Goal: Task Accomplishment & Management: Manage account settings

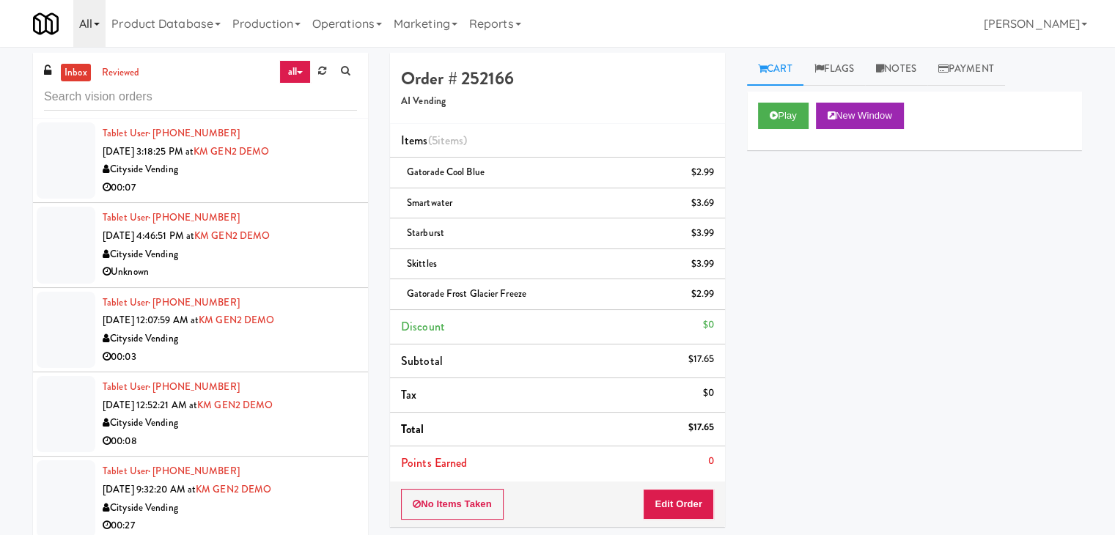
scroll to position [6287, 0]
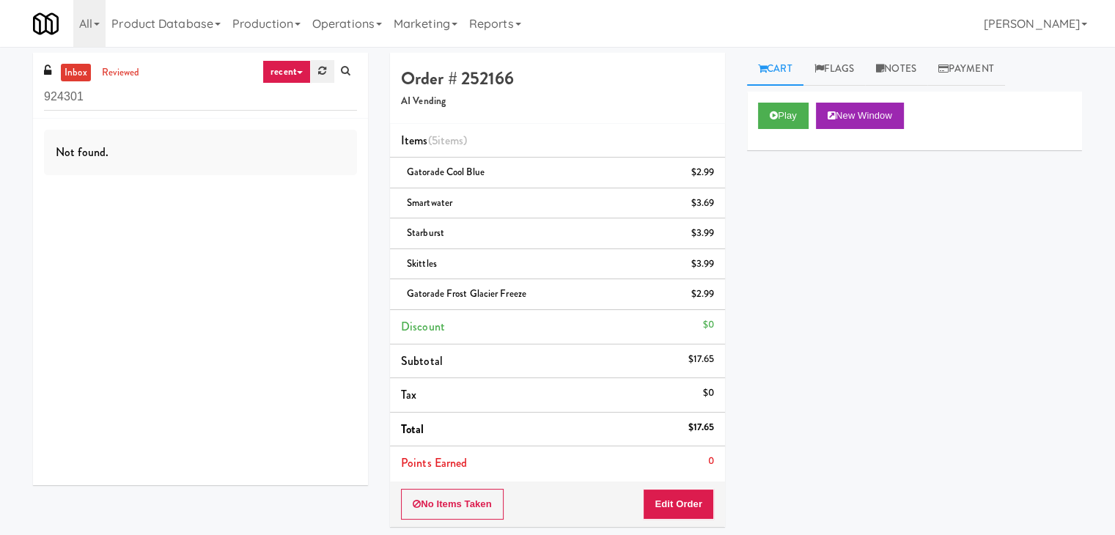
click at [328, 73] on link at bounding box center [322, 71] width 23 height 22
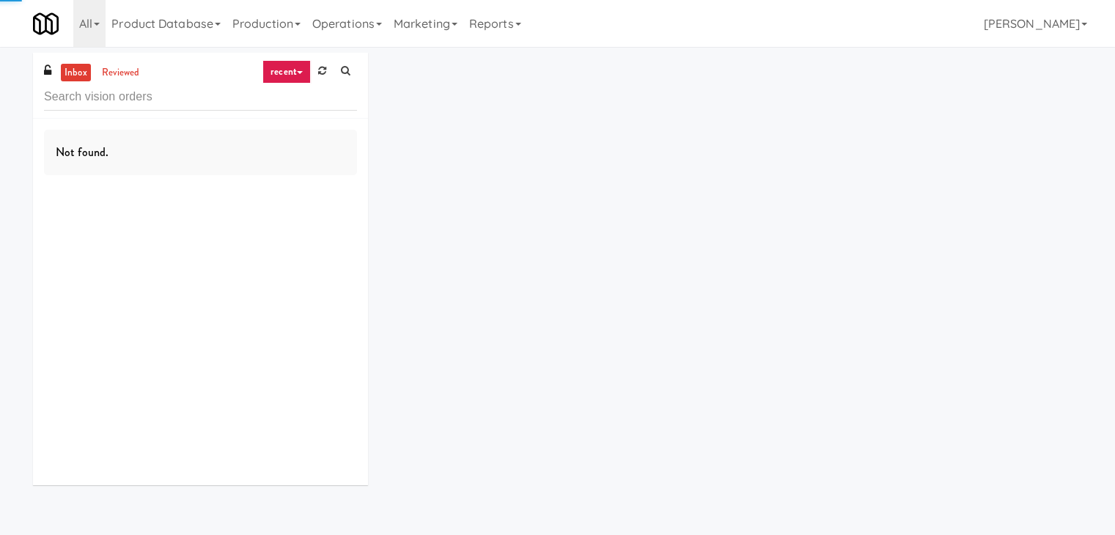
click at [305, 70] on link "recent" at bounding box center [286, 71] width 48 height 23
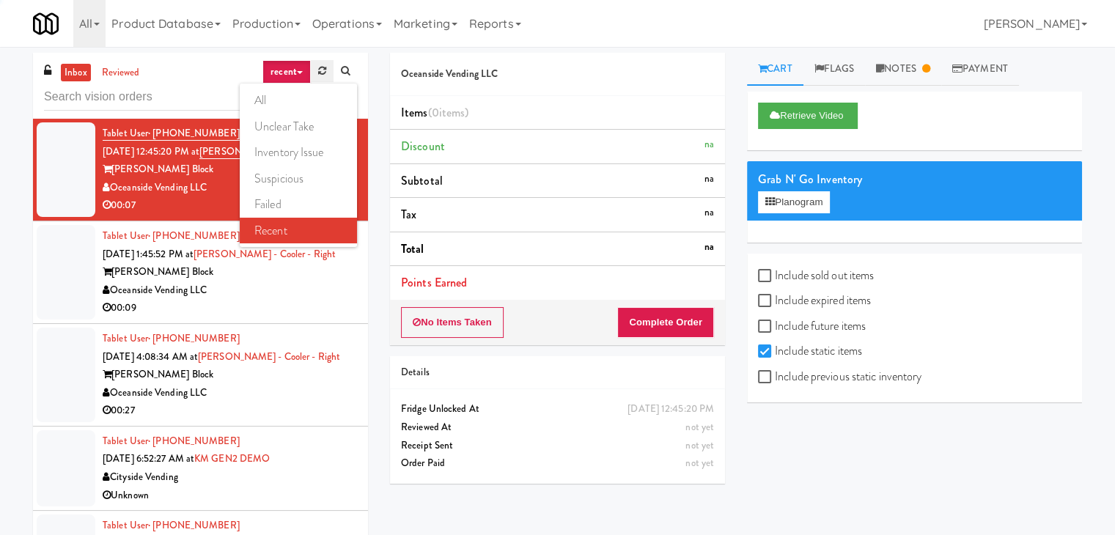
click at [323, 75] on icon at bounding box center [322, 71] width 8 height 10
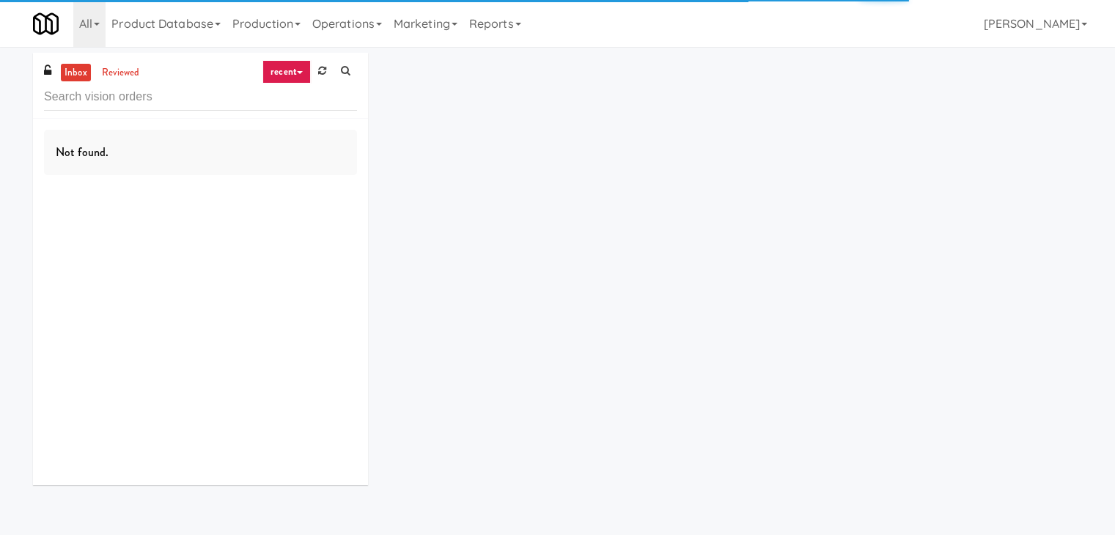
click at [300, 75] on link "recent" at bounding box center [286, 71] width 48 height 23
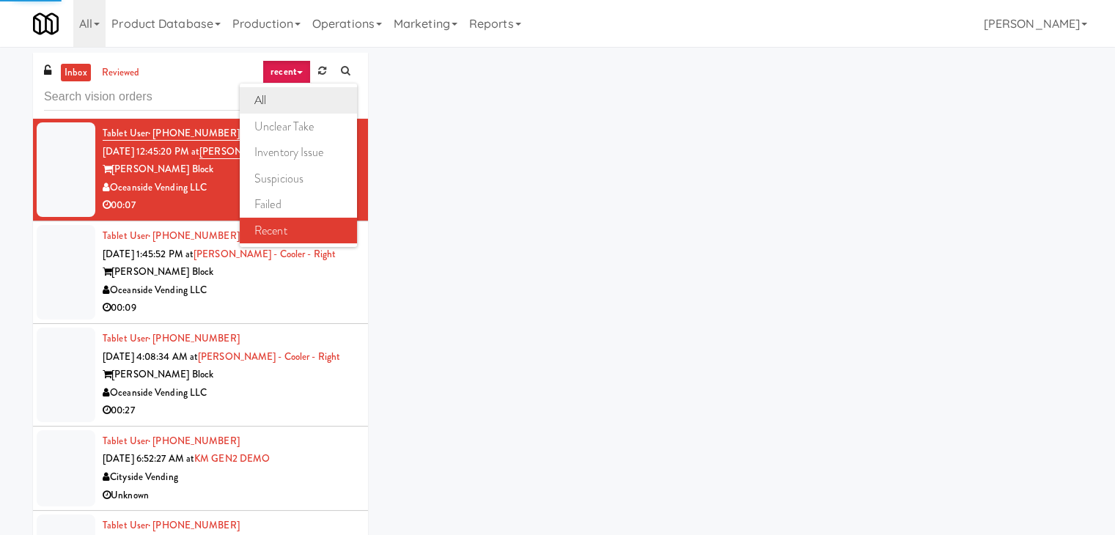
click at [289, 99] on link "all" at bounding box center [298, 100] width 117 height 26
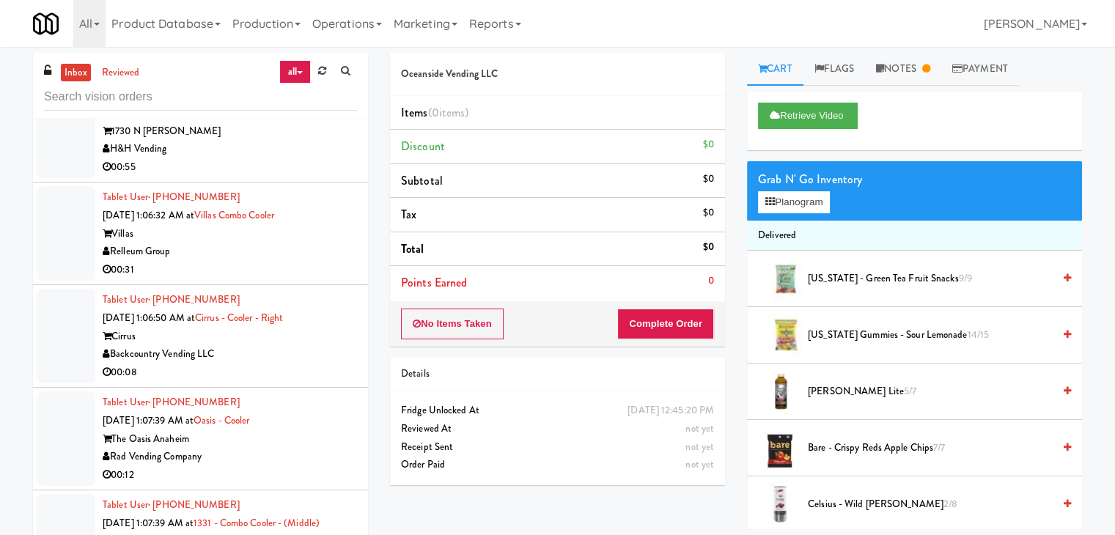
scroll to position [5774, 0]
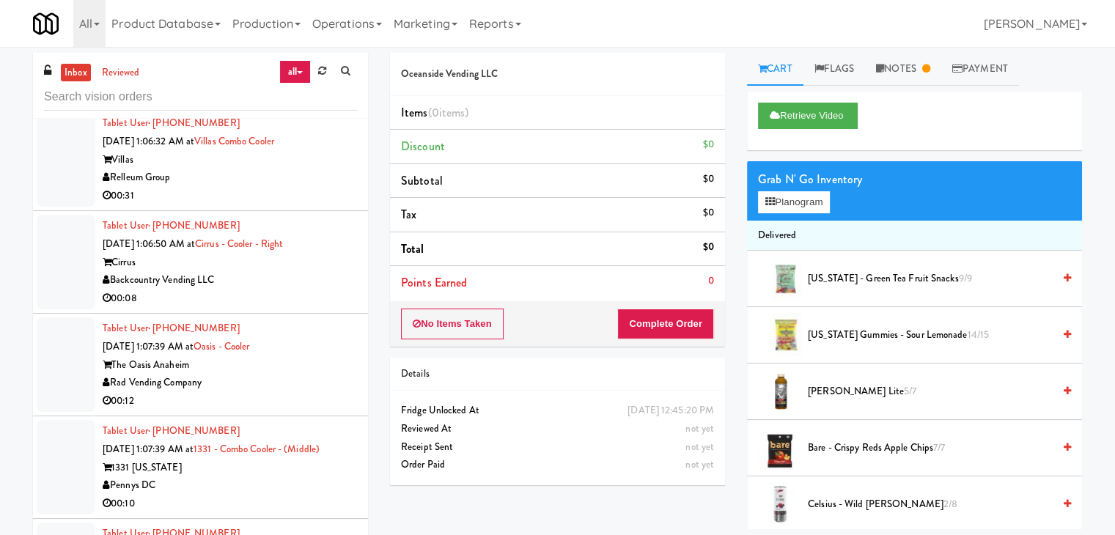
click at [308, 272] on div "Cirrus" at bounding box center [230, 263] width 254 height 18
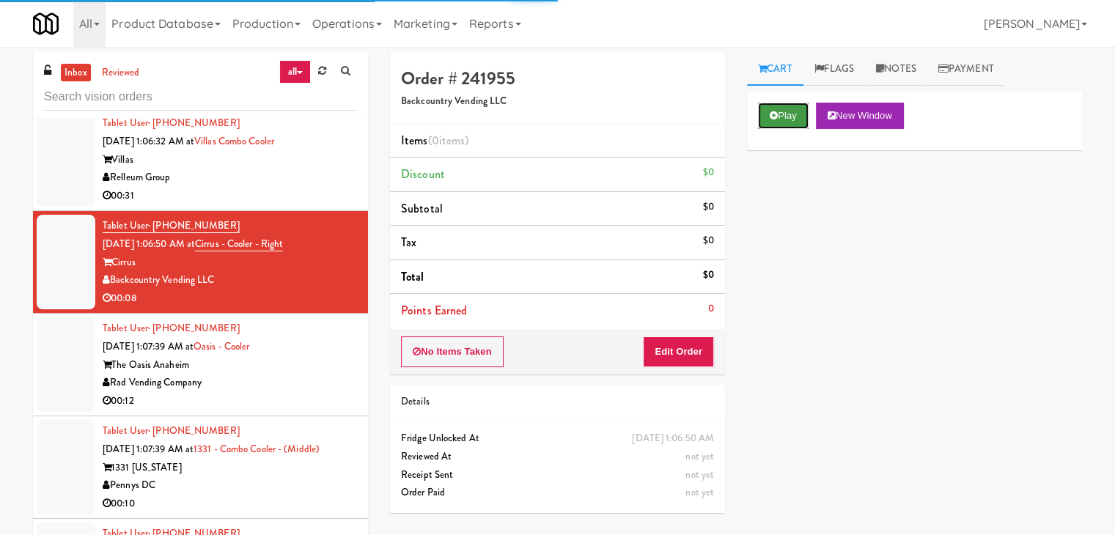
click at [770, 111] on icon at bounding box center [773, 116] width 8 height 10
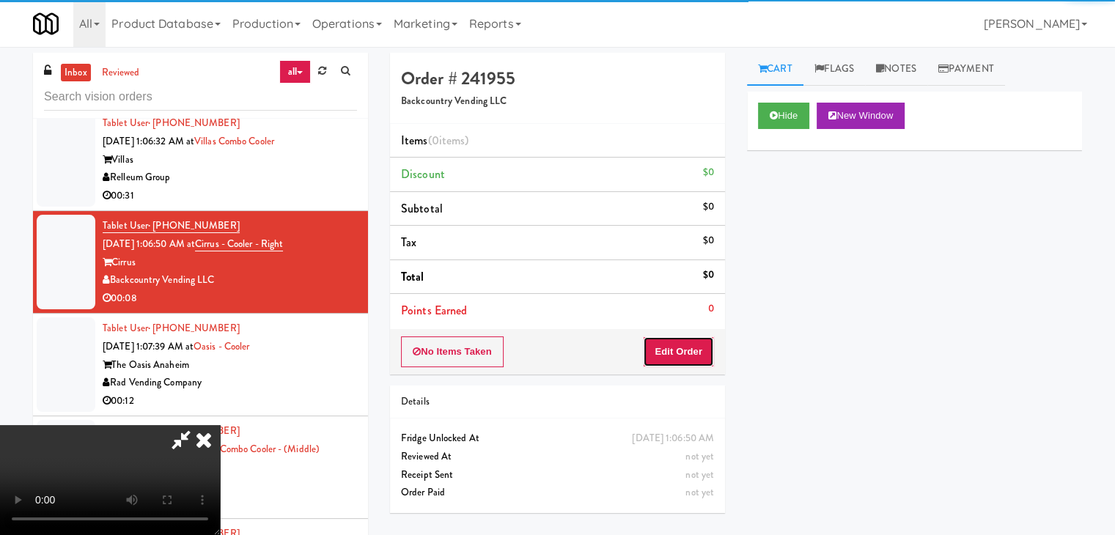
click at [684, 348] on button "Edit Order" at bounding box center [678, 351] width 71 height 31
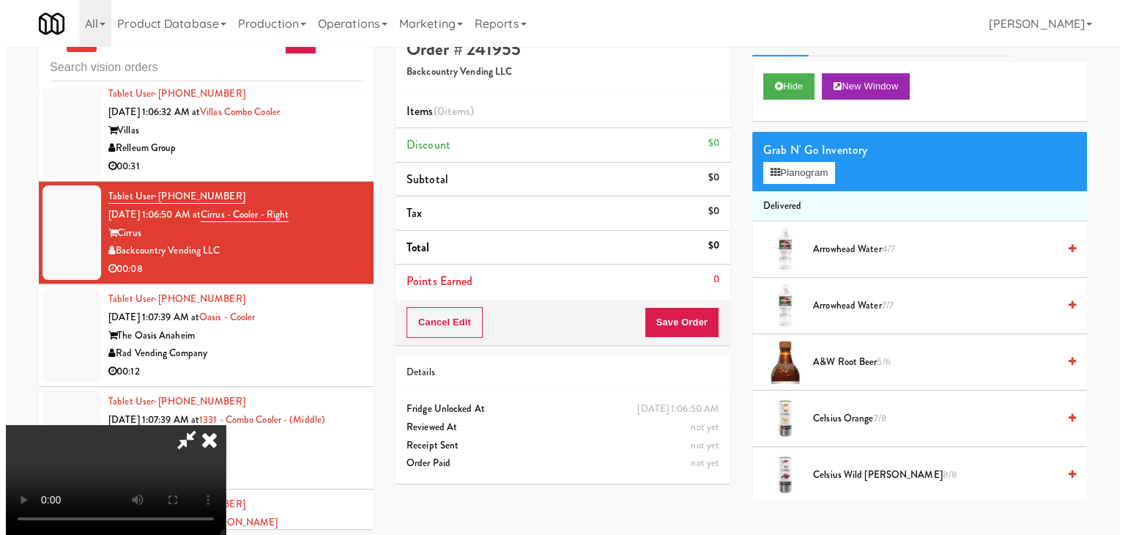
scroll to position [47, 0]
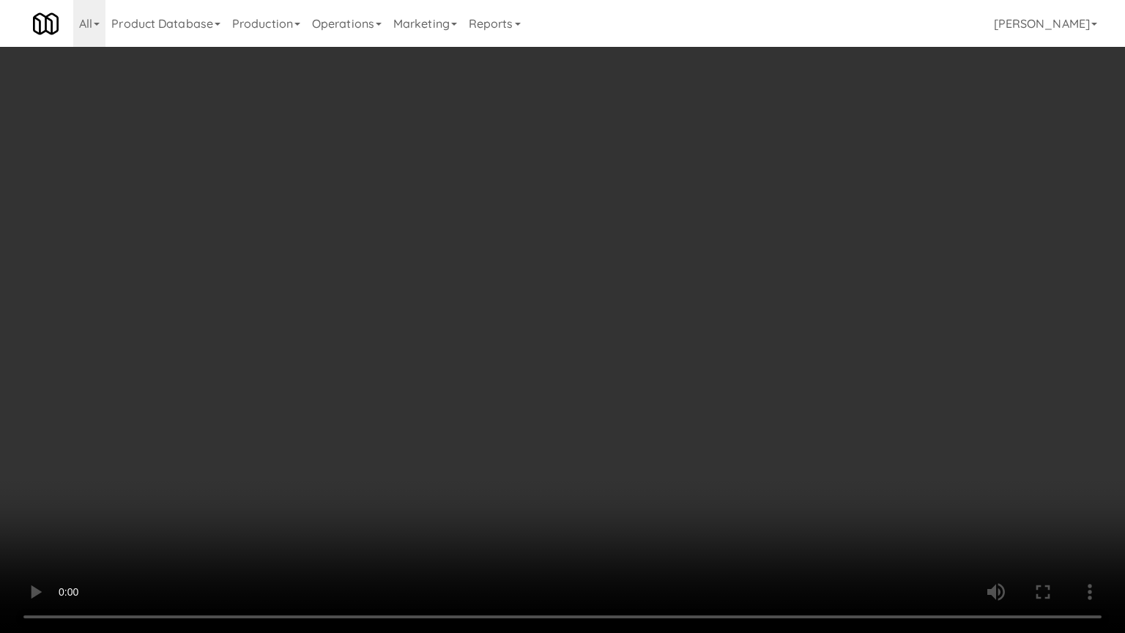
click at [669, 404] on video at bounding box center [562, 316] width 1125 height 633
click at [668, 406] on video at bounding box center [562, 316] width 1125 height 633
click at [668, 404] on video at bounding box center [562, 316] width 1125 height 633
click at [662, 413] on video at bounding box center [562, 316] width 1125 height 633
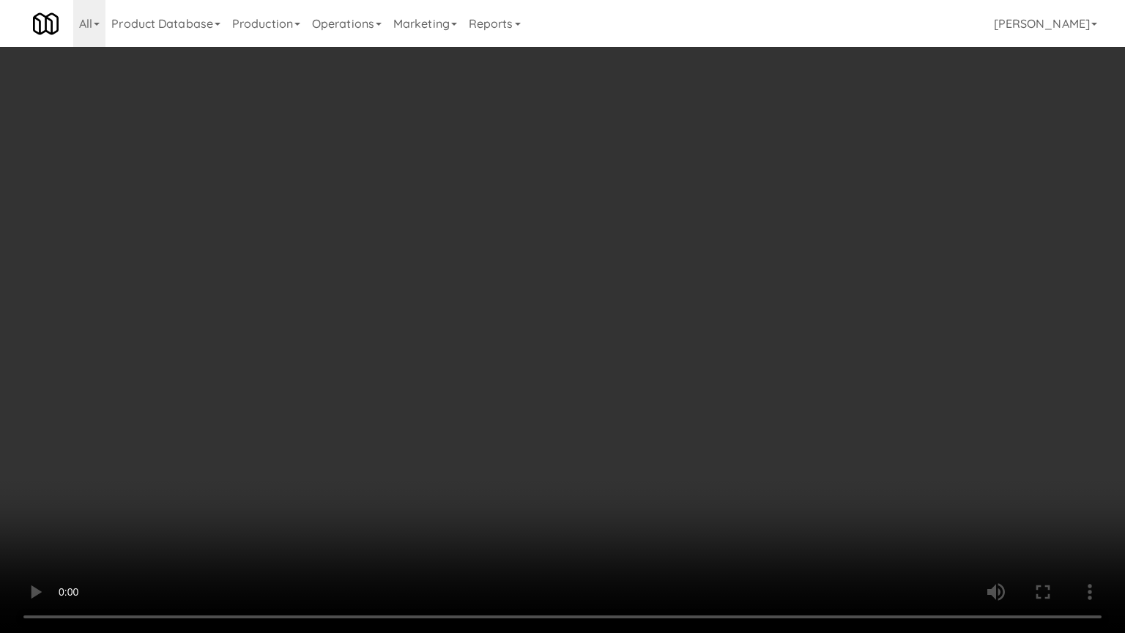
click at [656, 413] on video at bounding box center [562, 316] width 1125 height 633
click at [647, 415] on video at bounding box center [562, 316] width 1125 height 633
click at [668, 402] on video at bounding box center [562, 316] width 1125 height 633
click at [667, 402] on video at bounding box center [562, 316] width 1125 height 633
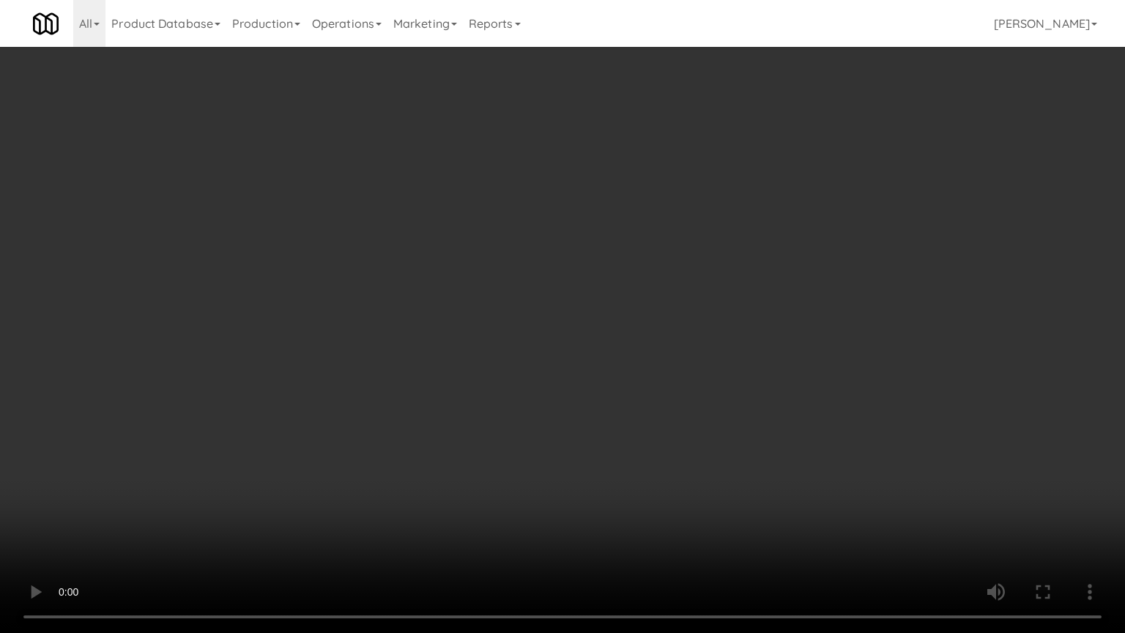
click at [668, 402] on video at bounding box center [562, 316] width 1125 height 633
drag, startPoint x: 668, startPoint y: 402, endPoint x: 735, endPoint y: 270, distance: 148.1
click at [668, 401] on video at bounding box center [562, 316] width 1125 height 633
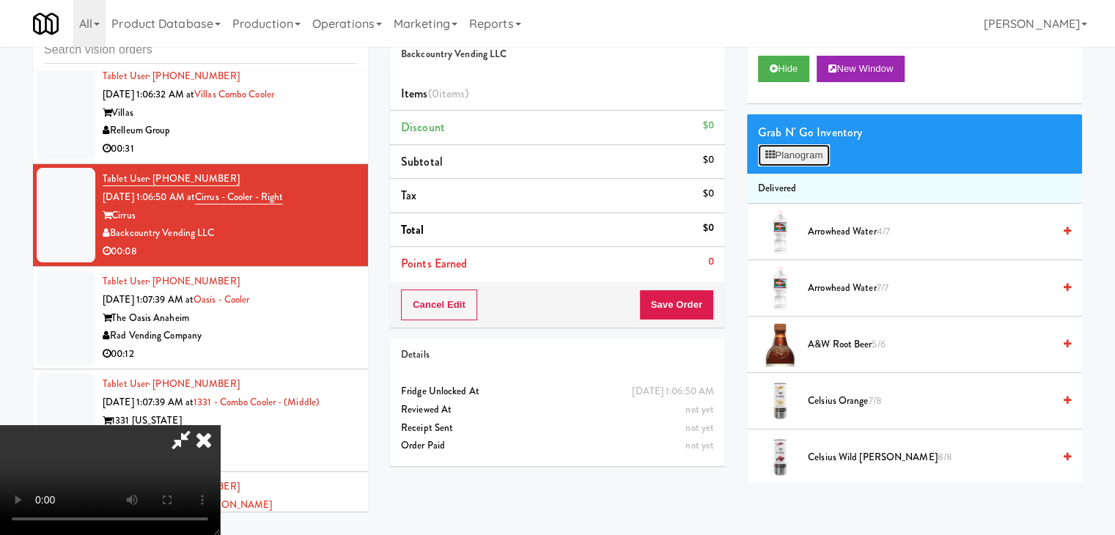
click at [816, 163] on button "Planogram" at bounding box center [794, 155] width 72 height 22
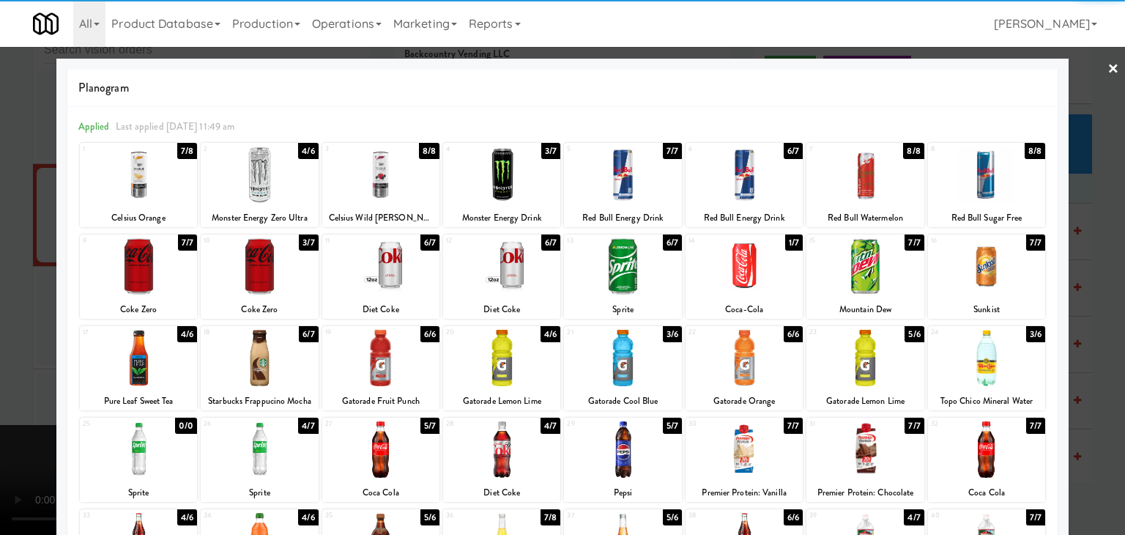
click at [266, 270] on div at bounding box center [259, 266] width 117 height 56
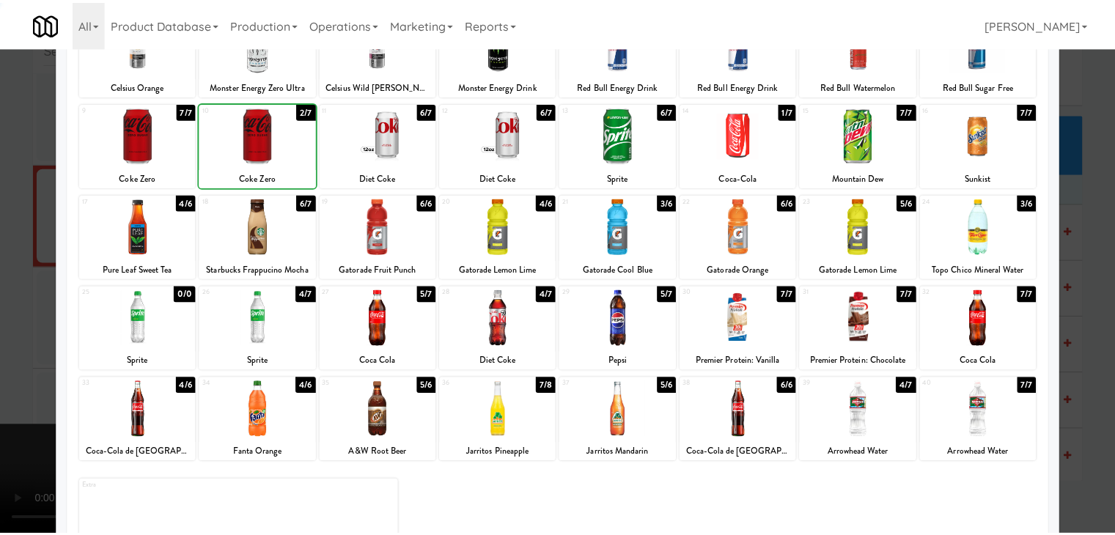
scroll to position [185, 0]
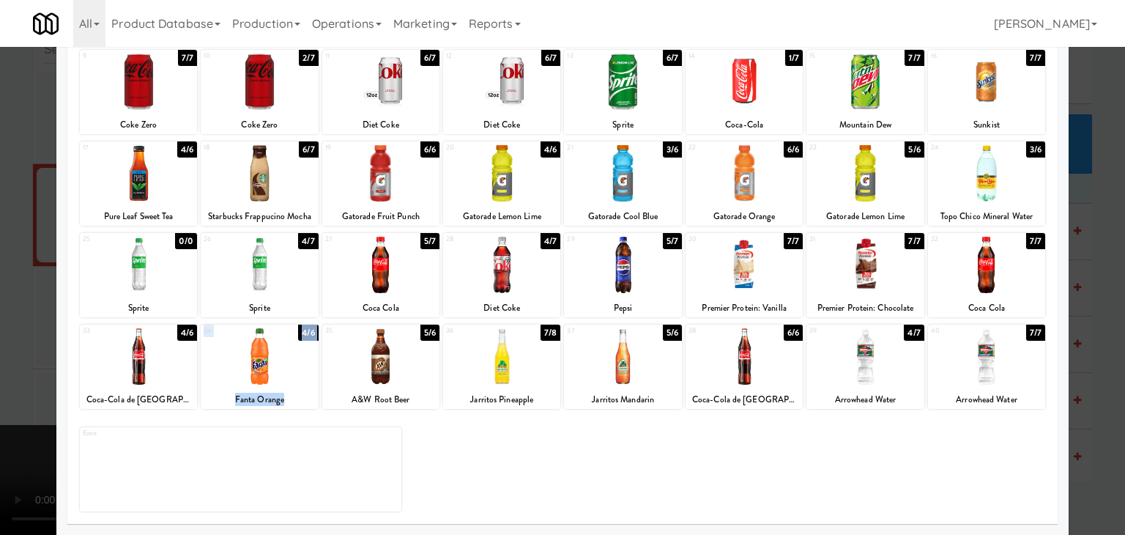
drag, startPoint x: 273, startPoint y: 360, endPoint x: 372, endPoint y: 360, distance: 98.9
click at [372, 360] on div "33 4/6 Coca-Cola de Mexico 34 4/6 Fanta Orange 35 5/6 A&W Root Beer 36 7/8 Jarr…" at bounding box center [563, 367] width 966 height 84
click at [372, 360] on div at bounding box center [380, 356] width 117 height 56
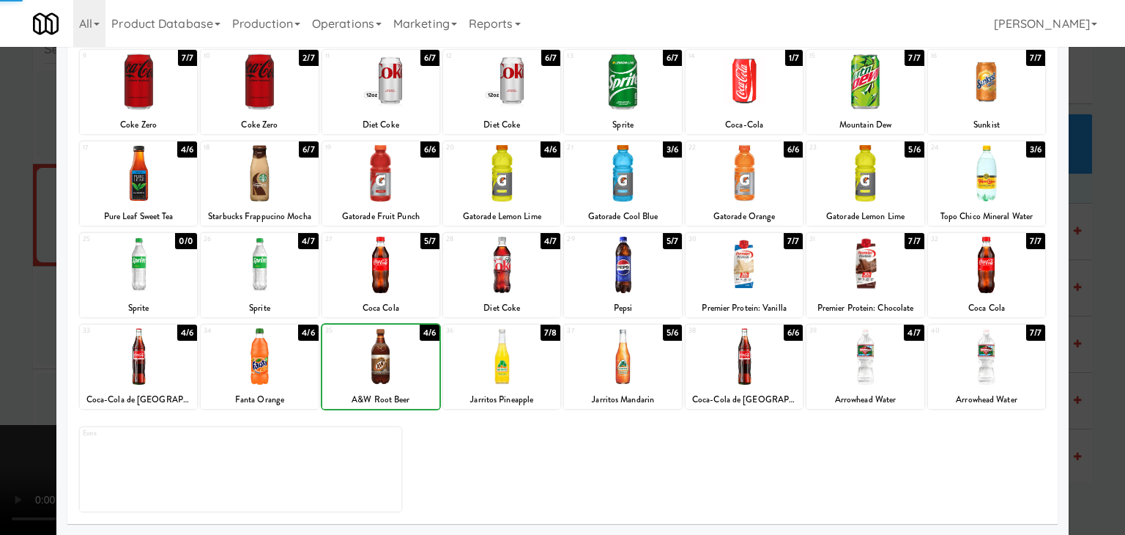
drag, startPoint x: 0, startPoint y: 398, endPoint x: 152, endPoint y: 390, distance: 152.6
click at [16, 393] on div at bounding box center [562, 267] width 1125 height 535
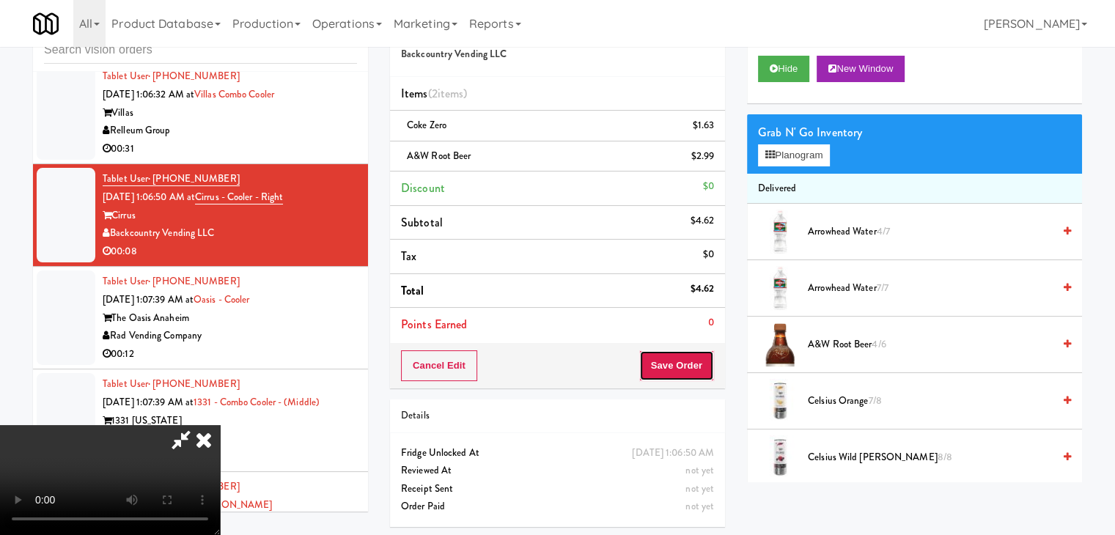
click at [680, 367] on button "Save Order" at bounding box center [676, 365] width 75 height 31
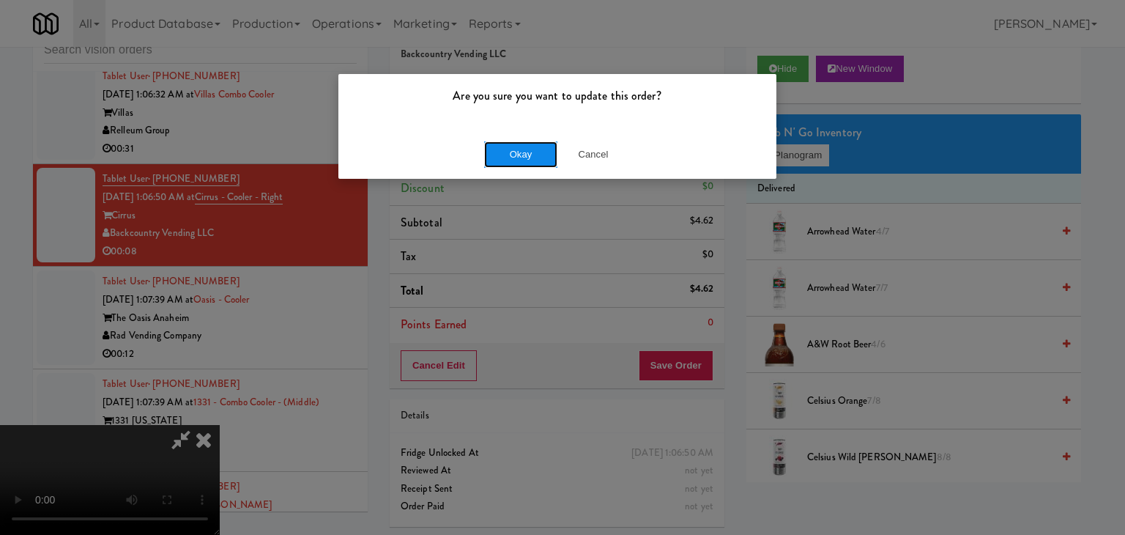
click at [517, 158] on button "Okay" at bounding box center [520, 154] width 73 height 26
click at [519, 158] on div "Okay Cancel" at bounding box center [558, 154] width 438 height 49
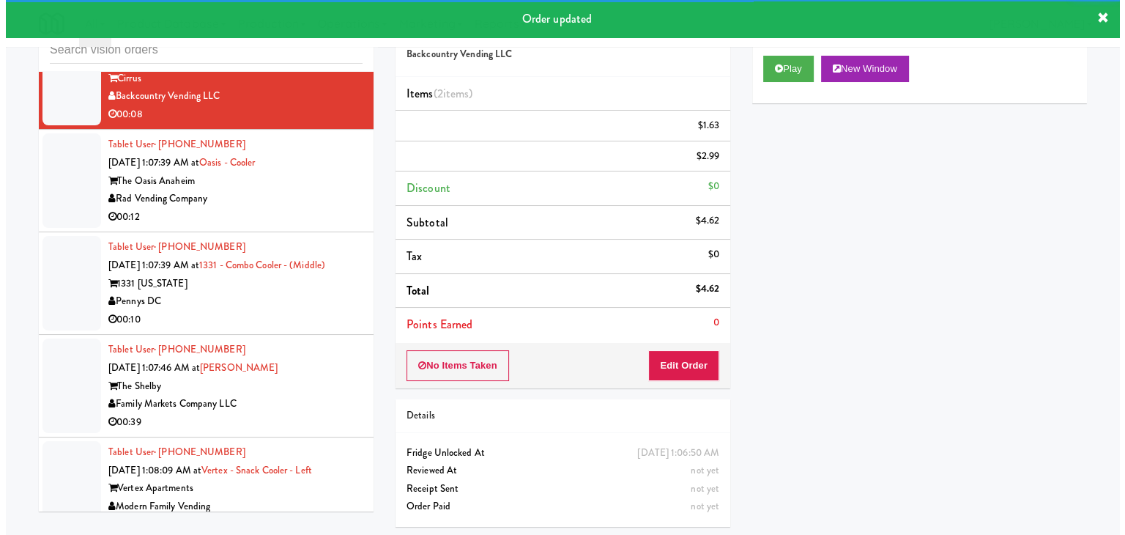
scroll to position [5921, 0]
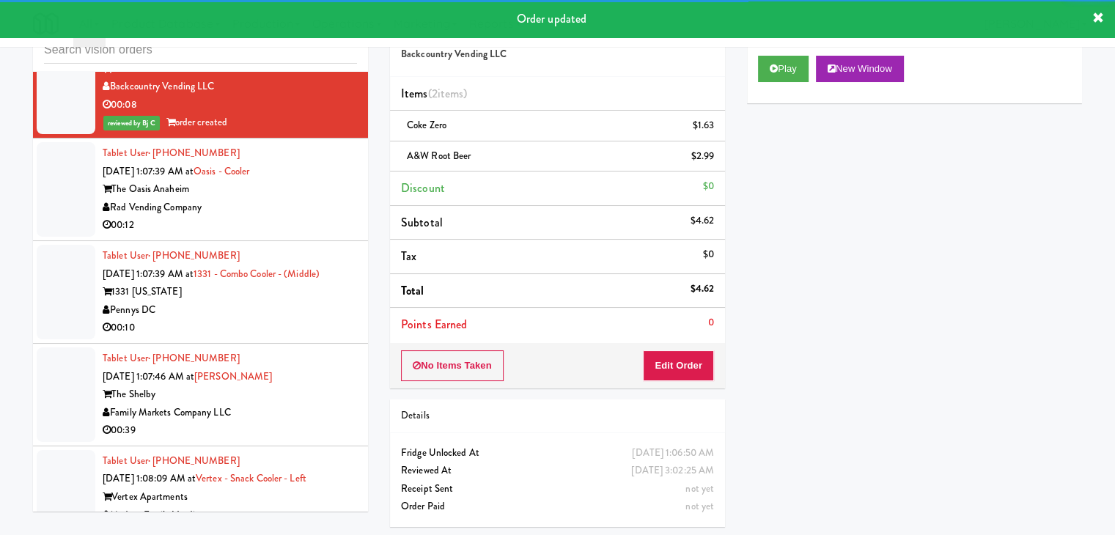
click at [278, 217] on div "Rad Vending Company" at bounding box center [230, 208] width 254 height 18
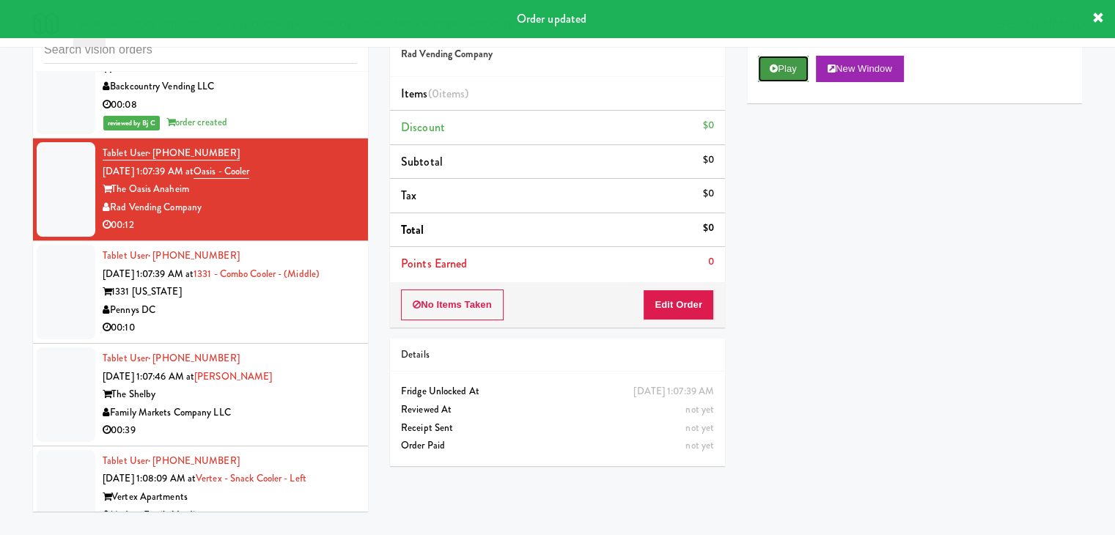
click at [783, 59] on button "Play" at bounding box center [783, 69] width 51 height 26
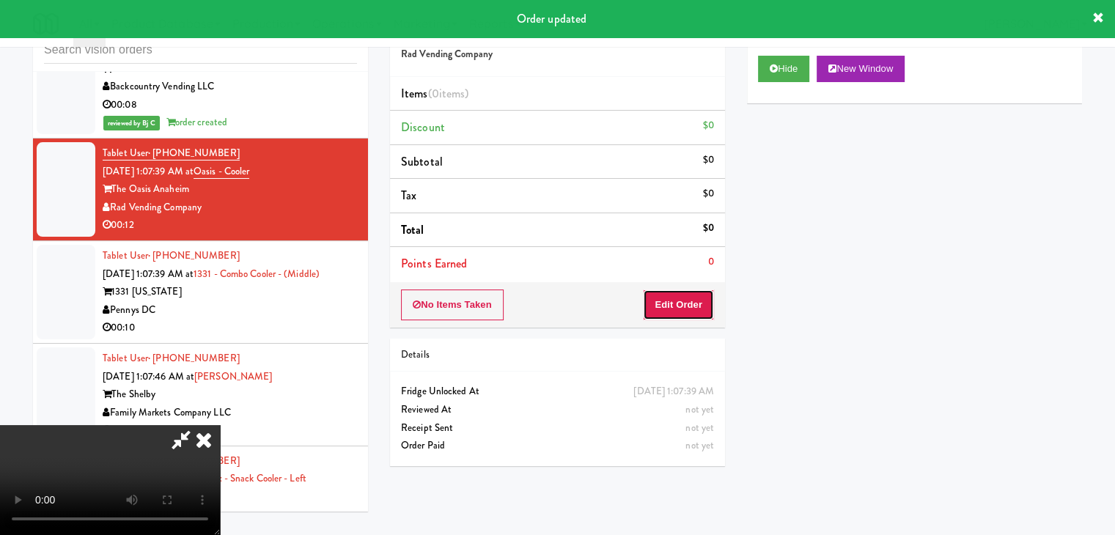
click at [681, 311] on button "Edit Order" at bounding box center [678, 304] width 71 height 31
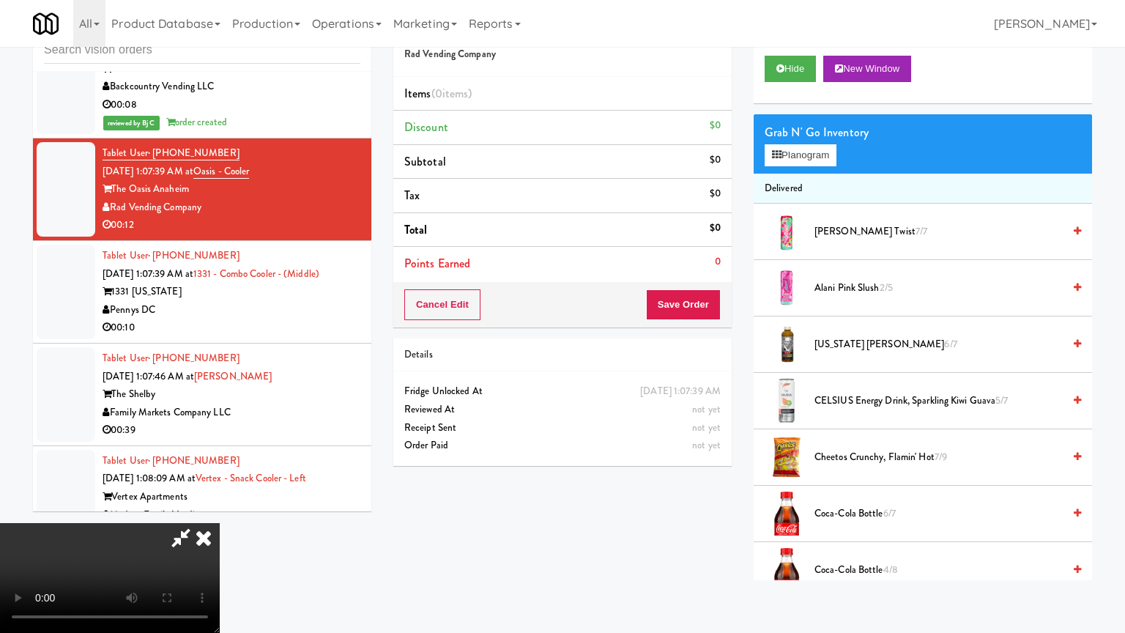
click at [220, 523] on video at bounding box center [110, 578] width 220 height 110
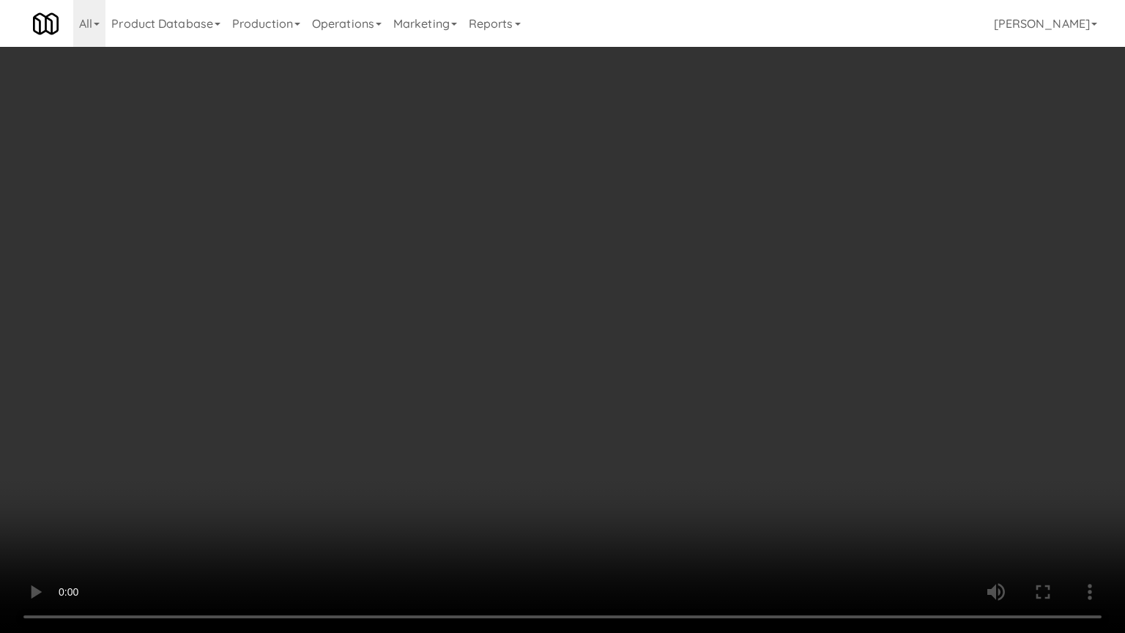
click at [658, 407] on video at bounding box center [562, 316] width 1125 height 633
click at [659, 398] on video at bounding box center [562, 316] width 1125 height 633
drag, startPoint x: 659, startPoint y: 398, endPoint x: 717, endPoint y: 262, distance: 148.1
click at [659, 396] on video at bounding box center [562, 316] width 1125 height 633
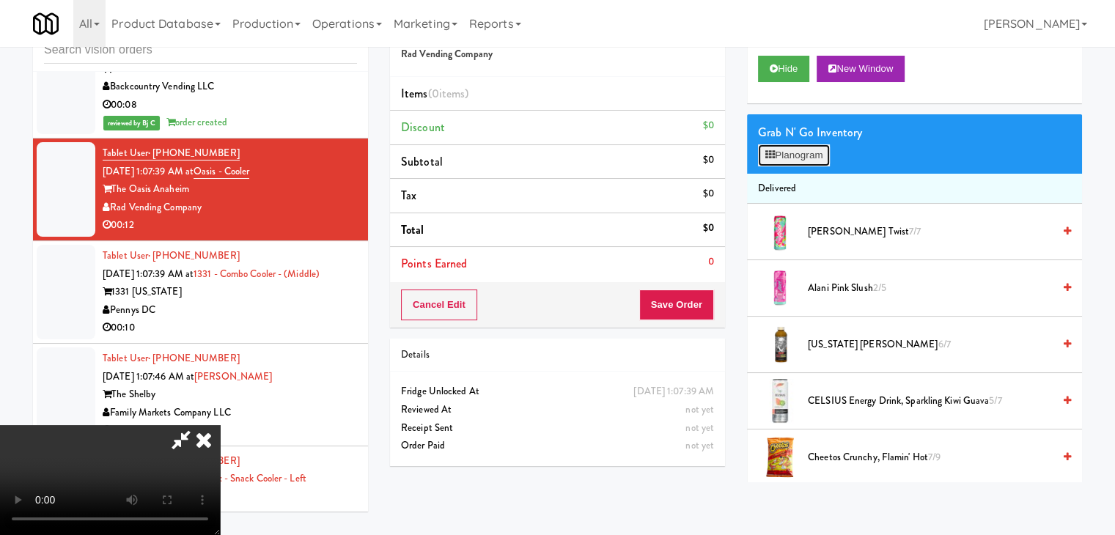
click at [812, 156] on button "Planogram" at bounding box center [794, 155] width 72 height 22
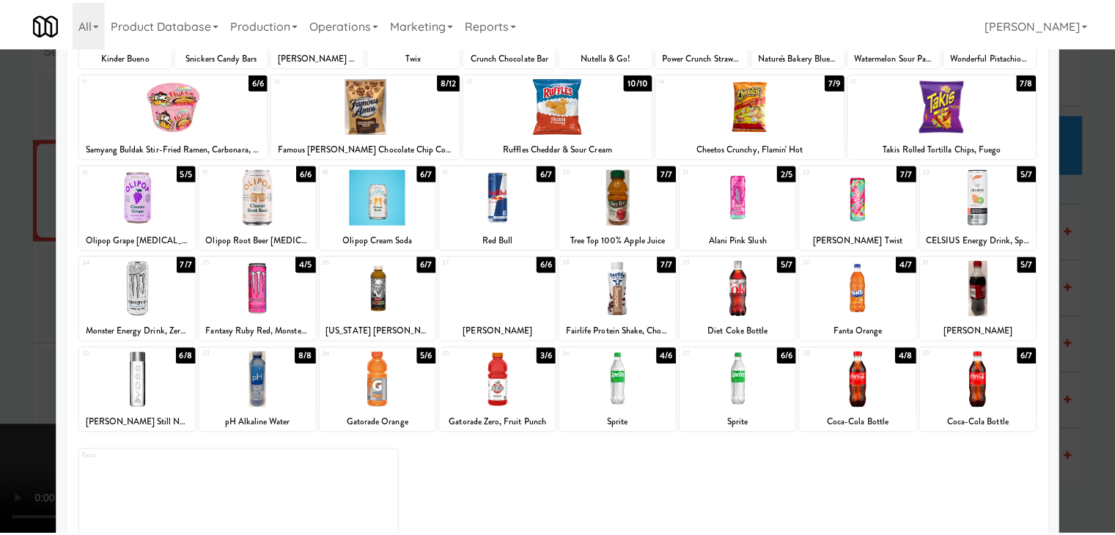
scroll to position [185, 0]
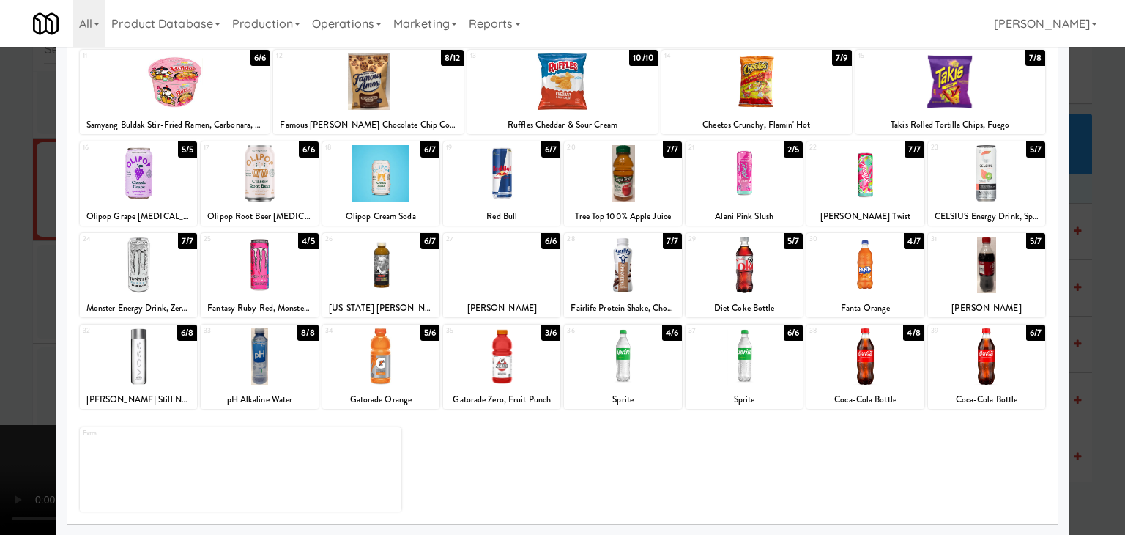
click at [970, 267] on div at bounding box center [986, 265] width 117 height 56
click at [788, 361] on div at bounding box center [744, 356] width 117 height 56
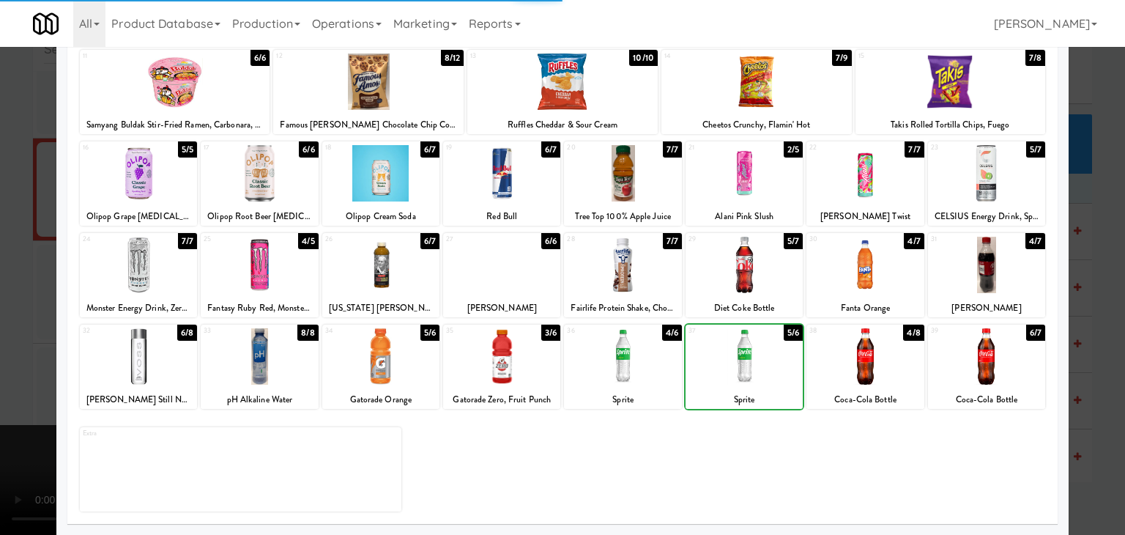
drag, startPoint x: 0, startPoint y: 384, endPoint x: 41, endPoint y: 376, distance: 41.8
click at [2, 377] on div at bounding box center [562, 267] width 1125 height 535
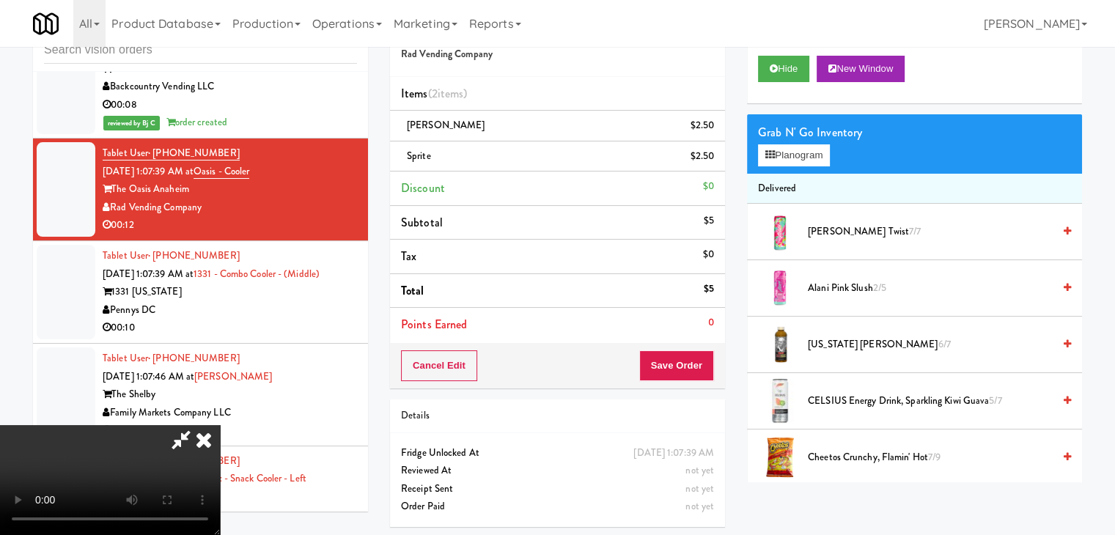
click at [220, 425] on video at bounding box center [110, 480] width 220 height 110
click at [706, 354] on button "Save Order" at bounding box center [676, 365] width 75 height 31
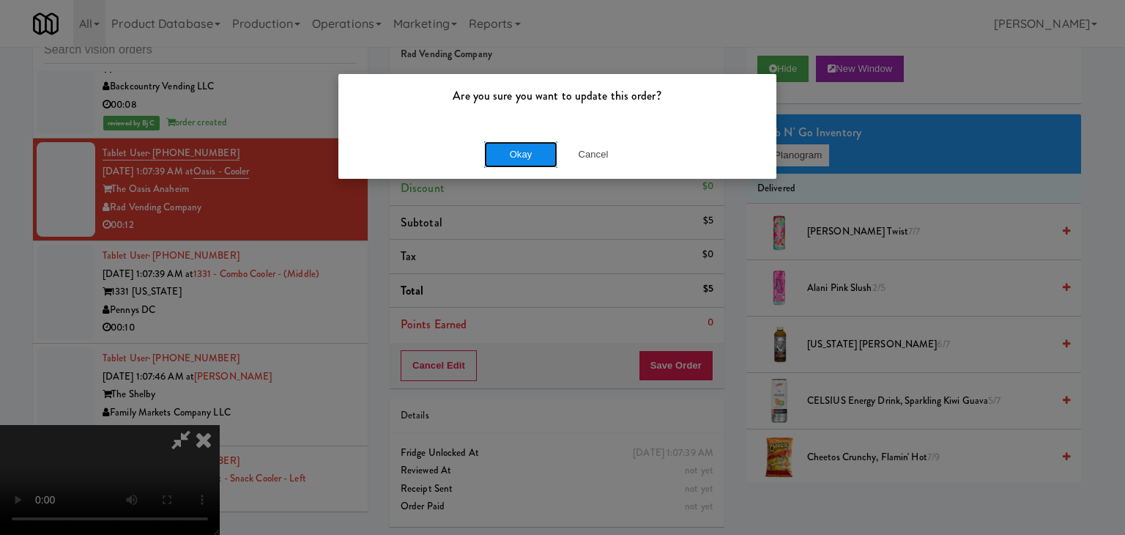
click at [508, 163] on button "Okay" at bounding box center [520, 154] width 73 height 26
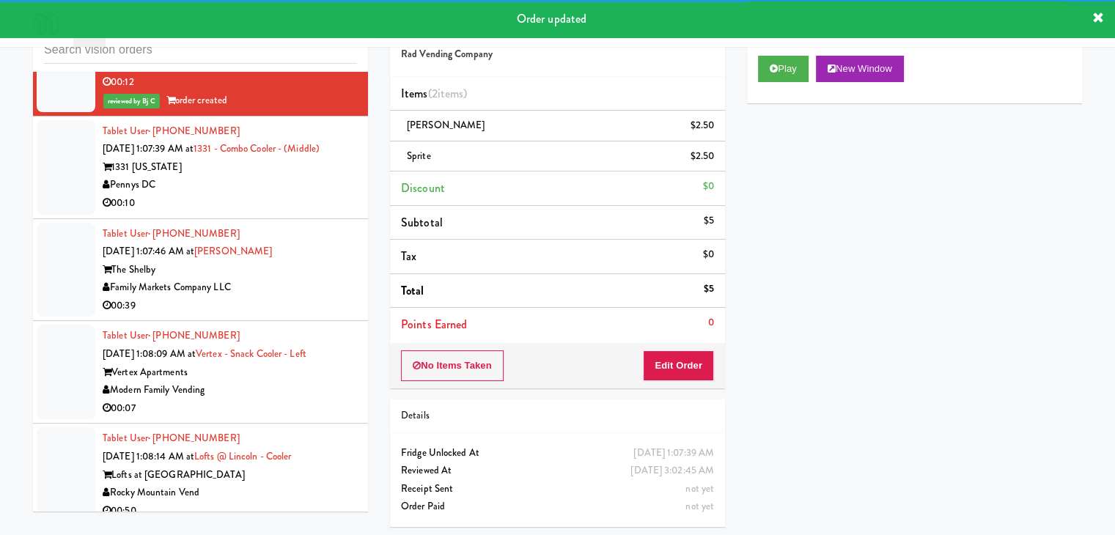
scroll to position [6067, 0]
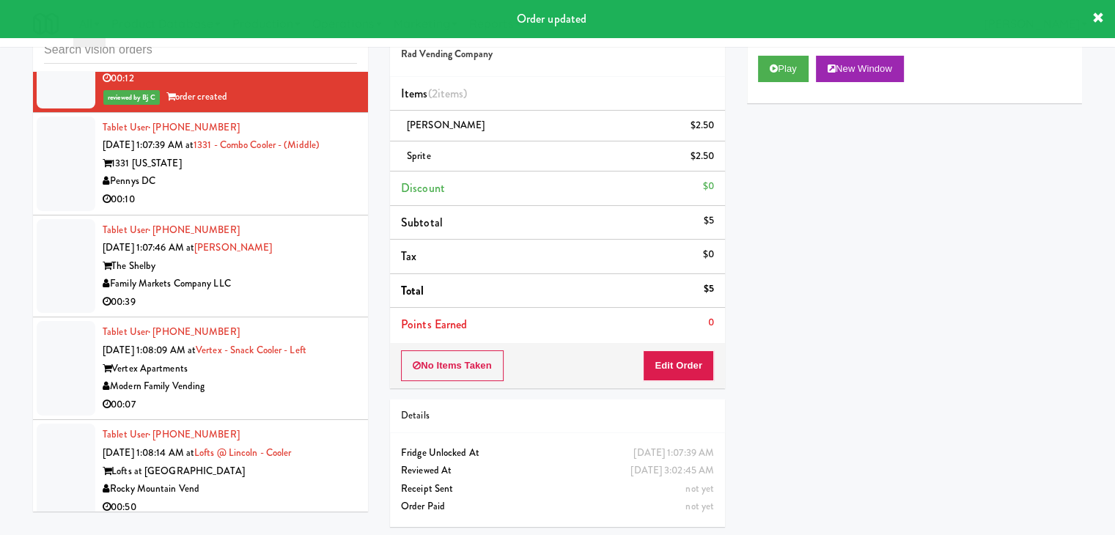
click at [289, 209] on div "00:10" at bounding box center [230, 200] width 254 height 18
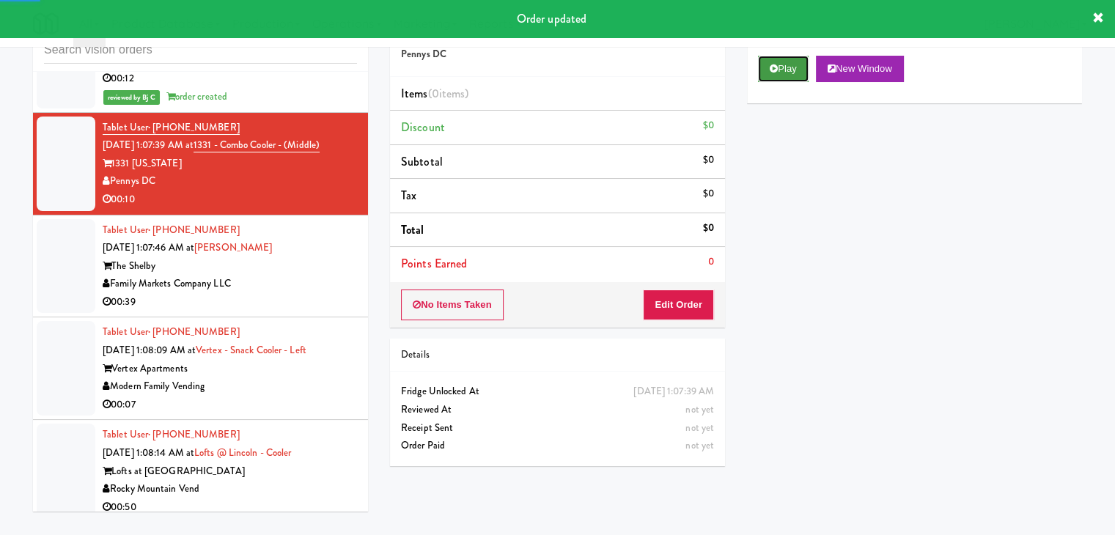
click at [791, 56] on button "Play" at bounding box center [783, 69] width 51 height 26
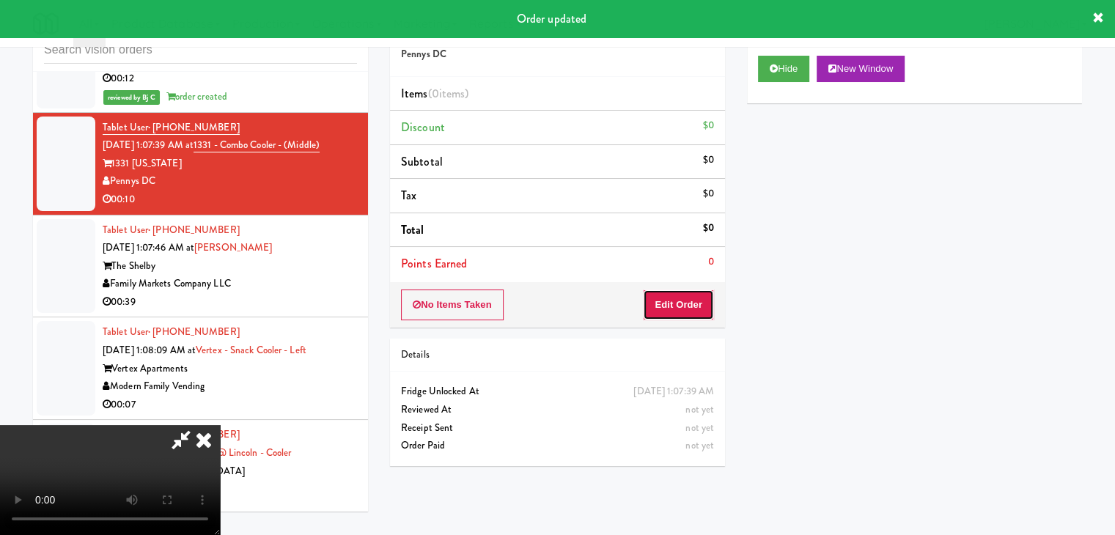
click at [689, 303] on button "Edit Order" at bounding box center [678, 304] width 71 height 31
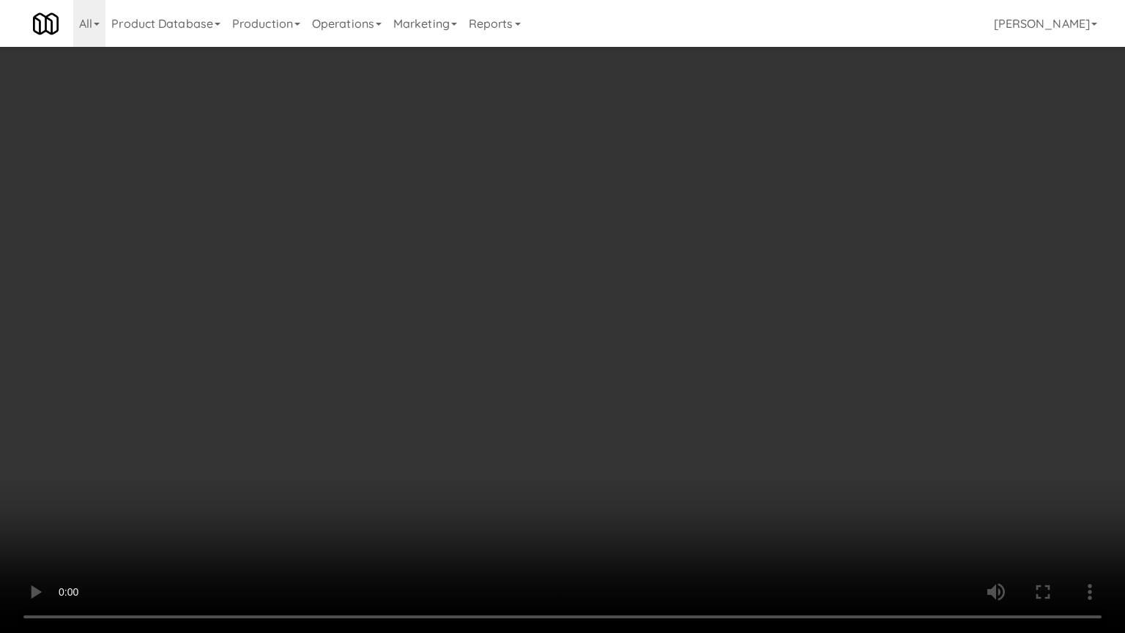
click at [585, 424] on video at bounding box center [562, 316] width 1125 height 633
drag, startPoint x: 577, startPoint y: 428, endPoint x: 572, endPoint y: 435, distance: 8.9
click at [577, 429] on video at bounding box center [562, 316] width 1125 height 633
click at [588, 425] on video at bounding box center [562, 316] width 1125 height 633
drag, startPoint x: 588, startPoint y: 425, endPoint x: 658, endPoint y: 280, distance: 161.2
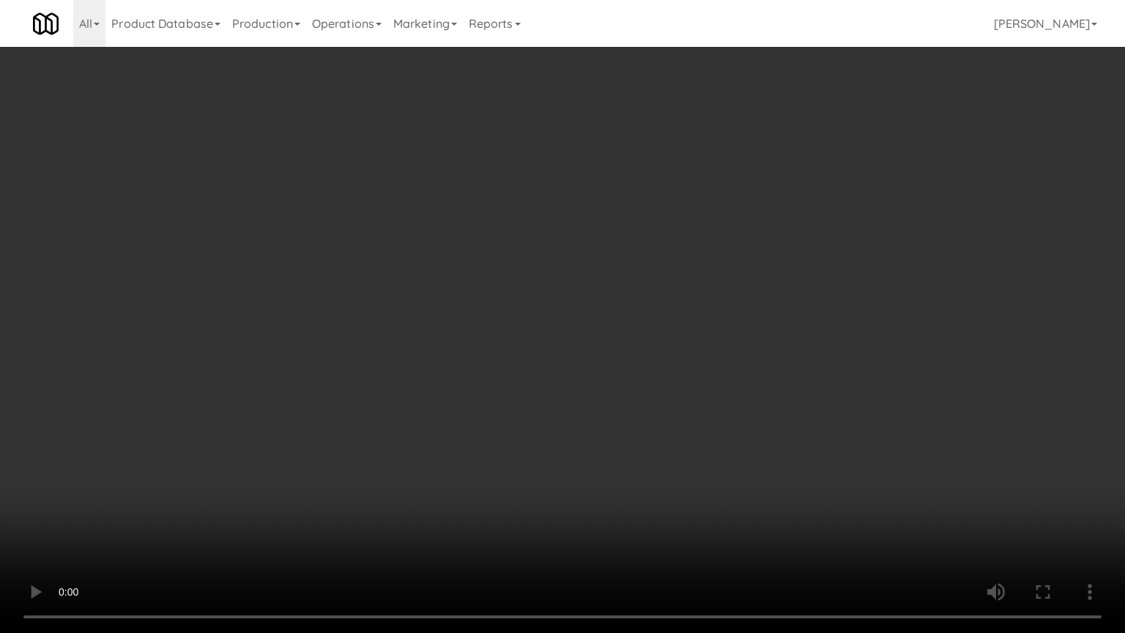
click at [591, 414] on video at bounding box center [562, 316] width 1125 height 633
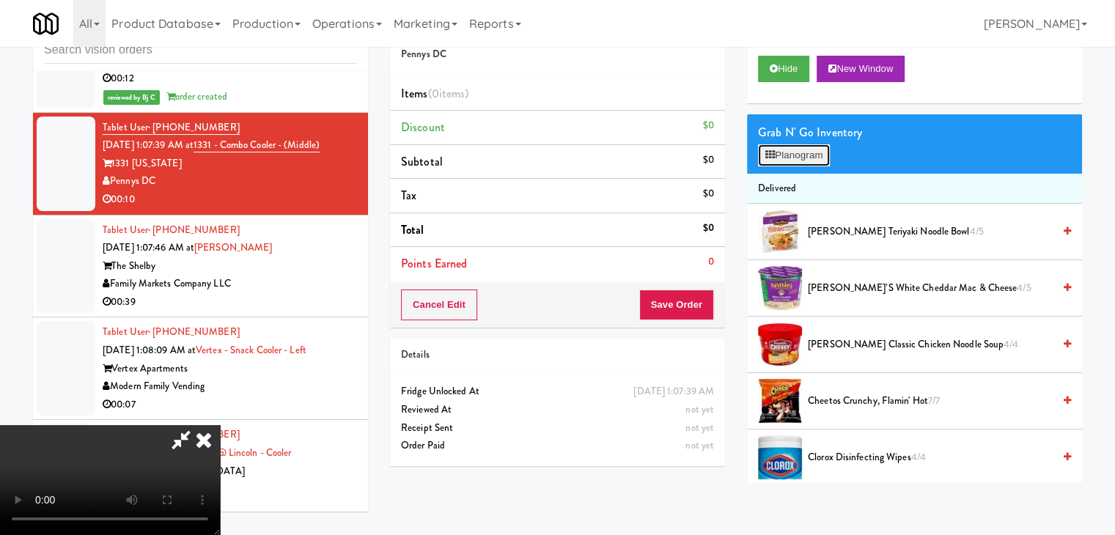
click at [810, 149] on button "Planogram" at bounding box center [794, 155] width 72 height 22
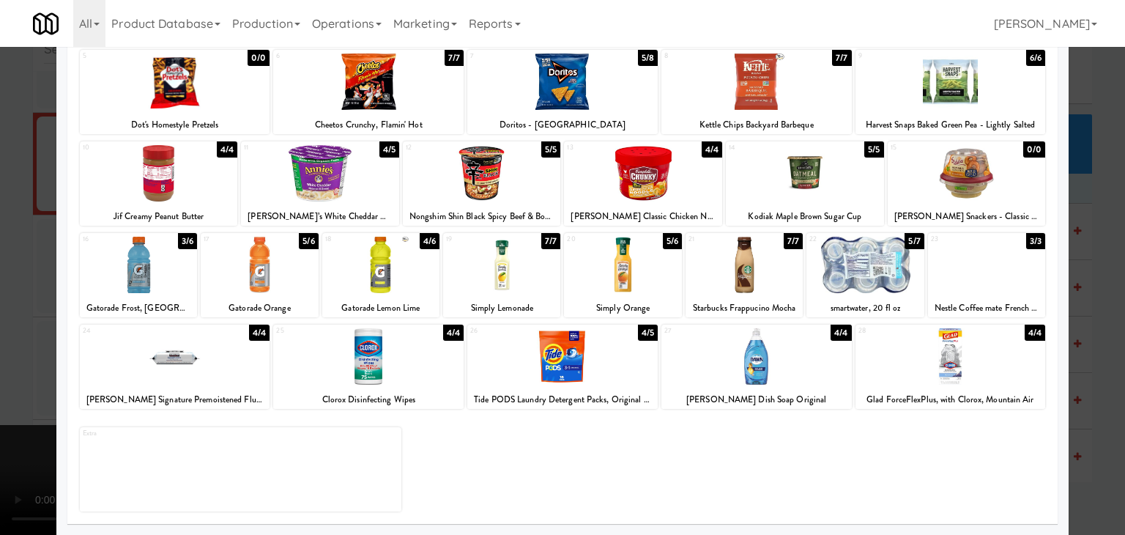
click at [609, 279] on div at bounding box center [622, 265] width 117 height 56
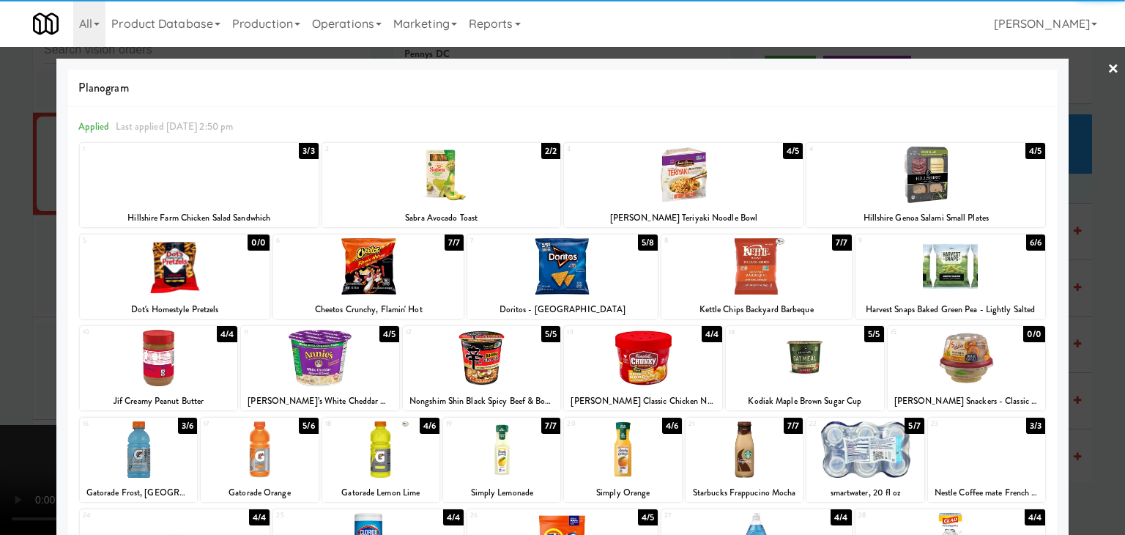
click at [755, 272] on div at bounding box center [757, 266] width 191 height 56
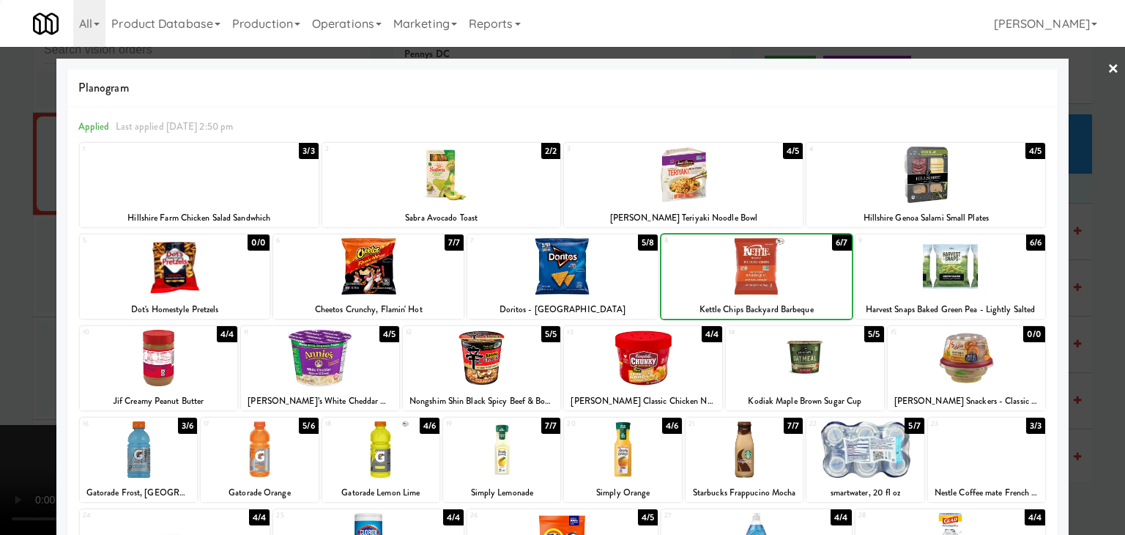
click at [29, 391] on div at bounding box center [562, 267] width 1125 height 535
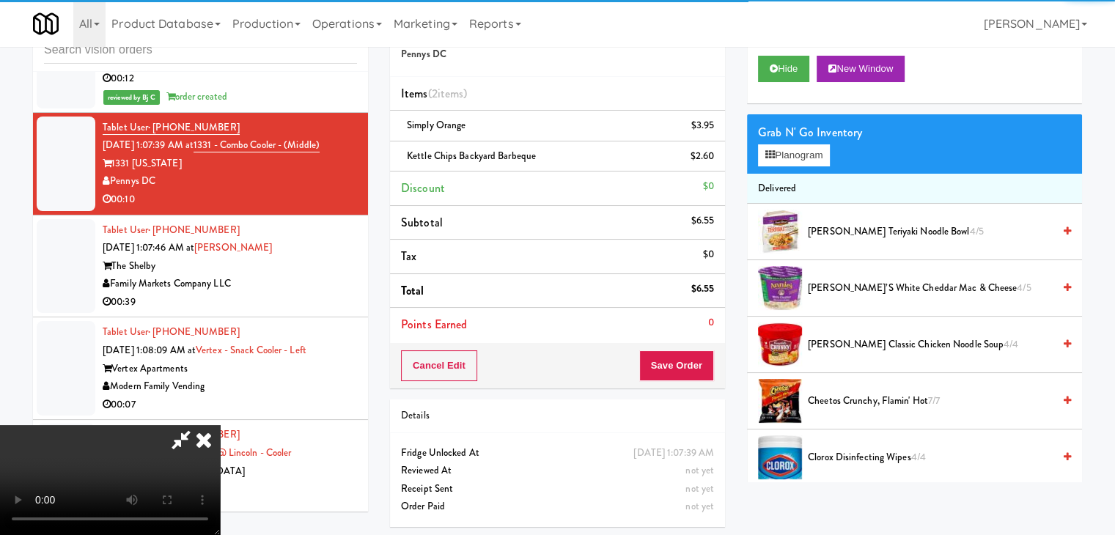
click at [220, 425] on video at bounding box center [110, 480] width 220 height 110
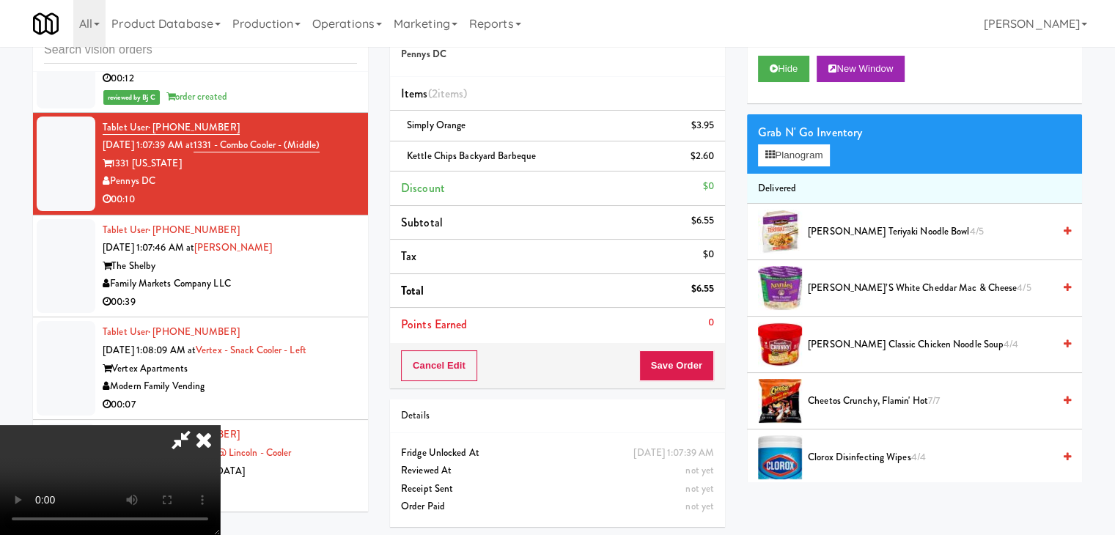
click at [220, 425] on video at bounding box center [110, 480] width 220 height 110
drag, startPoint x: 709, startPoint y: 155, endPoint x: 752, endPoint y: 153, distance: 42.6
click at [711, 155] on link at bounding box center [712, 162] width 13 height 18
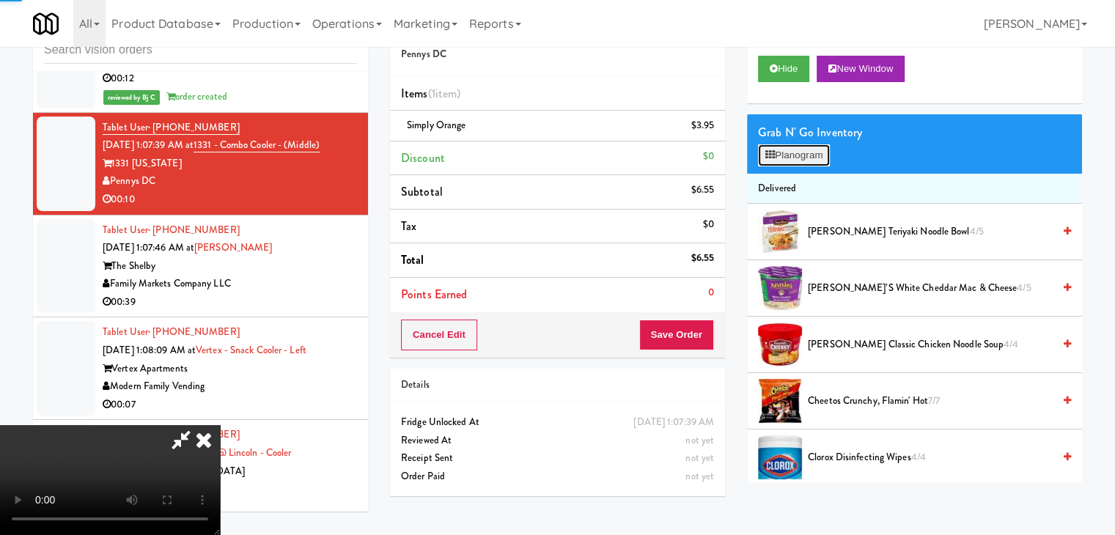
click at [797, 152] on button "Planogram" at bounding box center [794, 155] width 72 height 22
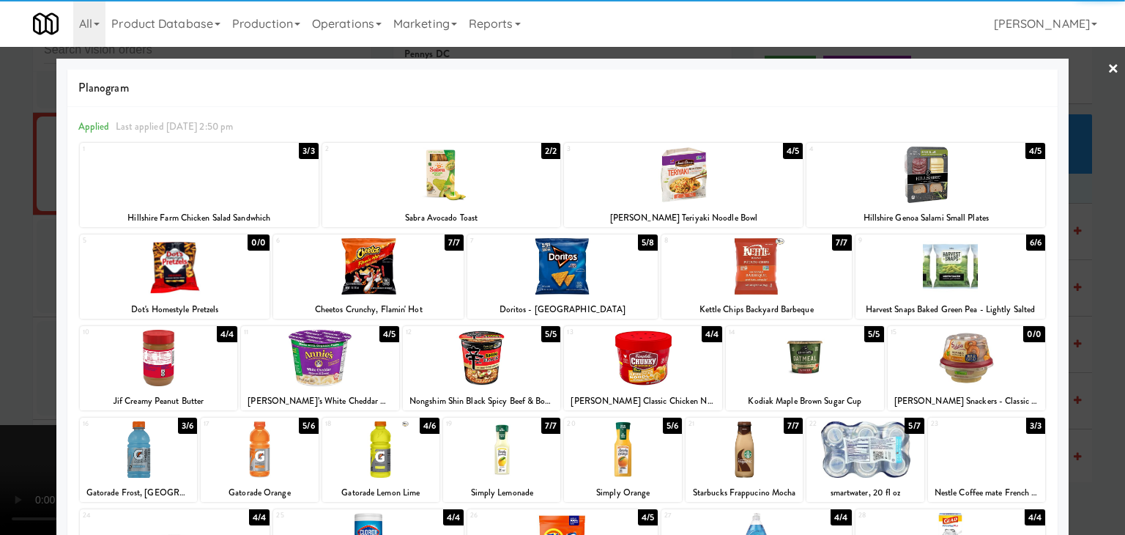
drag, startPoint x: 920, startPoint y: 186, endPoint x: 946, endPoint y: 186, distance: 25.6
click at [922, 186] on div at bounding box center [926, 175] width 239 height 56
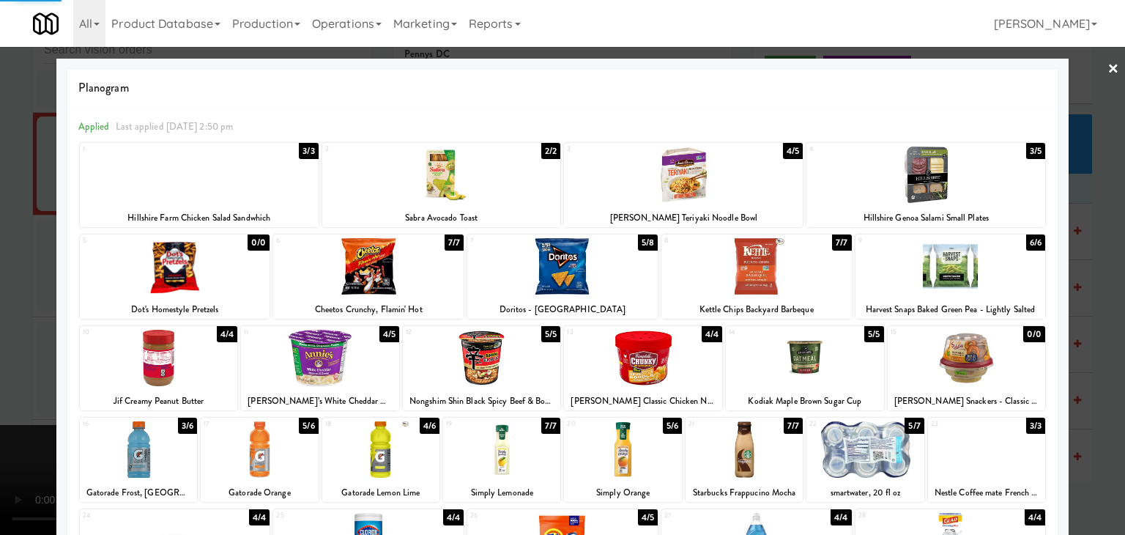
click at [1096, 206] on div at bounding box center [562, 267] width 1125 height 535
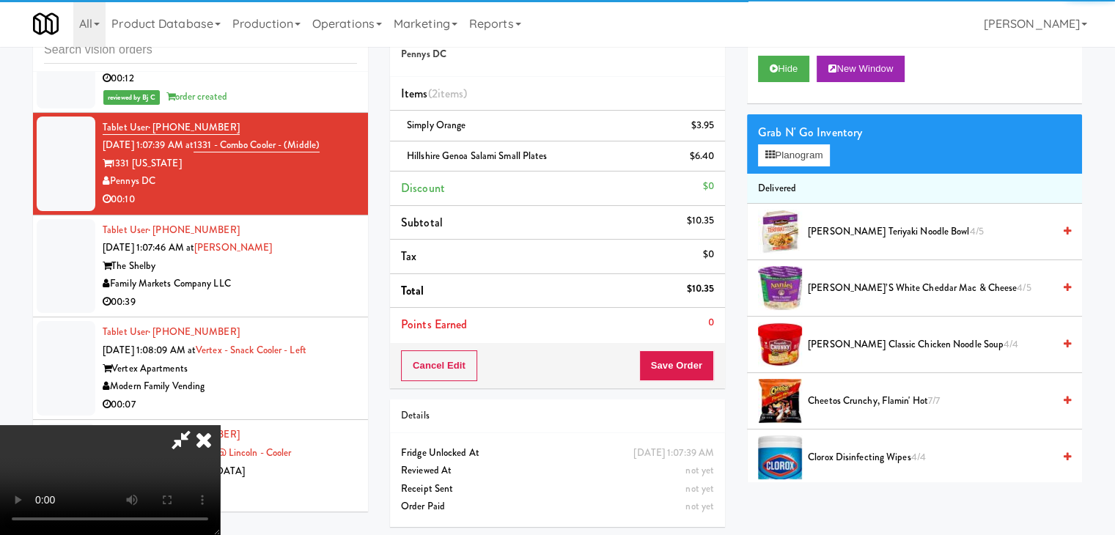
click at [220, 425] on video at bounding box center [110, 480] width 220 height 110
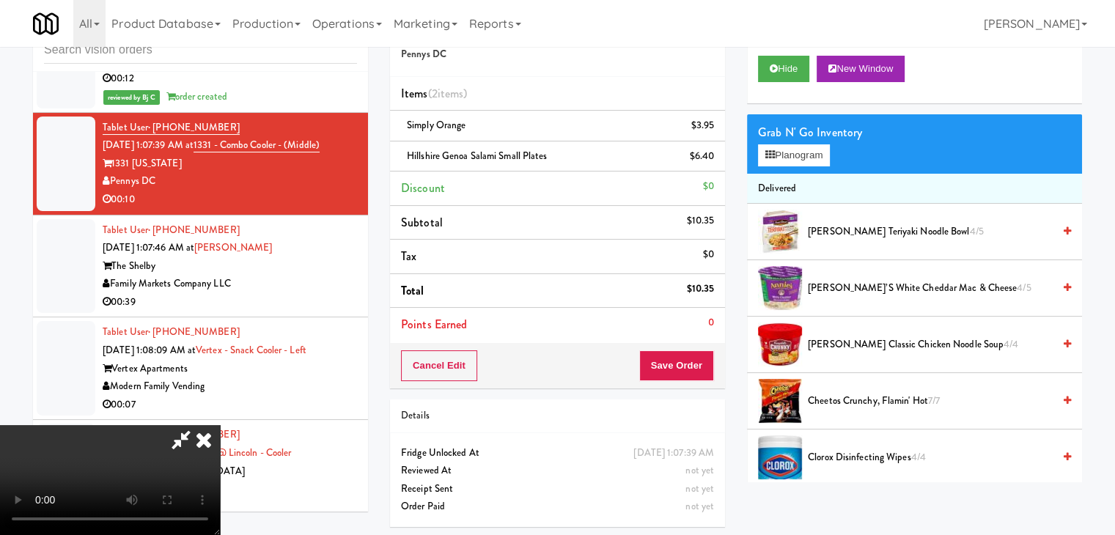
click at [220, 425] on video at bounding box center [110, 480] width 220 height 110
drag, startPoint x: 525, startPoint y: 339, endPoint x: 520, endPoint y: 354, distance: 15.5
click at [220, 425] on video at bounding box center [110, 480] width 220 height 110
click at [805, 163] on button "Planogram" at bounding box center [794, 155] width 72 height 22
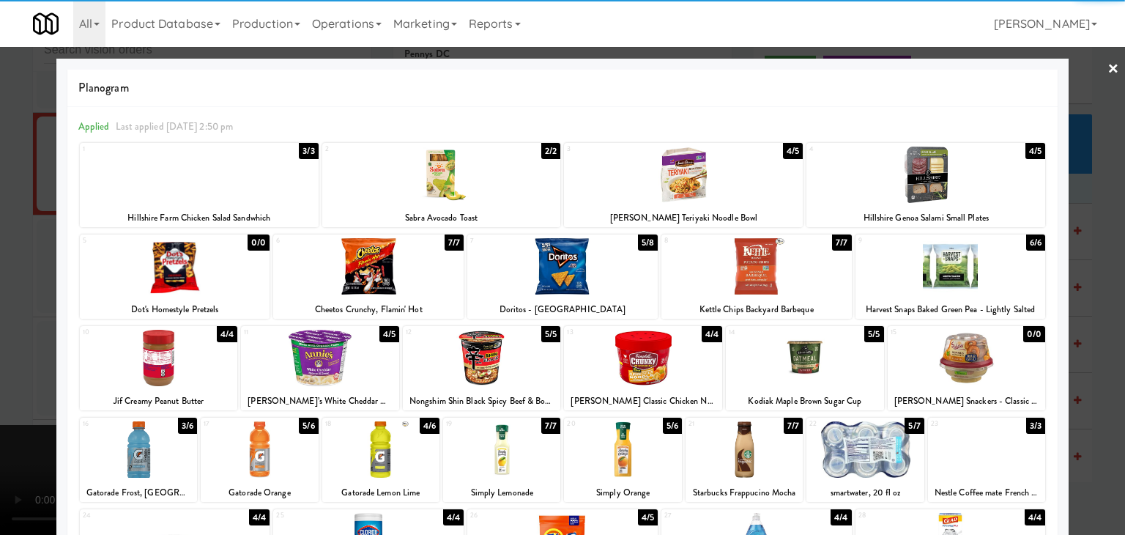
click at [355, 269] on div at bounding box center [368, 266] width 191 height 56
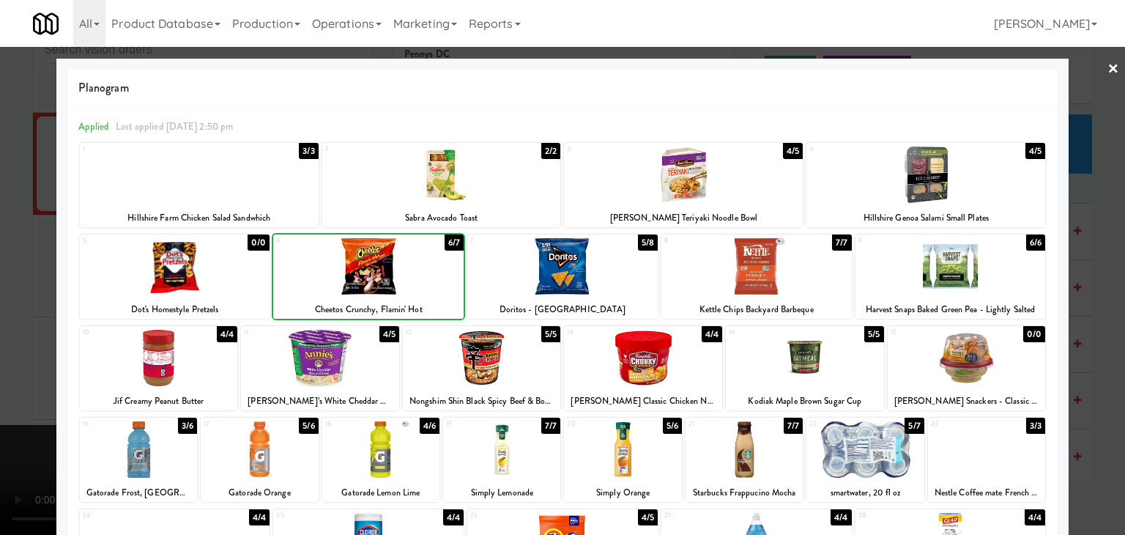
drag, startPoint x: 12, startPoint y: 393, endPoint x: 196, endPoint y: 374, distance: 184.9
click at [36, 388] on div at bounding box center [562, 267] width 1125 height 535
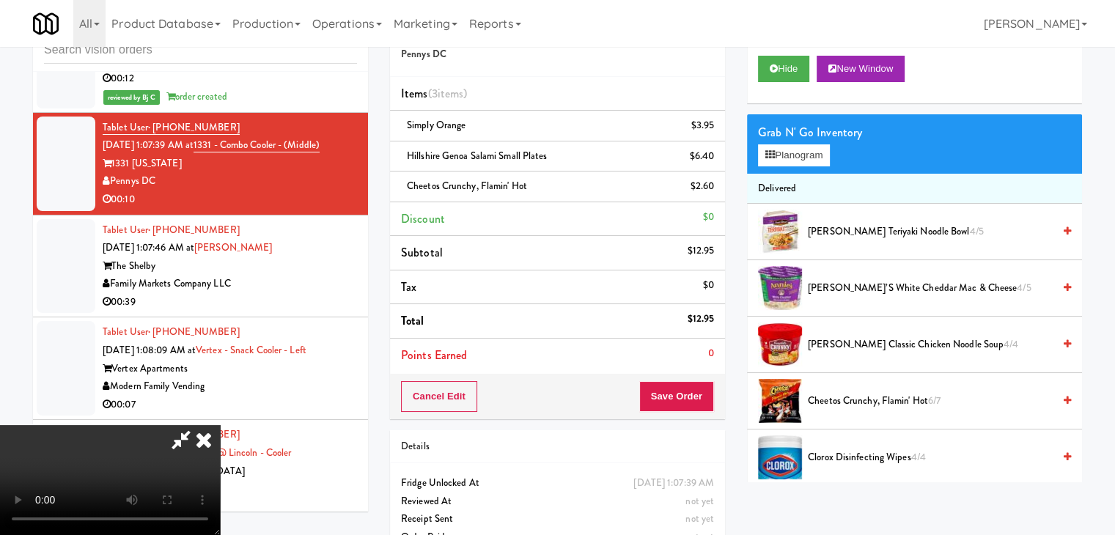
drag, startPoint x: 709, startPoint y: 399, endPoint x: 695, endPoint y: 399, distance: 13.9
click at [701, 399] on div "Cancel Edit Save Order" at bounding box center [557, 396] width 335 height 45
click at [686, 398] on button "Save Order" at bounding box center [676, 396] width 75 height 31
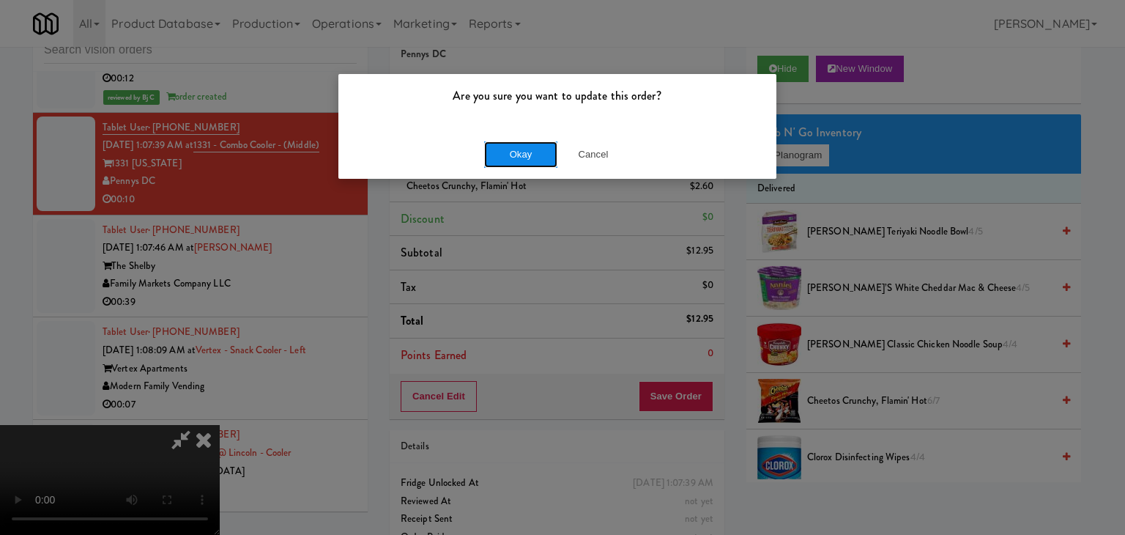
click at [505, 155] on button "Okay" at bounding box center [520, 154] width 73 height 26
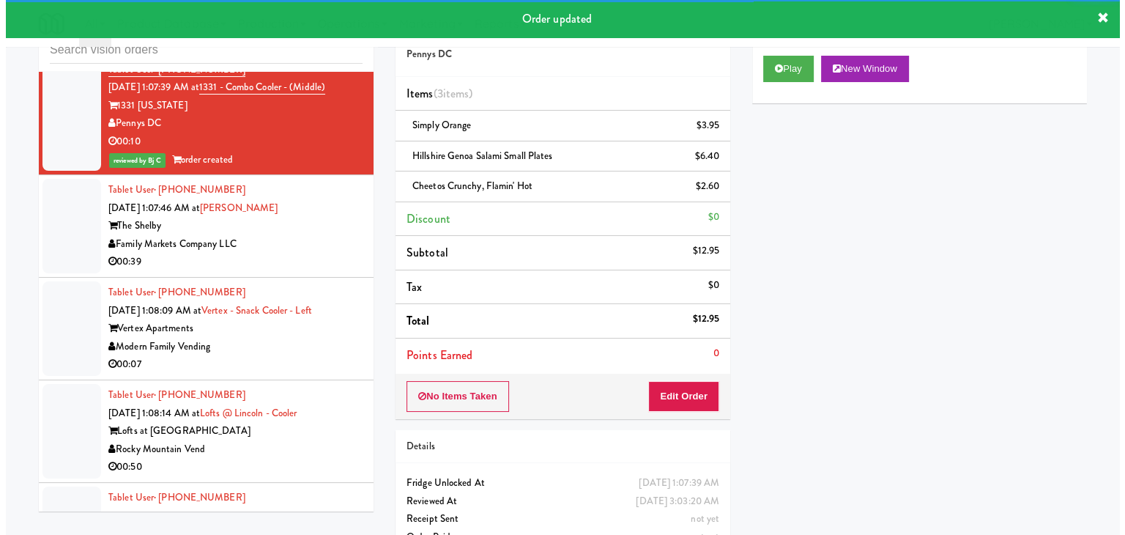
scroll to position [6214, 0]
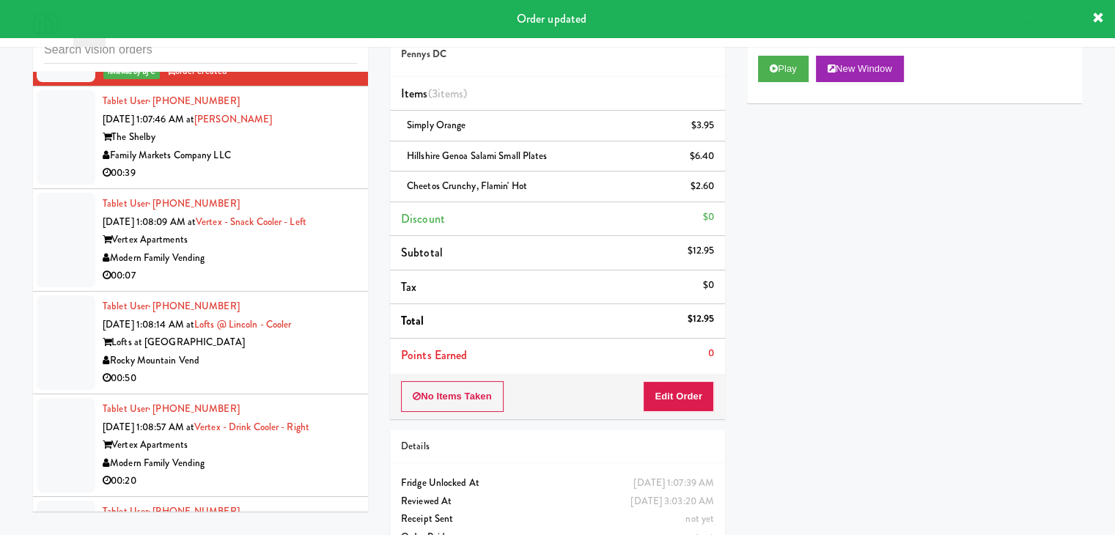
drag, startPoint x: 296, startPoint y: 188, endPoint x: 303, endPoint y: 195, distance: 10.4
click at [300, 182] on div "00:39" at bounding box center [230, 173] width 254 height 18
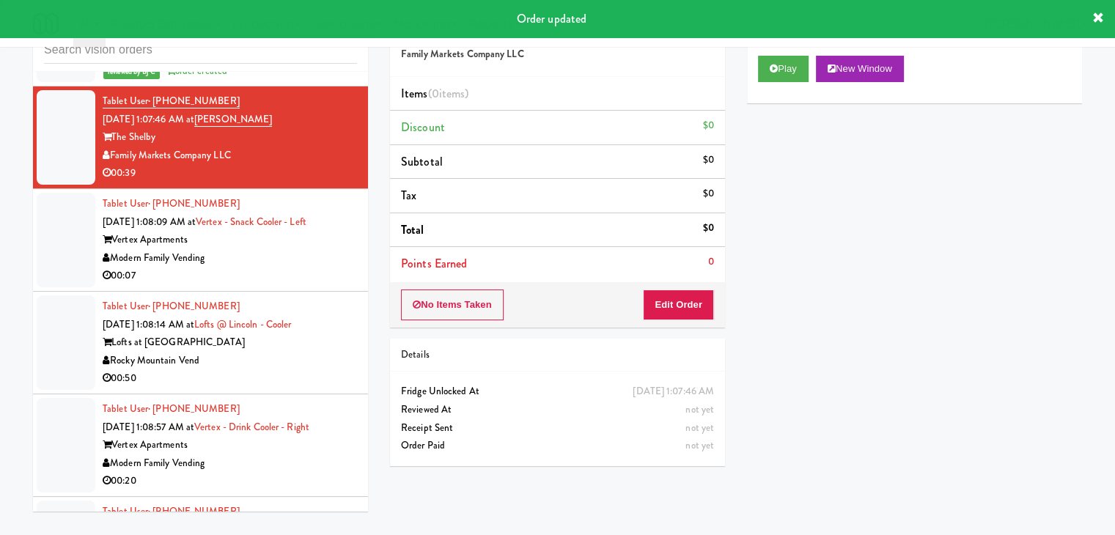
click at [808, 51] on div "Play New Window" at bounding box center [914, 74] width 335 height 59
click at [791, 64] on button "Play" at bounding box center [783, 69] width 51 height 26
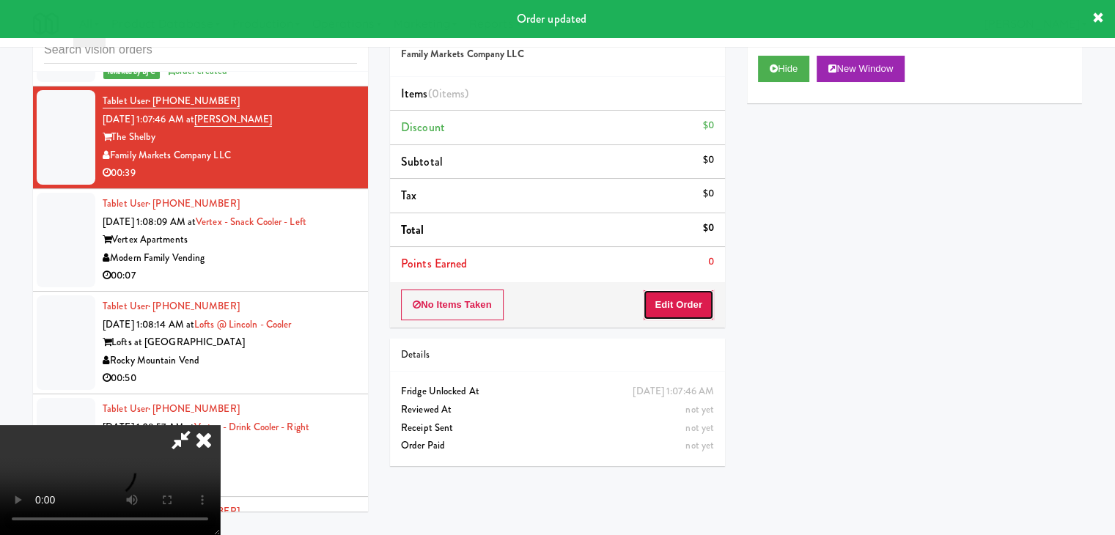
click at [664, 305] on button "Edit Order" at bounding box center [678, 304] width 71 height 31
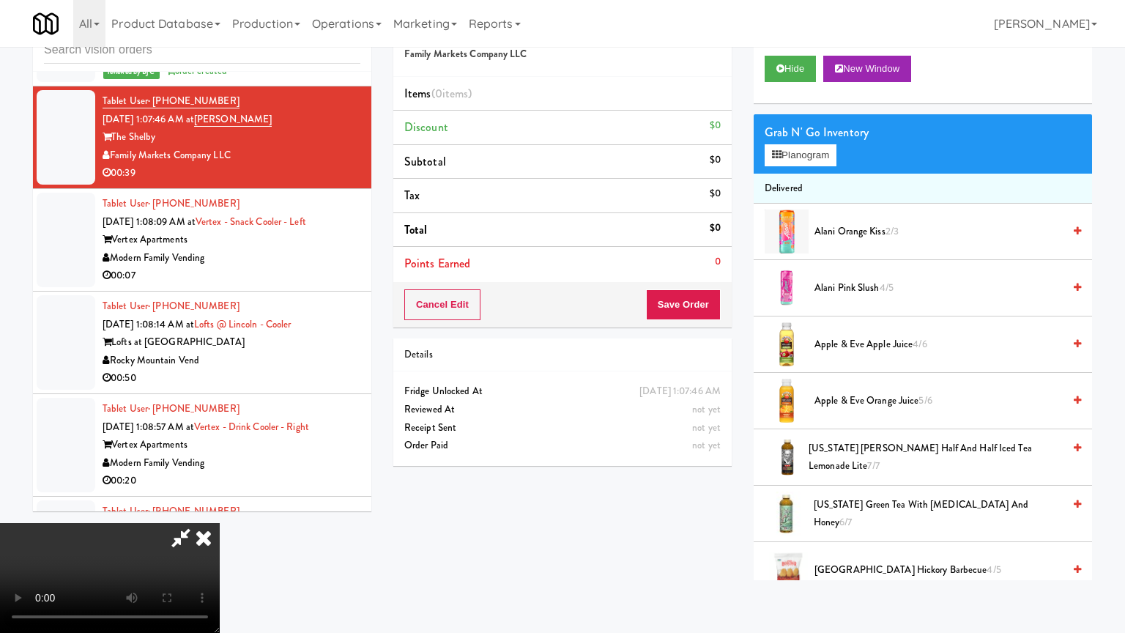
click at [220, 523] on video at bounding box center [110, 578] width 220 height 110
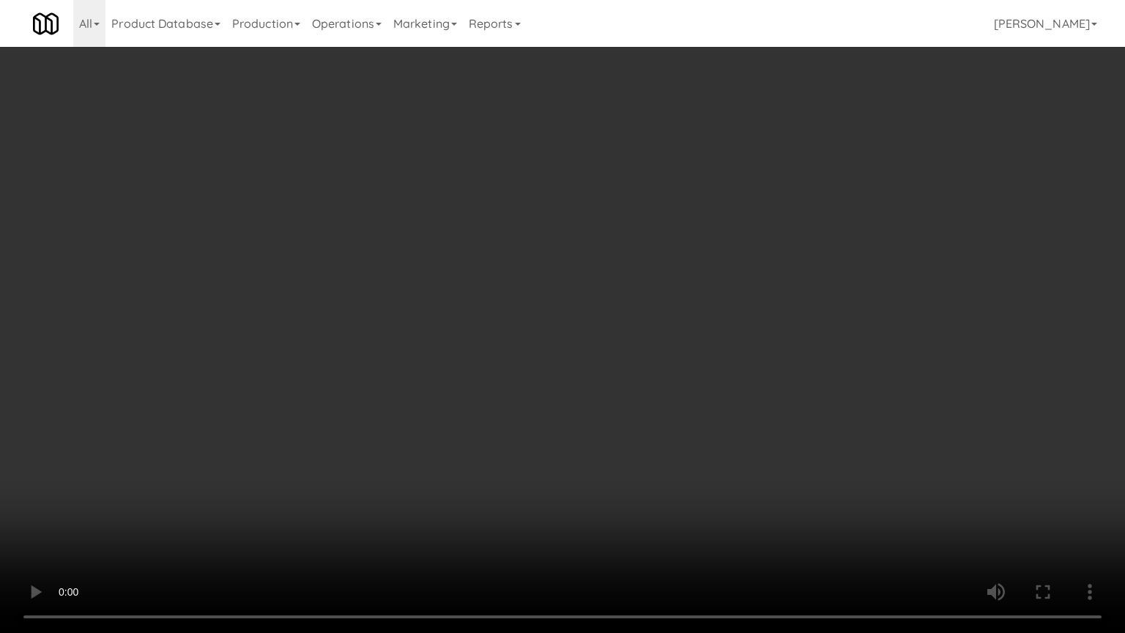
click at [635, 451] on video at bounding box center [562, 316] width 1125 height 633
click at [616, 438] on video at bounding box center [562, 316] width 1125 height 633
click at [618, 441] on video at bounding box center [562, 316] width 1125 height 633
click at [654, 386] on video at bounding box center [562, 316] width 1125 height 633
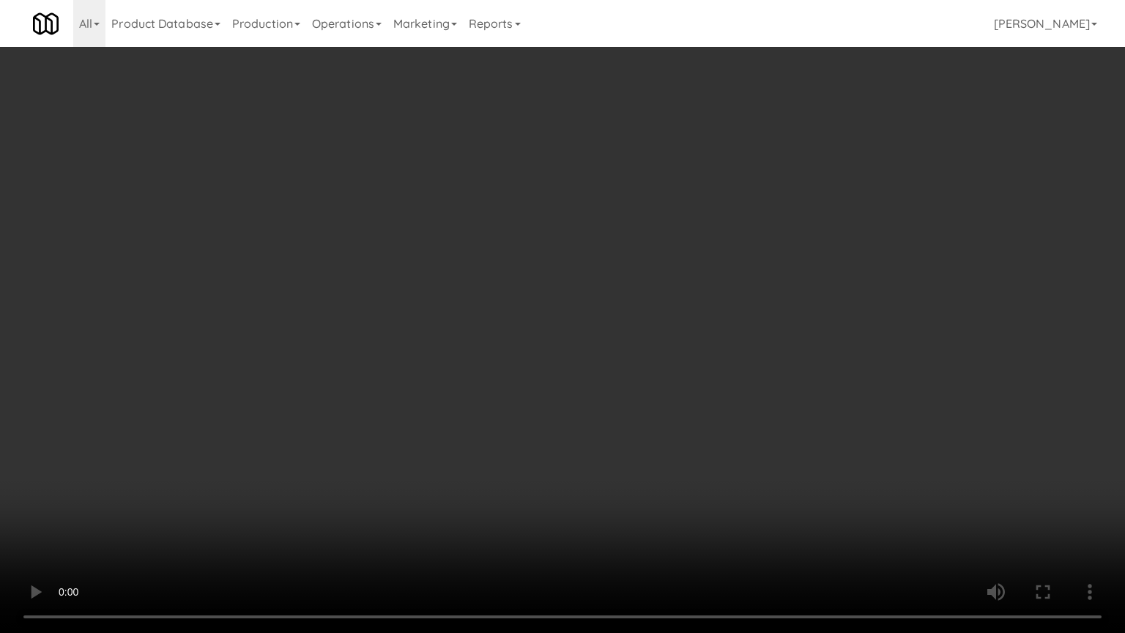
click at [653, 382] on video at bounding box center [562, 316] width 1125 height 633
click at [629, 363] on video at bounding box center [562, 316] width 1125 height 633
click at [637, 374] on video at bounding box center [562, 316] width 1125 height 633
click at [637, 375] on video at bounding box center [562, 316] width 1125 height 633
click at [639, 380] on video at bounding box center [562, 316] width 1125 height 633
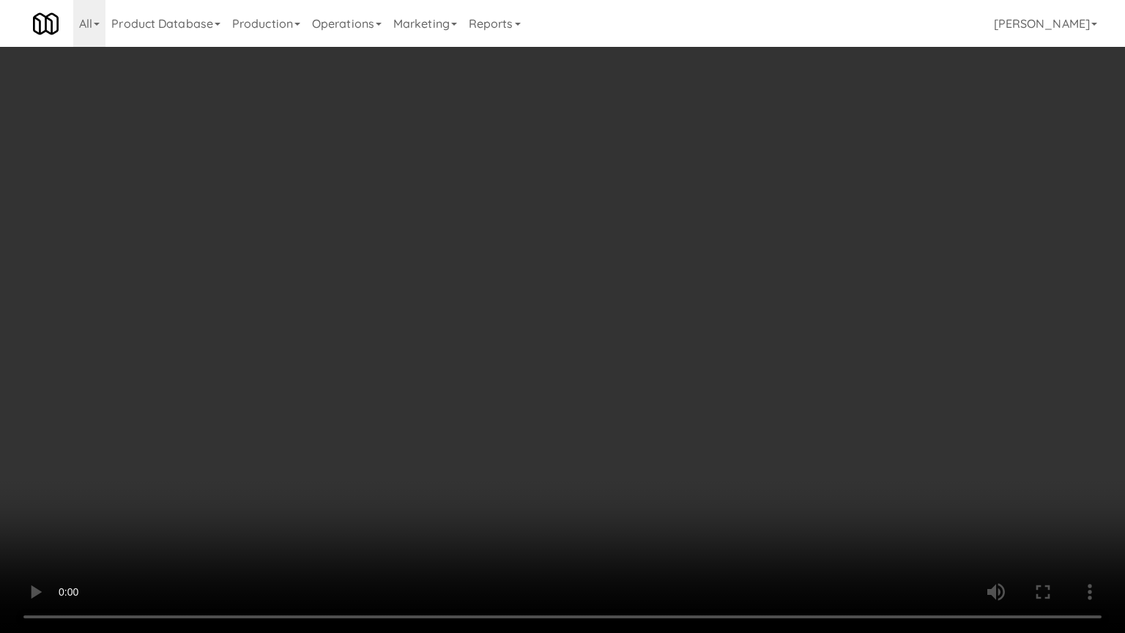
click at [639, 380] on video at bounding box center [562, 316] width 1125 height 633
click at [639, 388] on video at bounding box center [562, 316] width 1125 height 633
click at [683, 358] on video at bounding box center [562, 316] width 1125 height 633
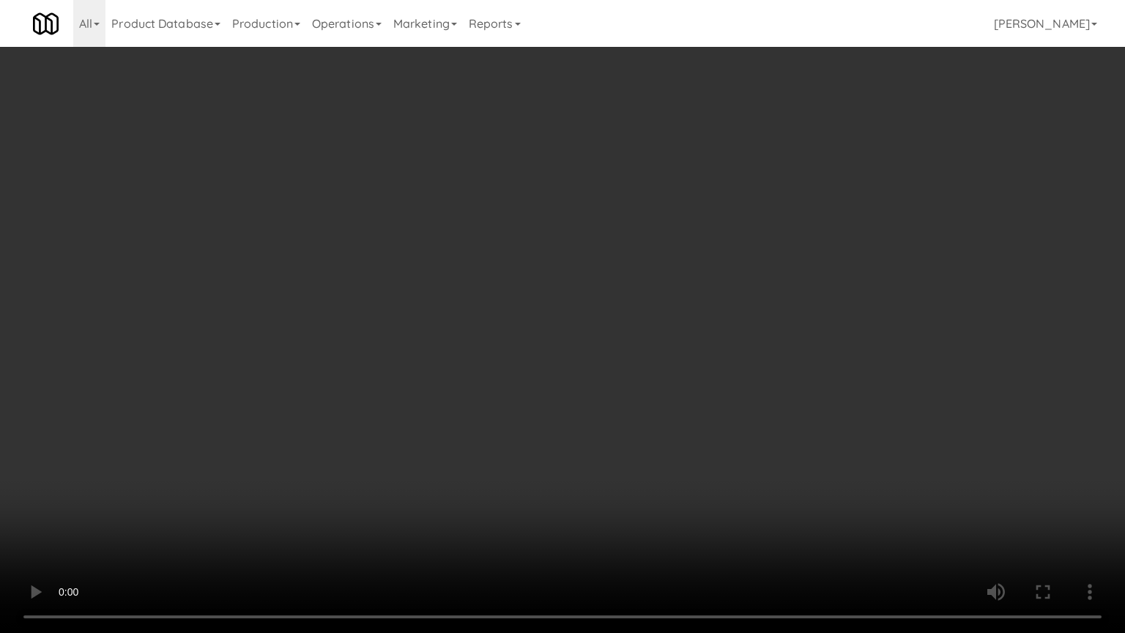
click at [725, 322] on video at bounding box center [562, 316] width 1125 height 633
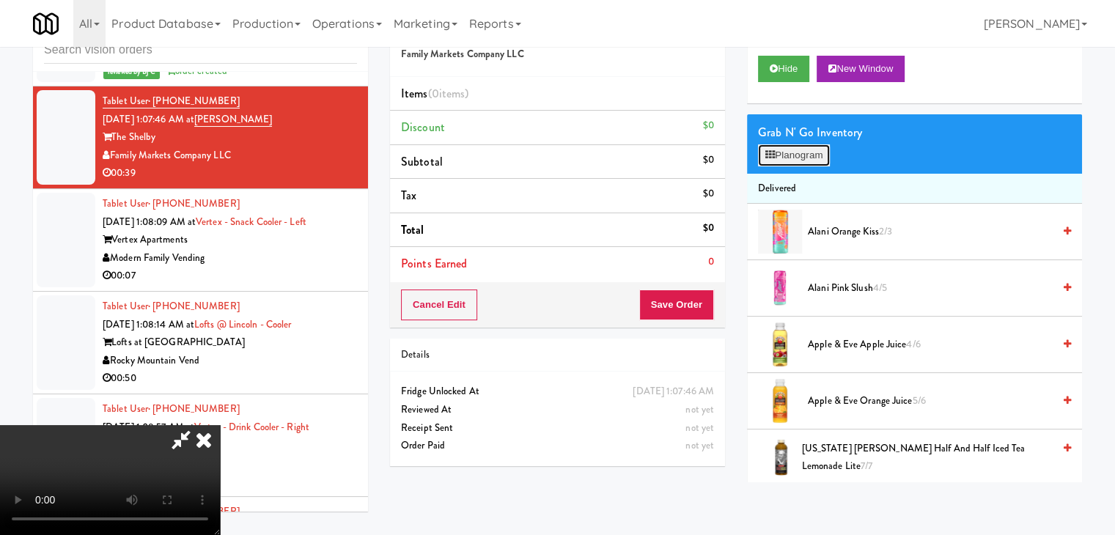
click at [808, 150] on button "Planogram" at bounding box center [794, 155] width 72 height 22
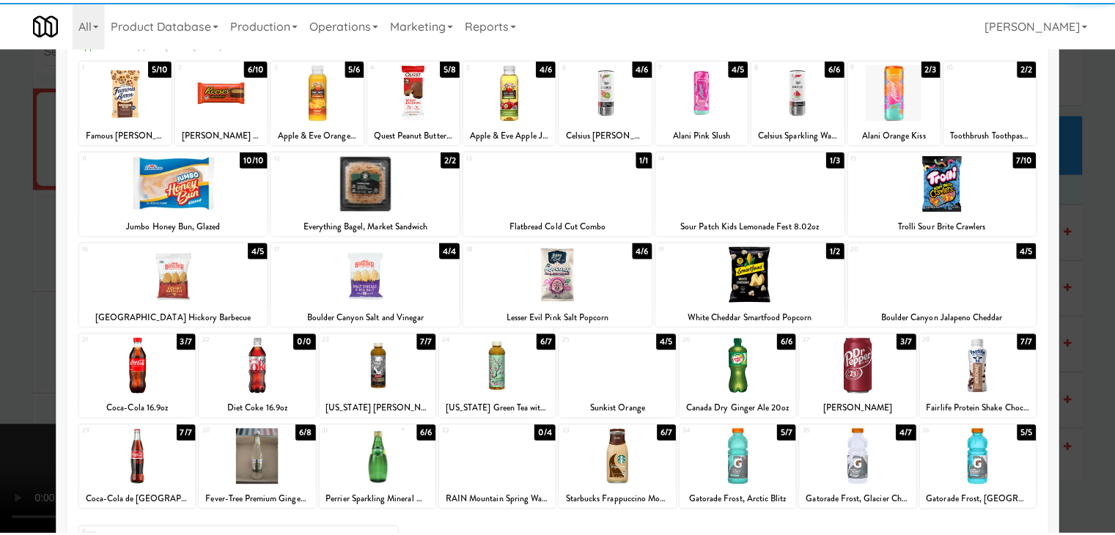
scroll to position [147, 0]
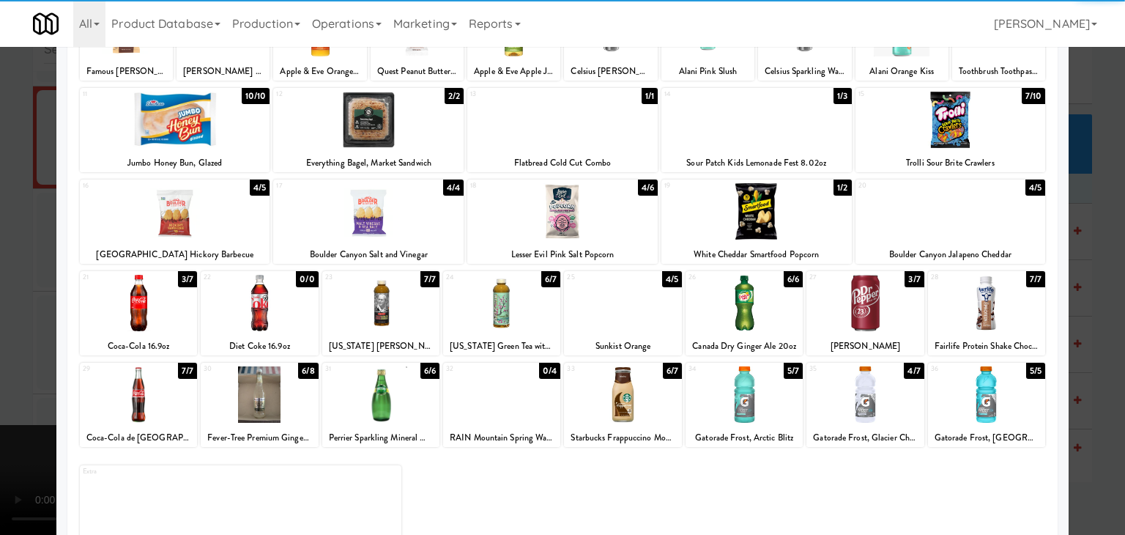
click at [862, 308] on div at bounding box center [865, 303] width 117 height 56
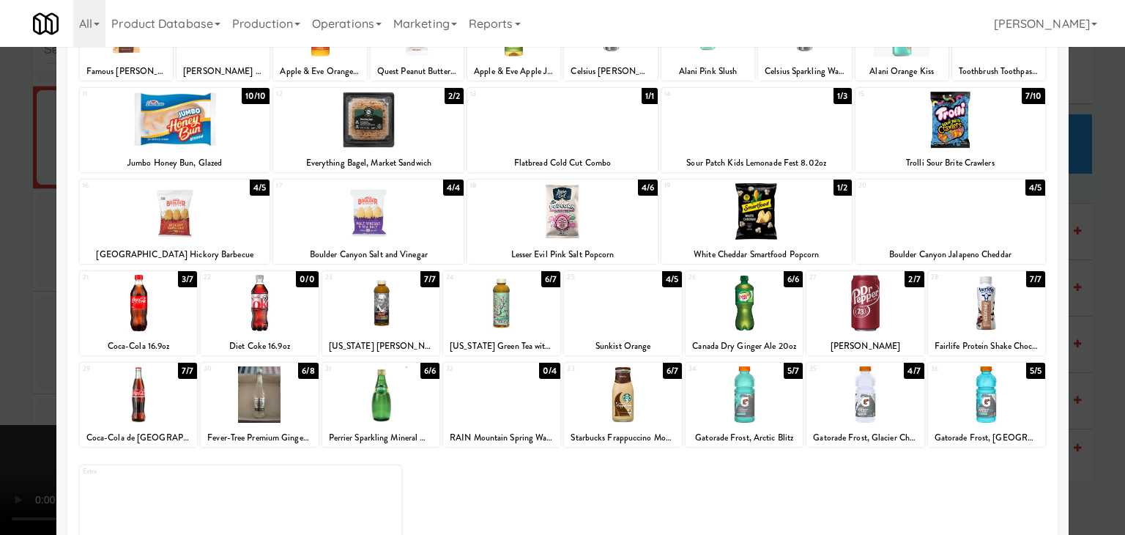
drag, startPoint x: 0, startPoint y: 421, endPoint x: 390, endPoint y: 407, distance: 390.1
click at [15, 418] on div at bounding box center [562, 267] width 1125 height 535
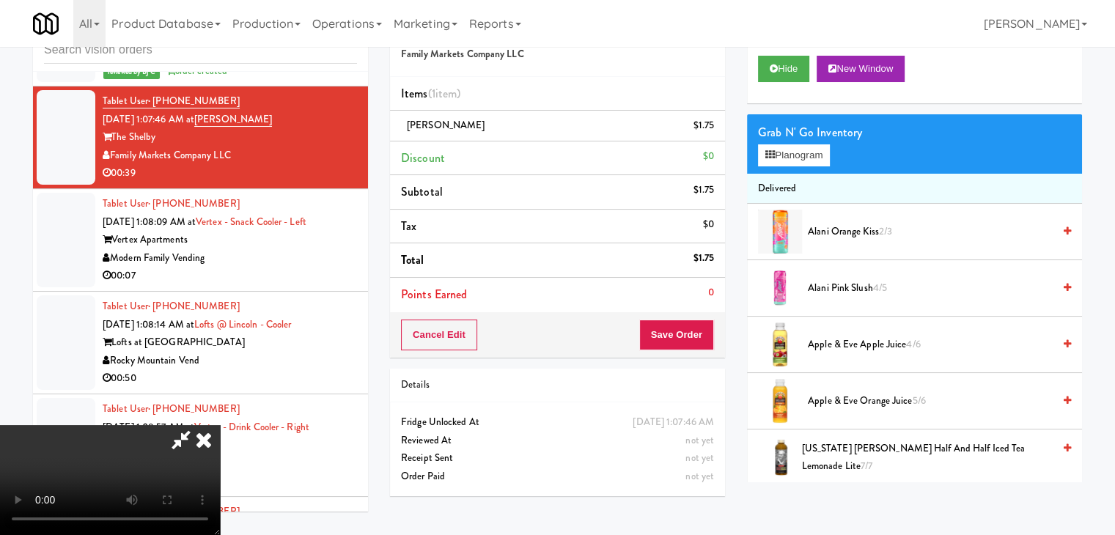
click at [690, 350] on div "Cancel Edit Save Order" at bounding box center [557, 334] width 335 height 45
click at [693, 344] on button "Save Order" at bounding box center [676, 334] width 75 height 31
click at [694, 344] on button "Save Order" at bounding box center [676, 334] width 75 height 31
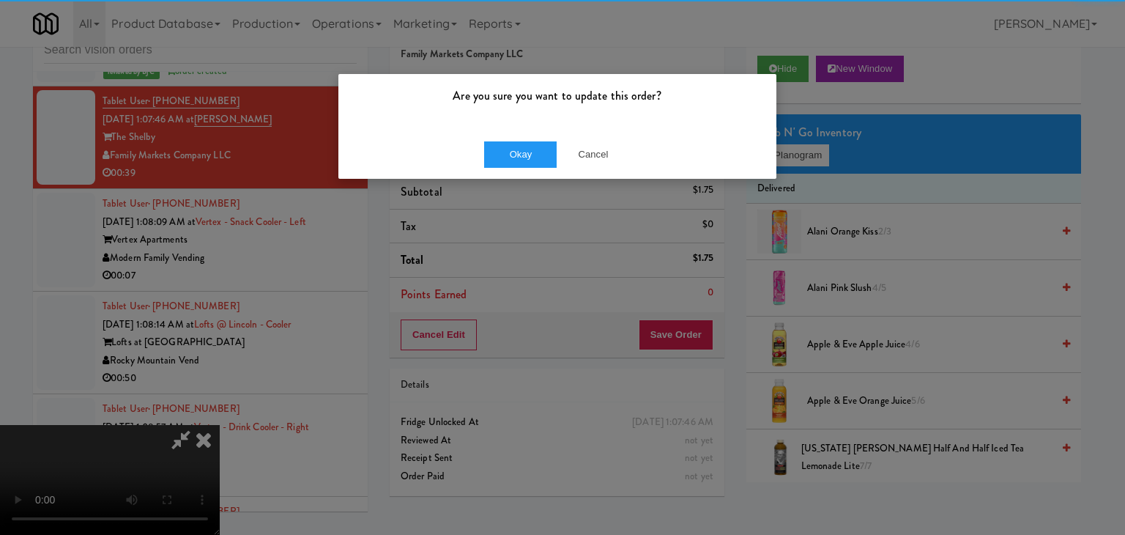
click at [498, 133] on div "Okay Cancel" at bounding box center [558, 154] width 438 height 49
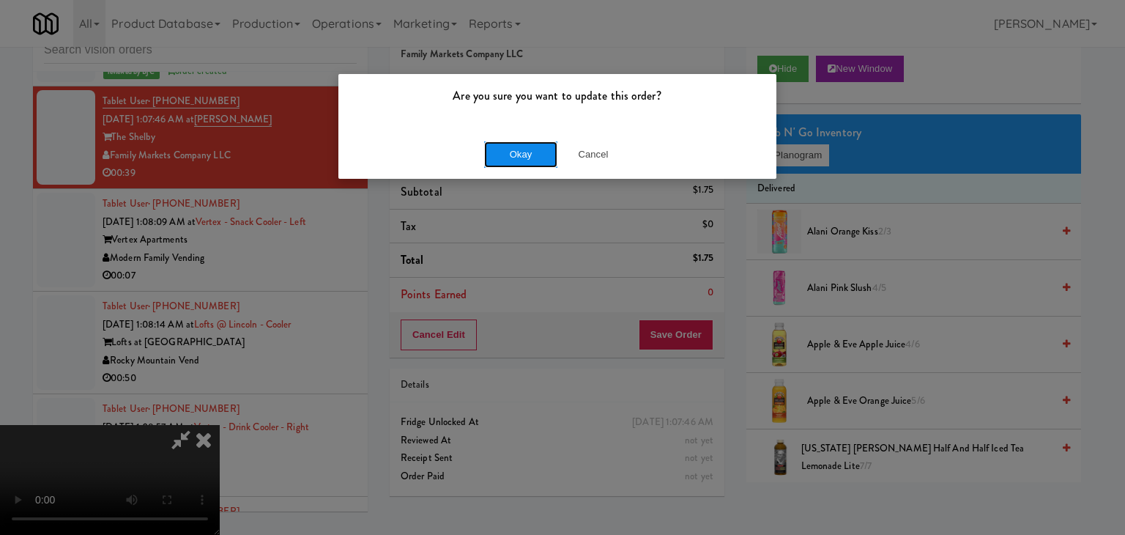
click at [505, 144] on button "Okay" at bounding box center [520, 154] width 73 height 26
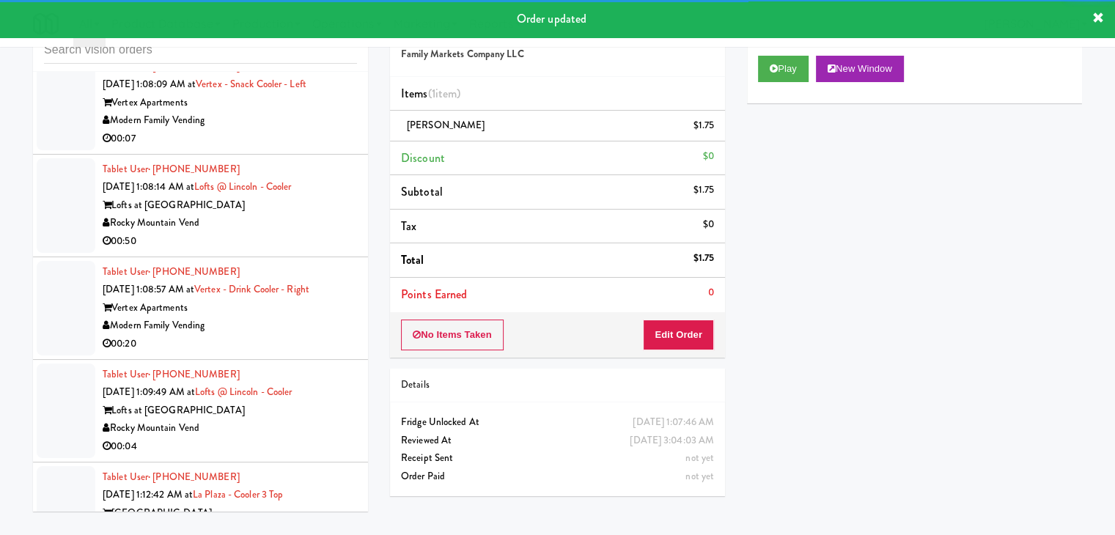
scroll to position [6378, 0]
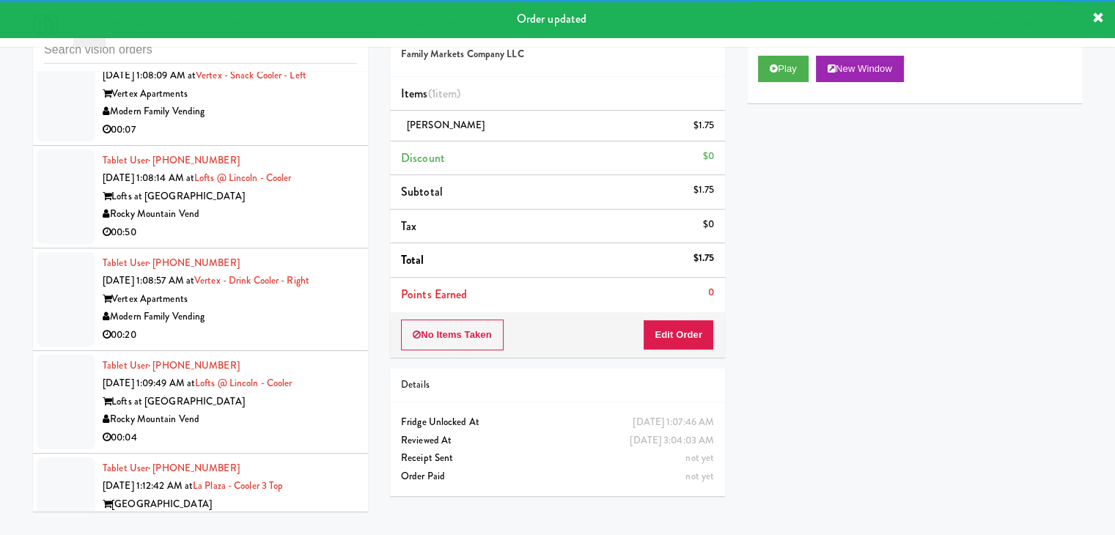
drag, startPoint x: 279, startPoint y: 144, endPoint x: 289, endPoint y: 147, distance: 10.9
click at [287, 139] on div "00:07" at bounding box center [230, 130] width 254 height 18
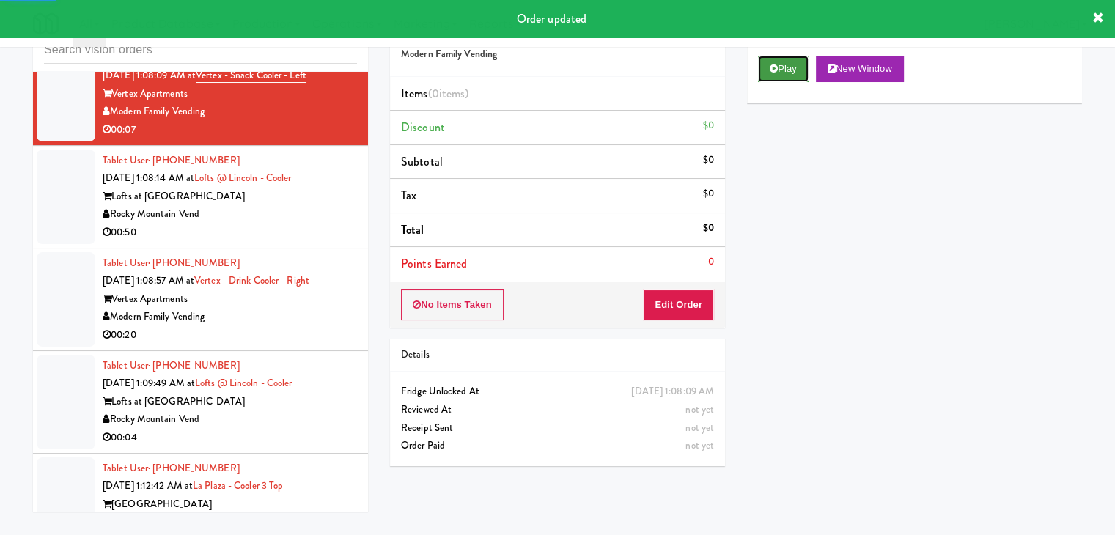
click at [768, 65] on button "Play" at bounding box center [783, 69] width 51 height 26
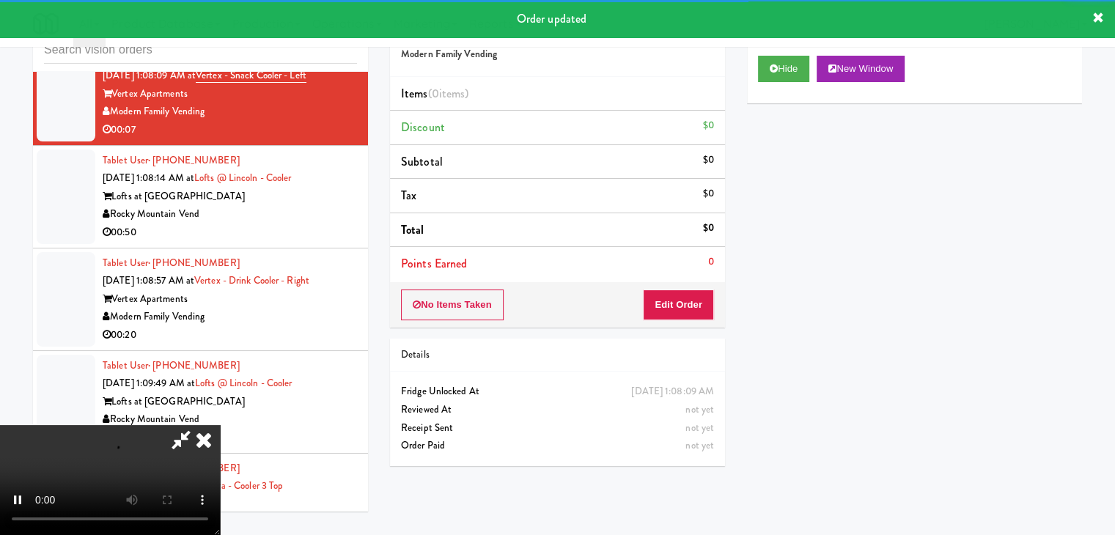
drag, startPoint x: 700, startPoint y: 281, endPoint x: 689, endPoint y: 289, distance: 13.6
click at [690, 288] on div "Order # 922775 Modern Family Vending Items (0 items ) Discount $0 Subtotal $0 T…" at bounding box center [557, 167] width 335 height 322
click at [684, 297] on button "Edit Order" at bounding box center [678, 304] width 71 height 31
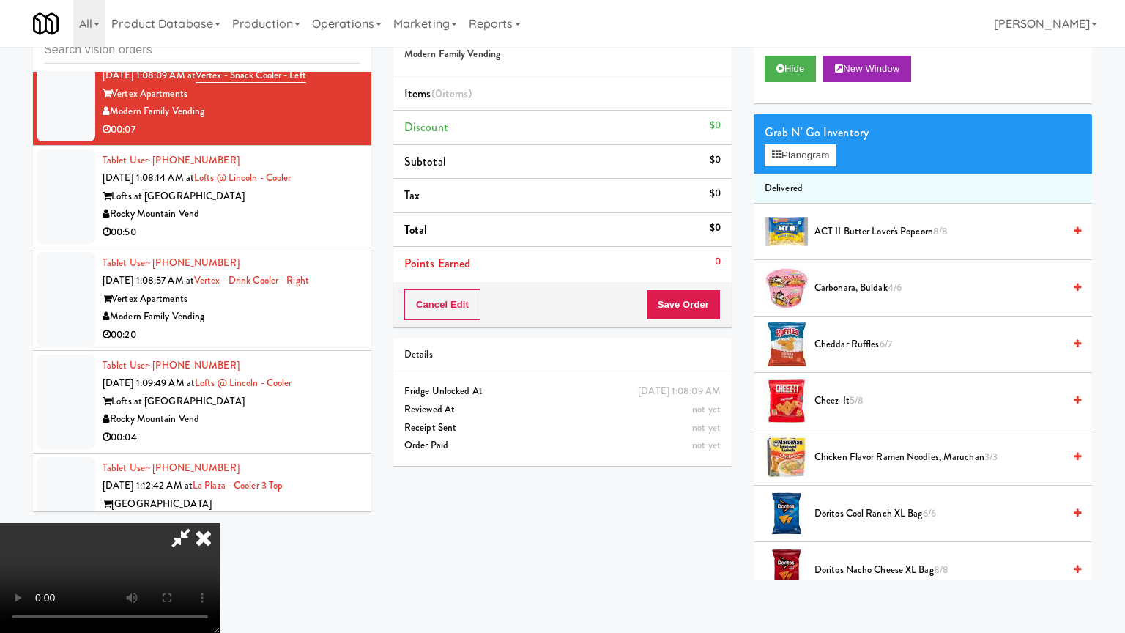
click at [220, 523] on video at bounding box center [110, 578] width 220 height 110
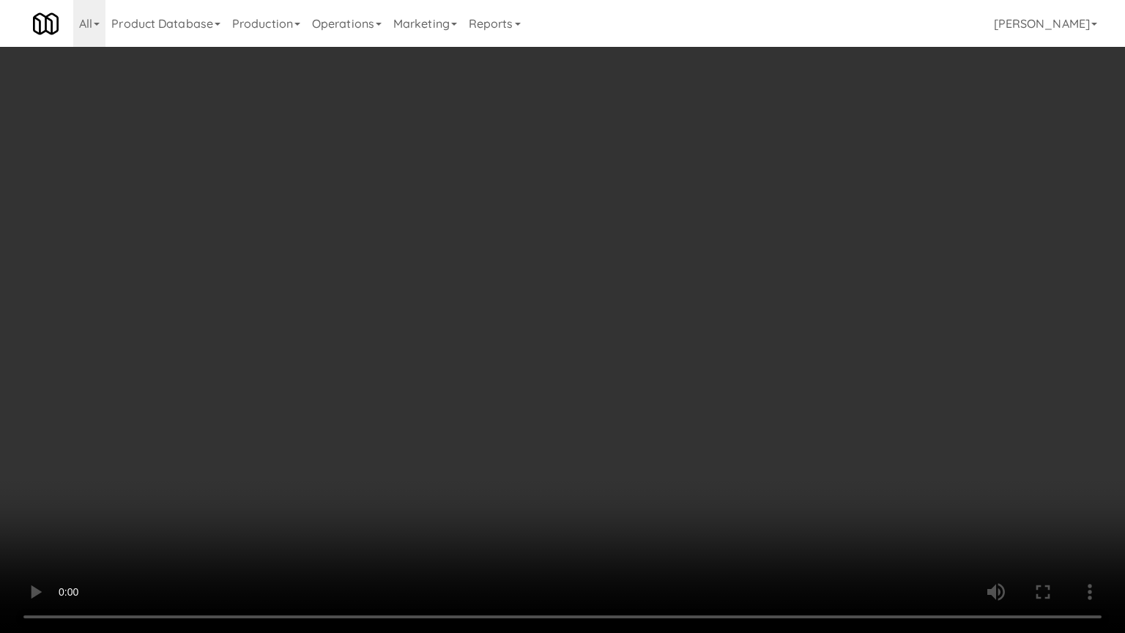
click at [642, 409] on video at bounding box center [562, 316] width 1125 height 633
click at [637, 415] on video at bounding box center [562, 316] width 1125 height 633
click at [638, 413] on video at bounding box center [562, 316] width 1125 height 633
click at [646, 409] on video at bounding box center [562, 316] width 1125 height 633
click at [648, 407] on video at bounding box center [562, 316] width 1125 height 633
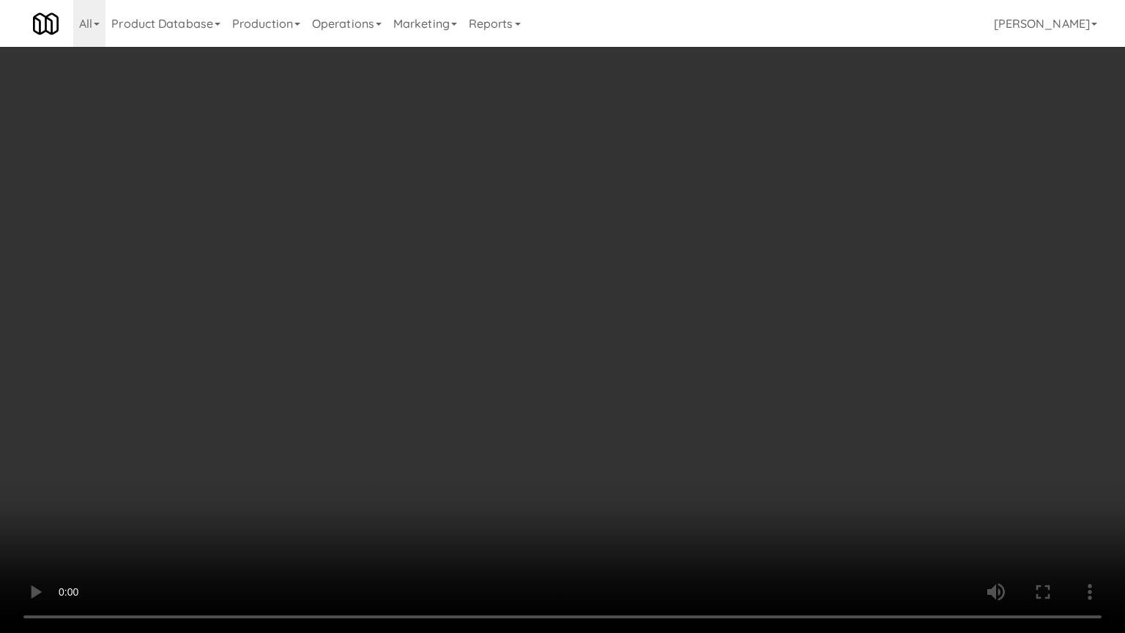
click at [670, 358] on video at bounding box center [562, 316] width 1125 height 633
click at [712, 429] on video at bounding box center [562, 316] width 1125 height 633
click at [703, 422] on video at bounding box center [562, 316] width 1125 height 633
click at [706, 419] on video at bounding box center [562, 316] width 1125 height 633
click at [695, 416] on video at bounding box center [562, 316] width 1125 height 633
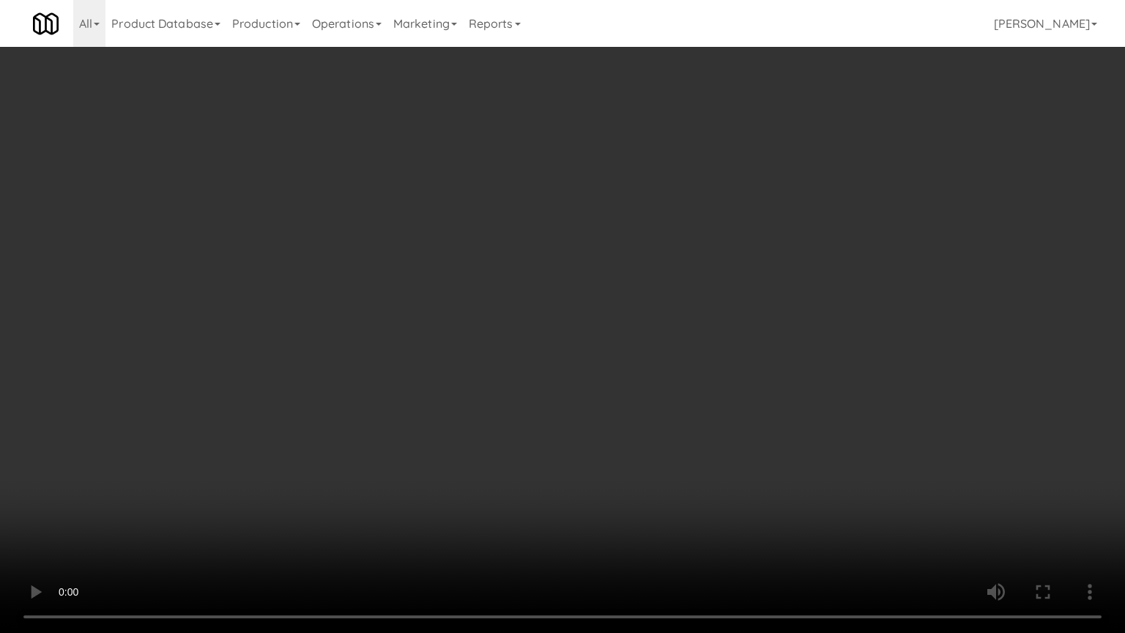
click at [690, 410] on video at bounding box center [562, 316] width 1125 height 633
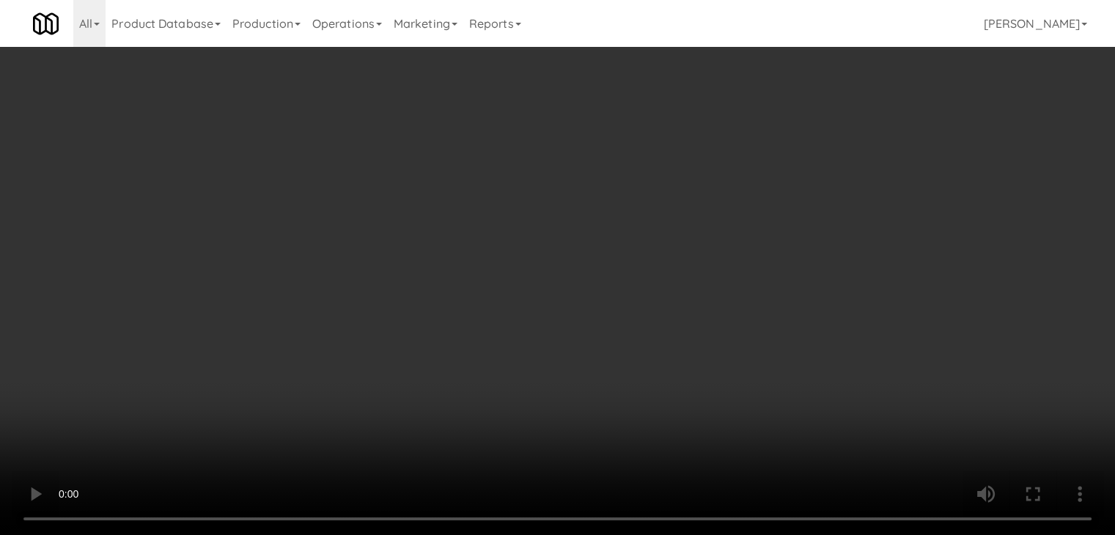
click at [806, 133] on div "Grab N' Go Inventory" at bounding box center [914, 133] width 313 height 22
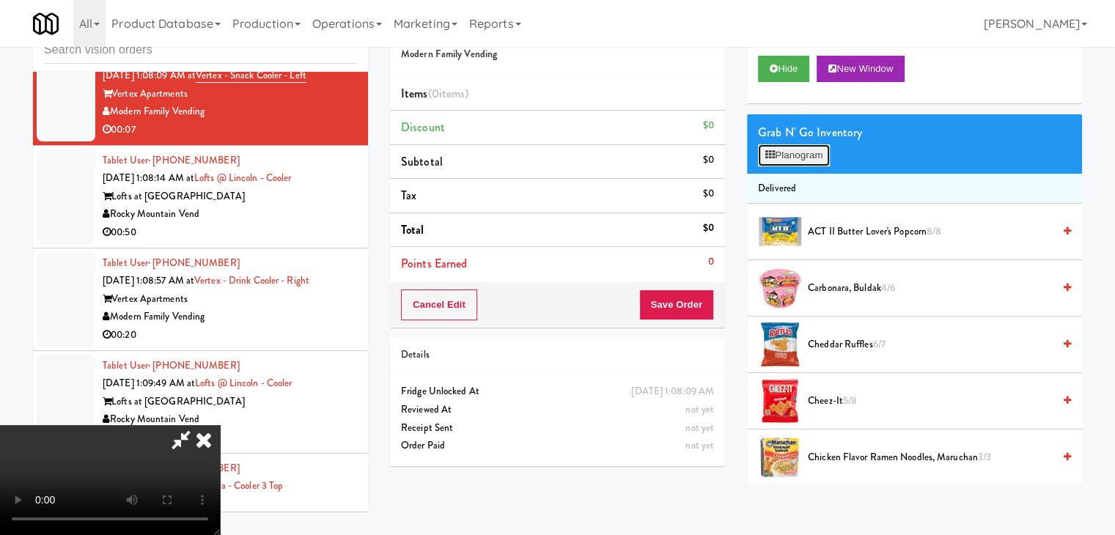
click at [806, 151] on button "Planogram" at bounding box center [794, 155] width 72 height 22
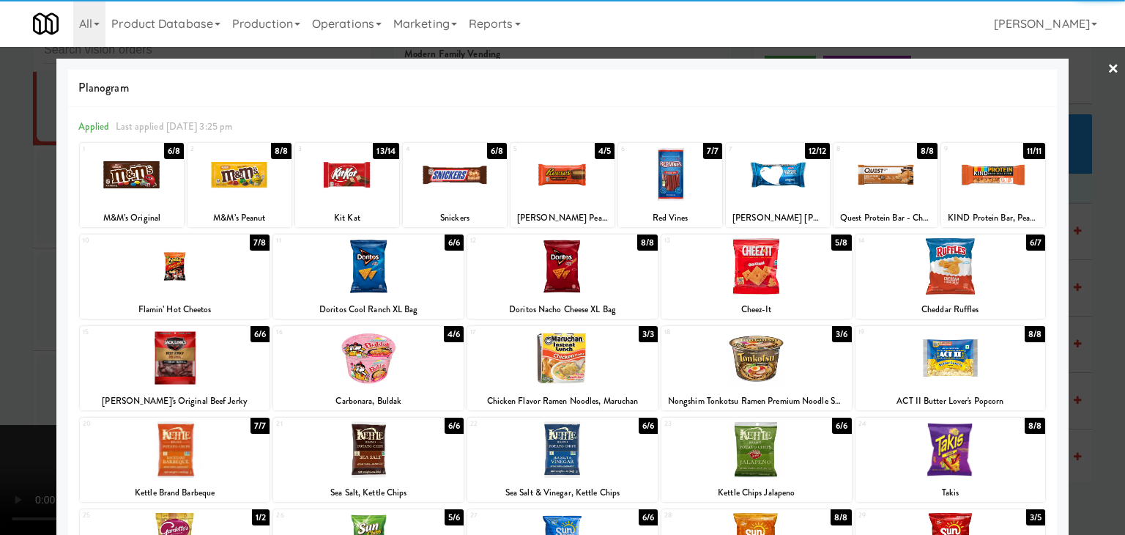
click at [172, 262] on div at bounding box center [175, 266] width 191 height 56
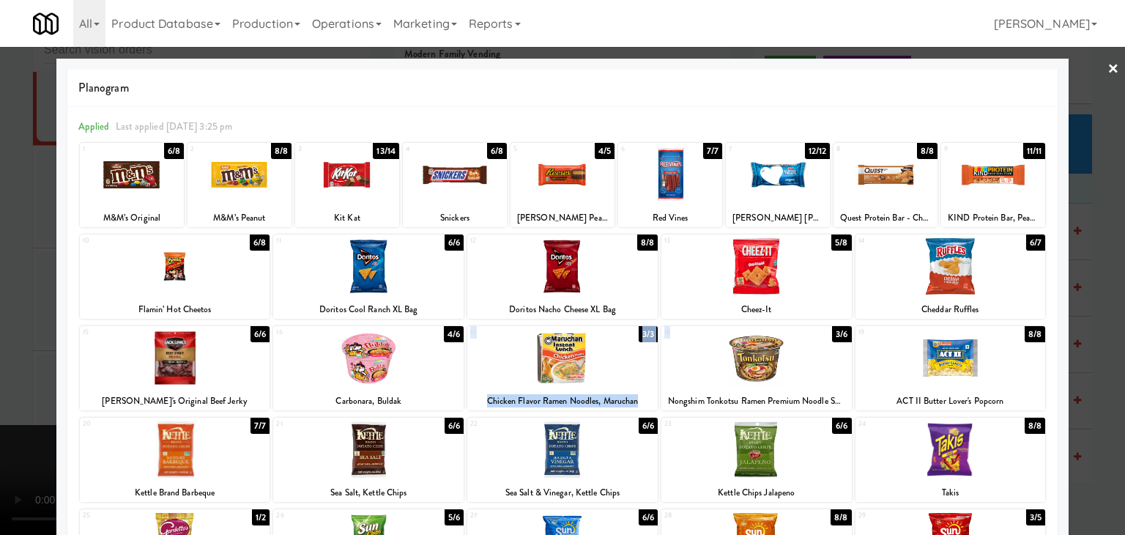
drag, startPoint x: 714, startPoint y: 327, endPoint x: 563, endPoint y: 358, distance: 154.2
click at [563, 358] on div "15 6/6 Jack Link's Original Beef Jerky 16 4/6 Carbonara, Buldak 17 3/3 Chicken …" at bounding box center [563, 368] width 966 height 84
click at [563, 358] on div at bounding box center [562, 358] width 191 height 56
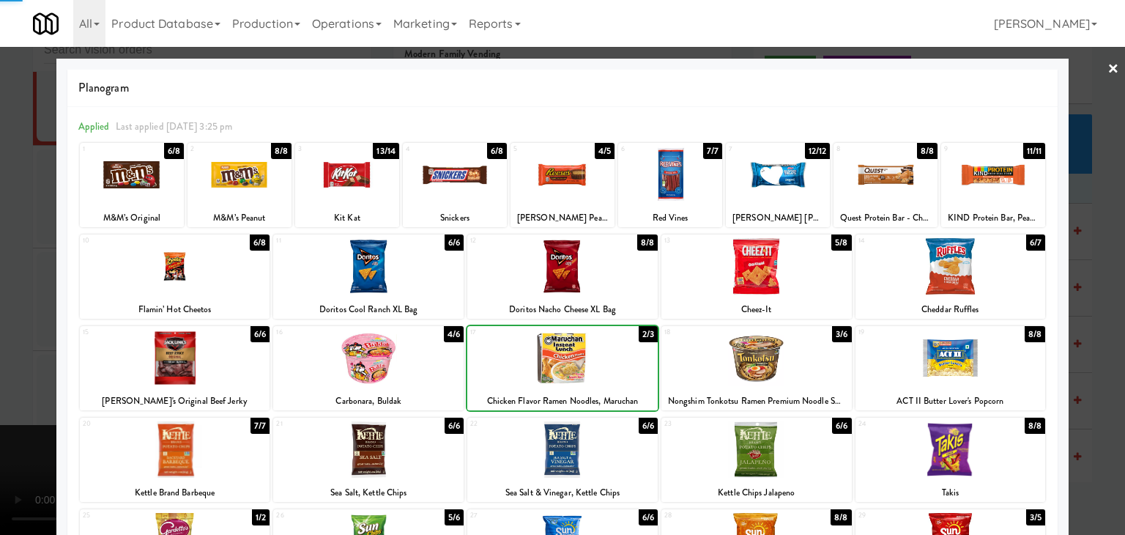
click at [44, 348] on div at bounding box center [562, 267] width 1125 height 535
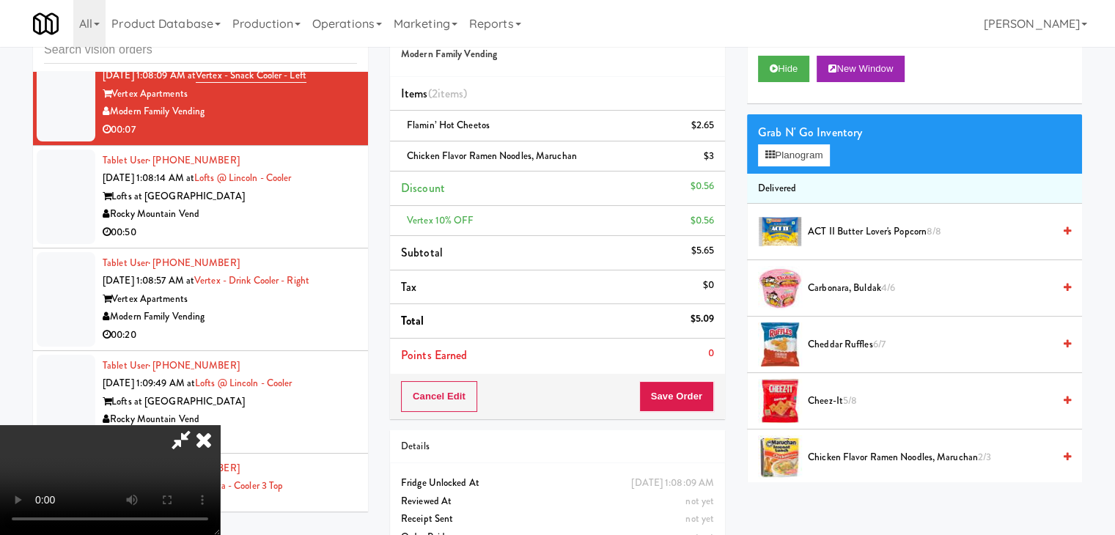
drag, startPoint x: 687, startPoint y: 377, endPoint x: 689, endPoint y: 387, distance: 10.5
click at [687, 382] on div "Cancel Edit Save Order" at bounding box center [557, 396] width 335 height 45
click at [687, 387] on button "Save Order" at bounding box center [676, 396] width 75 height 31
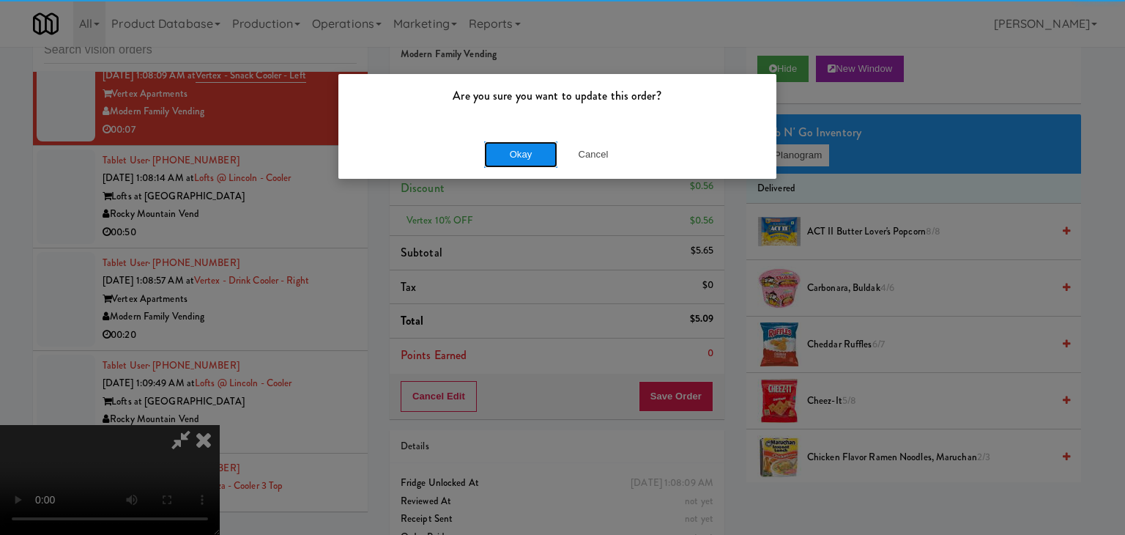
click at [514, 155] on button "Okay" at bounding box center [520, 154] width 73 height 26
click at [514, 155] on div "Okay Cancel" at bounding box center [558, 154] width 438 height 49
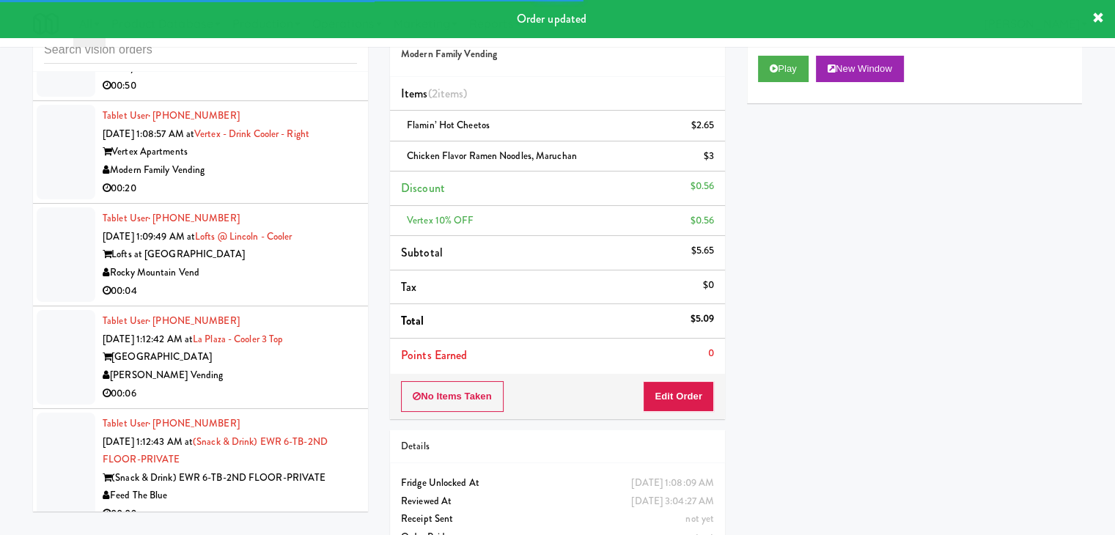
scroll to position [6469, 0]
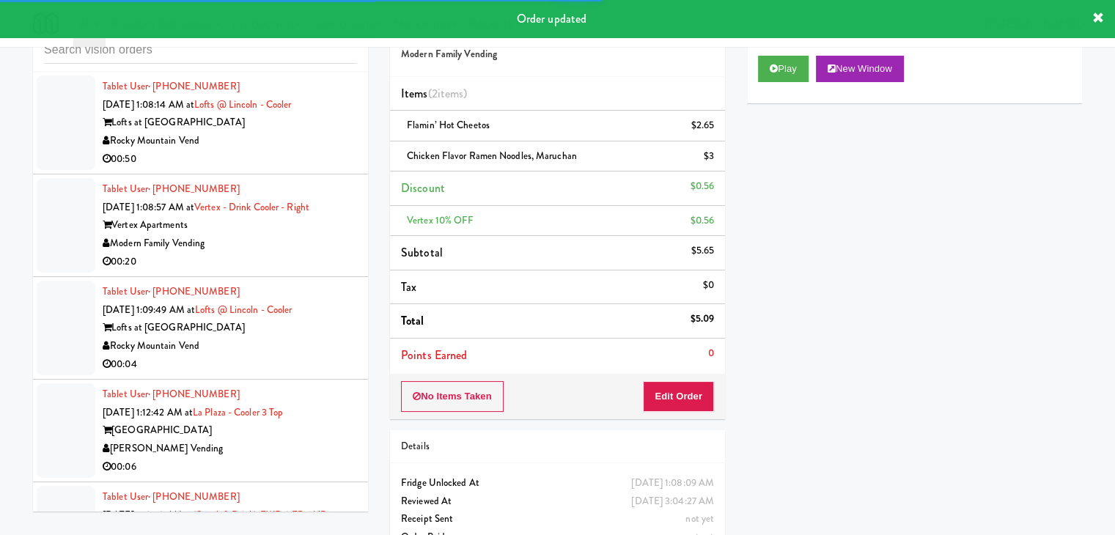
click at [300, 169] on div "00:50" at bounding box center [230, 159] width 254 height 18
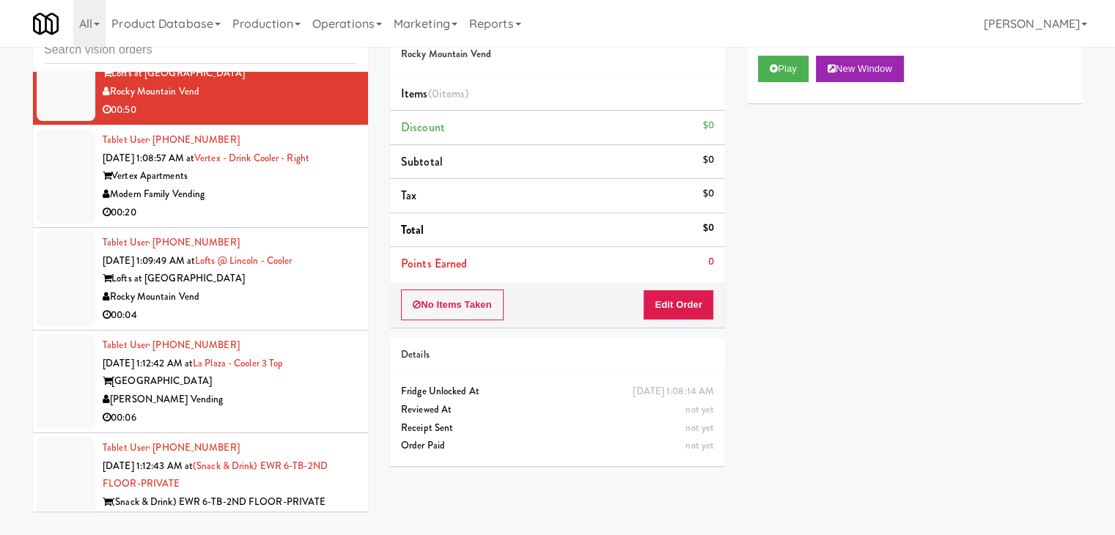
scroll to position [6543, 0]
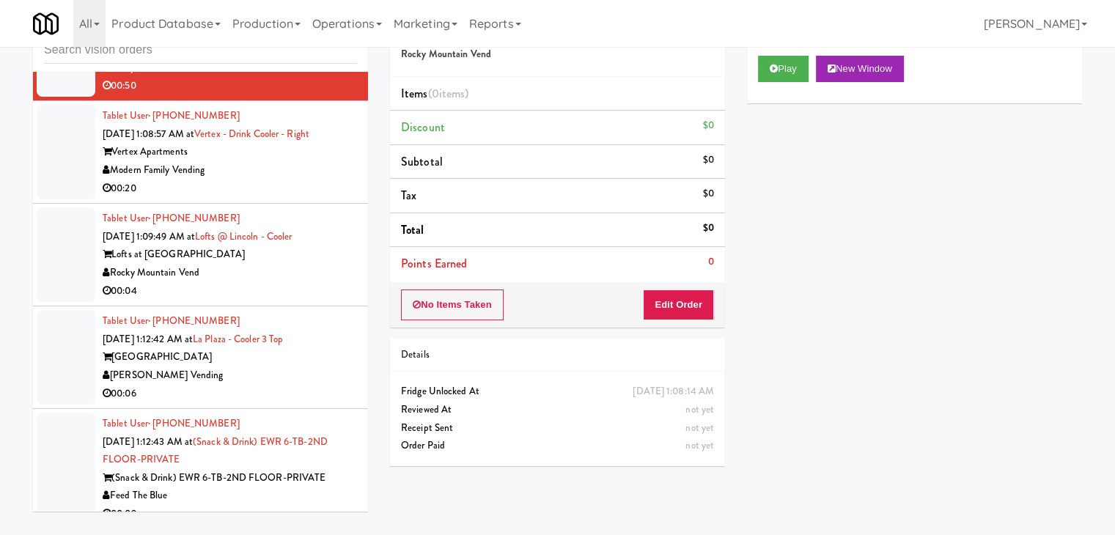
drag, startPoint x: 287, startPoint y: 188, endPoint x: 296, endPoint y: 188, distance: 9.5
click at [295, 180] on div "Modern Family Vending" at bounding box center [230, 170] width 254 height 18
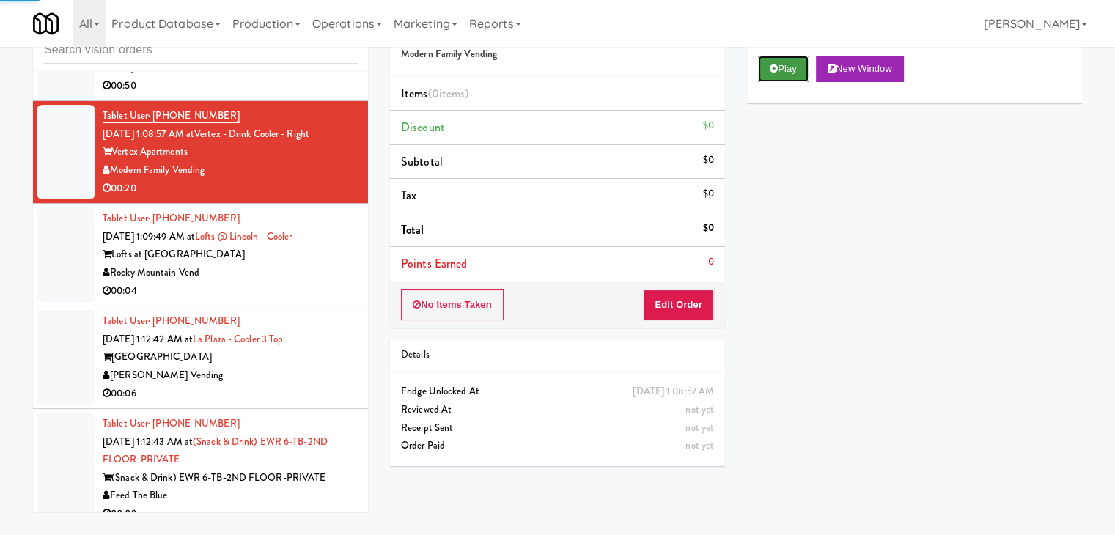
click at [780, 73] on button "Play" at bounding box center [783, 69] width 51 height 26
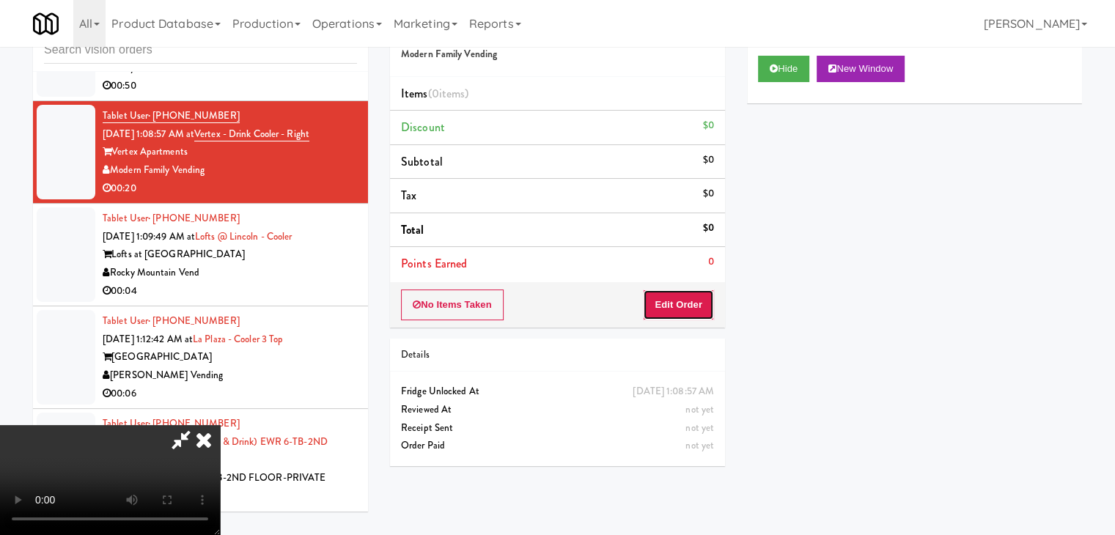
click at [695, 297] on button "Edit Order" at bounding box center [678, 304] width 71 height 31
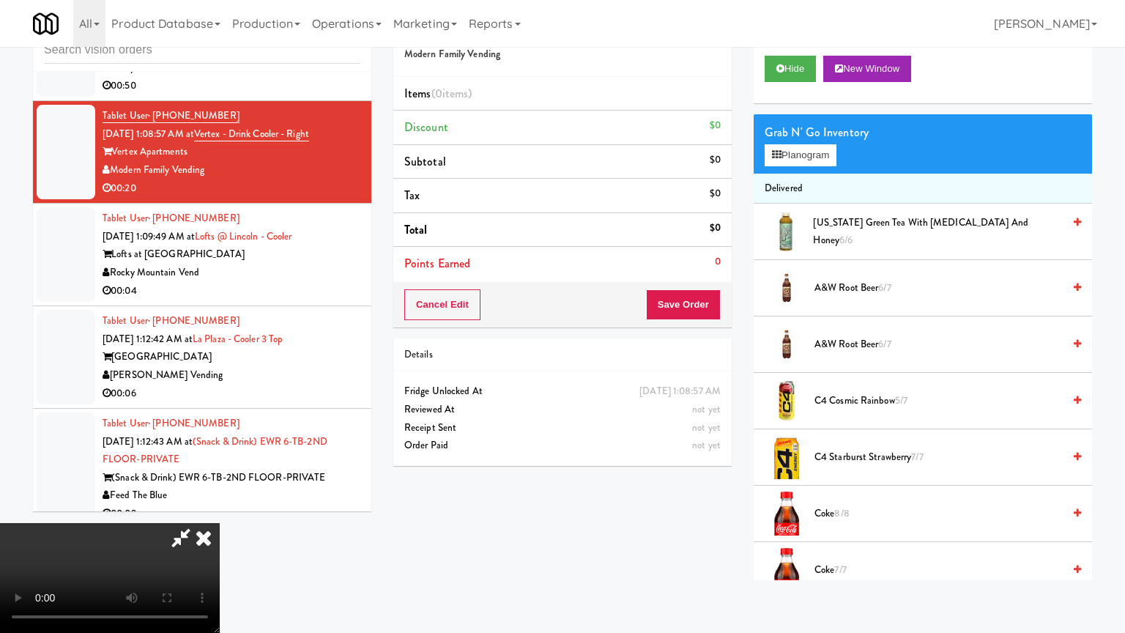
click at [220, 523] on video at bounding box center [110, 578] width 220 height 110
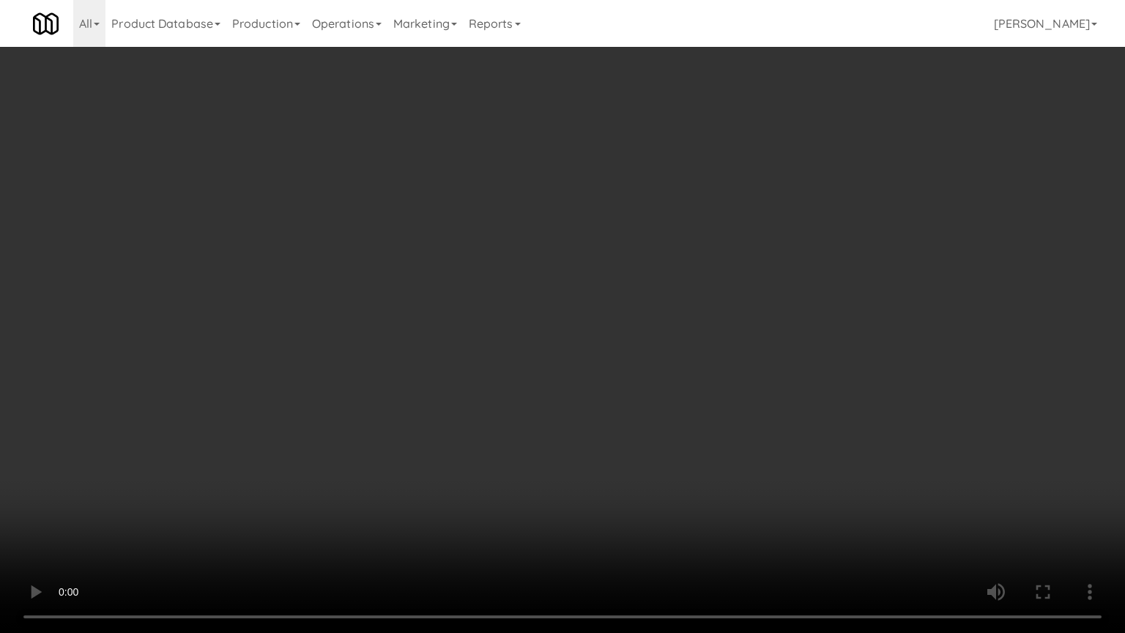
click at [651, 430] on video at bounding box center [562, 316] width 1125 height 633
click at [651, 435] on video at bounding box center [562, 316] width 1125 height 633
click at [651, 434] on video at bounding box center [562, 316] width 1125 height 633
click at [646, 421] on video at bounding box center [562, 316] width 1125 height 633
click at [644, 420] on video at bounding box center [562, 316] width 1125 height 633
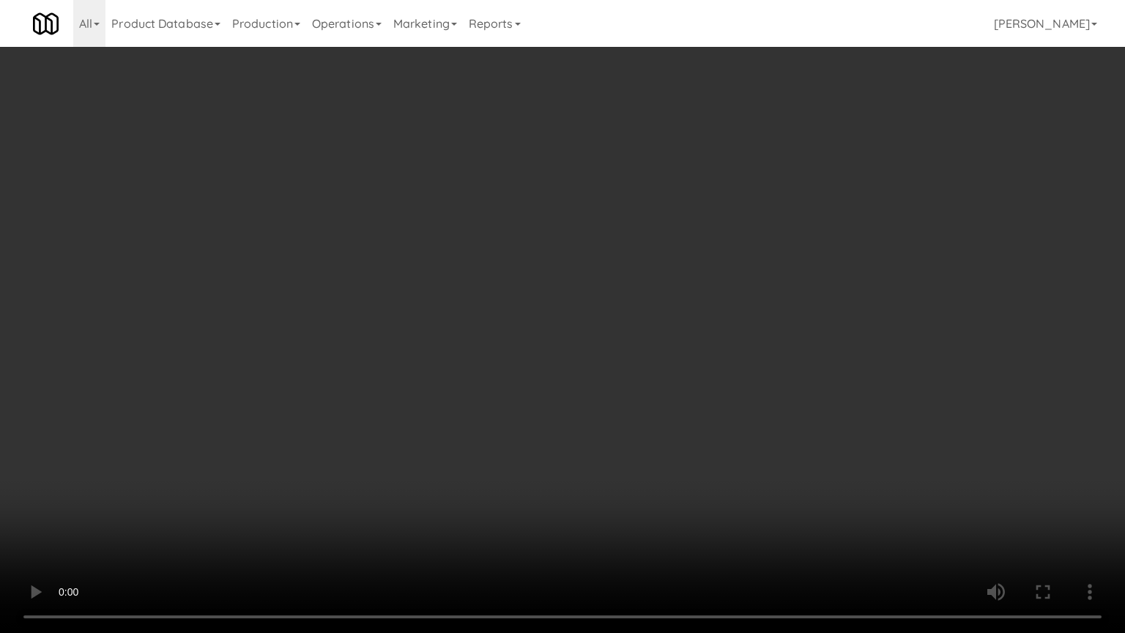
click at [635, 413] on video at bounding box center [562, 316] width 1125 height 633
click at [634, 413] on video at bounding box center [562, 316] width 1125 height 633
click at [627, 408] on video at bounding box center [562, 316] width 1125 height 633
click at [604, 402] on video at bounding box center [562, 316] width 1125 height 633
click at [595, 337] on video at bounding box center [562, 316] width 1125 height 633
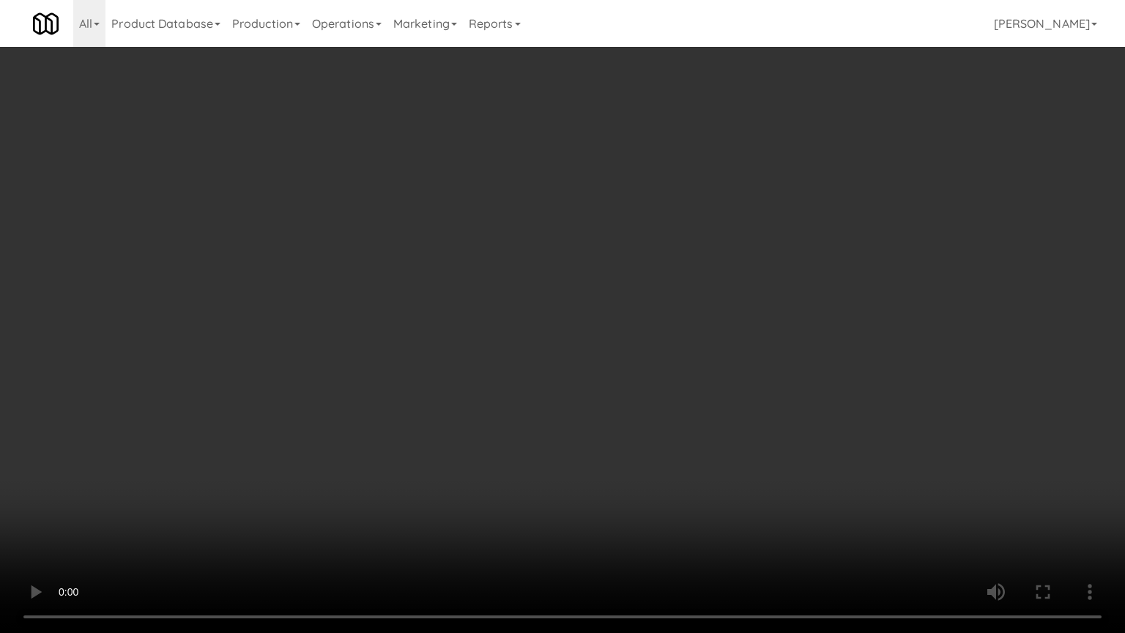
click at [595, 337] on video at bounding box center [562, 316] width 1125 height 633
click at [598, 337] on video at bounding box center [562, 316] width 1125 height 633
click at [607, 328] on video at bounding box center [562, 316] width 1125 height 633
click at [607, 323] on video at bounding box center [562, 316] width 1125 height 633
click at [607, 319] on video at bounding box center [562, 316] width 1125 height 633
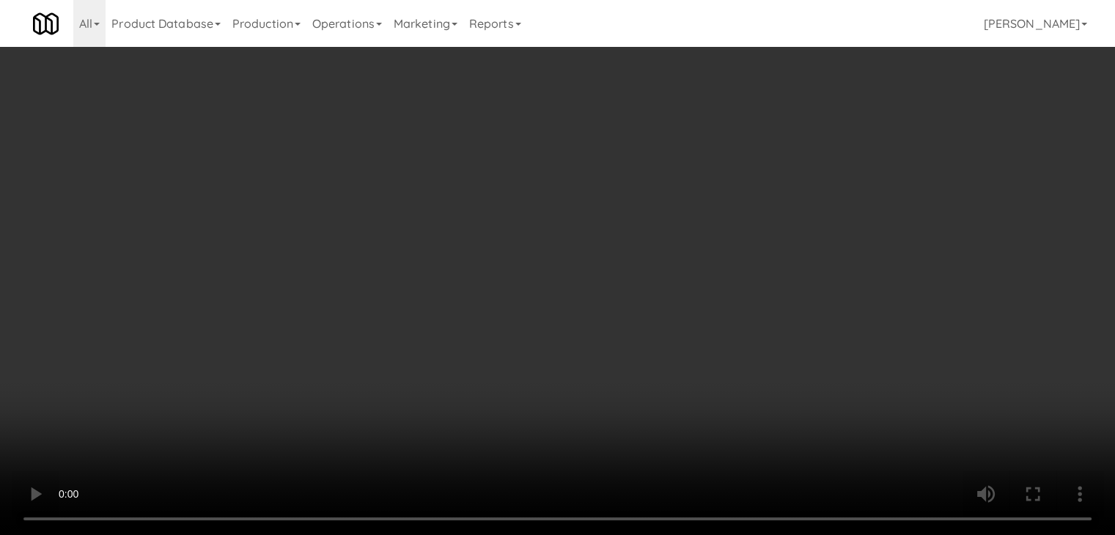
click at [800, 136] on div "Grab N' Go Inventory" at bounding box center [914, 133] width 313 height 22
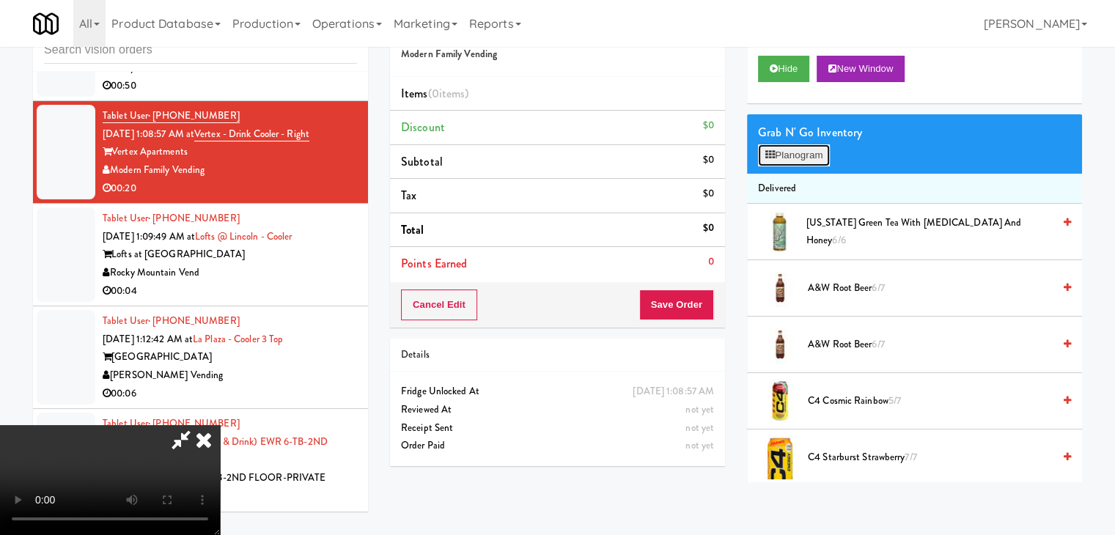
click at [800, 147] on button "Planogram" at bounding box center [794, 155] width 72 height 22
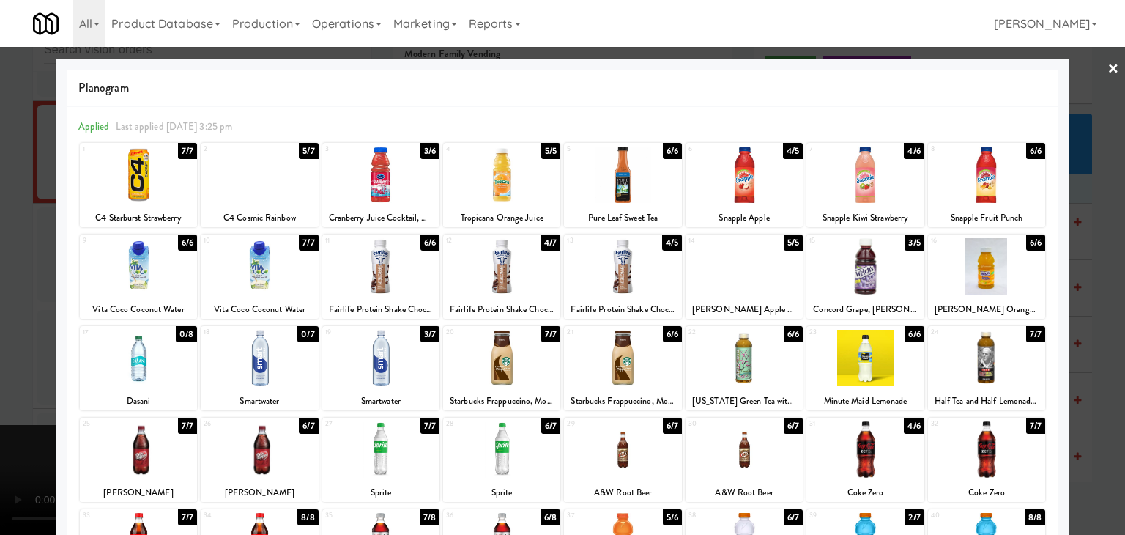
click at [731, 185] on div at bounding box center [744, 175] width 117 height 56
click at [731, 253] on div at bounding box center [744, 266] width 117 height 56
drag, startPoint x: 0, startPoint y: 422, endPoint x: 220, endPoint y: 413, distance: 220.0
click at [12, 422] on div at bounding box center [562, 267] width 1125 height 535
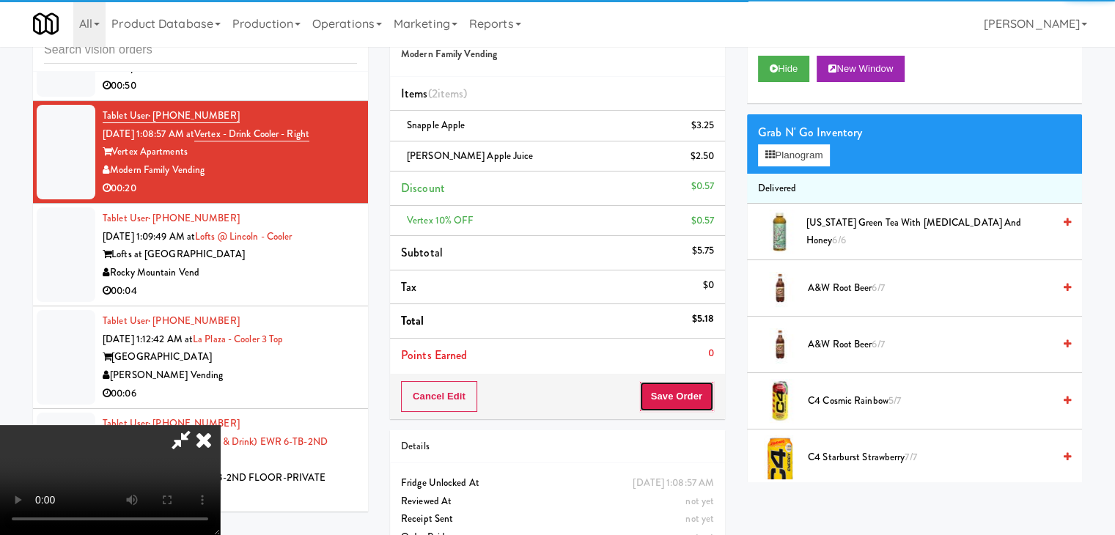
click at [699, 403] on button "Save Order" at bounding box center [676, 396] width 75 height 31
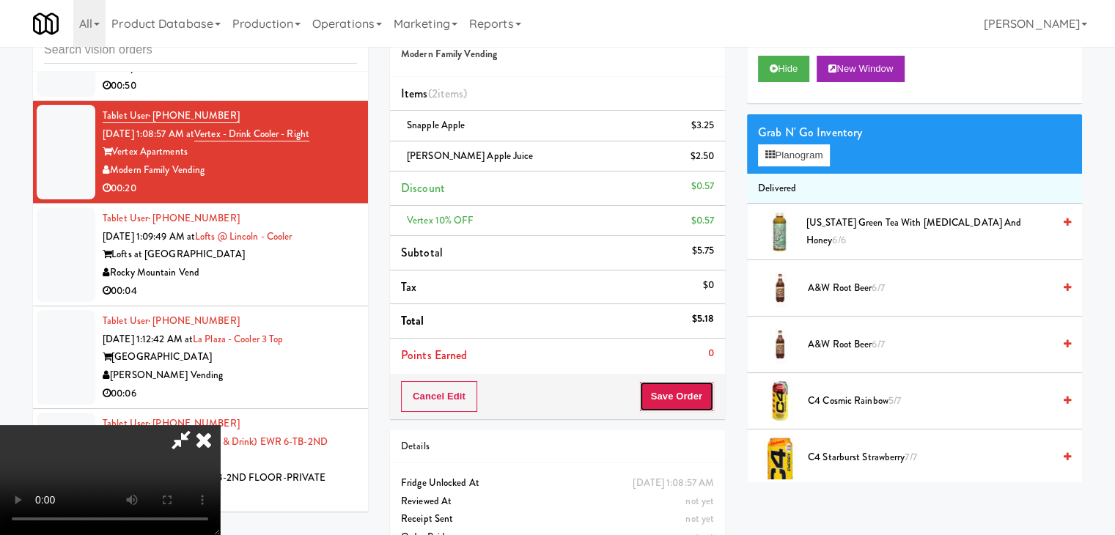
click at [698, 402] on button "Save Order" at bounding box center [676, 396] width 75 height 31
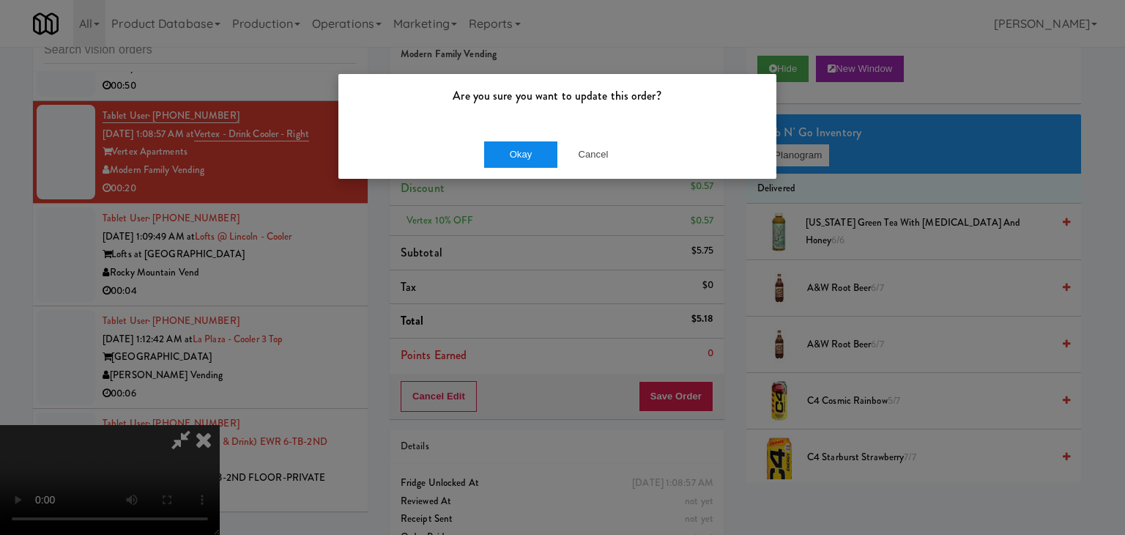
drag, startPoint x: 528, startPoint y: 118, endPoint x: 526, endPoint y: 151, distance: 33.0
click at [531, 122] on div "Are you sure you want to update this order?" at bounding box center [558, 102] width 438 height 56
click at [526, 152] on button "Okay" at bounding box center [520, 154] width 73 height 26
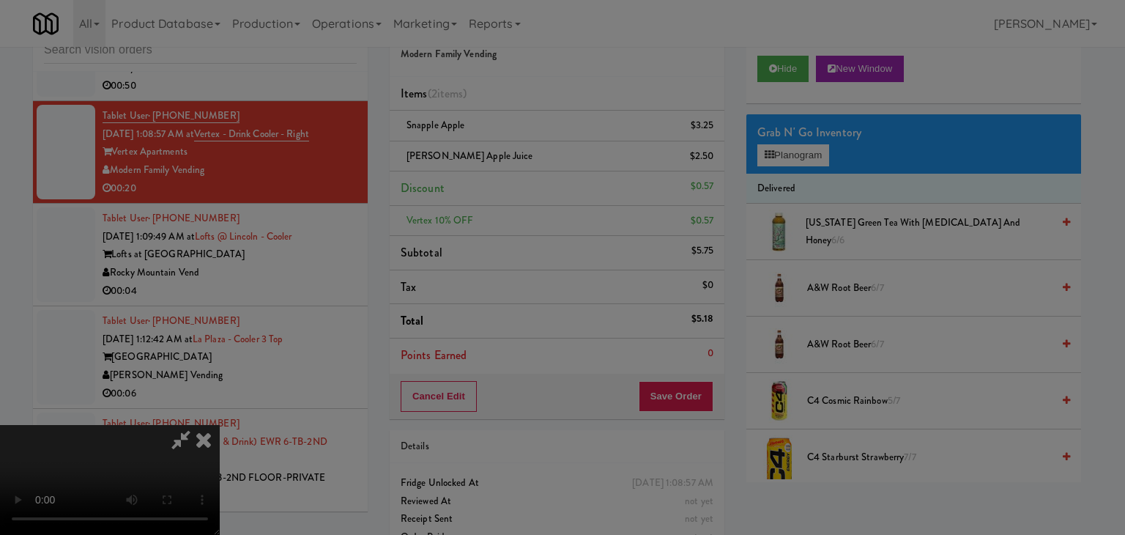
click at [526, 141] on button "Okay" at bounding box center [520, 127] width 73 height 26
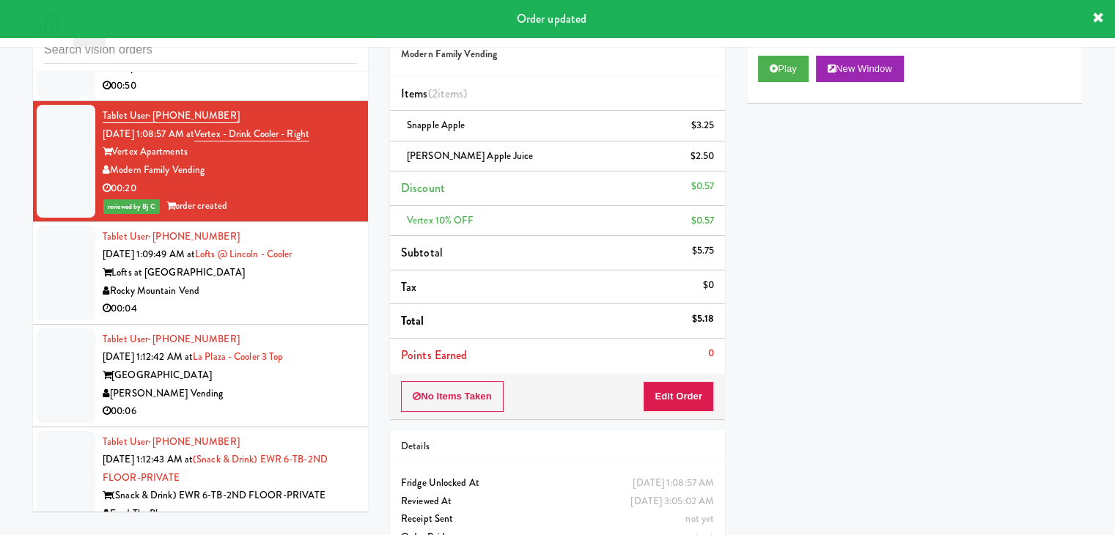
click at [273, 342] on div "Tablet User · (707) 782-3606 Aug 23, 2025 1:12:42 AM at La Plaza - Cooler 3 Top…" at bounding box center [230, 375] width 254 height 90
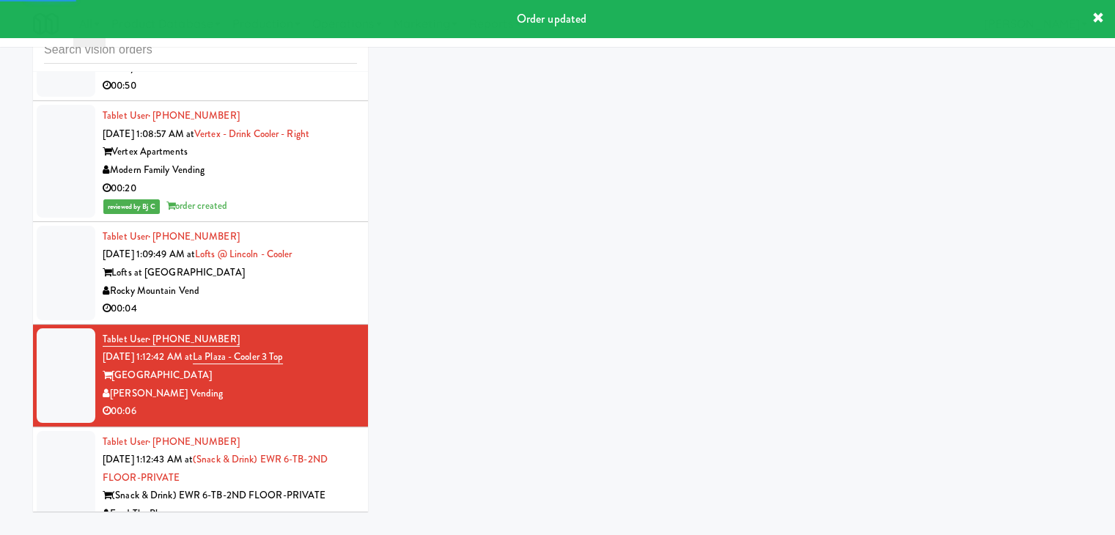
drag, startPoint x: 287, startPoint y: 323, endPoint x: 297, endPoint y: 314, distance: 14.1
click at [287, 318] on div "00:04" at bounding box center [230, 309] width 254 height 18
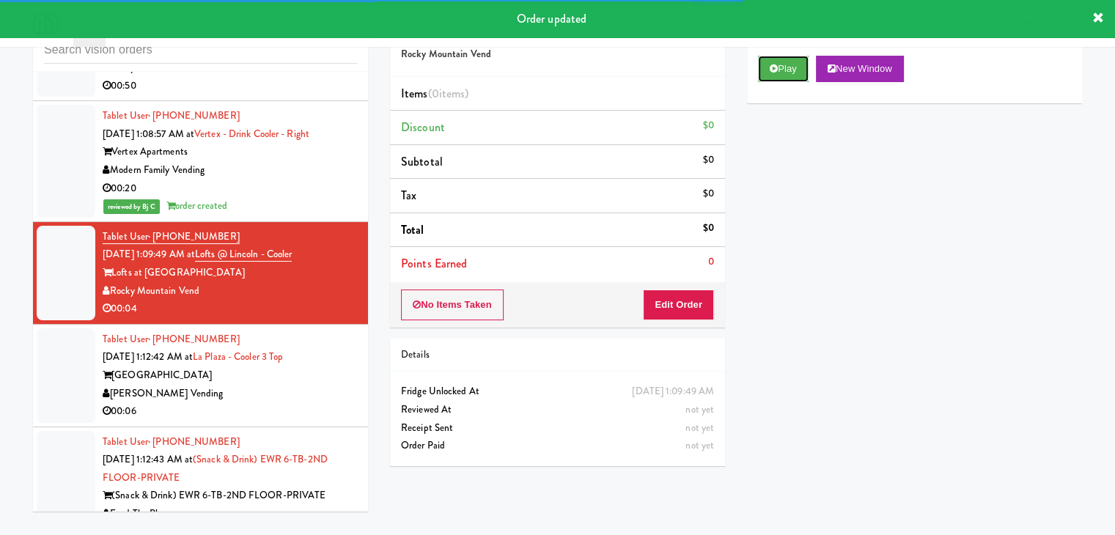
drag, startPoint x: 790, startPoint y: 71, endPoint x: 783, endPoint y: 92, distance: 22.2
click at [789, 71] on button "Play" at bounding box center [783, 69] width 51 height 26
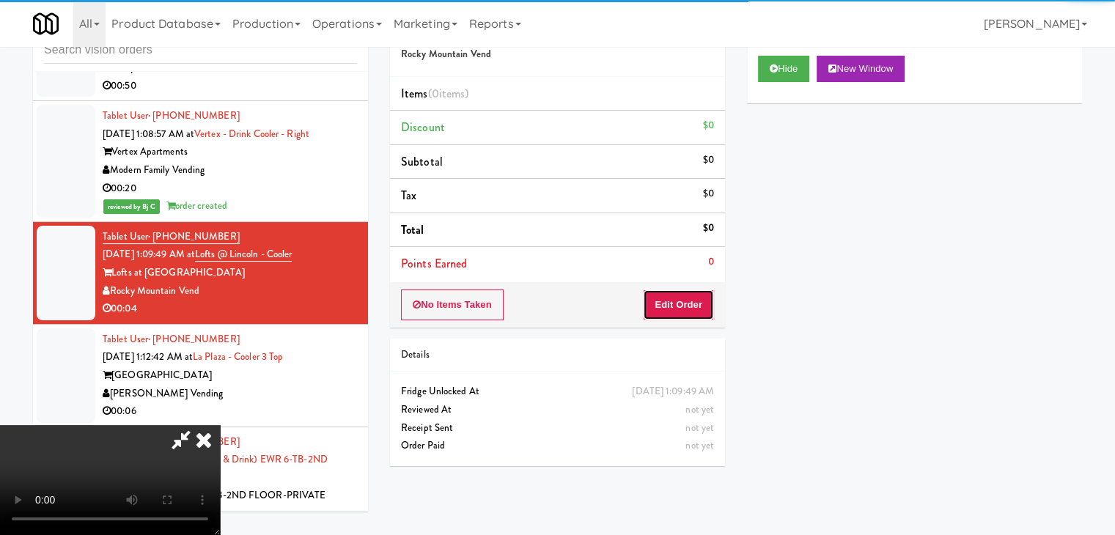
click at [705, 300] on button "Edit Order" at bounding box center [678, 304] width 71 height 31
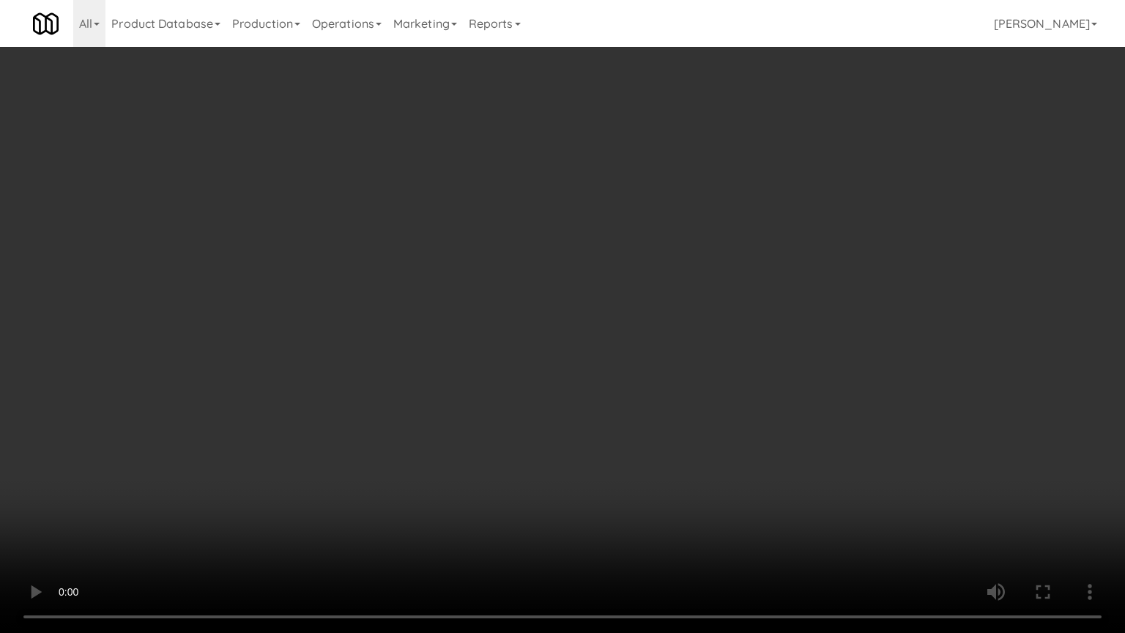
click at [648, 440] on video at bounding box center [562, 316] width 1125 height 633
click at [642, 439] on video at bounding box center [562, 316] width 1125 height 633
click at [662, 422] on video at bounding box center [562, 316] width 1125 height 633
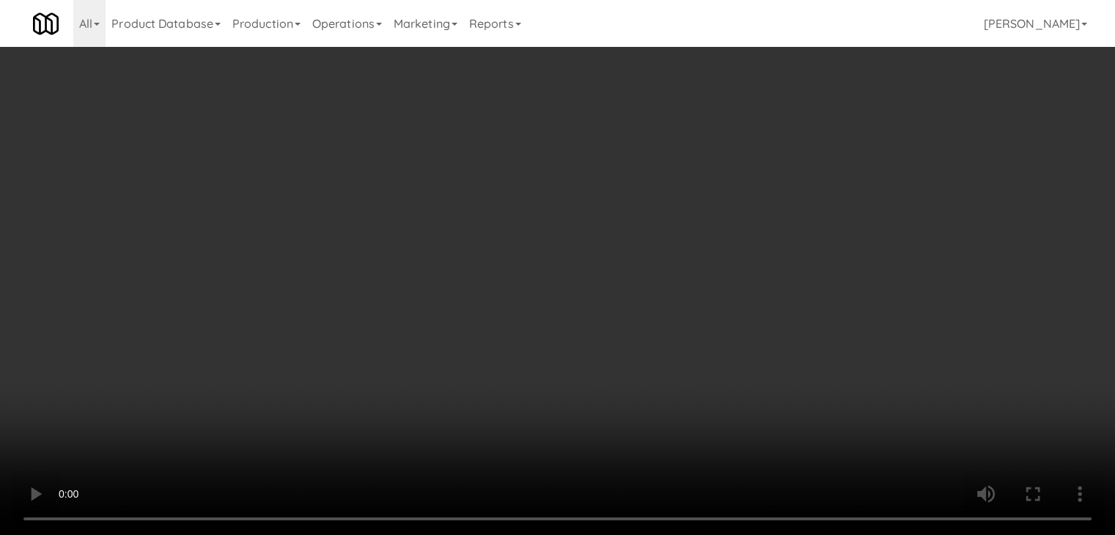
click at [785, 166] on div "Grab N' Go Inventory Planogram" at bounding box center [914, 143] width 335 height 59
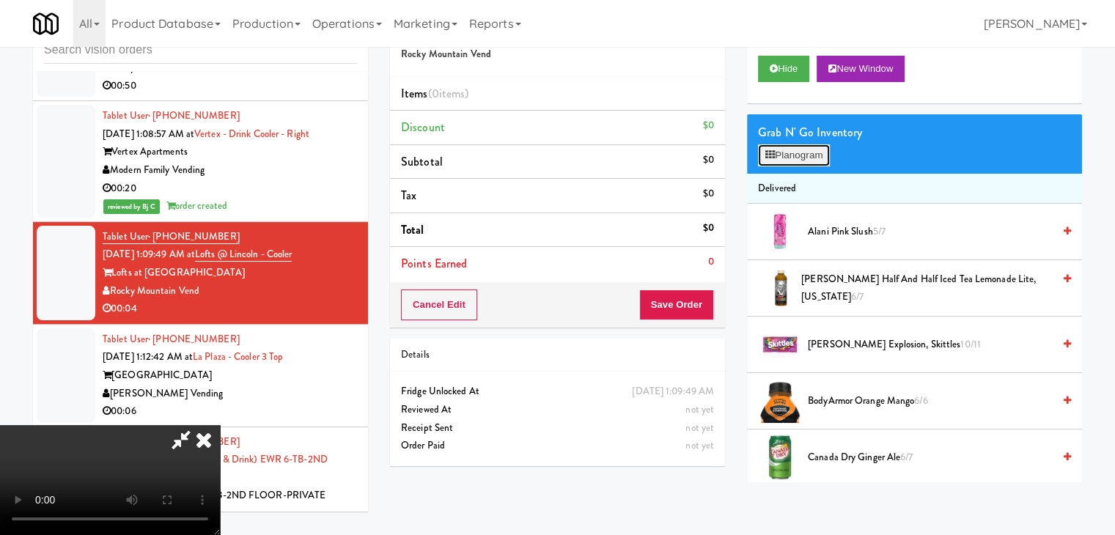
click at [787, 160] on button "Planogram" at bounding box center [794, 155] width 72 height 22
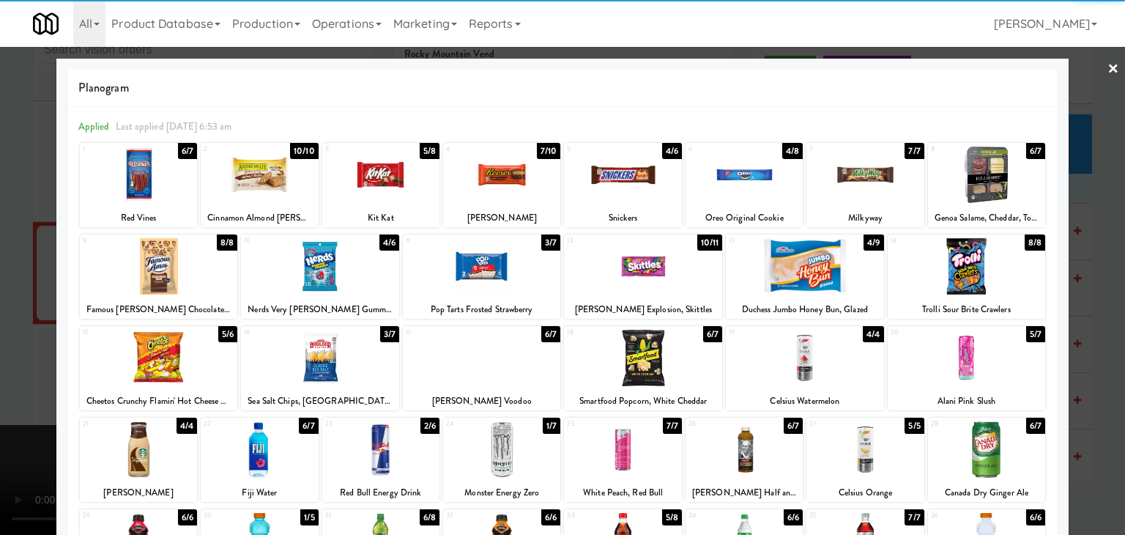
click at [191, 347] on div at bounding box center [159, 358] width 158 height 56
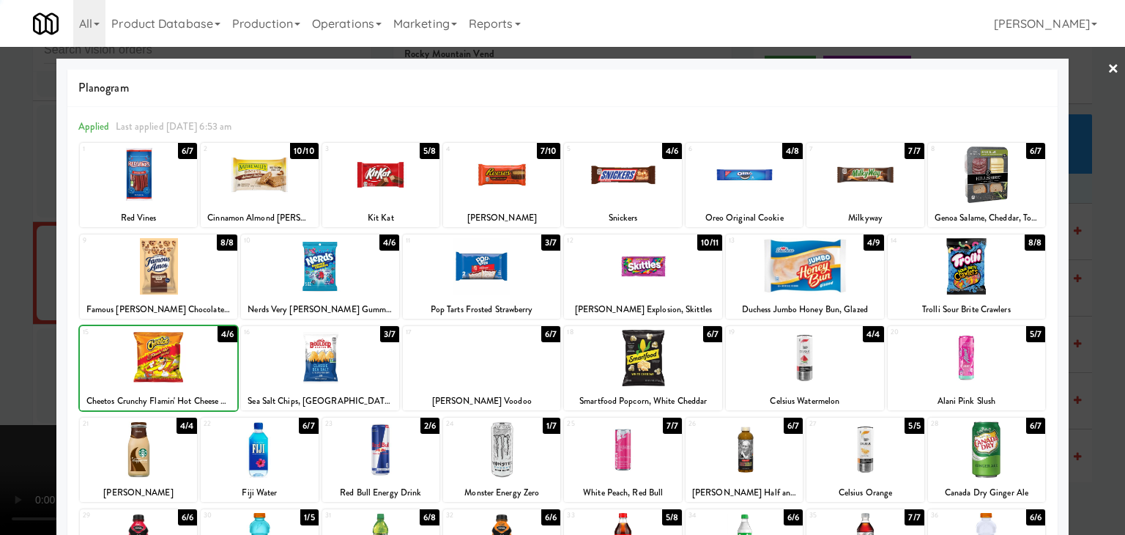
drag, startPoint x: 0, startPoint y: 367, endPoint x: 257, endPoint y: 326, distance: 260.4
click at [26, 353] on div at bounding box center [562, 267] width 1125 height 535
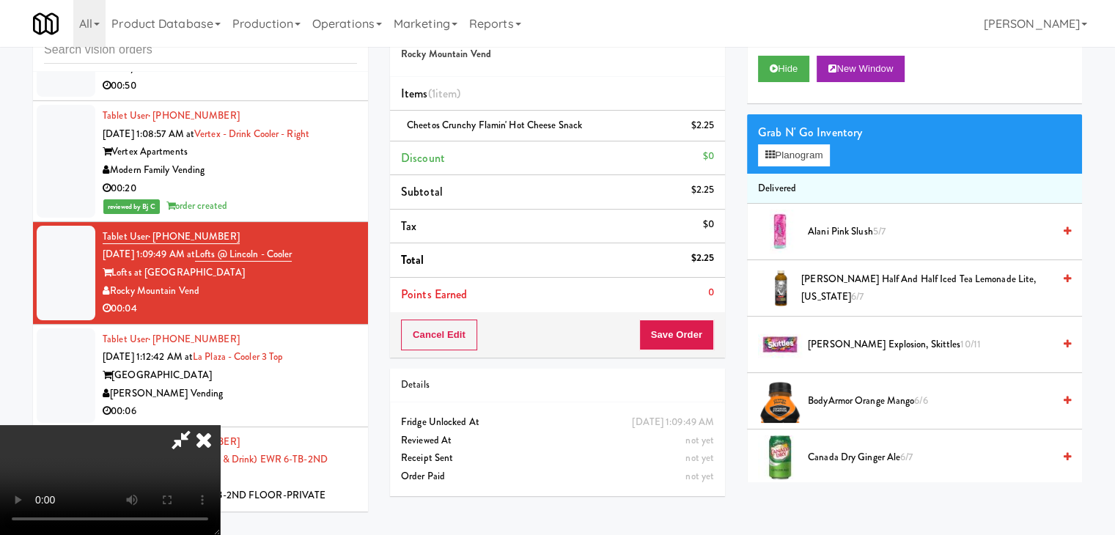
drag, startPoint x: 712, startPoint y: 317, endPoint x: 687, endPoint y: 335, distance: 31.1
click at [687, 335] on div "Cancel Edit Save Order" at bounding box center [557, 334] width 335 height 45
click at [687, 335] on button "Save Order" at bounding box center [676, 334] width 75 height 31
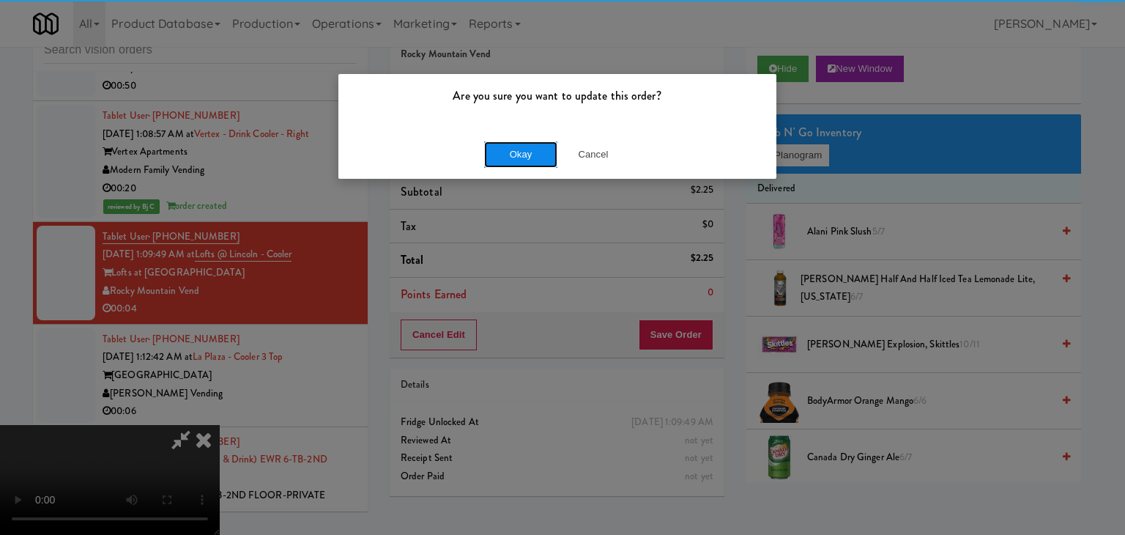
click at [532, 138] on div "Okay Cancel" at bounding box center [558, 154] width 438 height 49
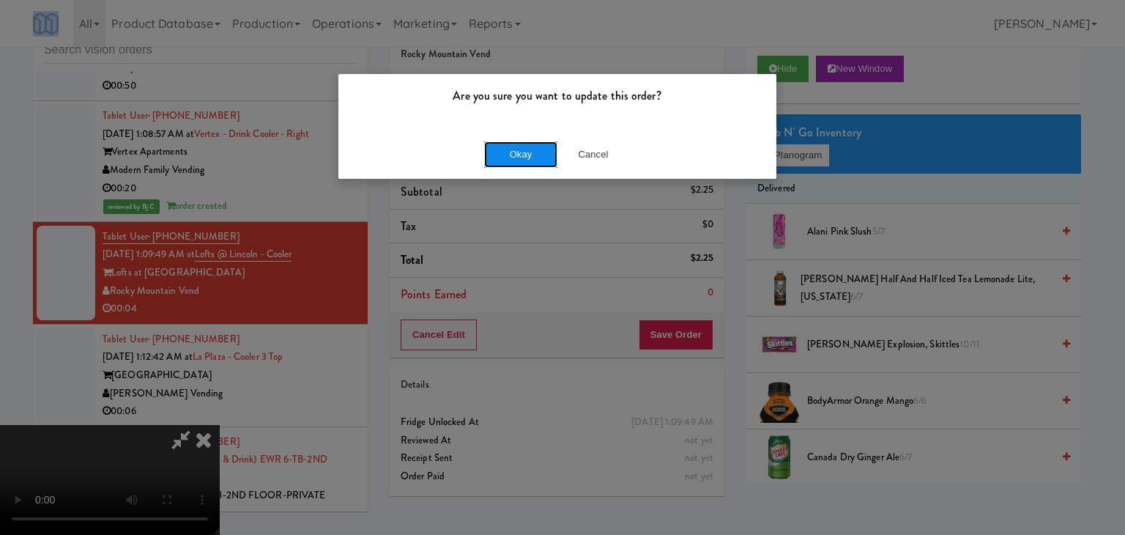
click at [528, 144] on button "Okay" at bounding box center [520, 154] width 73 height 26
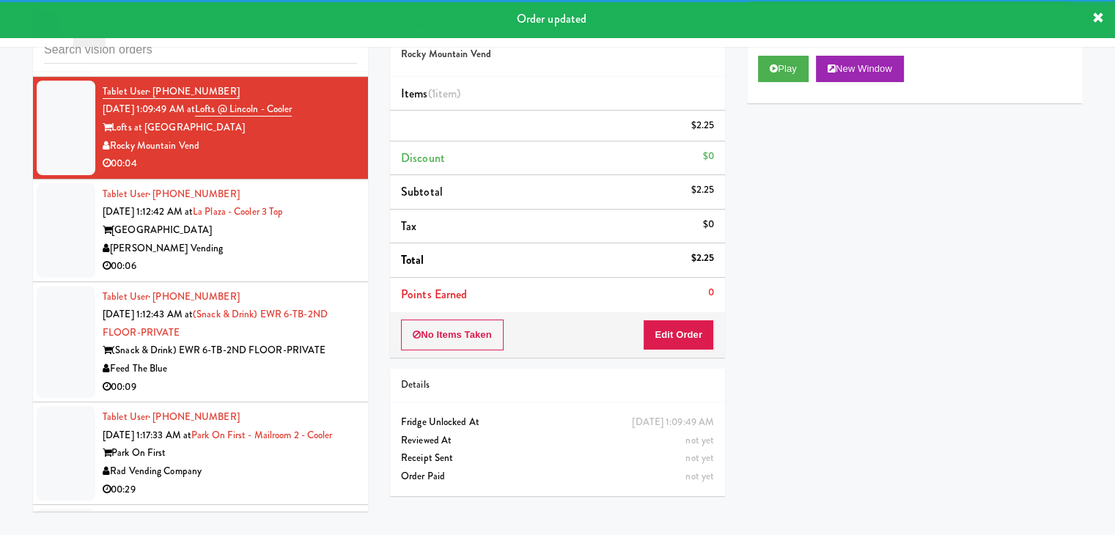
scroll to position [6689, 0]
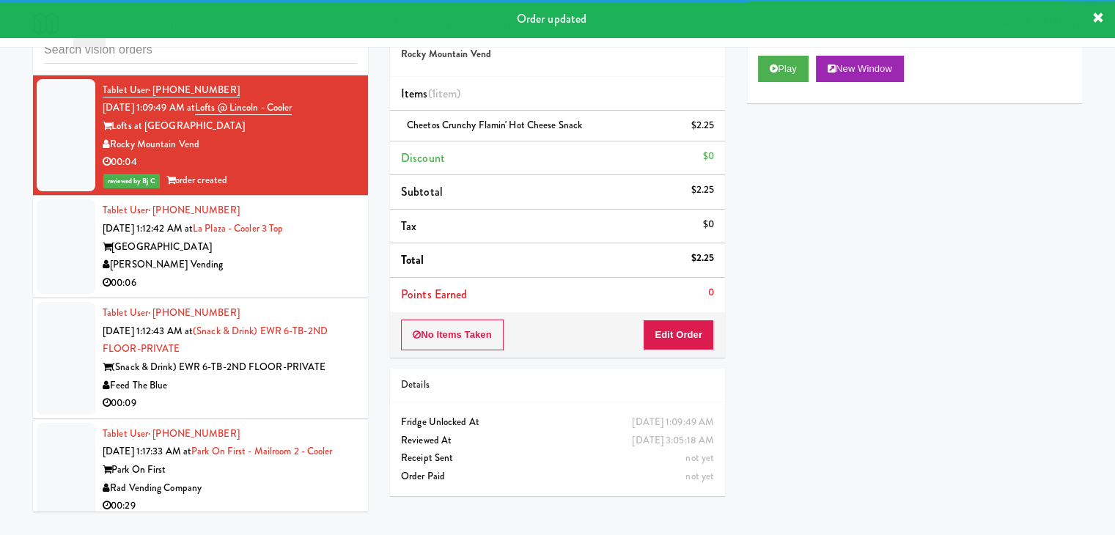
click at [291, 292] on div "00:06" at bounding box center [230, 283] width 254 height 18
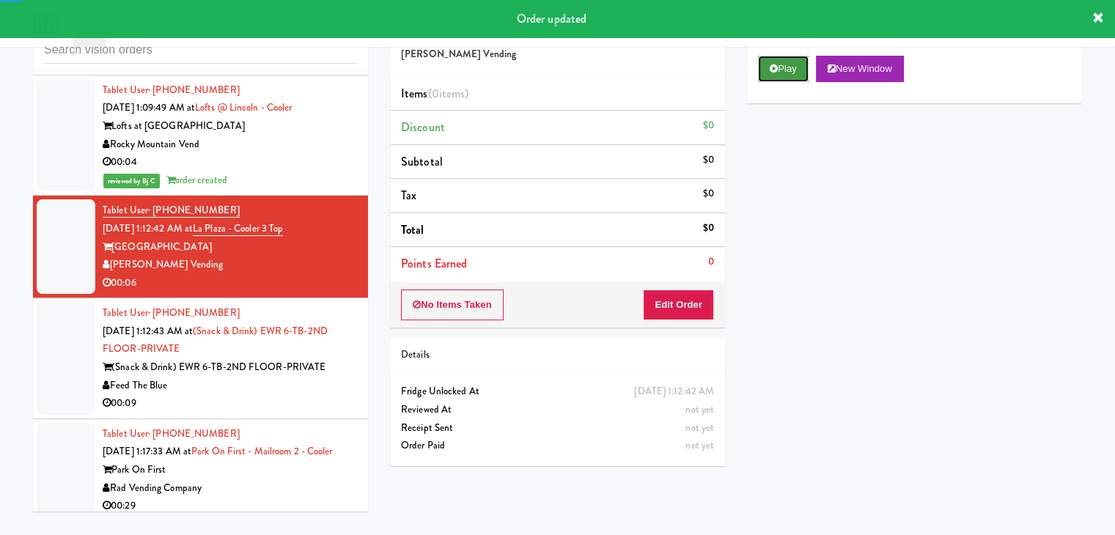
click at [790, 62] on button "Play" at bounding box center [783, 69] width 51 height 26
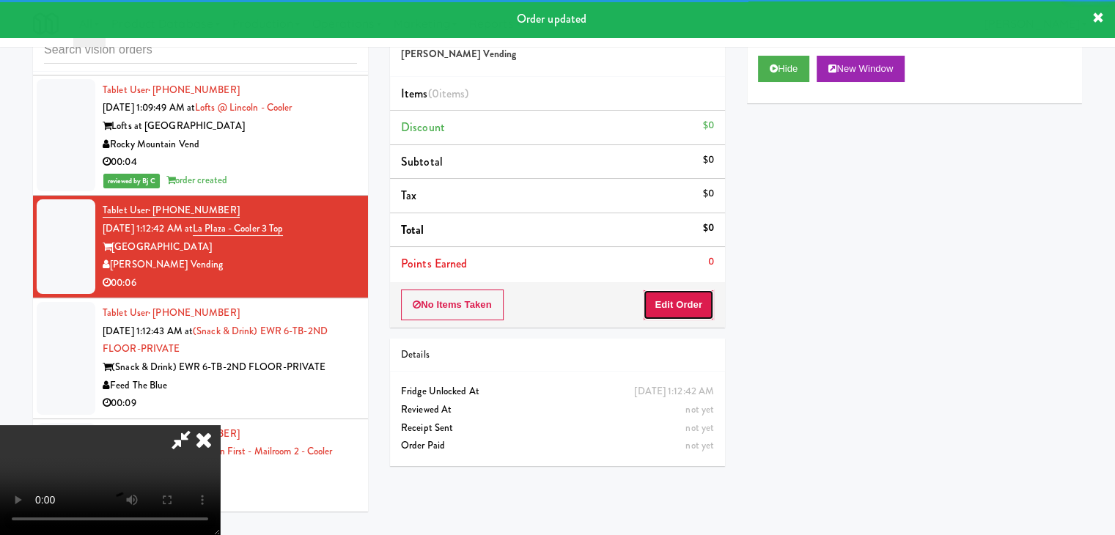
click at [693, 295] on button "Edit Order" at bounding box center [678, 304] width 71 height 31
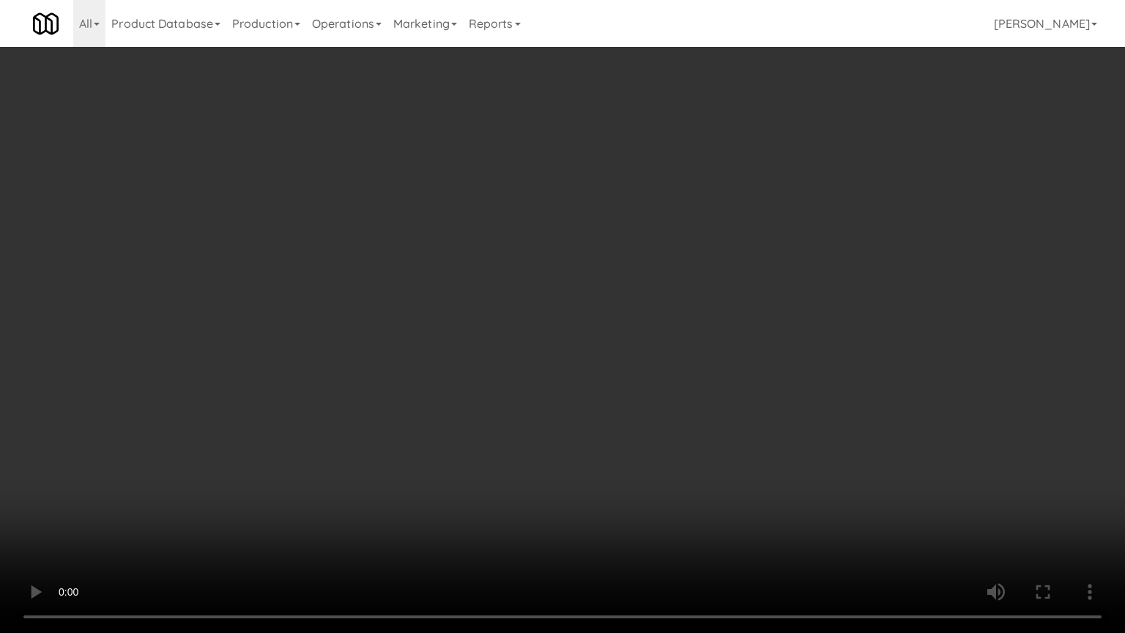
click at [698, 401] on video at bounding box center [562, 316] width 1125 height 633
drag, startPoint x: 681, startPoint y: 402, endPoint x: 657, endPoint y: 403, distance: 25.0
click at [680, 403] on video at bounding box center [562, 316] width 1125 height 633
click at [659, 399] on video at bounding box center [562, 316] width 1125 height 633
click at [660, 399] on video at bounding box center [562, 316] width 1125 height 633
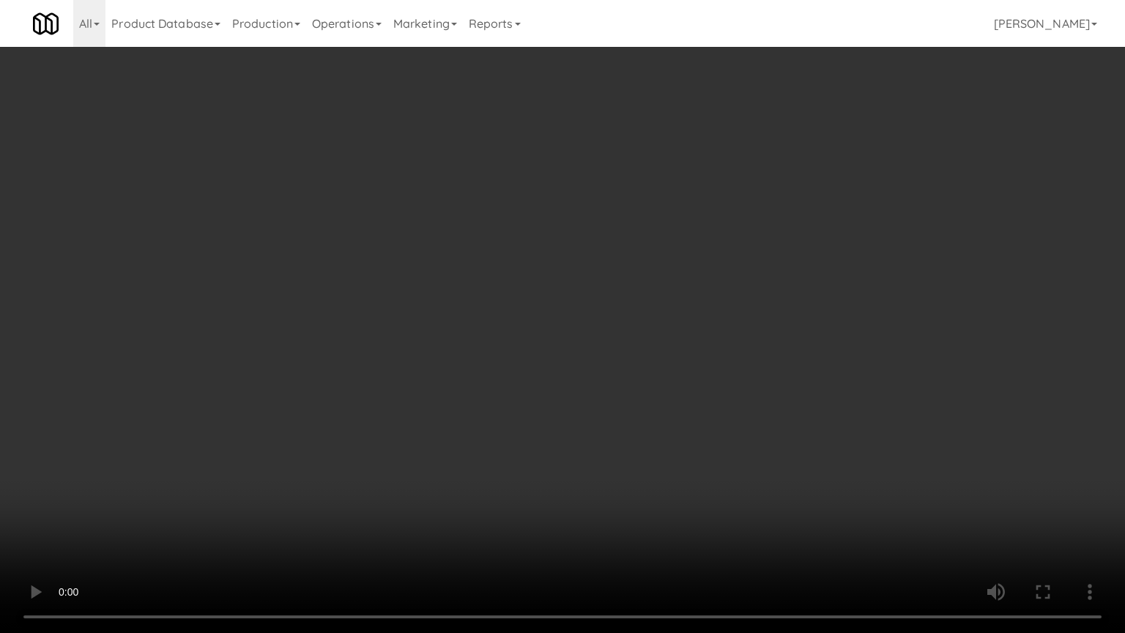
click at [676, 390] on video at bounding box center [562, 316] width 1125 height 633
drag, startPoint x: 674, startPoint y: 390, endPoint x: 680, endPoint y: 314, distance: 75.7
click at [674, 389] on video at bounding box center [562, 316] width 1125 height 633
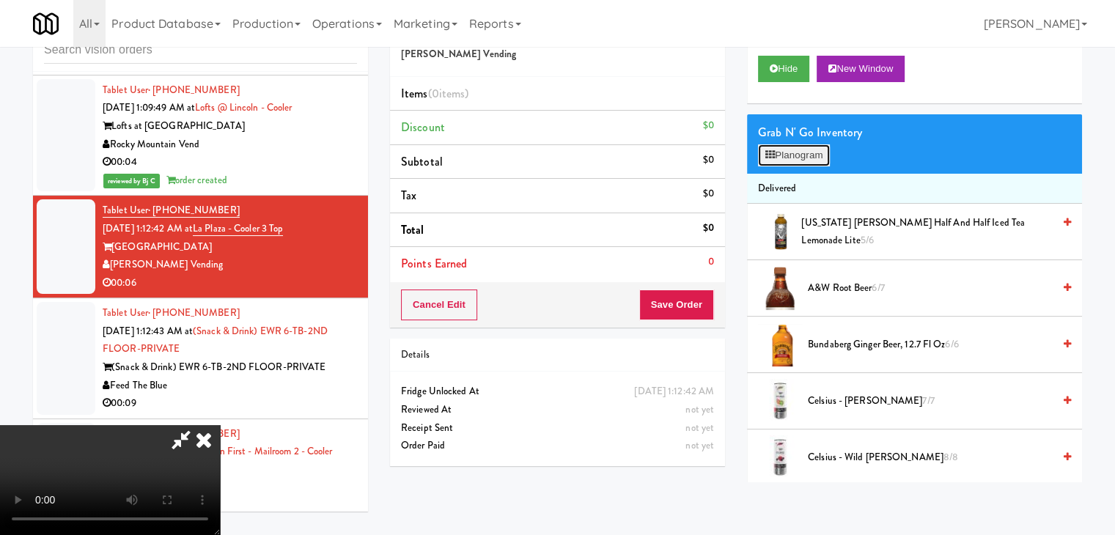
click at [797, 153] on button "Planogram" at bounding box center [794, 155] width 72 height 22
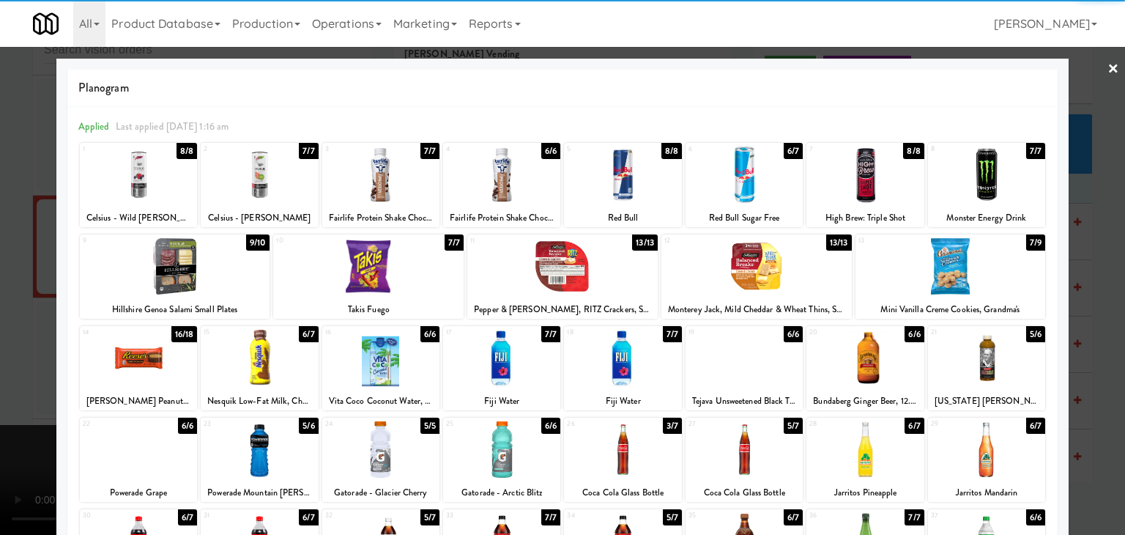
click at [259, 186] on div at bounding box center [259, 175] width 117 height 56
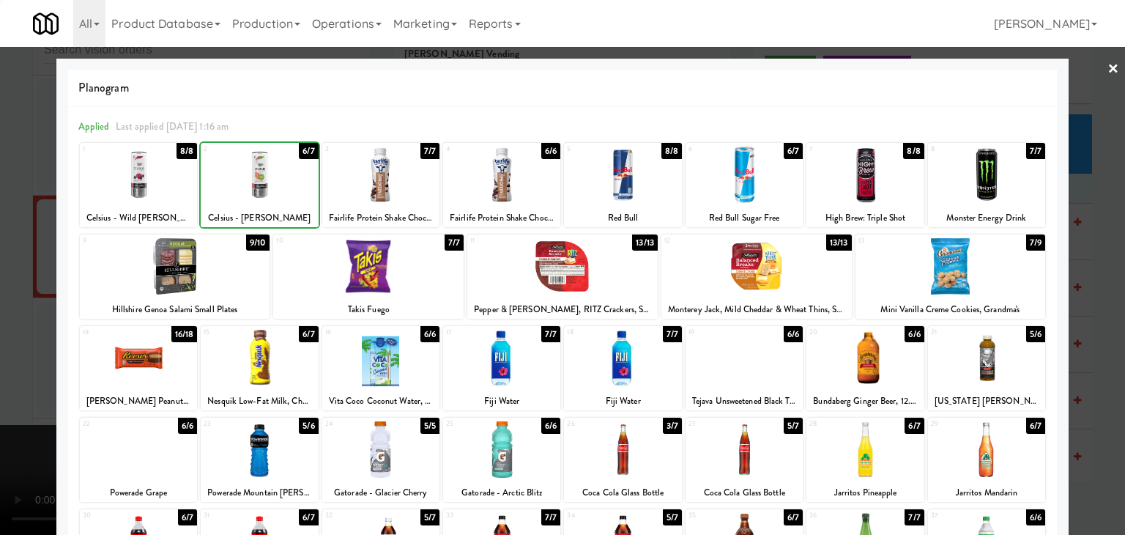
drag, startPoint x: 0, startPoint y: 270, endPoint x: 407, endPoint y: 257, distance: 407.6
click at [32, 261] on div at bounding box center [562, 267] width 1125 height 535
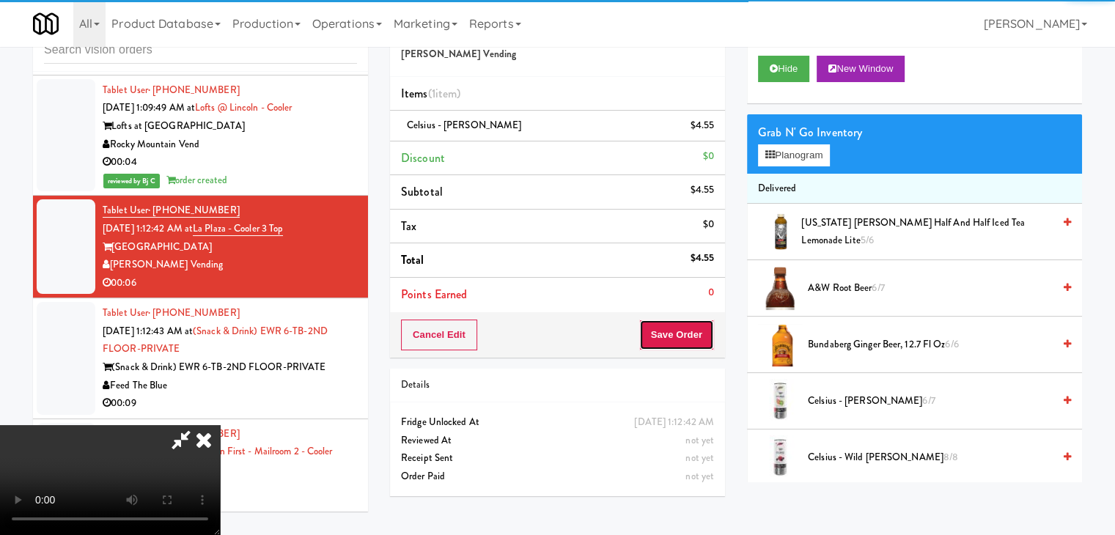
click at [679, 333] on button "Save Order" at bounding box center [676, 334] width 75 height 31
click at [680, 333] on button "Save Order" at bounding box center [676, 334] width 75 height 31
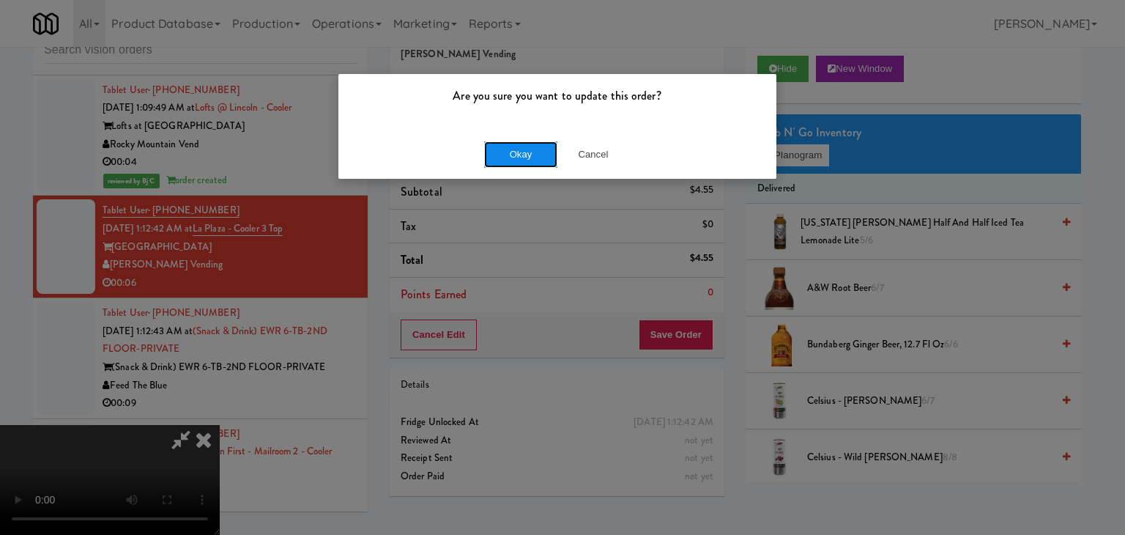
click at [521, 141] on button "Okay" at bounding box center [520, 154] width 73 height 26
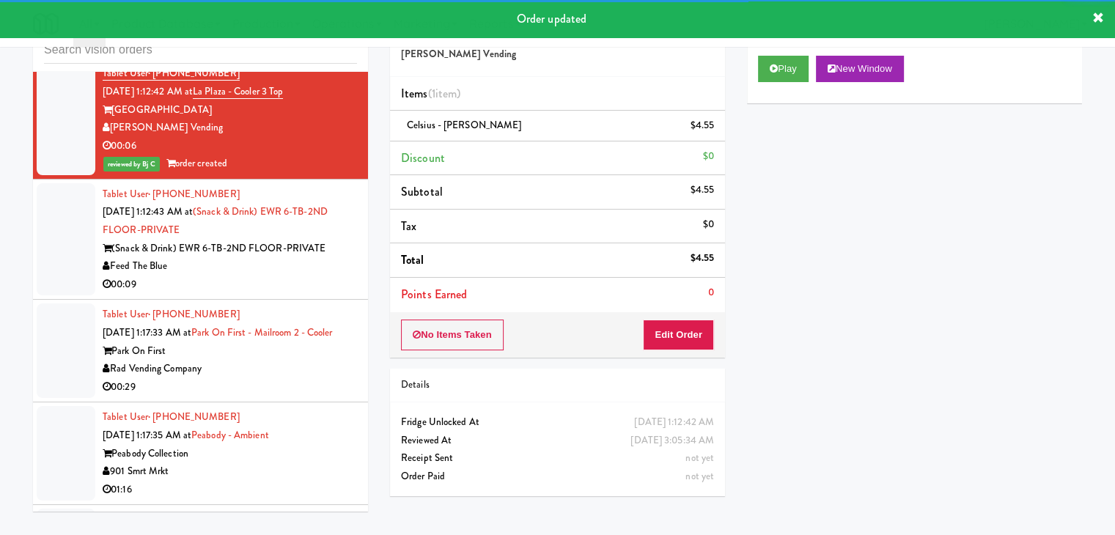
scroll to position [6836, 0]
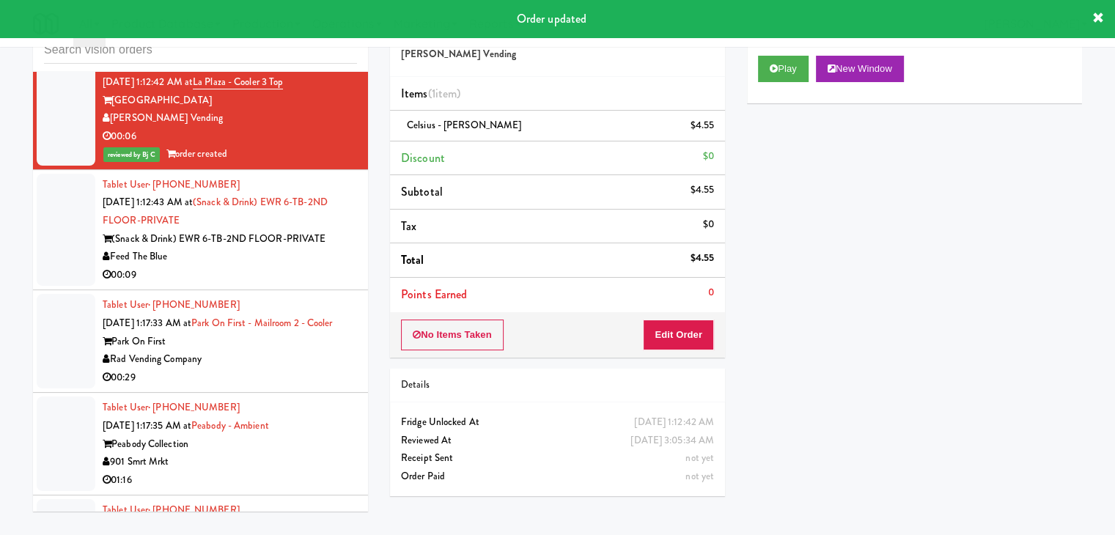
click at [270, 266] on div "Feed The Blue" at bounding box center [230, 257] width 254 height 18
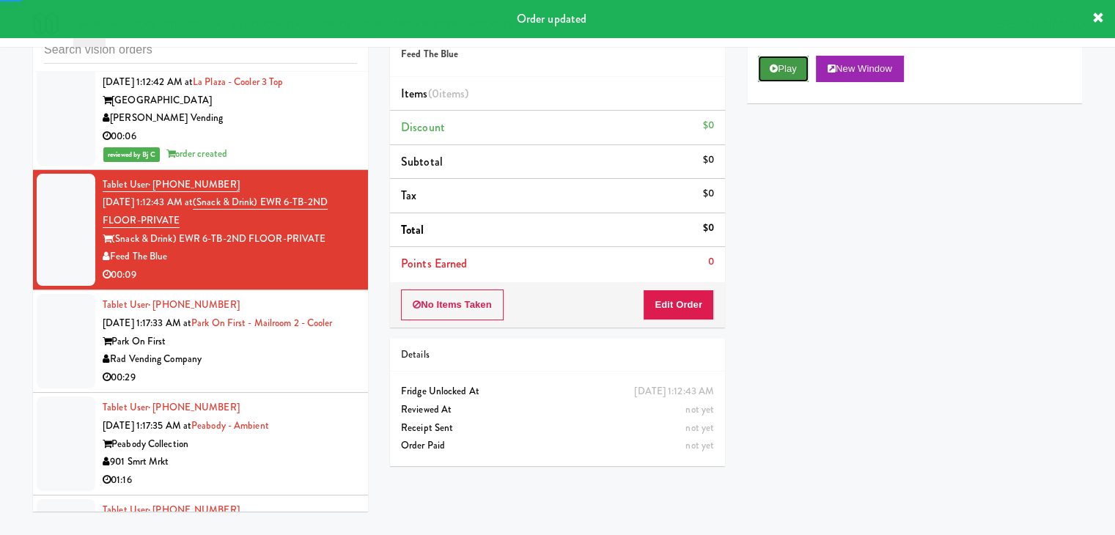
click at [781, 66] on button "Play" at bounding box center [783, 69] width 51 height 26
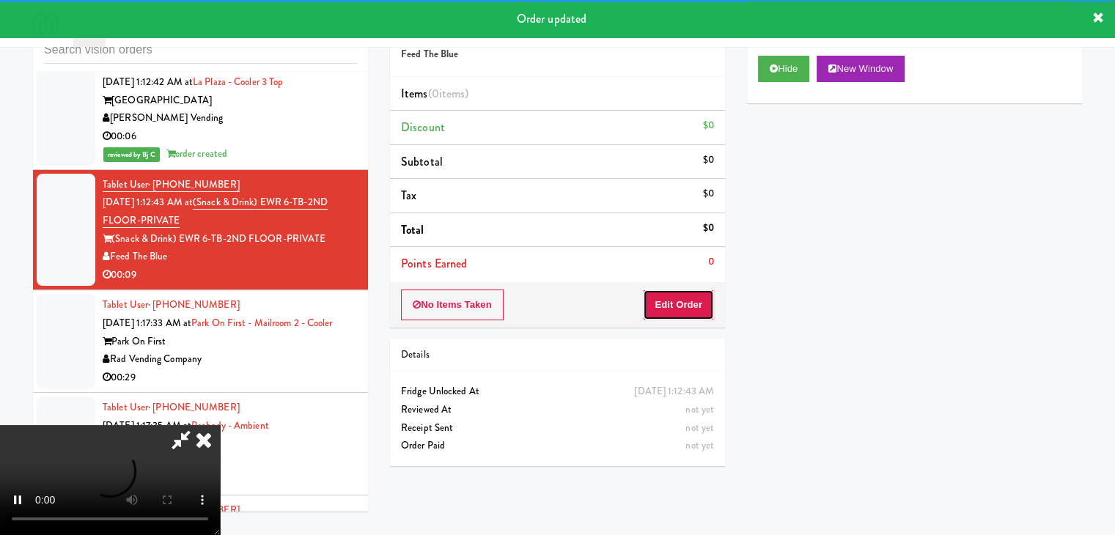
click at [700, 306] on button "Edit Order" at bounding box center [678, 304] width 71 height 31
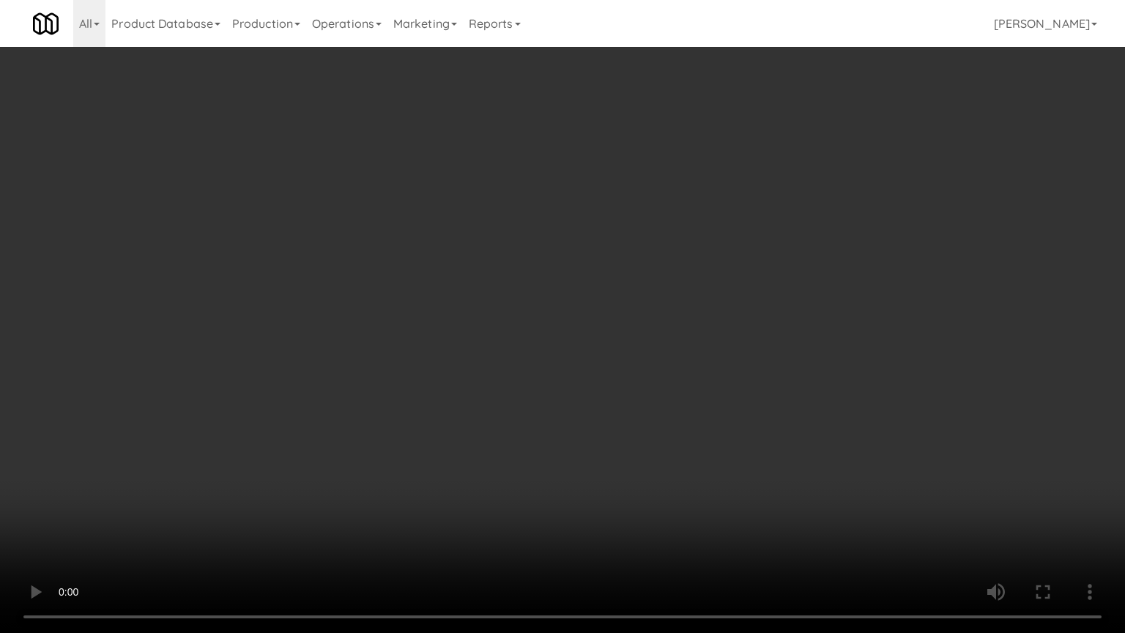
click at [671, 381] on video at bounding box center [562, 316] width 1125 height 633
click at [671, 384] on video at bounding box center [562, 316] width 1125 height 633
click at [677, 380] on video at bounding box center [562, 316] width 1125 height 633
click at [675, 382] on video at bounding box center [562, 316] width 1125 height 633
click at [642, 385] on video at bounding box center [562, 316] width 1125 height 633
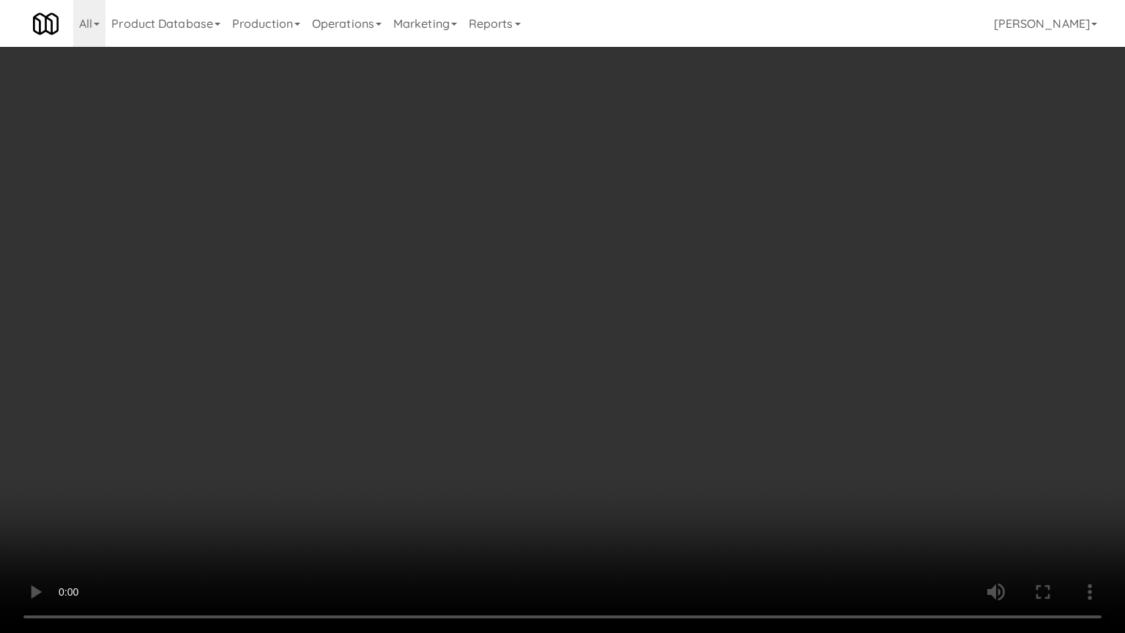
click at [645, 388] on video at bounding box center [562, 316] width 1125 height 633
click at [654, 383] on video at bounding box center [562, 316] width 1125 height 633
click at [656, 382] on video at bounding box center [562, 316] width 1125 height 633
click at [680, 355] on video at bounding box center [562, 316] width 1125 height 633
drag, startPoint x: 680, startPoint y: 355, endPoint x: 752, endPoint y: 185, distance: 184.5
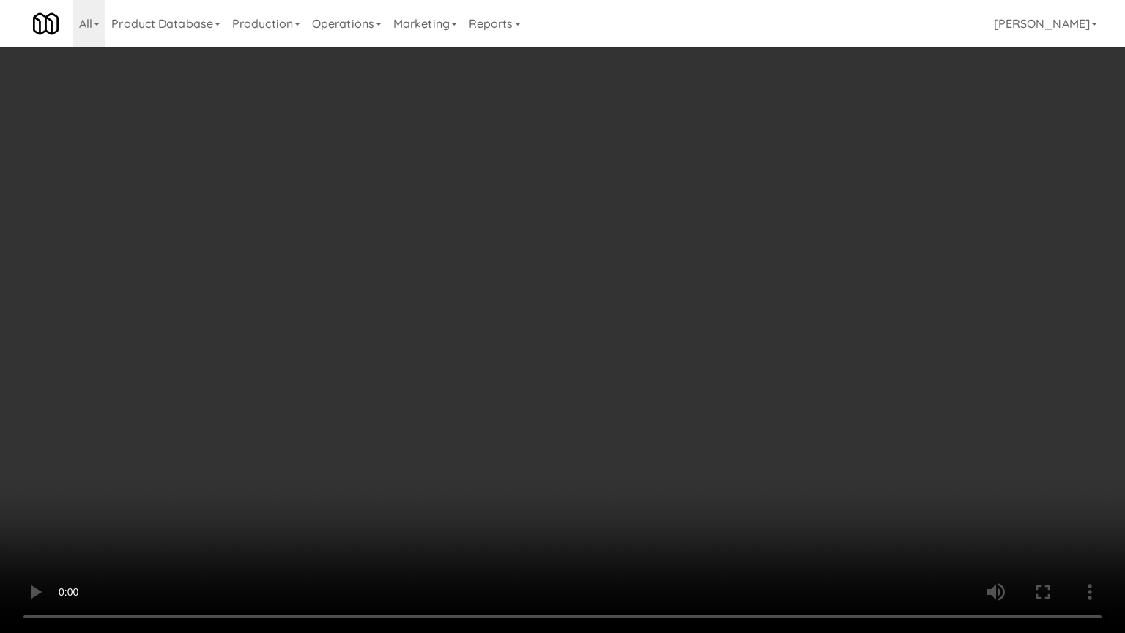
click at [680, 353] on video at bounding box center [562, 316] width 1125 height 633
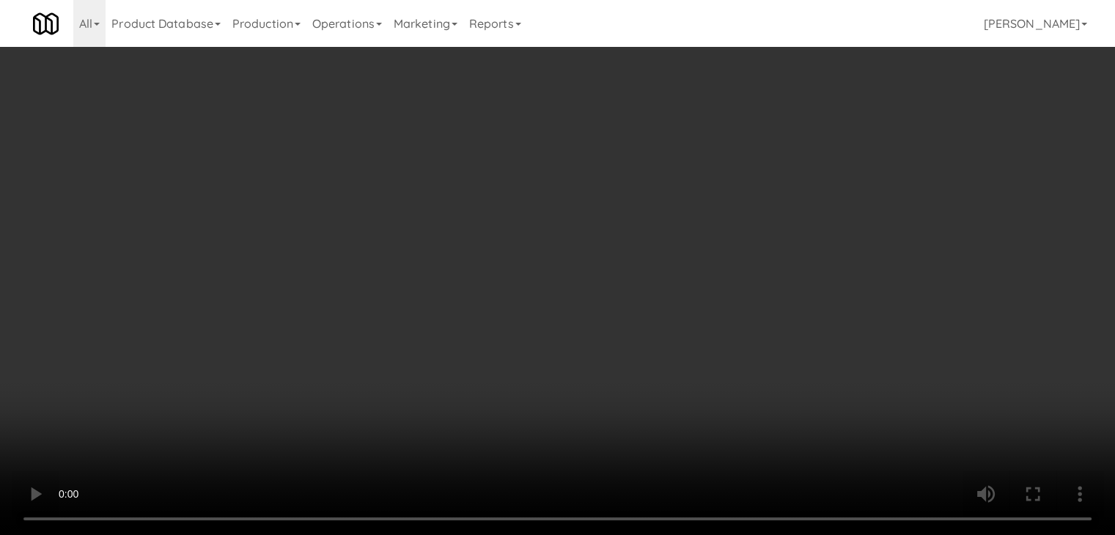
click at [777, 150] on button "Planogram" at bounding box center [794, 155] width 72 height 22
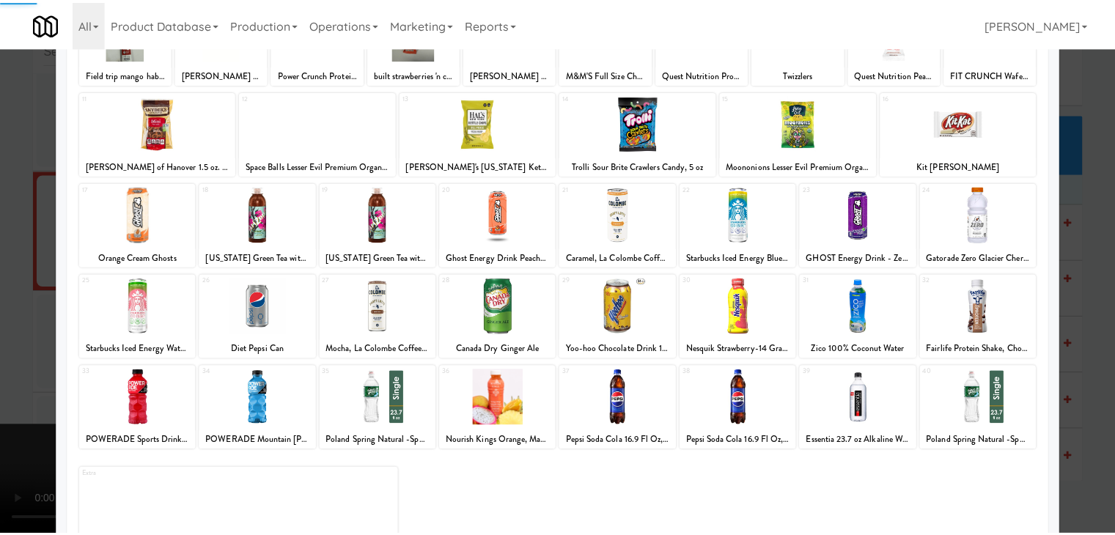
scroll to position [147, 0]
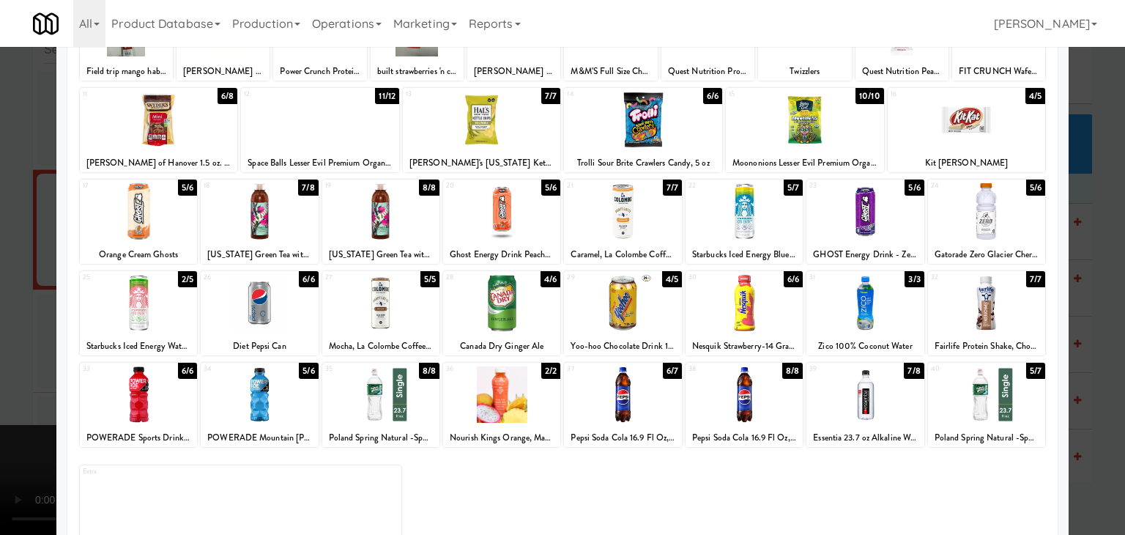
click at [661, 118] on div at bounding box center [643, 120] width 158 height 56
click at [635, 292] on div at bounding box center [622, 303] width 117 height 56
drag, startPoint x: 0, startPoint y: 317, endPoint x: 196, endPoint y: 308, distance: 196.6
click at [29, 311] on div at bounding box center [562, 267] width 1125 height 535
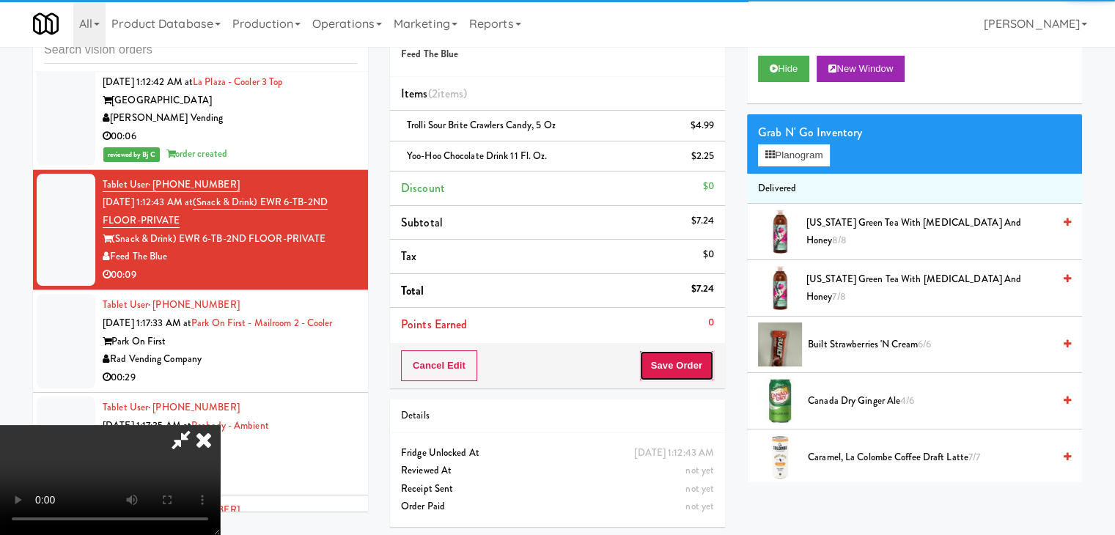
click at [698, 359] on button "Save Order" at bounding box center [676, 365] width 75 height 31
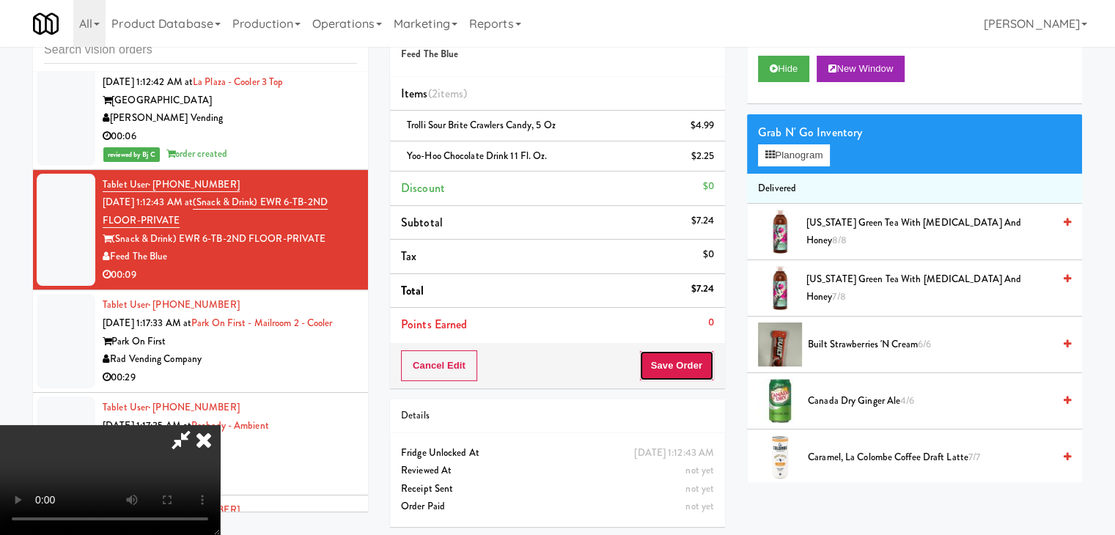
click at [698, 358] on body "Are you sure you want to update this order? Okay Cancel Okay Are you sure you w…" at bounding box center [557, 267] width 1115 height 535
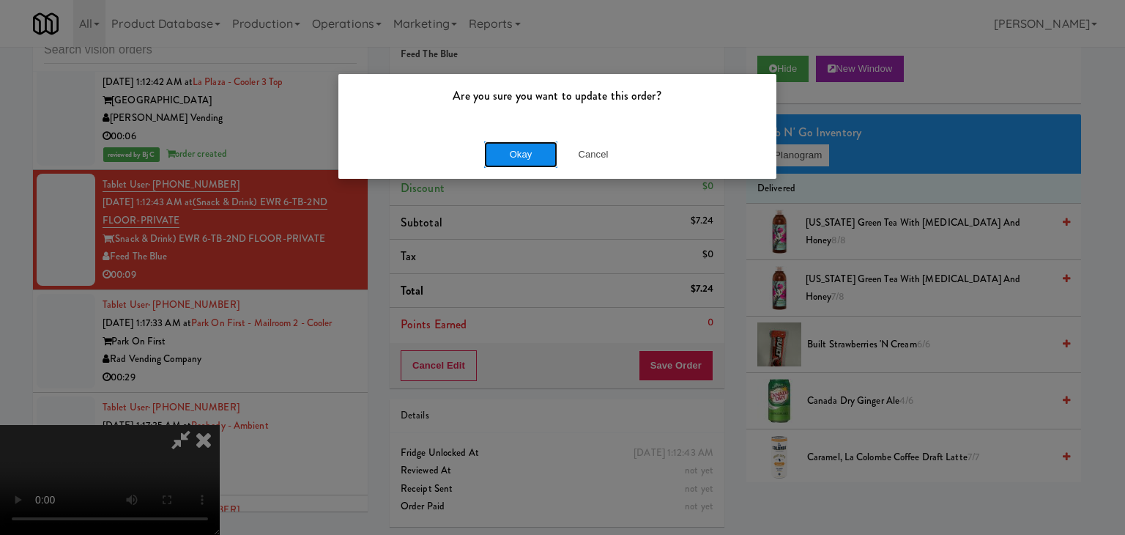
click at [519, 141] on button "Okay" at bounding box center [520, 154] width 73 height 26
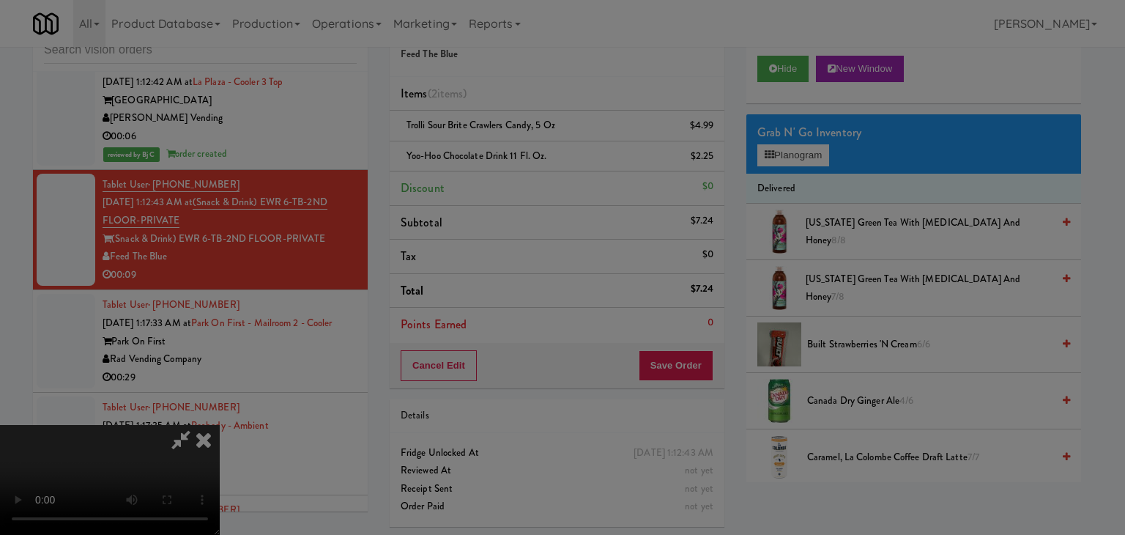
click at [519, 141] on button "Okay" at bounding box center [520, 127] width 73 height 26
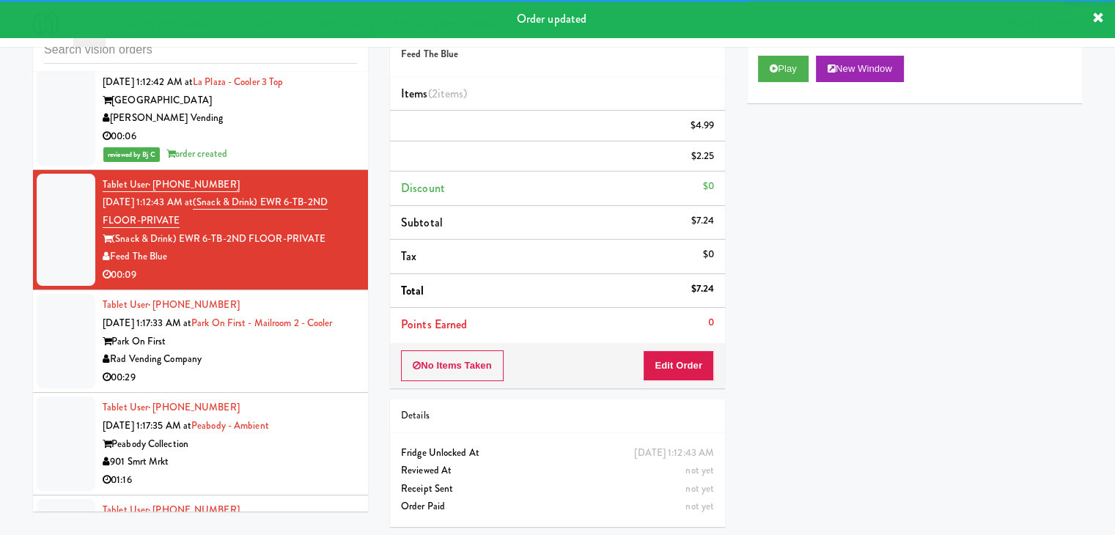
scroll to position [7056, 0]
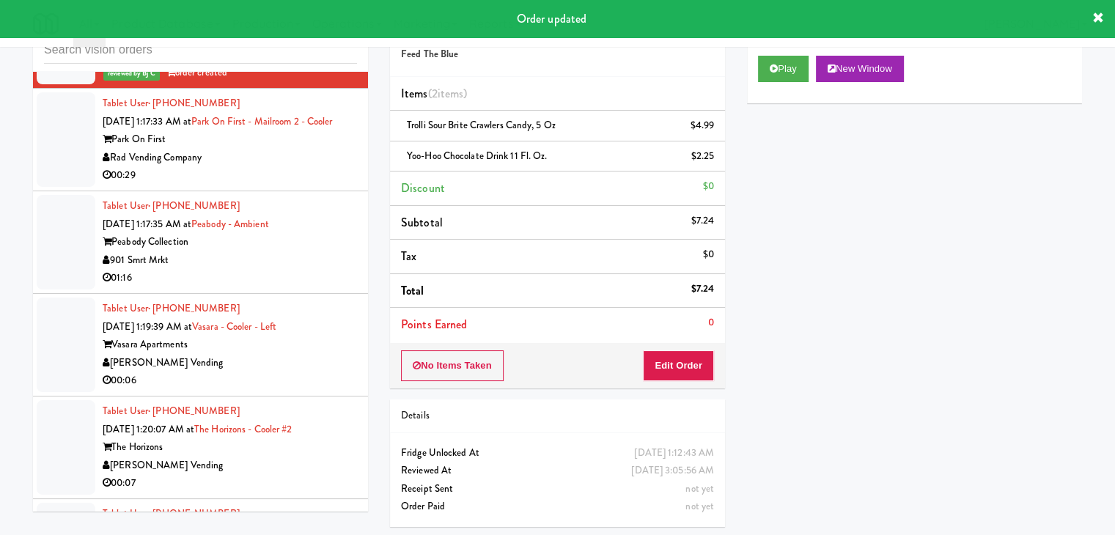
click at [319, 185] on div "00:29" at bounding box center [230, 175] width 254 height 18
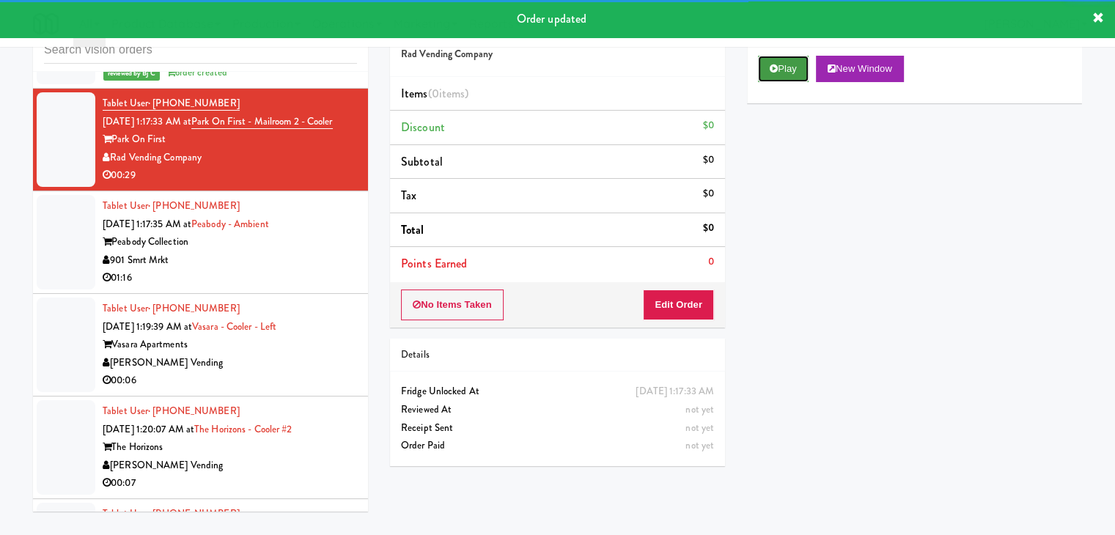
click at [781, 69] on button "Play" at bounding box center [783, 69] width 51 height 26
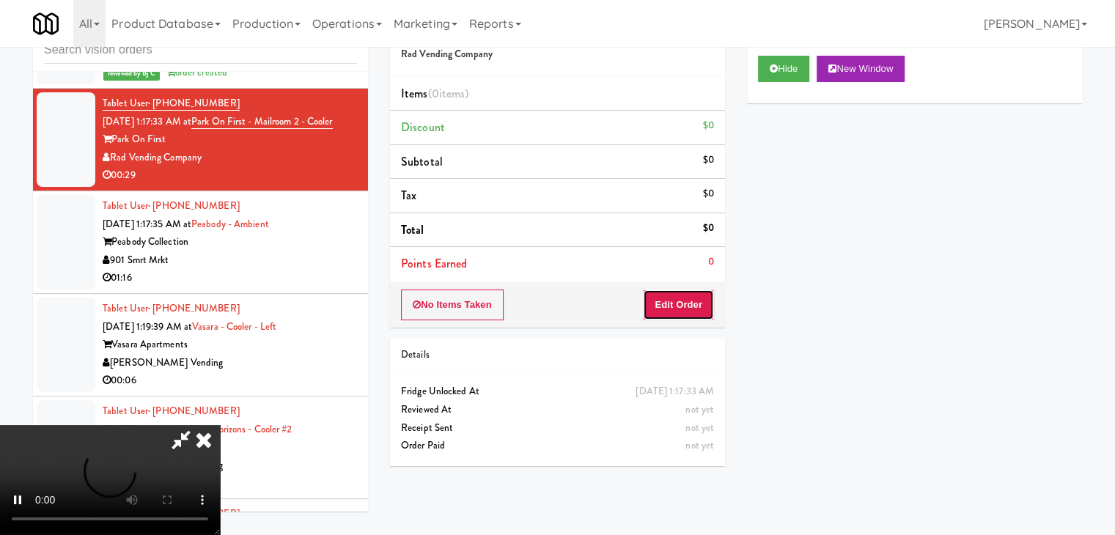
click at [689, 303] on button "Edit Order" at bounding box center [678, 304] width 71 height 31
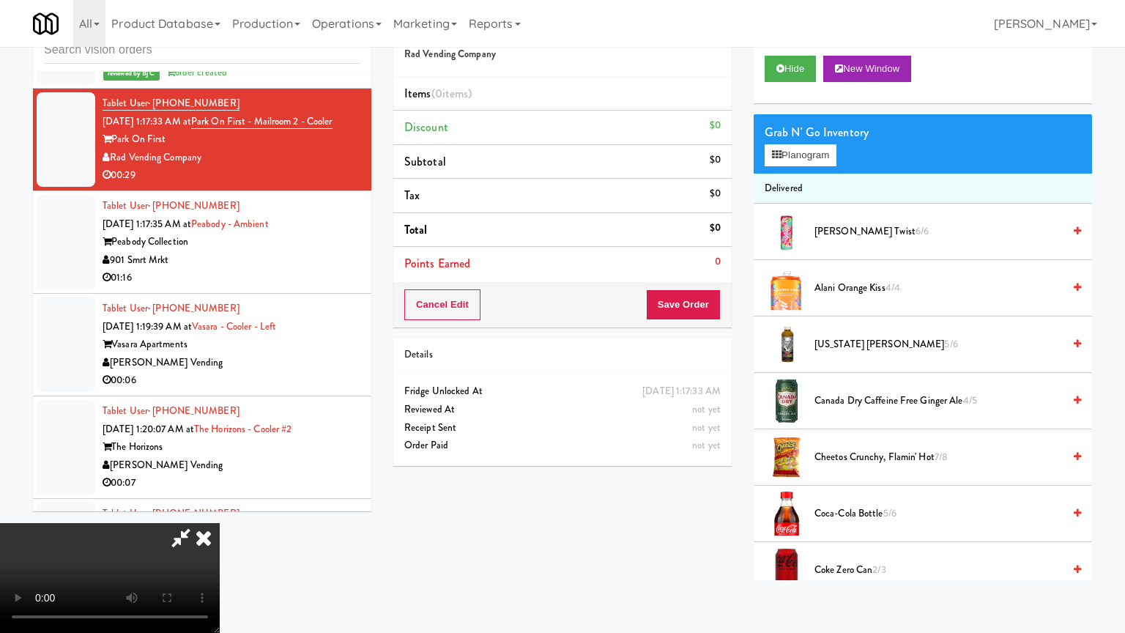
click at [220, 523] on video at bounding box center [110, 578] width 220 height 110
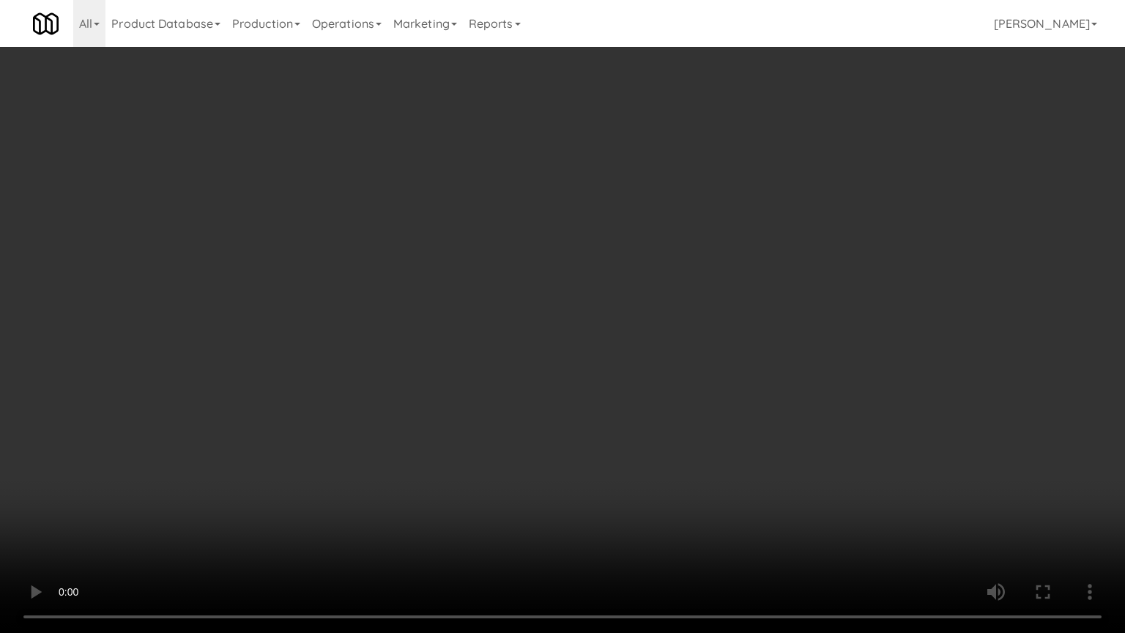
click at [592, 303] on video at bounding box center [562, 316] width 1125 height 633
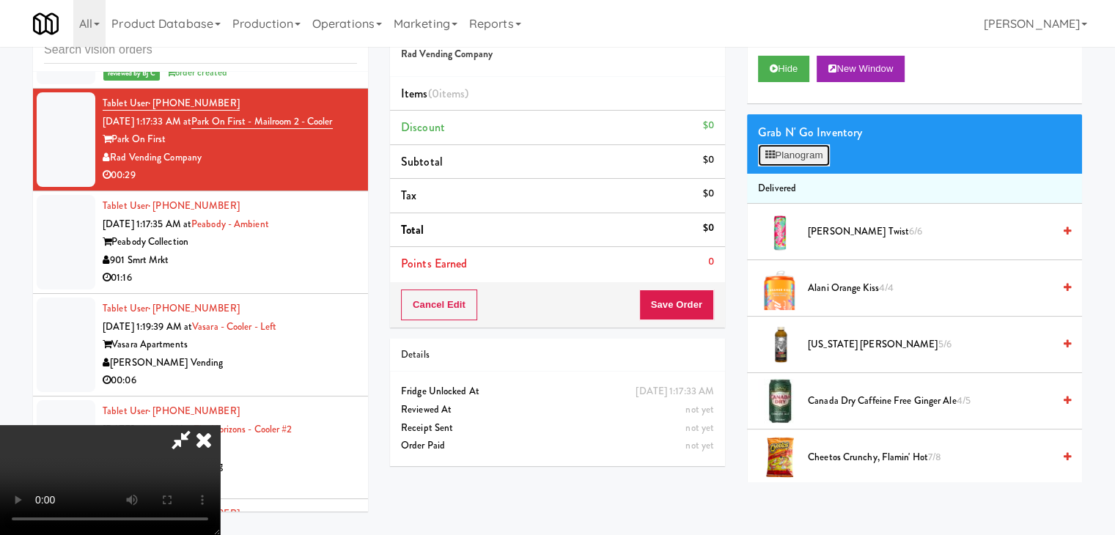
click at [794, 144] on button "Planogram" at bounding box center [794, 155] width 72 height 22
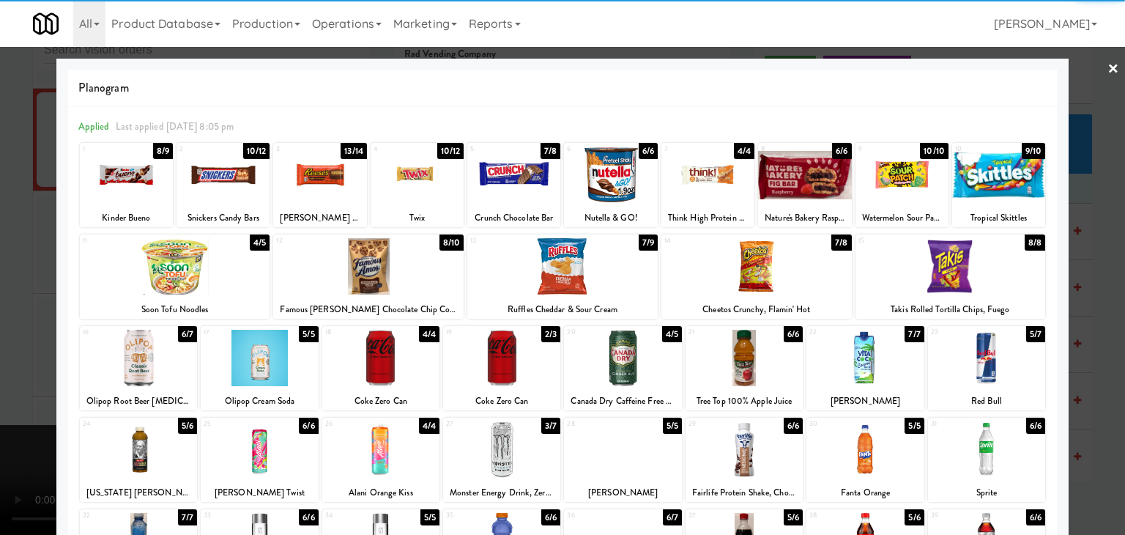
click at [236, 374] on div at bounding box center [259, 358] width 117 height 56
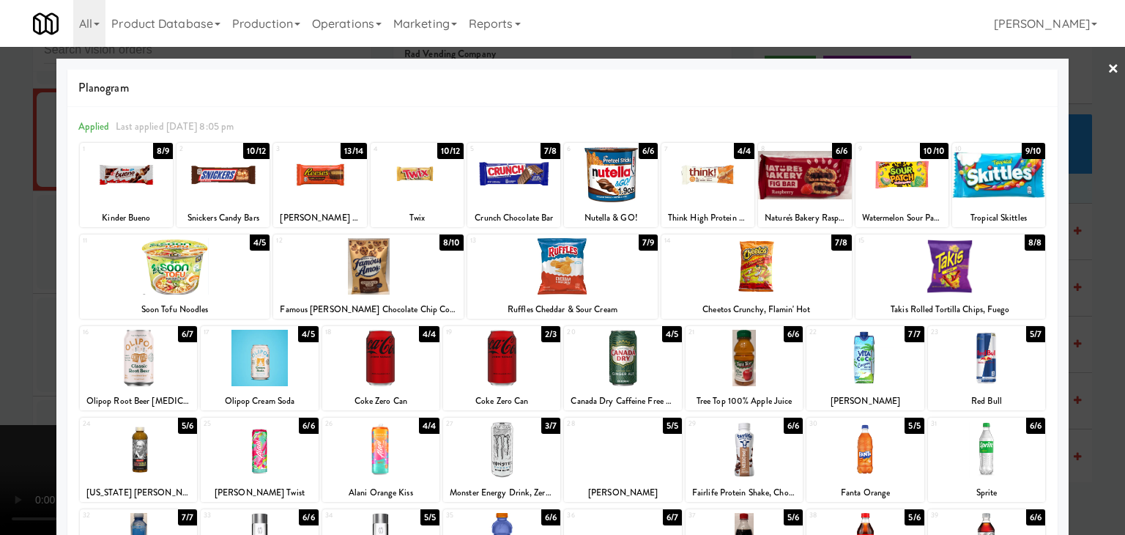
drag, startPoint x: 0, startPoint y: 373, endPoint x: 587, endPoint y: 350, distance: 587.4
click at [34, 368] on div at bounding box center [562, 267] width 1125 height 535
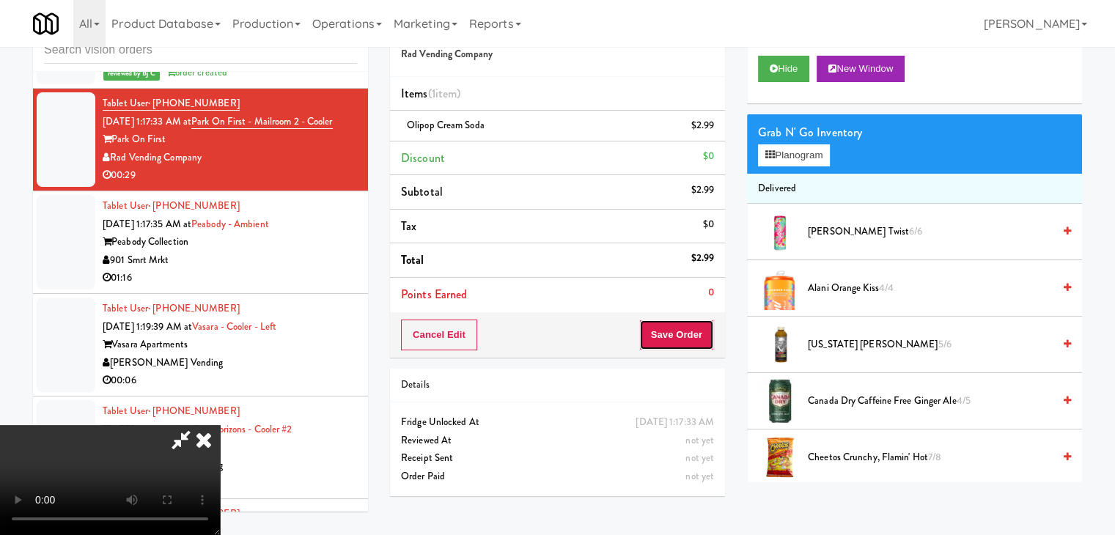
click at [695, 341] on button "Save Order" at bounding box center [676, 334] width 75 height 31
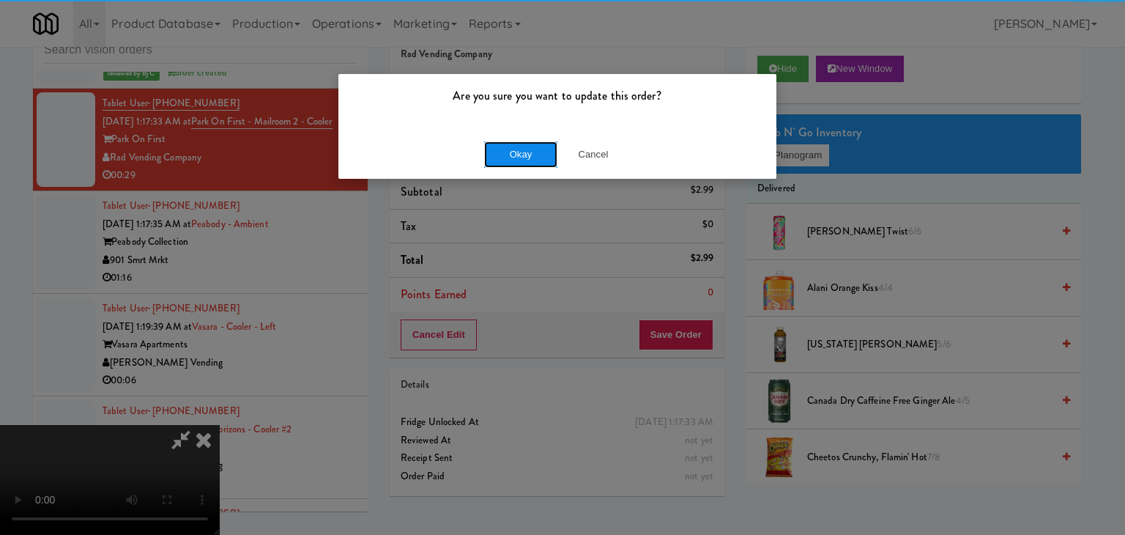
click at [534, 151] on button "Okay" at bounding box center [520, 154] width 73 height 26
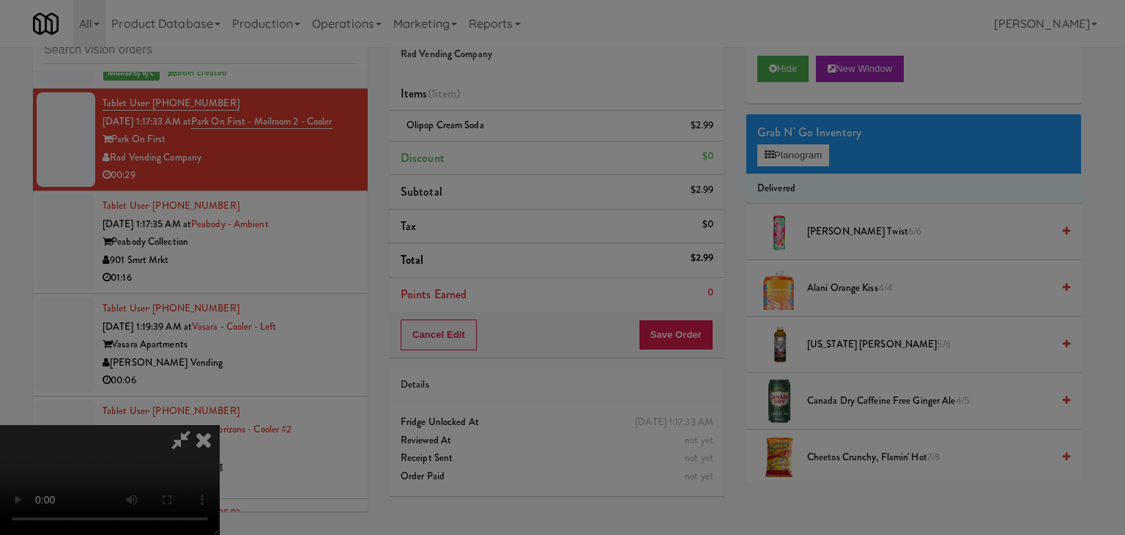
click at [534, 141] on button "Okay" at bounding box center [520, 127] width 73 height 26
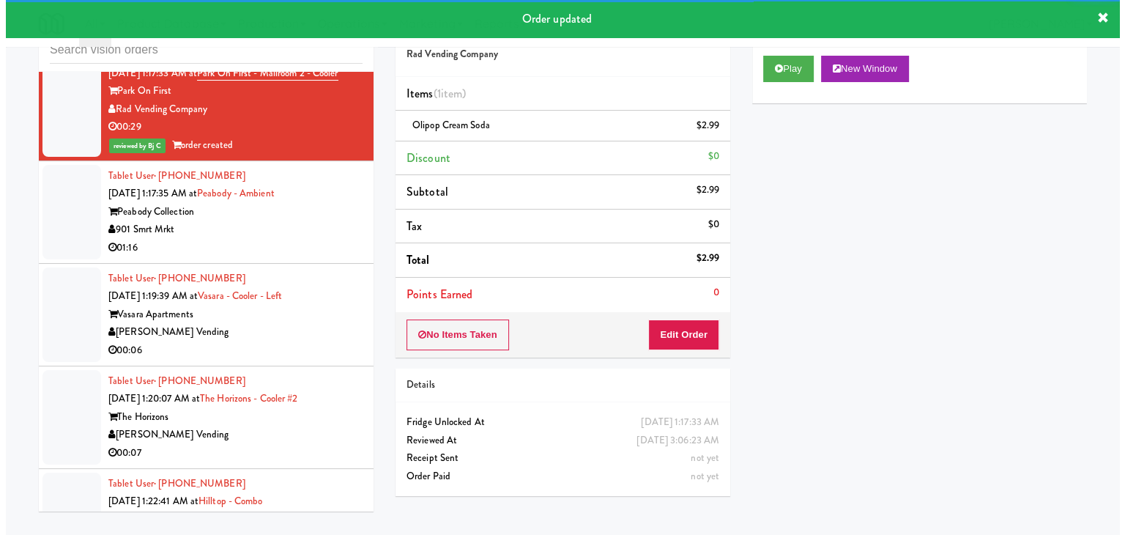
scroll to position [7129, 0]
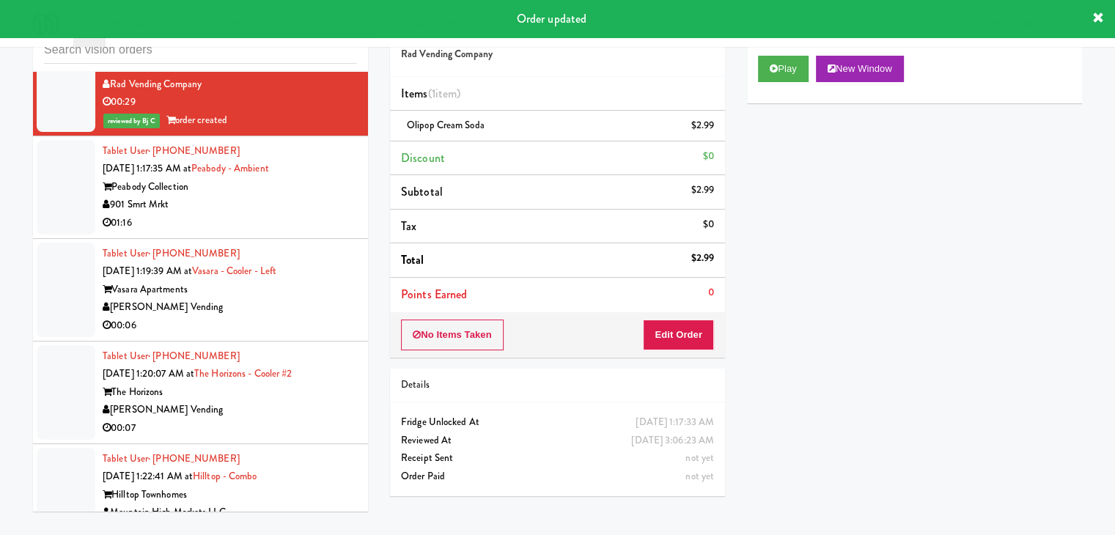
click at [301, 232] on div "Tablet User · (323) 487-1396 Aug 23, 2025 1:17:35 AM at Peabody - Ambient Peabo…" at bounding box center [230, 187] width 254 height 90
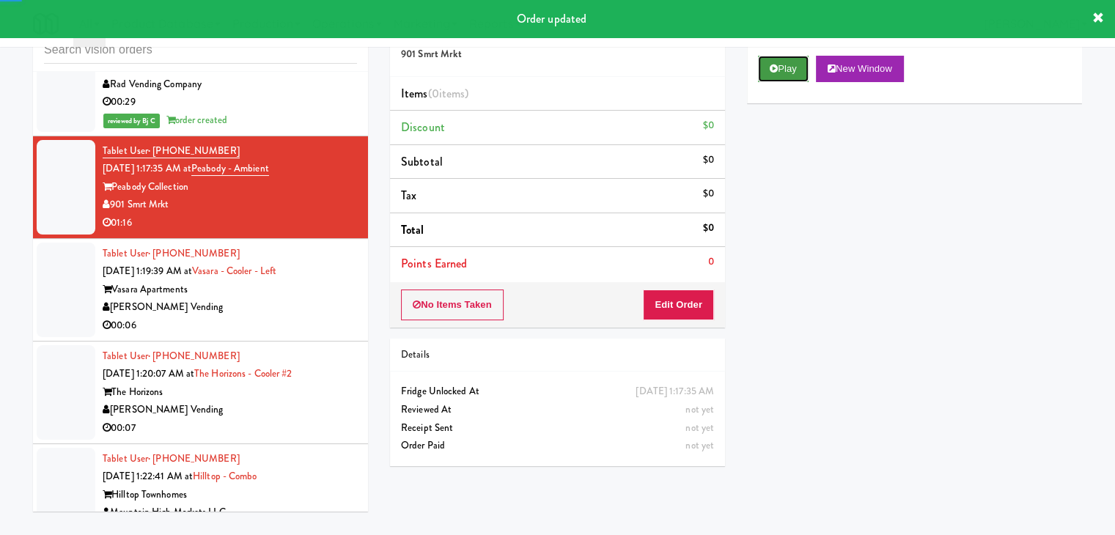
click at [783, 64] on button "Play" at bounding box center [783, 69] width 51 height 26
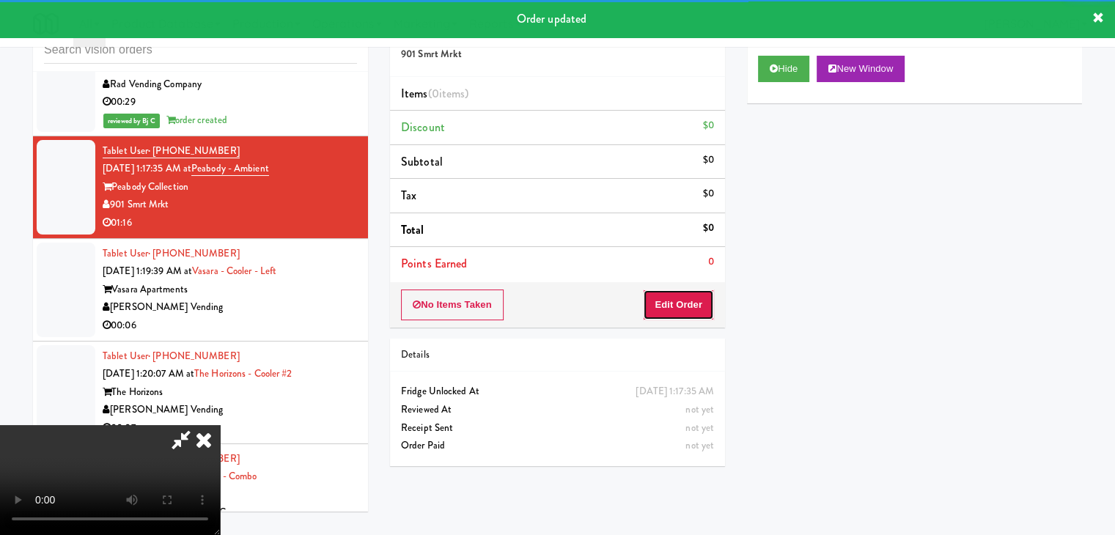
click at [679, 301] on button "Edit Order" at bounding box center [678, 304] width 71 height 31
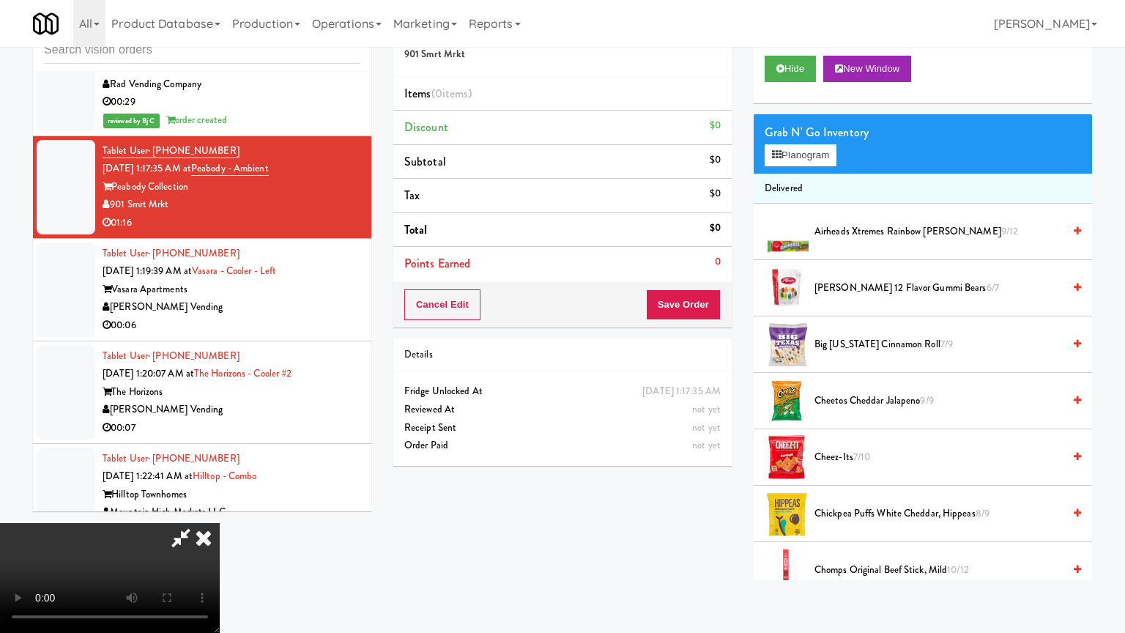
click at [220, 523] on video at bounding box center [110, 578] width 220 height 110
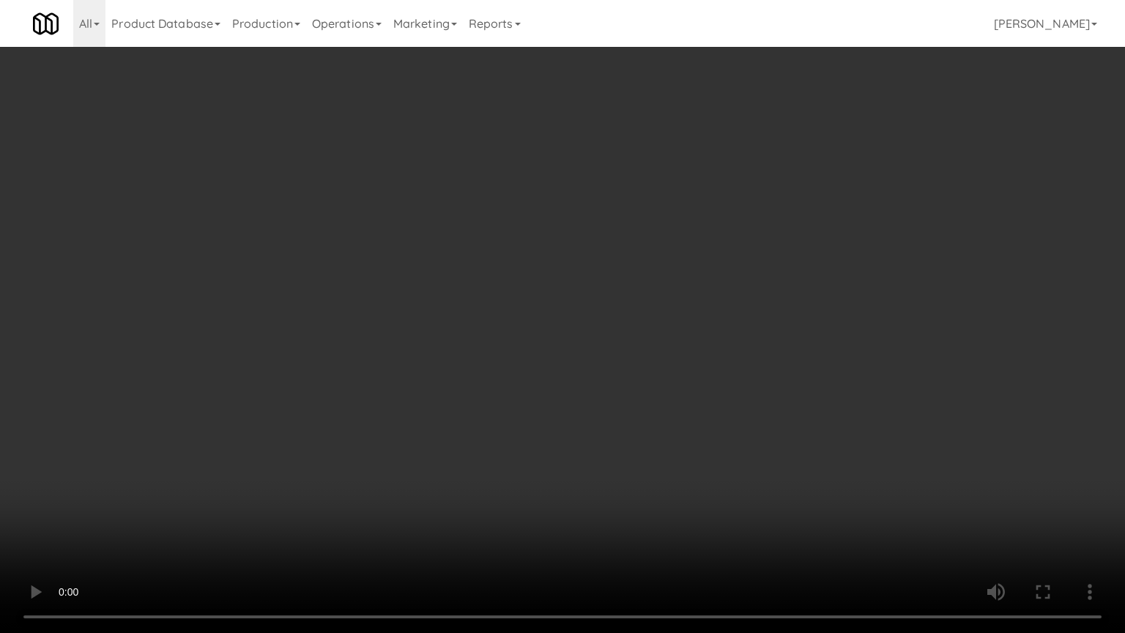
click at [639, 370] on video at bounding box center [562, 316] width 1125 height 633
click at [633, 367] on video at bounding box center [562, 316] width 1125 height 633
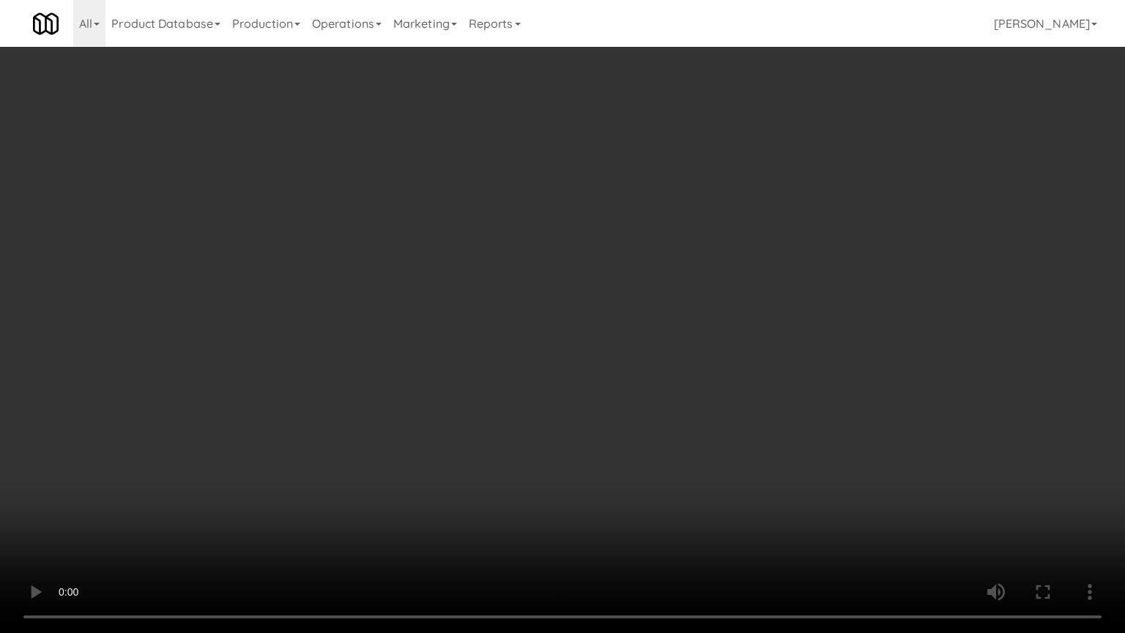
click at [639, 369] on video at bounding box center [562, 316] width 1125 height 633
click at [636, 369] on video at bounding box center [562, 316] width 1125 height 633
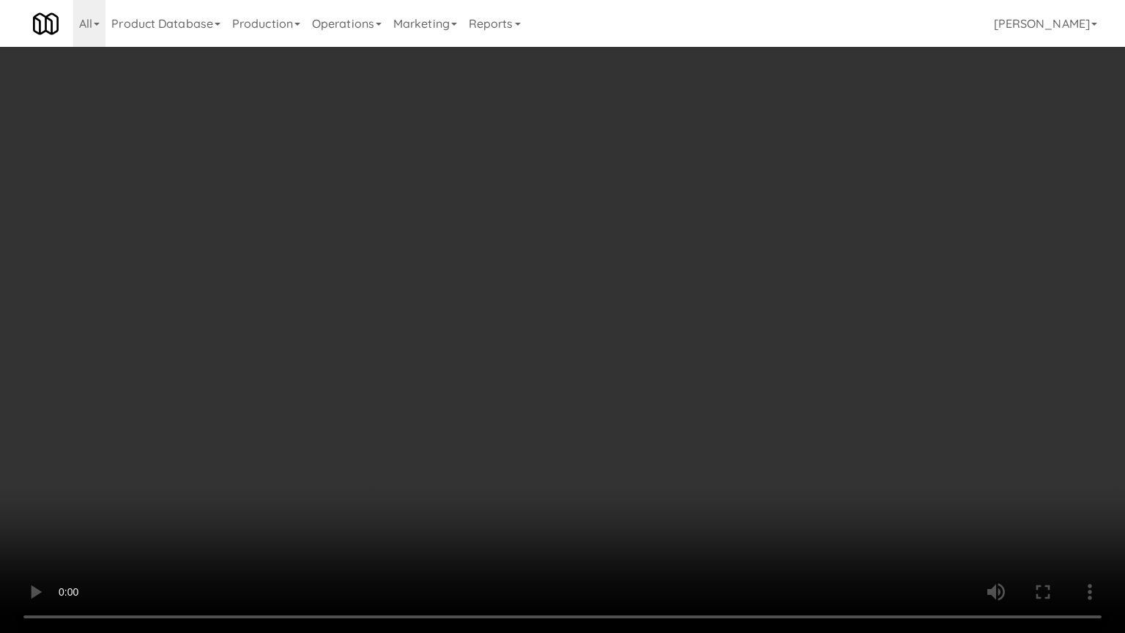
click at [636, 369] on video at bounding box center [562, 316] width 1125 height 633
click at [637, 369] on video at bounding box center [562, 316] width 1125 height 633
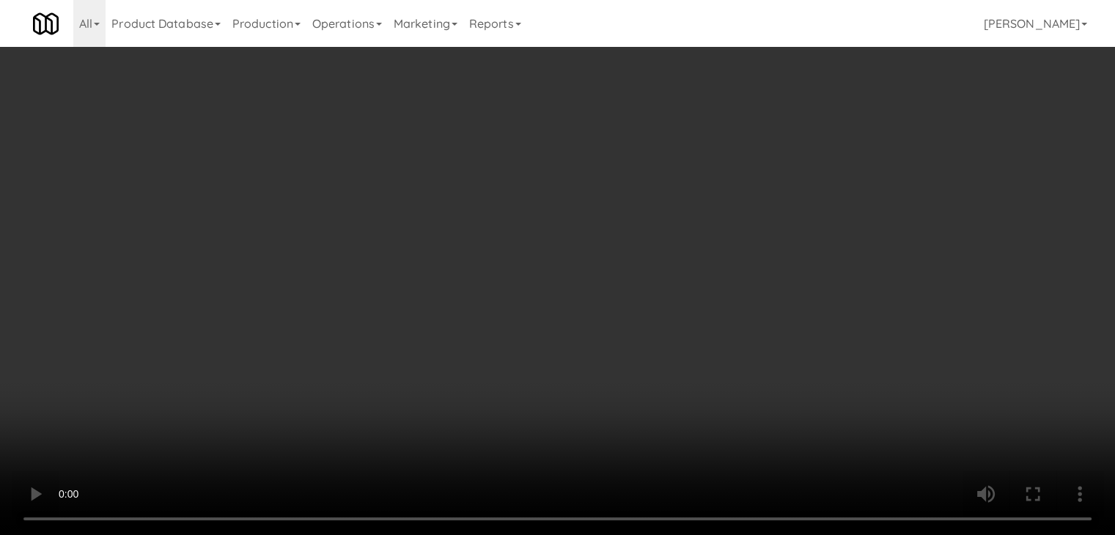
click at [454, 313] on video at bounding box center [557, 267] width 1115 height 535
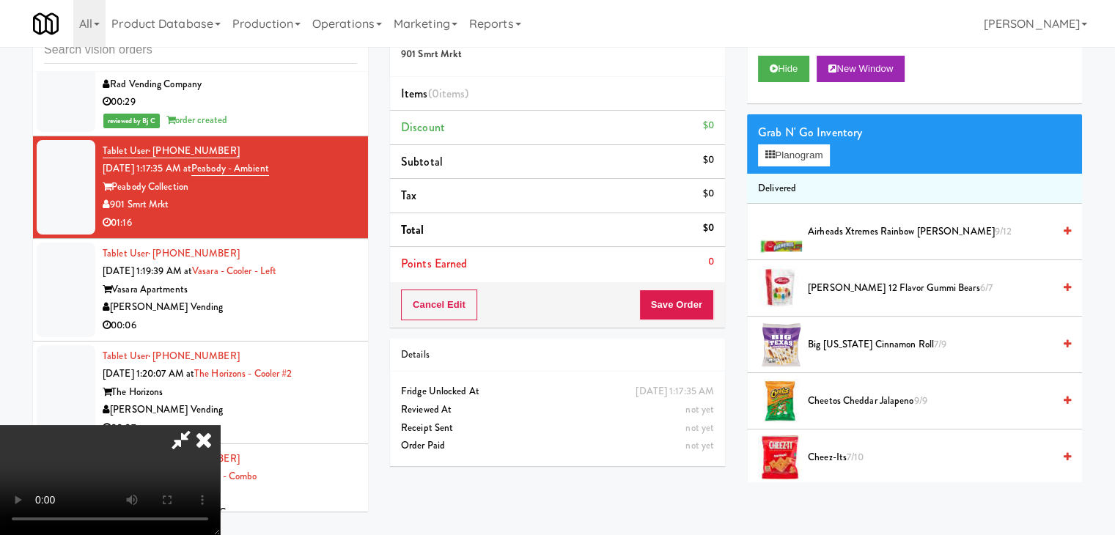
click at [220, 425] on video at bounding box center [110, 480] width 220 height 110
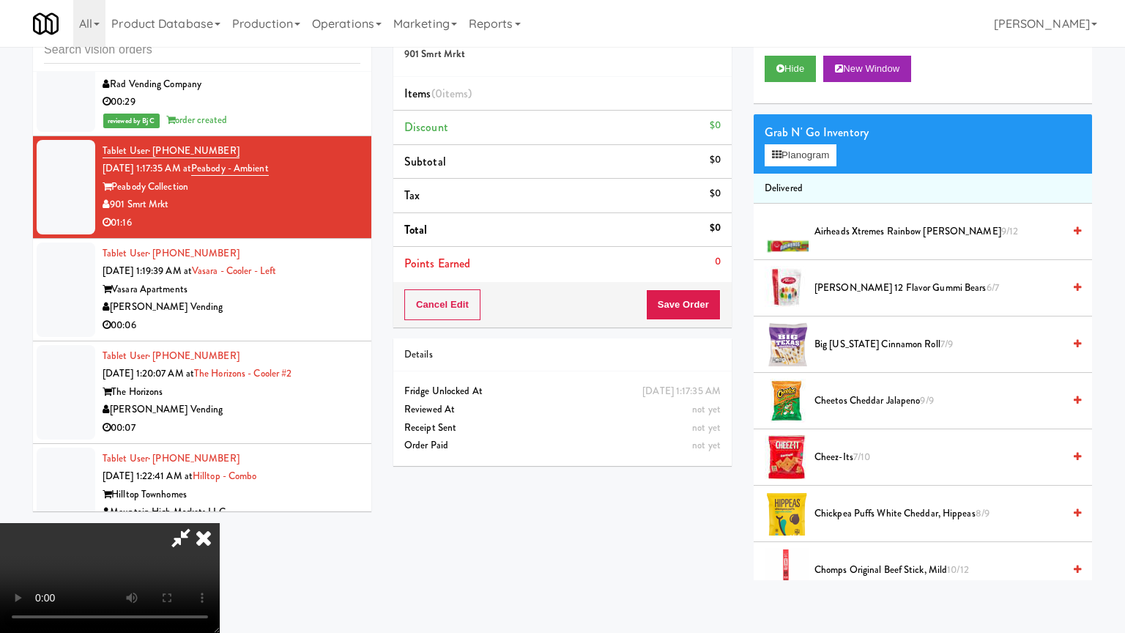
click at [220, 523] on video at bounding box center [110, 578] width 220 height 110
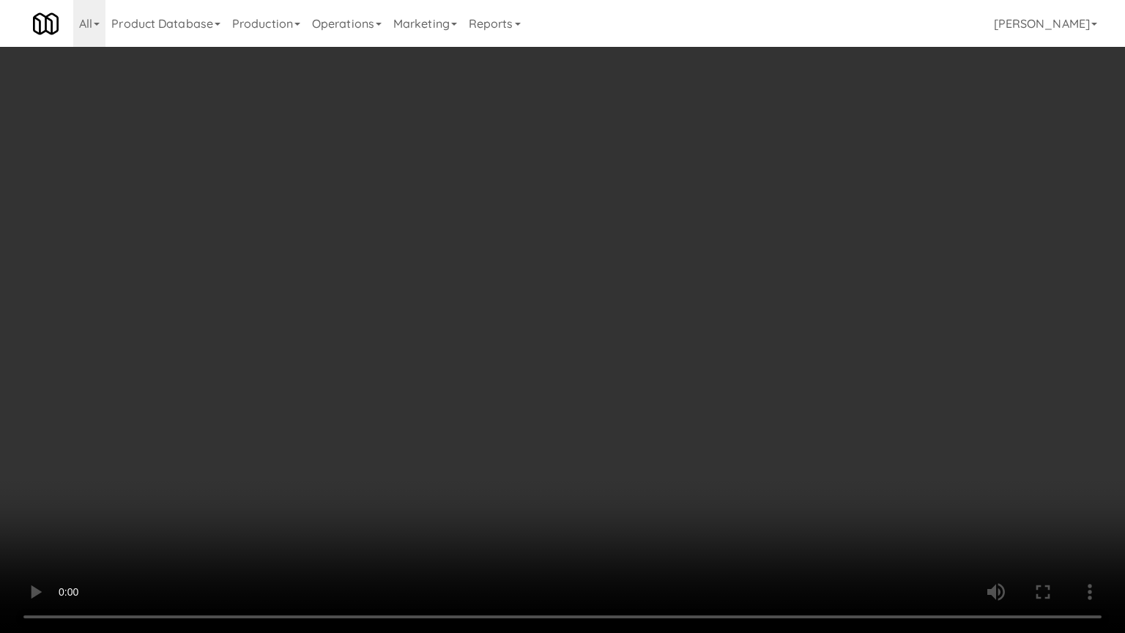
click at [629, 443] on video at bounding box center [562, 316] width 1125 height 633
click at [754, 344] on video at bounding box center [562, 316] width 1125 height 633
click at [816, 284] on video at bounding box center [562, 316] width 1125 height 633
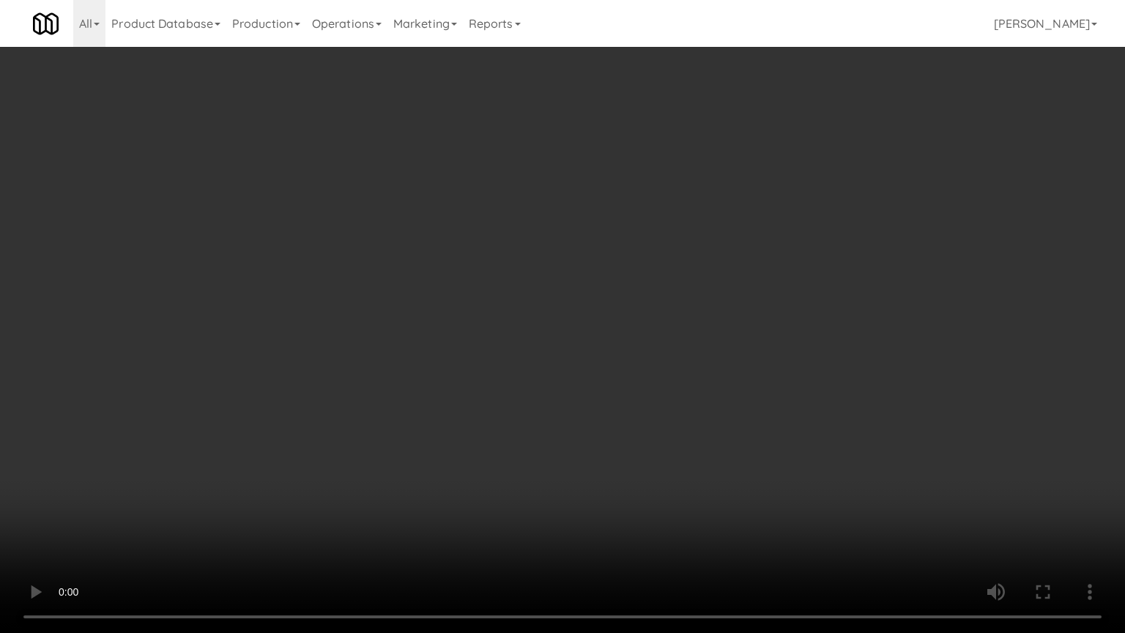
click at [821, 283] on video at bounding box center [562, 316] width 1125 height 633
click at [821, 284] on video at bounding box center [562, 316] width 1125 height 633
click at [845, 276] on video at bounding box center [562, 316] width 1125 height 633
click at [846, 276] on video at bounding box center [562, 316] width 1125 height 633
click at [843, 264] on video at bounding box center [562, 316] width 1125 height 633
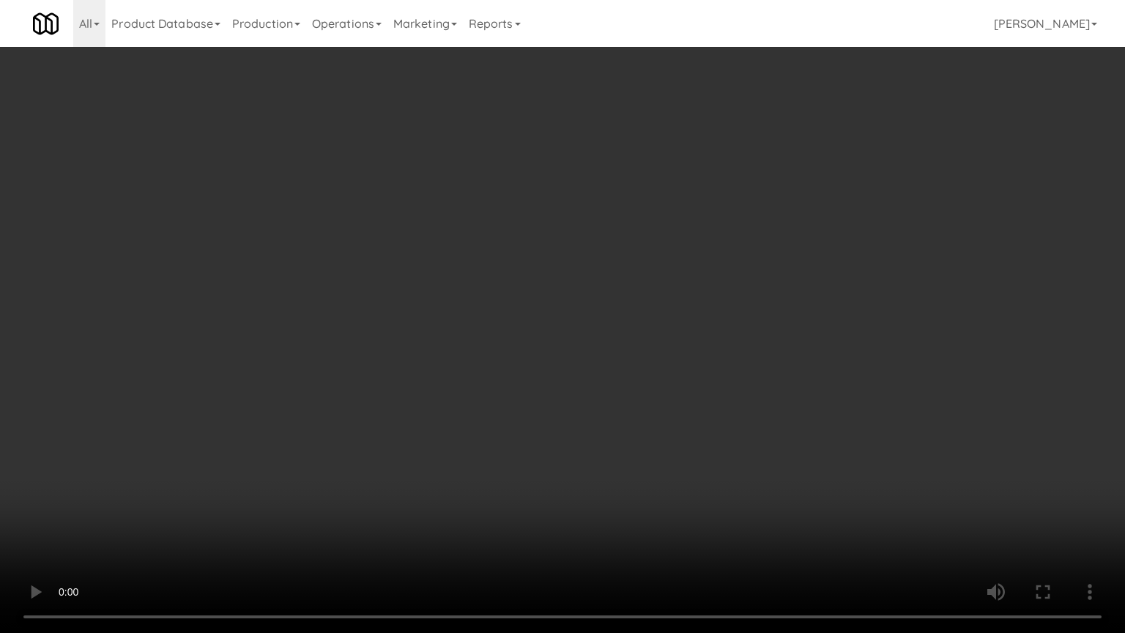
click at [839, 264] on video at bounding box center [562, 316] width 1125 height 633
click at [836, 262] on video at bounding box center [562, 316] width 1125 height 633
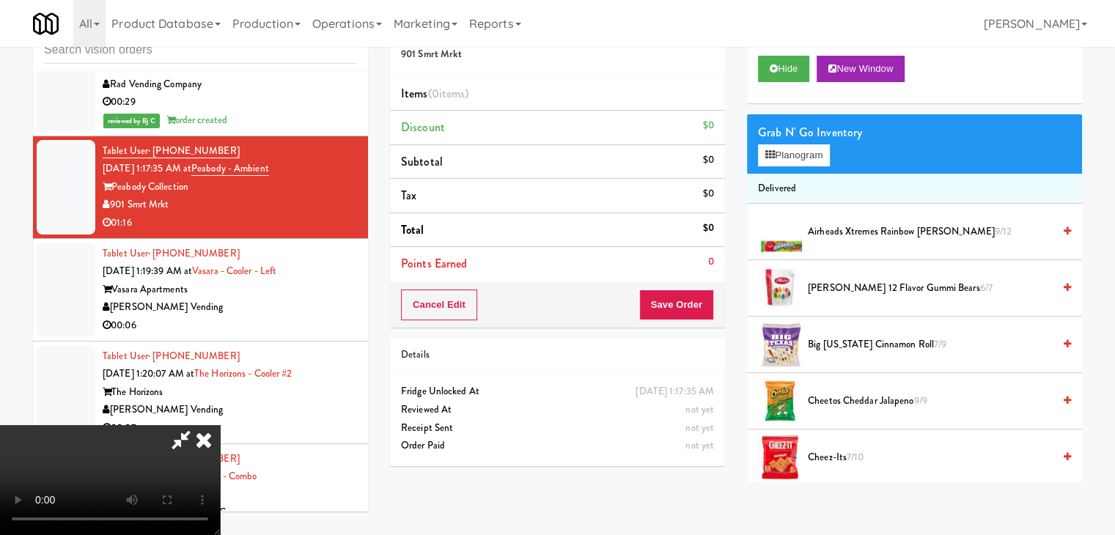
click at [856, 230] on span "Airheads Xtremes Rainbow Berry 9/12" at bounding box center [929, 232] width 245 height 18
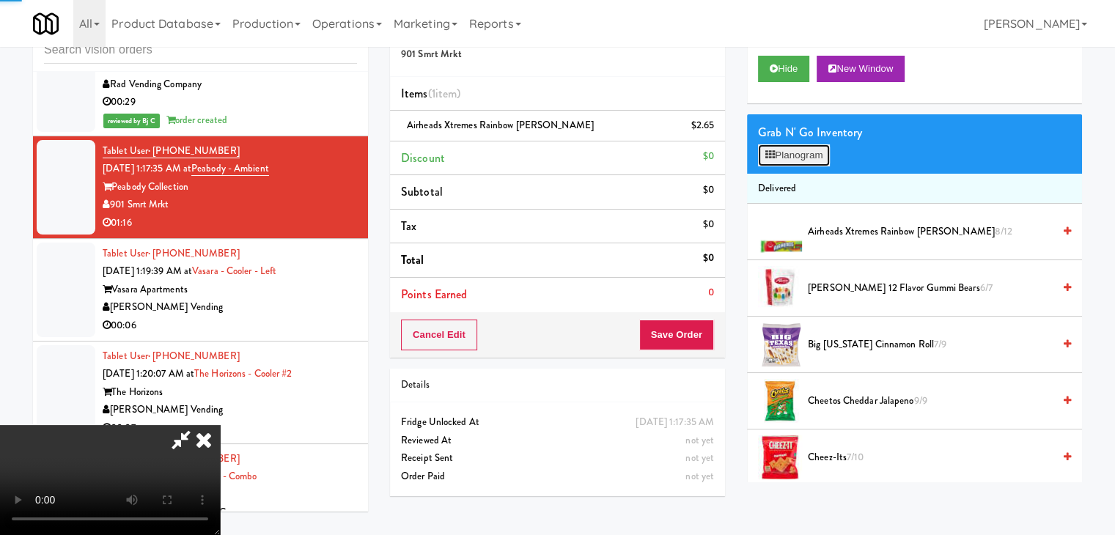
click at [815, 160] on button "Planogram" at bounding box center [794, 155] width 72 height 22
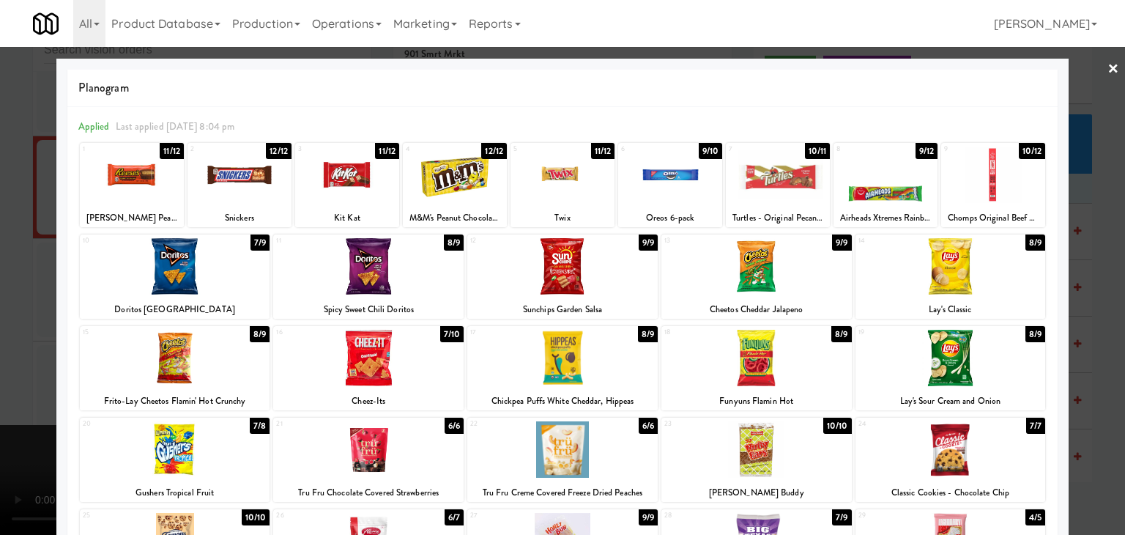
click at [936, 371] on div at bounding box center [951, 358] width 191 height 56
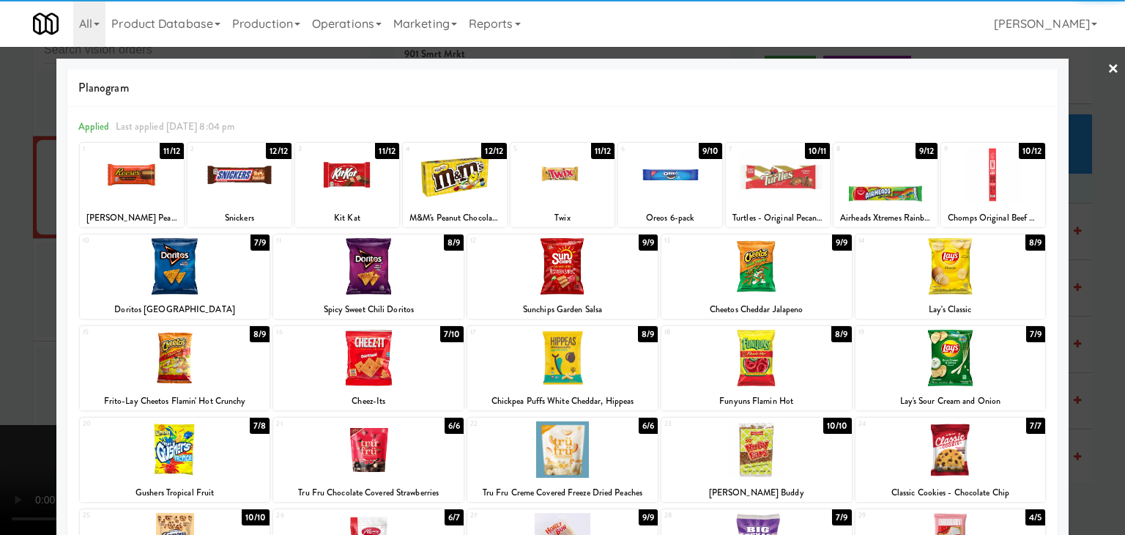
click at [750, 365] on div at bounding box center [757, 358] width 191 height 56
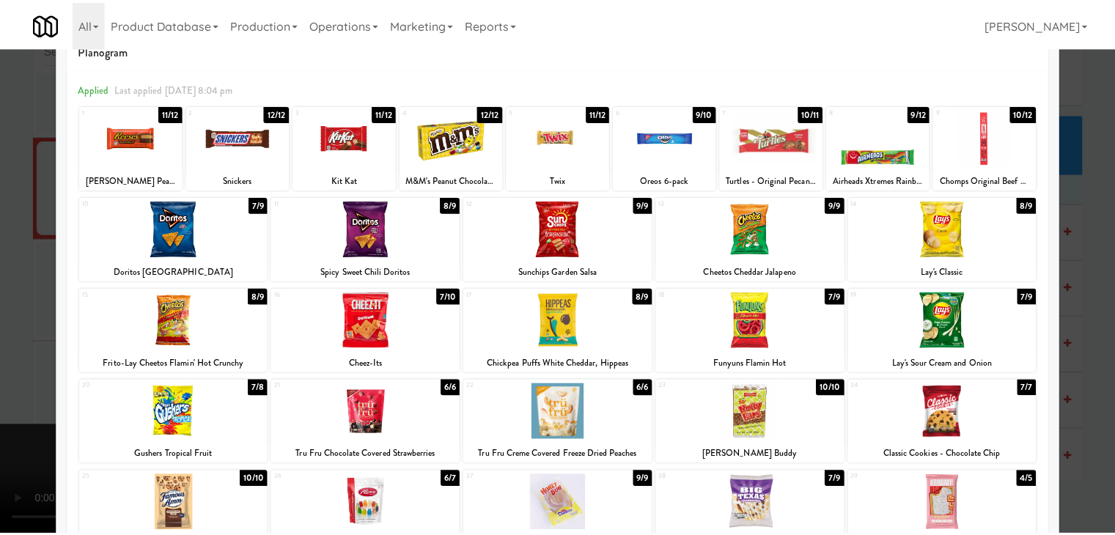
scroll to position [73, 0]
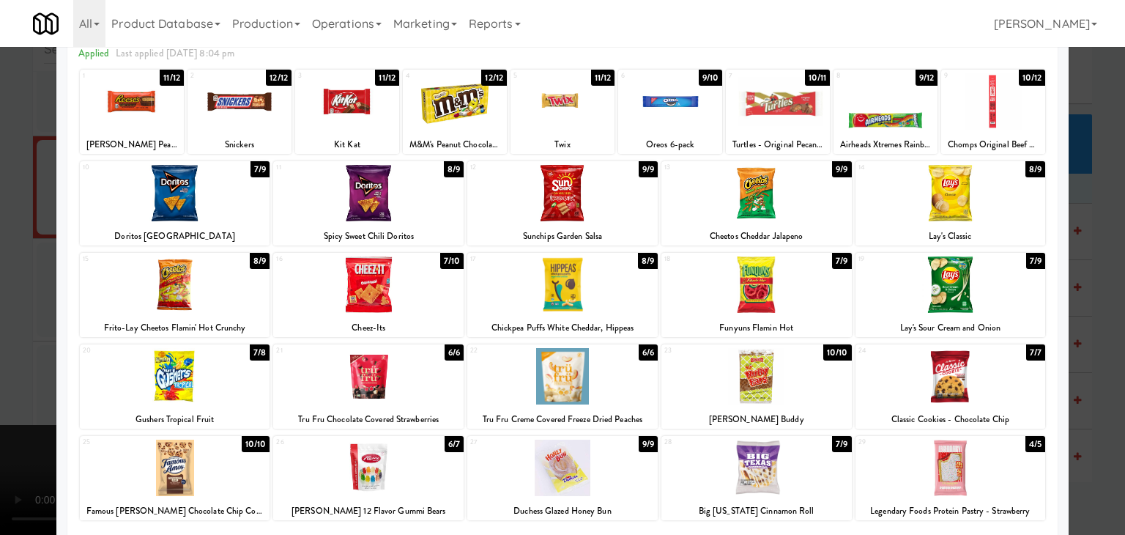
drag, startPoint x: 208, startPoint y: 469, endPoint x: 47, endPoint y: 459, distance: 161.5
click at [208, 468] on div at bounding box center [175, 468] width 191 height 56
click at [3, 445] on div at bounding box center [562, 267] width 1125 height 535
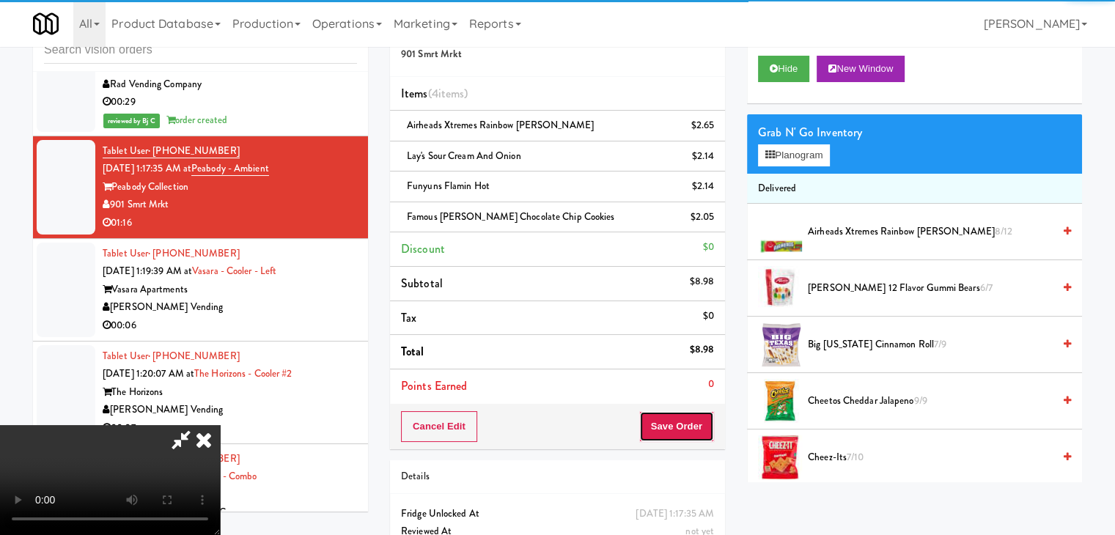
click at [671, 418] on button "Save Order" at bounding box center [676, 426] width 75 height 31
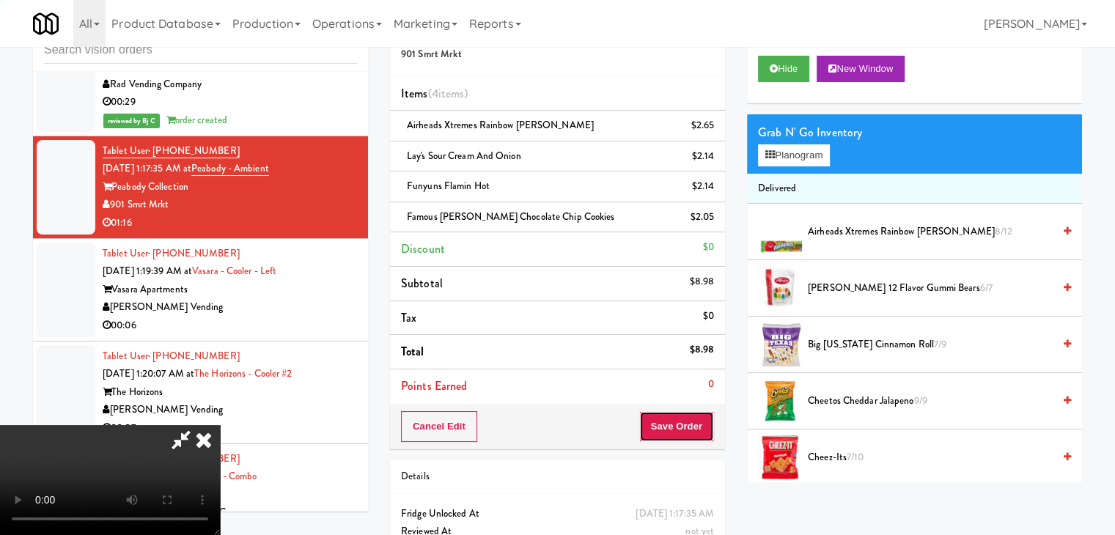
click at [671, 418] on button "Save Order" at bounding box center [676, 426] width 75 height 31
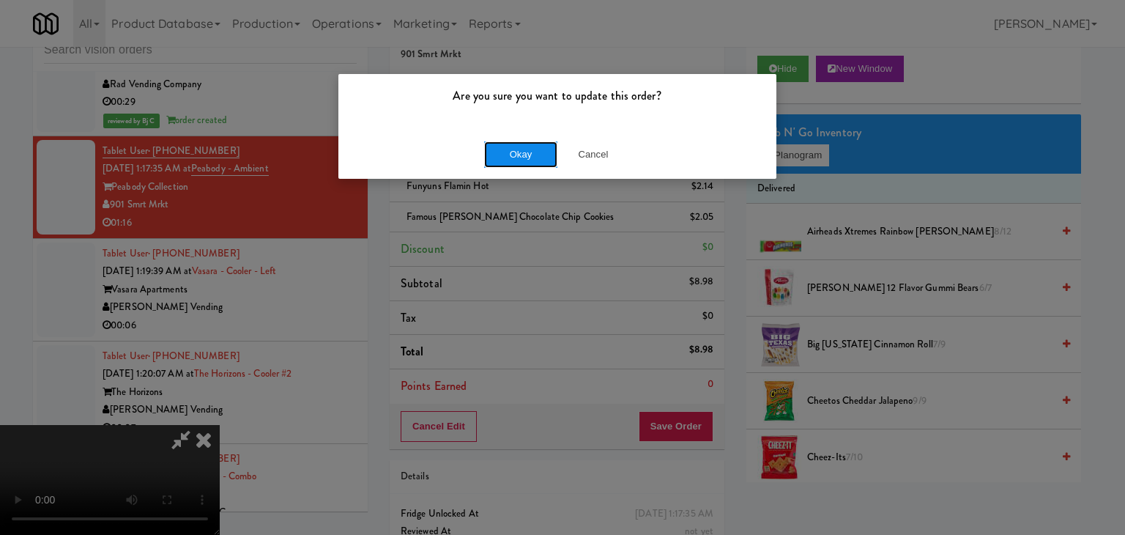
click at [525, 157] on button "Okay" at bounding box center [520, 154] width 73 height 26
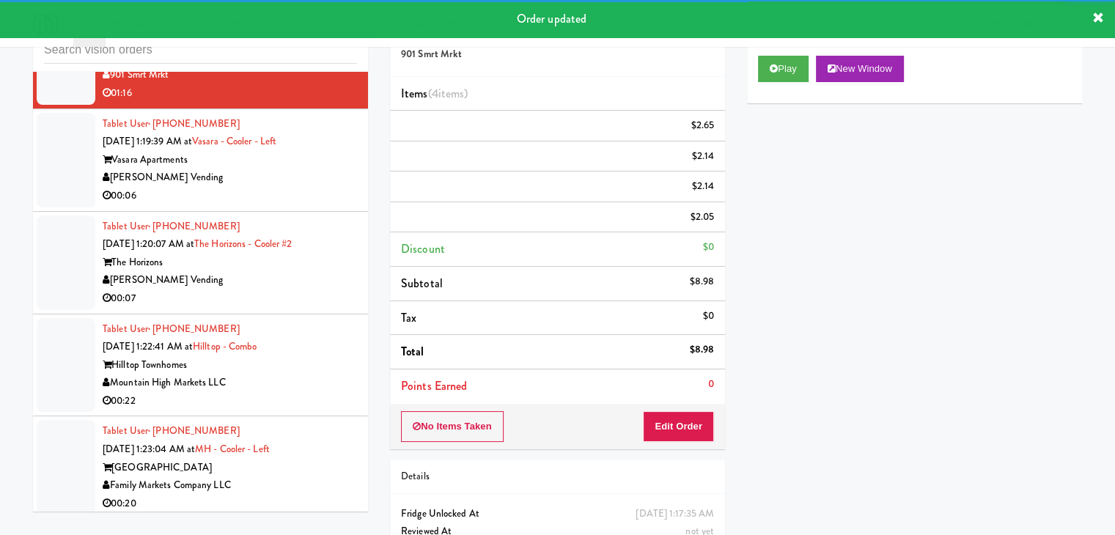
scroll to position [7275, 0]
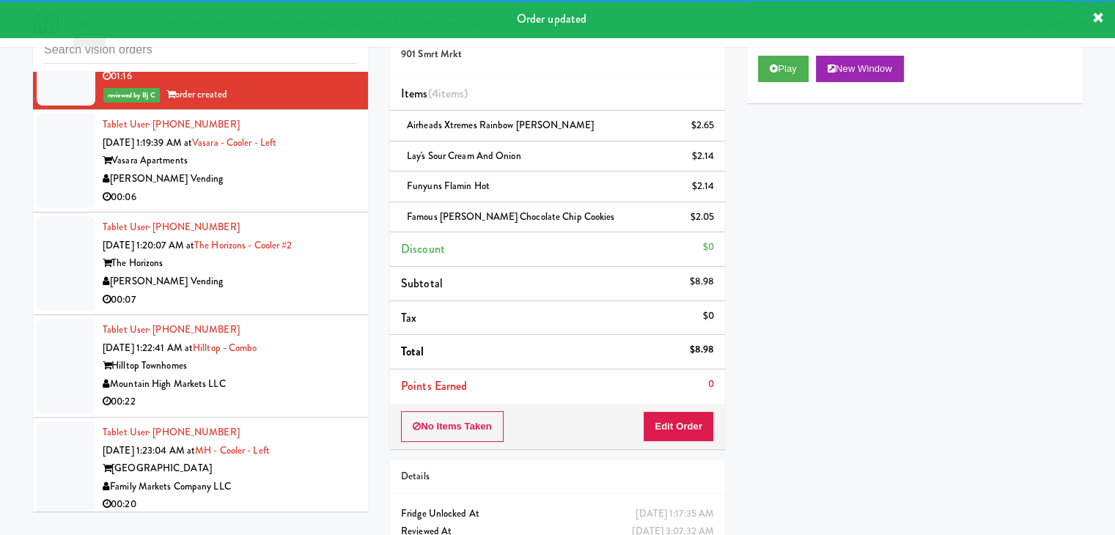
click at [305, 188] on div "[PERSON_NAME] Vending" at bounding box center [230, 179] width 254 height 18
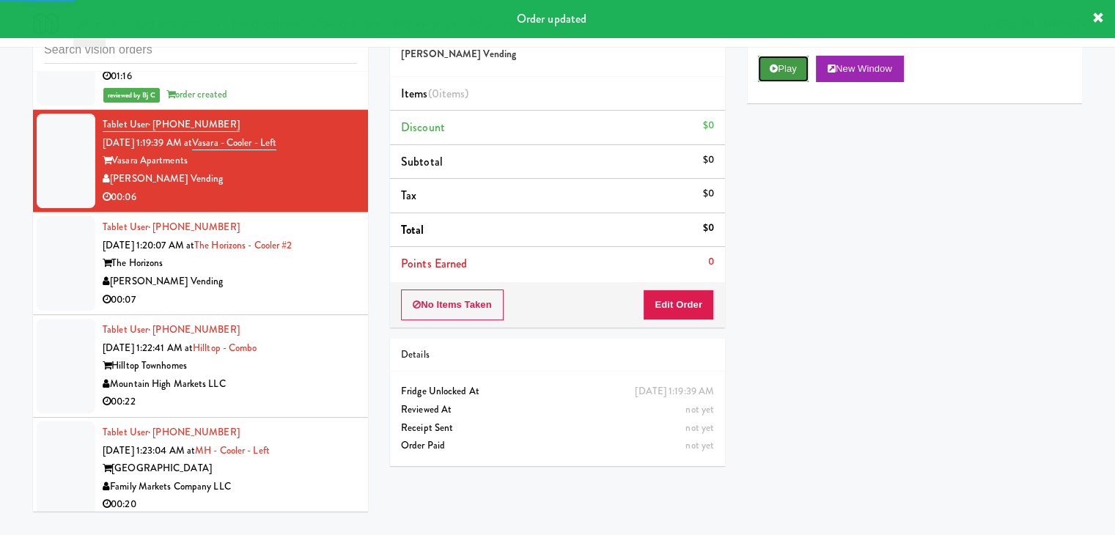
click at [765, 66] on button "Play" at bounding box center [783, 69] width 51 height 26
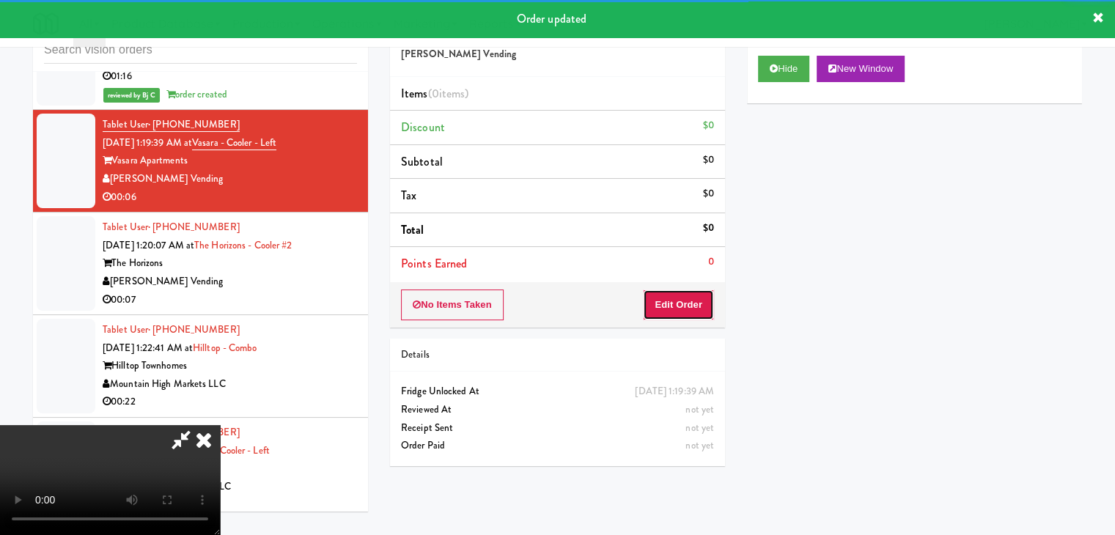
click at [686, 309] on button "Edit Order" at bounding box center [678, 304] width 71 height 31
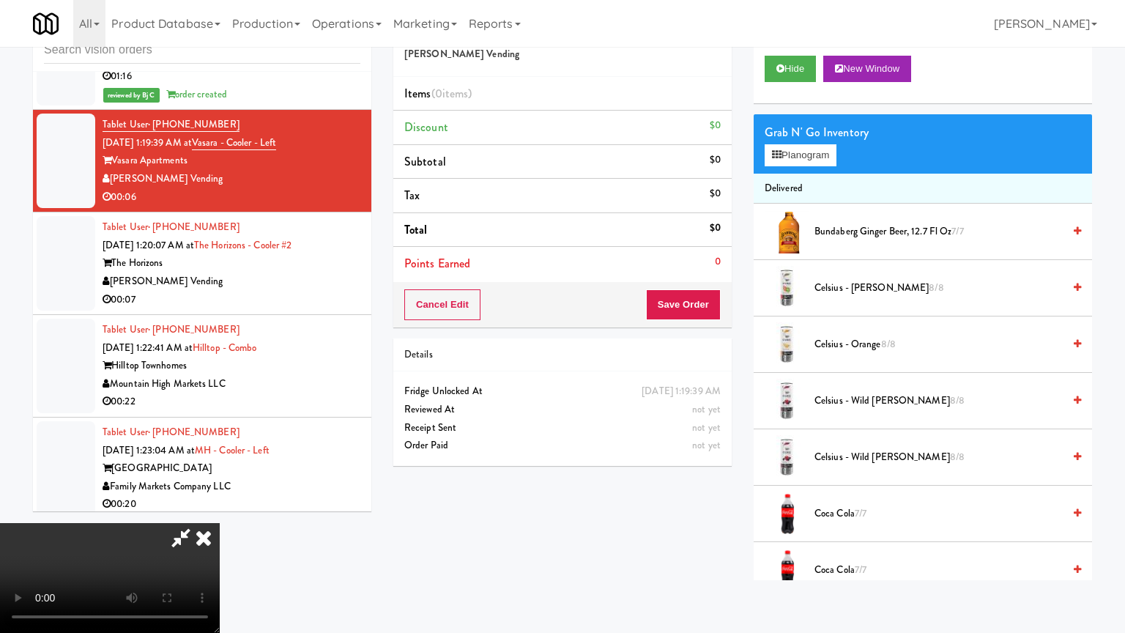
click at [220, 523] on video at bounding box center [110, 578] width 220 height 110
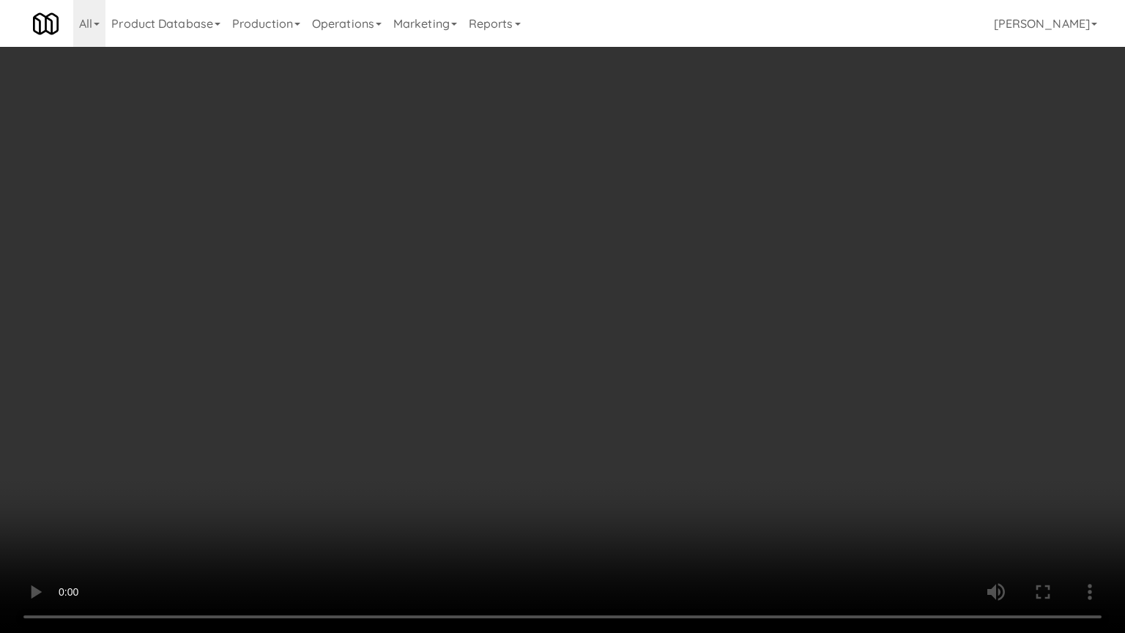
click at [780, 421] on video at bounding box center [562, 316] width 1125 height 633
click at [772, 418] on video at bounding box center [562, 316] width 1125 height 633
click at [768, 419] on video at bounding box center [562, 316] width 1125 height 633
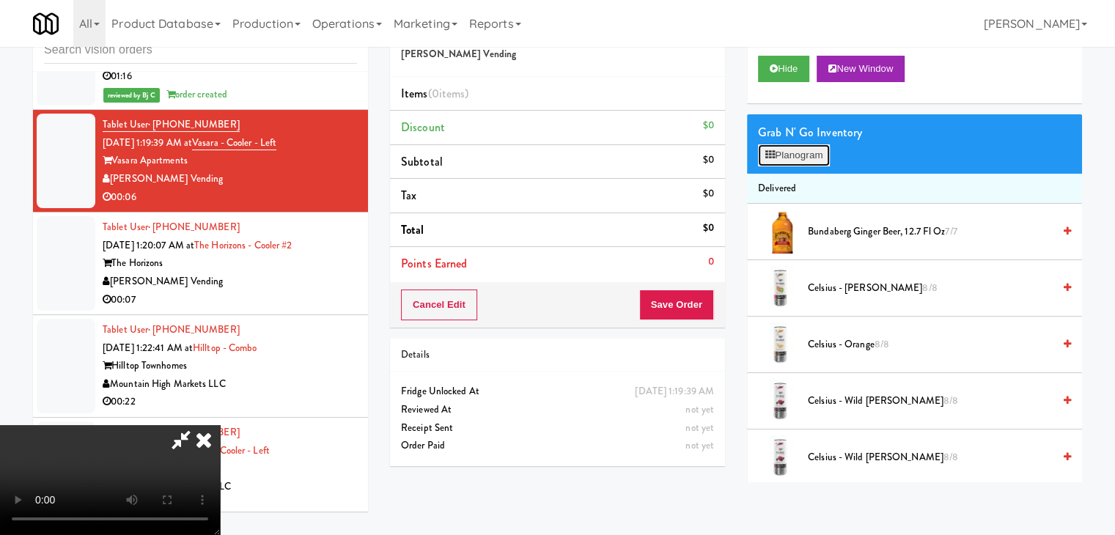
click at [810, 155] on button "Planogram" at bounding box center [794, 155] width 72 height 22
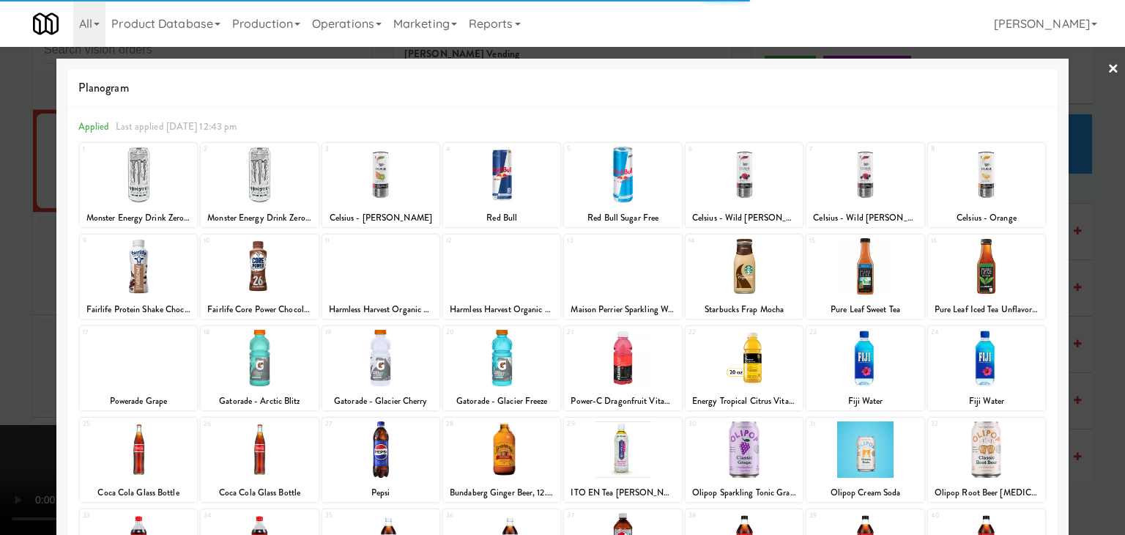
click at [859, 356] on div at bounding box center [865, 358] width 117 height 56
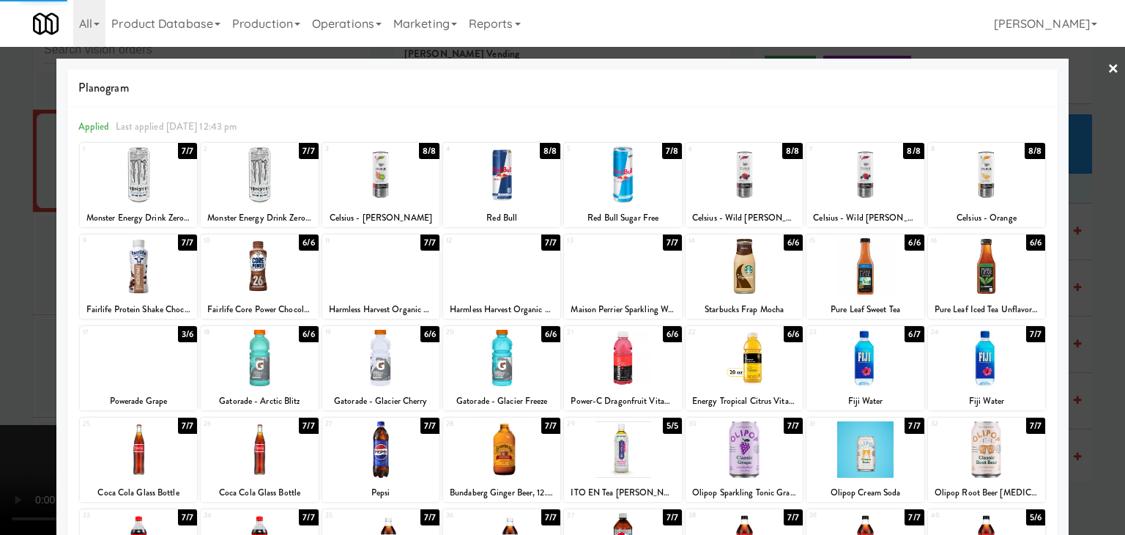
click at [0, 383] on div at bounding box center [562, 267] width 1125 height 535
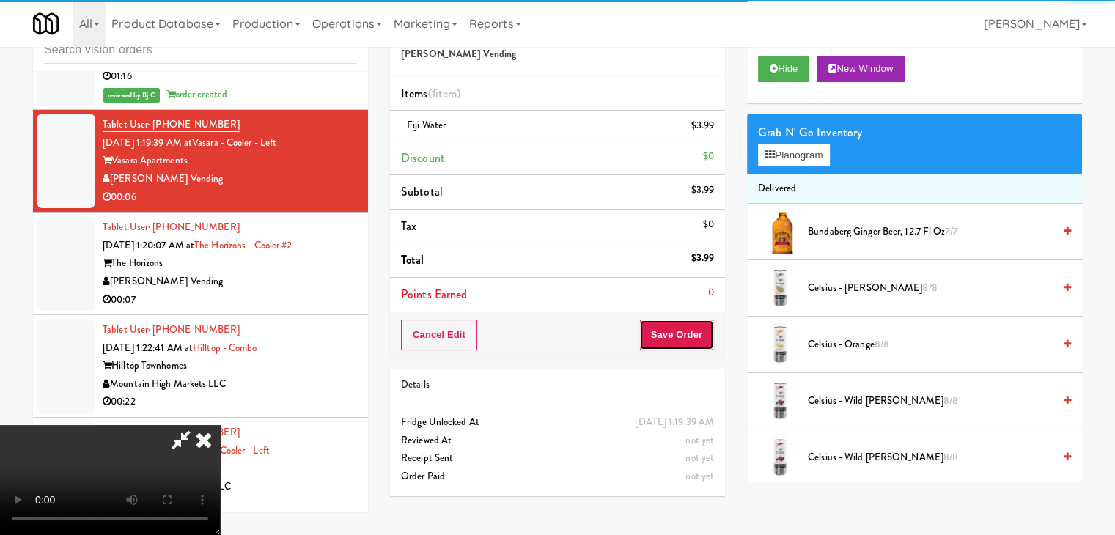
click at [678, 336] on button "Save Order" at bounding box center [676, 334] width 75 height 31
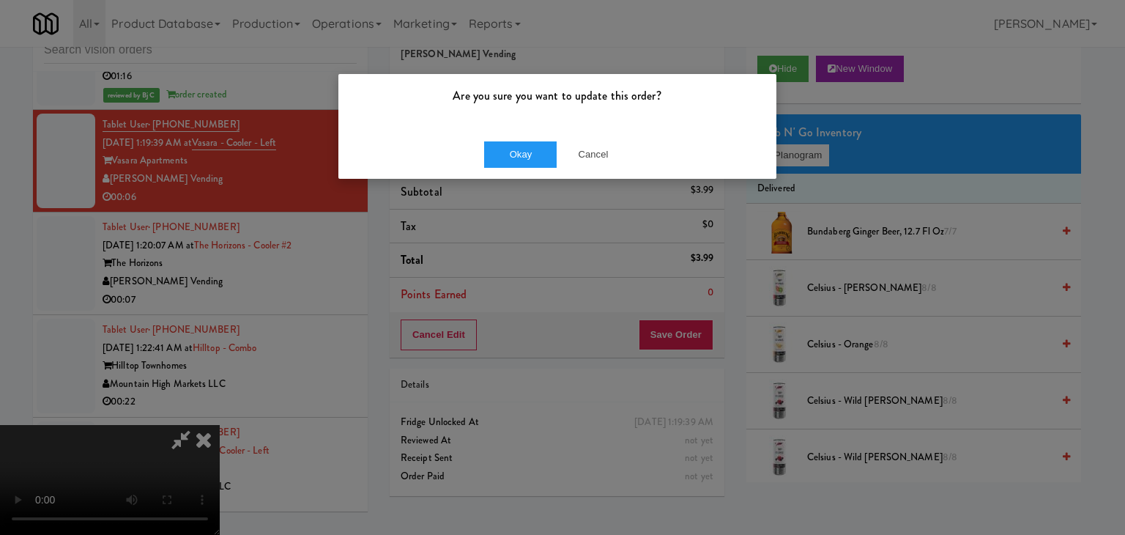
click at [524, 169] on div "Okay Cancel" at bounding box center [558, 154] width 438 height 49
click at [528, 155] on button "Okay" at bounding box center [520, 154] width 73 height 26
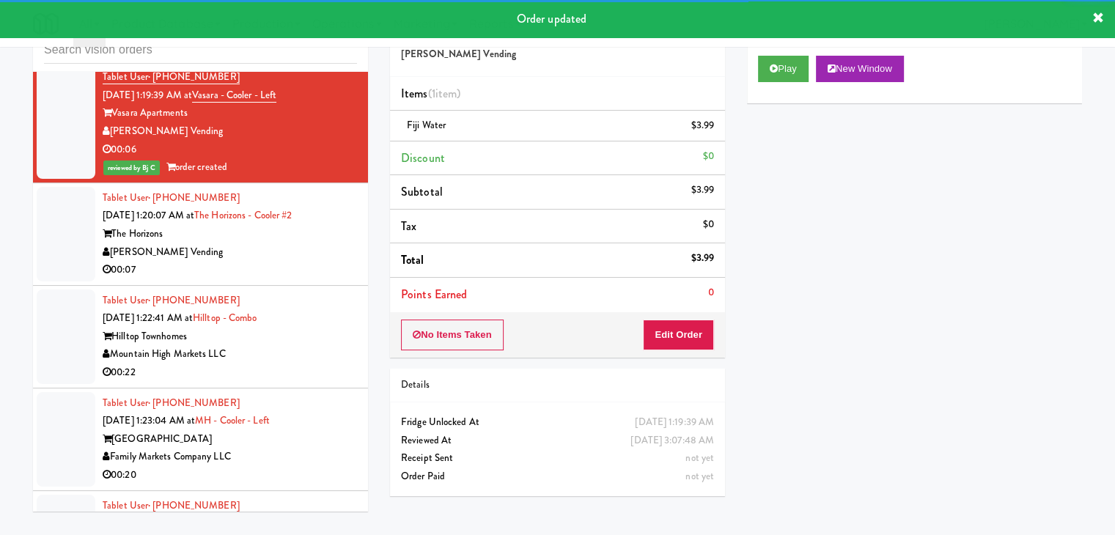
scroll to position [7349, 0]
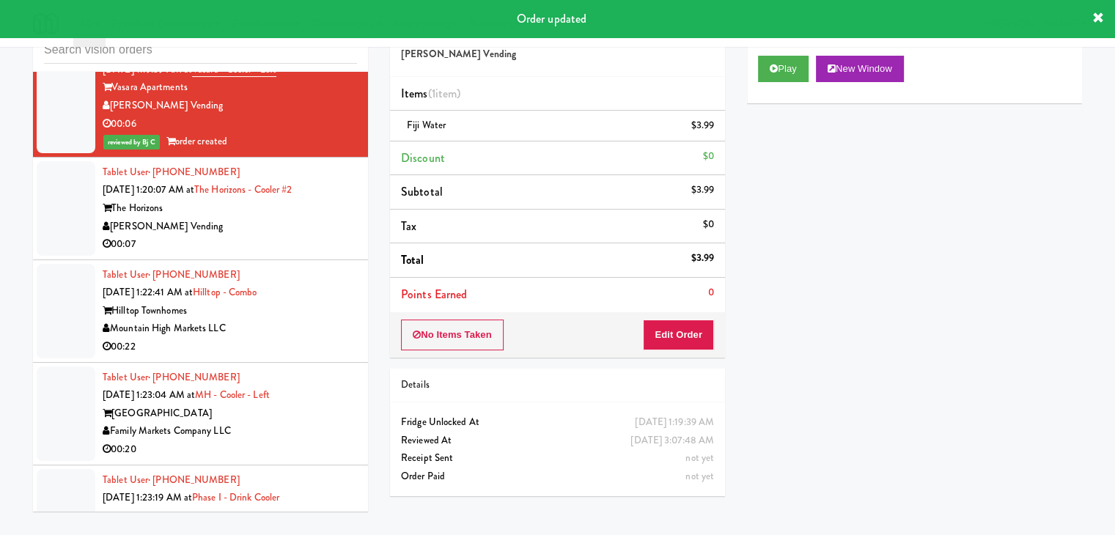
click at [270, 254] on div "00:07" at bounding box center [230, 244] width 254 height 18
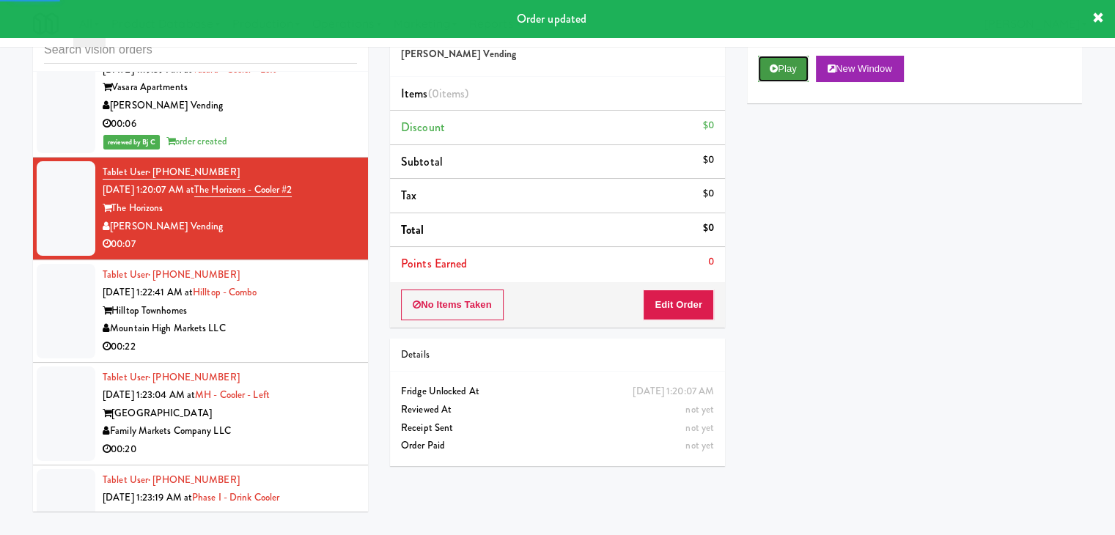
click at [783, 68] on button "Play" at bounding box center [783, 69] width 51 height 26
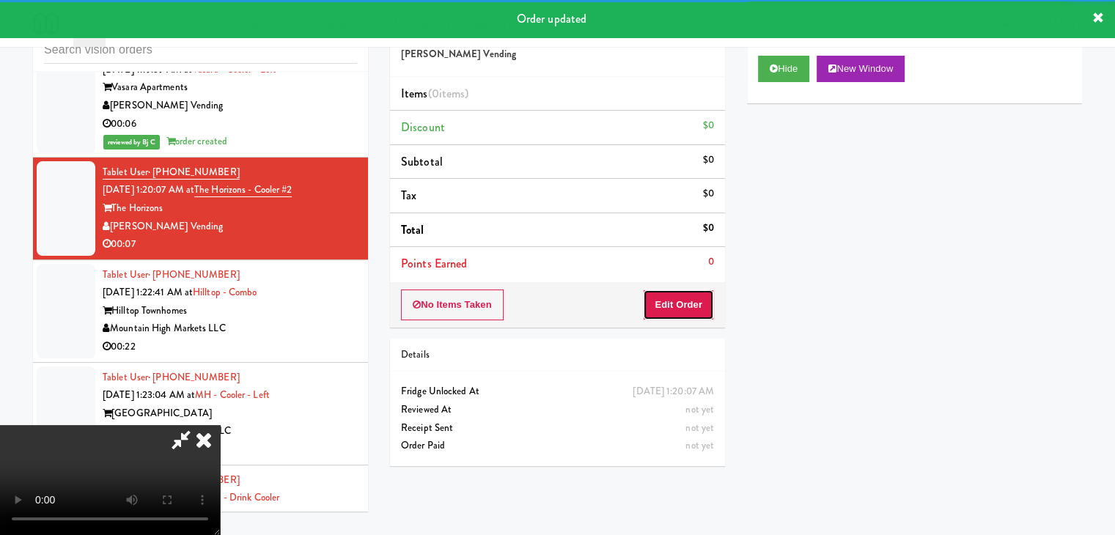
click at [665, 308] on button "Edit Order" at bounding box center [678, 304] width 71 height 31
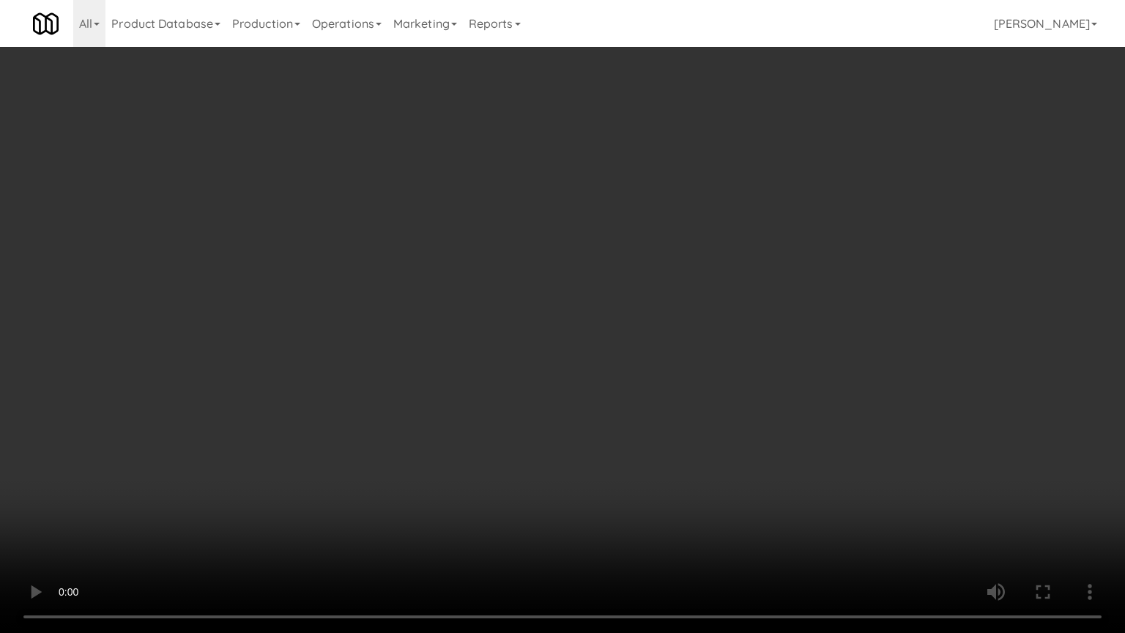
click at [571, 405] on video at bounding box center [562, 316] width 1125 height 633
drag, startPoint x: 569, startPoint y: 406, endPoint x: 545, endPoint y: 413, distance: 24.6
click at [566, 407] on video at bounding box center [562, 316] width 1125 height 633
click at [551, 413] on video at bounding box center [562, 316] width 1125 height 633
click at [553, 412] on video at bounding box center [562, 316] width 1125 height 633
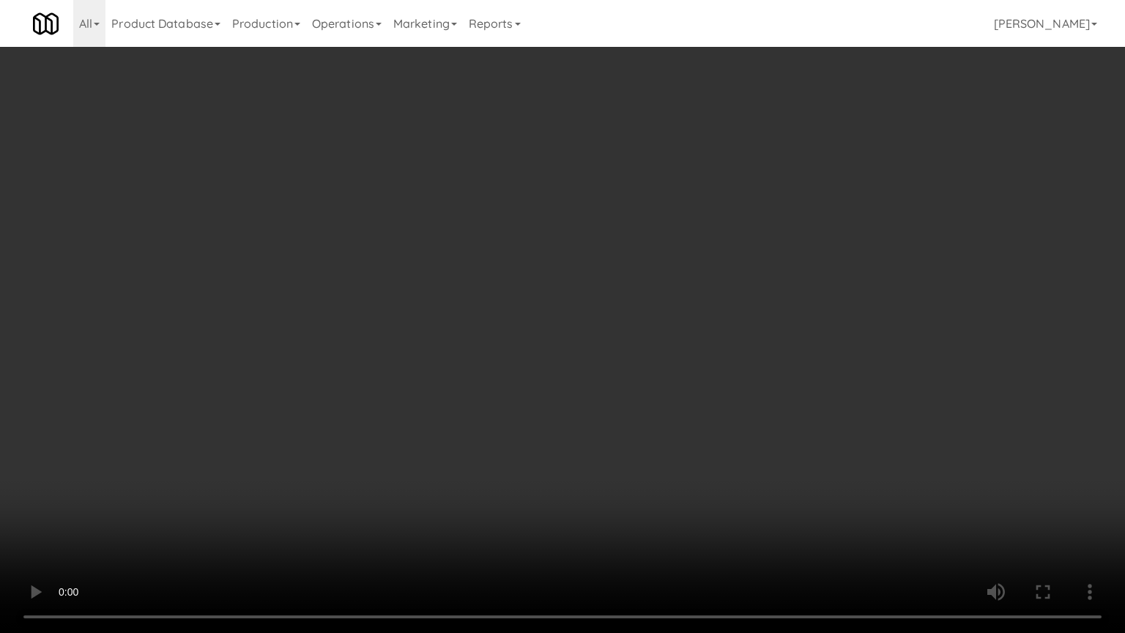
click at [554, 410] on video at bounding box center [562, 316] width 1125 height 633
click at [583, 382] on video at bounding box center [562, 316] width 1125 height 633
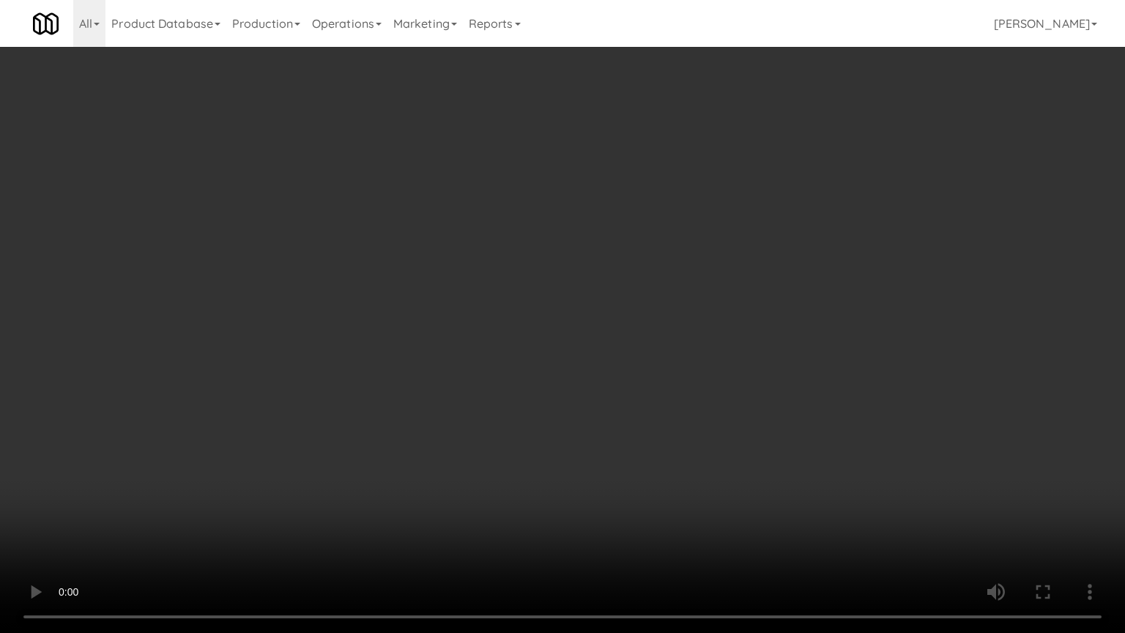
click at [580, 382] on video at bounding box center [562, 316] width 1125 height 633
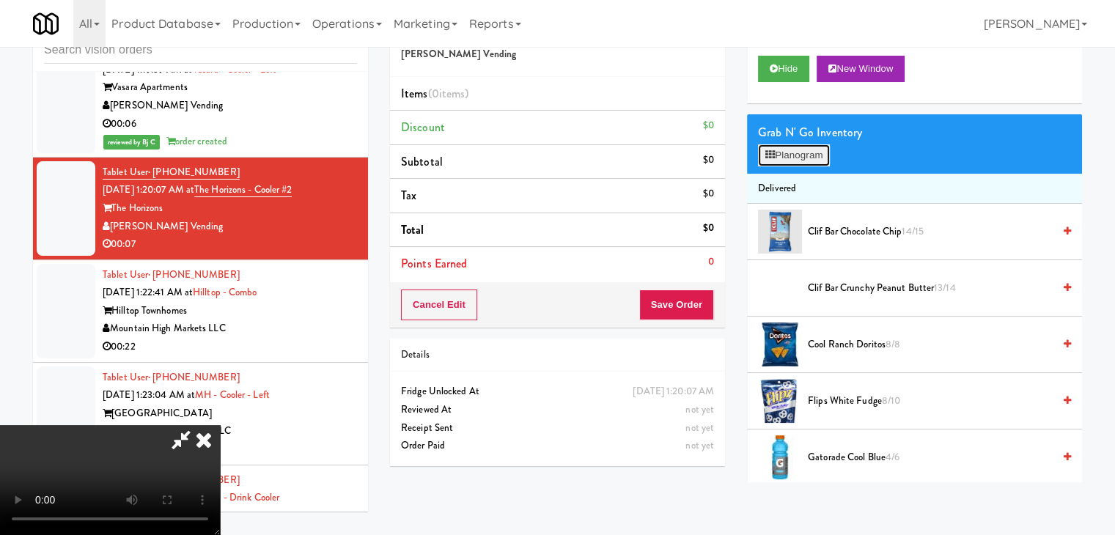
click at [796, 156] on button "Planogram" at bounding box center [794, 155] width 72 height 22
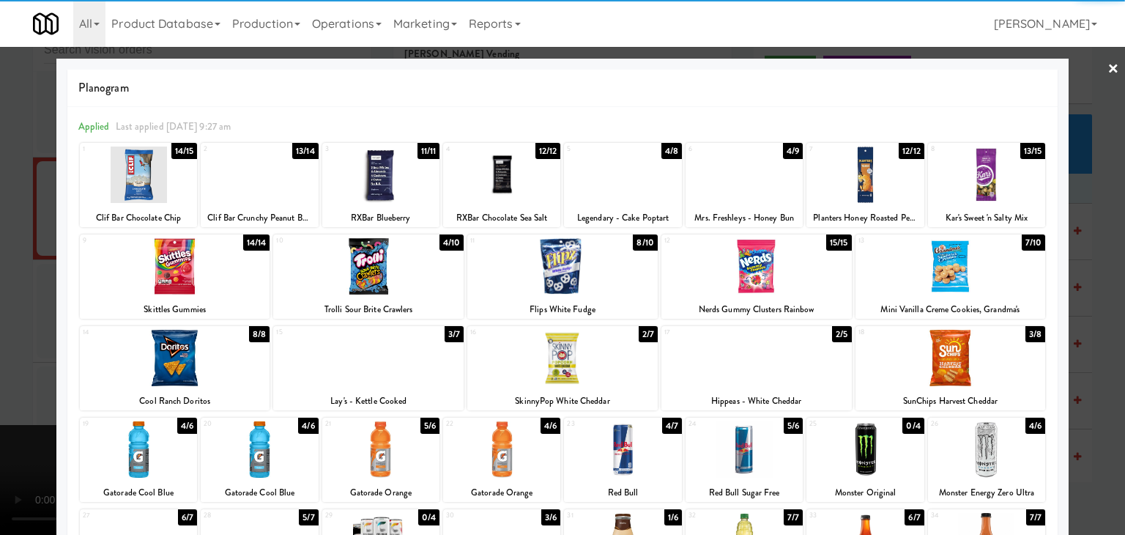
click at [355, 276] on div at bounding box center [368, 266] width 191 height 56
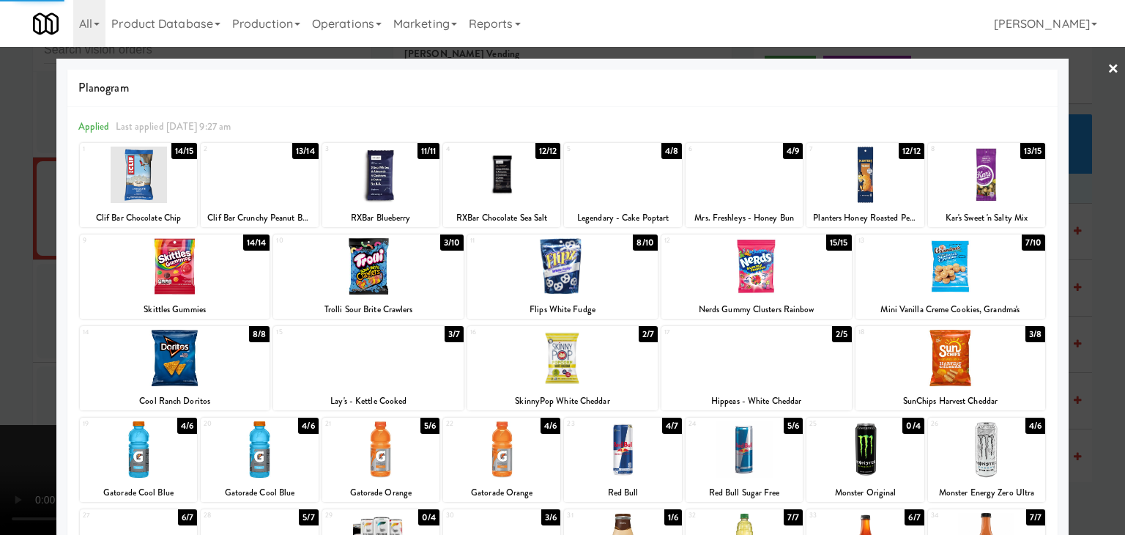
drag, startPoint x: 0, startPoint y: 314, endPoint x: 23, endPoint y: 309, distance: 23.1
click at [2, 313] on div at bounding box center [562, 267] width 1125 height 535
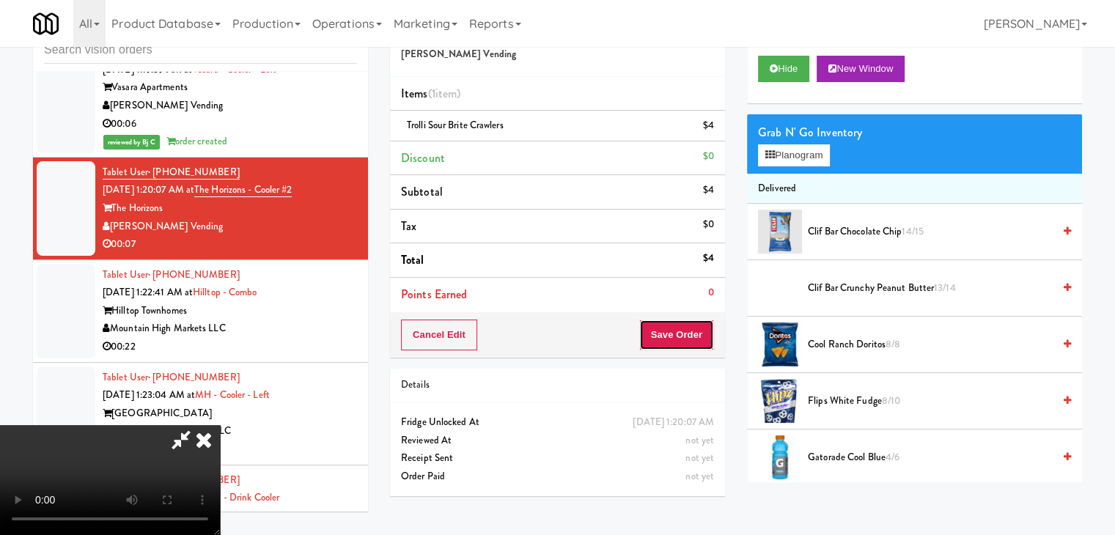
drag, startPoint x: 706, startPoint y: 332, endPoint x: 695, endPoint y: 334, distance: 11.2
click at [695, 334] on button "Save Order" at bounding box center [676, 334] width 75 height 31
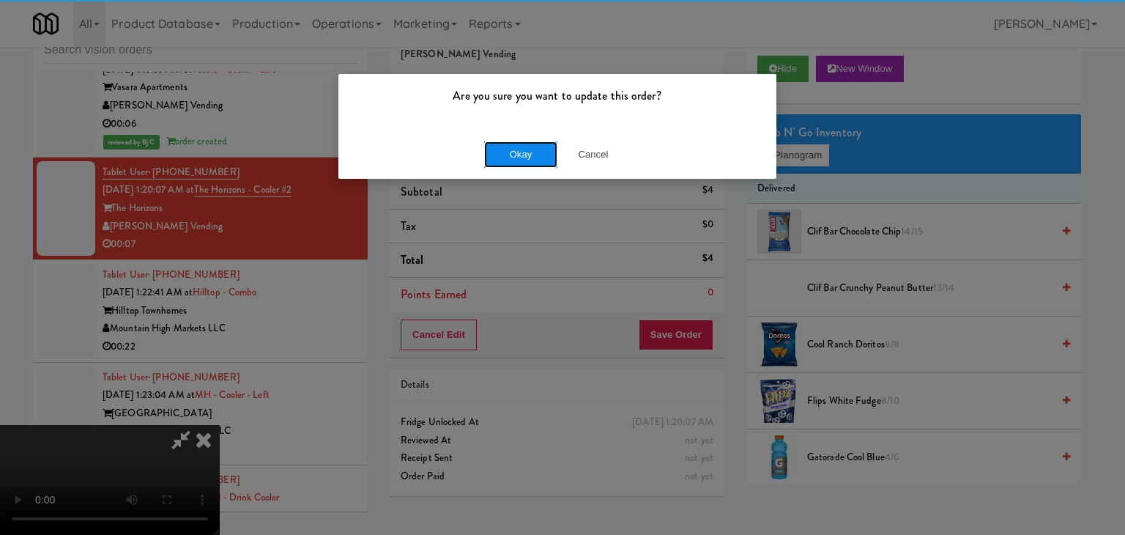
click at [492, 144] on button "Okay" at bounding box center [520, 154] width 73 height 26
click at [495, 147] on button "Okay" at bounding box center [520, 154] width 73 height 26
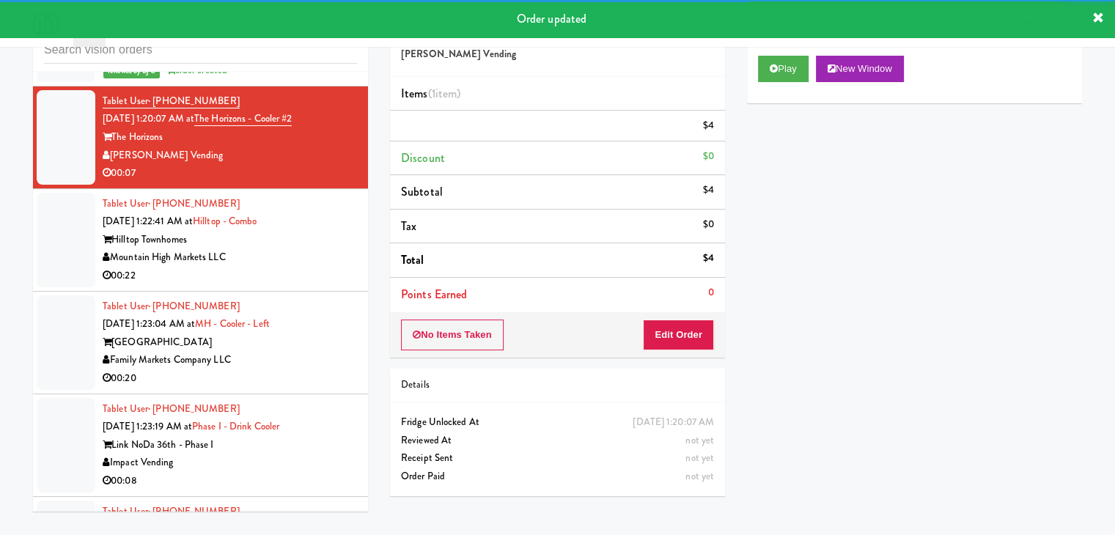
scroll to position [7495, 0]
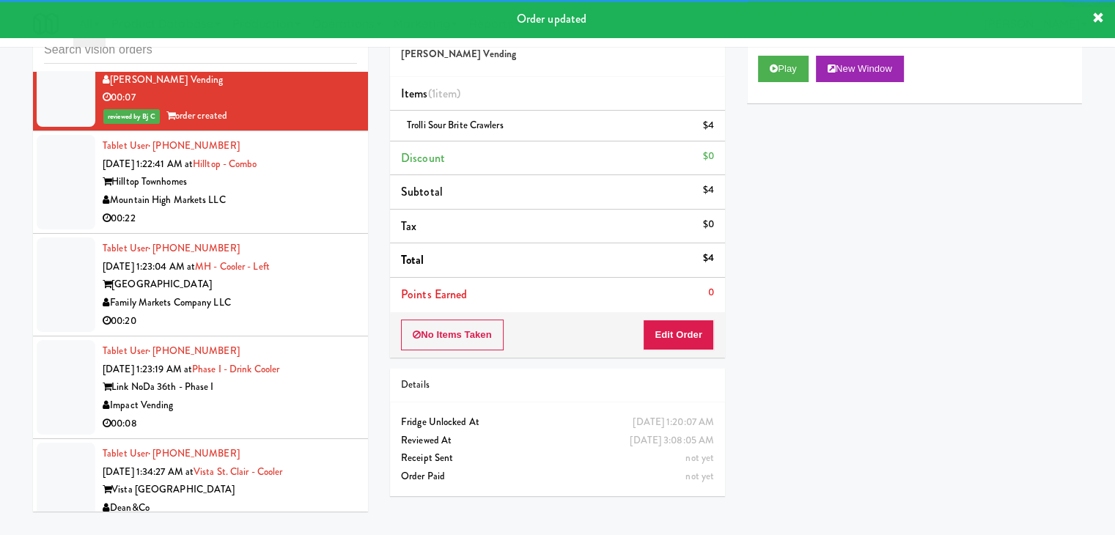
click at [309, 191] on div "Hilltop Townhomes" at bounding box center [230, 182] width 254 height 18
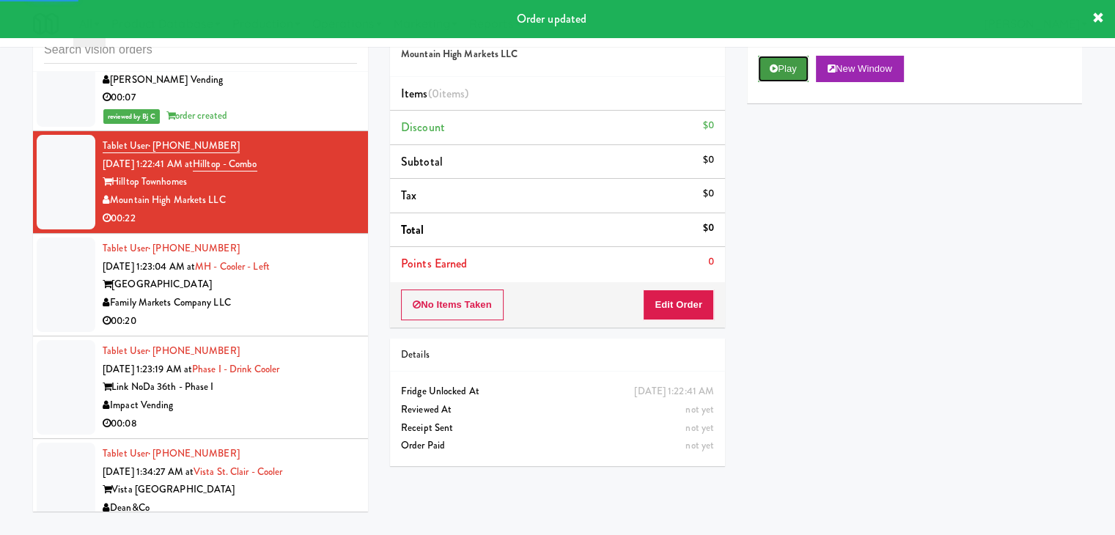
click at [766, 69] on button "Play" at bounding box center [783, 69] width 51 height 26
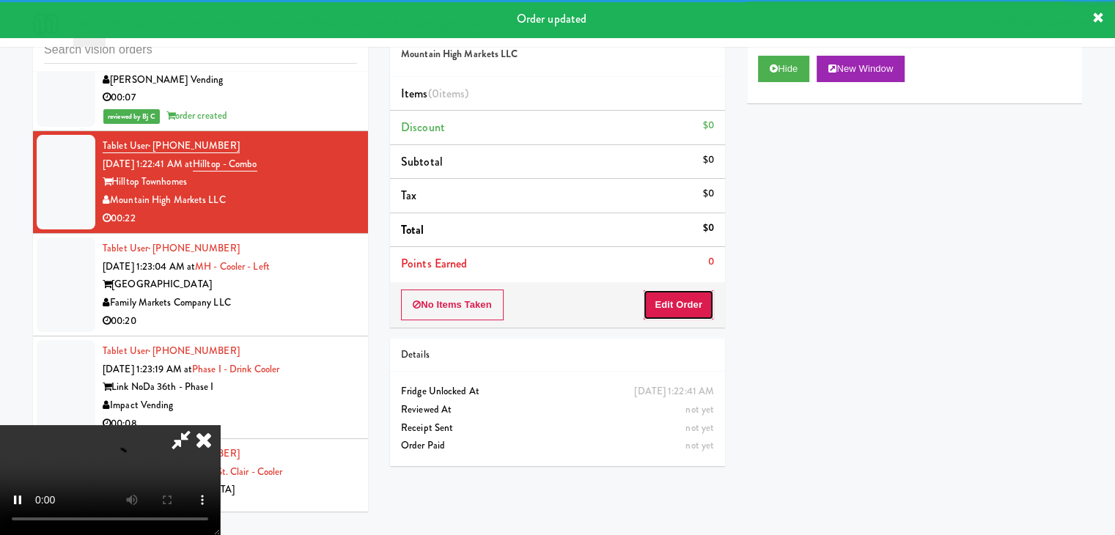
click at [687, 301] on button "Edit Order" at bounding box center [678, 304] width 71 height 31
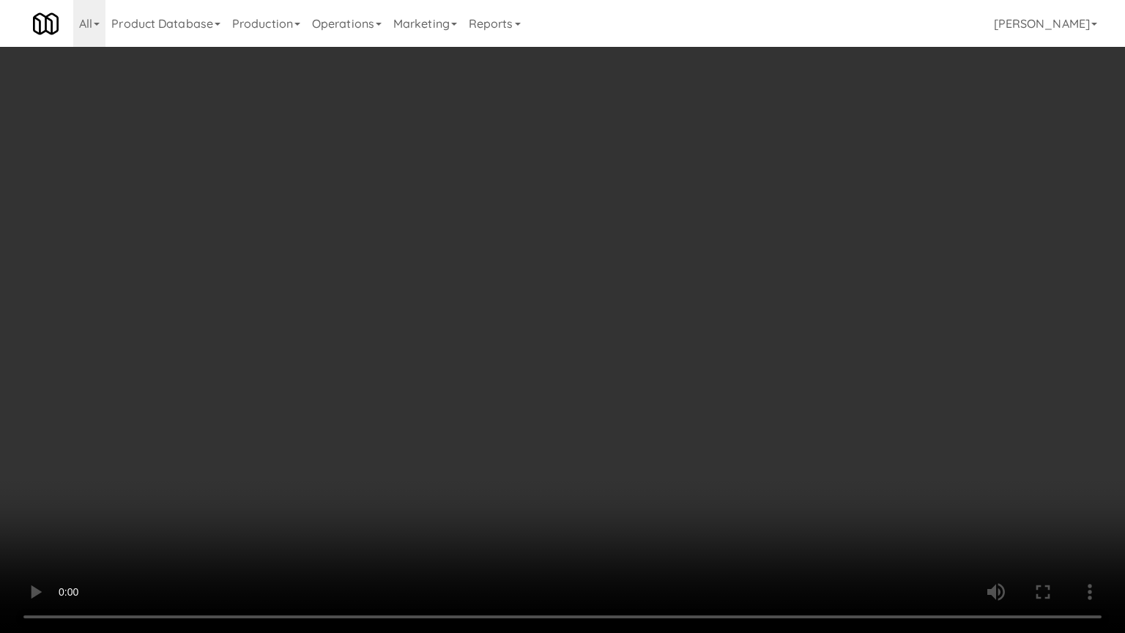
click at [733, 425] on video at bounding box center [562, 316] width 1125 height 633
click at [732, 425] on video at bounding box center [562, 316] width 1125 height 633
click at [733, 425] on video at bounding box center [562, 316] width 1125 height 633
click at [734, 425] on video at bounding box center [562, 316] width 1125 height 633
click at [733, 424] on video at bounding box center [562, 316] width 1125 height 633
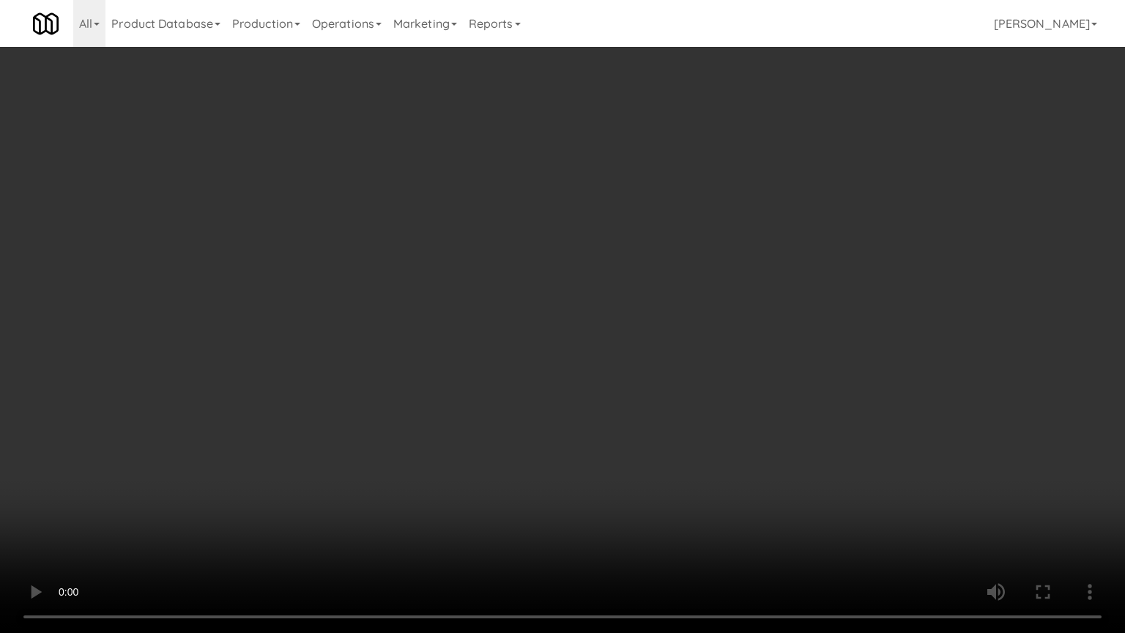
click at [733, 424] on video at bounding box center [562, 316] width 1125 height 633
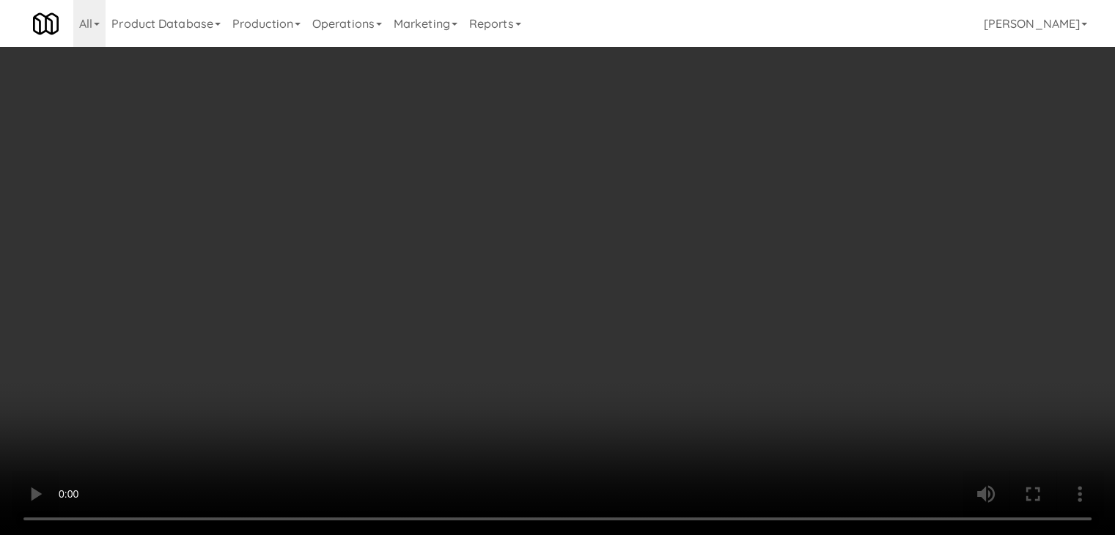
click at [799, 162] on button "Planogram" at bounding box center [794, 155] width 72 height 22
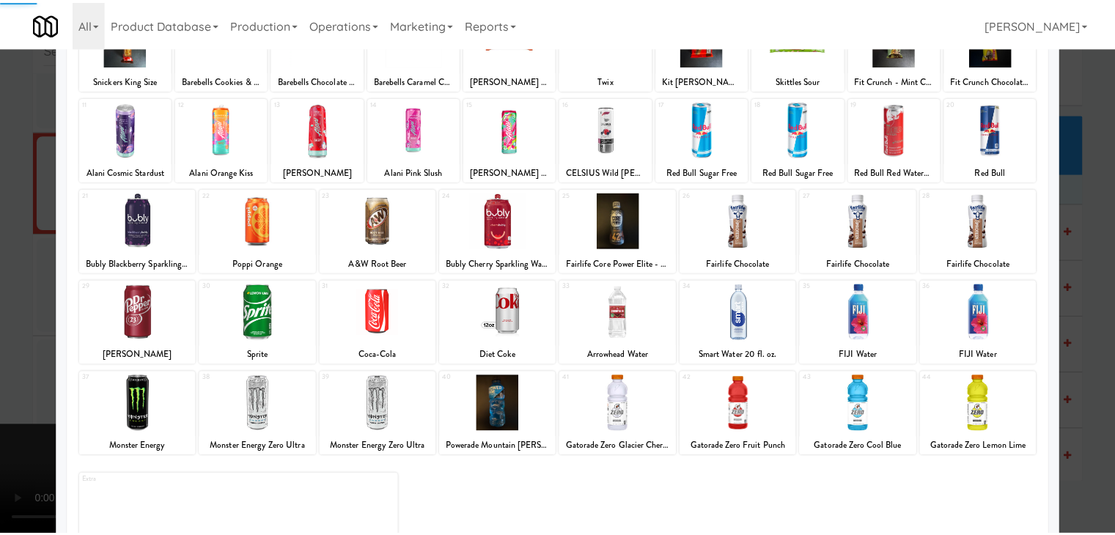
scroll to position [147, 0]
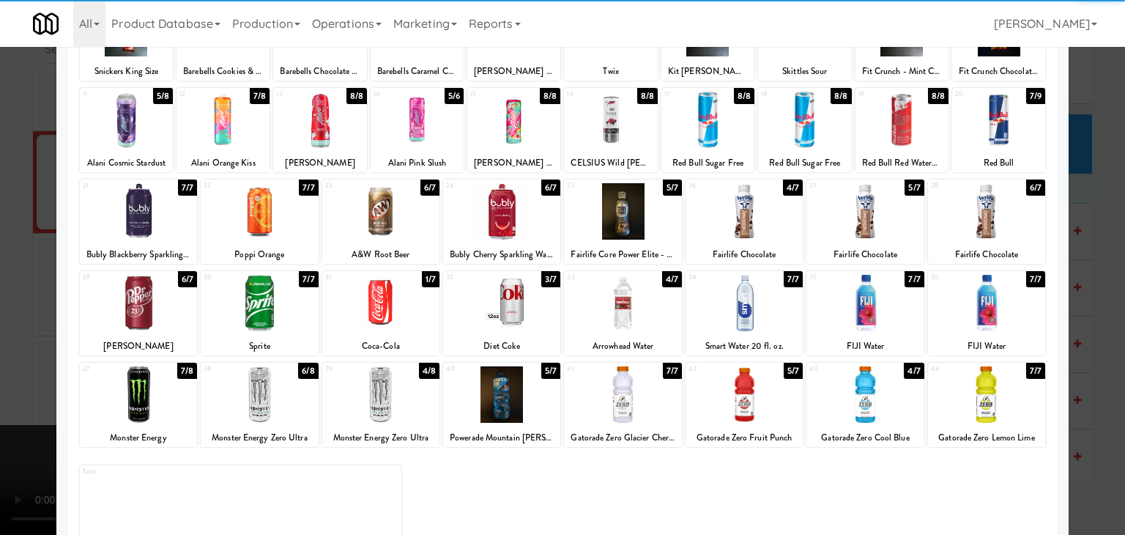
click at [140, 306] on div at bounding box center [138, 303] width 117 height 56
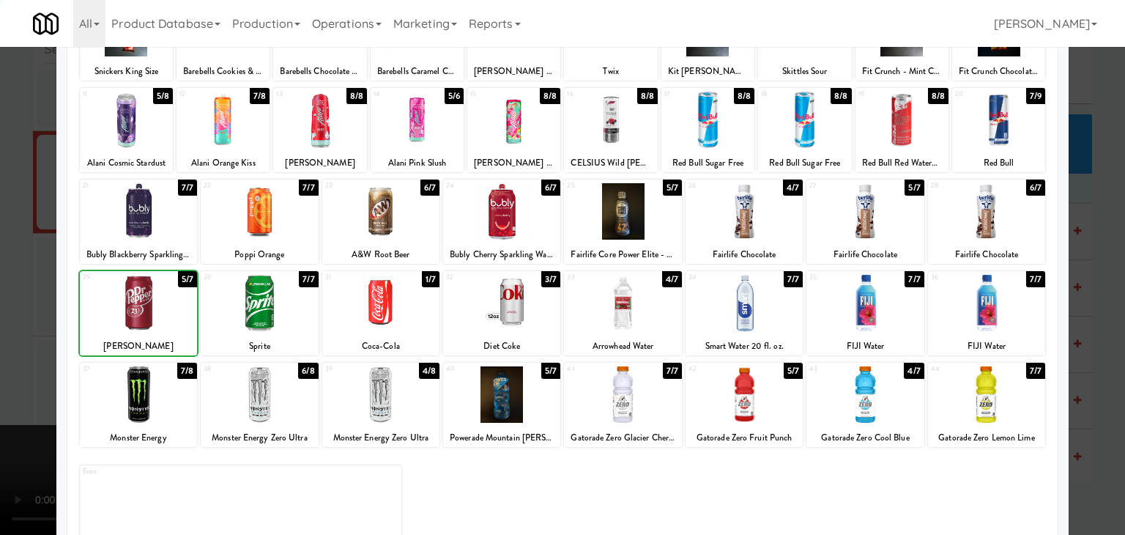
click at [2, 317] on div at bounding box center [562, 267] width 1125 height 535
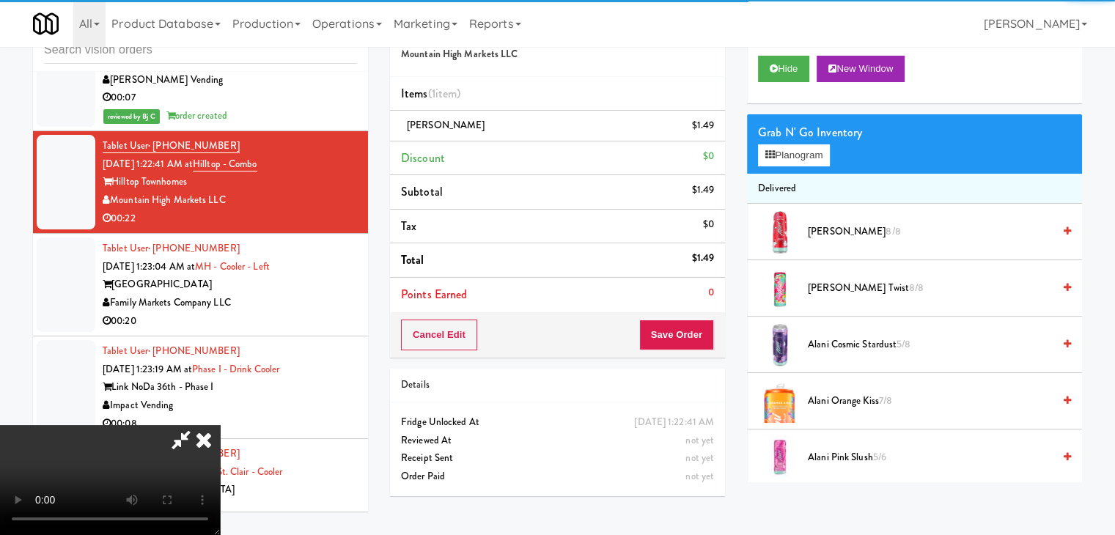
click at [220, 425] on video at bounding box center [110, 480] width 220 height 110
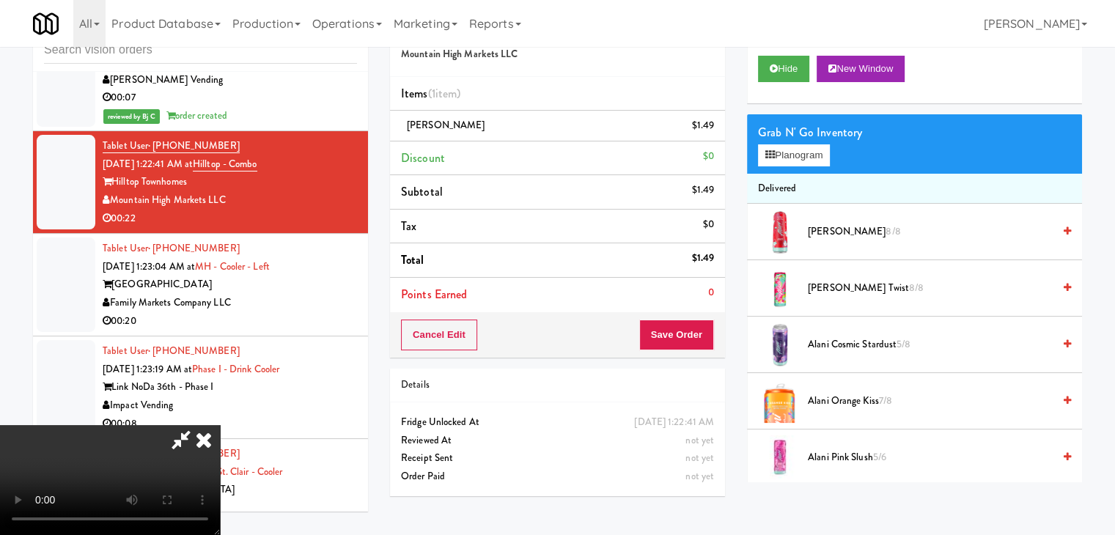
scroll to position [147, 0]
click at [704, 337] on button "Save Order" at bounding box center [676, 334] width 75 height 31
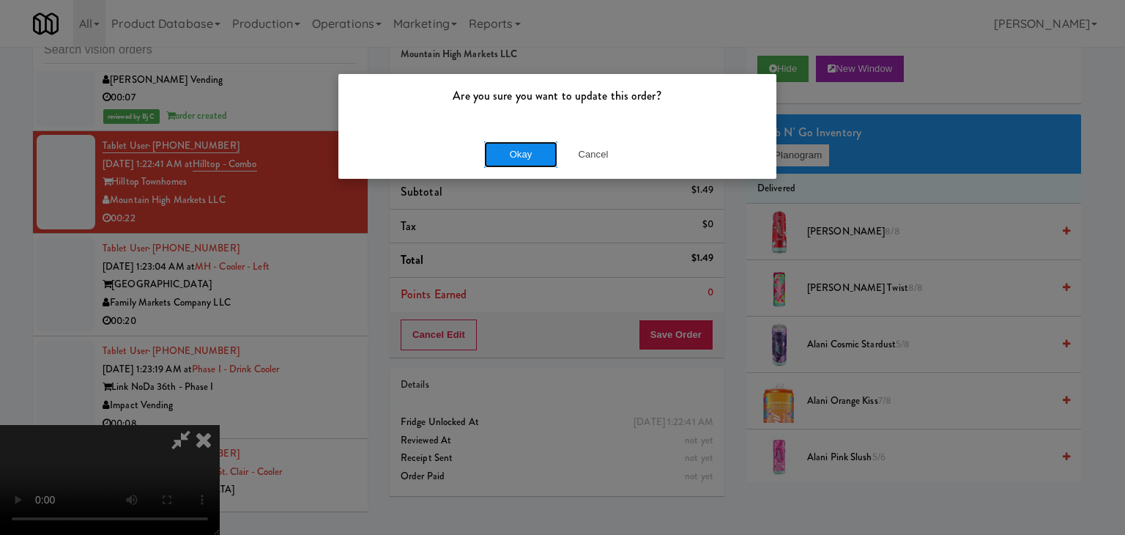
click at [529, 144] on button "Okay" at bounding box center [520, 154] width 73 height 26
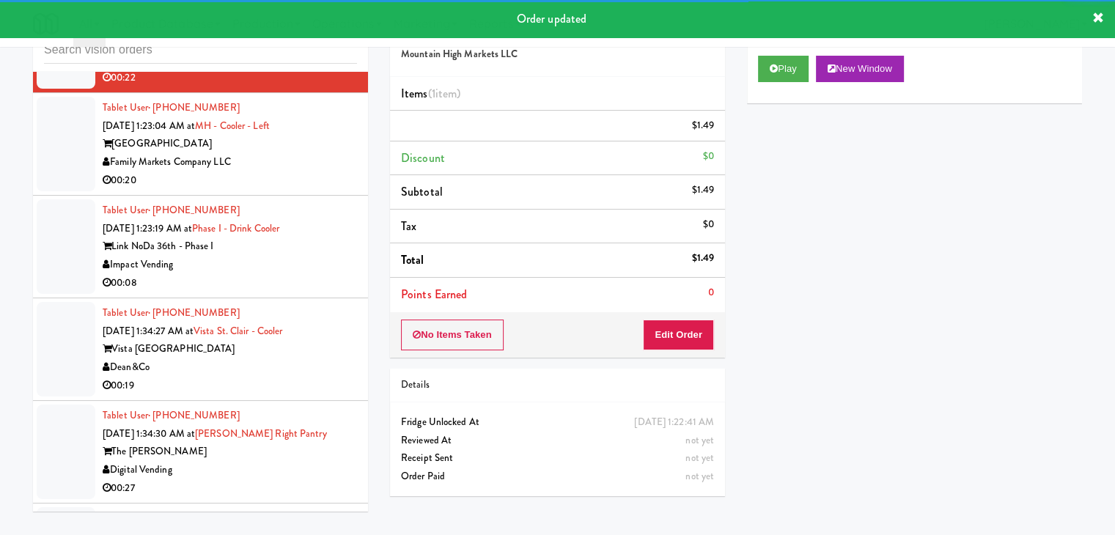
scroll to position [7642, 0]
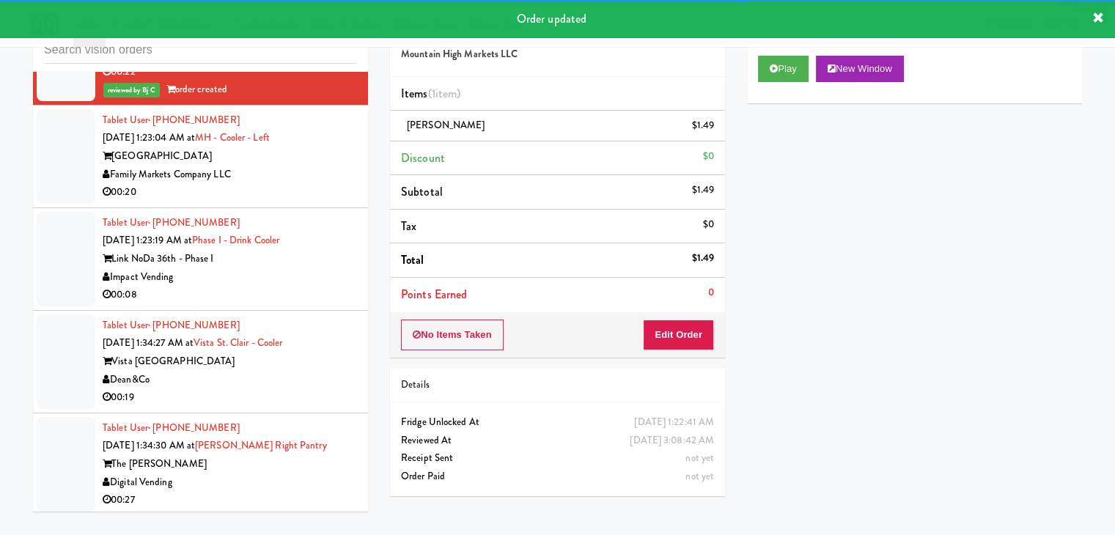
drag, startPoint x: 306, startPoint y: 197, endPoint x: 317, endPoint y: 199, distance: 10.4
click at [314, 184] on div "Family Markets Company LLC" at bounding box center [230, 175] width 254 height 18
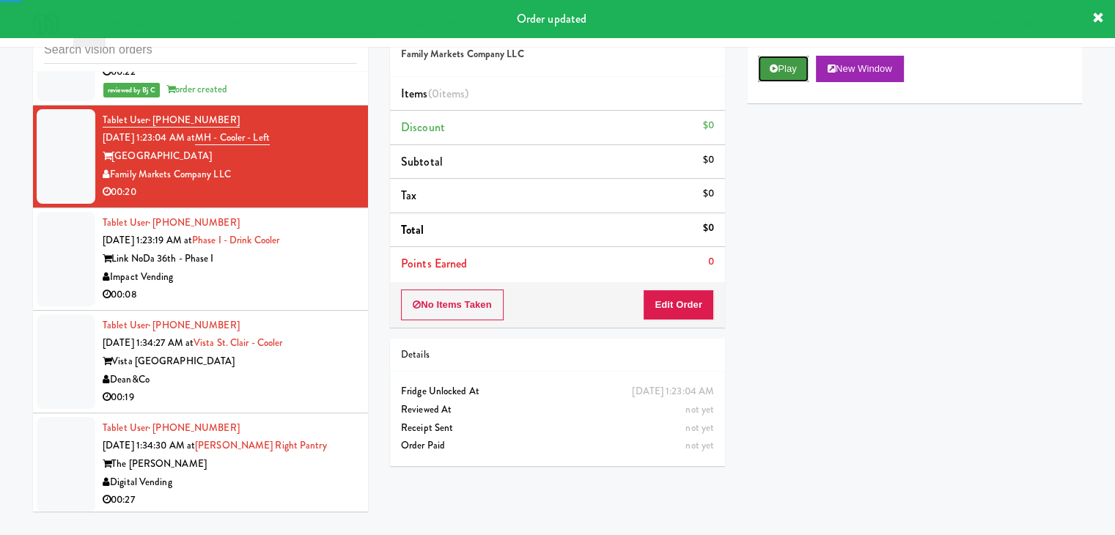
click at [772, 64] on icon at bounding box center [773, 69] width 8 height 10
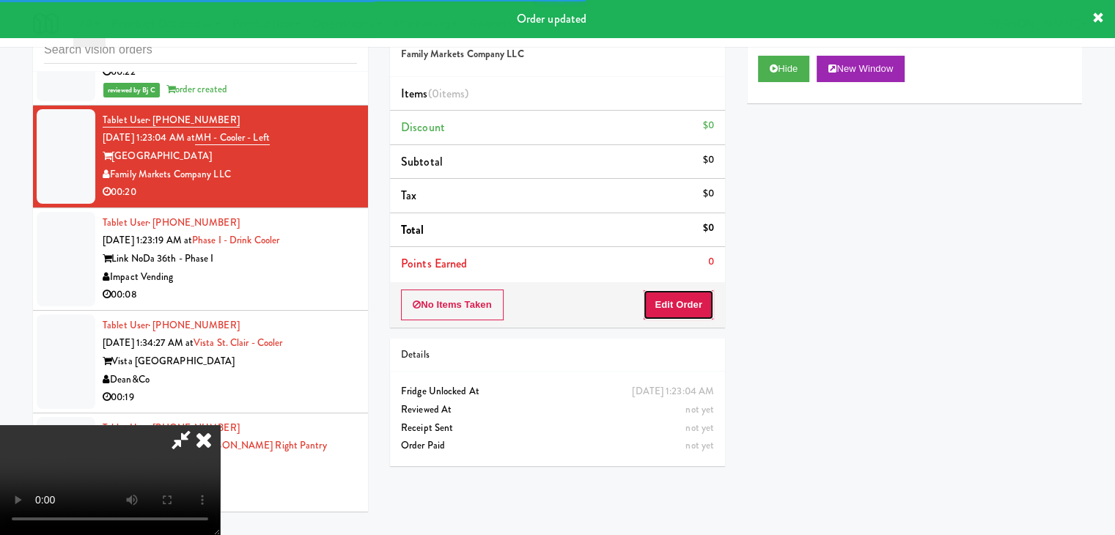
click at [681, 297] on button "Edit Order" at bounding box center [678, 304] width 71 height 31
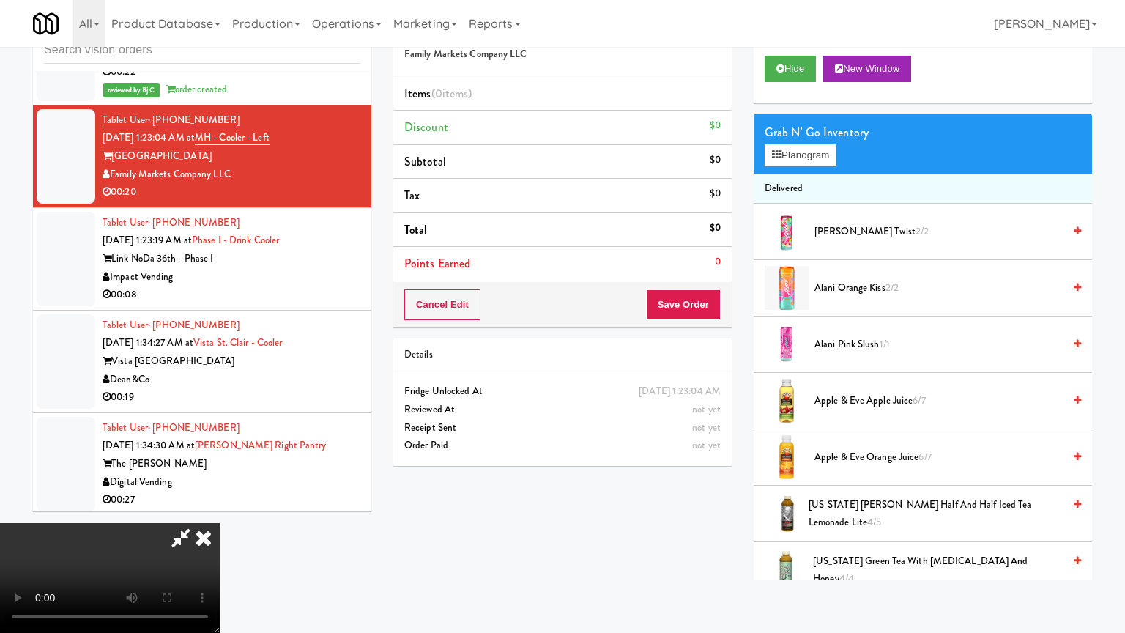
click at [220, 523] on video at bounding box center [110, 578] width 220 height 110
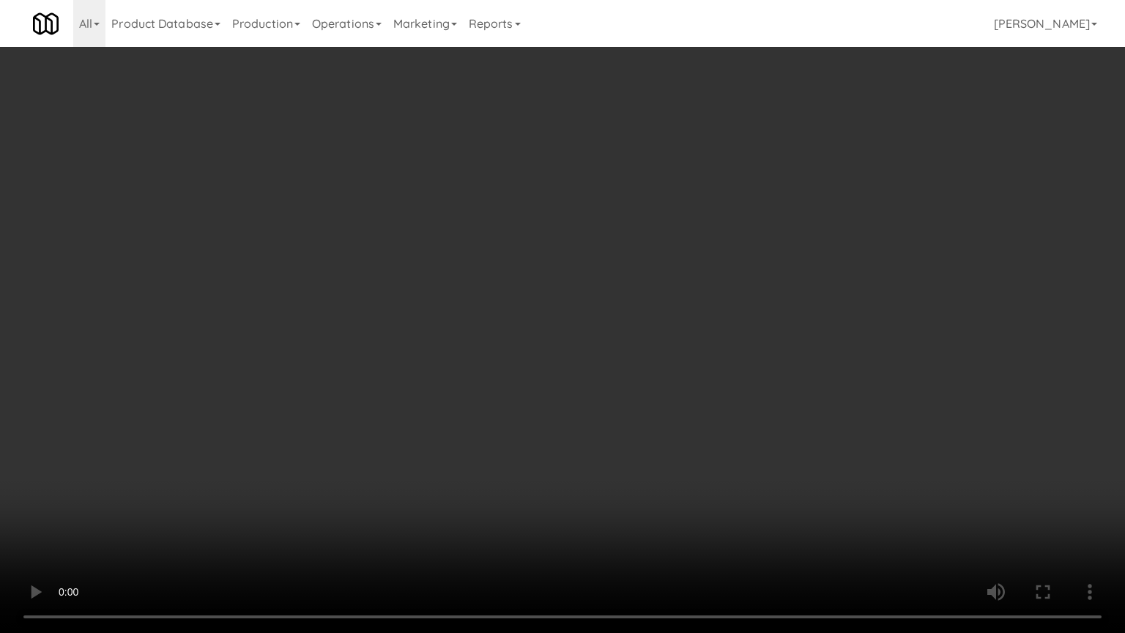
click at [684, 431] on video at bounding box center [562, 316] width 1125 height 633
click at [687, 402] on video at bounding box center [562, 316] width 1125 height 633
click at [693, 391] on video at bounding box center [562, 316] width 1125 height 633
click at [404, 524] on video at bounding box center [562, 316] width 1125 height 633
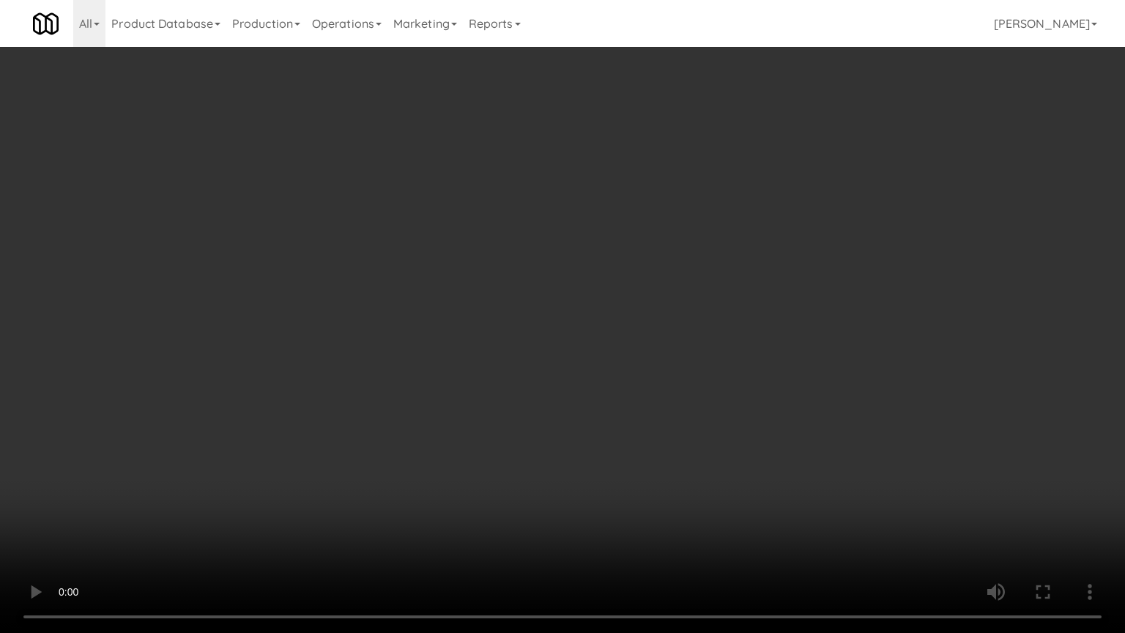
click at [610, 394] on video at bounding box center [562, 316] width 1125 height 633
click at [617, 394] on video at bounding box center [562, 316] width 1125 height 633
click at [624, 395] on video at bounding box center [562, 316] width 1125 height 633
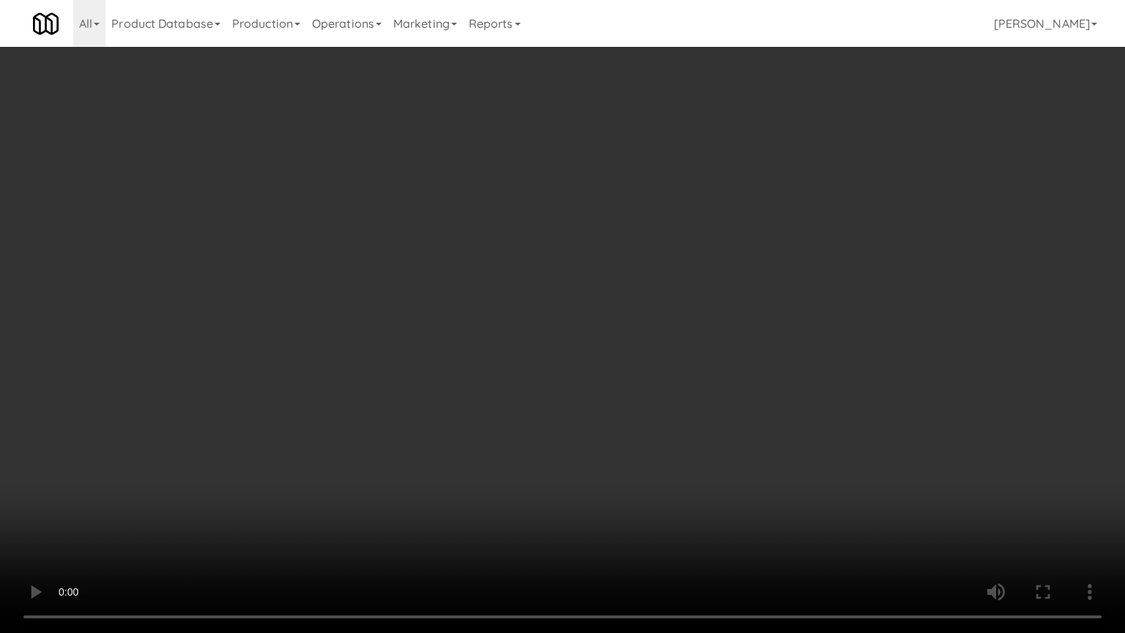
click at [626, 381] on video at bounding box center [562, 316] width 1125 height 633
click at [636, 367] on video at bounding box center [562, 316] width 1125 height 633
click at [637, 367] on video at bounding box center [562, 316] width 1125 height 633
click at [637, 369] on video at bounding box center [562, 316] width 1125 height 633
click at [639, 366] on video at bounding box center [562, 316] width 1125 height 633
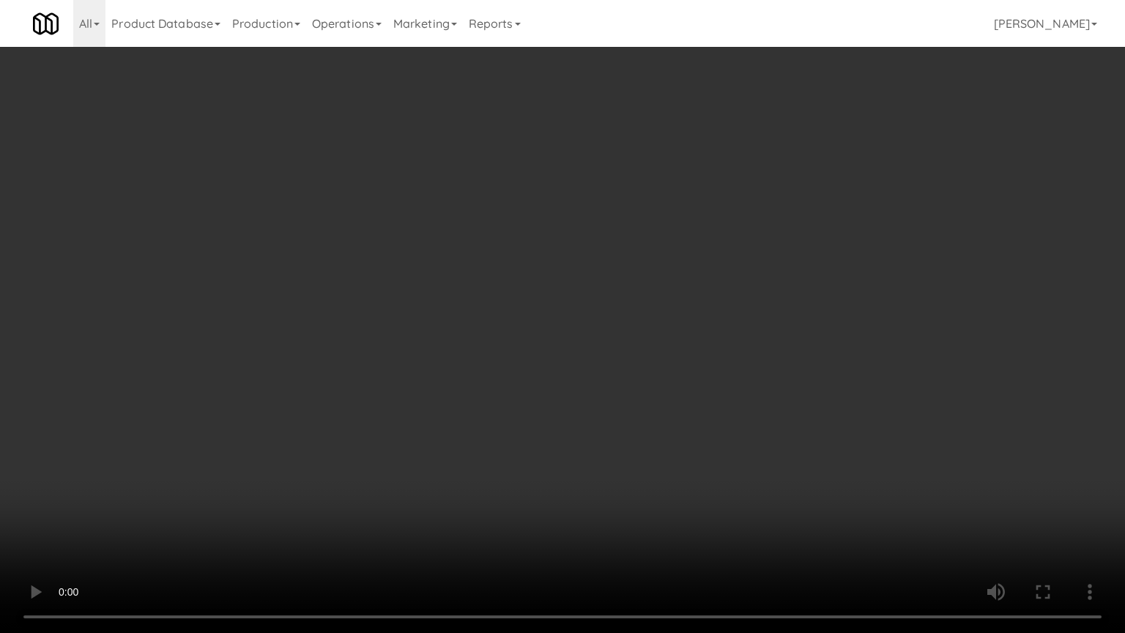
click at [643, 363] on video at bounding box center [562, 316] width 1125 height 633
click at [641, 350] on video at bounding box center [562, 316] width 1125 height 633
click at [634, 295] on video at bounding box center [562, 316] width 1125 height 633
click at [626, 297] on video at bounding box center [562, 316] width 1125 height 633
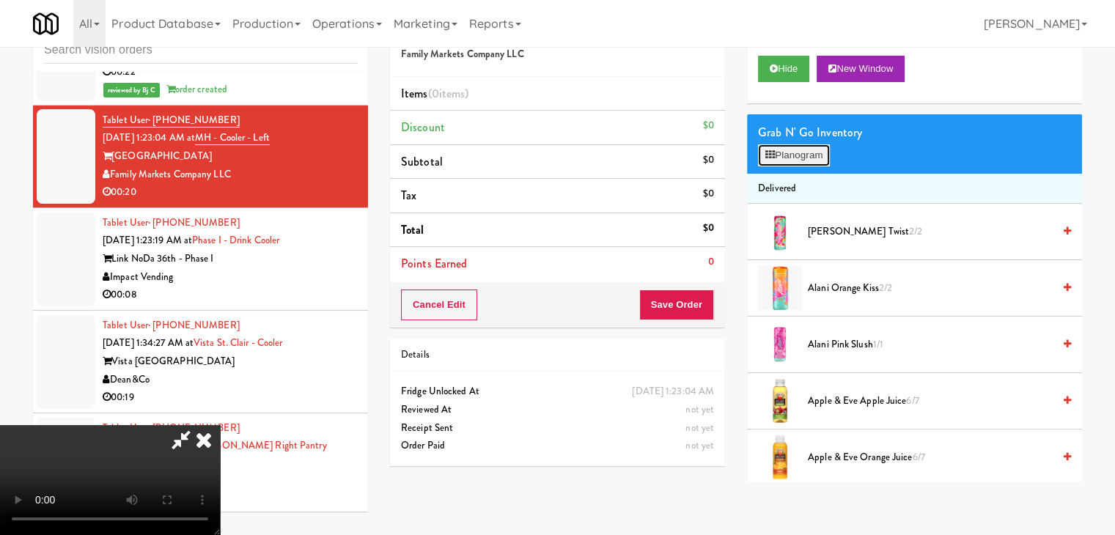
click at [778, 157] on button "Planogram" at bounding box center [794, 155] width 72 height 22
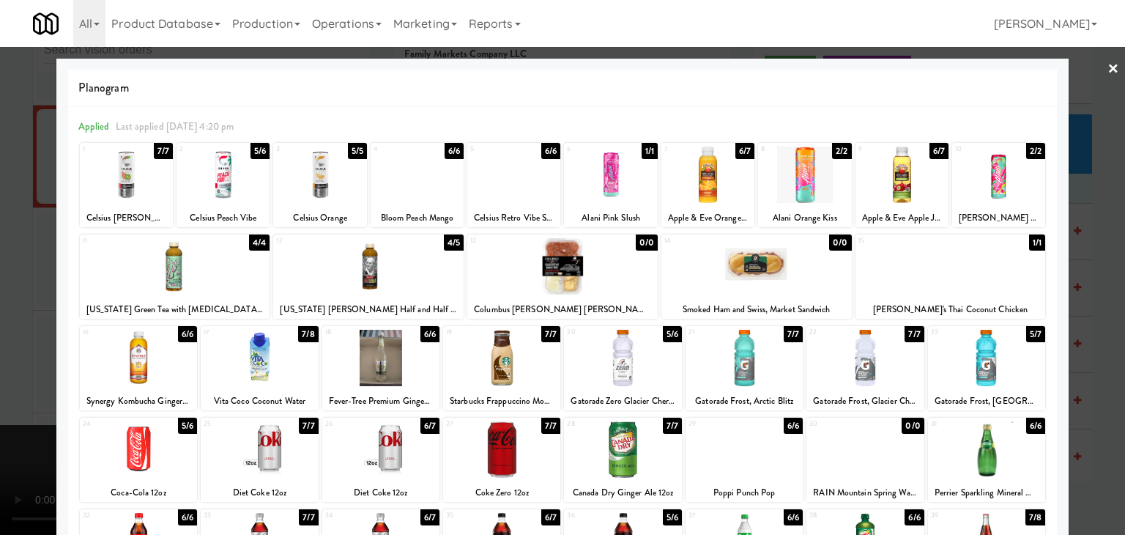
click at [18, 431] on div at bounding box center [562, 267] width 1125 height 535
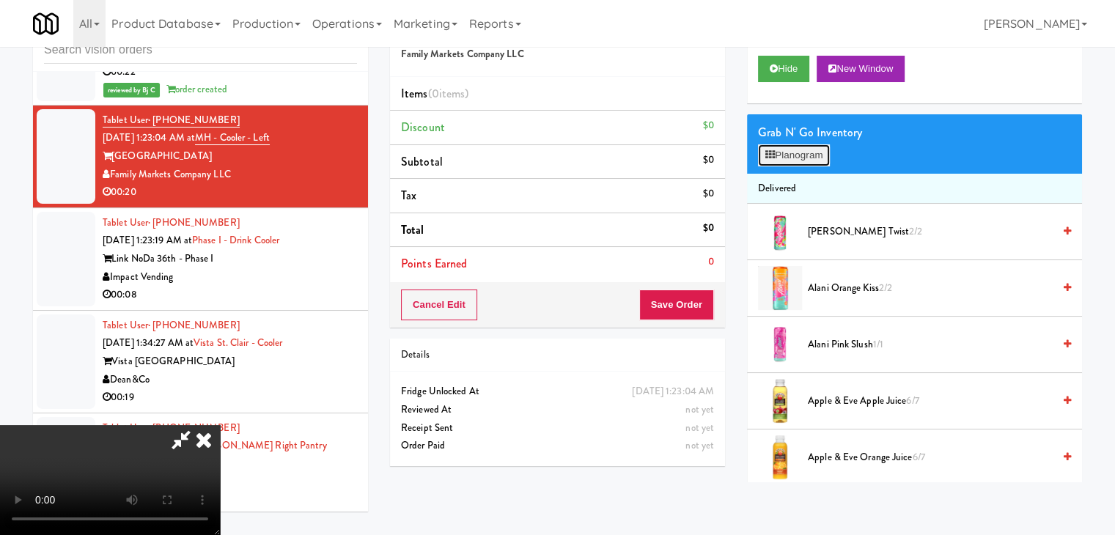
click at [791, 144] on button "Planogram" at bounding box center [794, 155] width 72 height 22
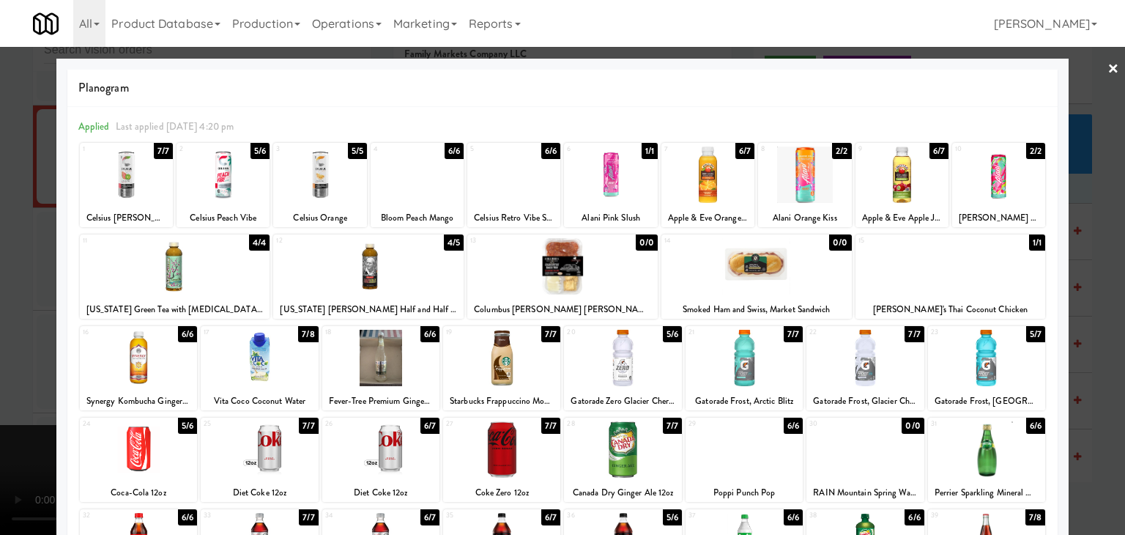
click at [1005, 367] on div at bounding box center [986, 358] width 117 height 56
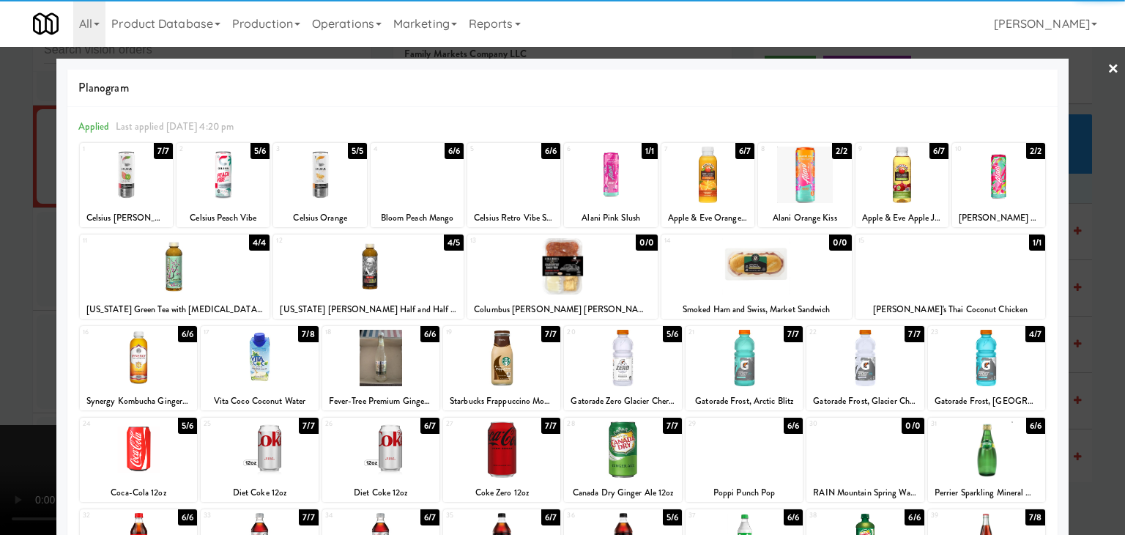
click at [1, 435] on div at bounding box center [562, 267] width 1125 height 535
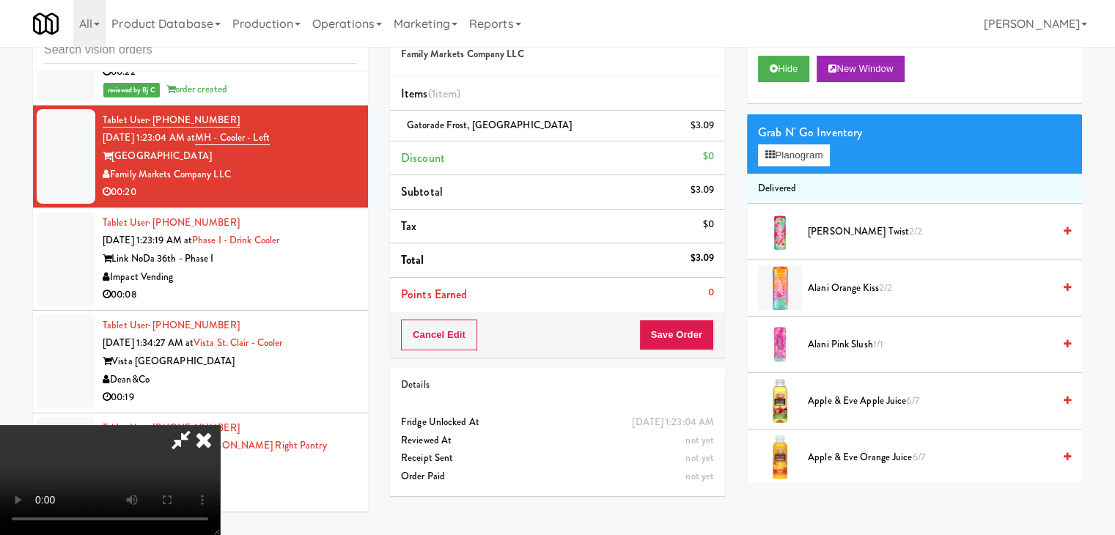
click at [220, 425] on video at bounding box center [110, 480] width 220 height 110
drag, startPoint x: 809, startPoint y: 153, endPoint x: 770, endPoint y: 155, distance: 38.9
click at [769, 152] on button "Planogram" at bounding box center [794, 155] width 72 height 22
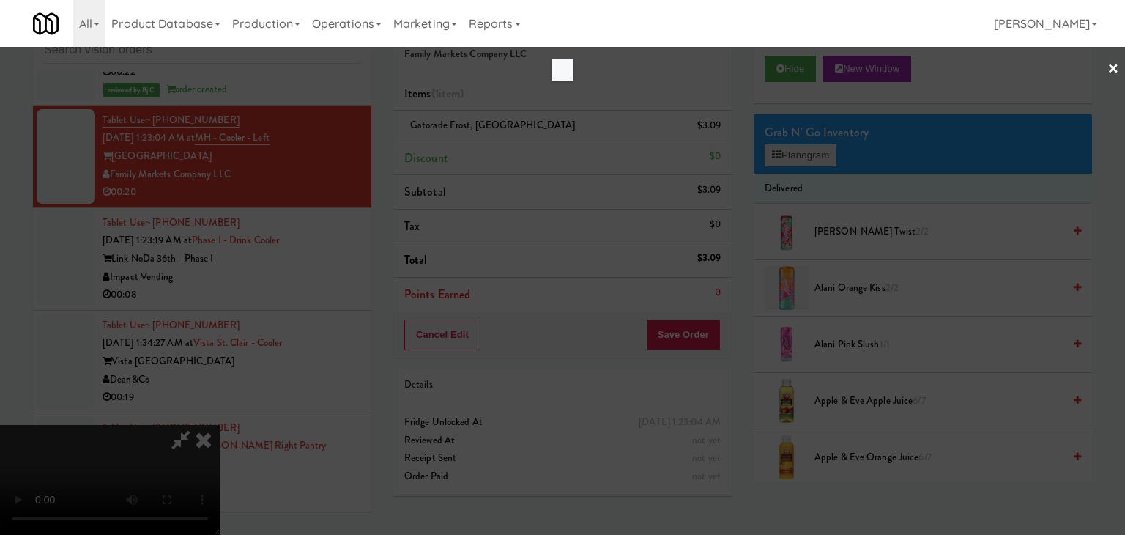
click at [770, 156] on div at bounding box center [562, 267] width 1125 height 535
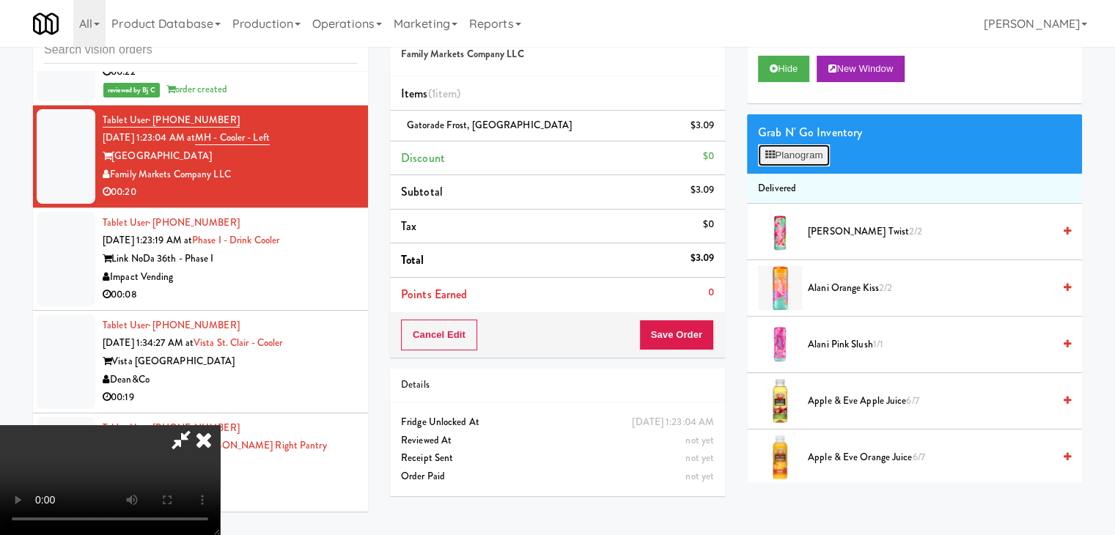
click at [814, 153] on button "Planogram" at bounding box center [794, 155] width 72 height 22
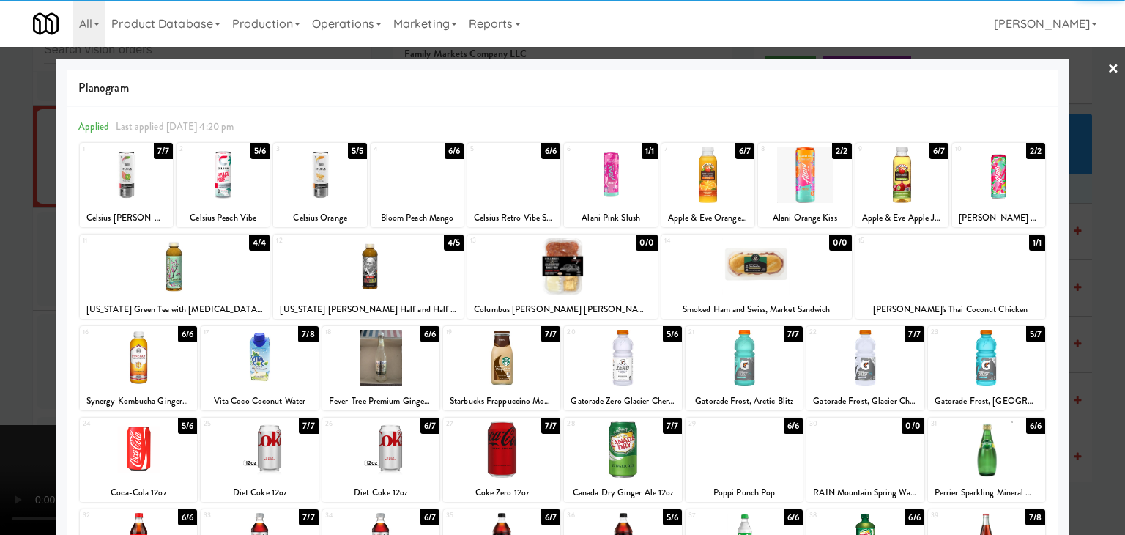
click at [701, 208] on div "7 6/7 Apple & Eve Orange Juice" at bounding box center [708, 185] width 93 height 84
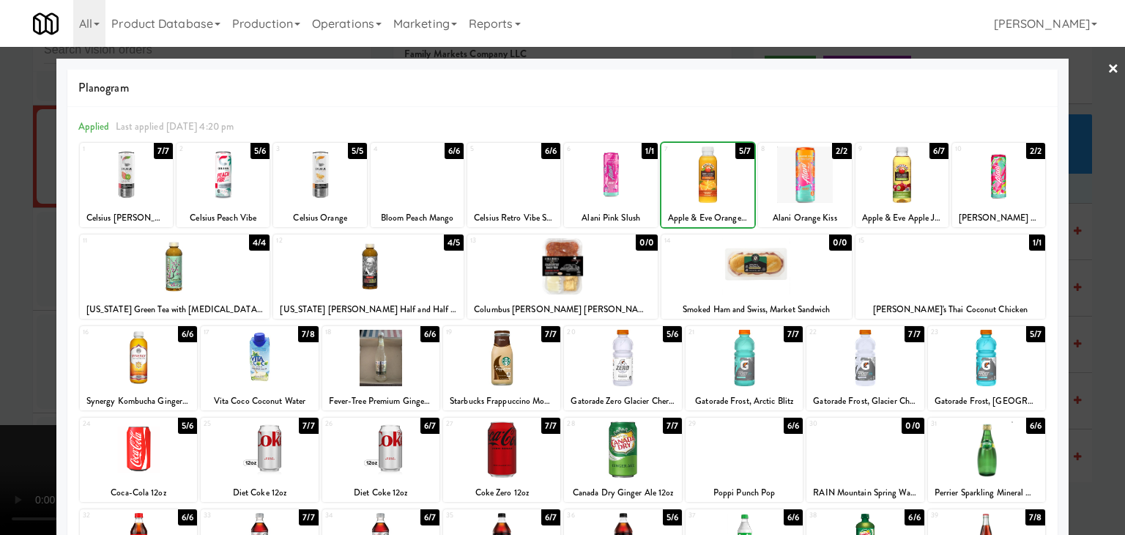
click at [701, 208] on div "7 5/7 Apple & Eve Orange Juice" at bounding box center [708, 185] width 93 height 84
drag, startPoint x: 0, startPoint y: 383, endPoint x: 254, endPoint y: 386, distance: 254.3
click at [0, 382] on div at bounding box center [562, 267] width 1125 height 535
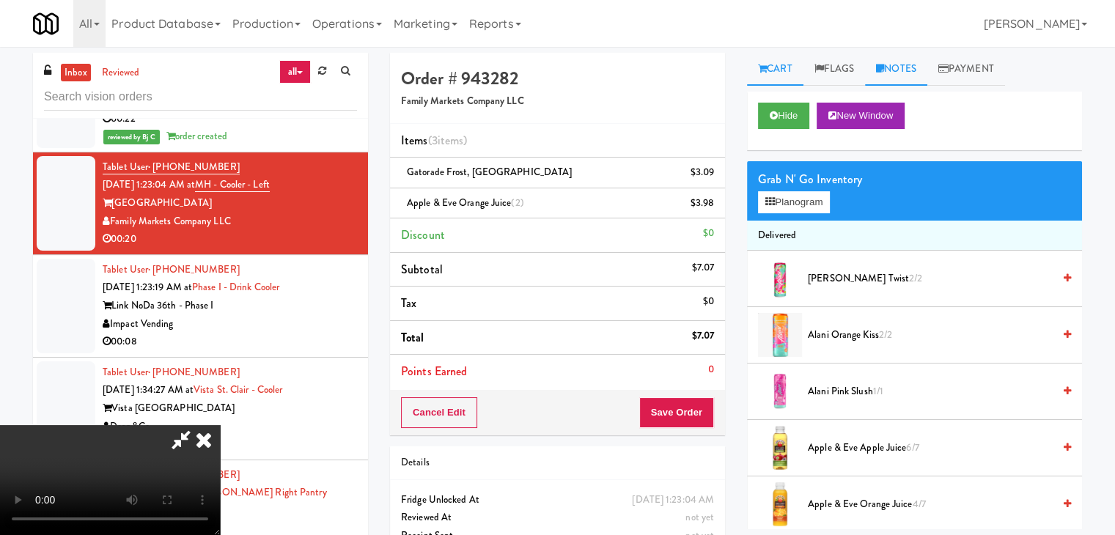
click at [906, 65] on link "Notes" at bounding box center [896, 69] width 62 height 33
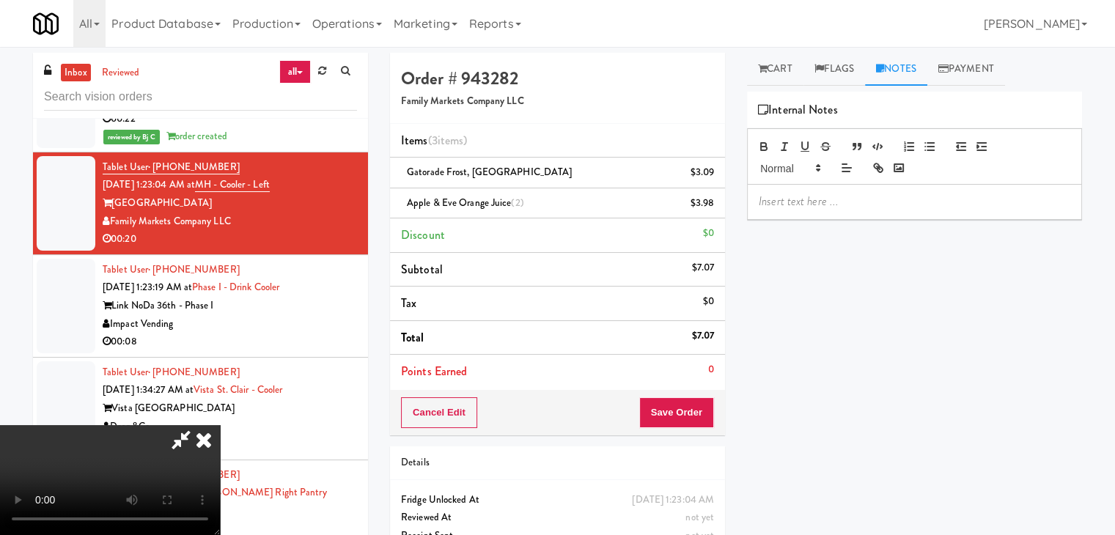
click at [849, 206] on p at bounding box center [913, 201] width 311 height 16
paste div
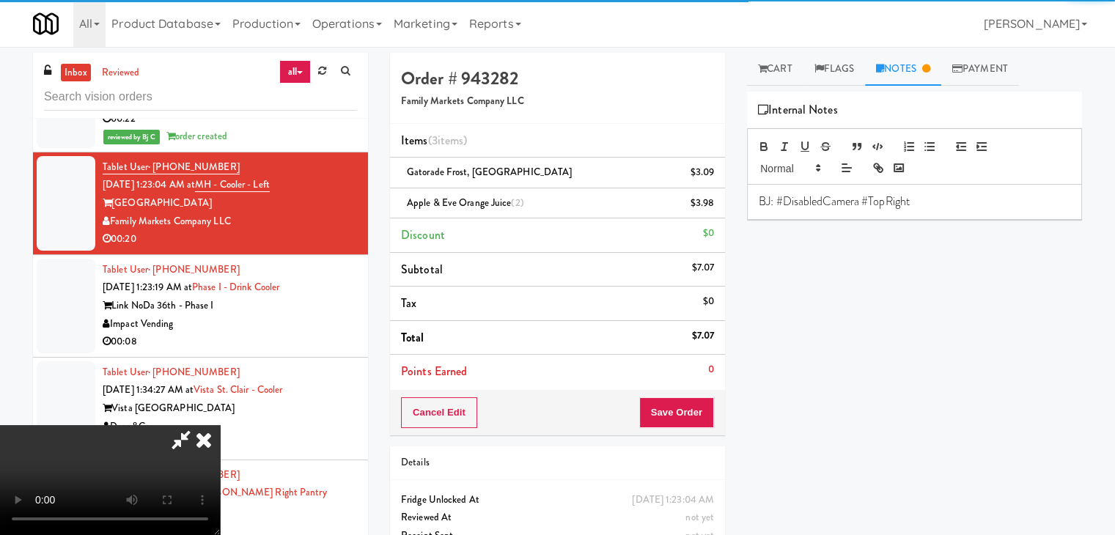
click at [220, 425] on icon at bounding box center [204, 439] width 32 height 29
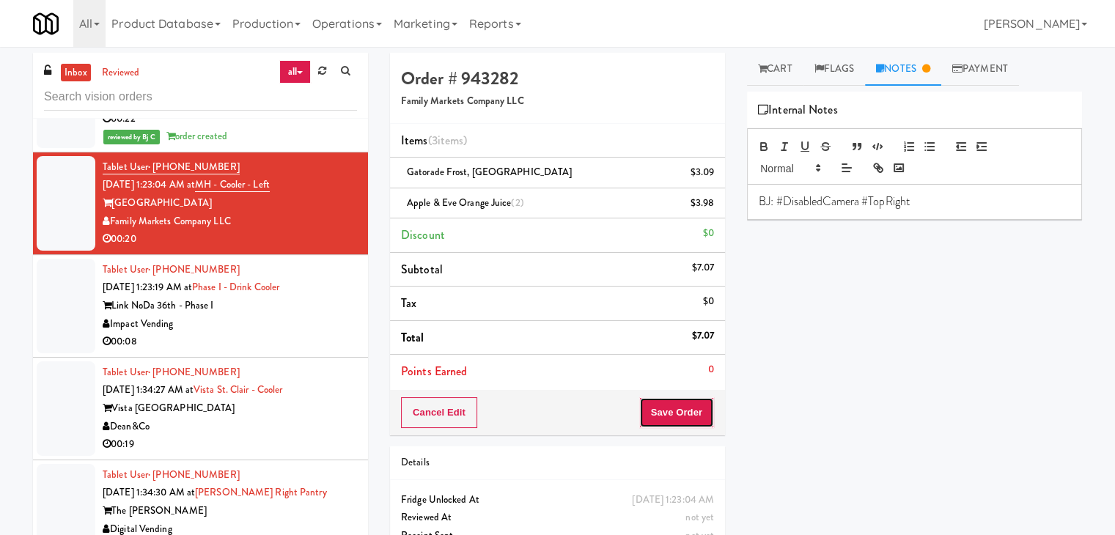
click at [673, 410] on button "Save Order" at bounding box center [676, 412] width 75 height 31
click at [672, 411] on button "Save Order" at bounding box center [676, 412] width 75 height 31
click at [671, 414] on body "Are you sure you want to update this order? Okay Cancel Okay Are you sure you w…" at bounding box center [562, 314] width 1125 height 535
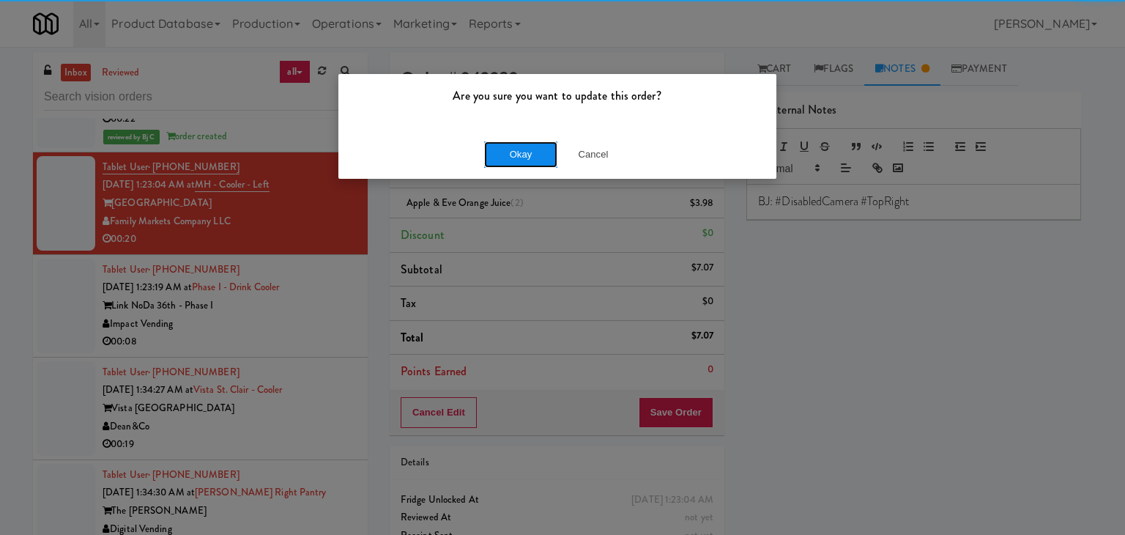
click at [511, 153] on button "Okay" at bounding box center [520, 154] width 73 height 26
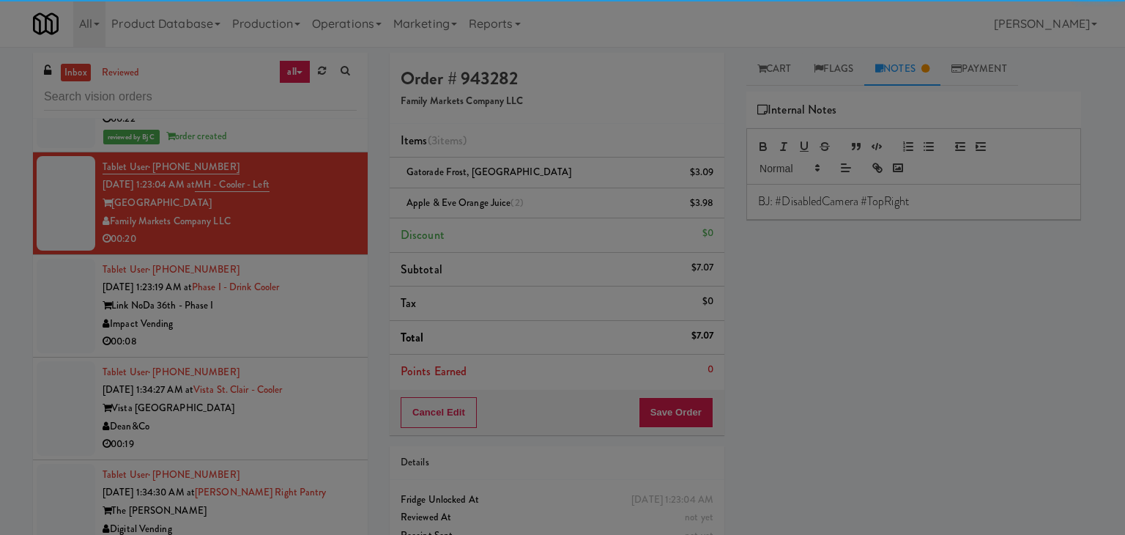
click at [511, 152] on div "Okay Cancel" at bounding box center [558, 127] width 438 height 49
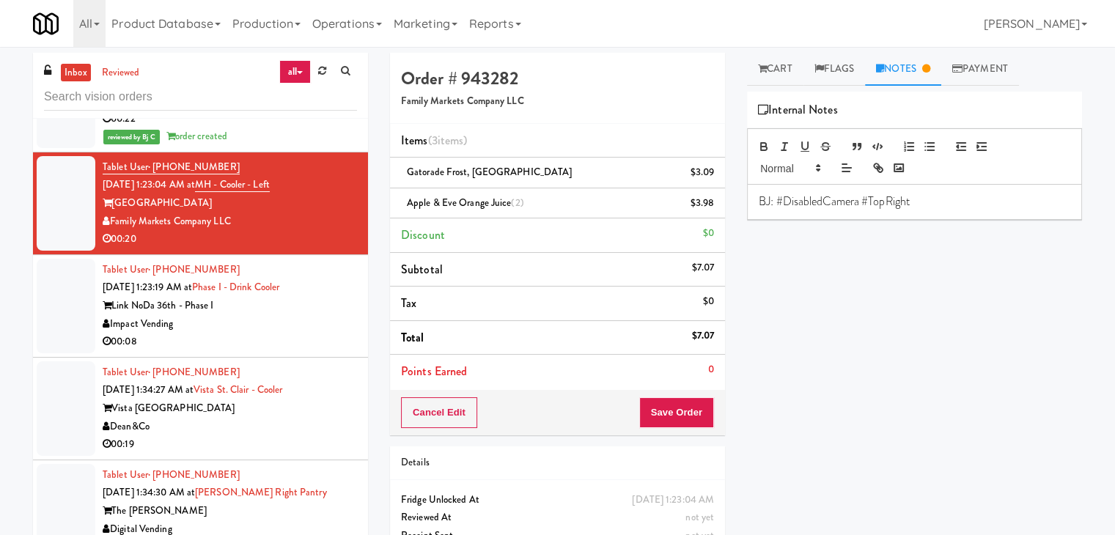
click at [270, 351] on div "00:08" at bounding box center [230, 342] width 254 height 18
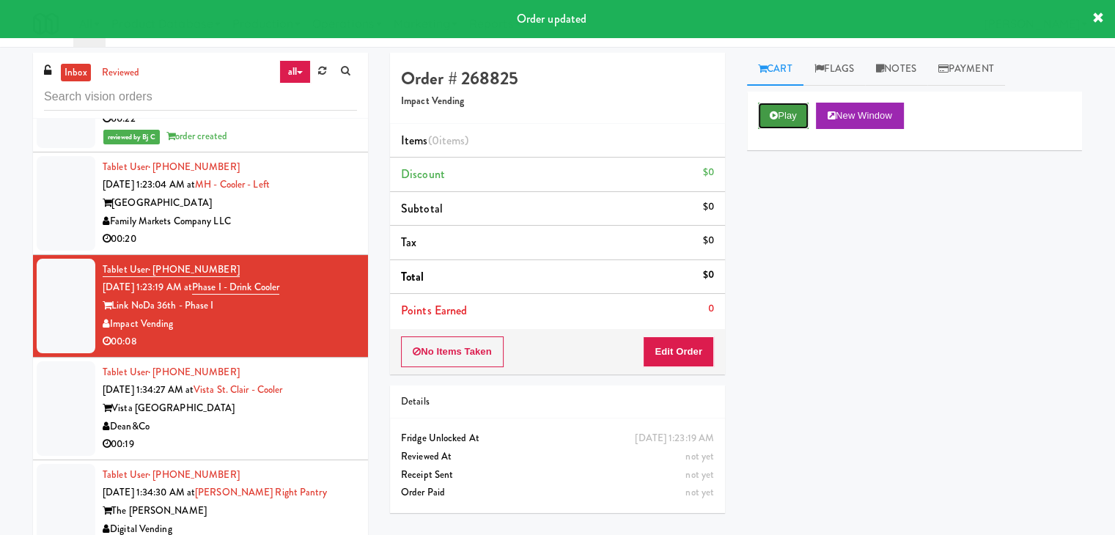
click at [785, 117] on button "Play" at bounding box center [783, 116] width 51 height 26
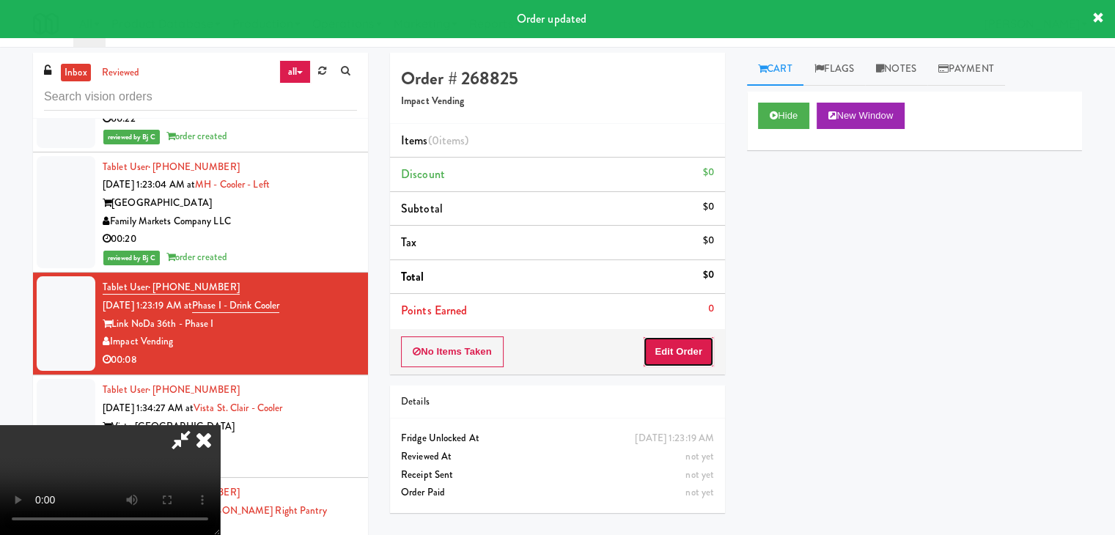
click at [679, 361] on button "Edit Order" at bounding box center [678, 351] width 71 height 31
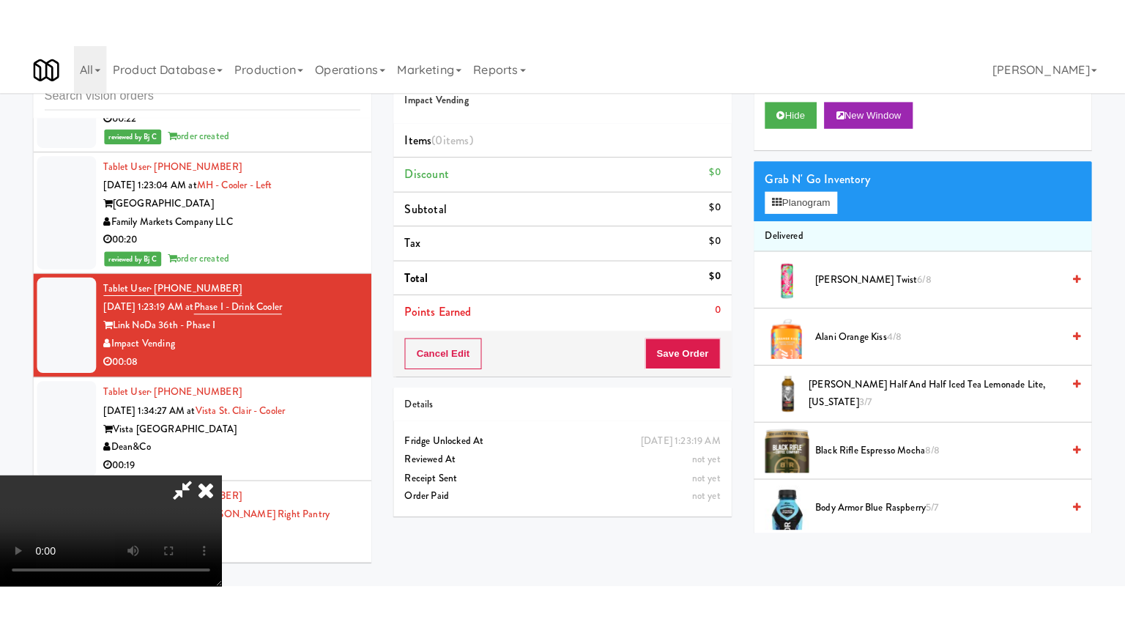
scroll to position [206, 0]
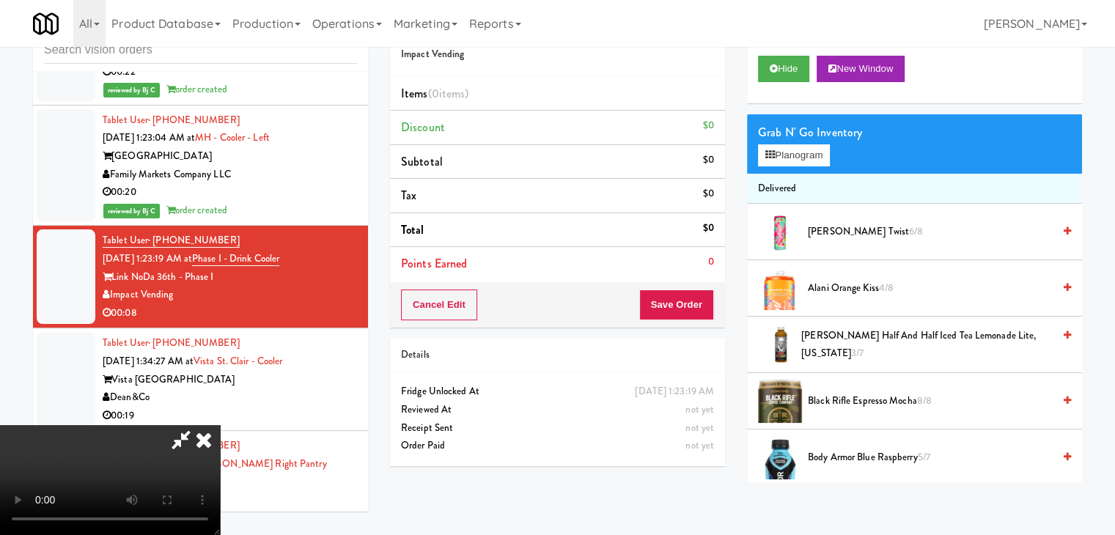
click at [220, 425] on video at bounding box center [110, 480] width 220 height 110
drag, startPoint x: 514, startPoint y: 370, endPoint x: 520, endPoint y: 435, distance: 65.5
click at [220, 425] on video at bounding box center [110, 480] width 220 height 110
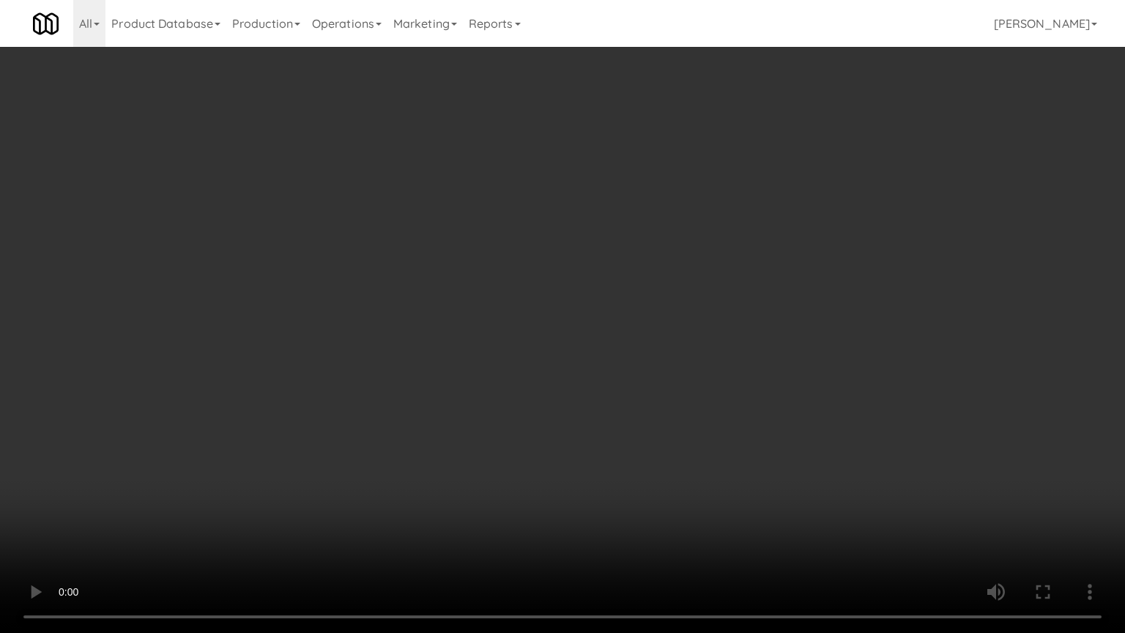
click at [524, 428] on video at bounding box center [562, 316] width 1125 height 633
click at [539, 402] on video at bounding box center [562, 316] width 1125 height 633
click at [539, 401] on video at bounding box center [562, 316] width 1125 height 633
click at [522, 410] on video at bounding box center [562, 316] width 1125 height 633
click at [522, 407] on video at bounding box center [562, 316] width 1125 height 633
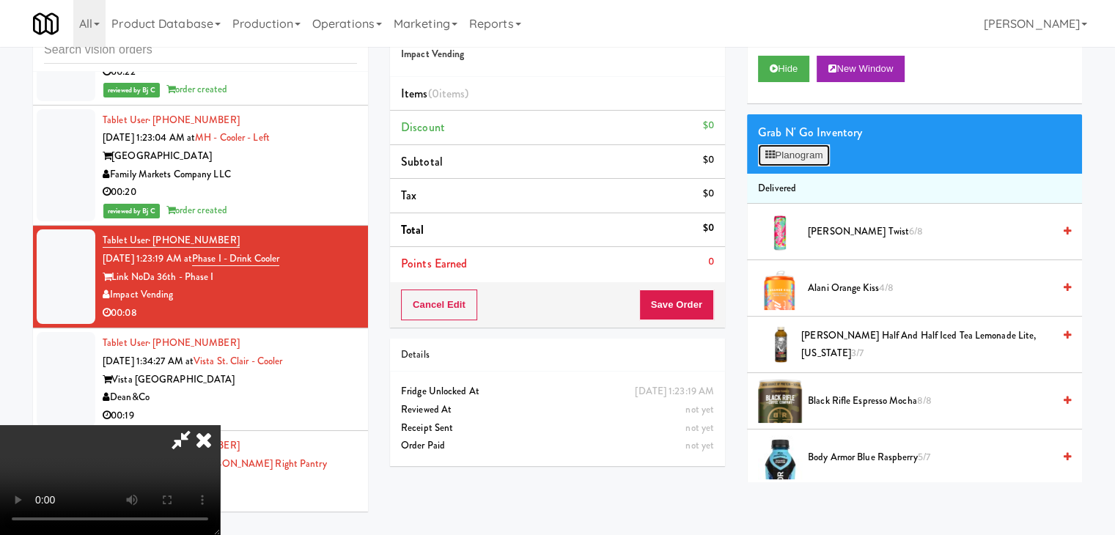
click at [794, 153] on button "Planogram" at bounding box center [794, 155] width 72 height 22
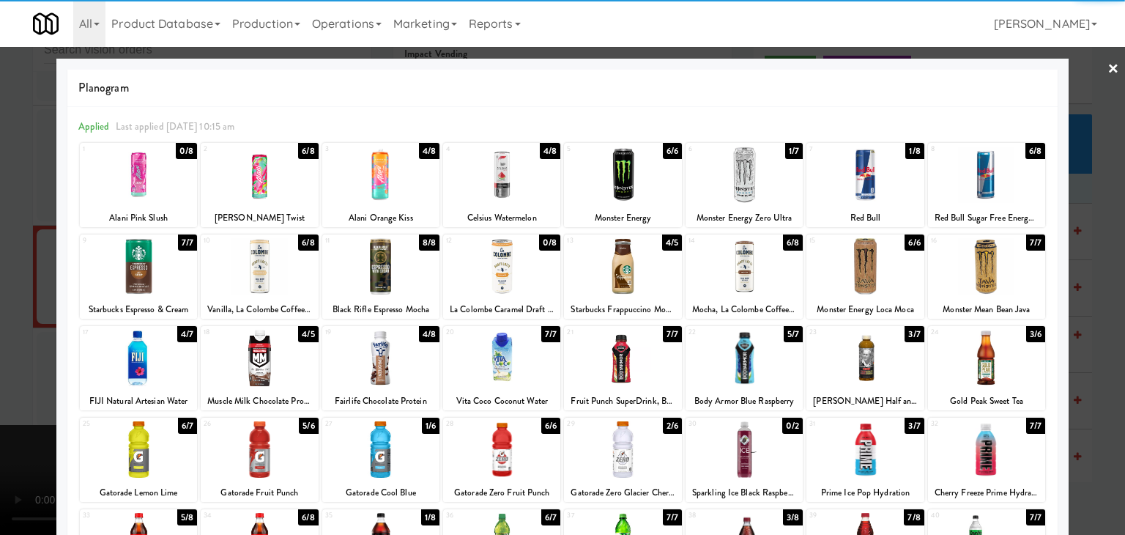
click at [865, 363] on div at bounding box center [865, 358] width 117 height 56
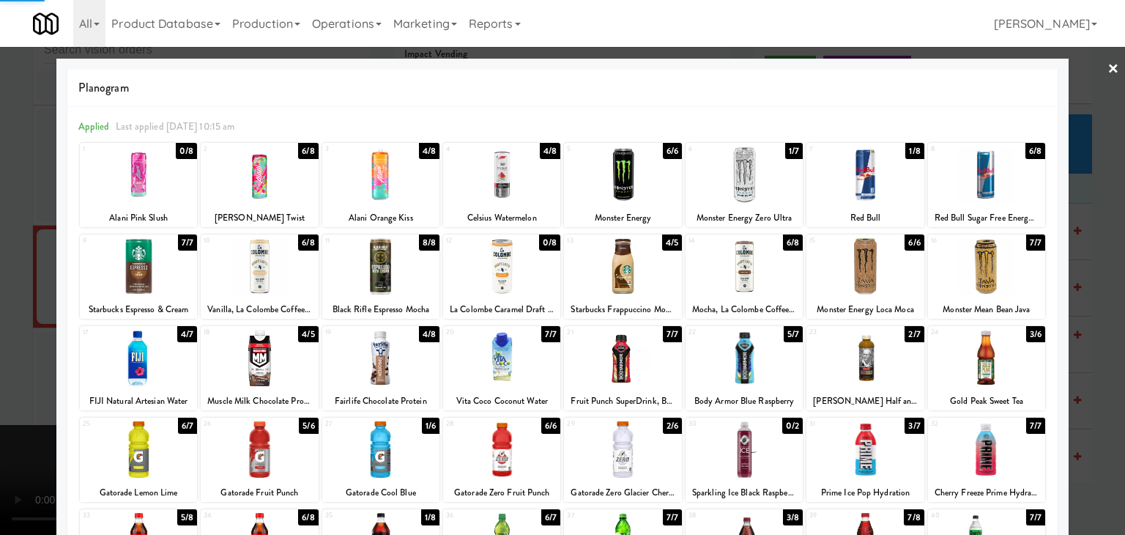
click at [41, 420] on div at bounding box center [562, 267] width 1125 height 535
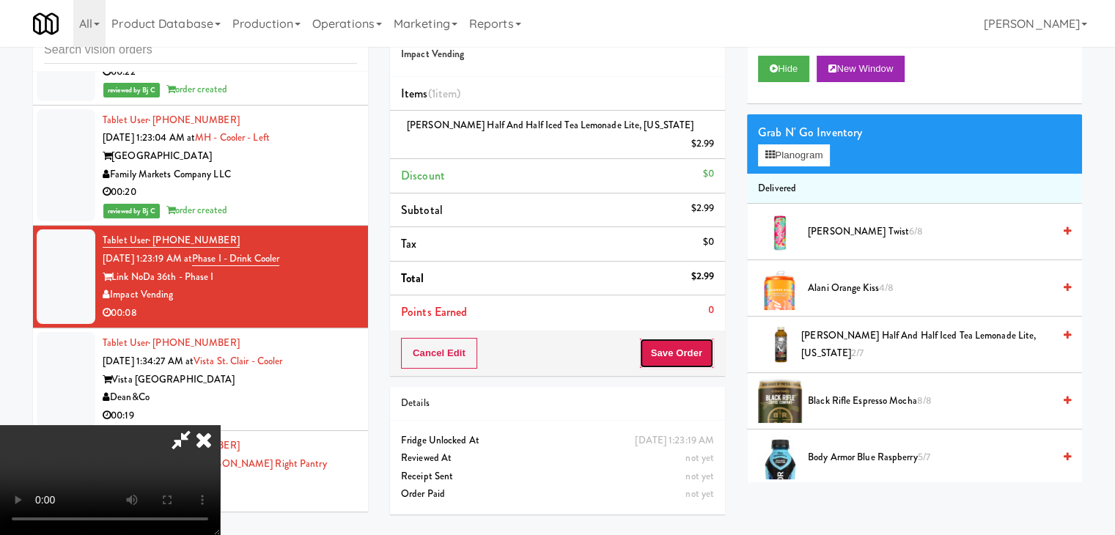
click at [675, 338] on button "Save Order" at bounding box center [676, 353] width 75 height 31
click at [676, 338] on button "Save Order" at bounding box center [676, 353] width 75 height 31
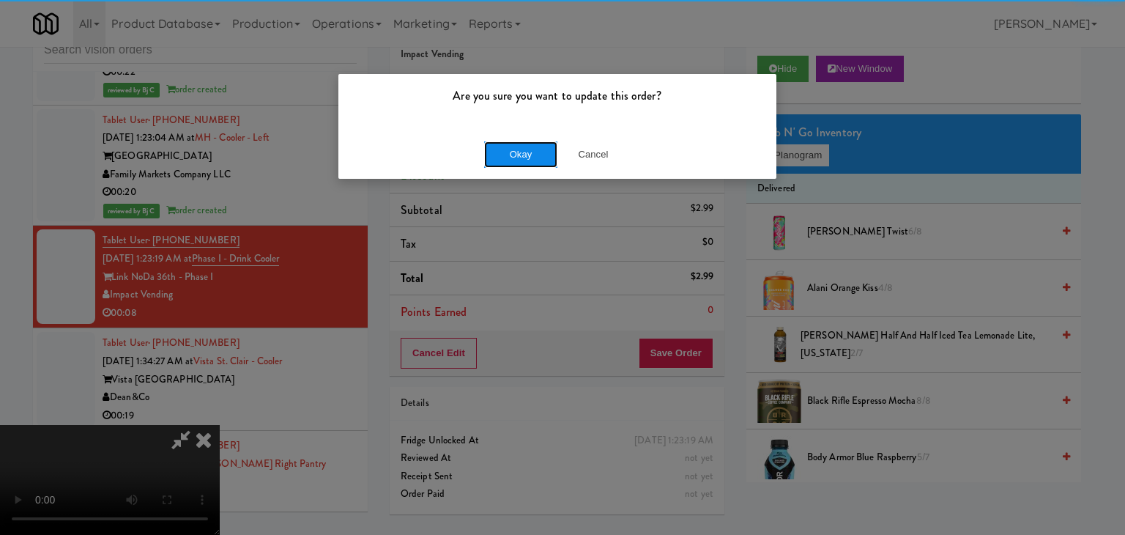
click at [524, 149] on button "Okay" at bounding box center [520, 154] width 73 height 26
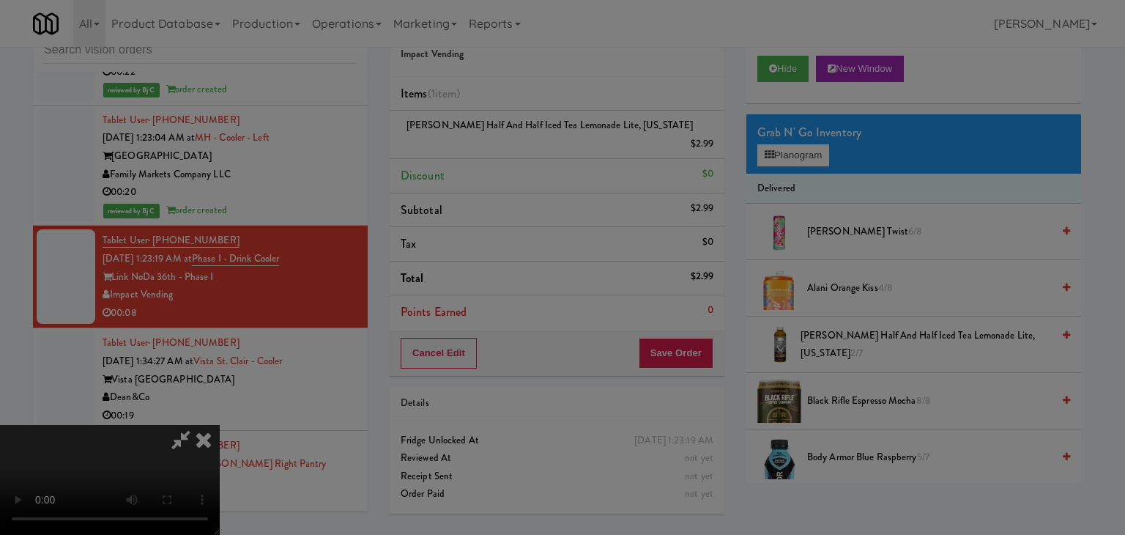
click at [524, 141] on button "Okay" at bounding box center [520, 127] width 73 height 26
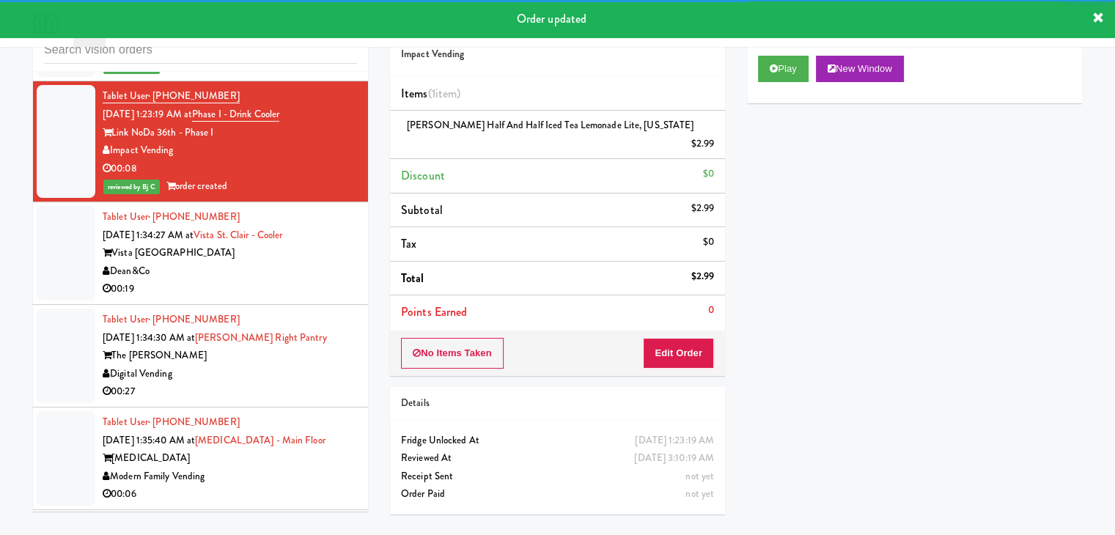
scroll to position [7862, 0]
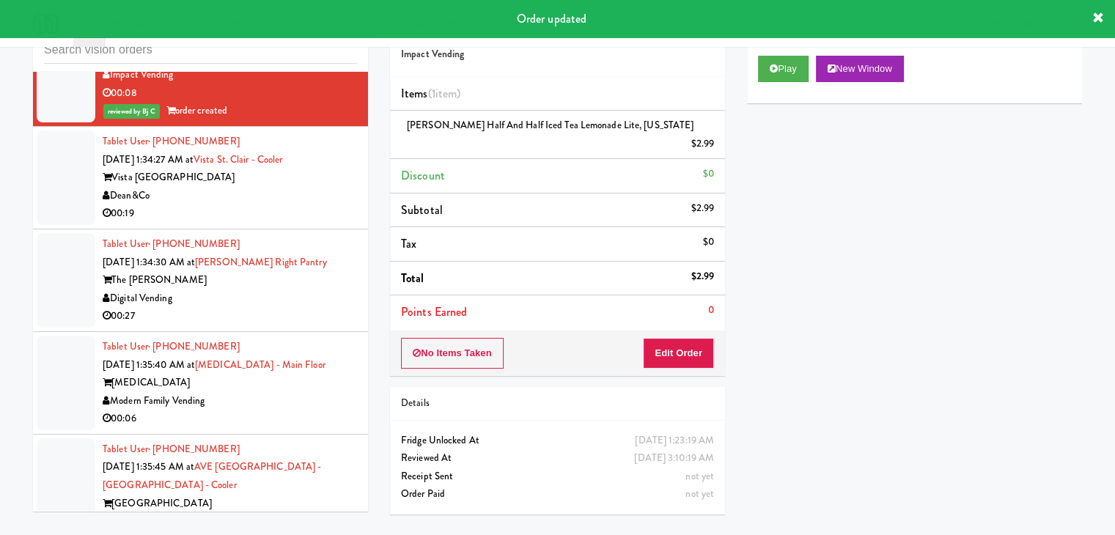
click at [306, 223] on div "00:19" at bounding box center [230, 213] width 254 height 18
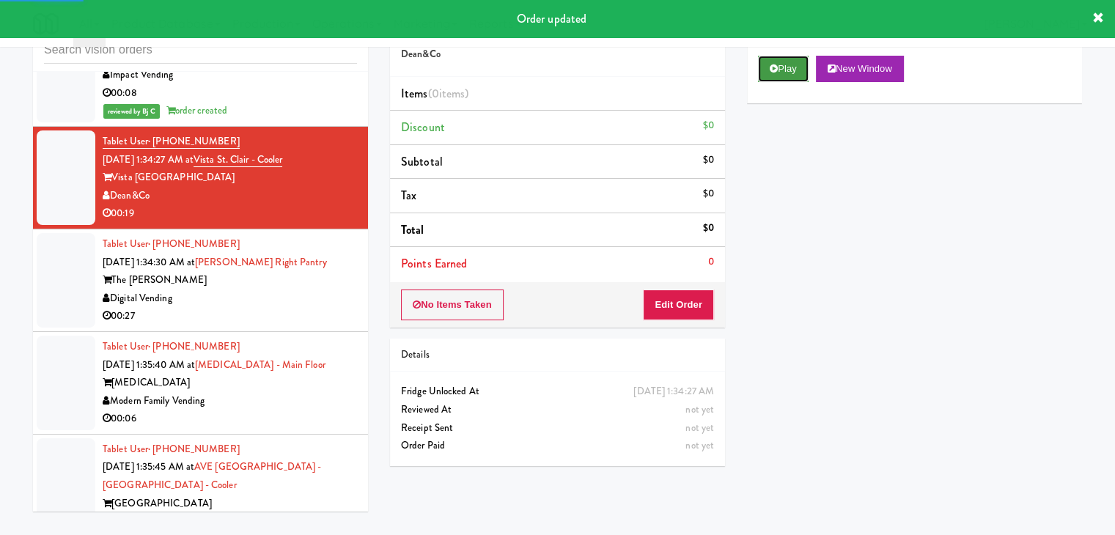
click at [800, 65] on button "Play" at bounding box center [783, 69] width 51 height 26
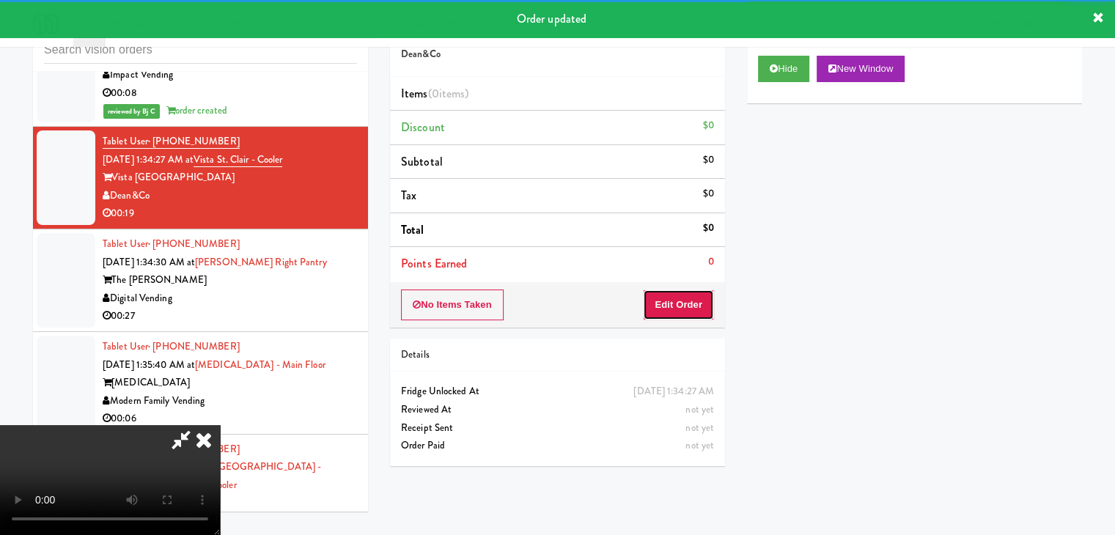
click at [695, 309] on button "Edit Order" at bounding box center [678, 304] width 71 height 31
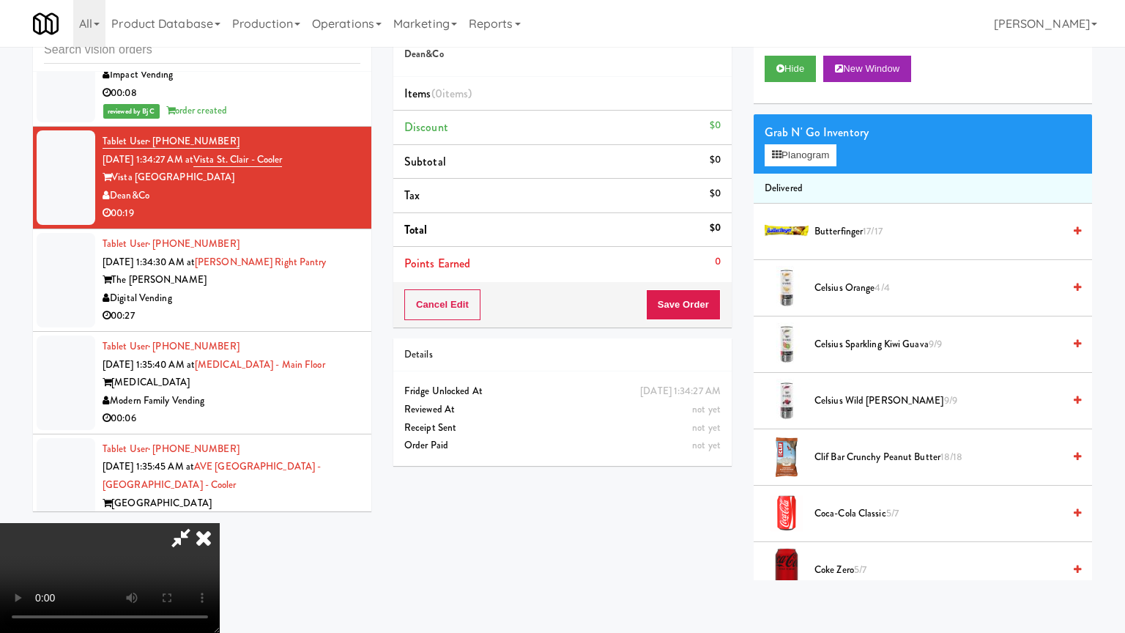
click at [220, 523] on video at bounding box center [110, 578] width 220 height 110
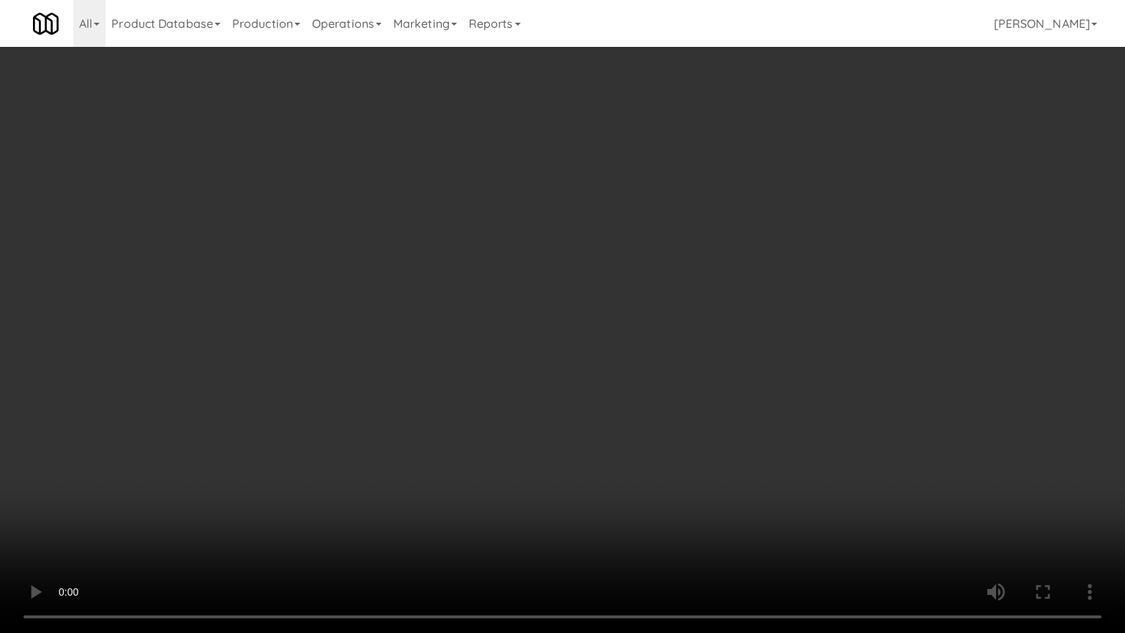
click at [613, 378] on video at bounding box center [562, 316] width 1125 height 633
click at [531, 317] on video at bounding box center [562, 316] width 1125 height 633
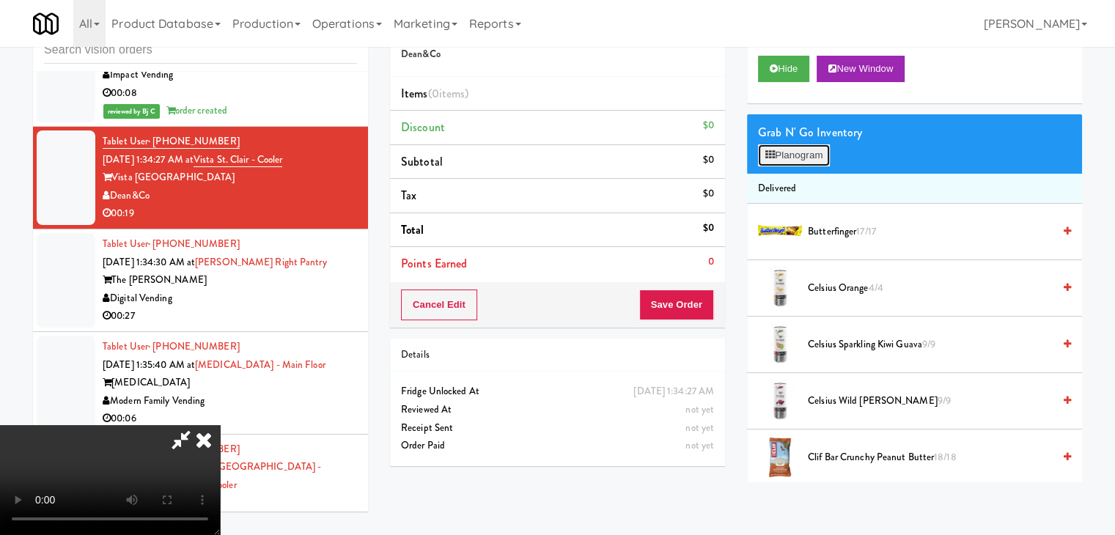
click at [805, 158] on button "Planogram" at bounding box center [794, 155] width 72 height 22
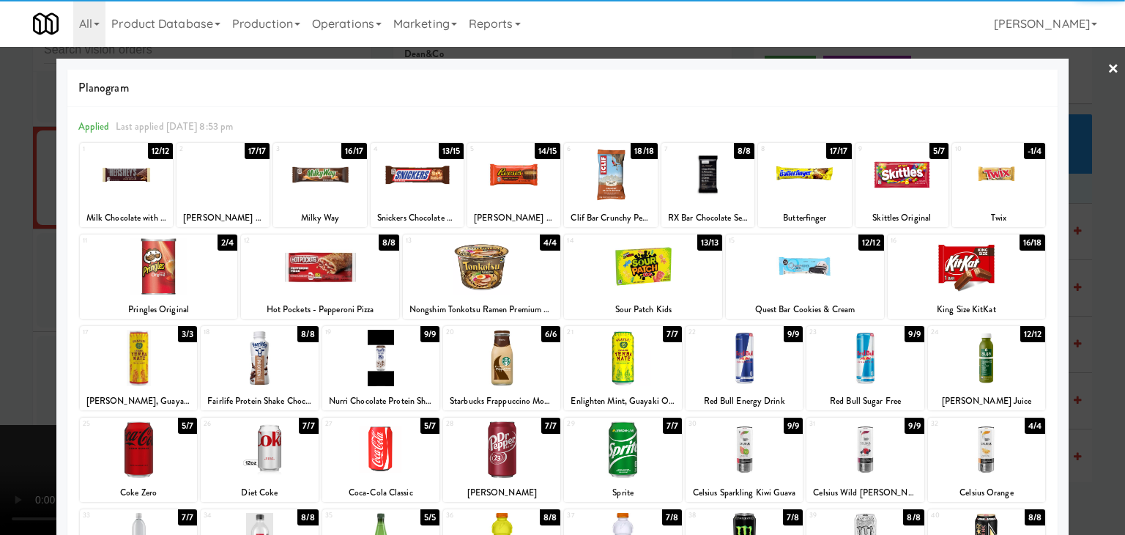
drag, startPoint x: 964, startPoint y: 276, endPoint x: 731, endPoint y: 276, distance: 232.3
click at [958, 276] on div at bounding box center [967, 266] width 158 height 56
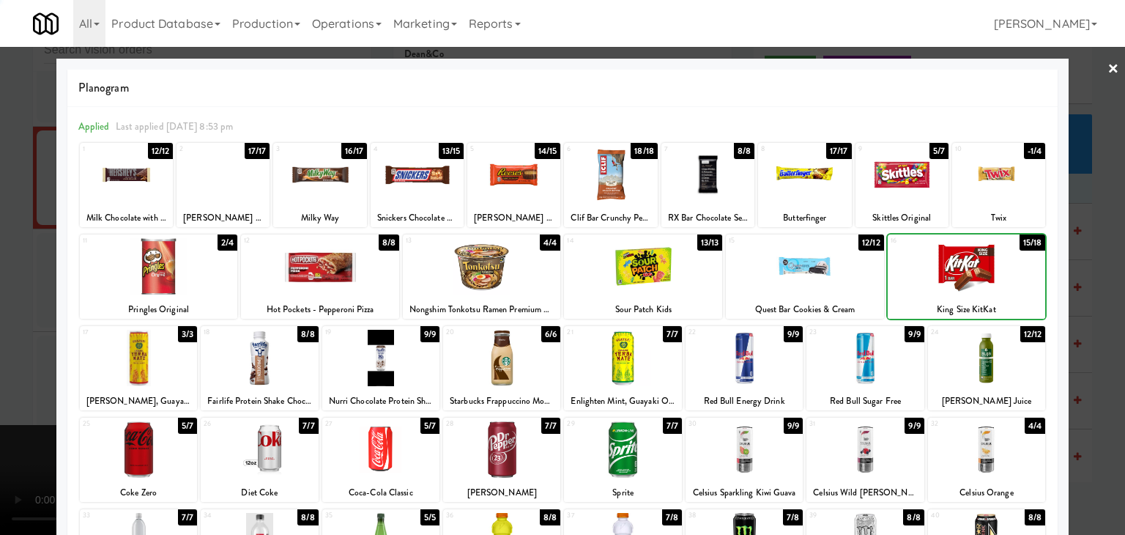
drag, startPoint x: 595, startPoint y: 279, endPoint x: 625, endPoint y: 276, distance: 30.2
click at [597, 279] on div at bounding box center [643, 266] width 158 height 56
click at [1106, 289] on div at bounding box center [562, 267] width 1125 height 535
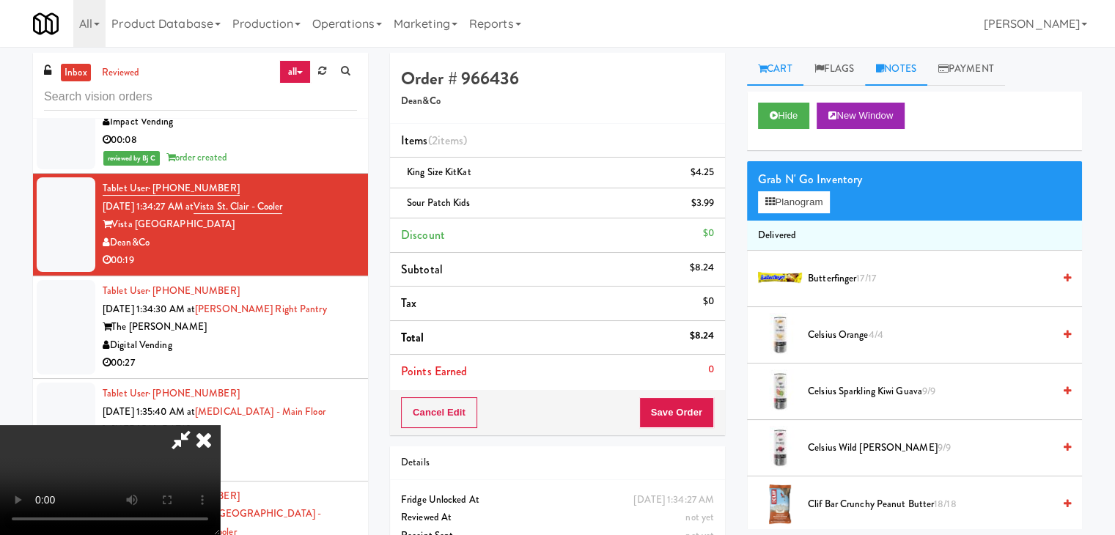
click at [901, 64] on link "Notes" at bounding box center [896, 69] width 62 height 33
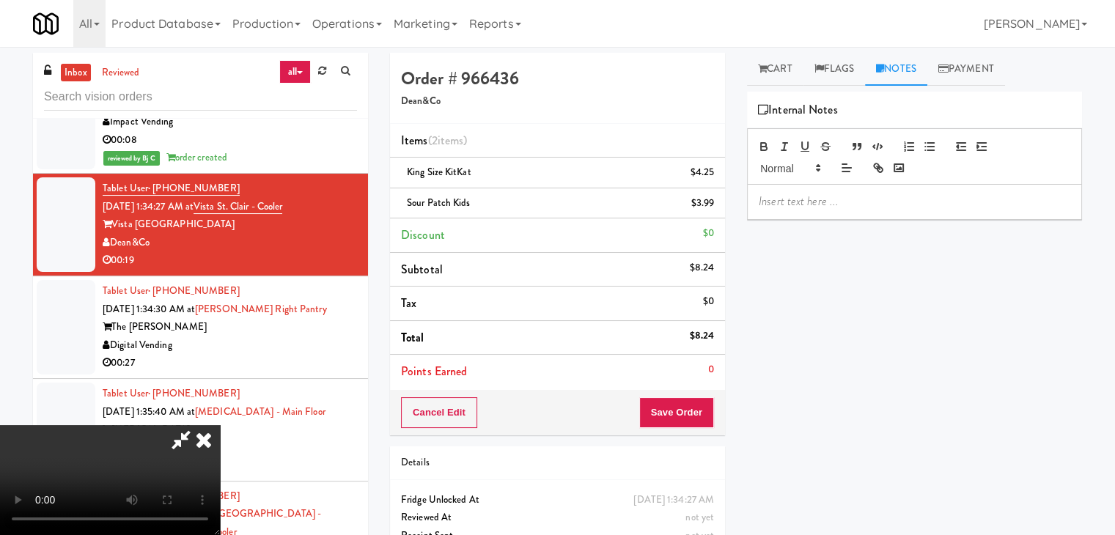
drag, startPoint x: 814, startPoint y: 199, endPoint x: 810, endPoint y: 206, distance: 7.5
click at [811, 204] on p at bounding box center [913, 201] width 311 height 16
click at [679, 414] on button "Save Order" at bounding box center [676, 412] width 75 height 31
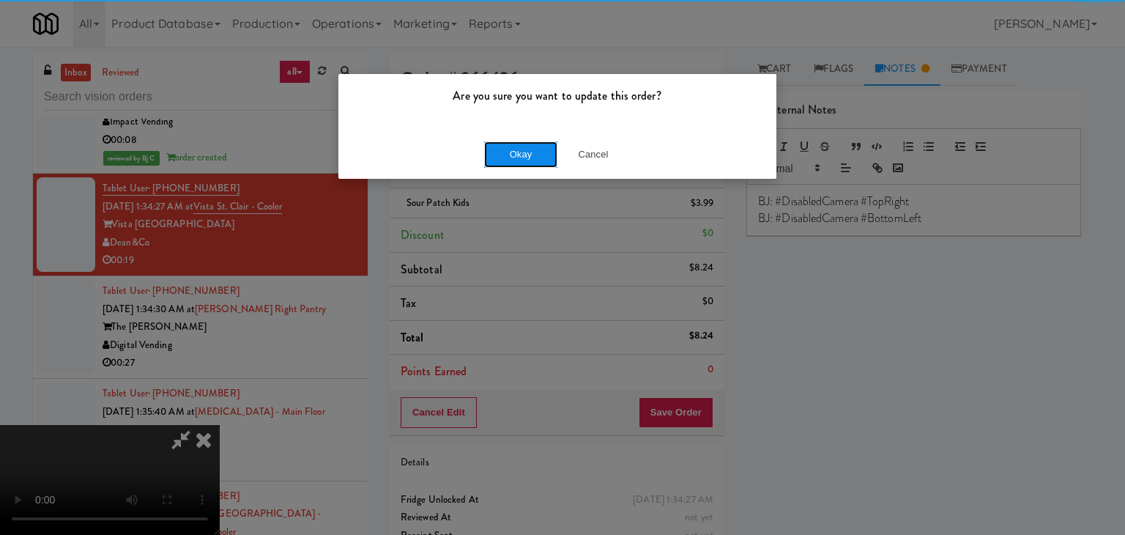
click at [506, 147] on button "Okay" at bounding box center [520, 154] width 73 height 26
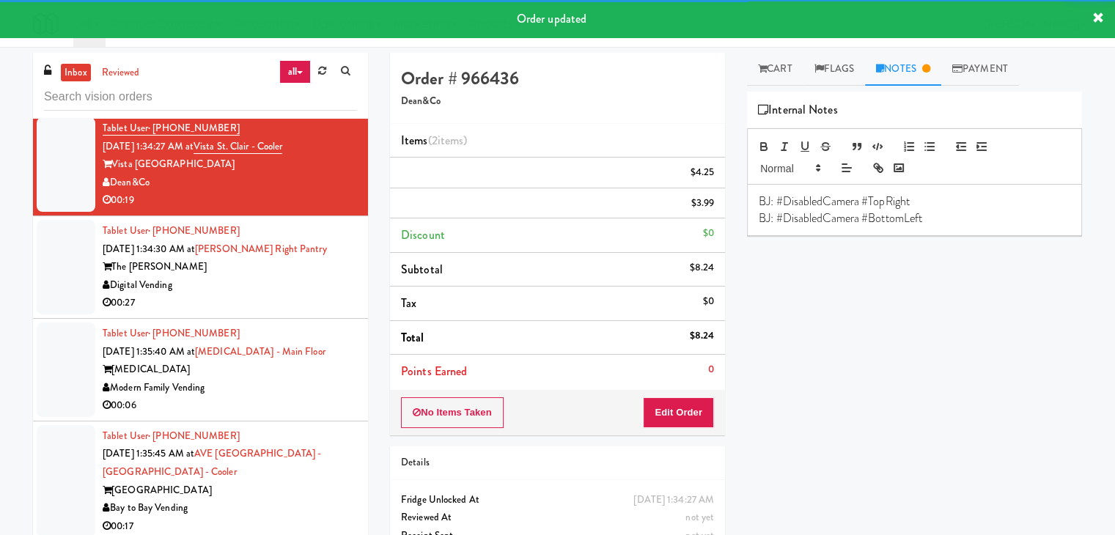
scroll to position [8008, 0]
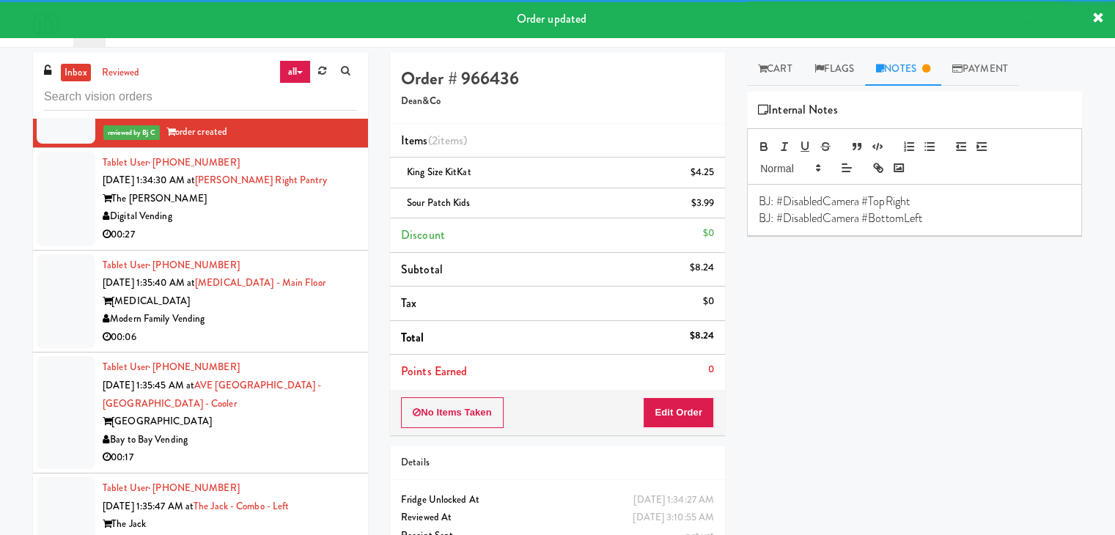
drag, startPoint x: 308, startPoint y: 242, endPoint x: 308, endPoint y: 256, distance: 13.9
click at [310, 226] on div "Digital Vending" at bounding box center [230, 216] width 254 height 18
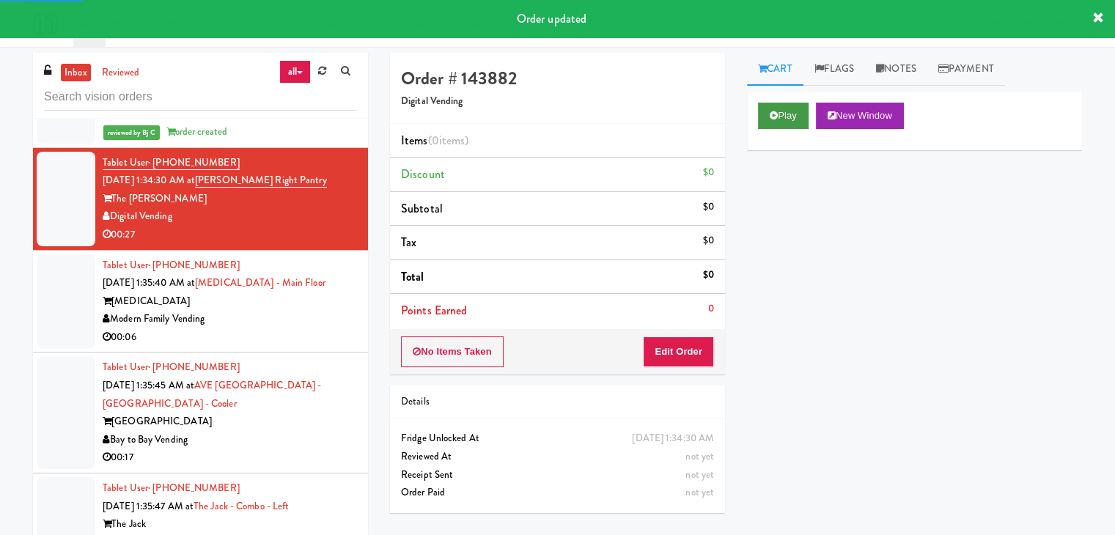
drag, startPoint x: 809, startPoint y: 101, endPoint x: 799, endPoint y: 105, distance: 10.2
click at [805, 101] on div "Play New Window" at bounding box center [914, 121] width 335 height 59
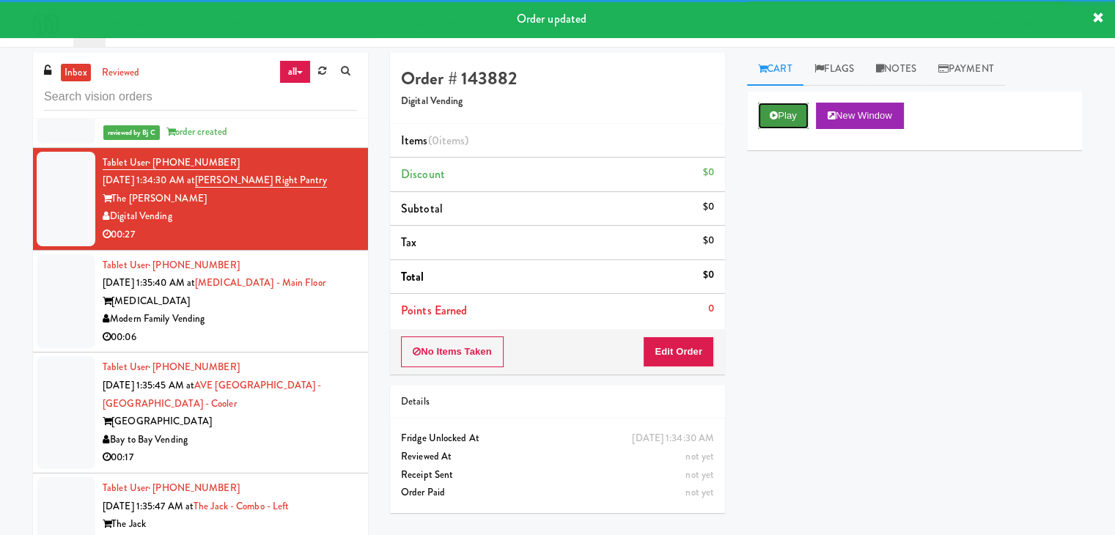
click at [799, 105] on button "Play" at bounding box center [783, 116] width 51 height 26
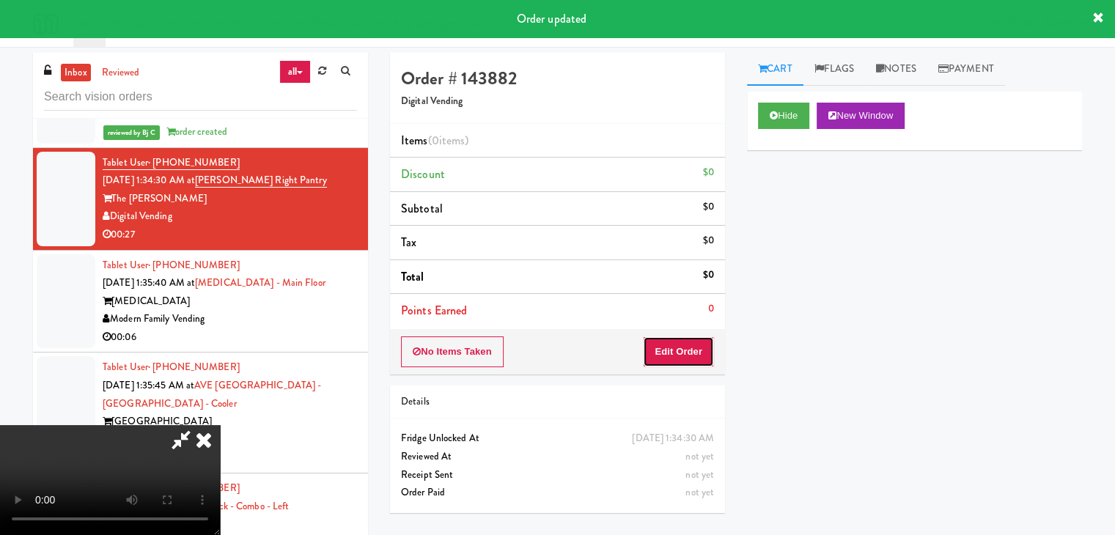
click at [681, 344] on button "Edit Order" at bounding box center [678, 351] width 71 height 31
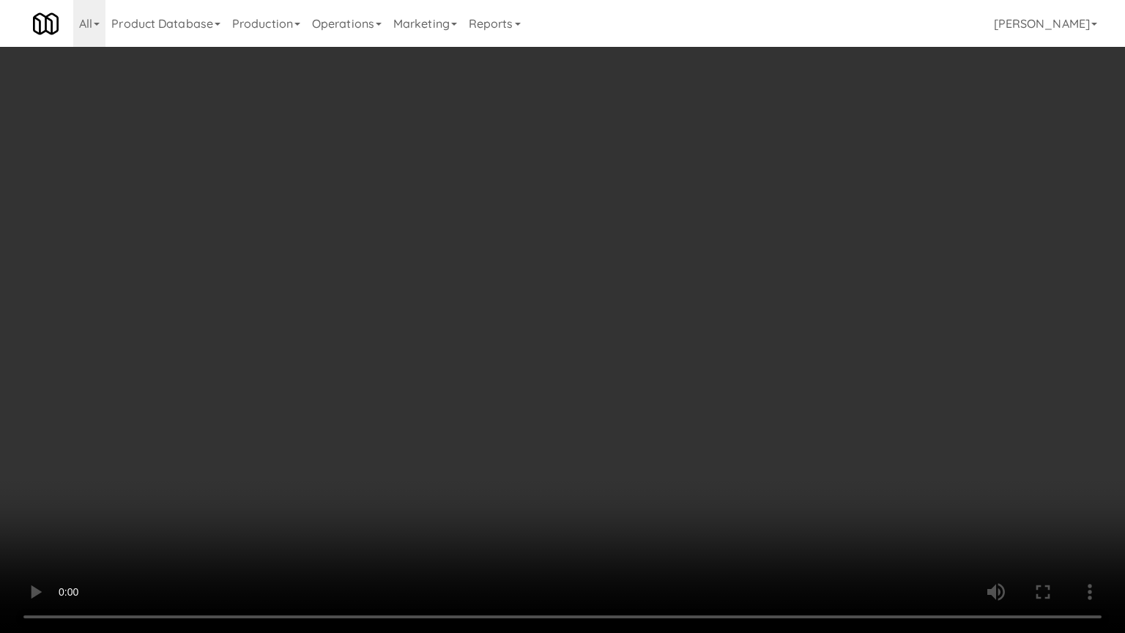
click at [701, 442] on video at bounding box center [562, 316] width 1125 height 633
click at [697, 444] on video at bounding box center [562, 316] width 1125 height 633
click at [698, 446] on video at bounding box center [562, 316] width 1125 height 633
click at [699, 444] on video at bounding box center [562, 316] width 1125 height 633
click at [719, 433] on video at bounding box center [562, 316] width 1125 height 633
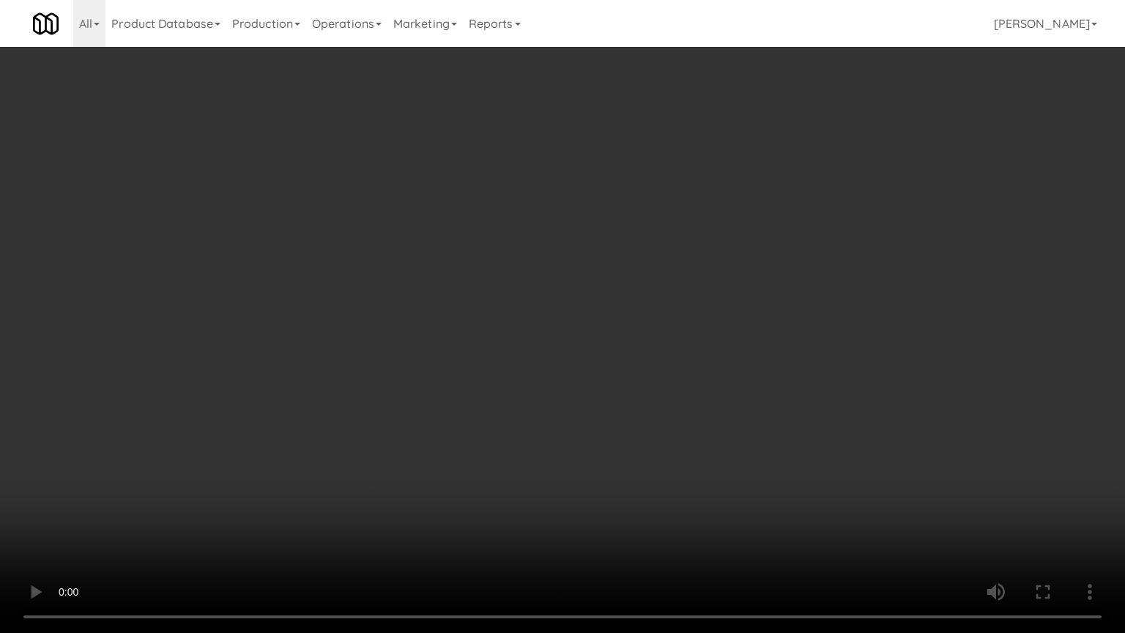
drag, startPoint x: 708, startPoint y: 433, endPoint x: 698, endPoint y: 435, distance: 9.8
click at [707, 434] on video at bounding box center [562, 316] width 1125 height 633
click at [698, 432] on video at bounding box center [562, 316] width 1125 height 633
click at [689, 431] on video at bounding box center [562, 316] width 1125 height 633
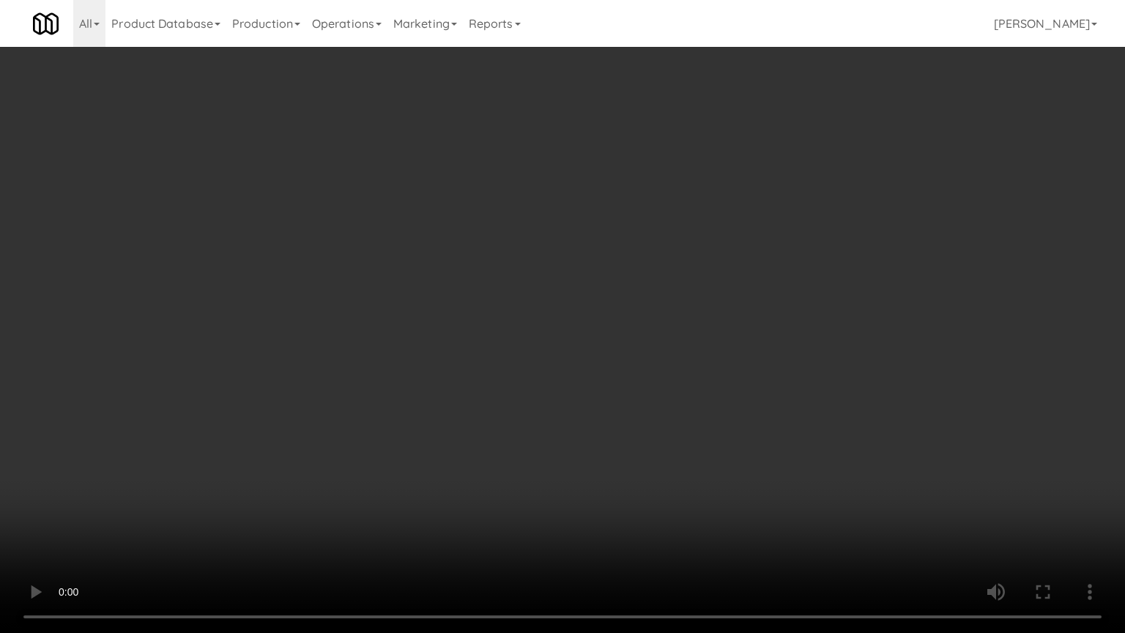
click at [689, 431] on video at bounding box center [562, 316] width 1125 height 633
click at [694, 428] on video at bounding box center [562, 316] width 1125 height 633
click at [682, 422] on video at bounding box center [562, 316] width 1125 height 633
click at [680, 418] on video at bounding box center [562, 316] width 1125 height 633
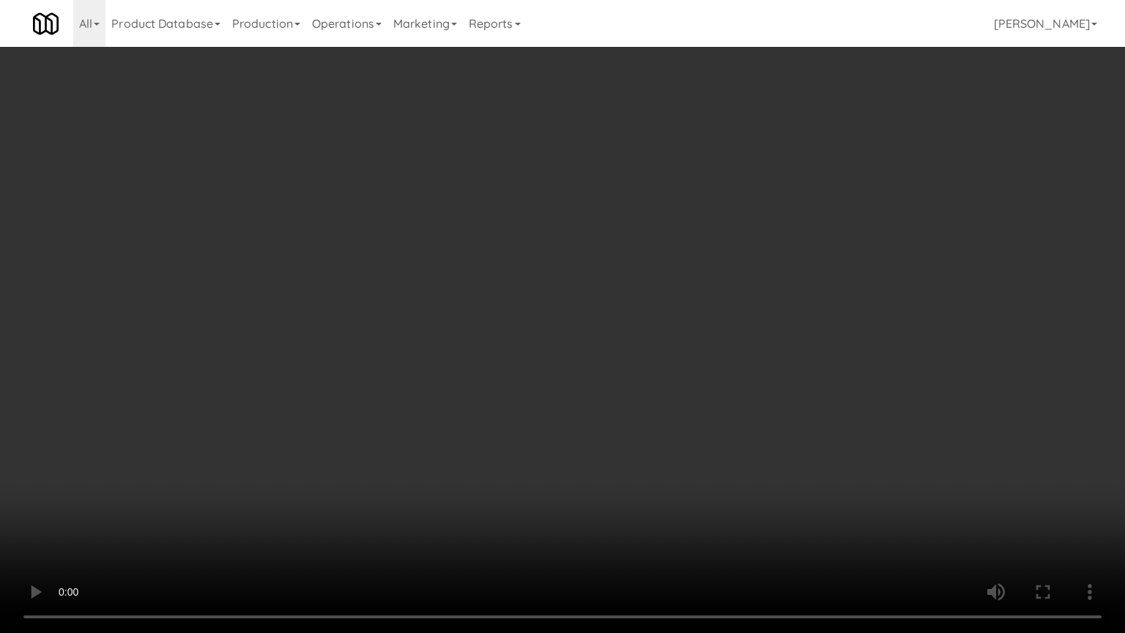
click at [677, 417] on video at bounding box center [562, 316] width 1125 height 633
click at [685, 409] on video at bounding box center [562, 316] width 1125 height 633
click at [680, 404] on video at bounding box center [562, 316] width 1125 height 633
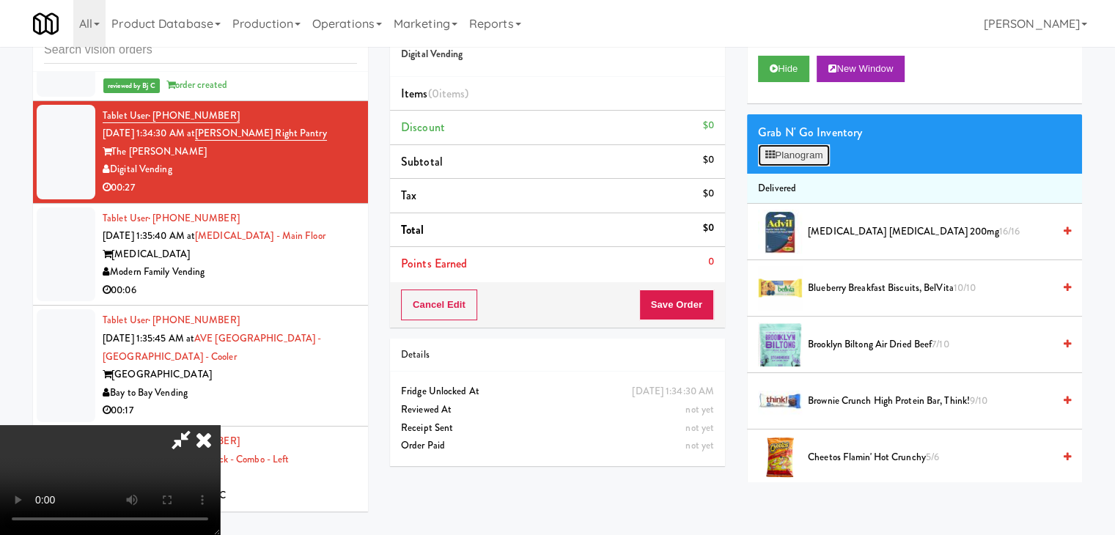
click at [818, 158] on button "Planogram" at bounding box center [794, 155] width 72 height 22
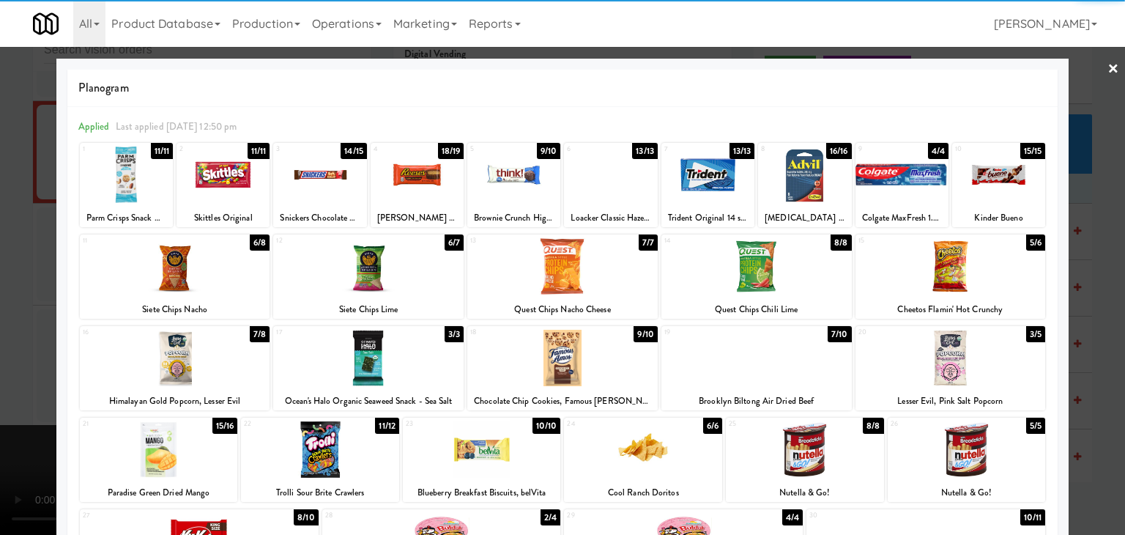
click at [410, 180] on div at bounding box center [417, 175] width 93 height 56
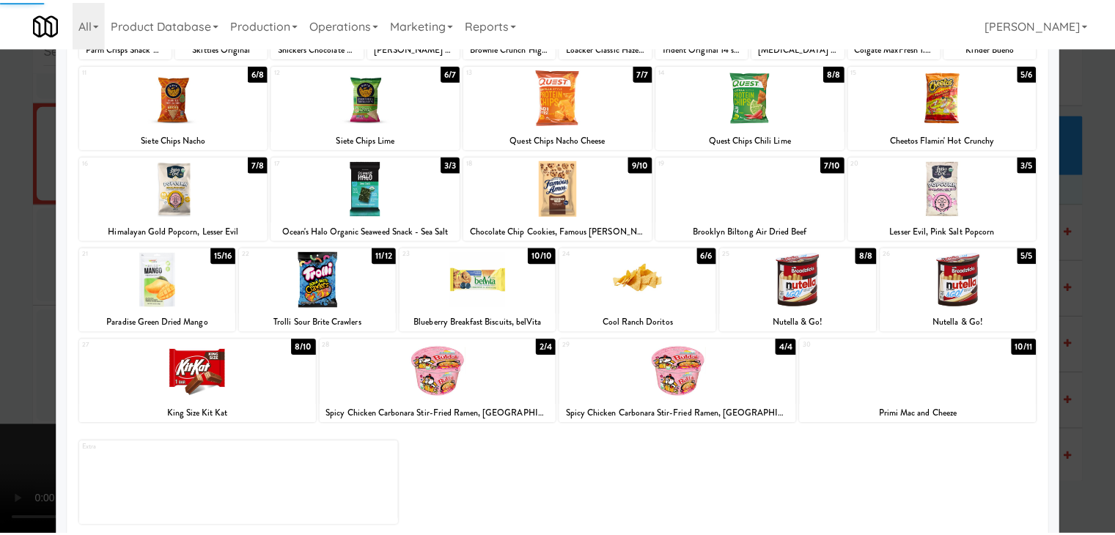
scroll to position [185, 0]
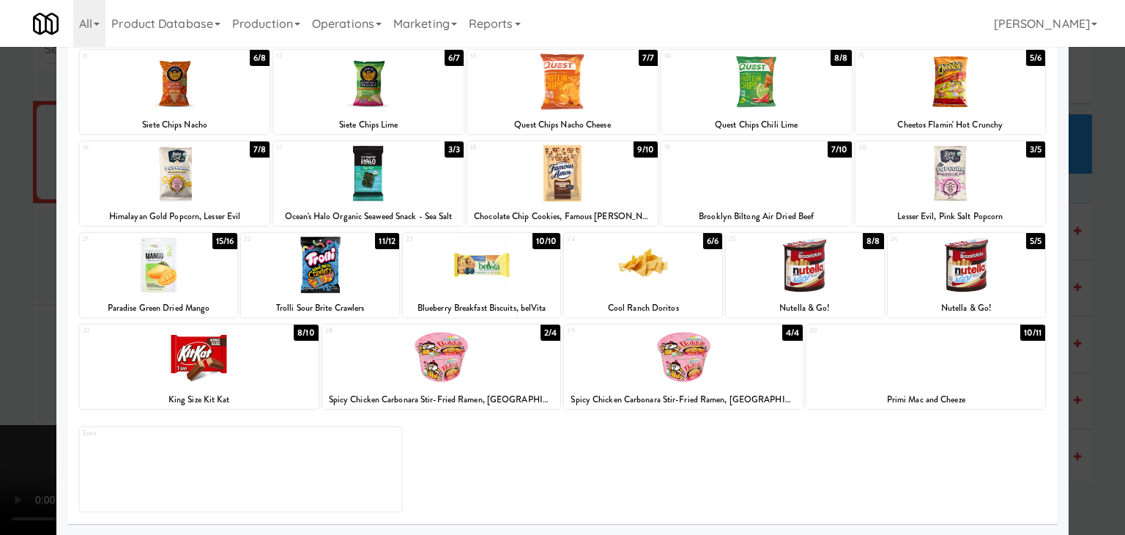
click at [347, 285] on div at bounding box center [320, 265] width 158 height 56
click at [346, 285] on div at bounding box center [320, 265] width 158 height 56
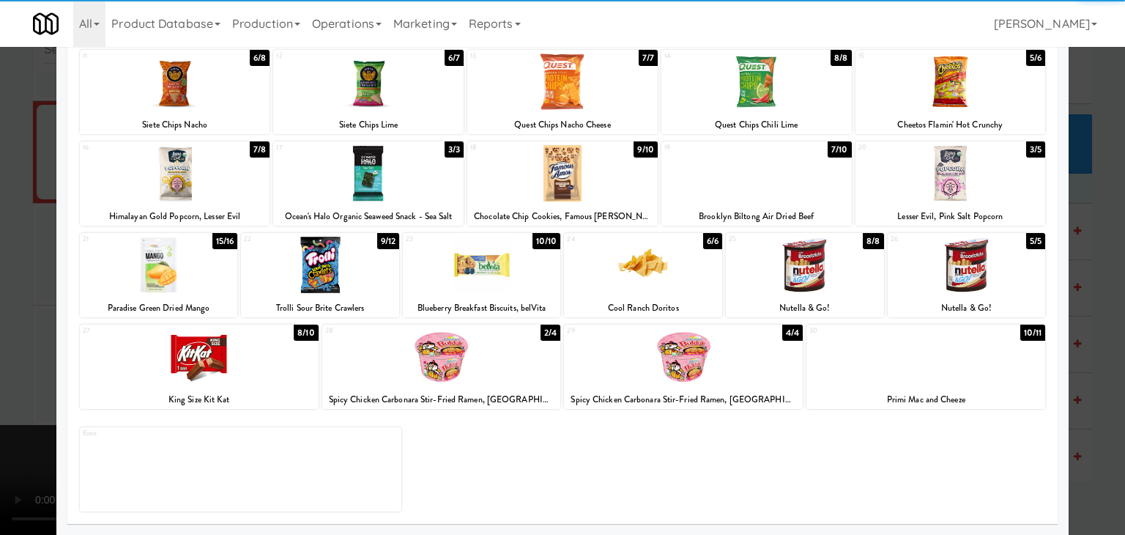
drag, startPoint x: 0, startPoint y: 333, endPoint x: 35, endPoint y: 332, distance: 35.2
click at [0, 335] on div at bounding box center [562, 267] width 1125 height 535
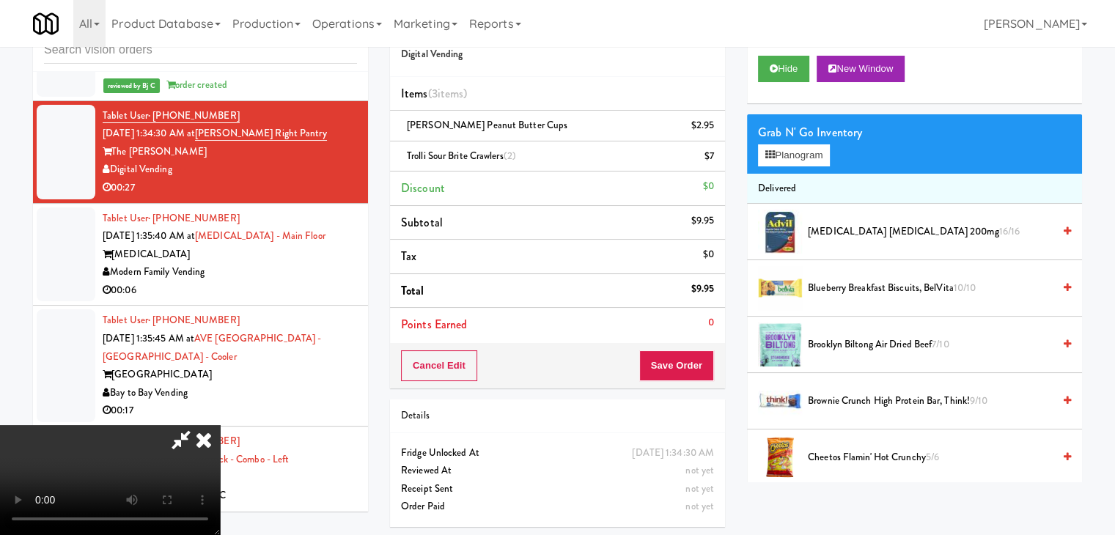
scroll to position [206, 0]
click at [220, 425] on video at bounding box center [110, 480] width 220 height 110
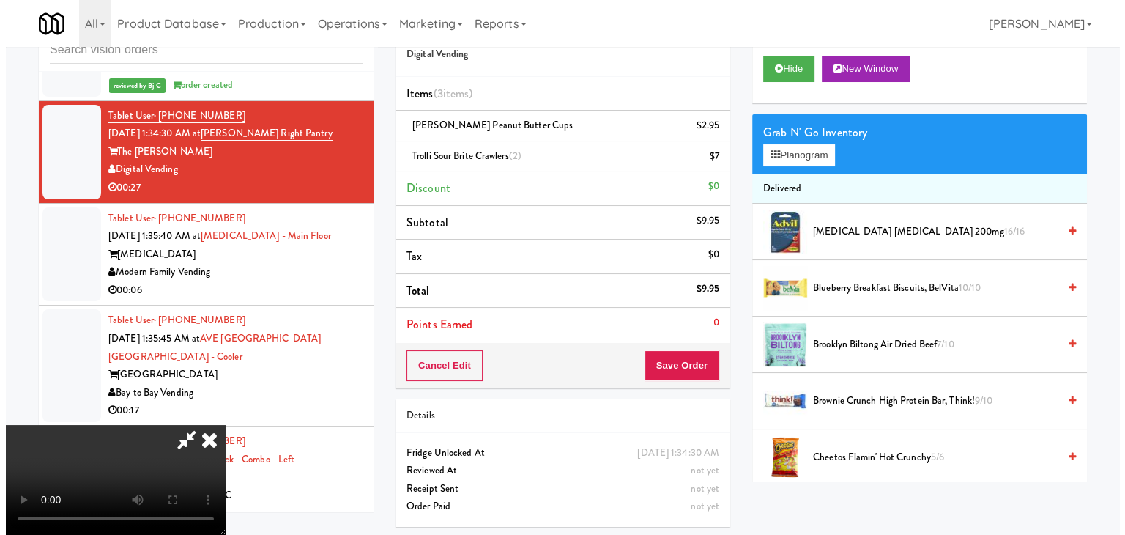
scroll to position [0, 0]
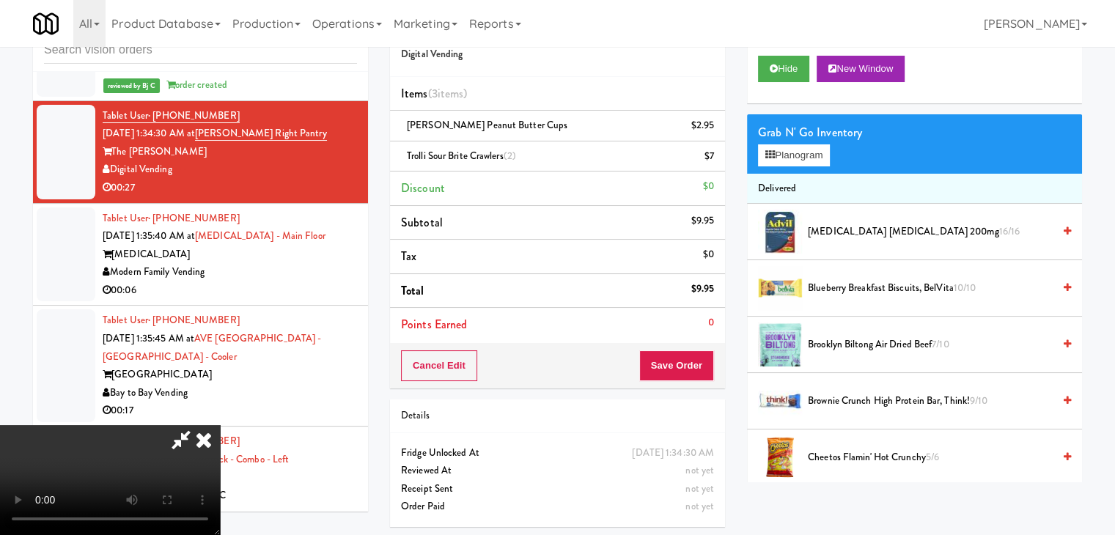
click at [220, 425] on video at bounding box center [110, 480] width 220 height 110
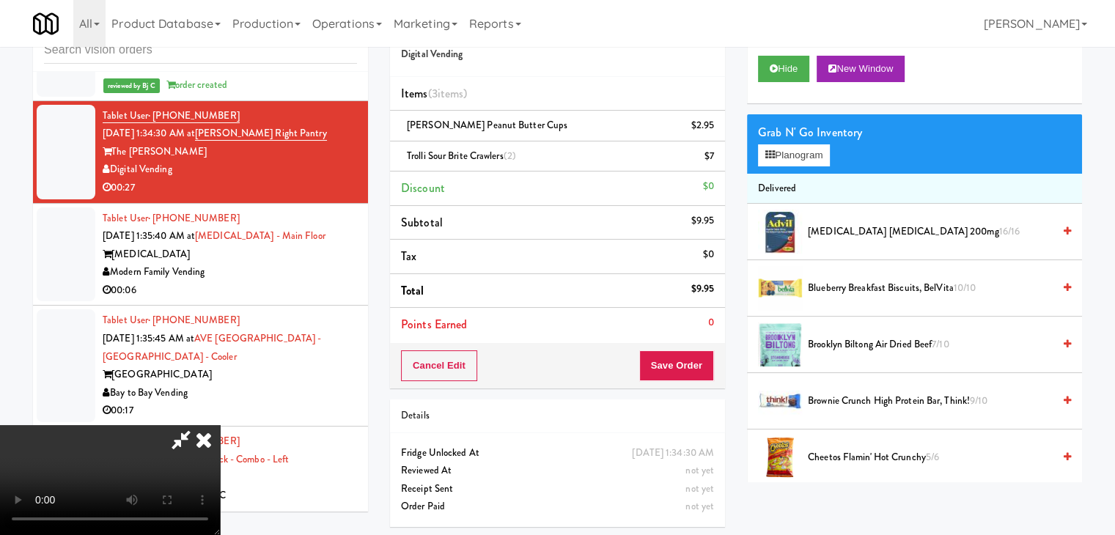
click at [220, 425] on video at bounding box center [110, 480] width 220 height 110
click at [805, 167] on div "Grab N' Go Inventory Planogram" at bounding box center [914, 143] width 335 height 59
click at [808, 159] on button "Planogram" at bounding box center [794, 155] width 72 height 22
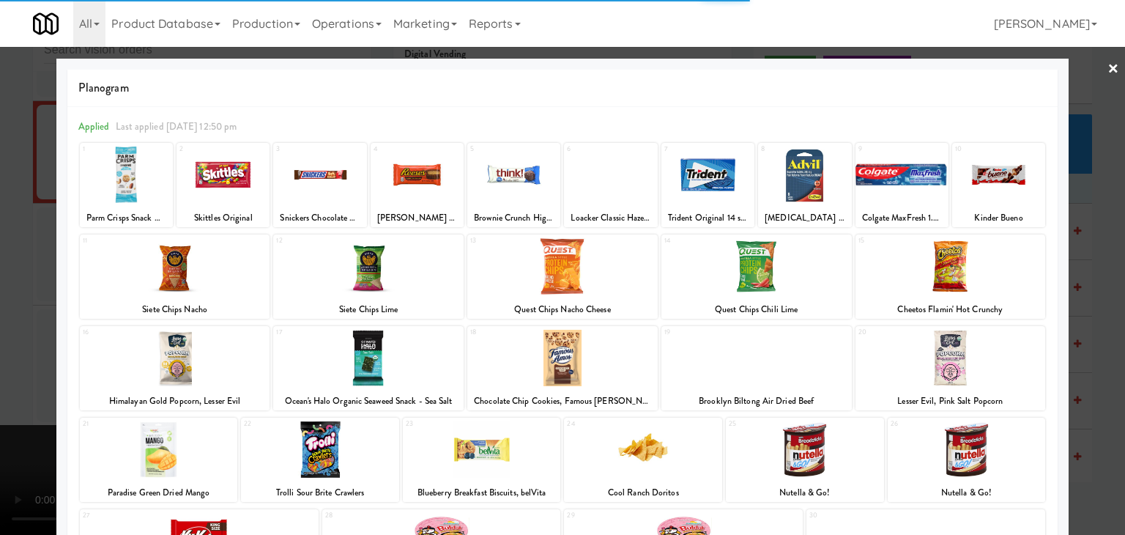
click at [240, 185] on div at bounding box center [223, 175] width 93 height 56
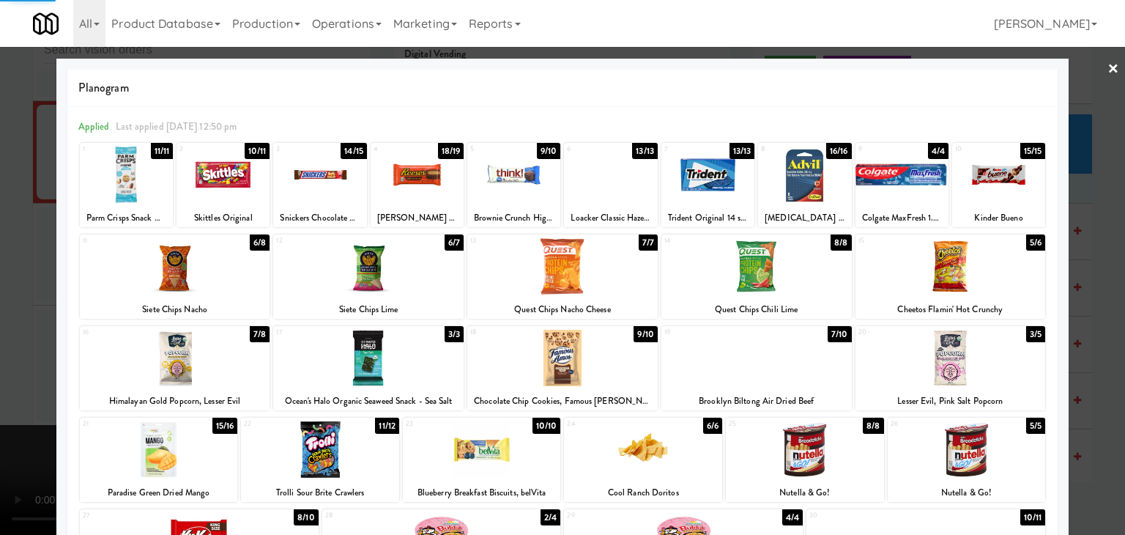
click at [21, 262] on div at bounding box center [562, 267] width 1125 height 535
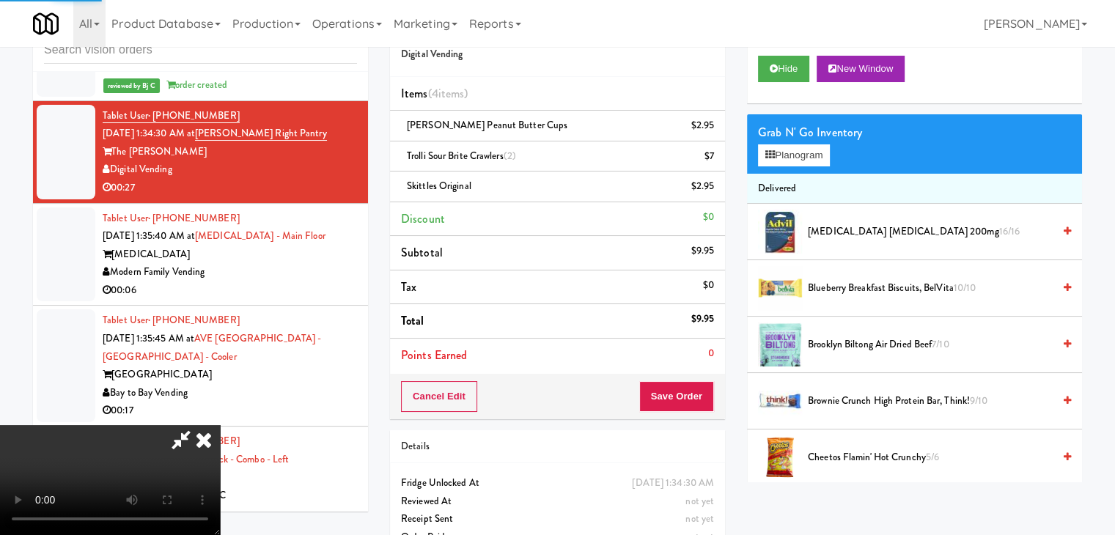
click at [220, 425] on video at bounding box center [110, 480] width 220 height 110
click at [685, 390] on button "Save Order" at bounding box center [676, 396] width 75 height 31
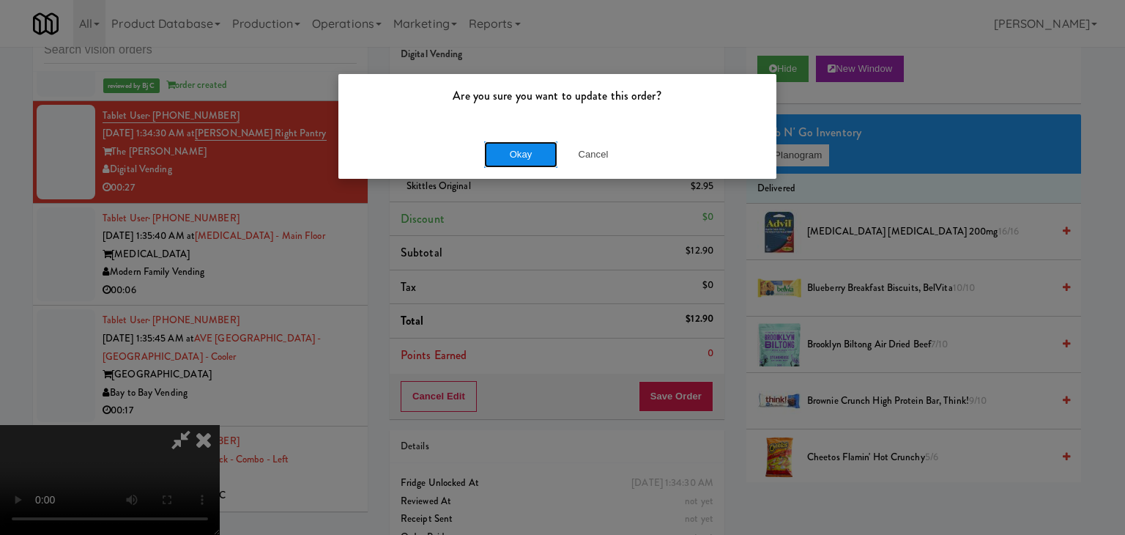
click at [519, 154] on button "Okay" at bounding box center [520, 154] width 73 height 26
click at [519, 154] on div "Okay Cancel" at bounding box center [558, 154] width 438 height 49
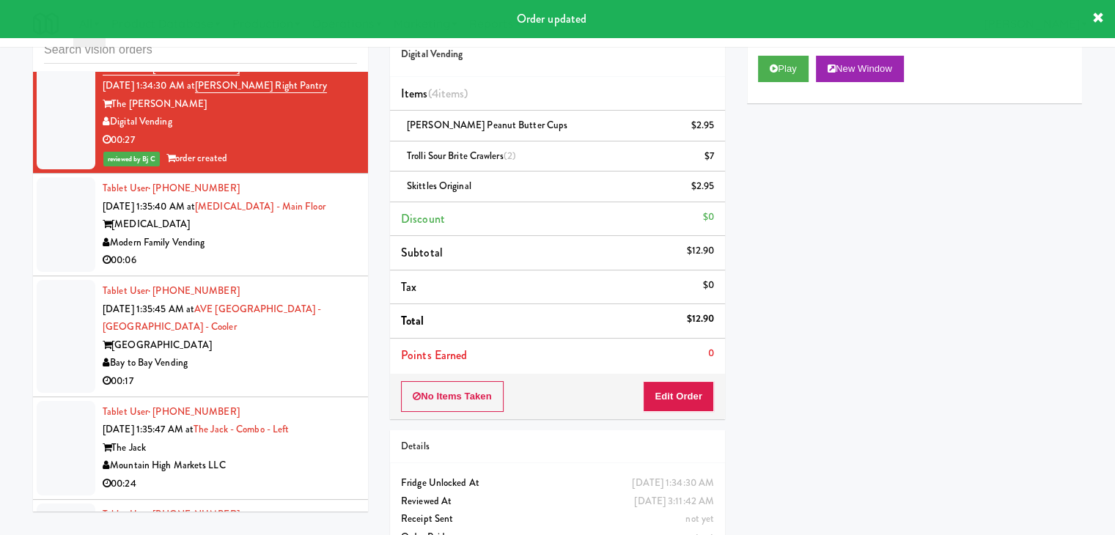
scroll to position [8081, 0]
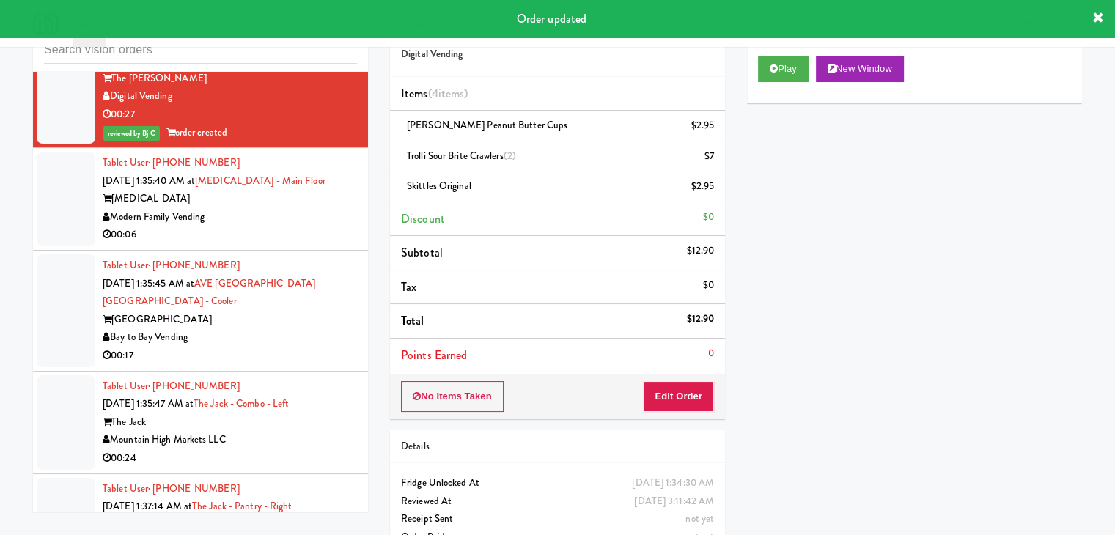
click at [281, 244] on div "00:06" at bounding box center [230, 235] width 254 height 18
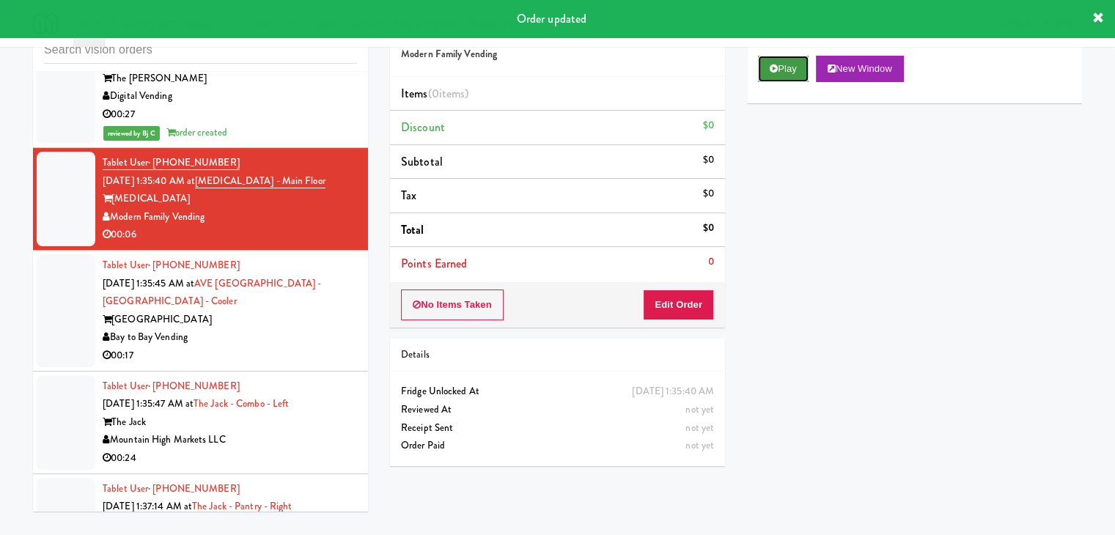
drag, startPoint x: 802, startPoint y: 62, endPoint x: 794, endPoint y: 68, distance: 10.0
click at [798, 64] on button "Play" at bounding box center [783, 69] width 51 height 26
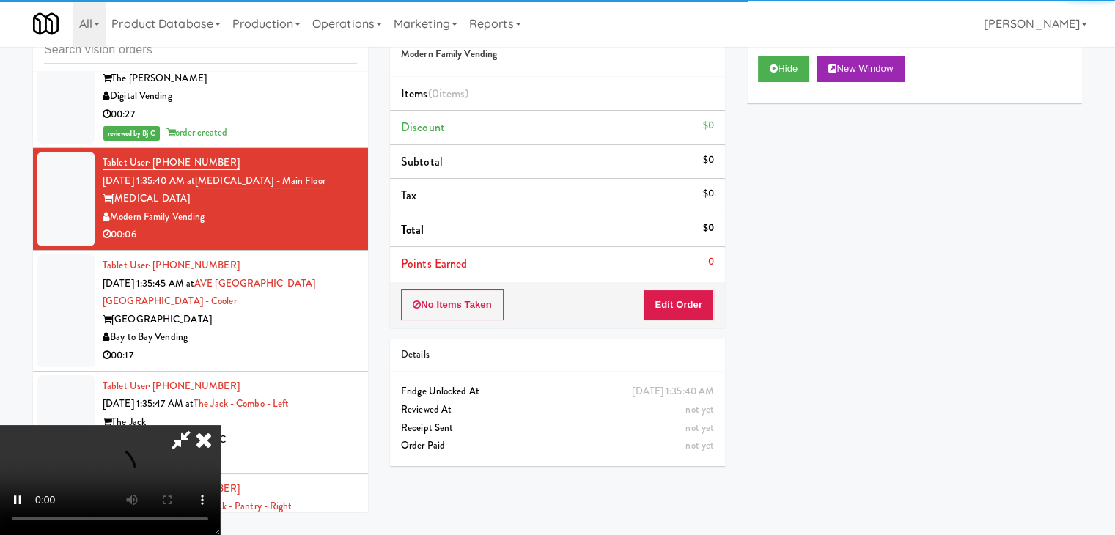
click at [718, 300] on div "No Items Taken Edit Order" at bounding box center [557, 304] width 335 height 45
click at [706, 303] on button "Edit Order" at bounding box center [678, 304] width 71 height 31
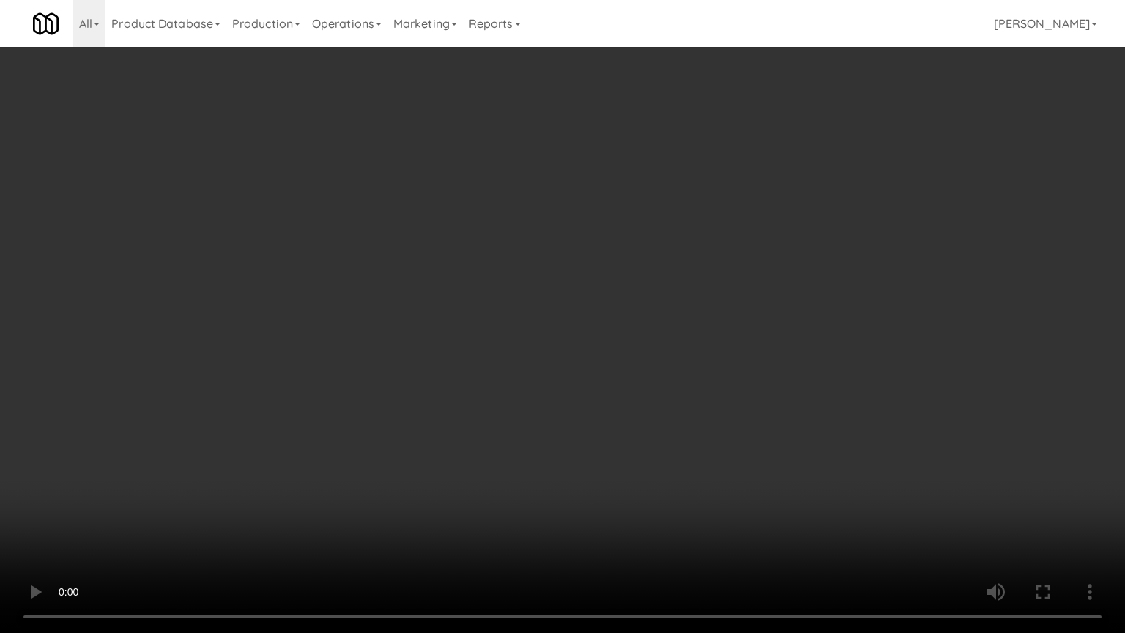
click at [631, 440] on video at bounding box center [562, 316] width 1125 height 633
click at [629, 438] on video at bounding box center [562, 316] width 1125 height 633
click at [622, 437] on video at bounding box center [562, 316] width 1125 height 633
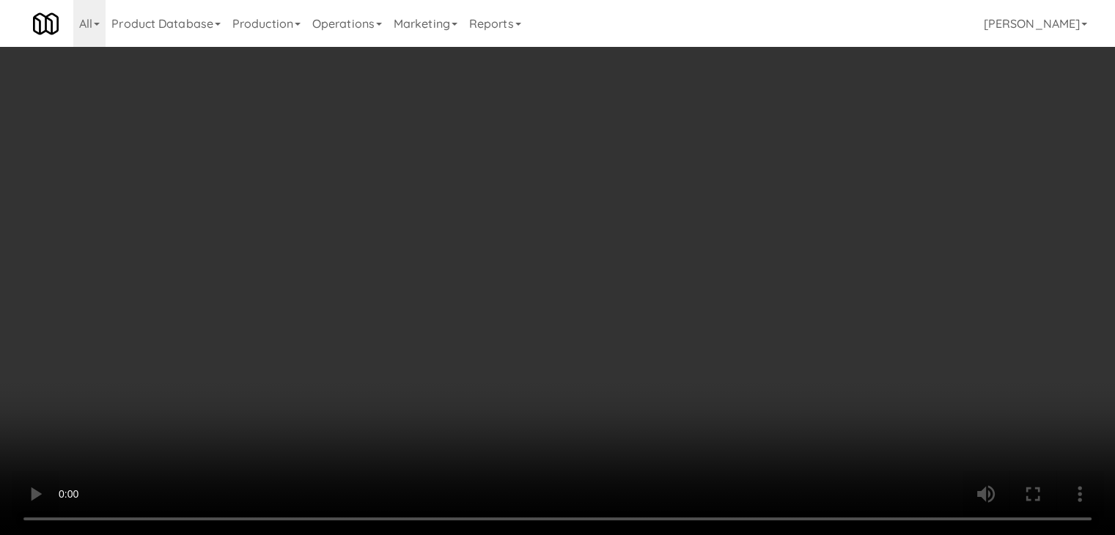
drag, startPoint x: 775, startPoint y: 174, endPoint x: 785, endPoint y: 171, distance: 10.9
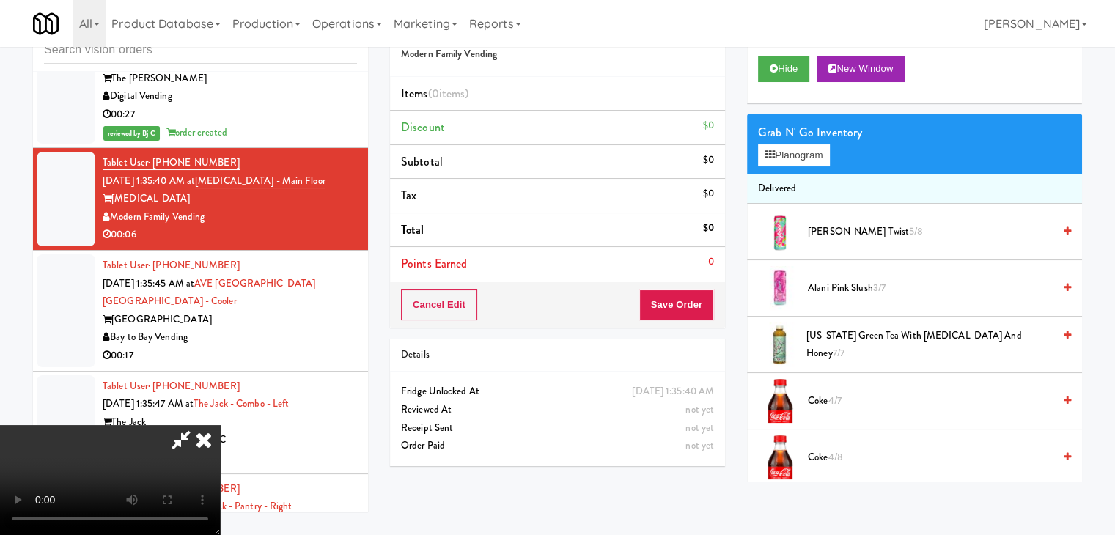
click at [780, 174] on li "Delivered" at bounding box center [914, 189] width 335 height 31
click at [794, 165] on button "Planogram" at bounding box center [794, 155] width 72 height 22
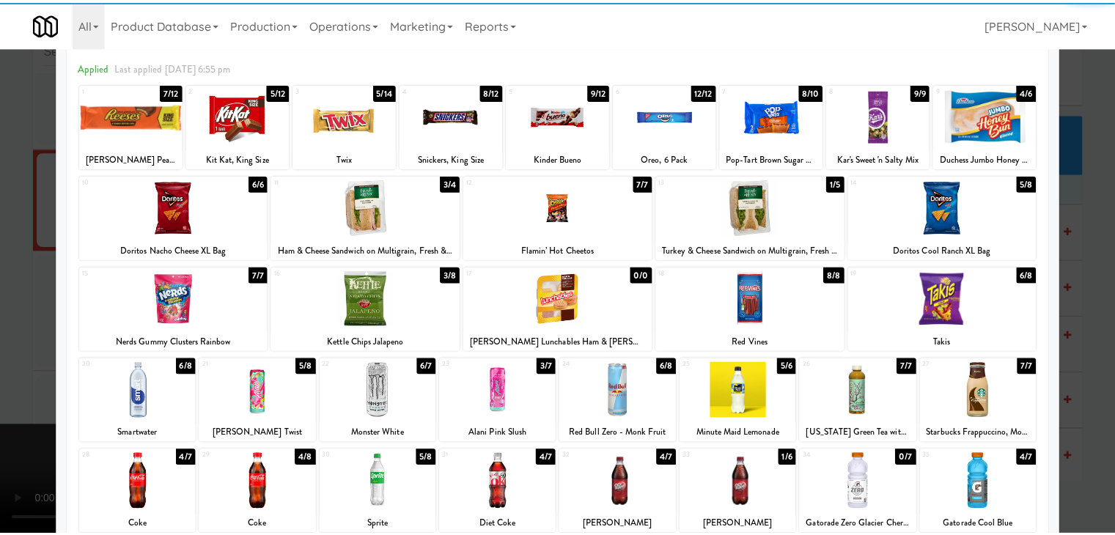
scroll to position [73, 0]
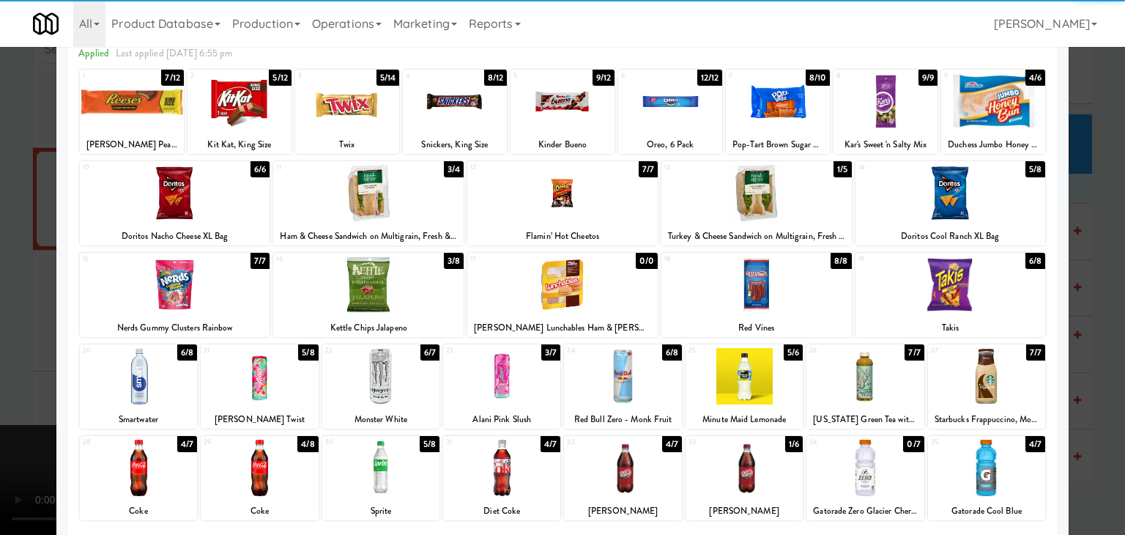
click at [284, 367] on div at bounding box center [259, 376] width 117 height 56
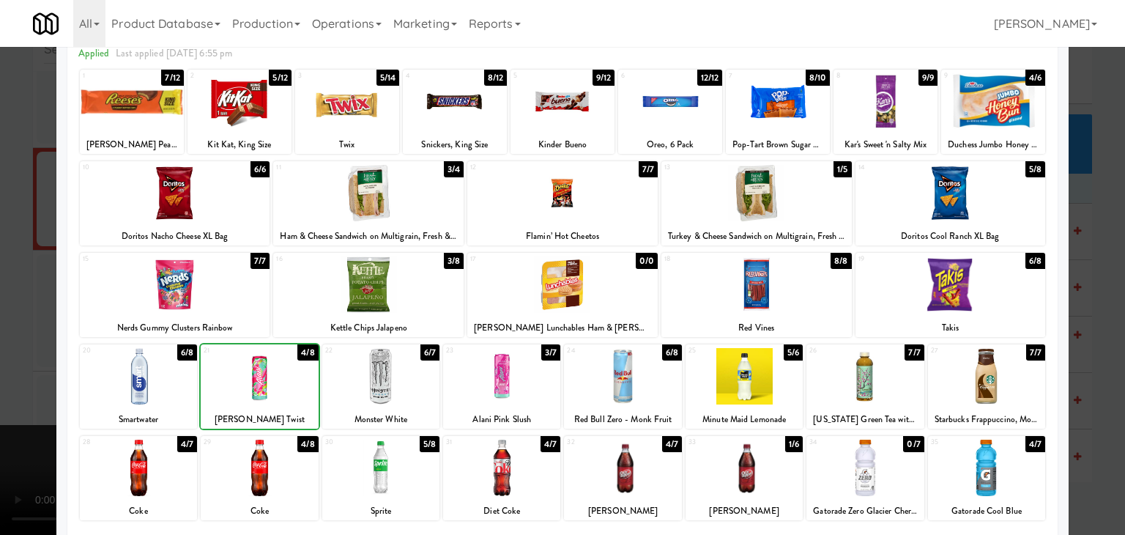
drag, startPoint x: 0, startPoint y: 390, endPoint x: 233, endPoint y: 363, distance: 234.6
click at [9, 386] on div at bounding box center [562, 267] width 1125 height 535
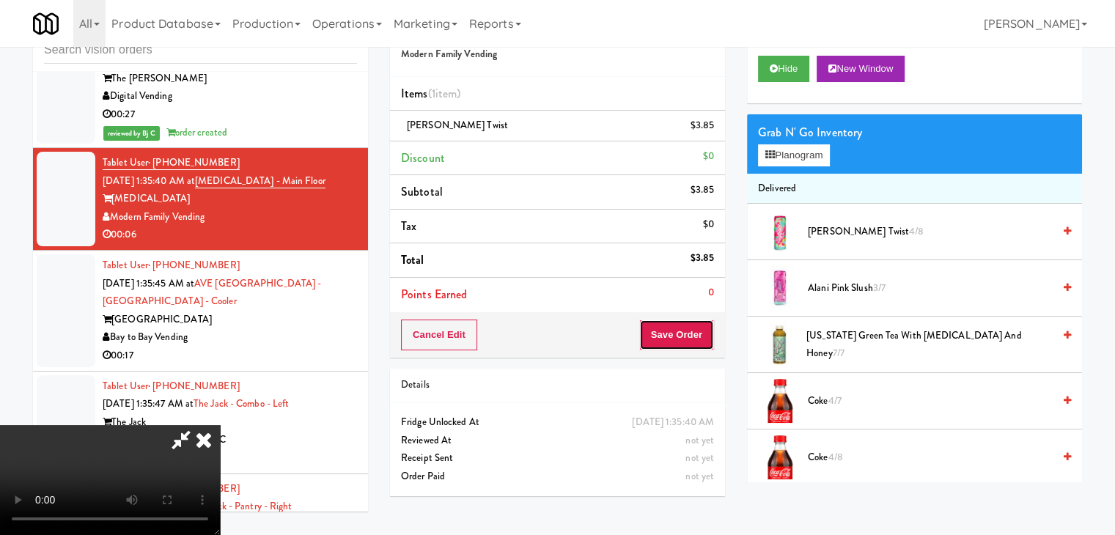
click at [707, 337] on button "Save Order" at bounding box center [676, 334] width 75 height 31
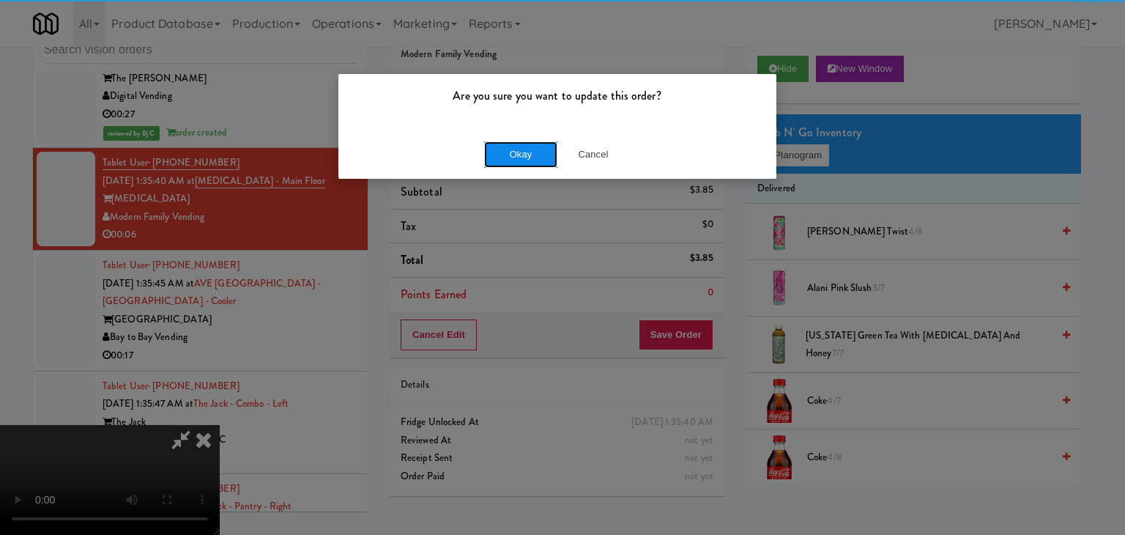
click at [521, 144] on button "Okay" at bounding box center [520, 154] width 73 height 26
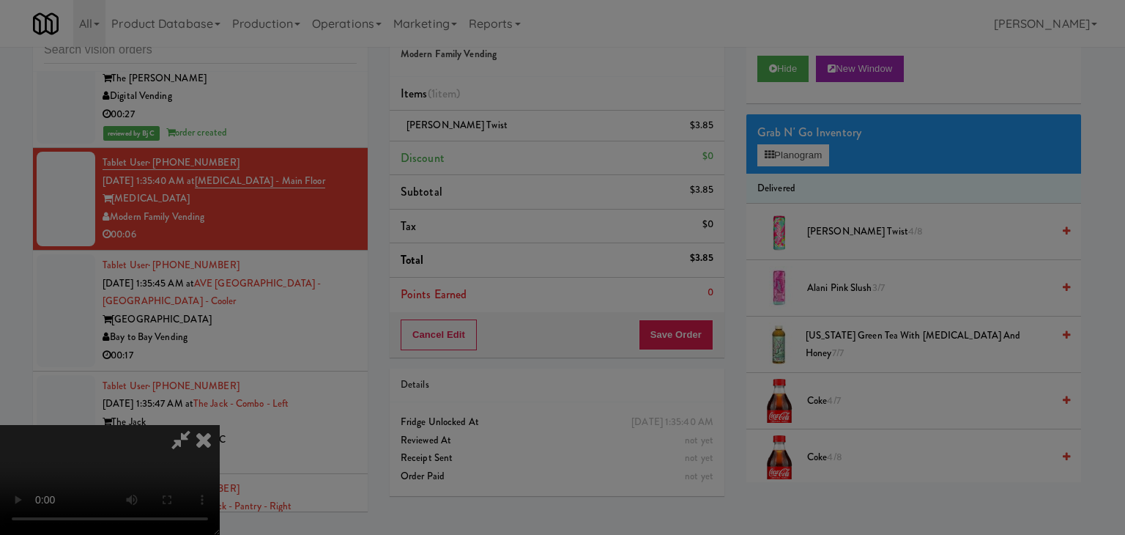
click at [521, 141] on button "Okay" at bounding box center [520, 127] width 73 height 26
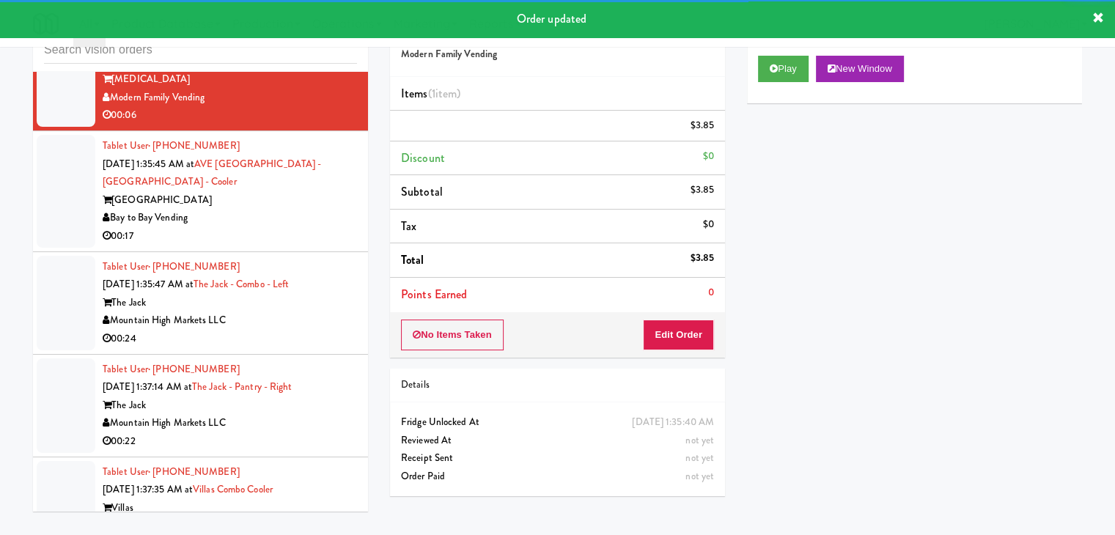
scroll to position [8228, 0]
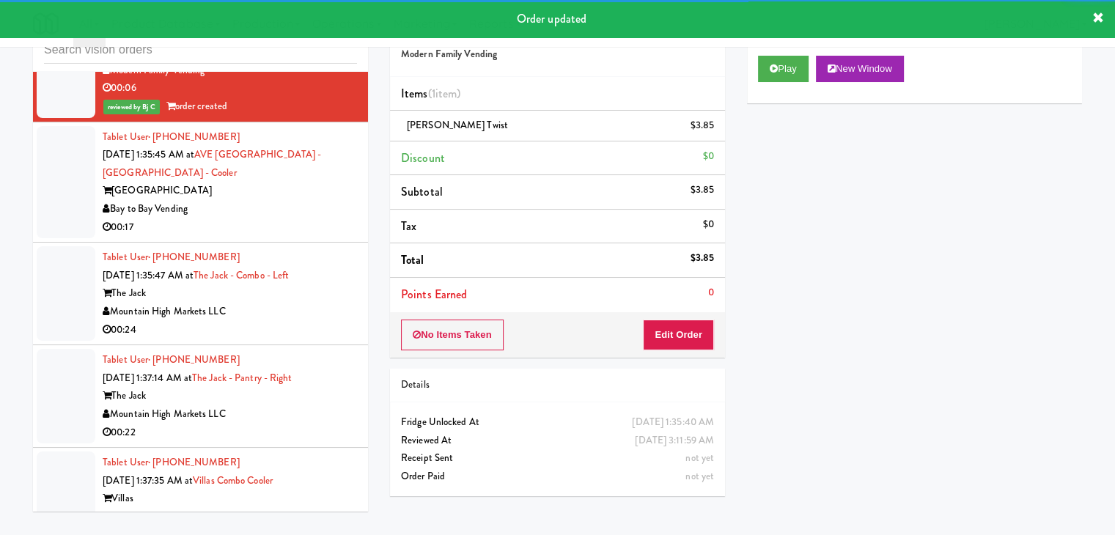
drag, startPoint x: 289, startPoint y: 246, endPoint x: 289, endPoint y: 255, distance: 8.8
click at [289, 237] on div "00:17" at bounding box center [230, 227] width 254 height 18
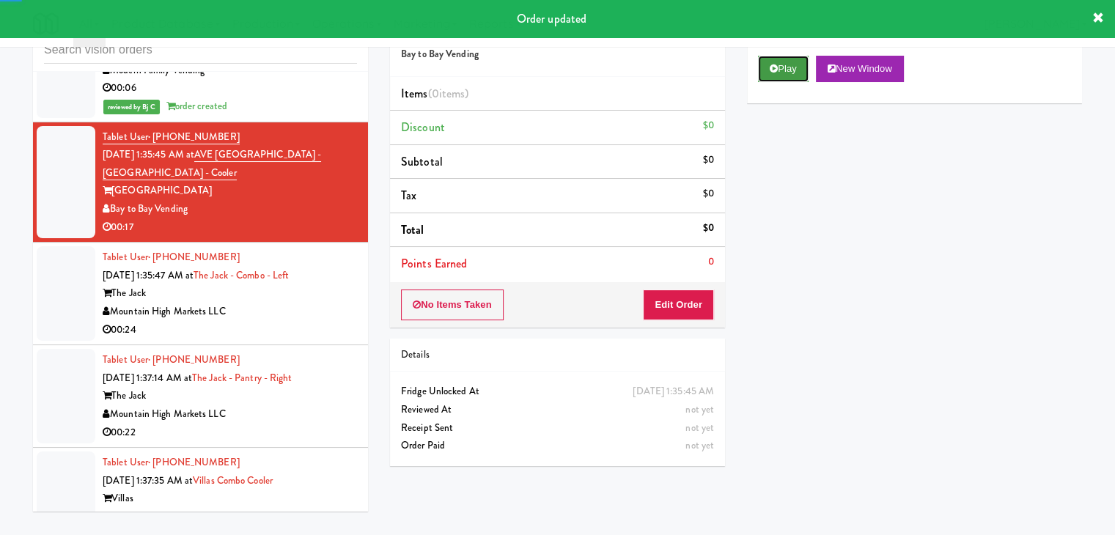
click at [784, 56] on button "Play" at bounding box center [783, 69] width 51 height 26
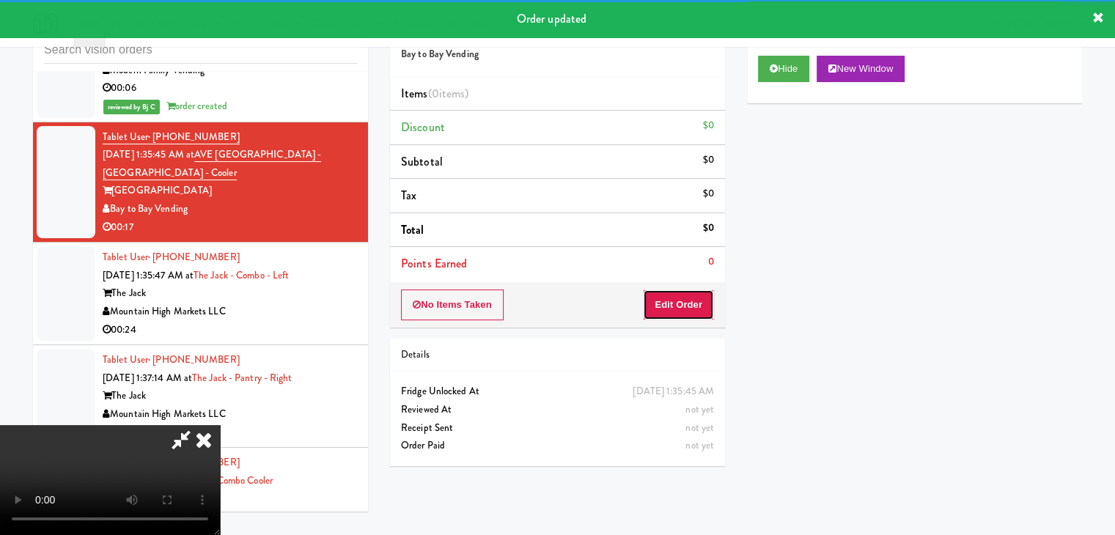
click at [671, 303] on button "Edit Order" at bounding box center [678, 304] width 71 height 31
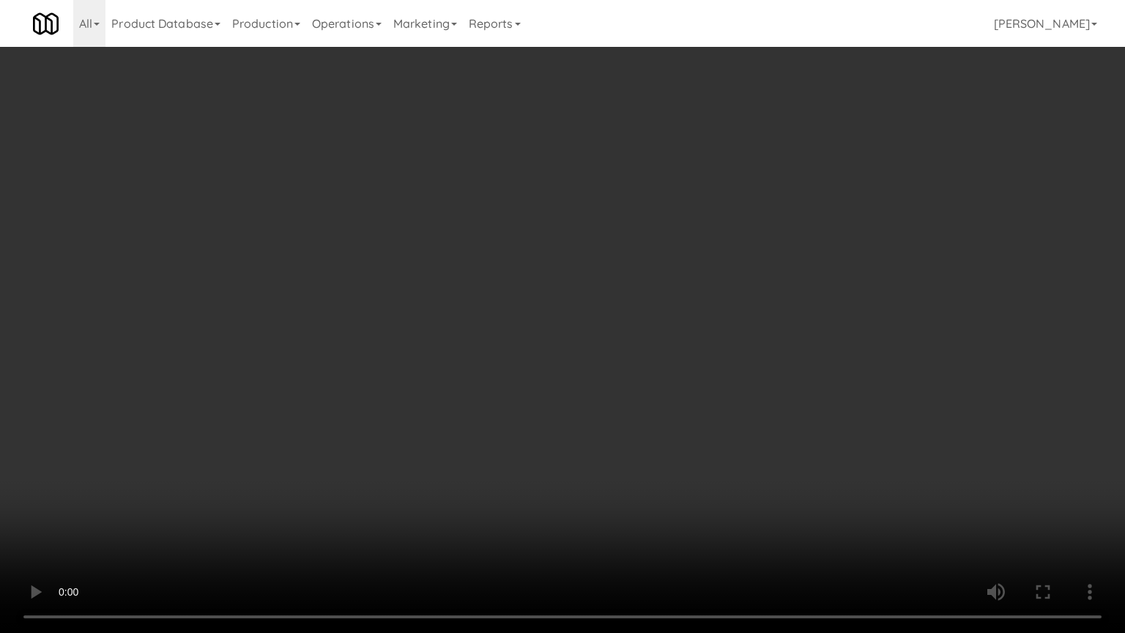
click at [782, 442] on video at bounding box center [562, 316] width 1125 height 633
click at [778, 443] on video at bounding box center [562, 316] width 1125 height 633
click at [779, 443] on video at bounding box center [562, 316] width 1125 height 633
click at [777, 442] on video at bounding box center [562, 316] width 1125 height 633
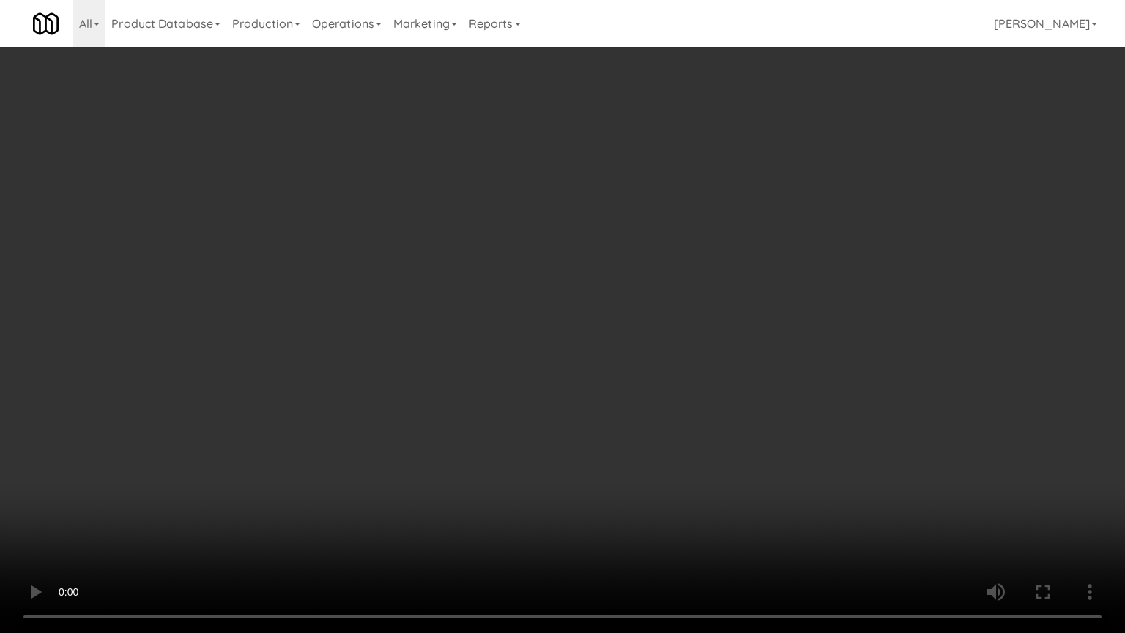
click at [773, 438] on video at bounding box center [562, 316] width 1125 height 633
click at [781, 422] on video at bounding box center [562, 316] width 1125 height 633
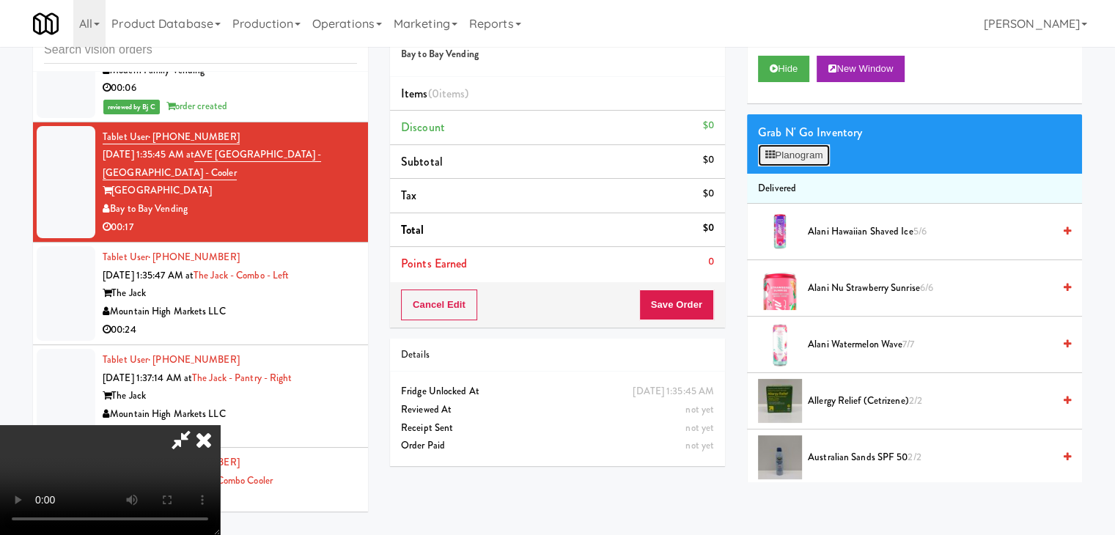
click at [819, 150] on button "Planogram" at bounding box center [794, 155] width 72 height 22
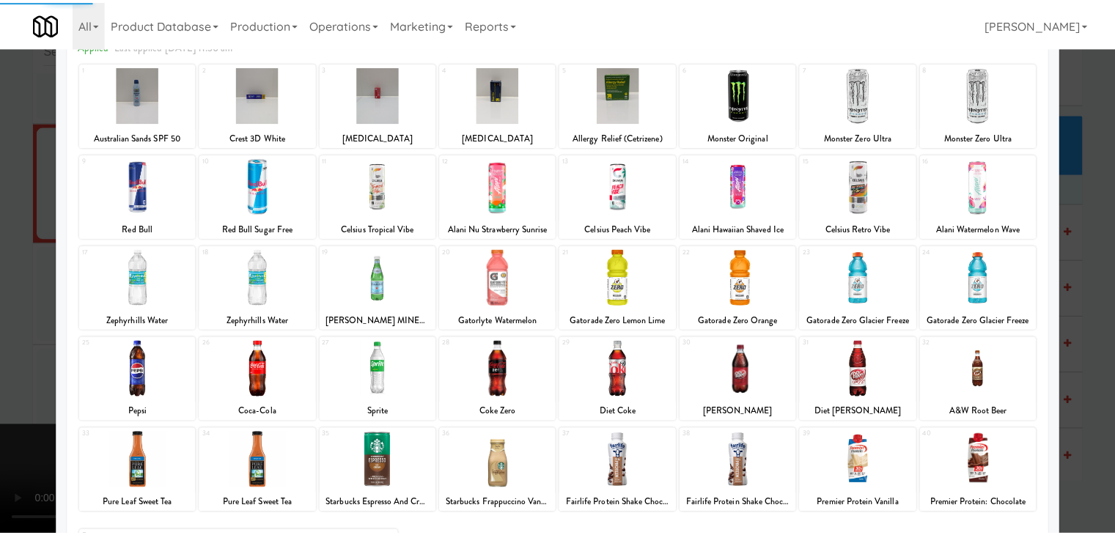
scroll to position [185, 0]
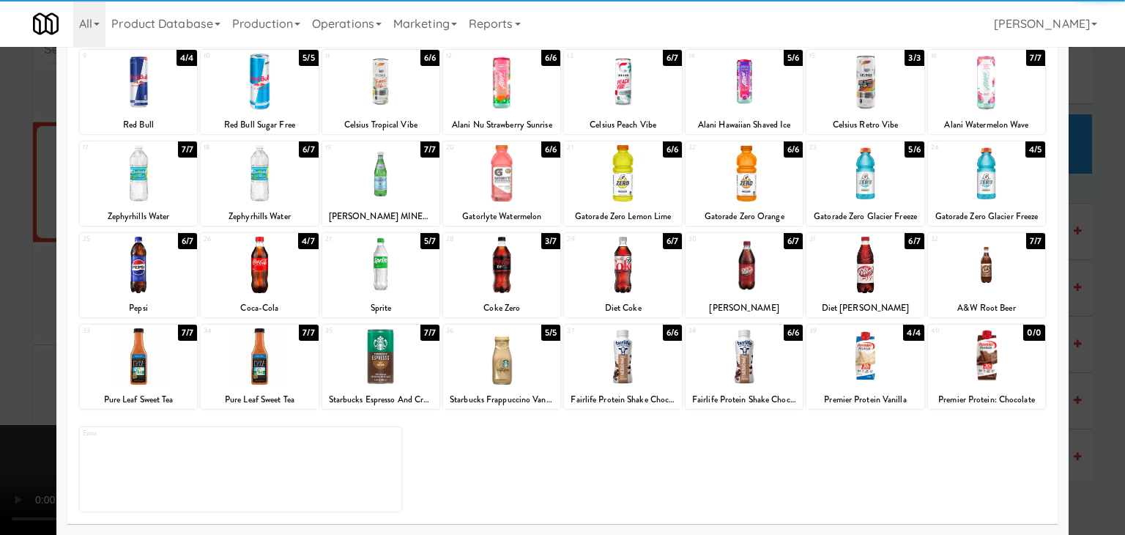
click at [495, 267] on div at bounding box center [501, 265] width 117 height 56
drag, startPoint x: 495, startPoint y: 267, endPoint x: 454, endPoint y: 270, distance: 41.1
click at [494, 267] on div at bounding box center [501, 265] width 117 height 56
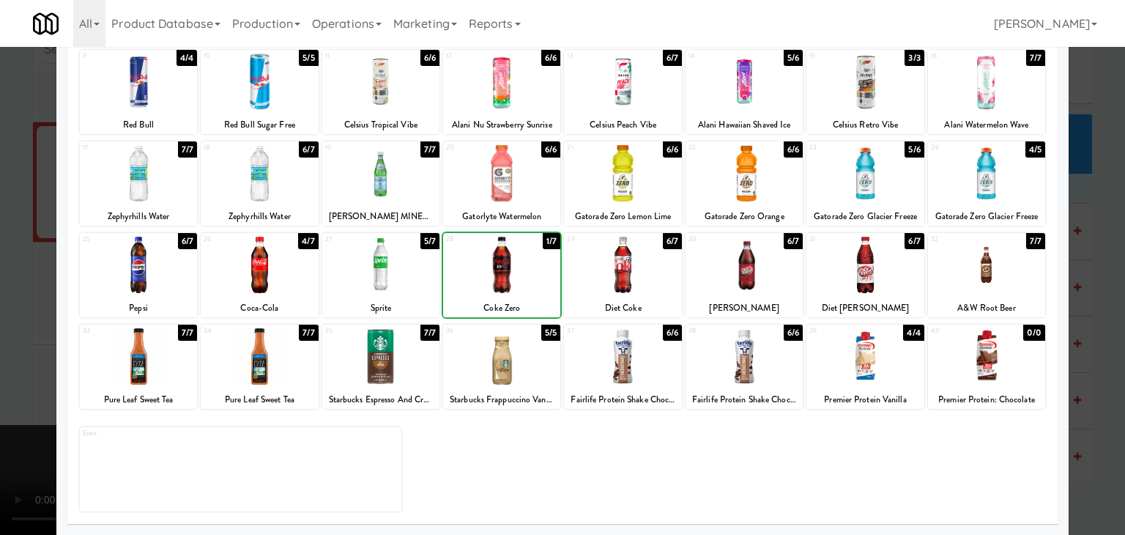
click at [43, 335] on div at bounding box center [562, 267] width 1125 height 535
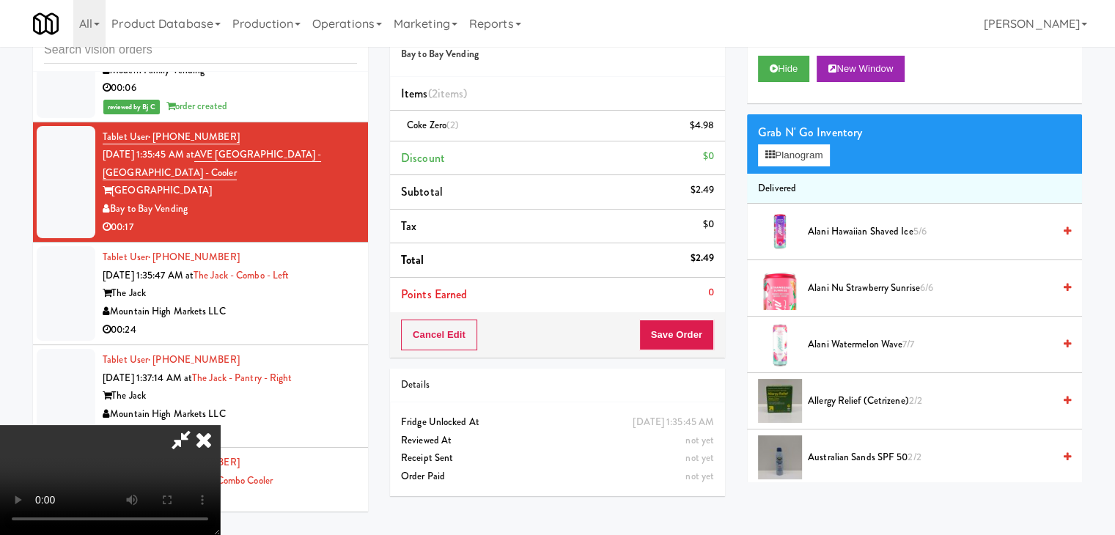
click at [709, 336] on div "Cancel Edit Save Order" at bounding box center [557, 334] width 335 height 45
click at [706, 336] on button "Save Order" at bounding box center [676, 334] width 75 height 31
click at [705, 336] on button "Save Order" at bounding box center [676, 334] width 75 height 31
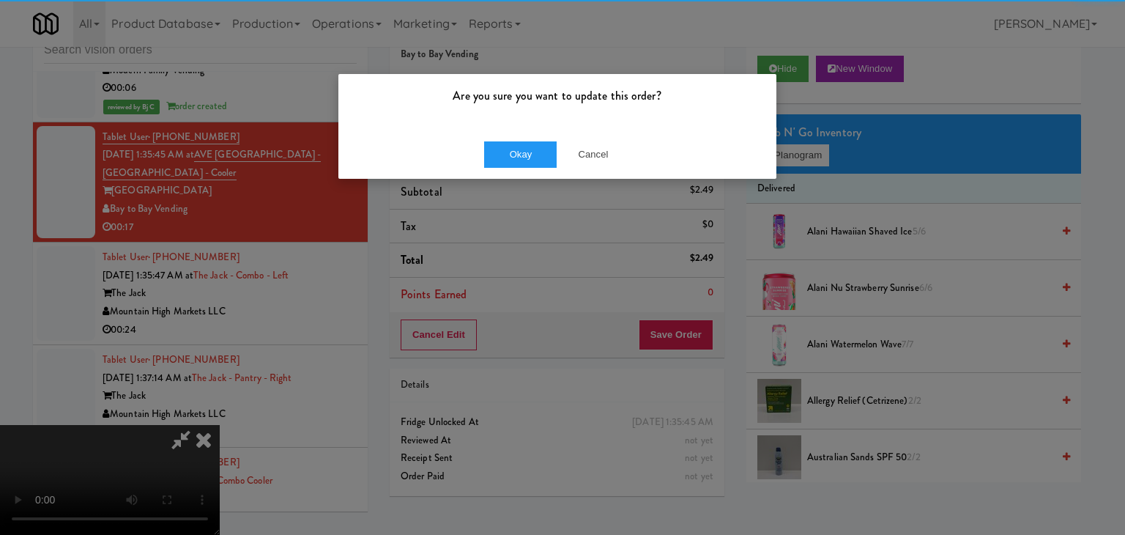
drag, startPoint x: 510, startPoint y: 106, endPoint x: 510, endPoint y: 138, distance: 31.5
click at [508, 114] on div "Are you sure you want to update this order?" at bounding box center [558, 102] width 438 height 56
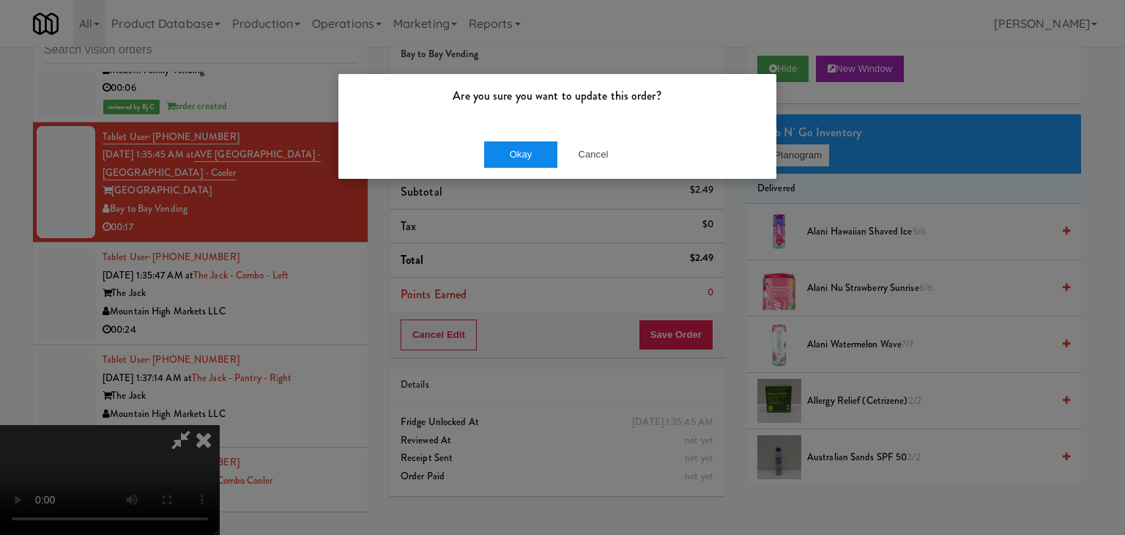
click at [510, 140] on div "Okay Cancel" at bounding box center [558, 154] width 438 height 49
click at [513, 142] on button "Okay" at bounding box center [520, 154] width 73 height 26
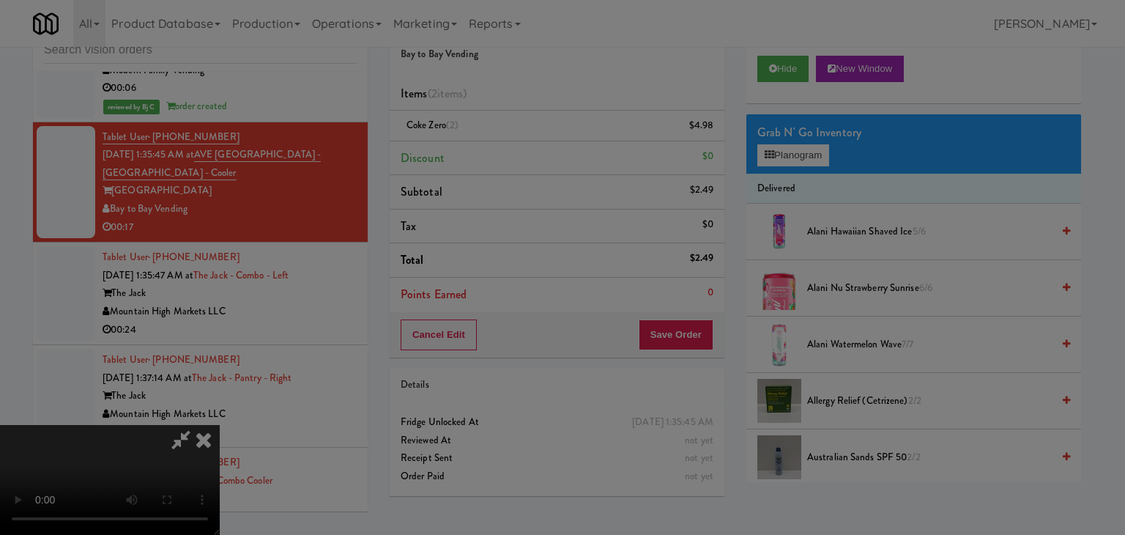
click at [513, 141] on button "Okay" at bounding box center [520, 127] width 73 height 26
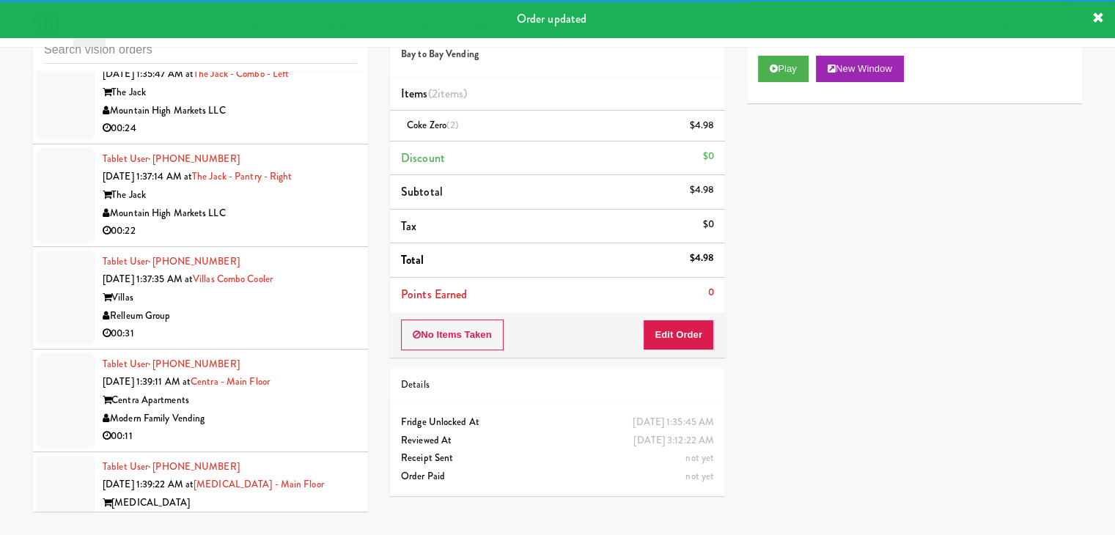
scroll to position [8448, 0]
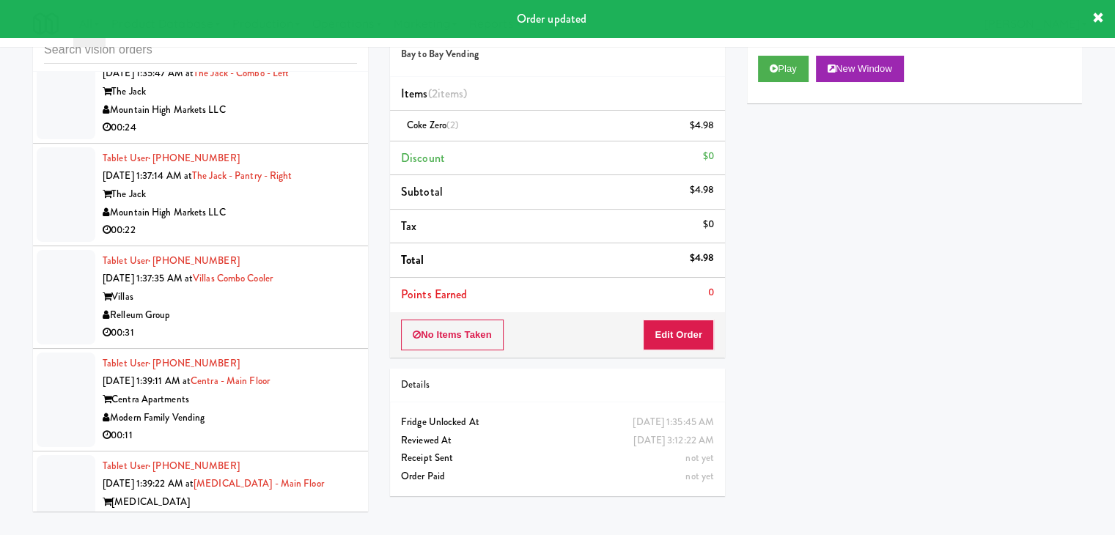
click at [311, 137] on div "00:24" at bounding box center [230, 128] width 254 height 18
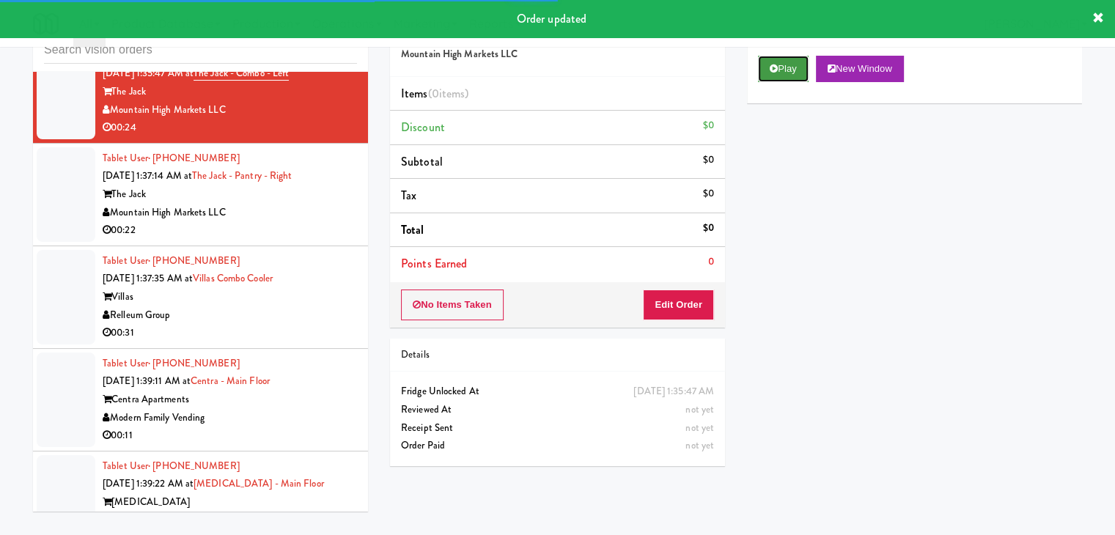
click at [782, 74] on button "Play" at bounding box center [783, 69] width 51 height 26
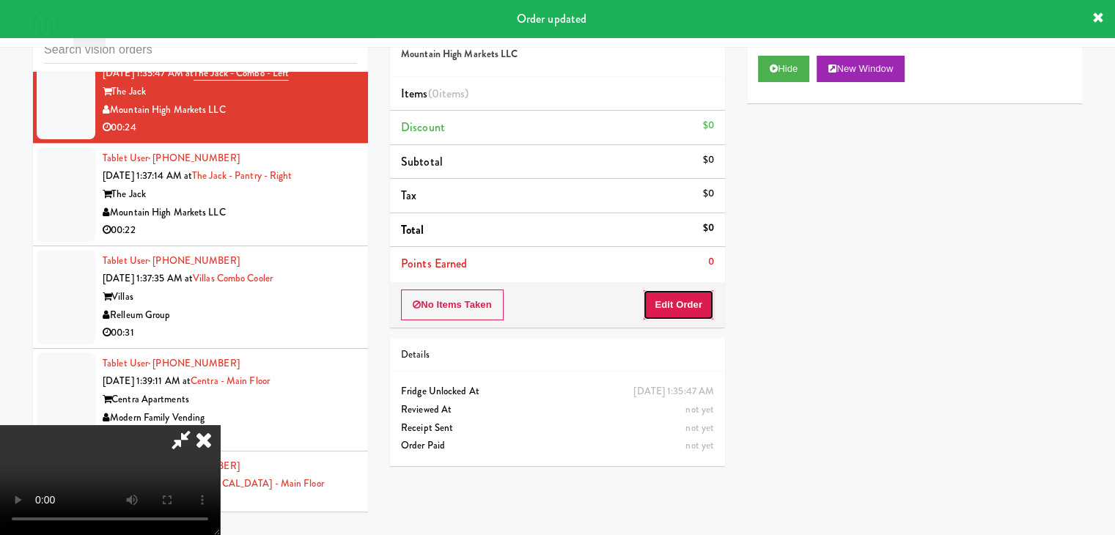
click at [680, 300] on button "Edit Order" at bounding box center [678, 304] width 71 height 31
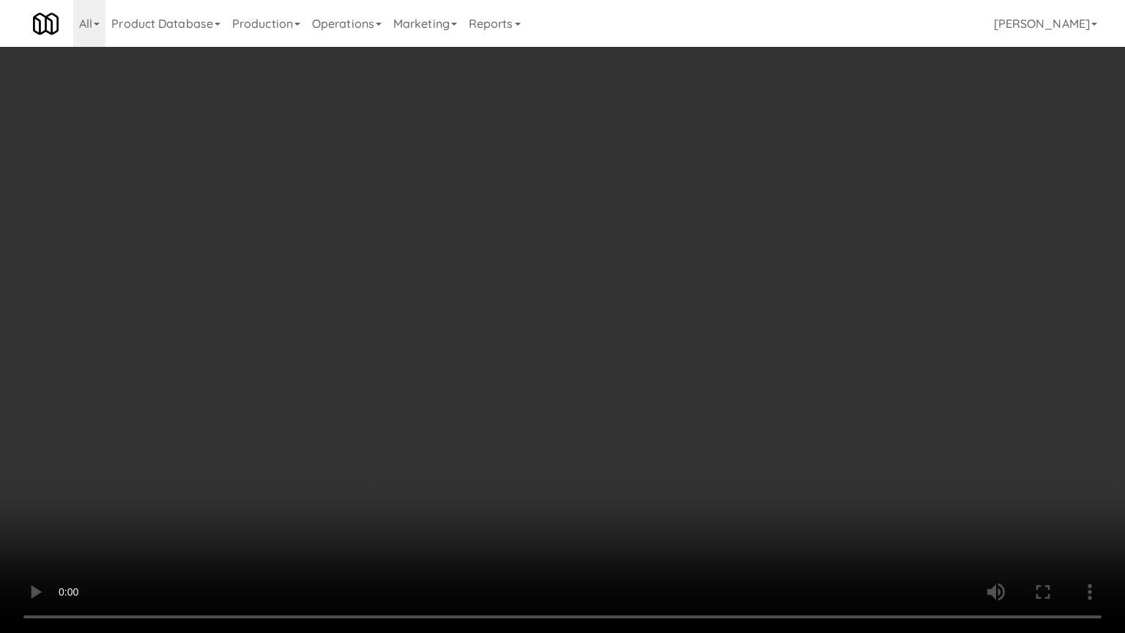
click at [738, 367] on video at bounding box center [562, 316] width 1125 height 633
click at [795, 344] on video at bounding box center [562, 316] width 1125 height 633
click at [791, 349] on video at bounding box center [562, 316] width 1125 height 633
click at [792, 349] on video at bounding box center [562, 316] width 1125 height 633
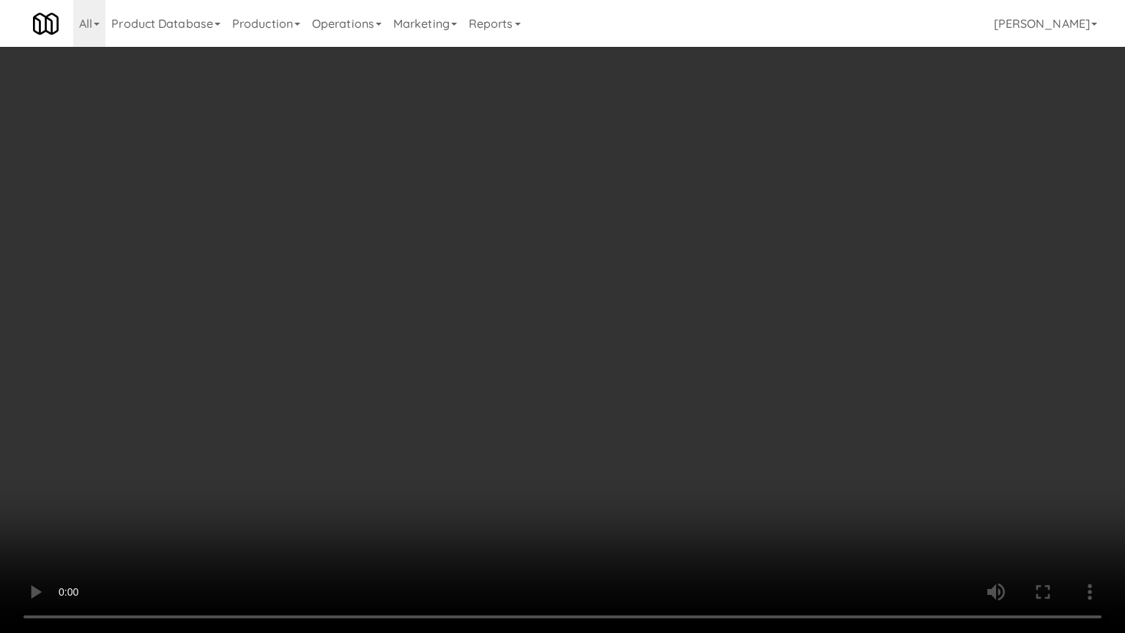
click at [793, 349] on video at bounding box center [562, 316] width 1125 height 633
drag, startPoint x: 809, startPoint y: 355, endPoint x: 818, endPoint y: 357, distance: 9.1
click at [818, 357] on video at bounding box center [562, 316] width 1125 height 633
click at [734, 411] on video at bounding box center [562, 316] width 1125 height 633
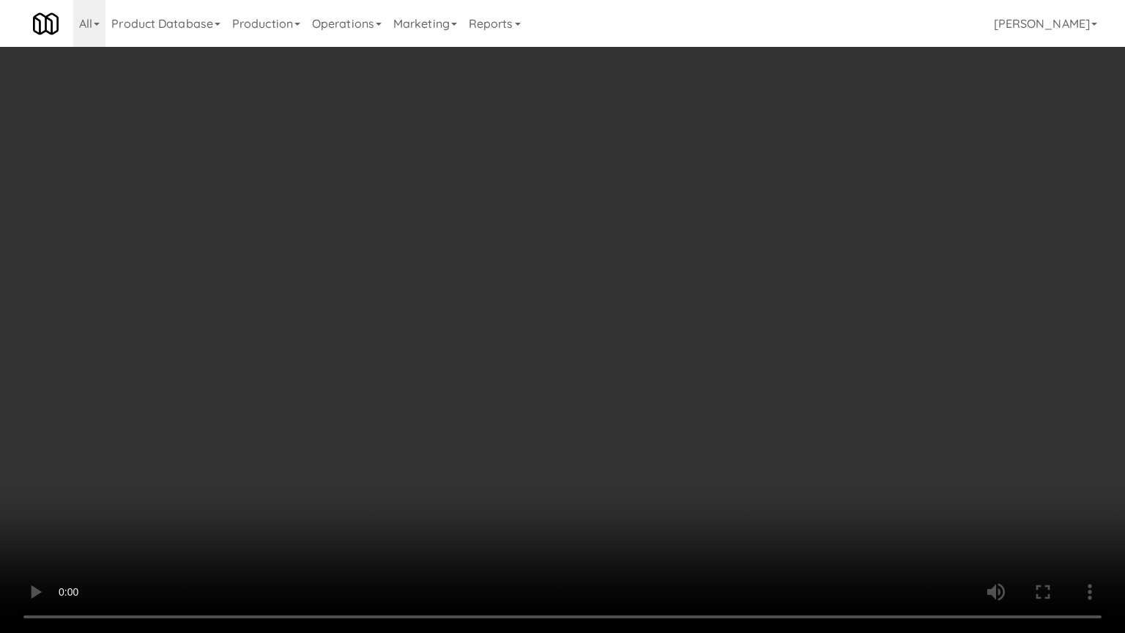
click at [736, 412] on video at bounding box center [562, 316] width 1125 height 633
click at [765, 408] on video at bounding box center [562, 316] width 1125 height 633
click at [766, 413] on video at bounding box center [562, 316] width 1125 height 633
click at [775, 418] on video at bounding box center [562, 316] width 1125 height 633
click at [776, 422] on video at bounding box center [562, 316] width 1125 height 633
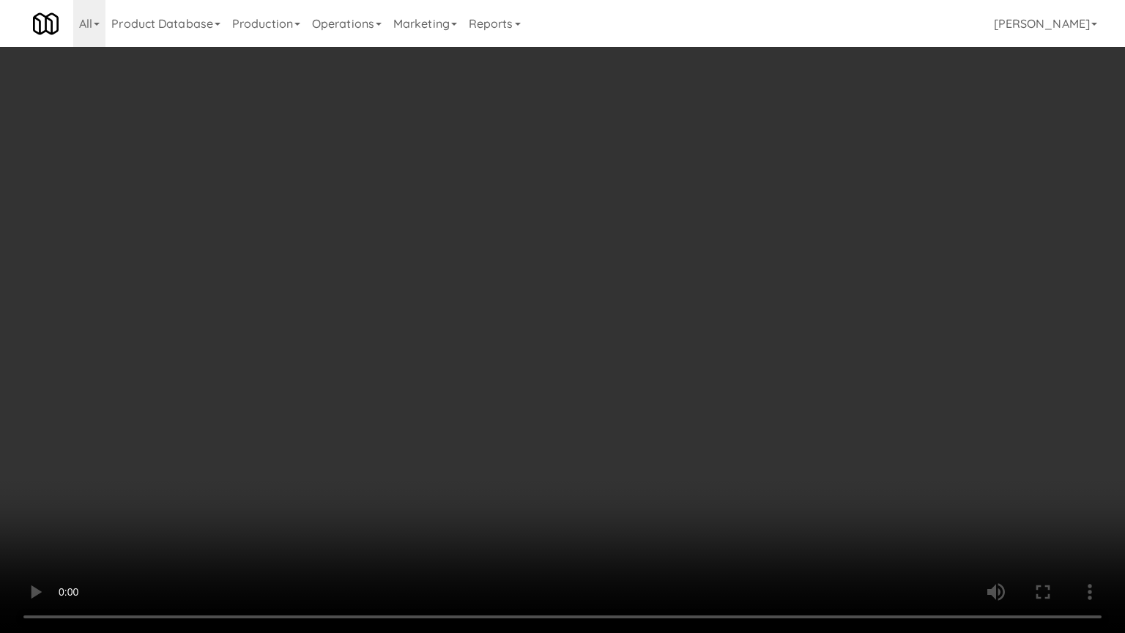
click at [784, 422] on video at bounding box center [562, 316] width 1125 height 633
click at [783, 422] on video at bounding box center [562, 316] width 1125 height 633
click at [793, 418] on video at bounding box center [562, 316] width 1125 height 633
click at [790, 413] on video at bounding box center [562, 316] width 1125 height 633
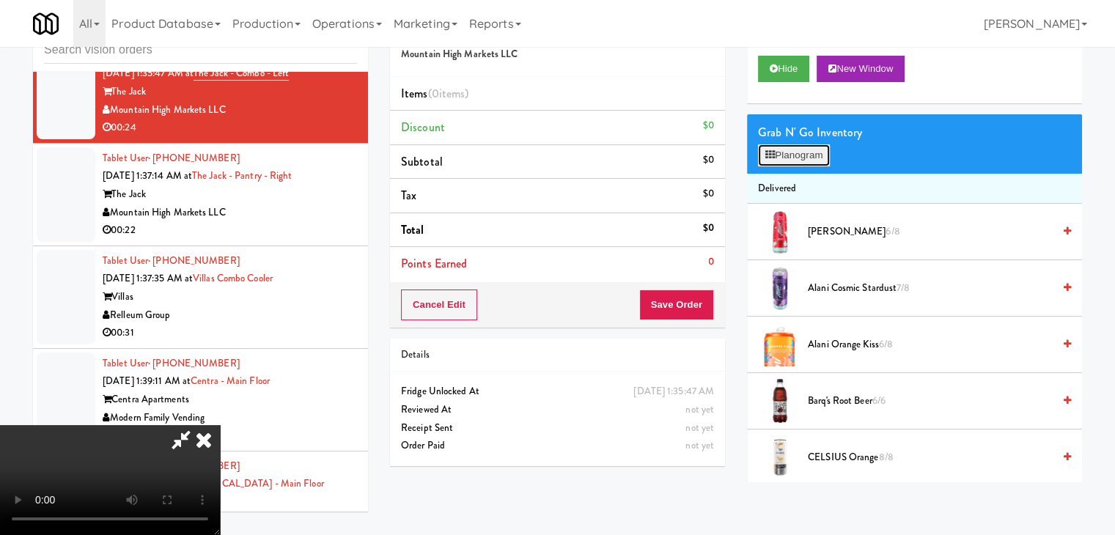
click at [815, 162] on button "Planogram" at bounding box center [794, 155] width 72 height 22
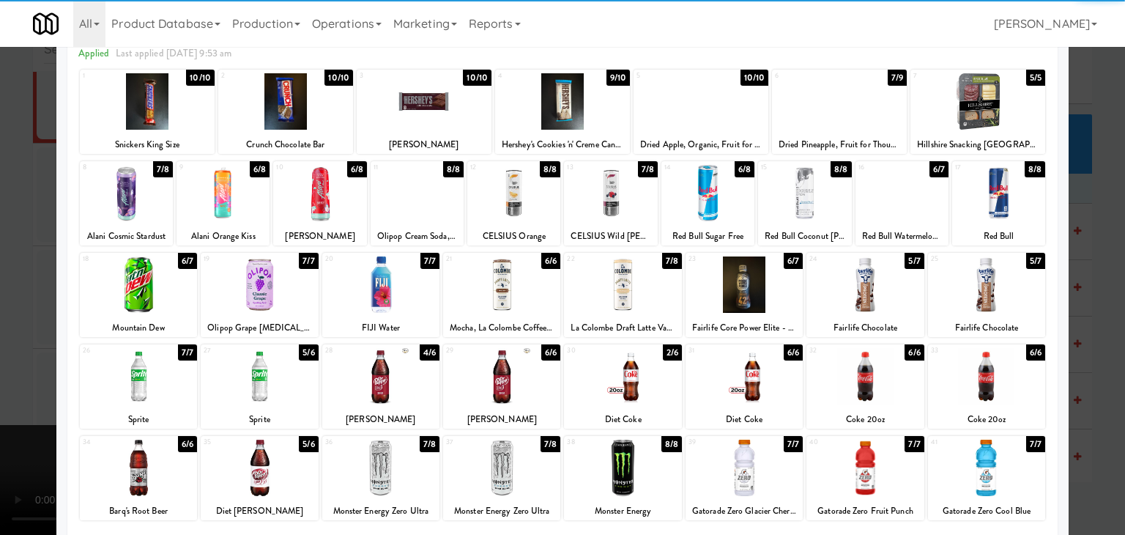
click at [628, 296] on div at bounding box center [622, 284] width 117 height 56
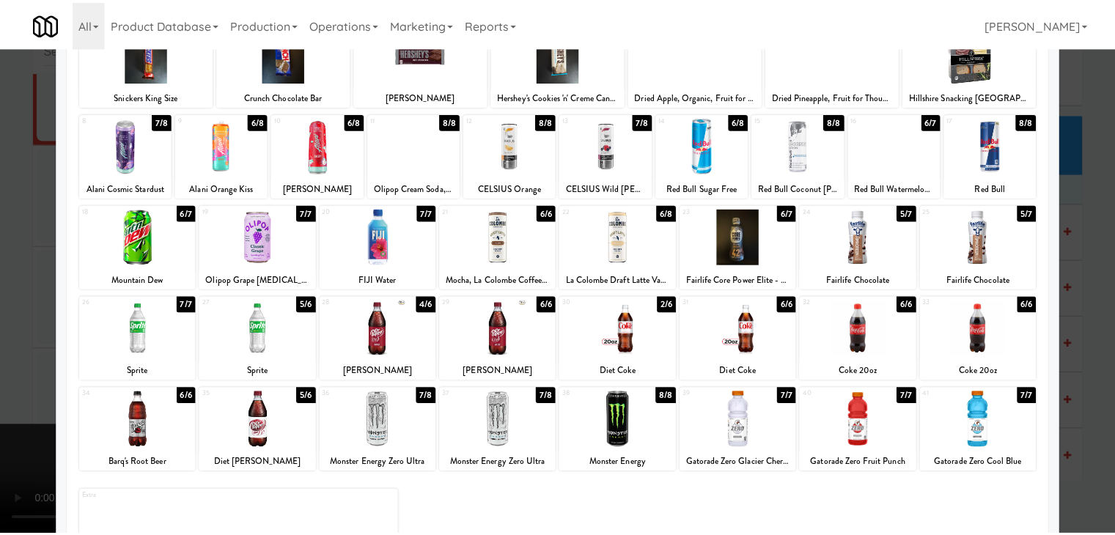
scroll to position [147, 0]
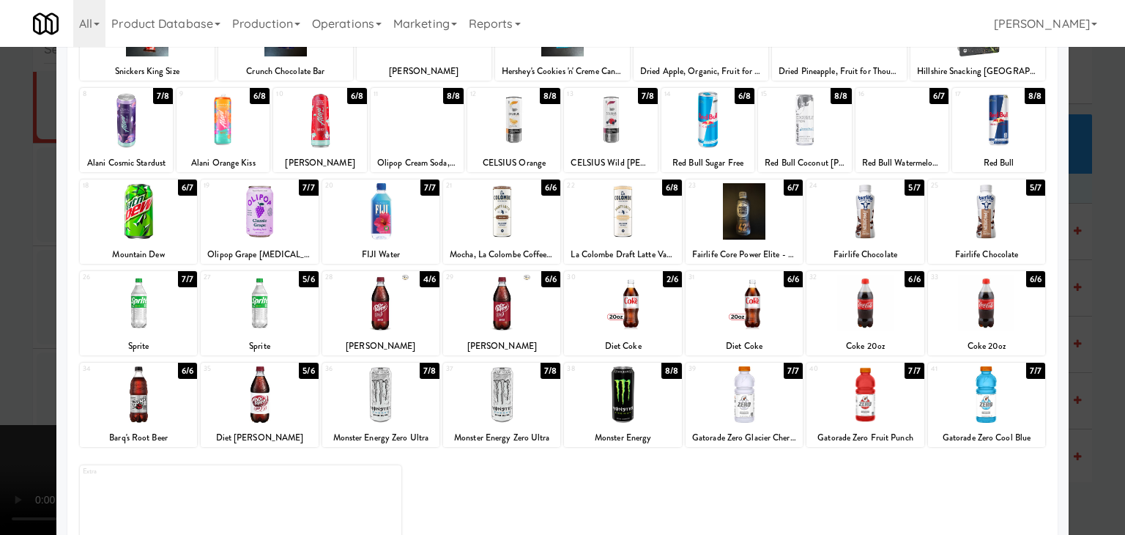
click at [749, 312] on div at bounding box center [744, 303] width 117 height 56
drag, startPoint x: 0, startPoint y: 358, endPoint x: 149, endPoint y: 355, distance: 149.5
click at [7, 357] on div at bounding box center [562, 267] width 1125 height 535
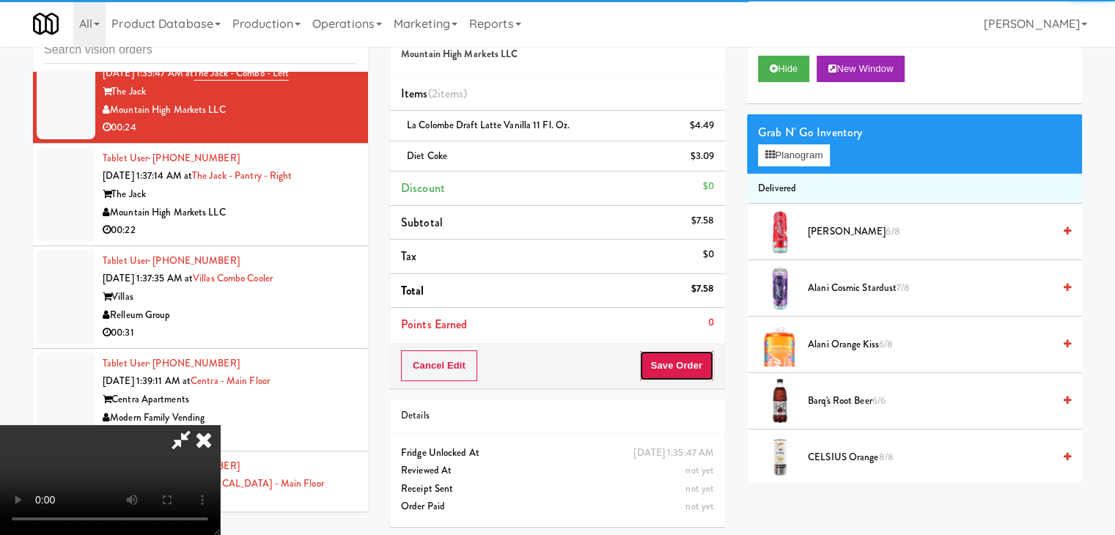
click at [687, 366] on button "Save Order" at bounding box center [676, 365] width 75 height 31
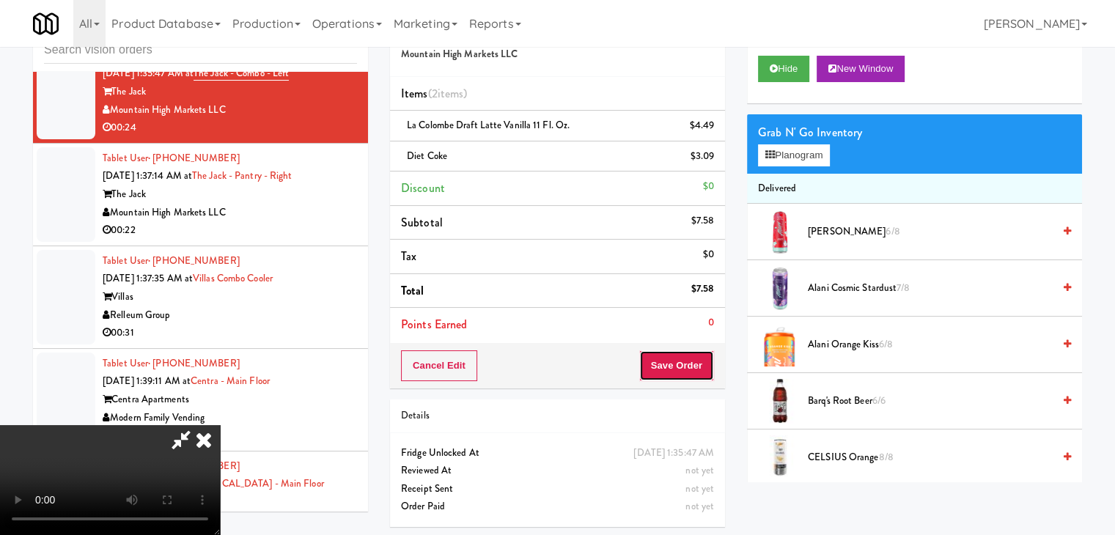
click at [691, 366] on button "Save Order" at bounding box center [676, 365] width 75 height 31
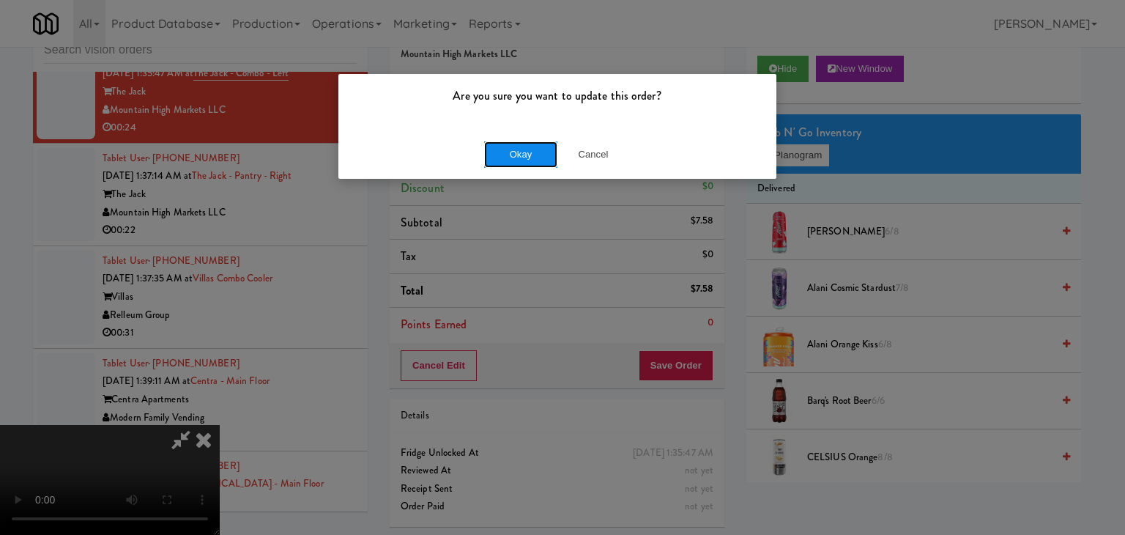
click at [527, 166] on button "Okay" at bounding box center [520, 154] width 73 height 26
click at [527, 166] on body "Are you sure you want to update this order? Okay Cancel Okay Are you sure you w…" at bounding box center [562, 267] width 1125 height 535
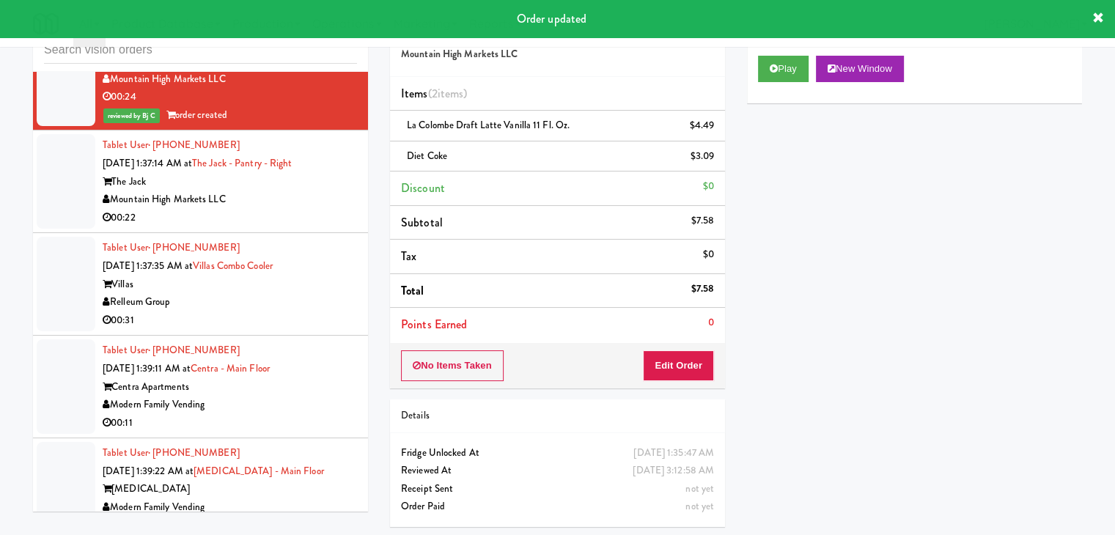
scroll to position [8466, 0]
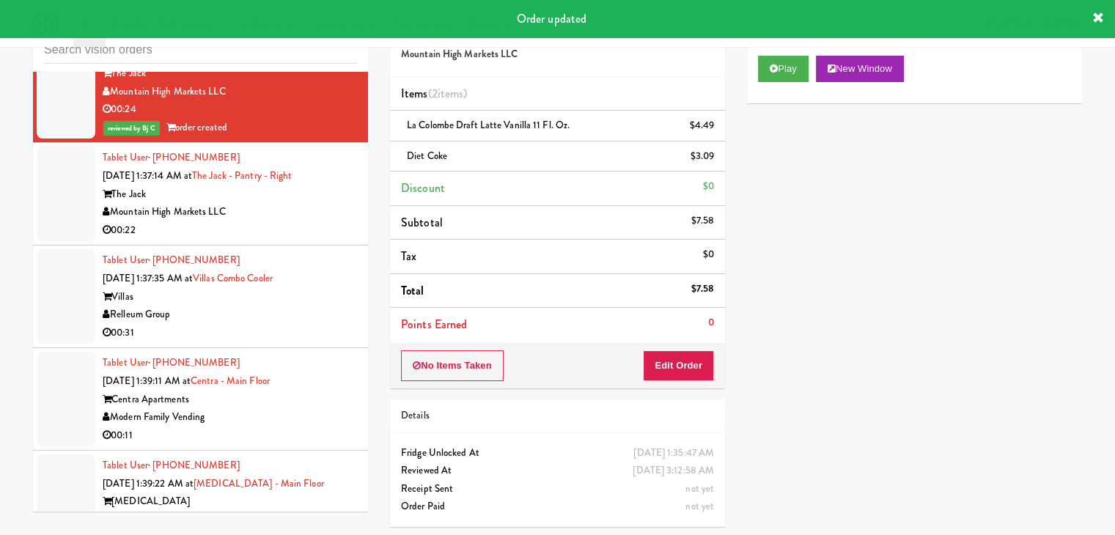
click at [349, 242] on li "Tablet User · (480) 694-5619 Aug 23, 2025 1:37:14 AM at The Jack - Pantry - Rig…" at bounding box center [200, 194] width 335 height 103
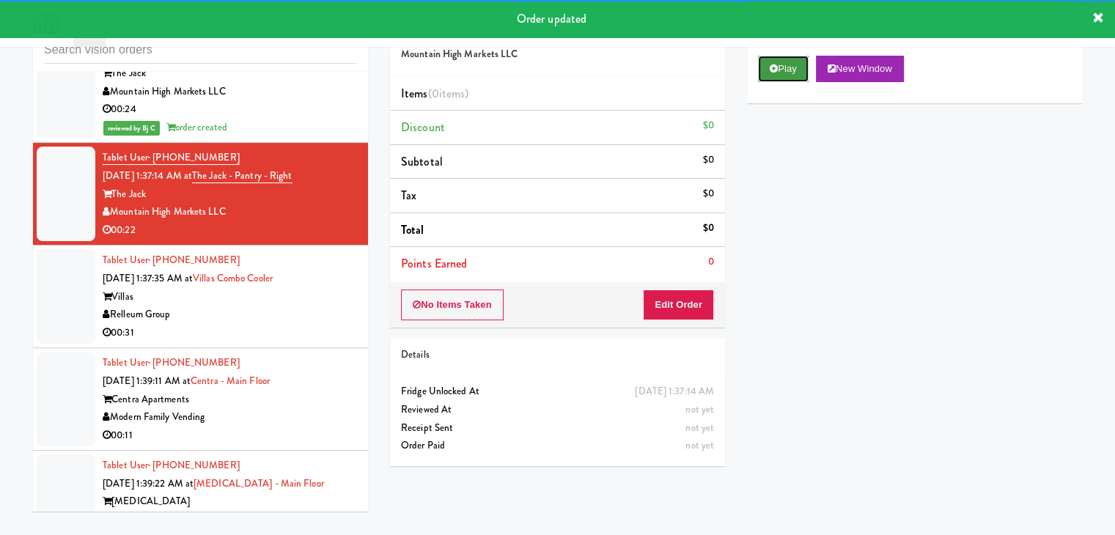
click at [771, 73] on button "Play" at bounding box center [783, 69] width 51 height 26
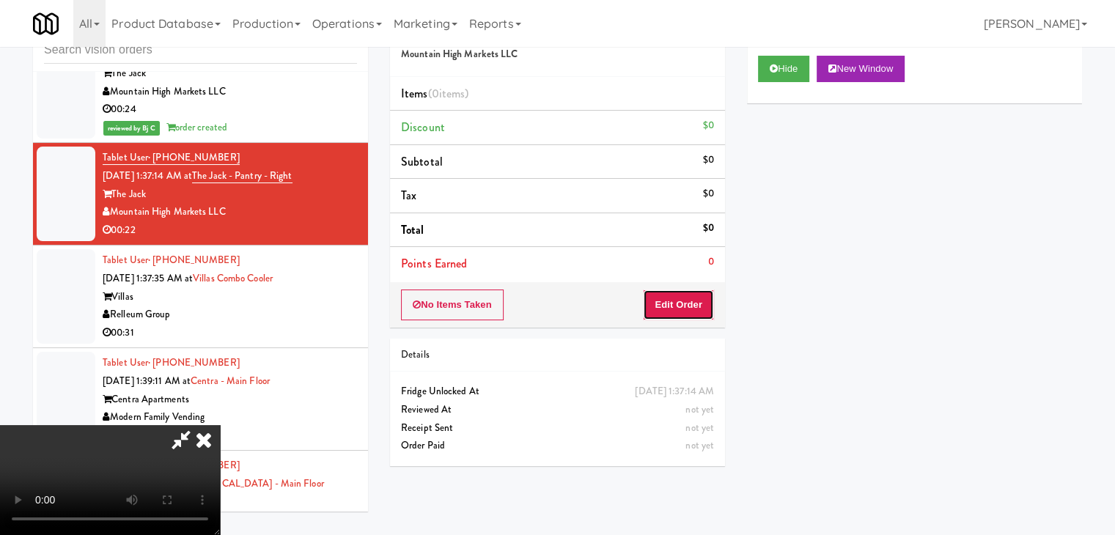
click at [649, 300] on button "Edit Order" at bounding box center [678, 304] width 71 height 31
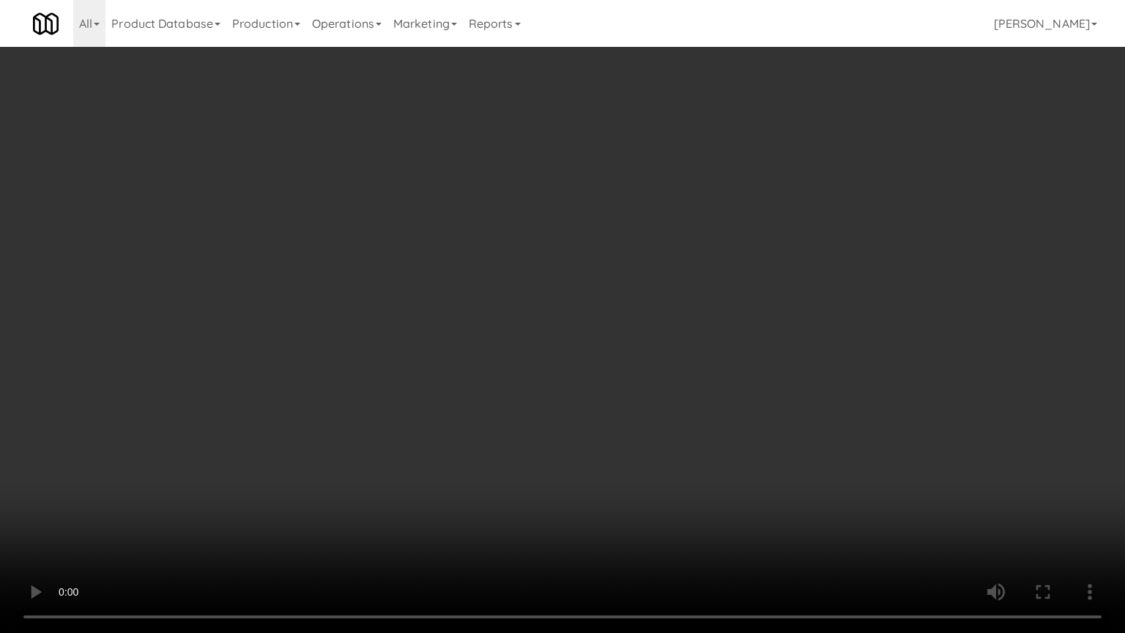
click at [687, 445] on video at bounding box center [562, 316] width 1125 height 633
click at [596, 495] on video at bounding box center [562, 316] width 1125 height 633
click at [613, 485] on video at bounding box center [562, 316] width 1125 height 633
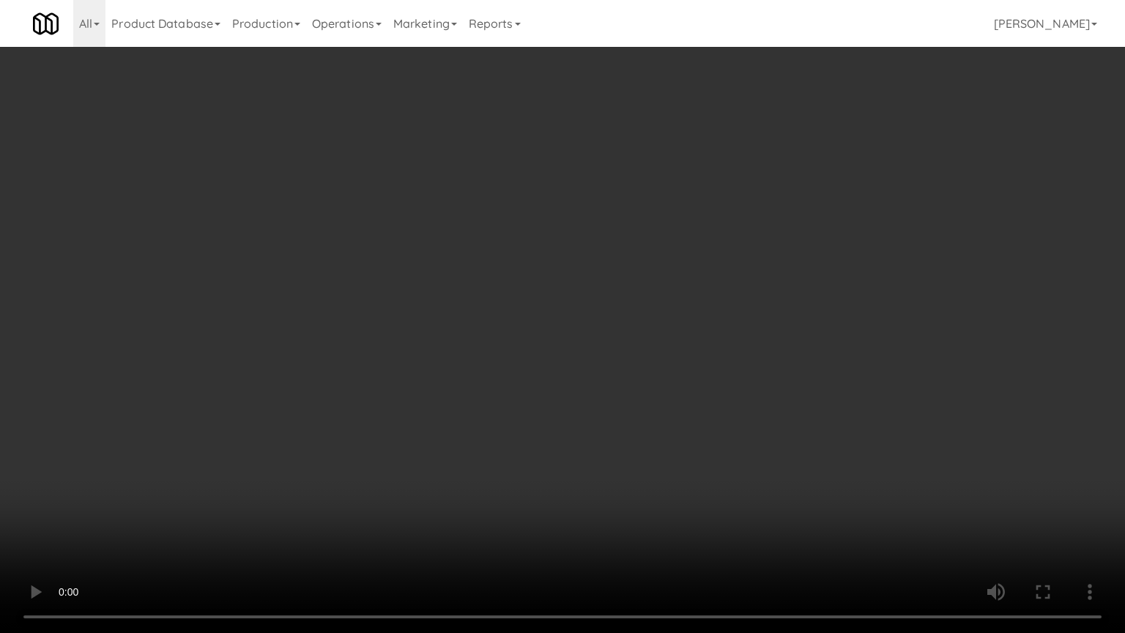
click at [613, 486] on video at bounding box center [562, 316] width 1125 height 633
click at [619, 491] on video at bounding box center [562, 316] width 1125 height 633
click at [619, 490] on video at bounding box center [562, 316] width 1125 height 633
click at [622, 486] on video at bounding box center [562, 316] width 1125 height 633
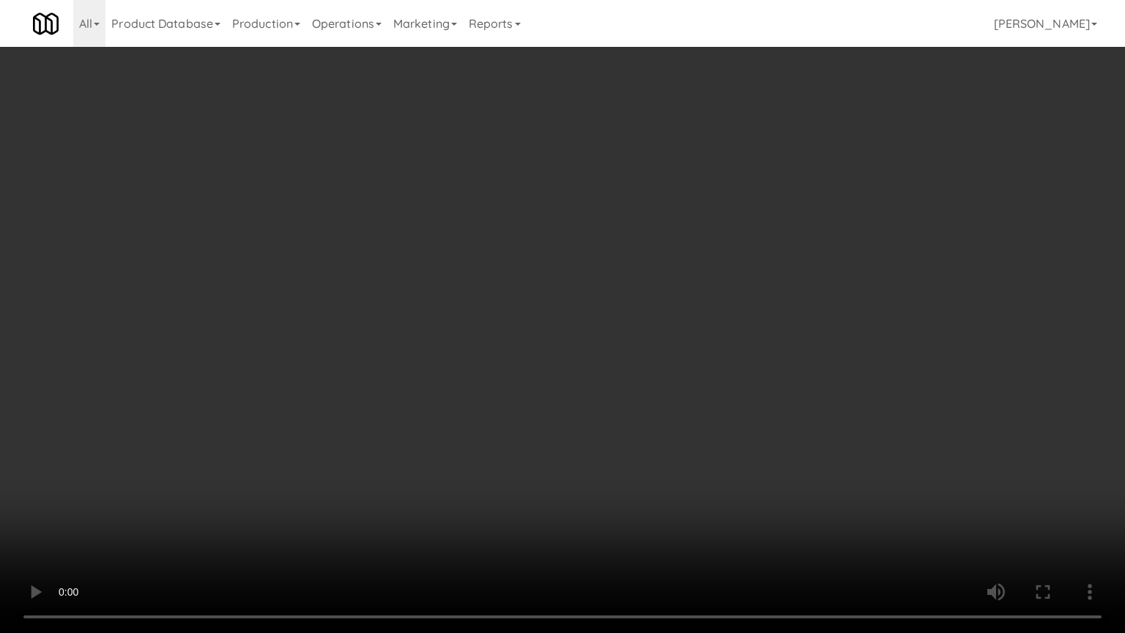
click at [622, 486] on video at bounding box center [562, 316] width 1125 height 633
click at [627, 478] on video at bounding box center [562, 316] width 1125 height 633
drag, startPoint x: 627, startPoint y: 478, endPoint x: 718, endPoint y: 314, distance: 187.0
click at [627, 478] on video at bounding box center [562, 316] width 1125 height 633
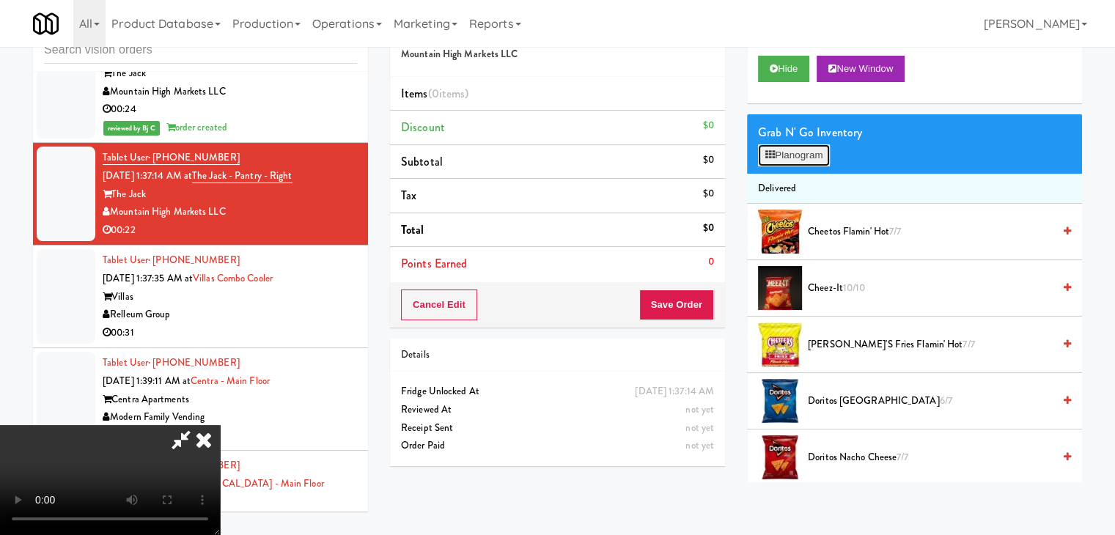
click at [818, 153] on button "Planogram" at bounding box center [794, 155] width 72 height 22
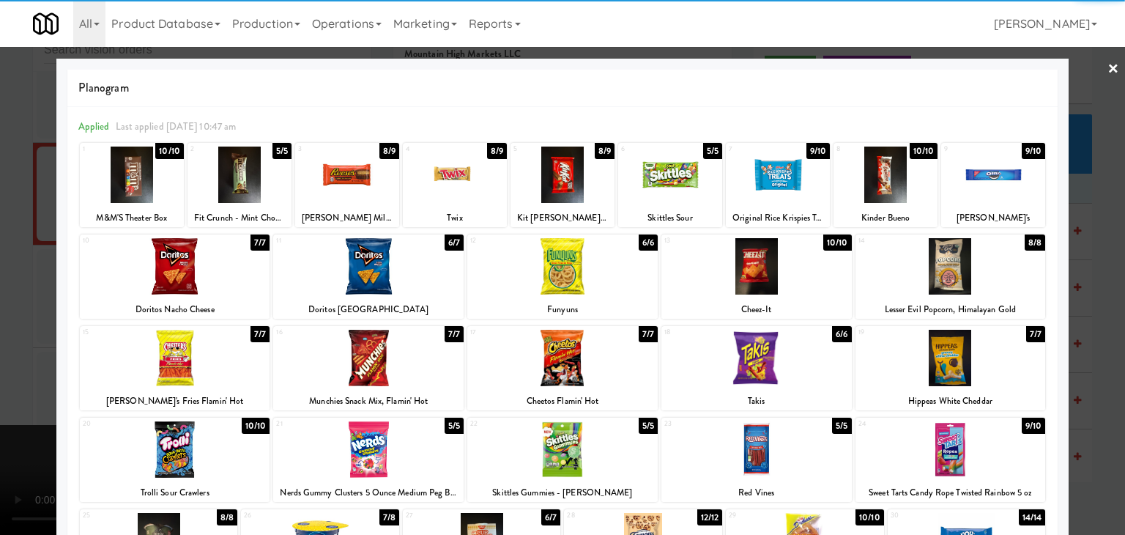
drag, startPoint x: 182, startPoint y: 370, endPoint x: 191, endPoint y: 370, distance: 8.8
click at [182, 370] on div at bounding box center [175, 358] width 191 height 56
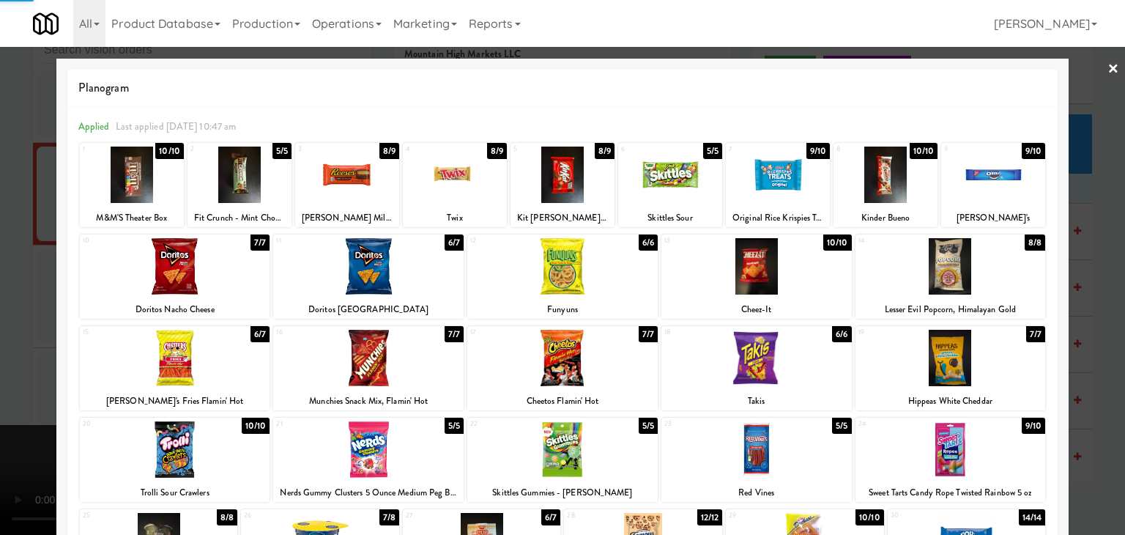
click at [379, 370] on div at bounding box center [368, 358] width 191 height 56
click at [514, 363] on div at bounding box center [562, 358] width 191 height 56
drag, startPoint x: 0, startPoint y: 398, endPoint x: 93, endPoint y: 397, distance: 93.1
click at [1, 399] on div at bounding box center [562, 267] width 1125 height 535
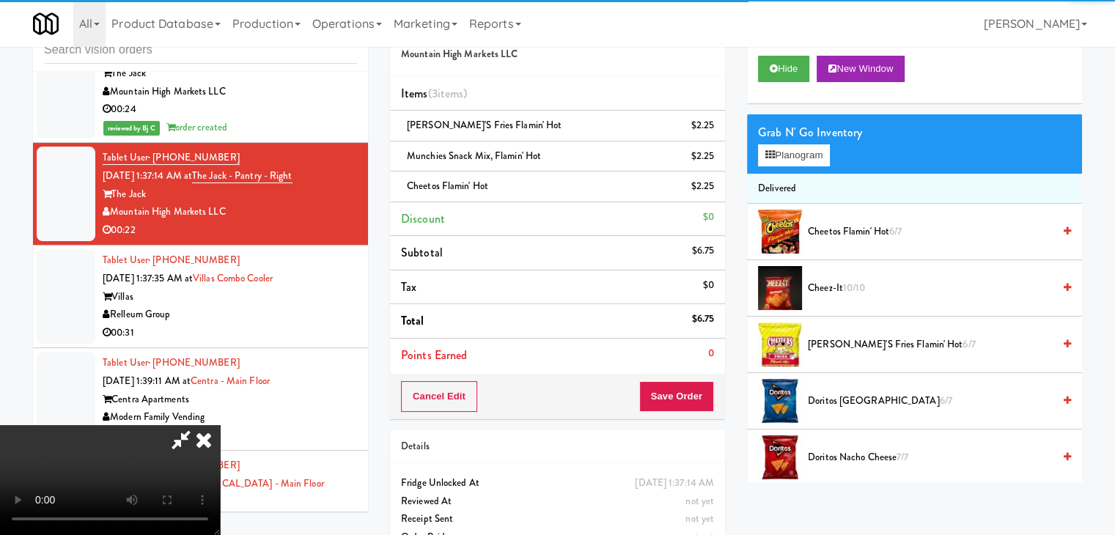
click at [220, 425] on video at bounding box center [110, 480] width 220 height 110
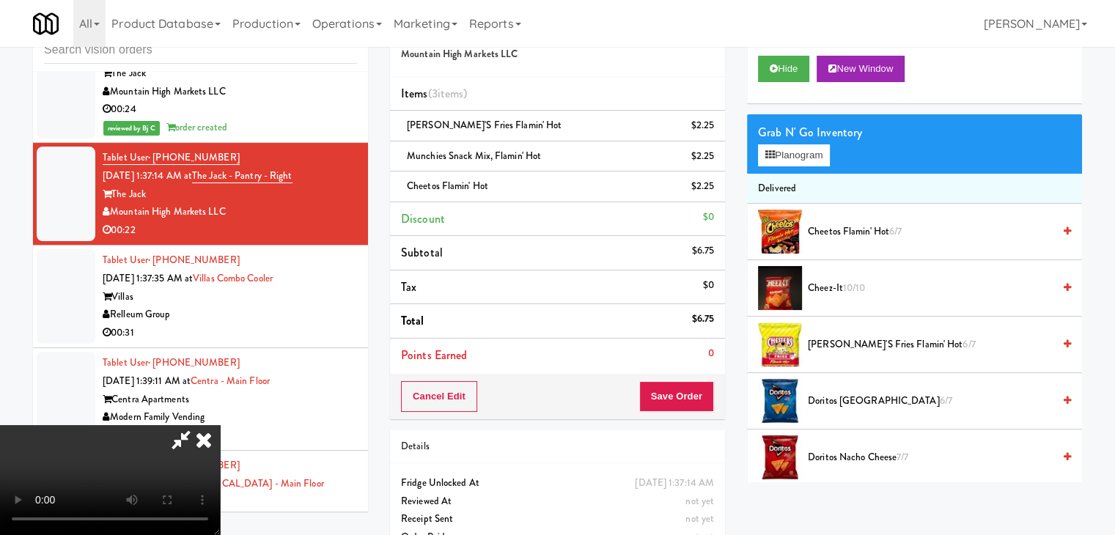
click at [220, 425] on video at bounding box center [110, 480] width 220 height 110
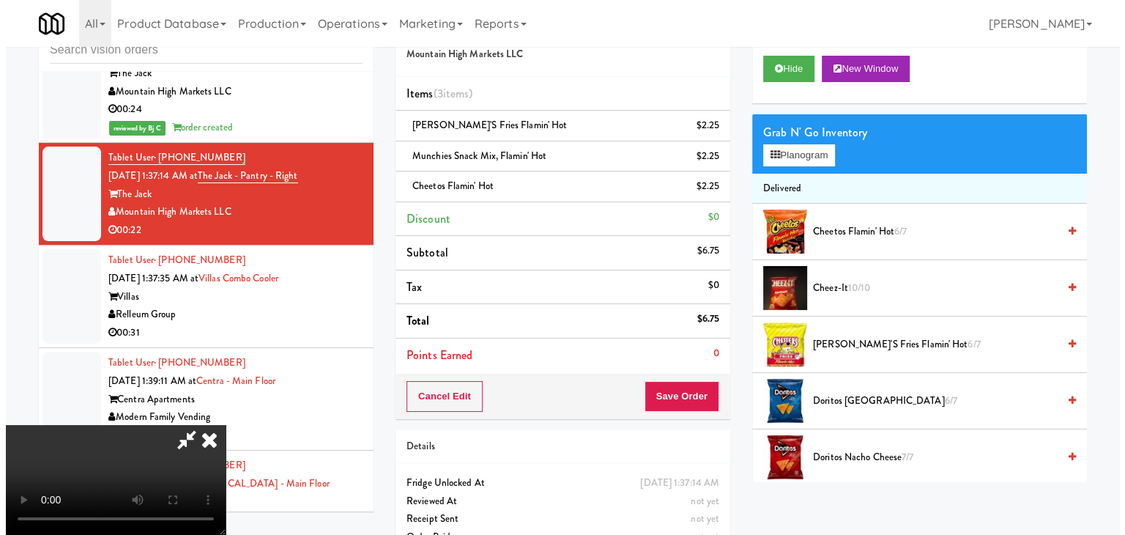
scroll to position [147, 0]
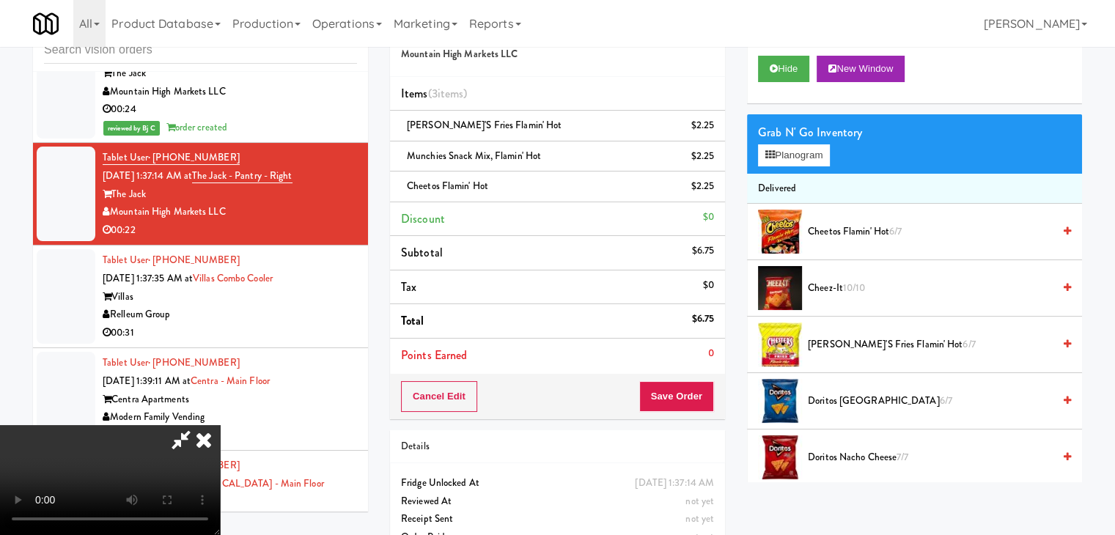
click at [220, 425] on video at bounding box center [110, 480] width 220 height 110
click at [810, 159] on button "Planogram" at bounding box center [794, 155] width 72 height 22
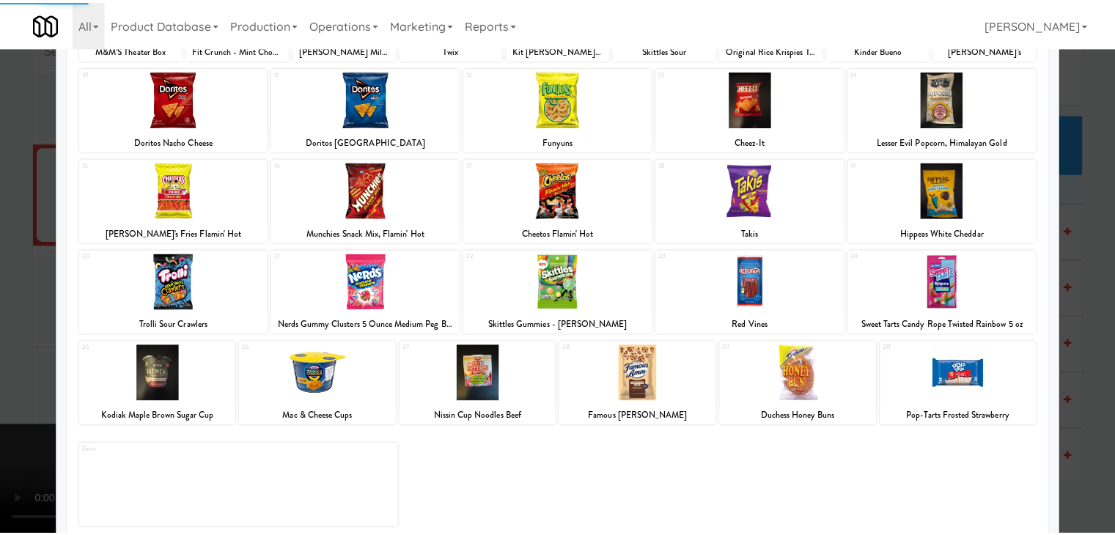
scroll to position [185, 0]
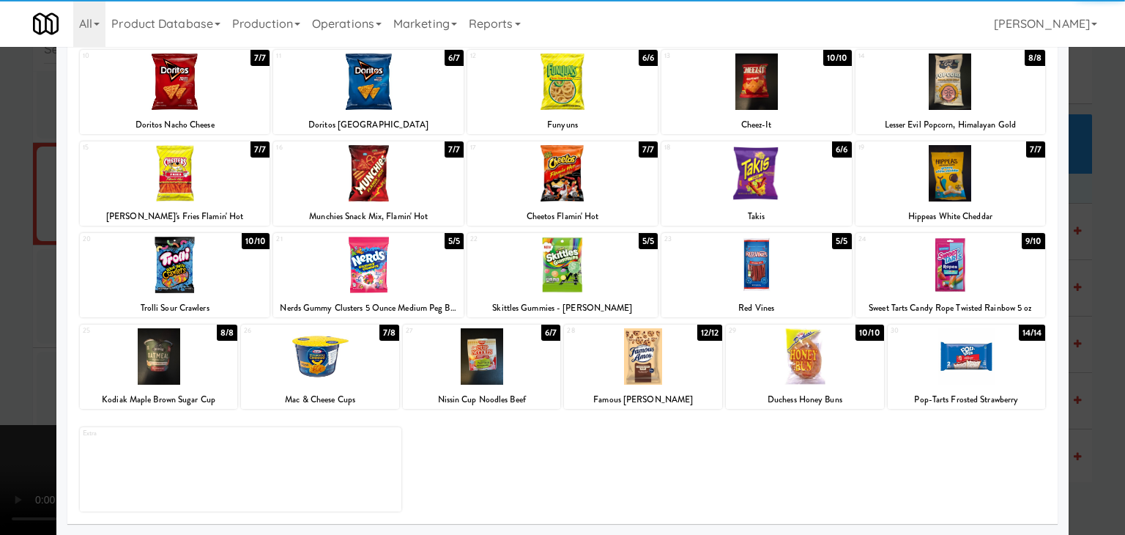
drag, startPoint x: 821, startPoint y: 359, endPoint x: 804, endPoint y: 359, distance: 16.9
click at [819, 358] on div at bounding box center [805, 356] width 158 height 56
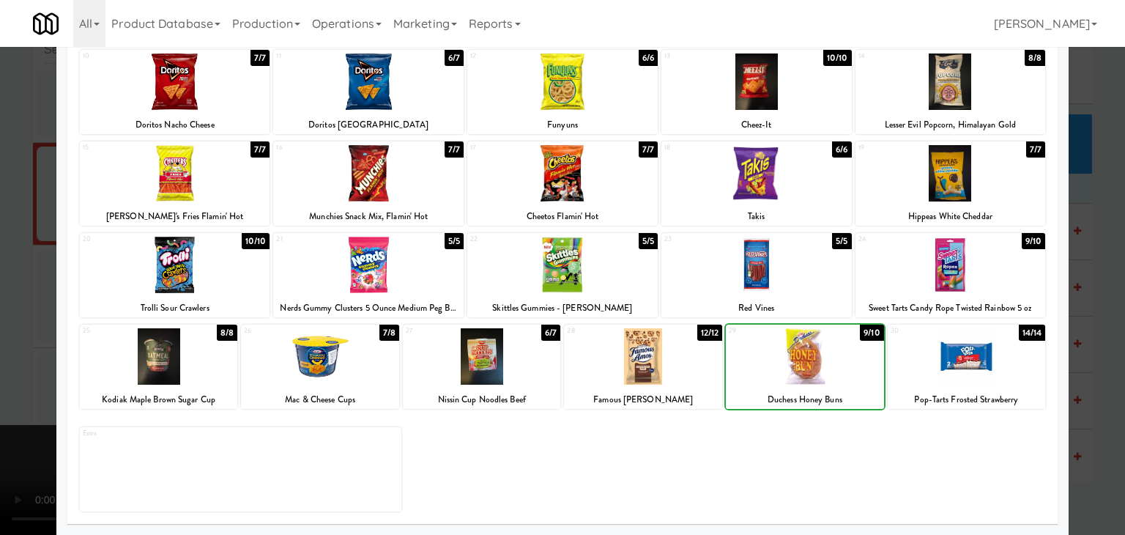
drag, startPoint x: 0, startPoint y: 361, endPoint x: 57, endPoint y: 360, distance: 57.2
click at [1, 361] on div at bounding box center [562, 267] width 1125 height 535
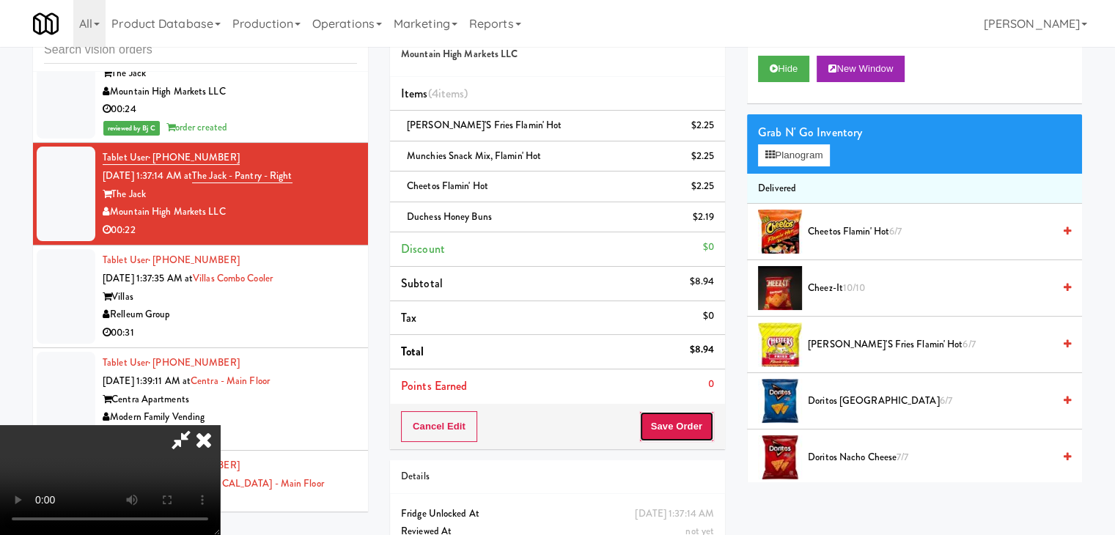
click at [691, 429] on button "Save Order" at bounding box center [676, 426] width 75 height 31
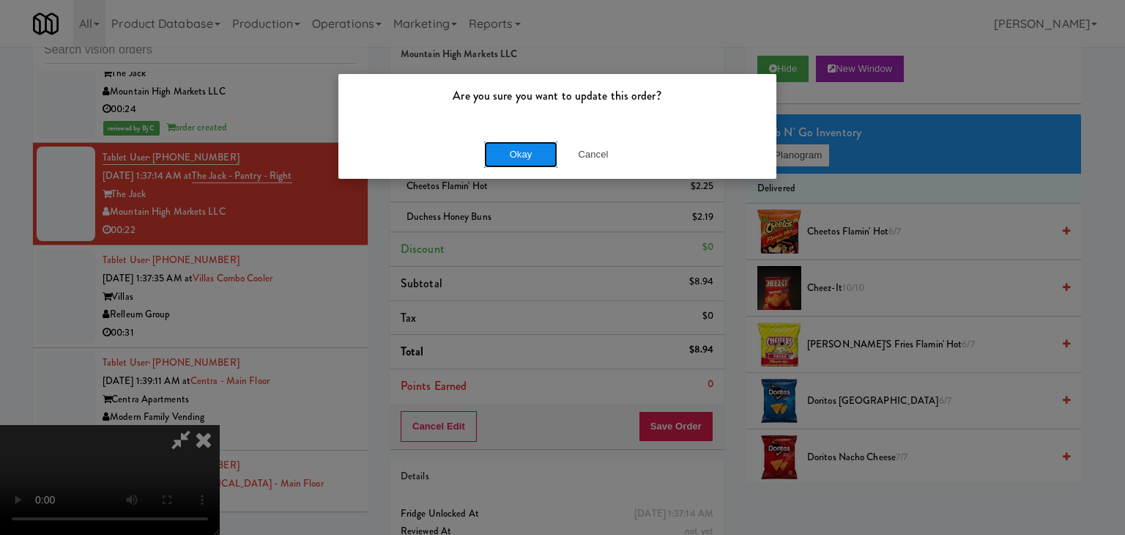
drag, startPoint x: 489, startPoint y: 148, endPoint x: 504, endPoint y: 150, distance: 15.5
click at [499, 149] on button "Okay" at bounding box center [520, 154] width 73 height 26
click at [504, 150] on button "Okay" at bounding box center [520, 154] width 73 height 26
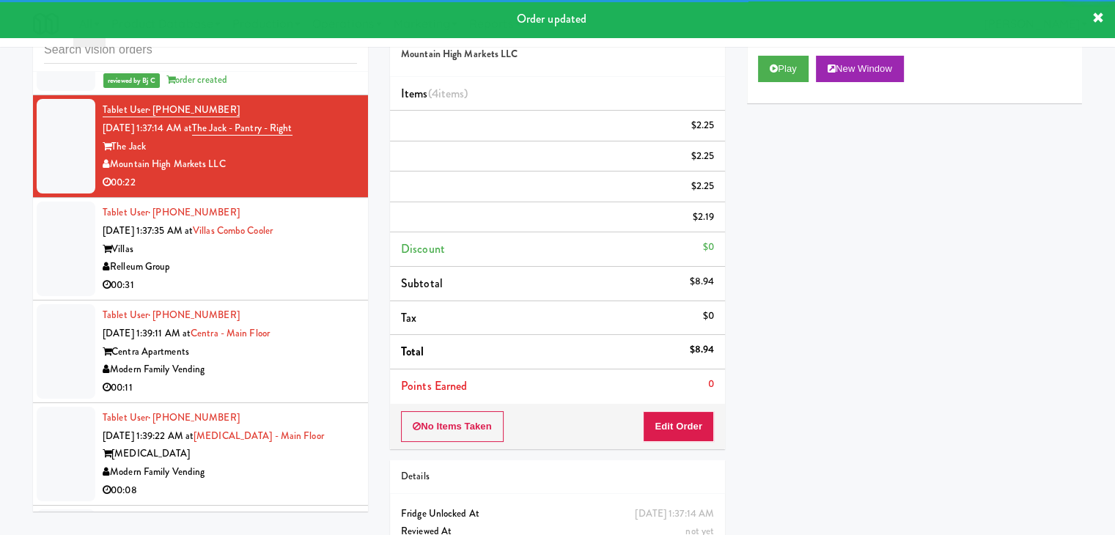
scroll to position [8539, 0]
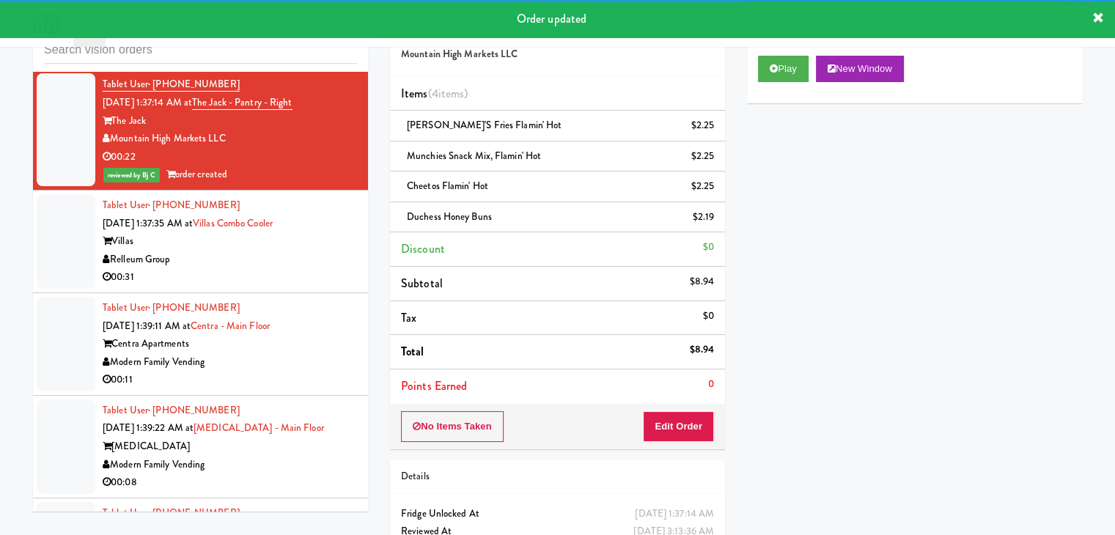
drag, startPoint x: 303, startPoint y: 295, endPoint x: 323, endPoint y: 308, distance: 23.4
click at [312, 287] on div "Tablet User · (713) 609-3404 Aug 23, 2025 1:37:35 AM at Villas Combo Cooler Vil…" at bounding box center [230, 241] width 254 height 90
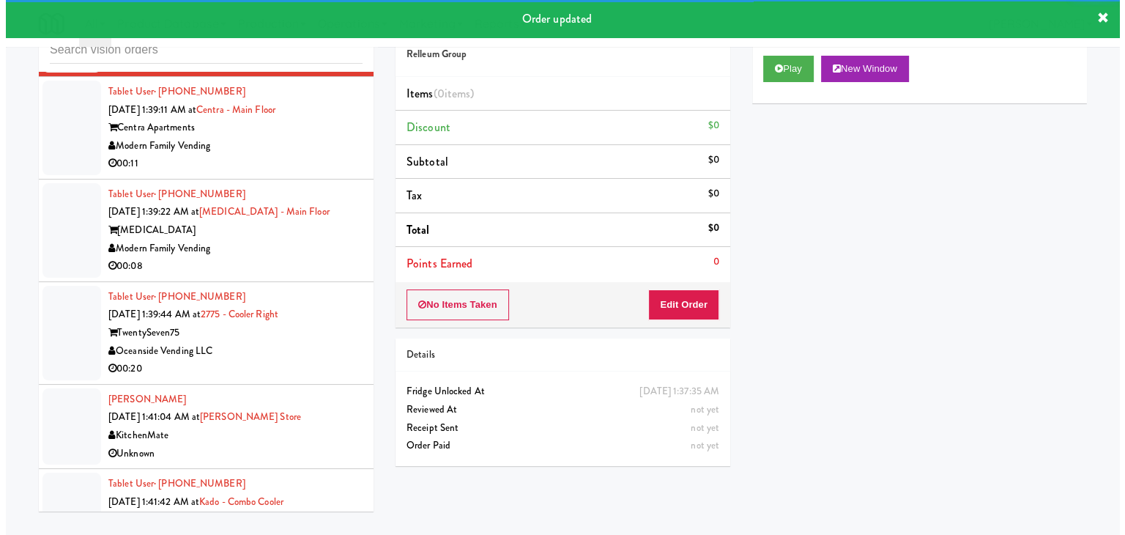
scroll to position [8759, 0]
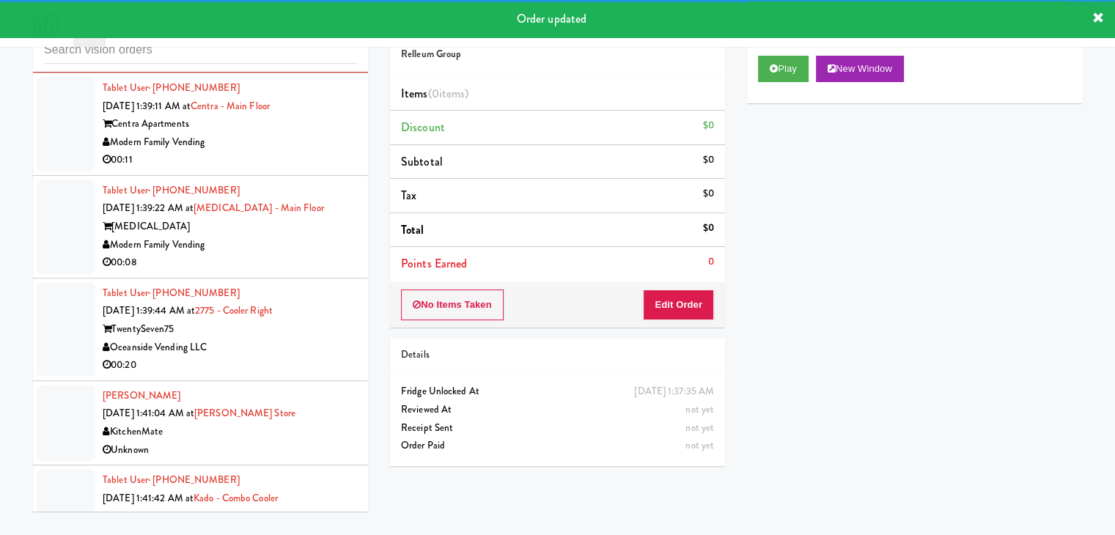
click at [336, 133] on div "Centra Apartments" at bounding box center [230, 124] width 254 height 18
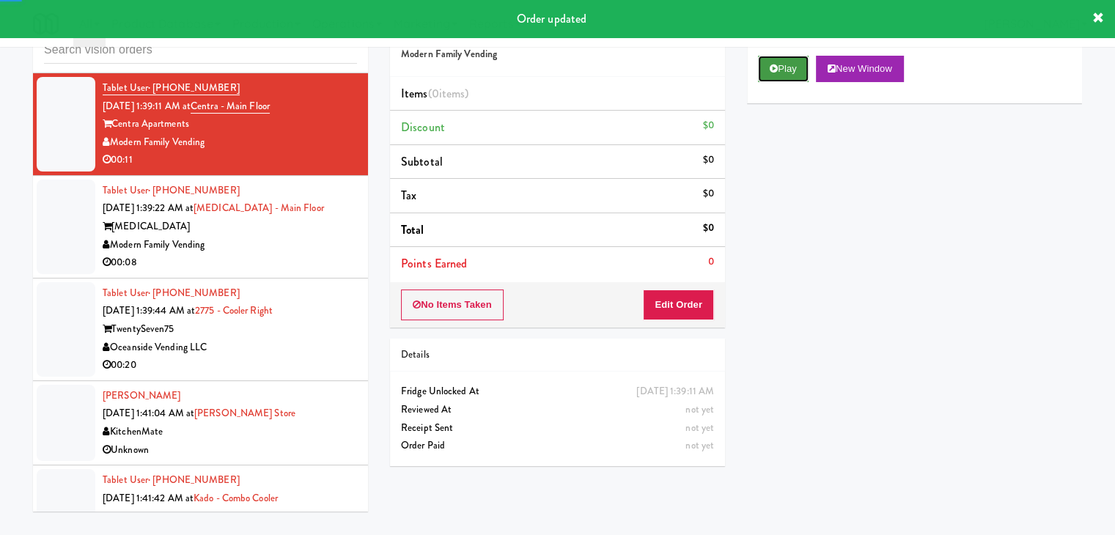
click at [794, 66] on button "Play" at bounding box center [783, 69] width 51 height 26
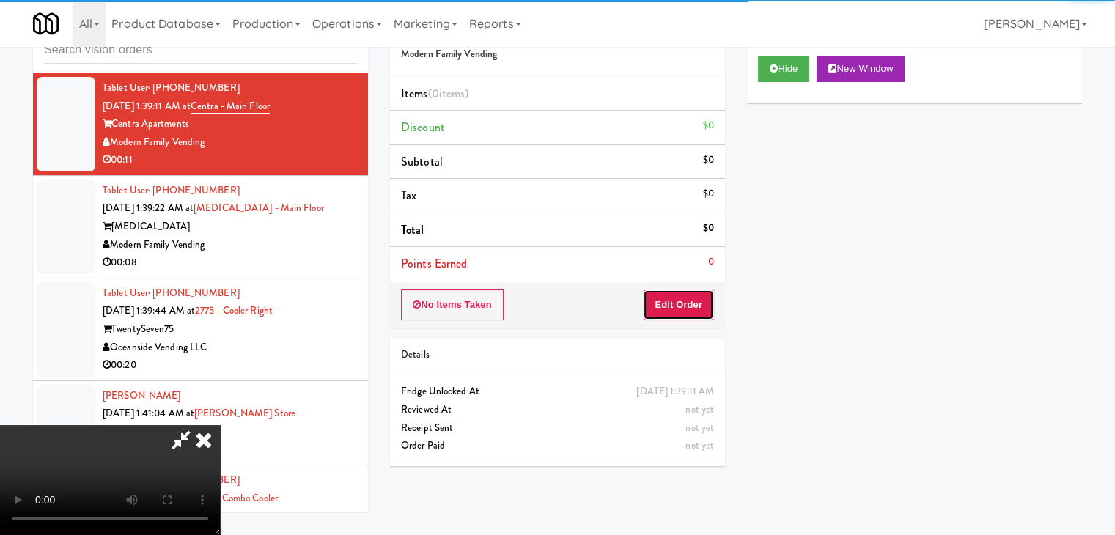
click at [693, 293] on button "Edit Order" at bounding box center [678, 304] width 71 height 31
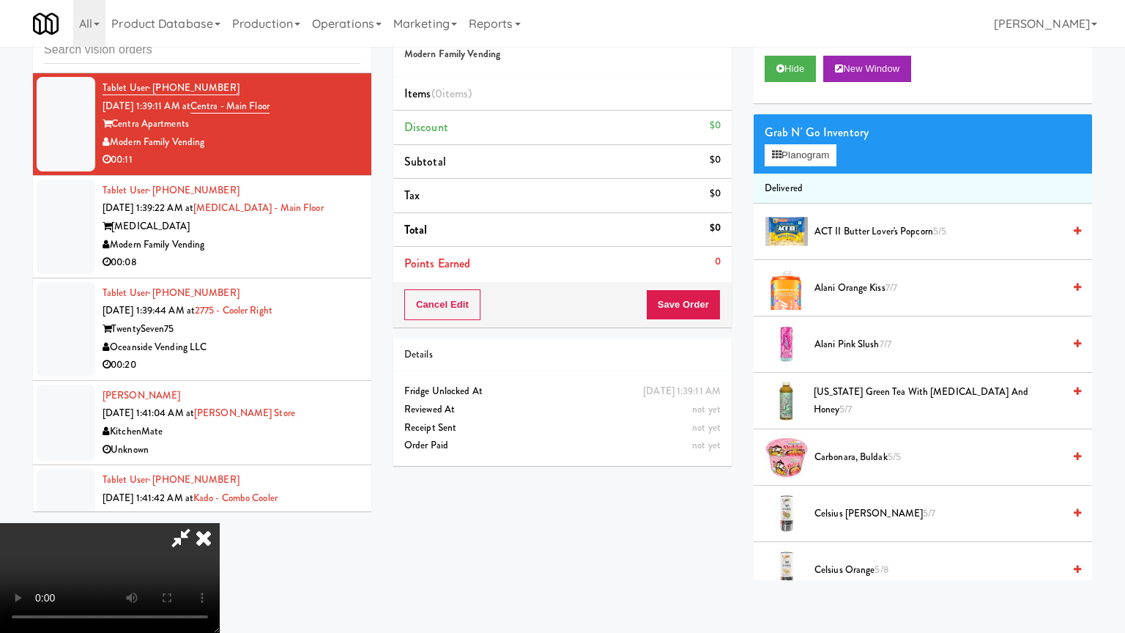
click at [220, 523] on video at bounding box center [110, 578] width 220 height 110
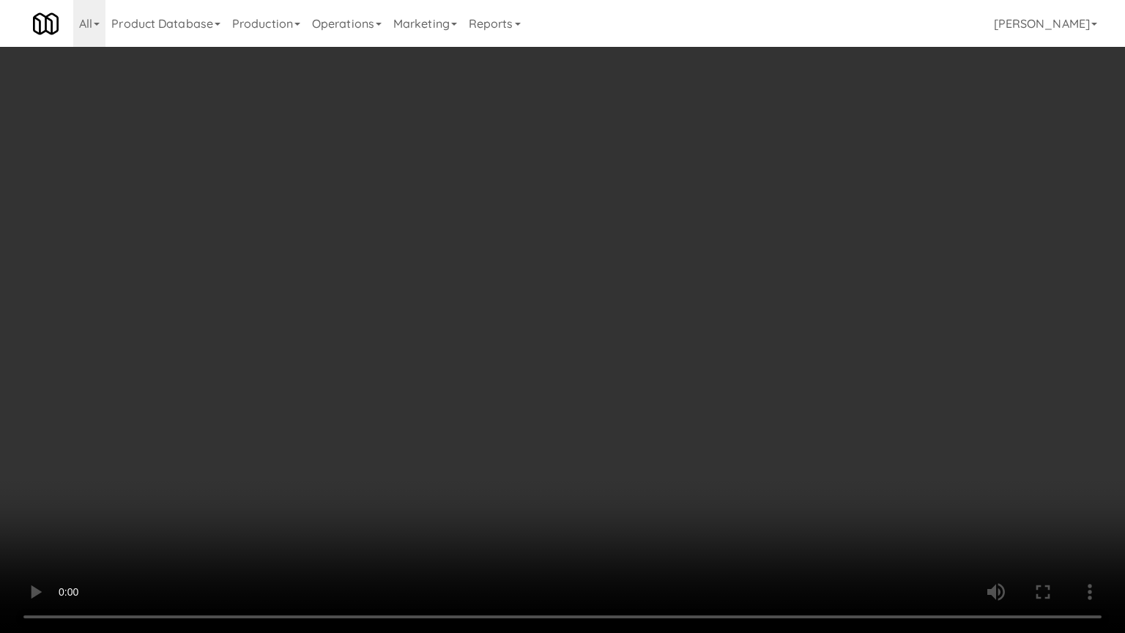
click at [777, 428] on video at bounding box center [562, 316] width 1125 height 633
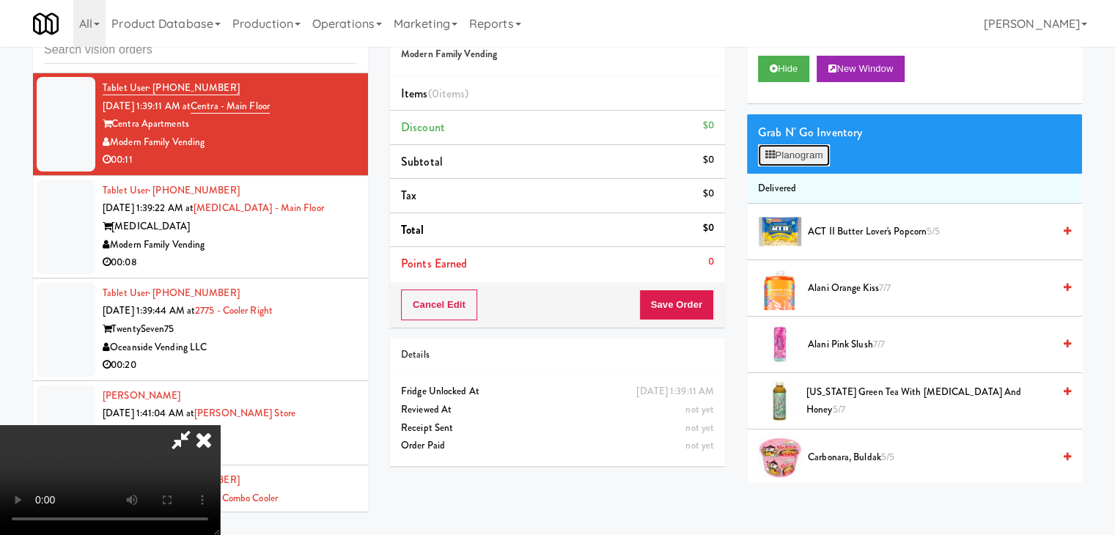
click at [816, 147] on button "Planogram" at bounding box center [794, 155] width 72 height 22
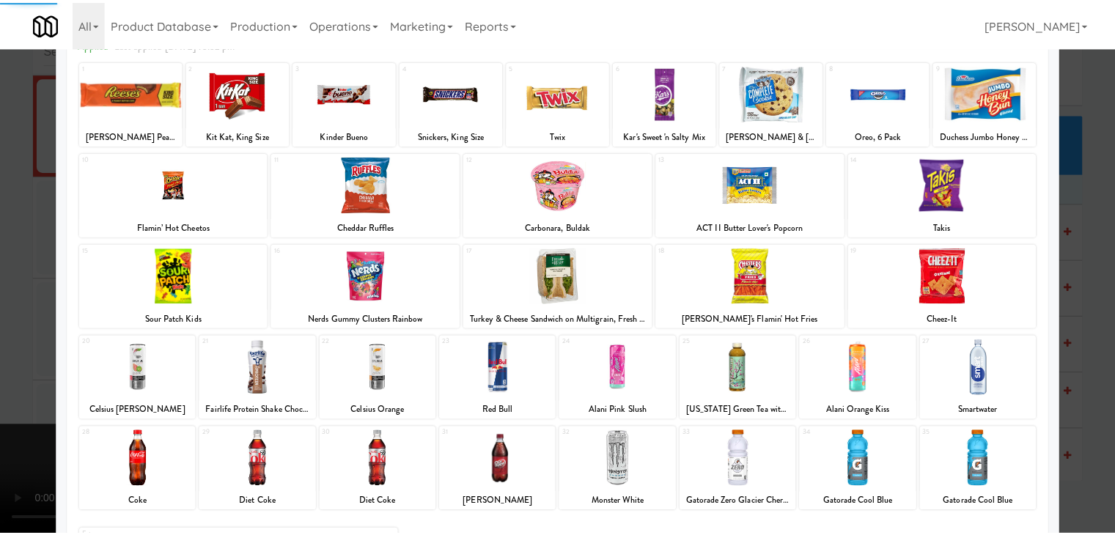
scroll to position [185, 0]
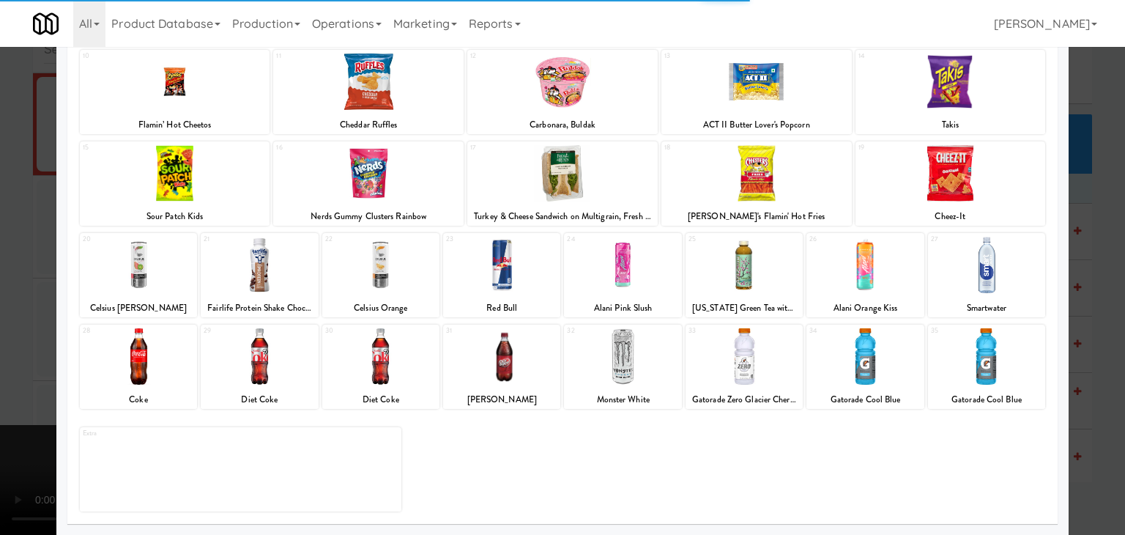
drag, startPoint x: 865, startPoint y: 370, endPoint x: 884, endPoint y: 369, distance: 19.8
click at [870, 370] on div at bounding box center [865, 356] width 117 height 56
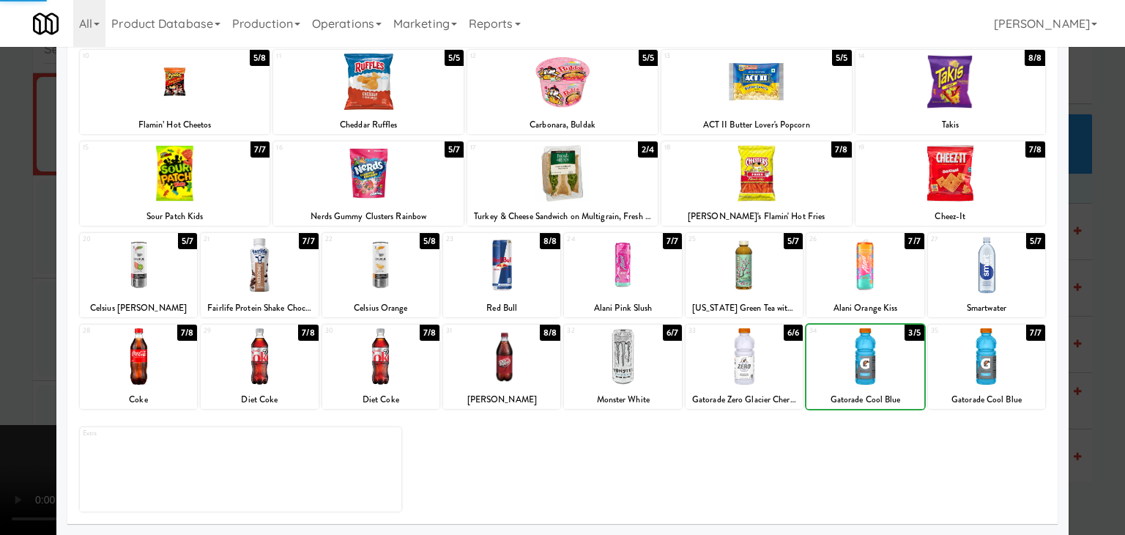
click at [1087, 368] on div at bounding box center [562, 267] width 1125 height 535
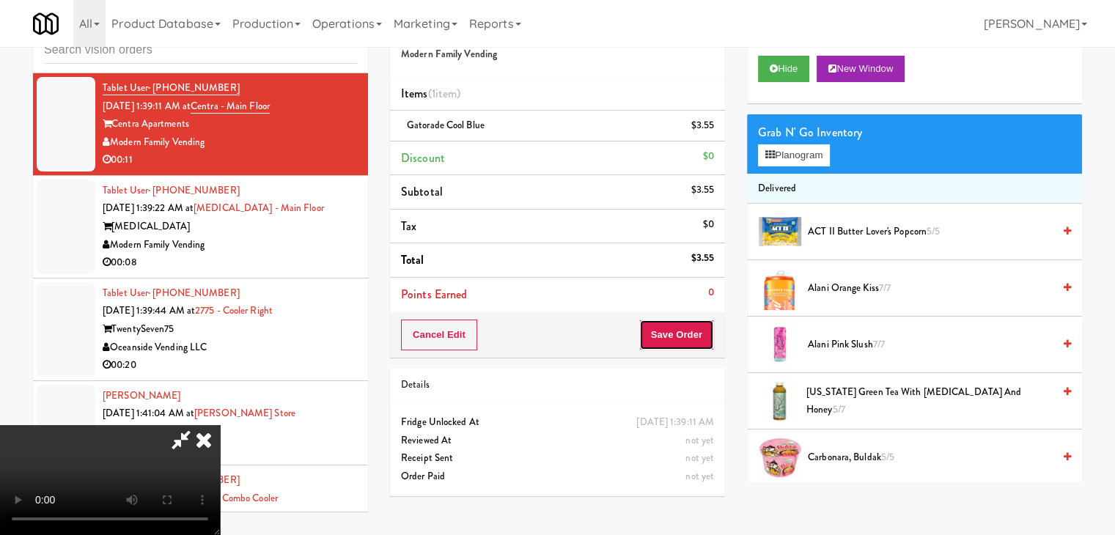
click at [701, 330] on button "Save Order" at bounding box center [676, 334] width 75 height 31
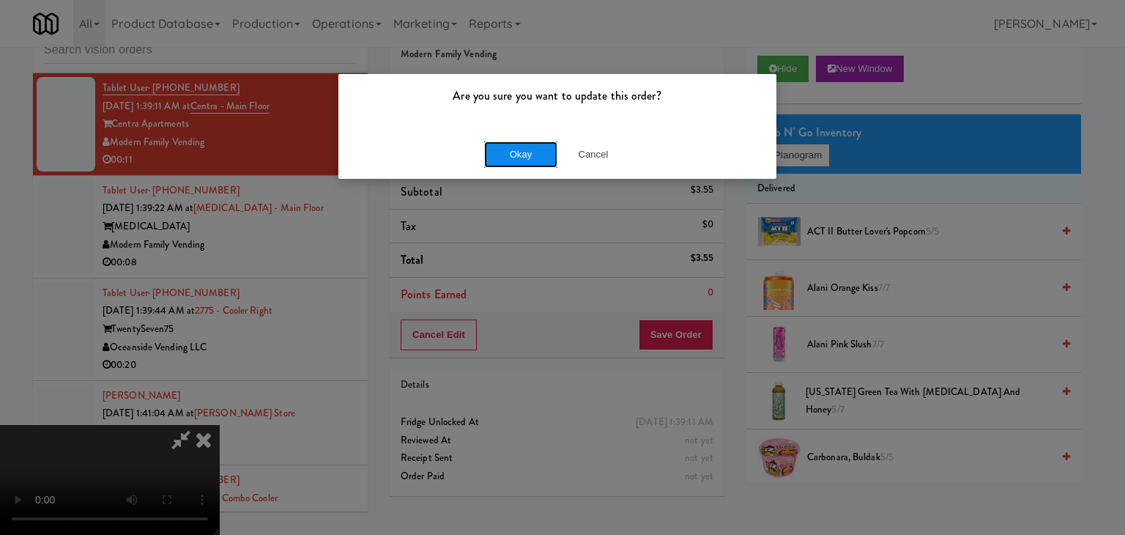
click at [542, 144] on button "Okay" at bounding box center [520, 154] width 73 height 26
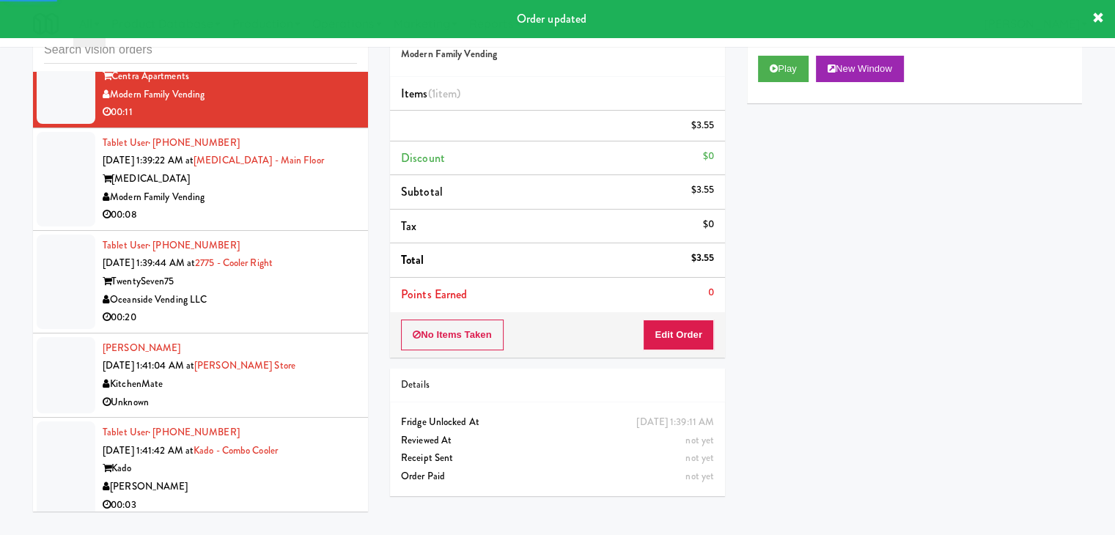
scroll to position [8832, 0]
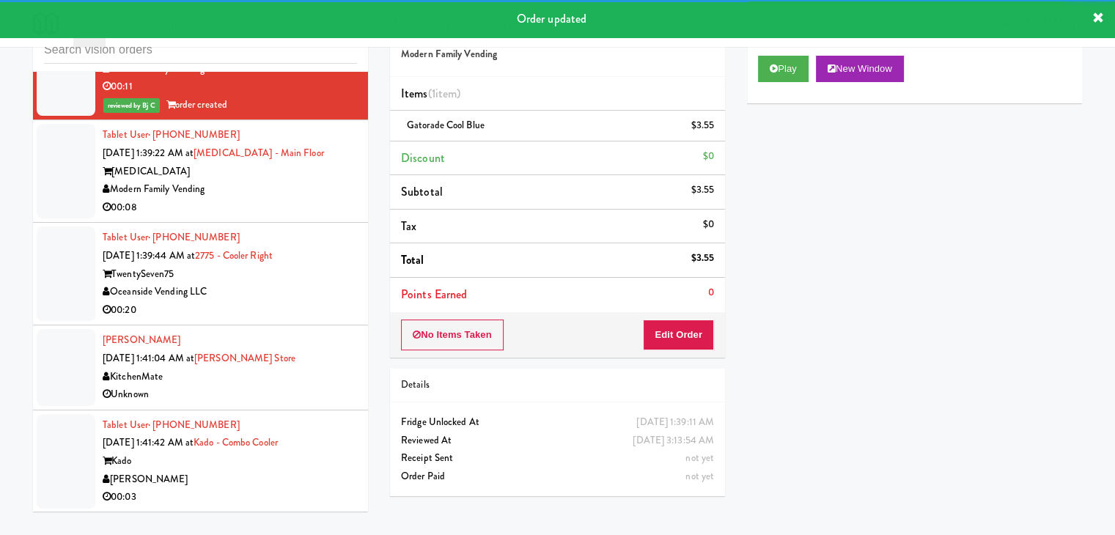
click at [284, 199] on div "Modern Family Vending" at bounding box center [230, 189] width 254 height 18
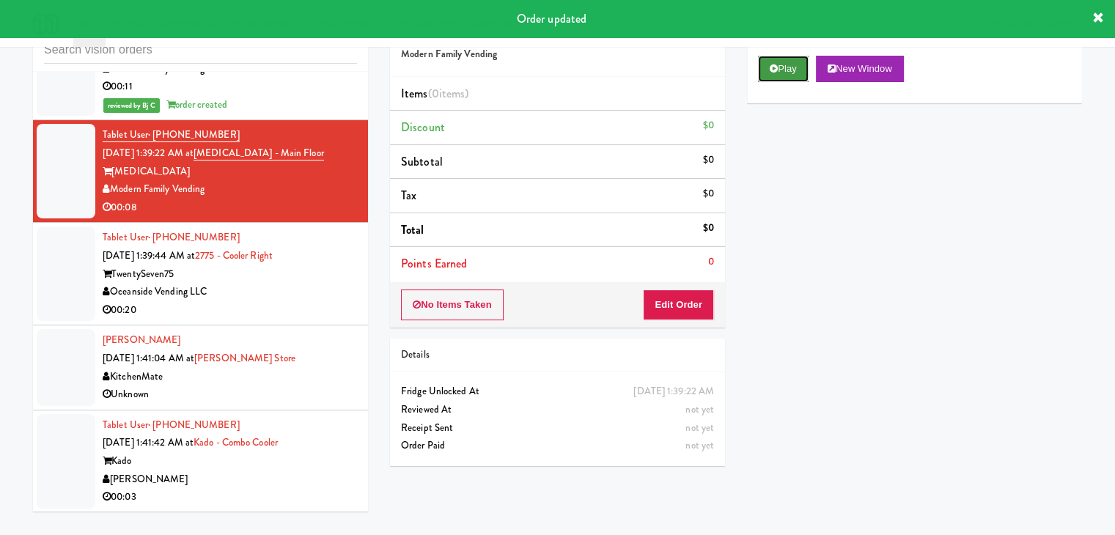
click at [783, 66] on button "Play" at bounding box center [783, 69] width 51 height 26
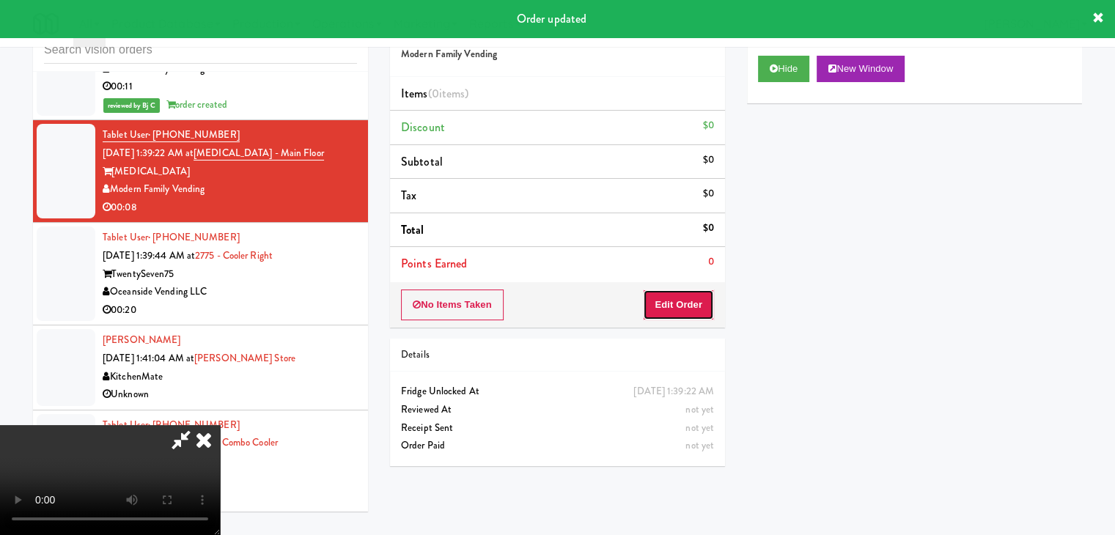
click at [665, 311] on button "Edit Order" at bounding box center [678, 304] width 71 height 31
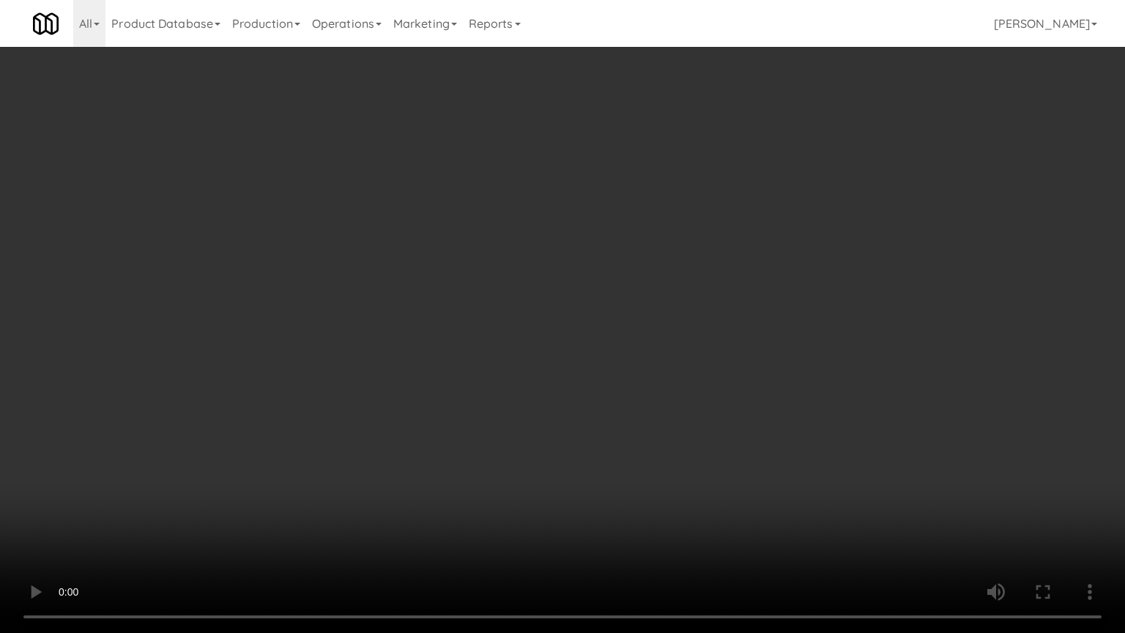
click at [674, 404] on video at bounding box center [562, 316] width 1125 height 633
click at [666, 410] on video at bounding box center [562, 316] width 1125 height 633
click at [684, 400] on video at bounding box center [562, 316] width 1125 height 633
drag, startPoint x: 684, startPoint y: 400, endPoint x: 696, endPoint y: 319, distance: 82.3
click at [684, 399] on video at bounding box center [562, 316] width 1125 height 633
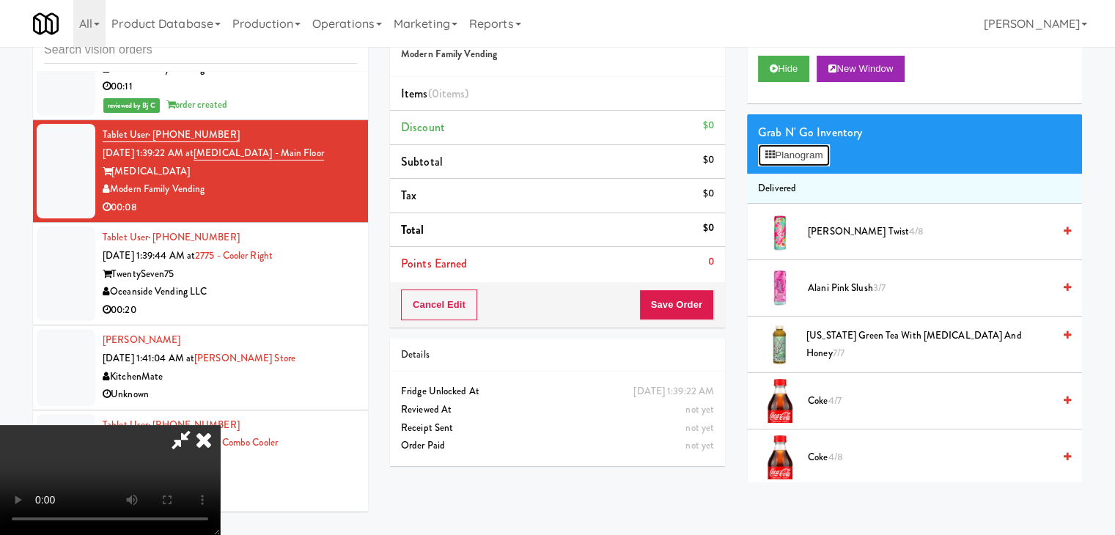
click at [797, 147] on button "Planogram" at bounding box center [794, 155] width 72 height 22
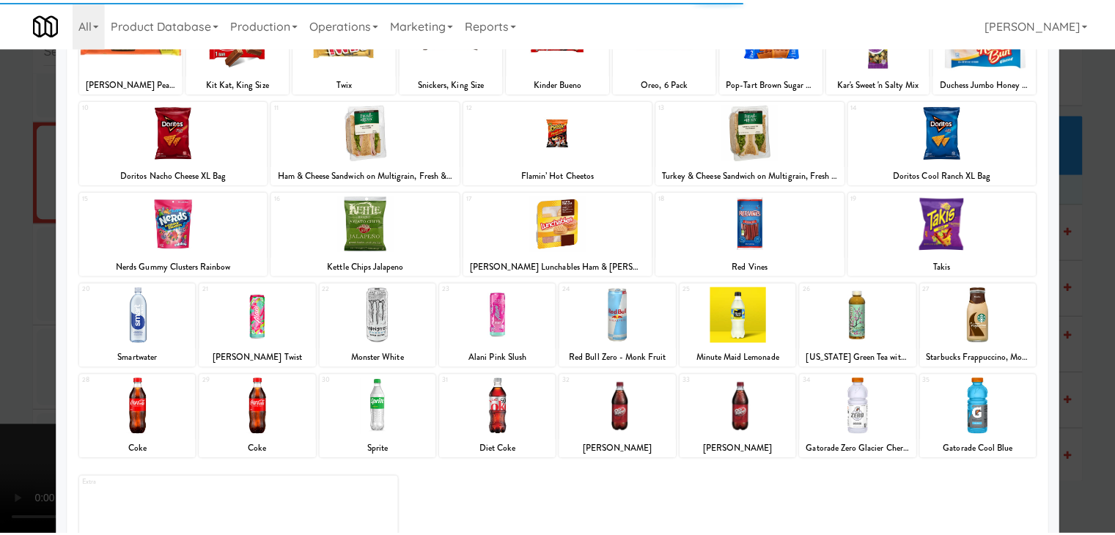
scroll to position [185, 0]
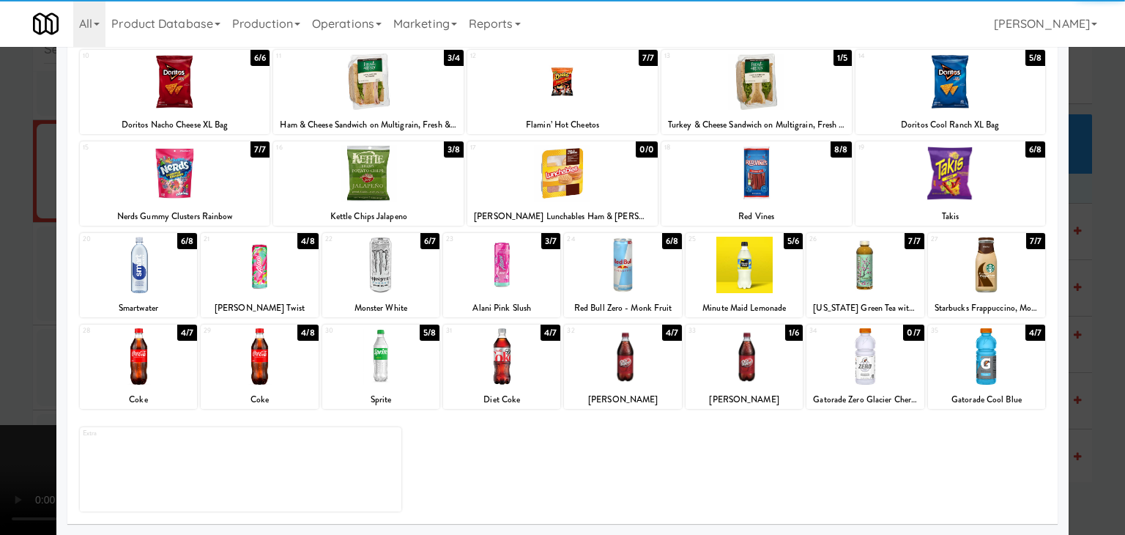
drag, startPoint x: 285, startPoint y: 354, endPoint x: 278, endPoint y: 358, distance: 8.5
click at [278, 358] on div at bounding box center [259, 356] width 117 height 56
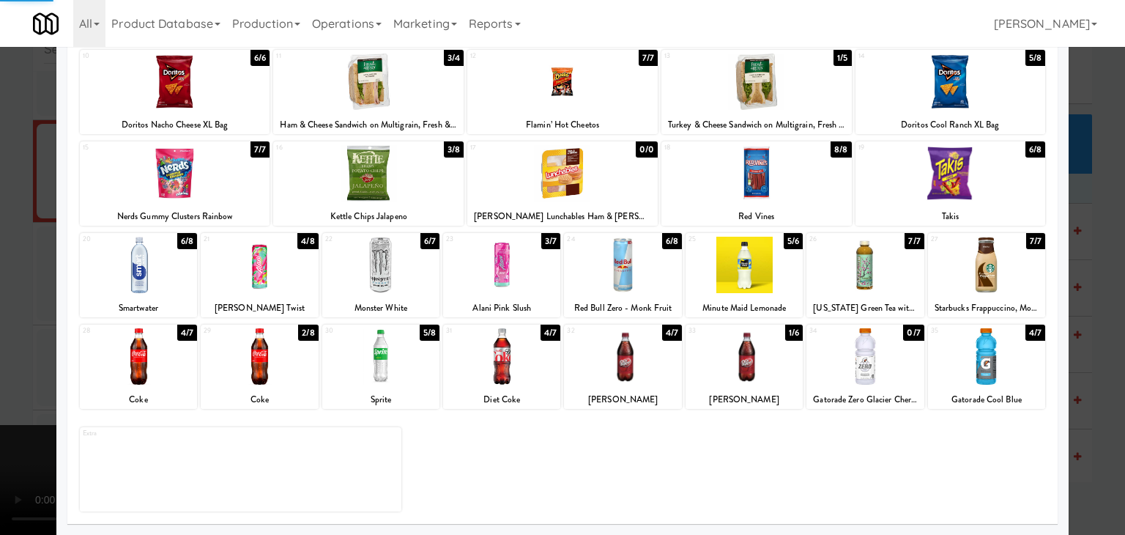
drag, startPoint x: 0, startPoint y: 362, endPoint x: 178, endPoint y: 351, distance: 178.4
click at [6, 362] on div at bounding box center [562, 267] width 1125 height 535
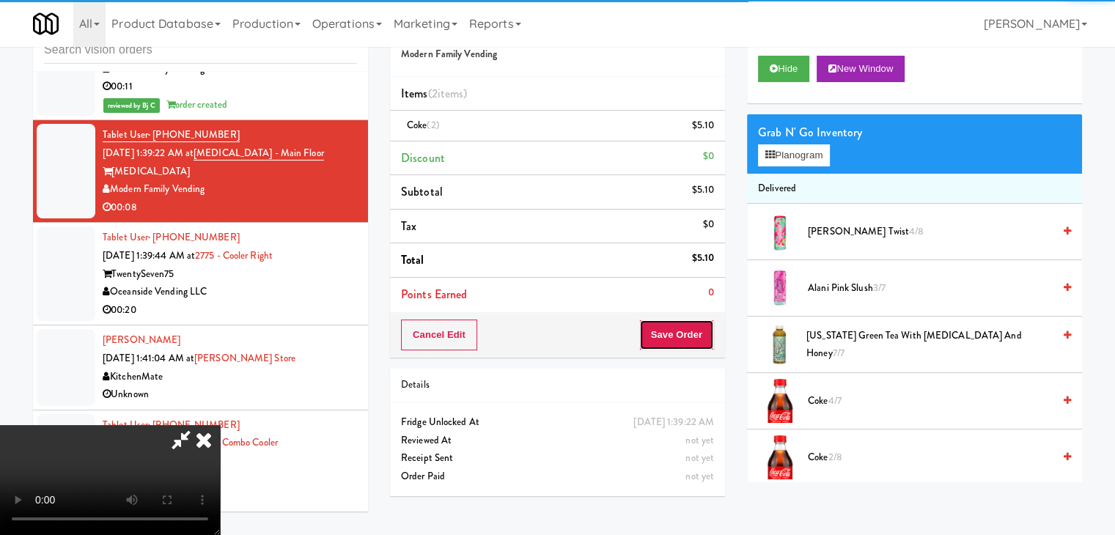
click at [693, 333] on button "Save Order" at bounding box center [676, 334] width 75 height 31
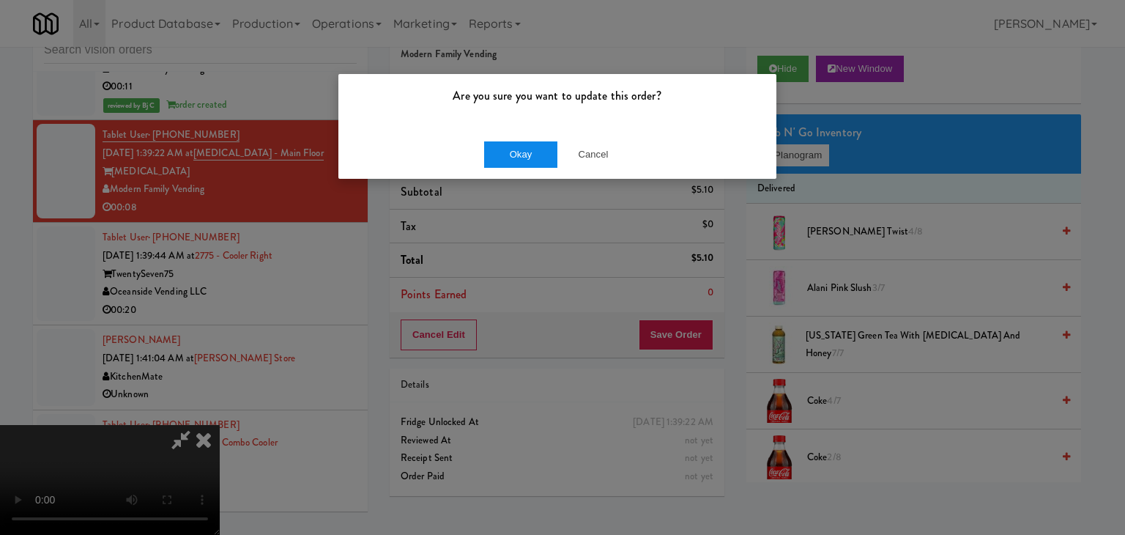
drag, startPoint x: 488, startPoint y: 129, endPoint x: 509, endPoint y: 147, distance: 27.6
click at [497, 139] on div "Okay Cancel" at bounding box center [558, 154] width 438 height 49
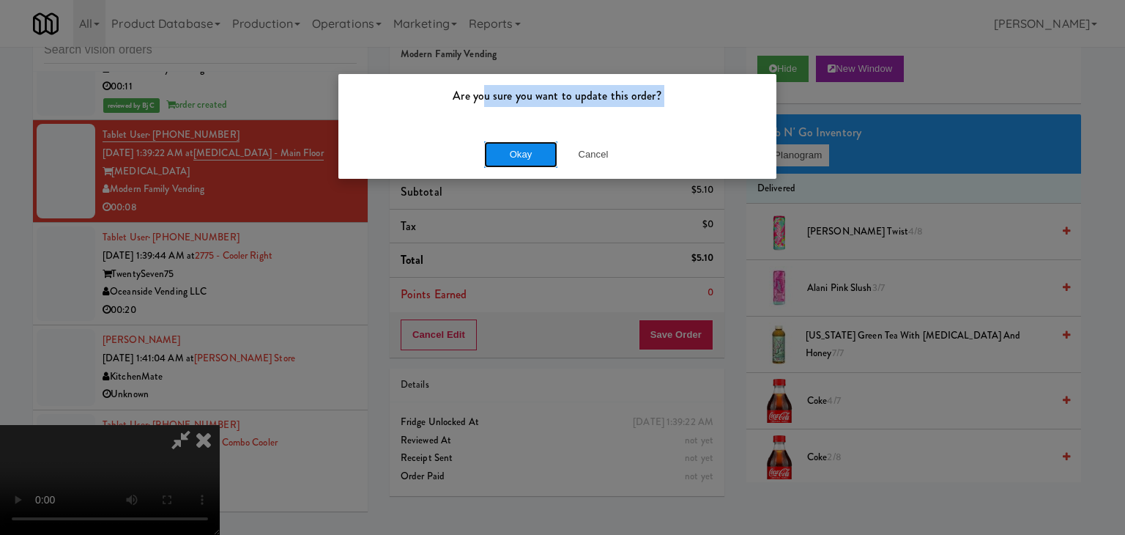
click at [509, 147] on button "Okay" at bounding box center [520, 154] width 73 height 26
click at [510, 147] on body "Are you sure you want to update this order? Okay Cancel Okay Are you sure you w…" at bounding box center [562, 267] width 1125 height 535
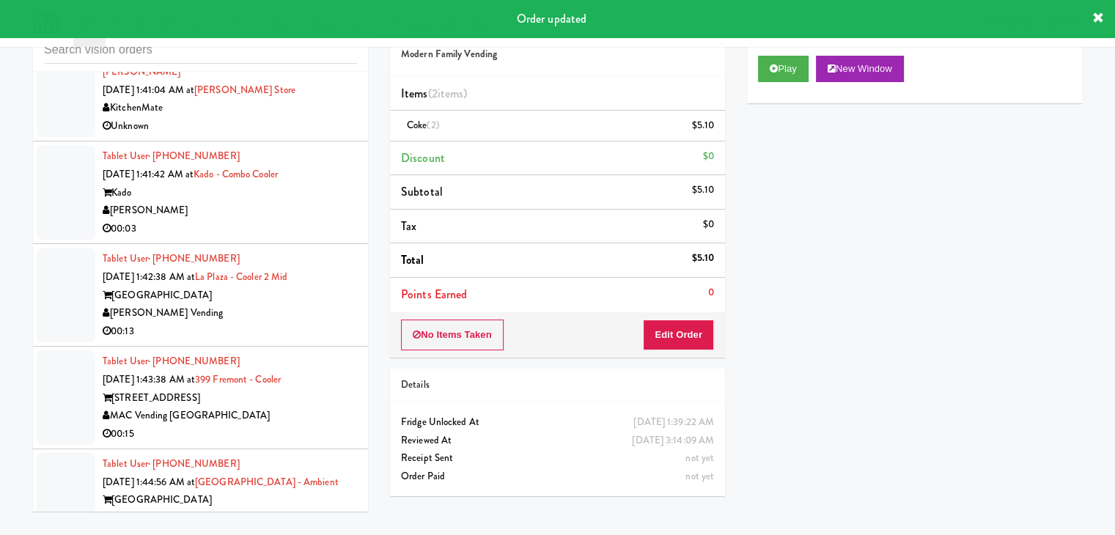
scroll to position [9126, 0]
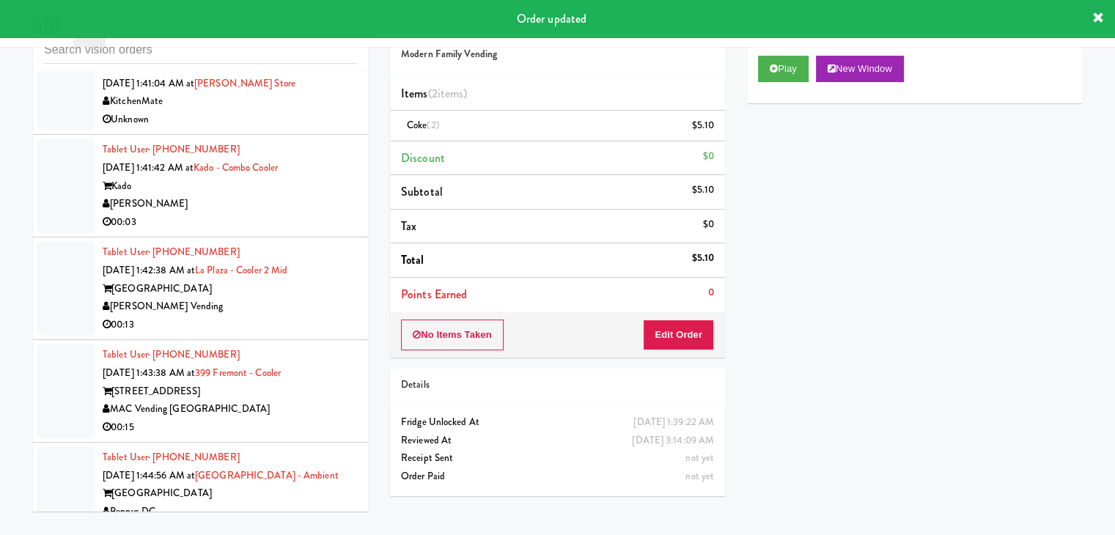
click at [320, 232] on div "00:03" at bounding box center [230, 222] width 254 height 18
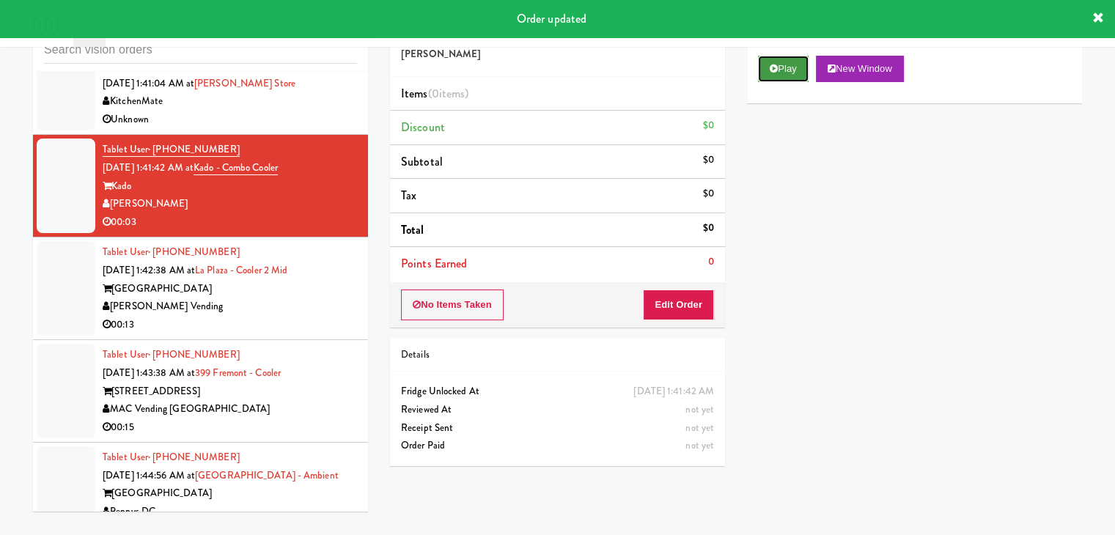
click at [785, 78] on button "Play" at bounding box center [783, 69] width 51 height 26
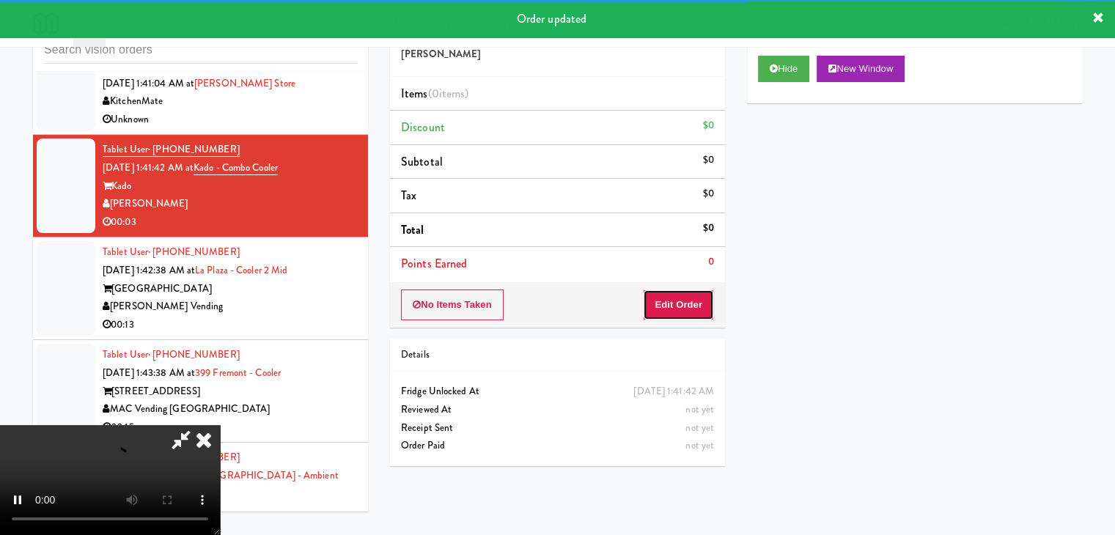
click at [687, 296] on button "Edit Order" at bounding box center [678, 304] width 71 height 31
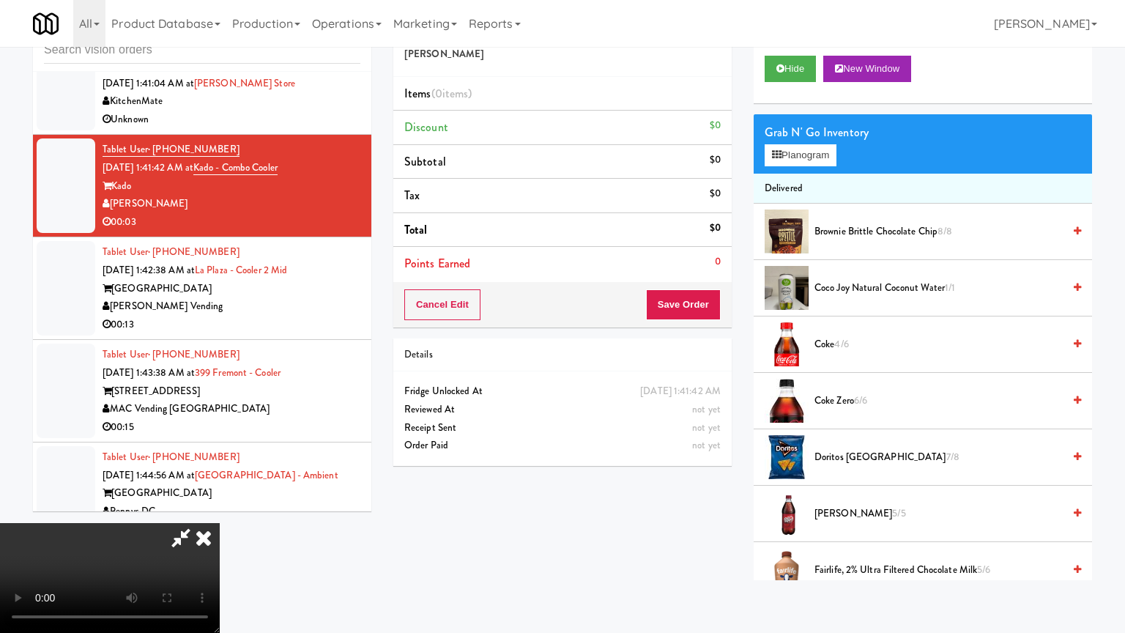
click at [220, 523] on video at bounding box center [110, 578] width 220 height 110
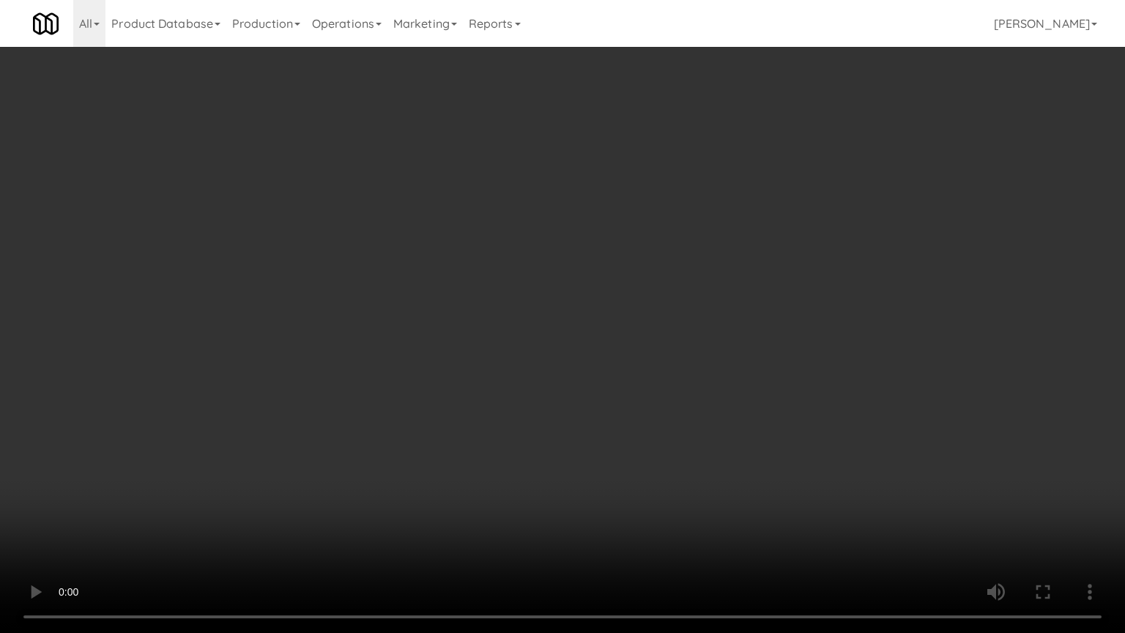
click at [671, 449] on video at bounding box center [562, 316] width 1125 height 633
click at [673, 443] on video at bounding box center [562, 316] width 1125 height 633
click at [676, 443] on video at bounding box center [562, 316] width 1125 height 633
click at [705, 422] on video at bounding box center [562, 316] width 1125 height 633
drag, startPoint x: 705, startPoint y: 422, endPoint x: 780, endPoint y: 218, distance: 217.7
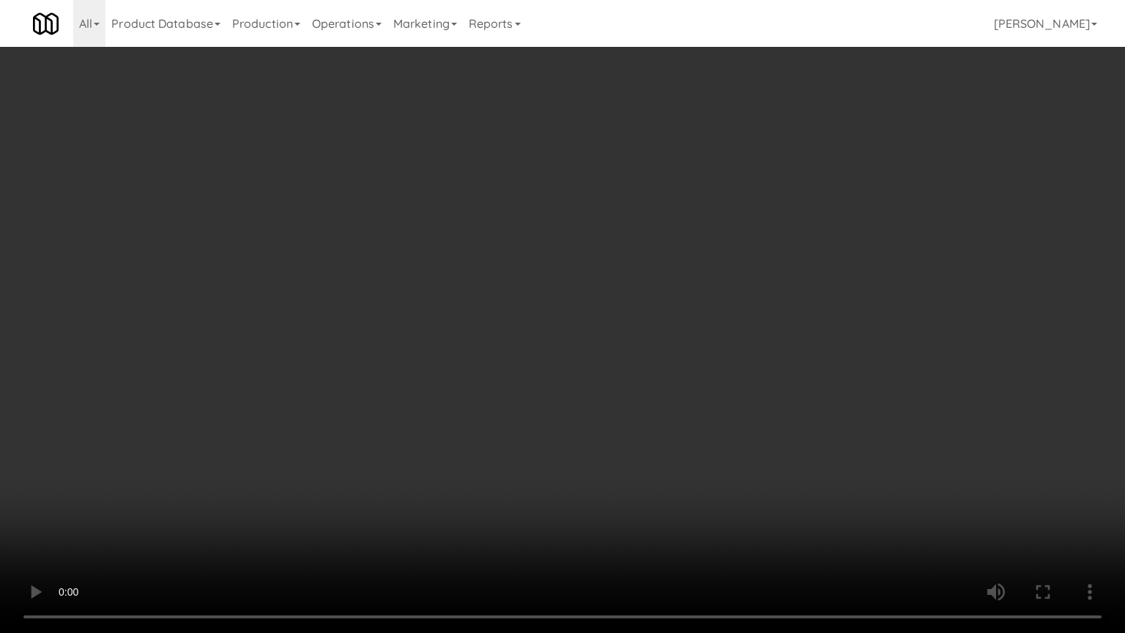
click at [707, 410] on video at bounding box center [562, 316] width 1125 height 633
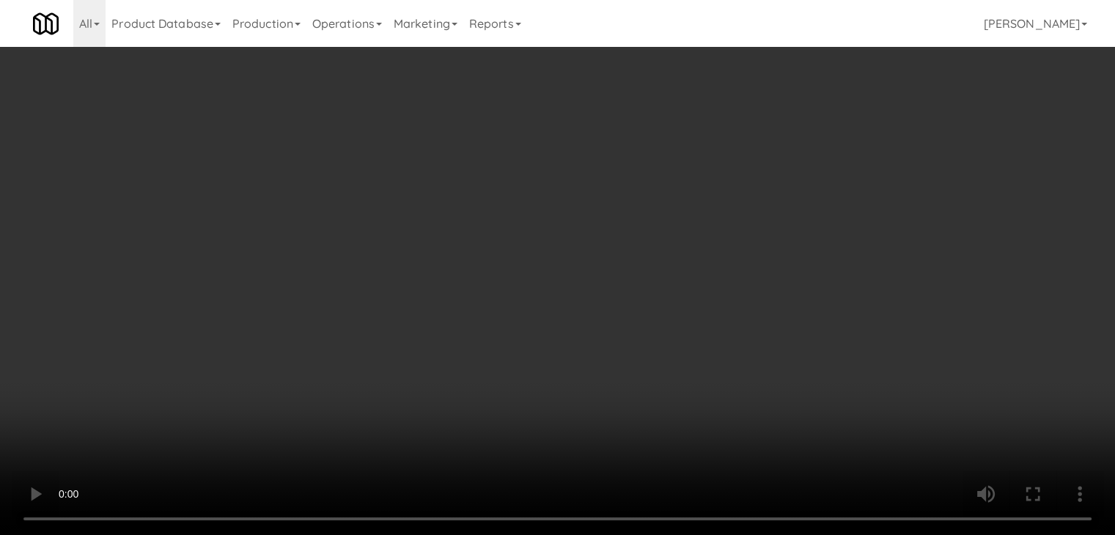
click at [809, 165] on button "Planogram" at bounding box center [794, 155] width 72 height 22
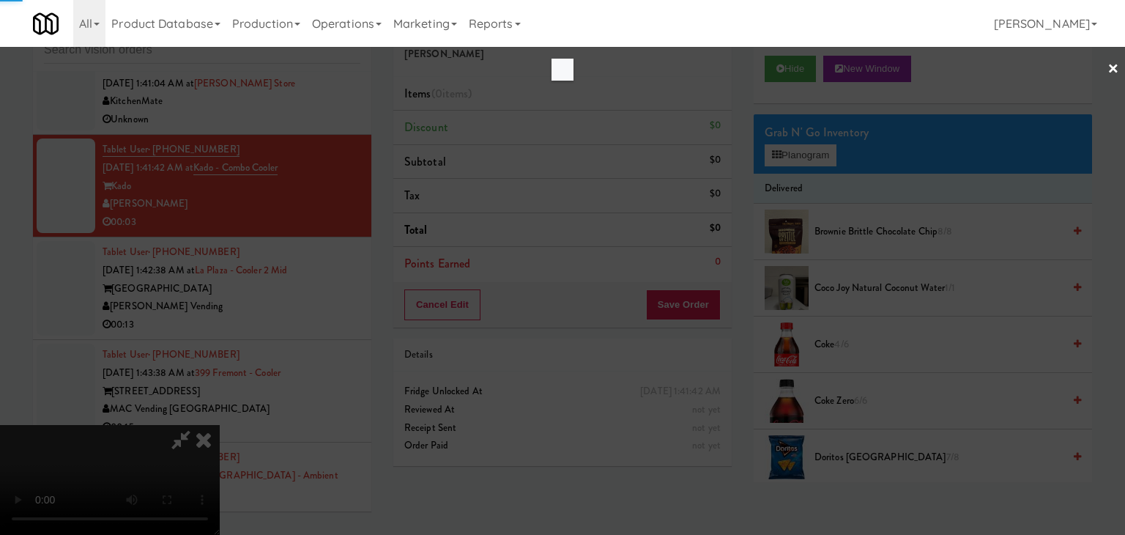
click at [815, 156] on div at bounding box center [562, 267] width 1125 height 535
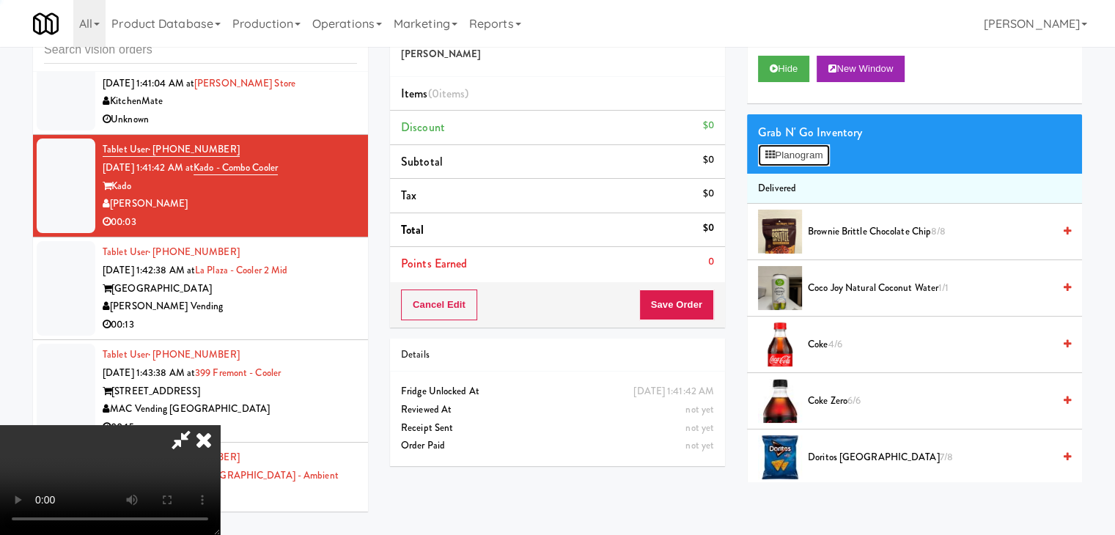
click at [815, 156] on button "Planogram" at bounding box center [794, 155] width 72 height 22
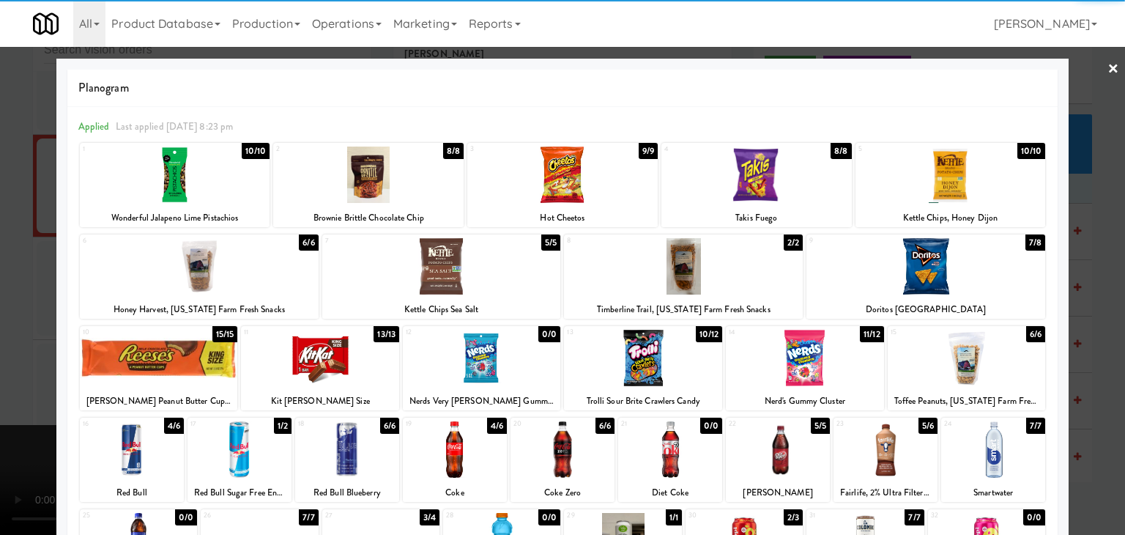
click at [541, 188] on div at bounding box center [562, 175] width 191 height 56
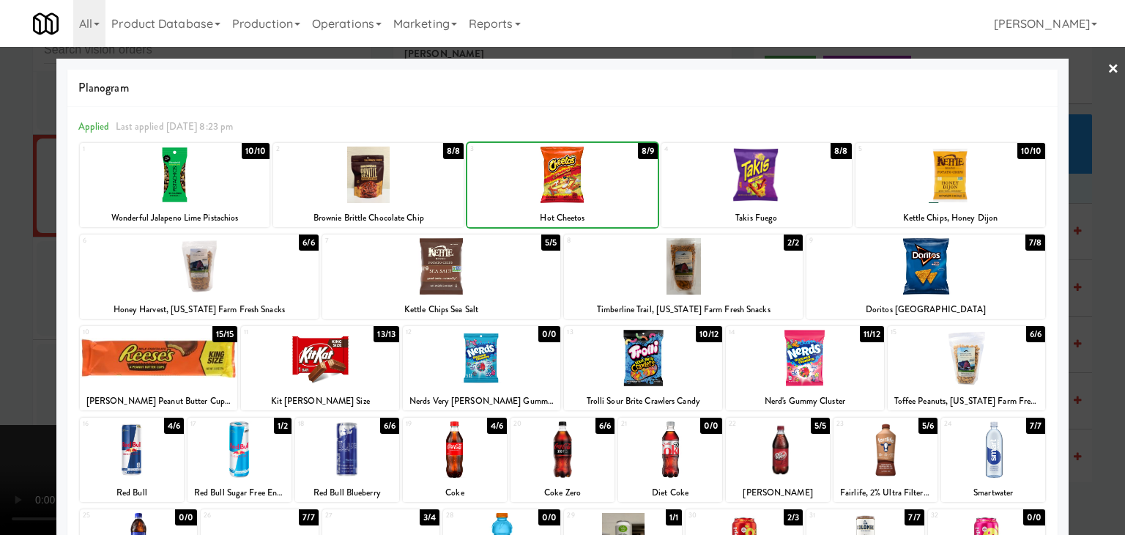
drag, startPoint x: 0, startPoint y: 334, endPoint x: 161, endPoint y: 332, distance: 161.2
click at [5, 334] on div at bounding box center [562, 267] width 1125 height 535
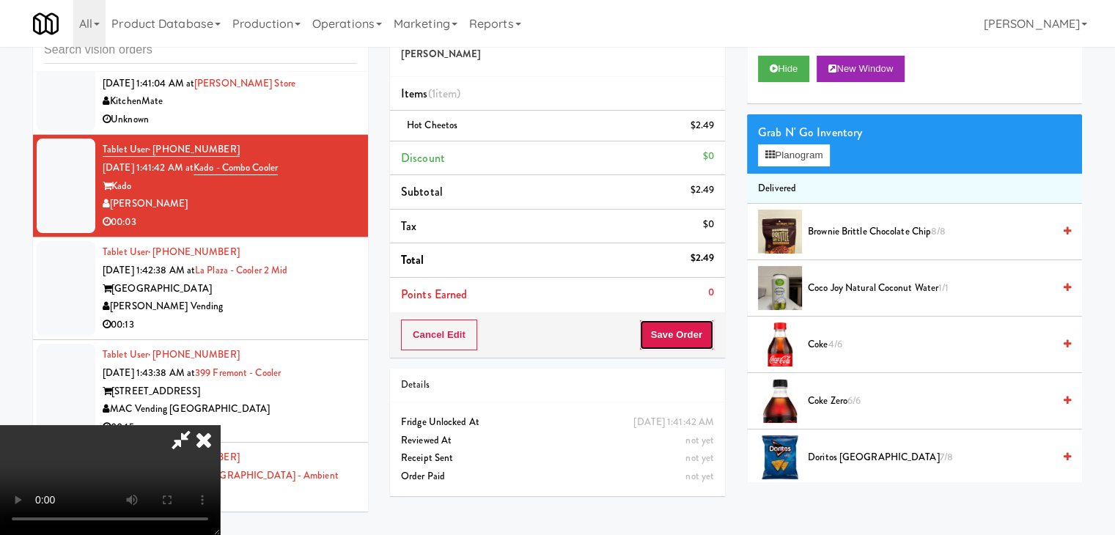
click at [692, 332] on button "Save Order" at bounding box center [676, 334] width 75 height 31
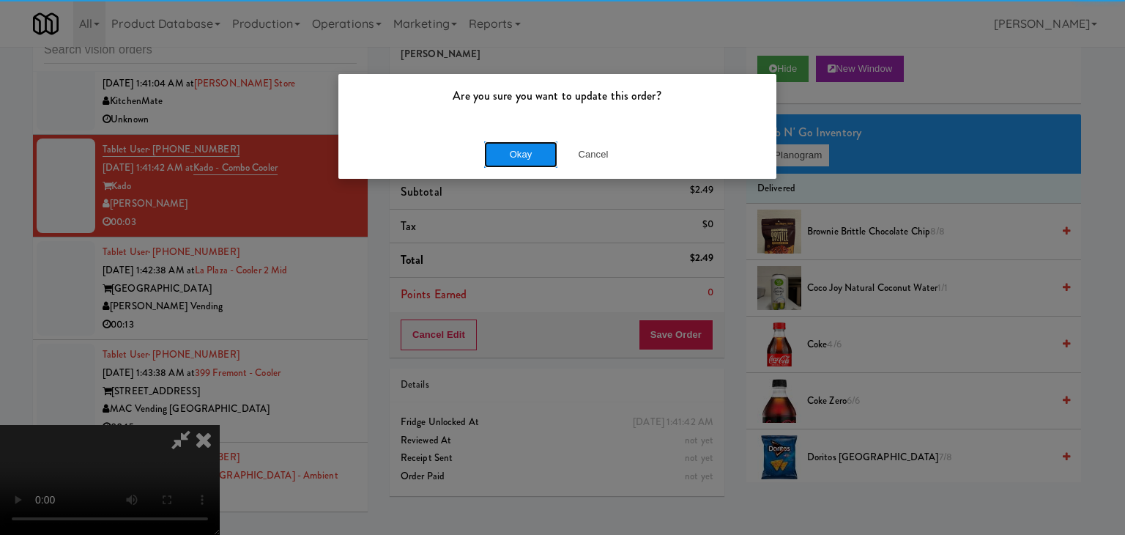
click at [526, 153] on button "Okay" at bounding box center [520, 154] width 73 height 26
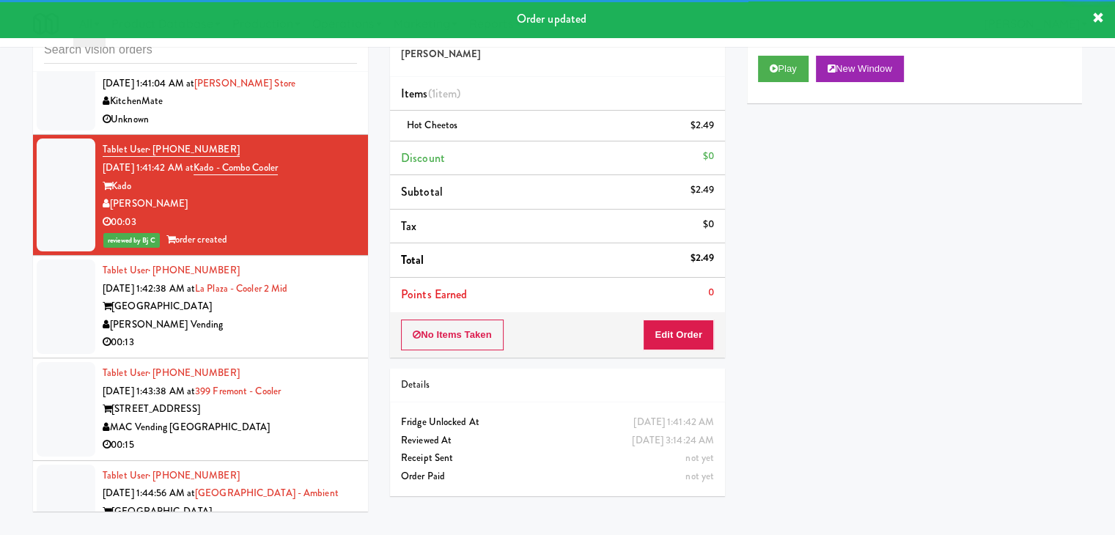
scroll to position [9199, 0]
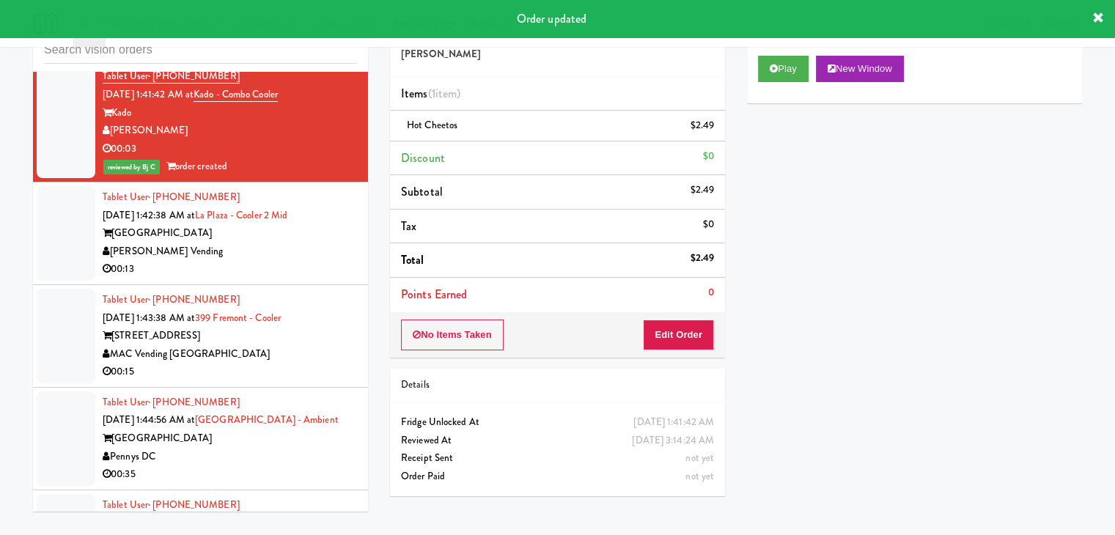
click at [303, 278] on div "00:13" at bounding box center [230, 269] width 254 height 18
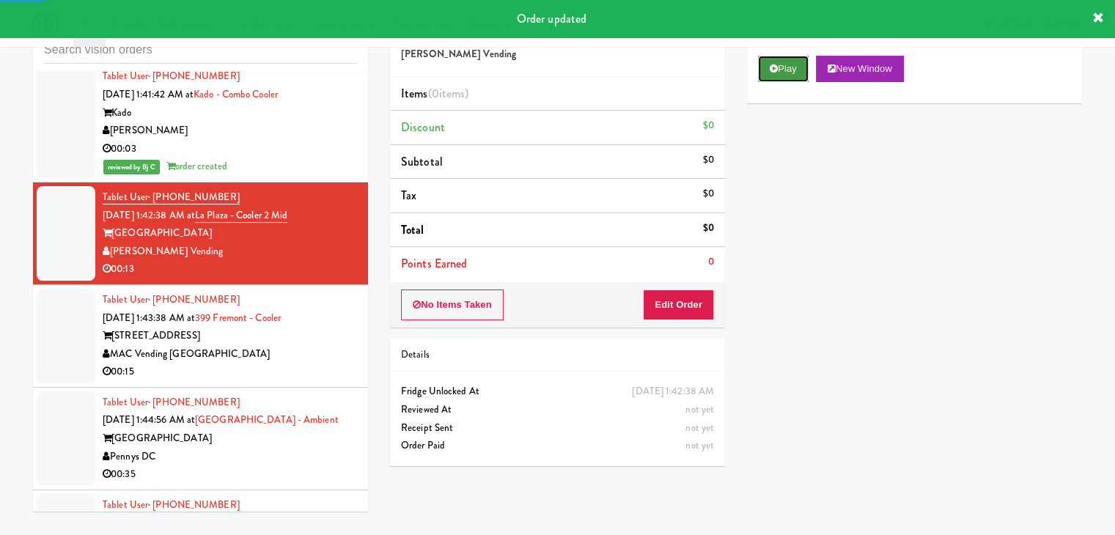
drag, startPoint x: 787, startPoint y: 72, endPoint x: 780, endPoint y: 80, distance: 10.4
click at [786, 72] on button "Play" at bounding box center [783, 69] width 51 height 26
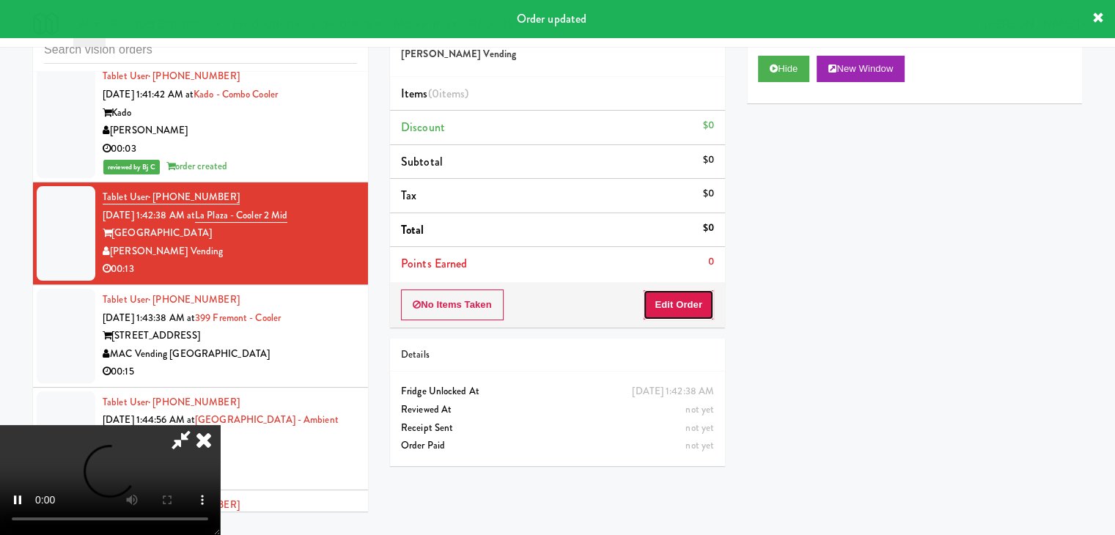
click at [684, 306] on button "Edit Order" at bounding box center [678, 304] width 71 height 31
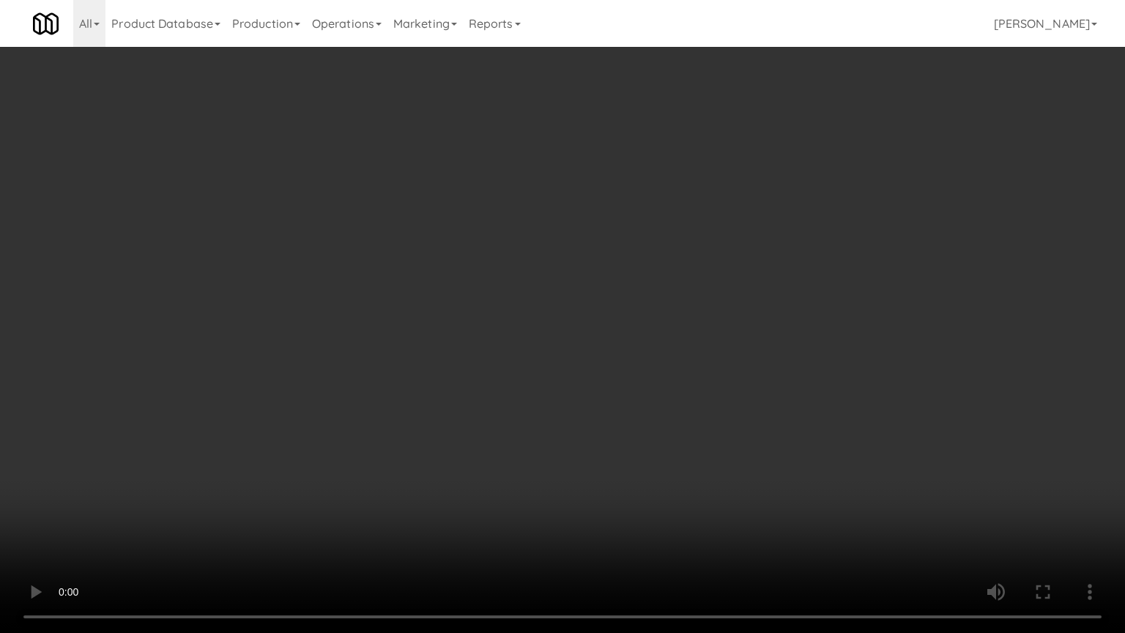
click at [695, 436] on video at bounding box center [562, 316] width 1125 height 633
click at [690, 437] on video at bounding box center [562, 316] width 1125 height 633
click at [695, 435] on video at bounding box center [562, 316] width 1125 height 633
drag, startPoint x: 695, startPoint y: 435, endPoint x: 695, endPoint y: 372, distance: 63.7
click at [695, 435] on video at bounding box center [562, 316] width 1125 height 633
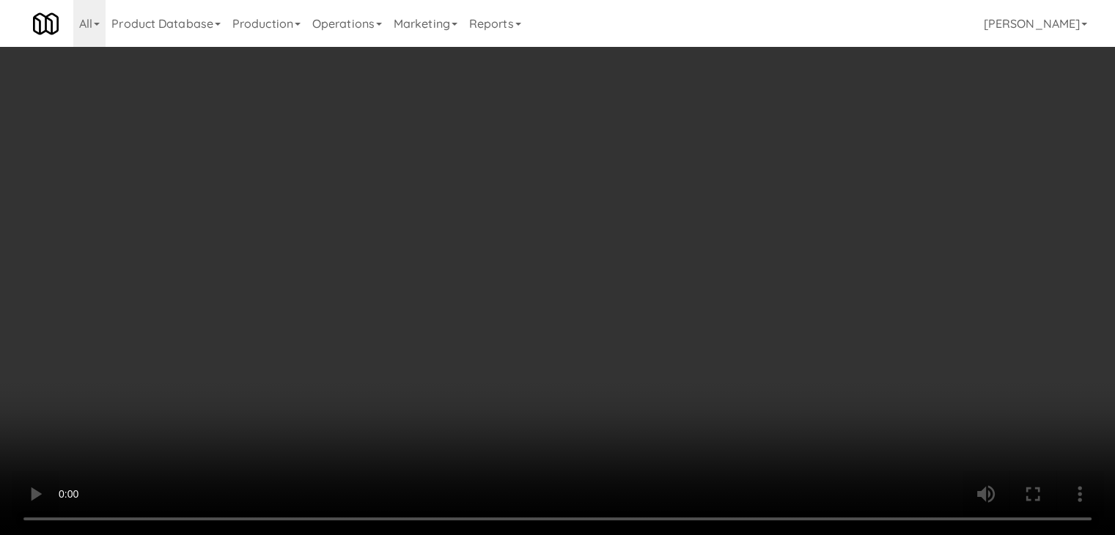
click at [546, 369] on video at bounding box center [557, 267] width 1115 height 535
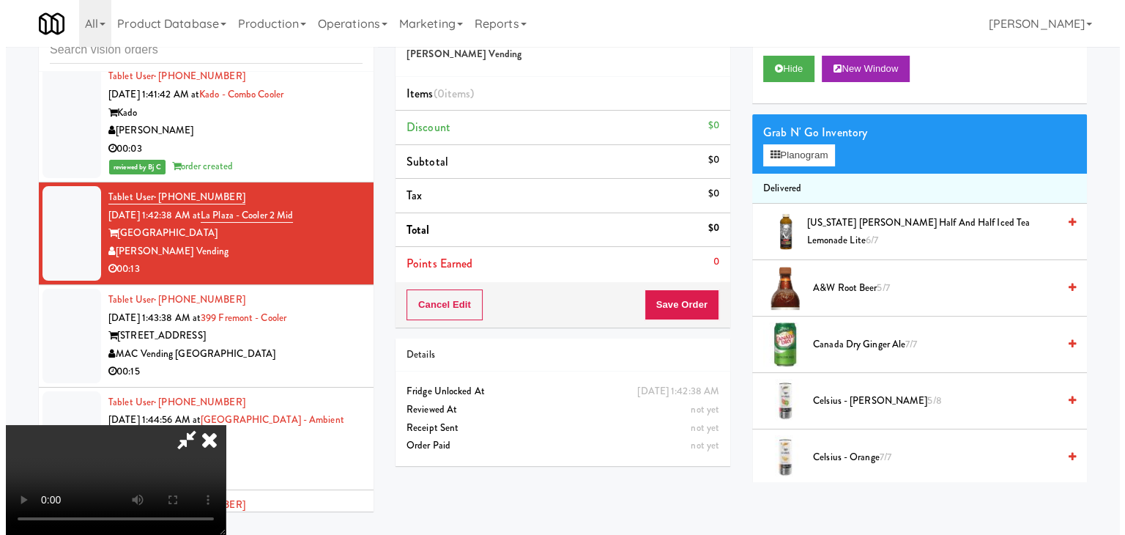
scroll to position [147, 0]
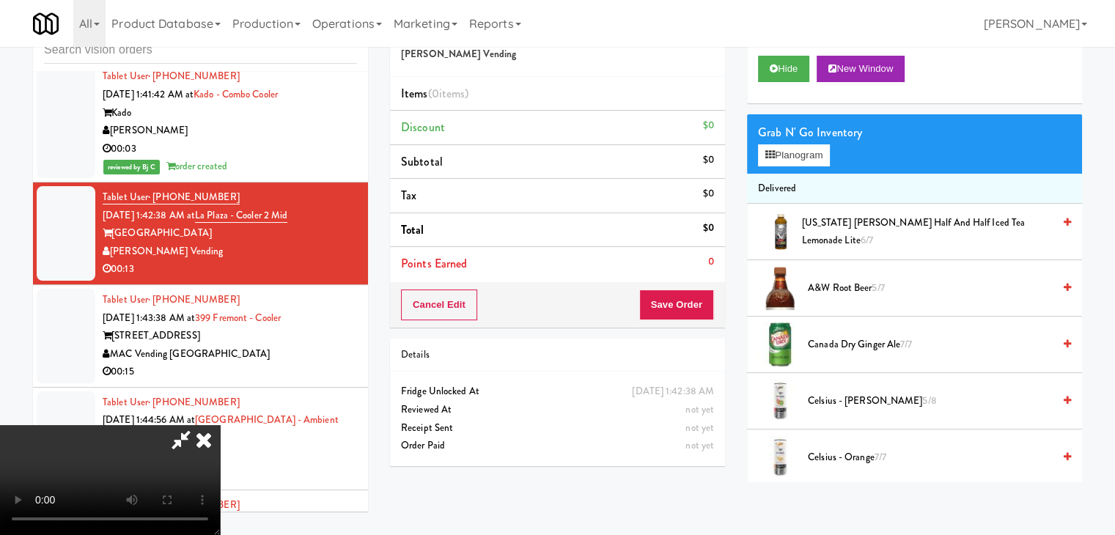
click at [220, 425] on video at bounding box center [110, 480] width 220 height 110
click at [794, 153] on button "Planogram" at bounding box center [794, 155] width 72 height 22
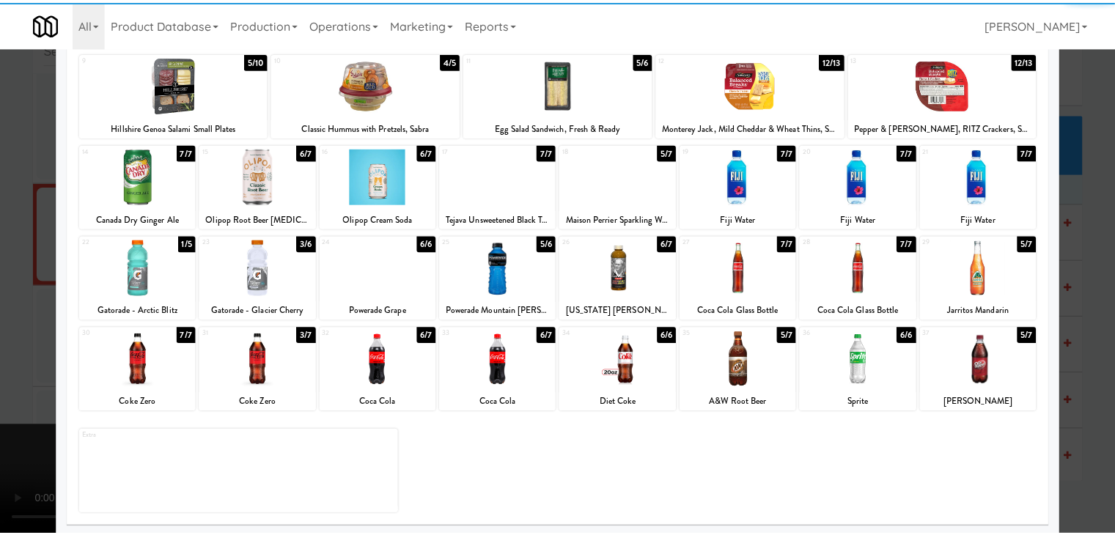
scroll to position [185, 0]
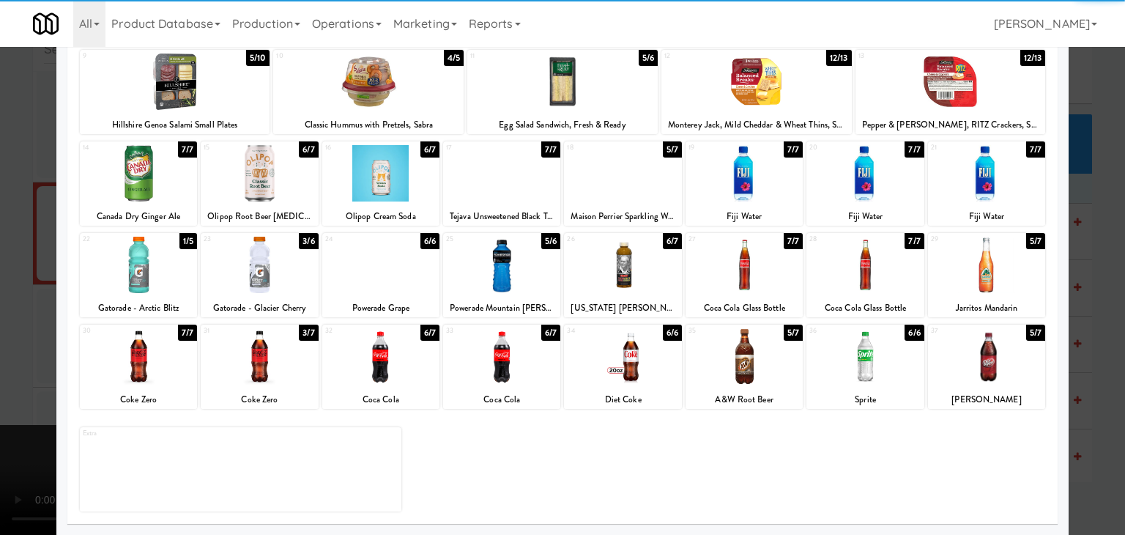
drag, startPoint x: 865, startPoint y: 253, endPoint x: 856, endPoint y: 255, distance: 9.1
click at [864, 253] on div at bounding box center [865, 265] width 117 height 56
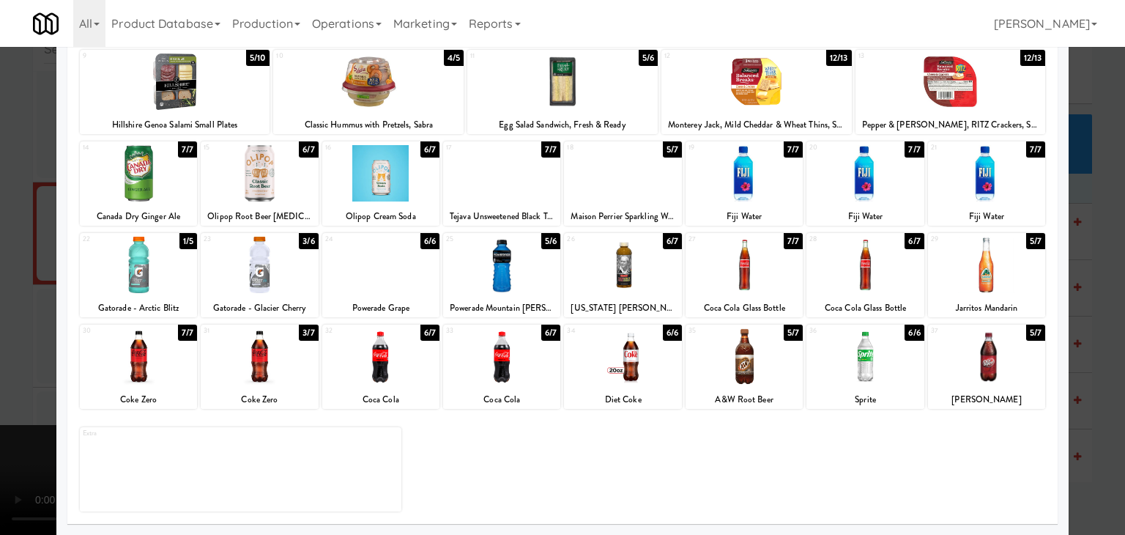
click at [731, 271] on div at bounding box center [744, 265] width 117 height 56
drag, startPoint x: 0, startPoint y: 278, endPoint x: 180, endPoint y: 278, distance: 180.3
click at [6, 278] on div at bounding box center [562, 267] width 1125 height 535
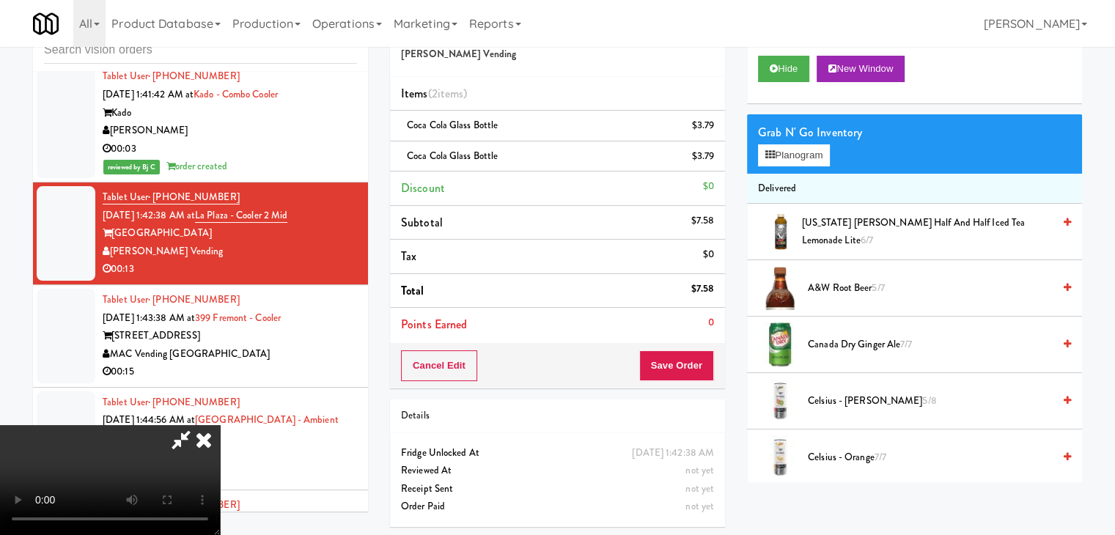
drag, startPoint x: 721, startPoint y: 352, endPoint x: 692, endPoint y: 363, distance: 30.6
click at [706, 358] on div "Cancel Edit Save Order" at bounding box center [557, 365] width 335 height 45
click at [692, 363] on button "Save Order" at bounding box center [676, 365] width 75 height 31
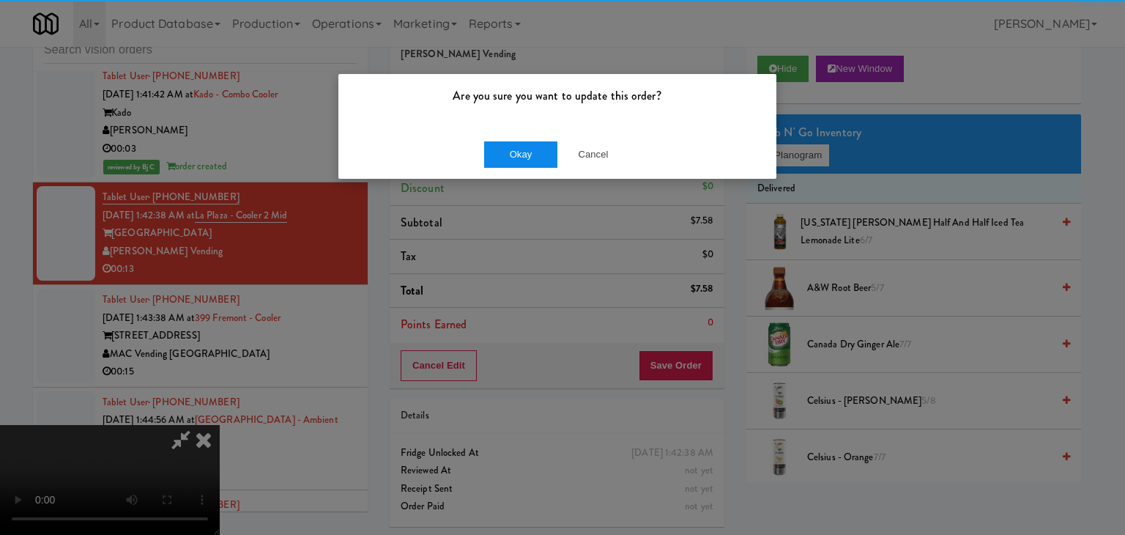
click at [543, 166] on div "Okay Cancel" at bounding box center [558, 154] width 438 height 49
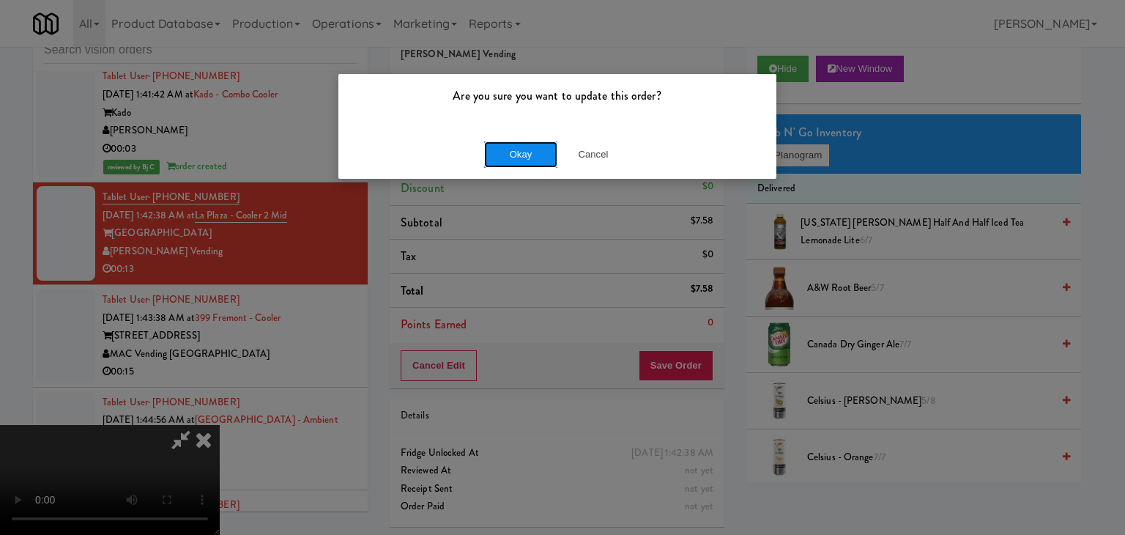
drag, startPoint x: 543, startPoint y: 166, endPoint x: 543, endPoint y: 155, distance: 10.3
click at [543, 158] on button "Okay" at bounding box center [520, 154] width 73 height 26
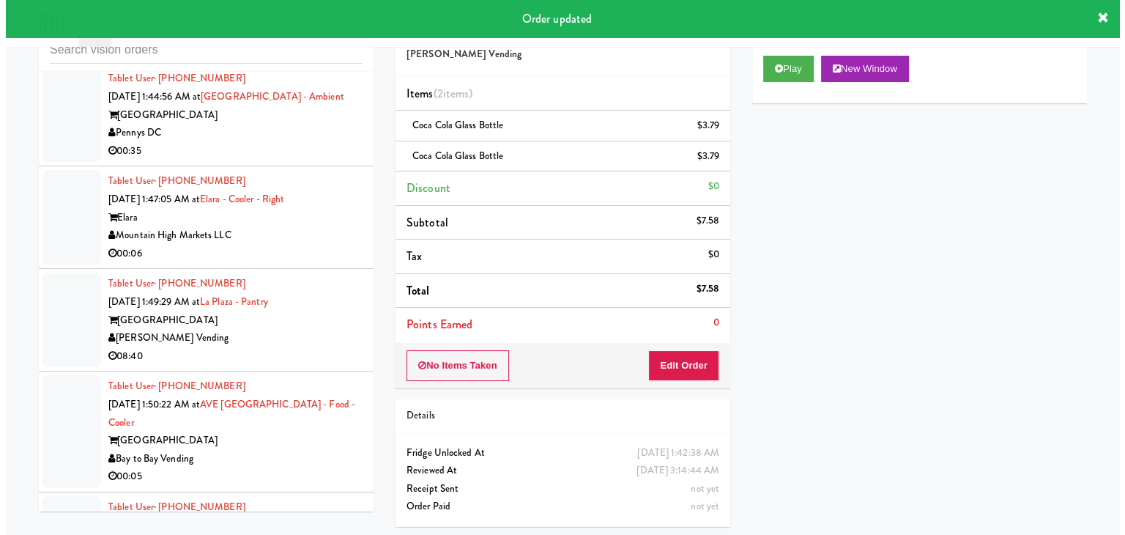
scroll to position [9565, 0]
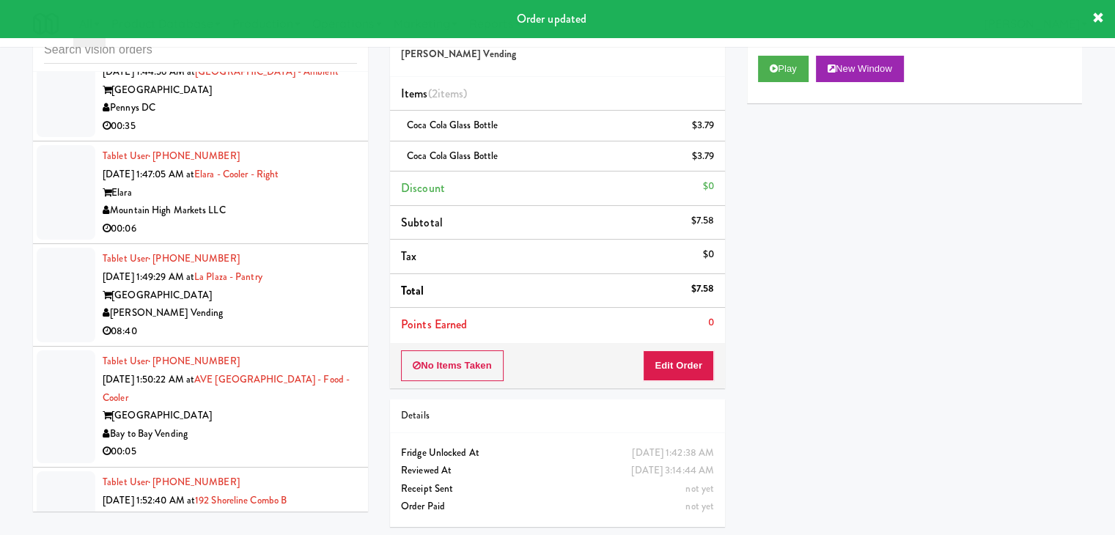
drag, startPoint x: 322, startPoint y: 230, endPoint x: 328, endPoint y: 244, distance: 15.4
click at [322, 220] on div "Mountain High Markets LLC" at bounding box center [230, 211] width 254 height 18
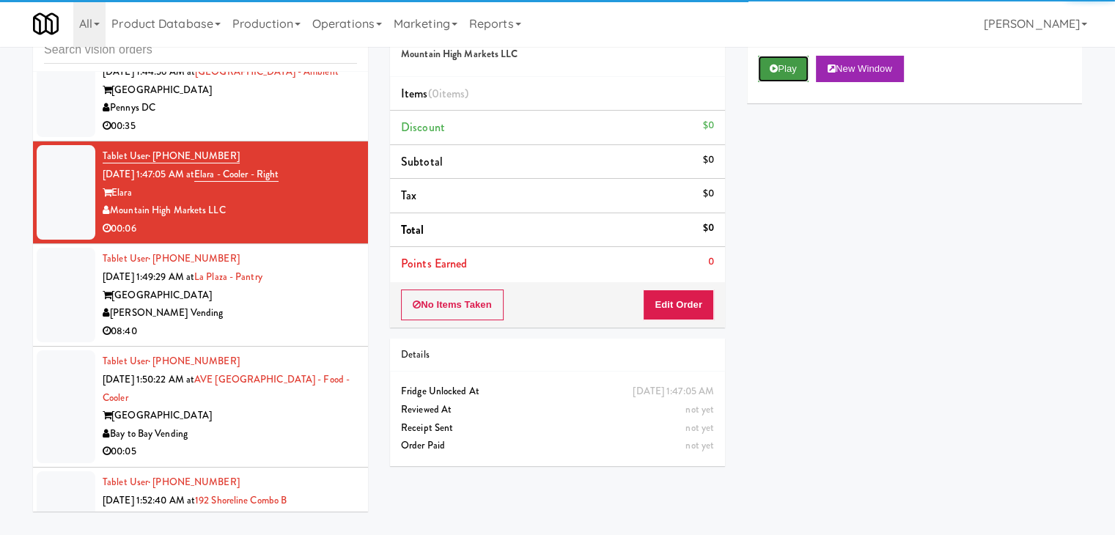
click at [793, 71] on button "Play" at bounding box center [783, 69] width 51 height 26
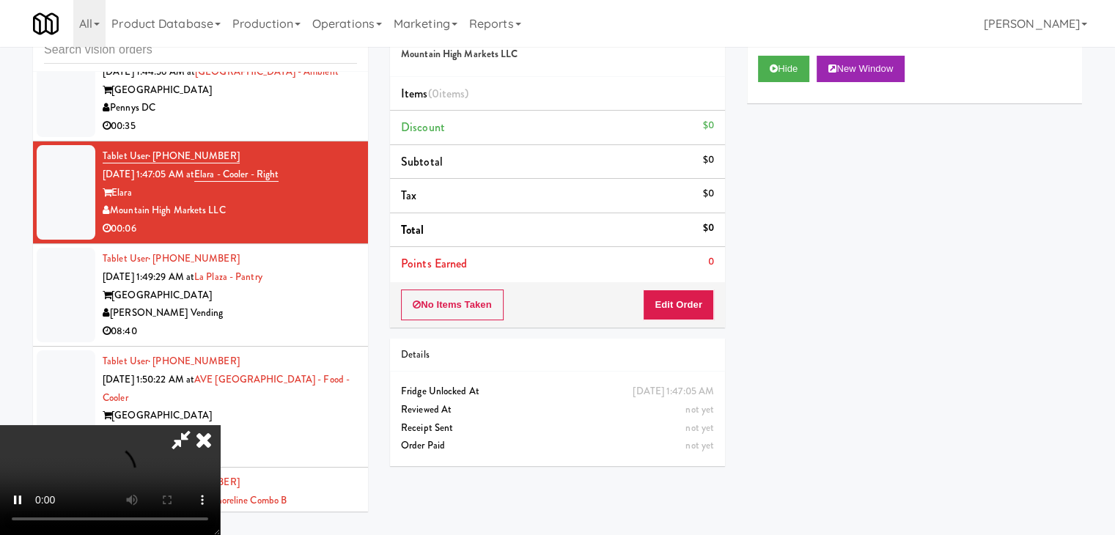
click at [696, 290] on div "No Items Taken Edit Order" at bounding box center [557, 304] width 335 height 45
click at [697, 289] on button "Edit Order" at bounding box center [678, 304] width 71 height 31
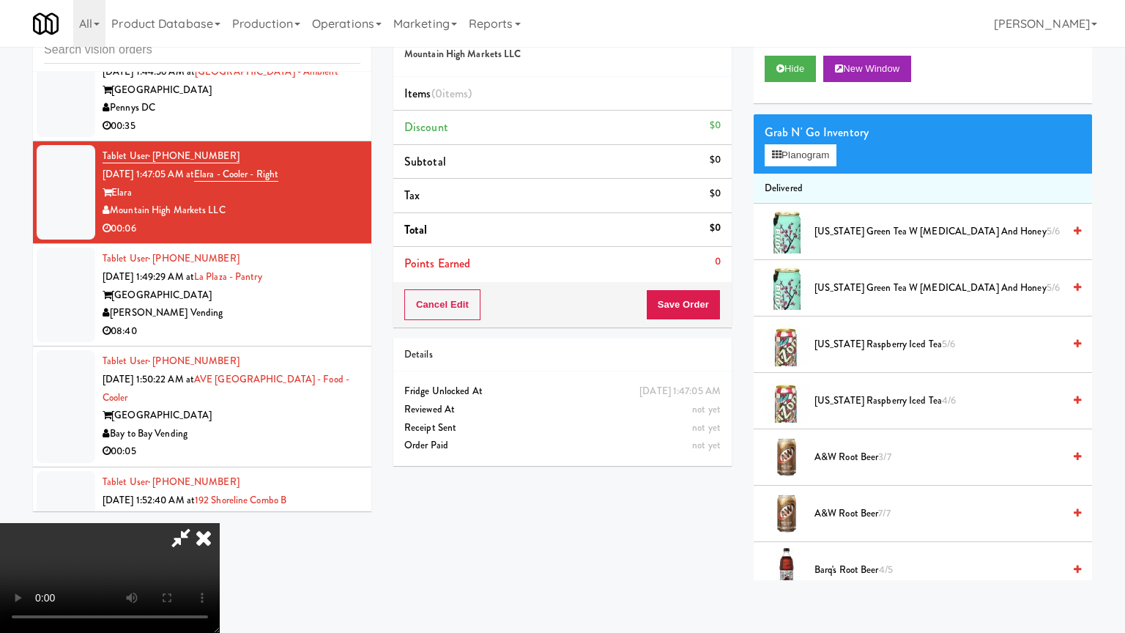
click at [220, 523] on video at bounding box center [110, 578] width 220 height 110
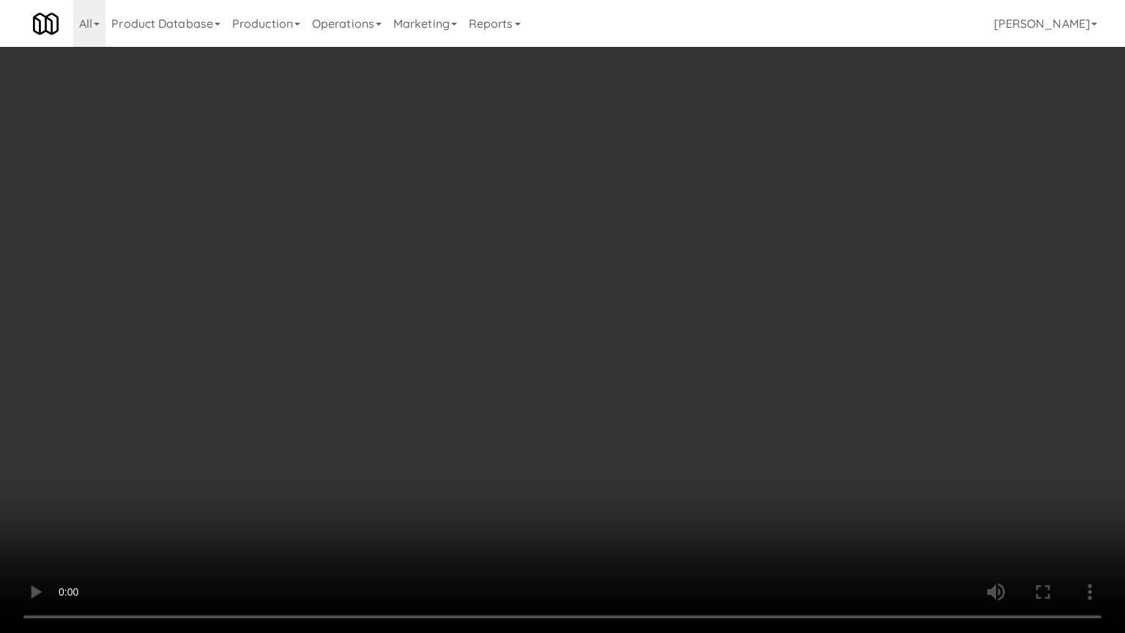
click at [712, 404] on video at bounding box center [562, 316] width 1125 height 633
click at [740, 385] on video at bounding box center [562, 316] width 1125 height 633
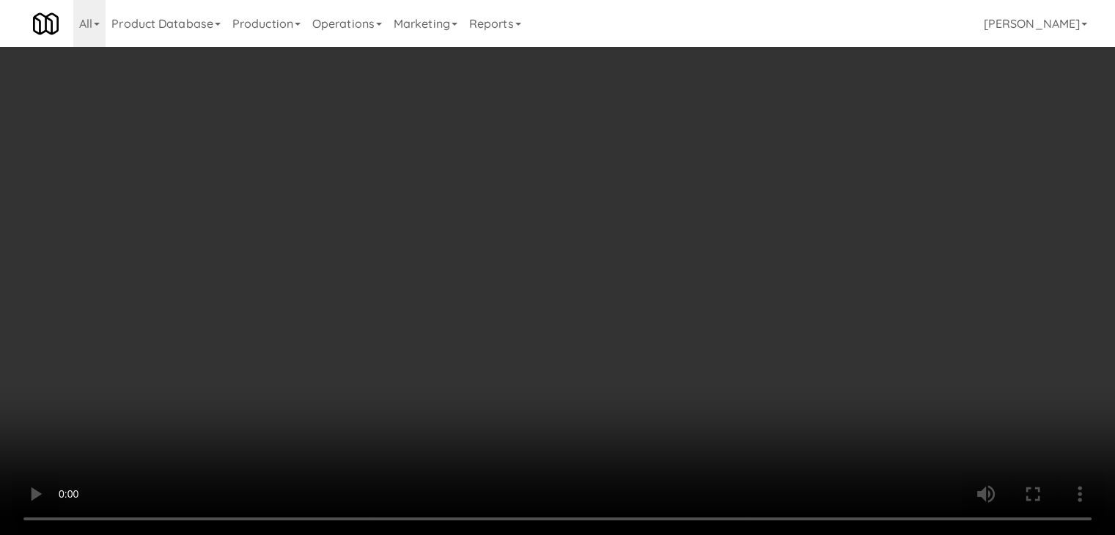
click at [799, 151] on button "Planogram" at bounding box center [794, 155] width 72 height 22
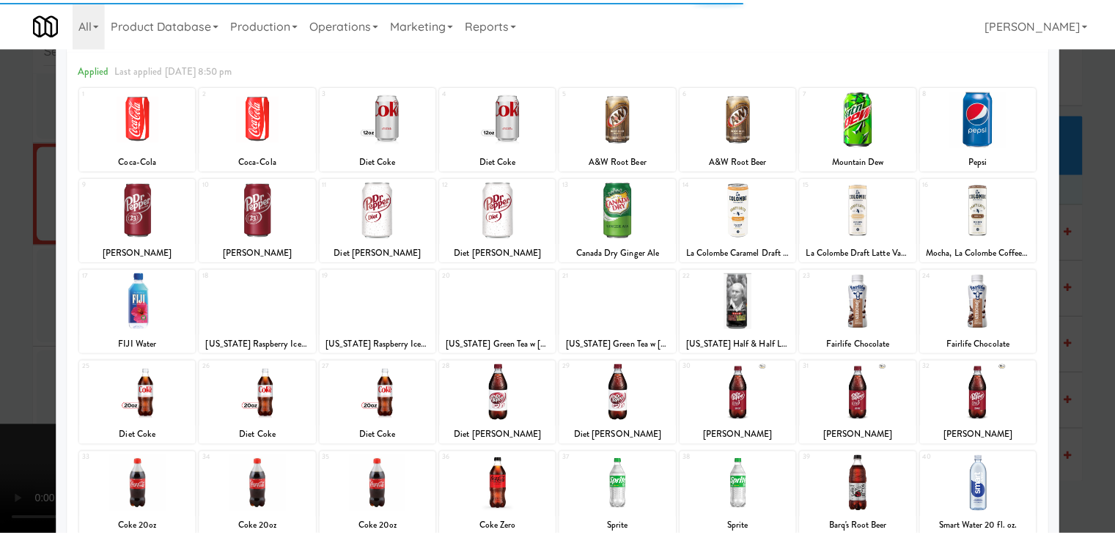
scroll to position [147, 0]
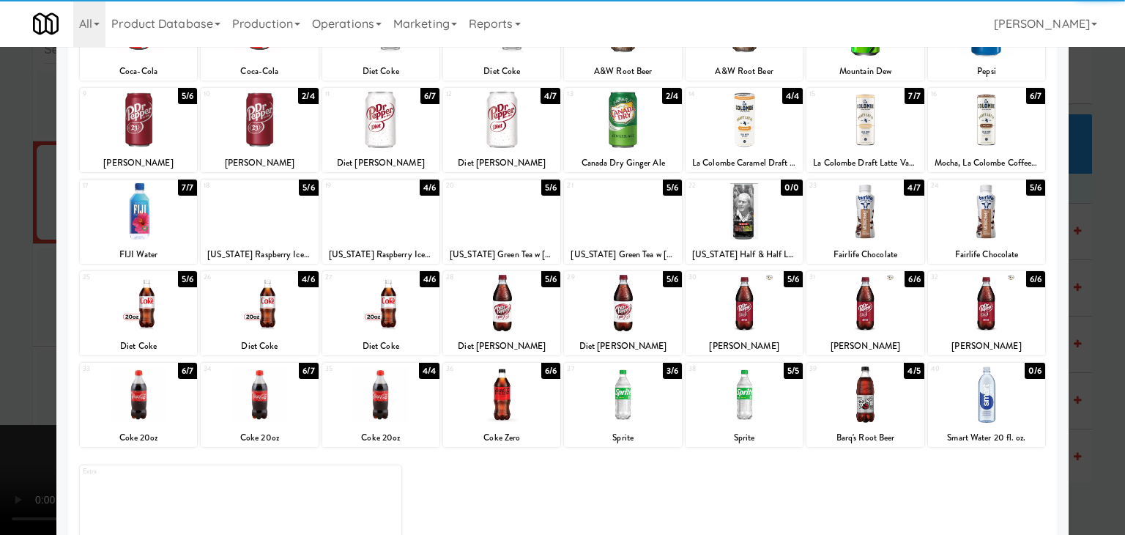
click at [150, 308] on div at bounding box center [138, 303] width 117 height 56
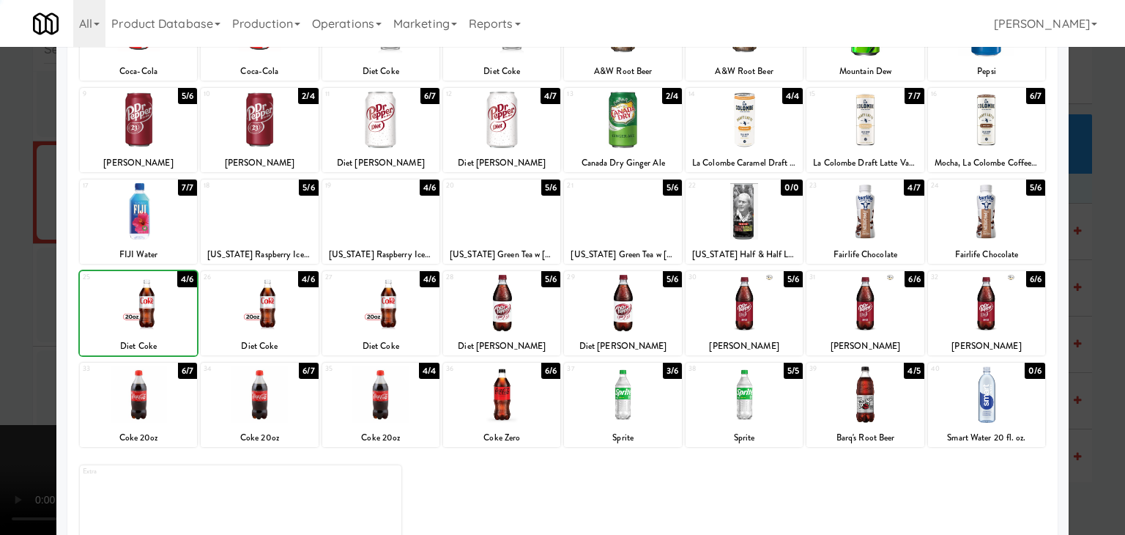
drag, startPoint x: 0, startPoint y: 330, endPoint x: 158, endPoint y: 320, distance: 157.9
click at [6, 330] on div at bounding box center [562, 267] width 1125 height 535
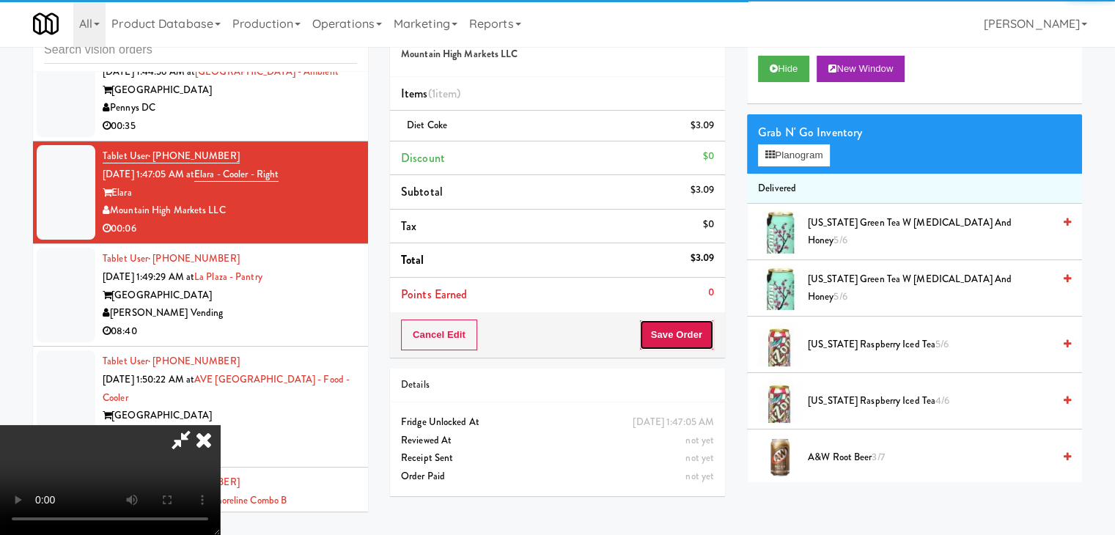
drag, startPoint x: 692, startPoint y: 328, endPoint x: 679, endPoint y: 328, distance: 13.2
click at [679, 328] on button "Save Order" at bounding box center [676, 334] width 75 height 31
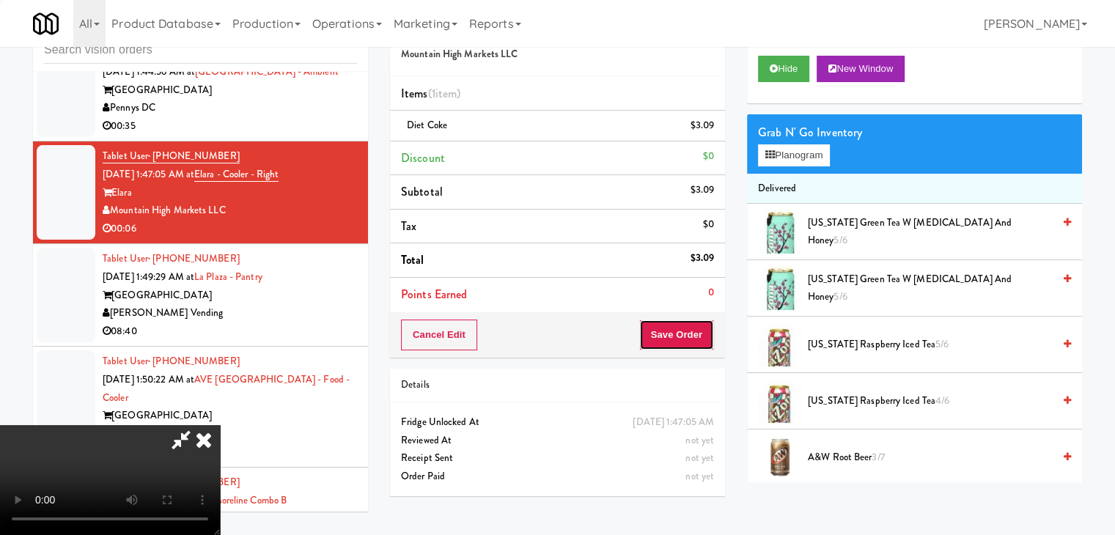
click at [679, 328] on button "Save Order" at bounding box center [676, 334] width 75 height 31
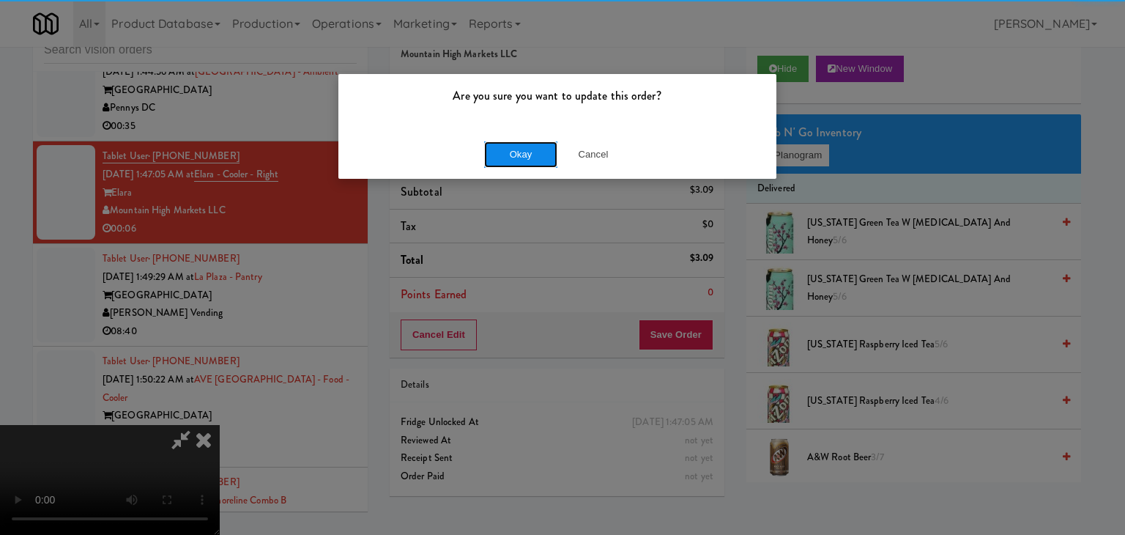
click at [532, 152] on button "Okay" at bounding box center [520, 154] width 73 height 26
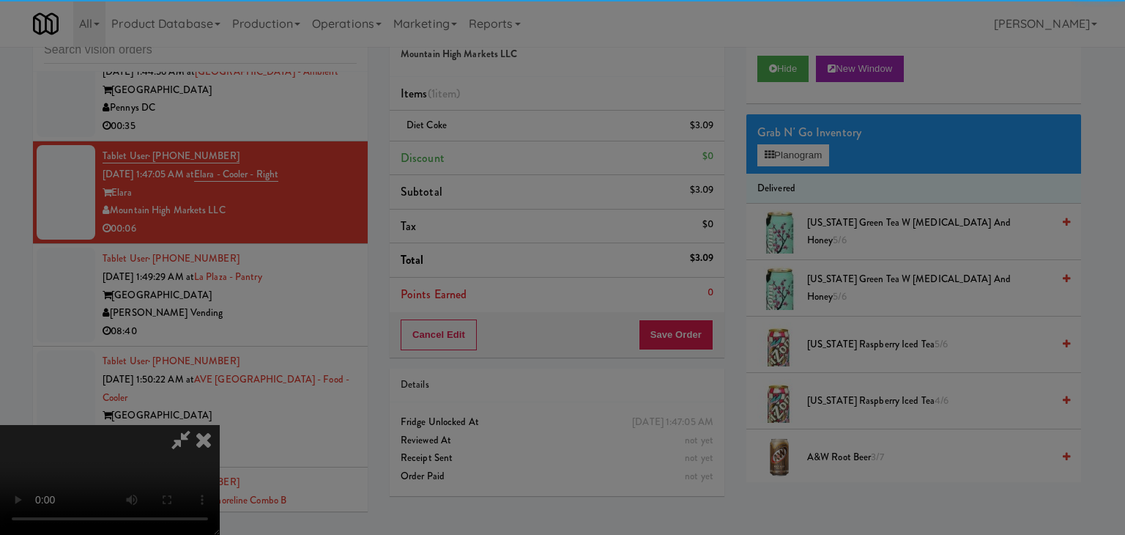
click at [531, 141] on button "Okay" at bounding box center [520, 127] width 73 height 26
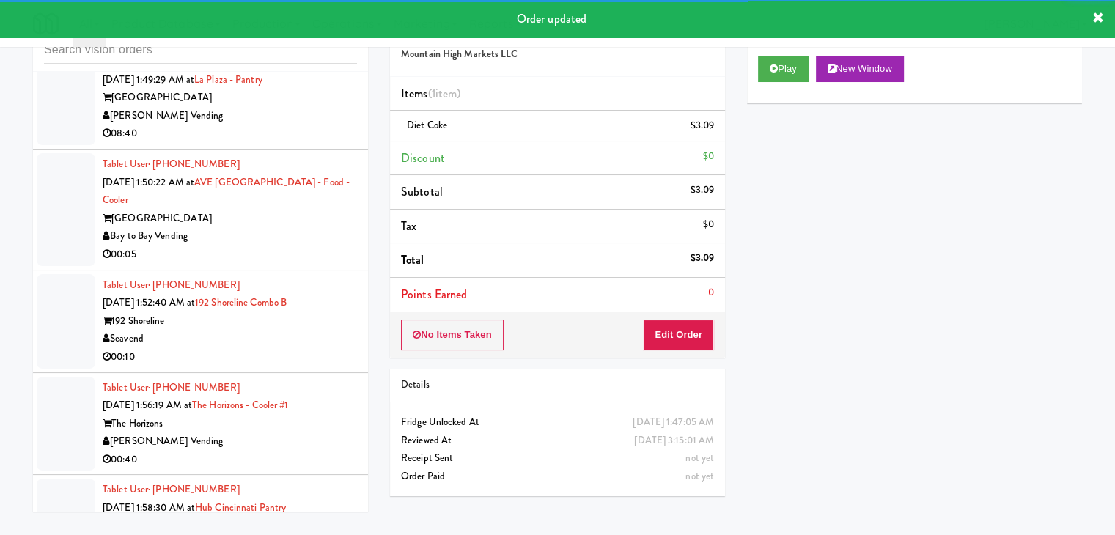
scroll to position [9858, 0]
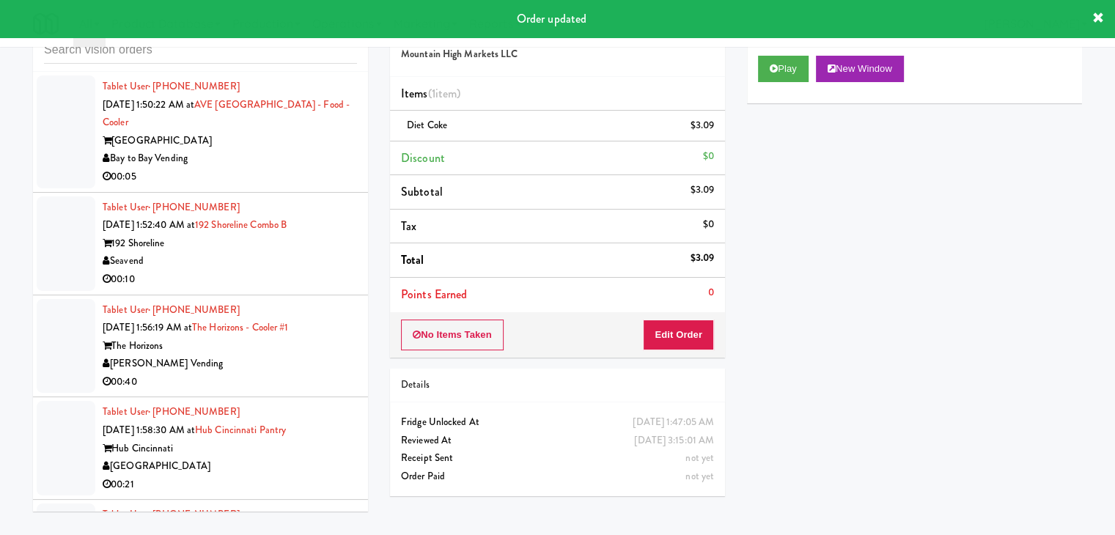
click at [276, 289] on div "00:10" at bounding box center [230, 279] width 254 height 18
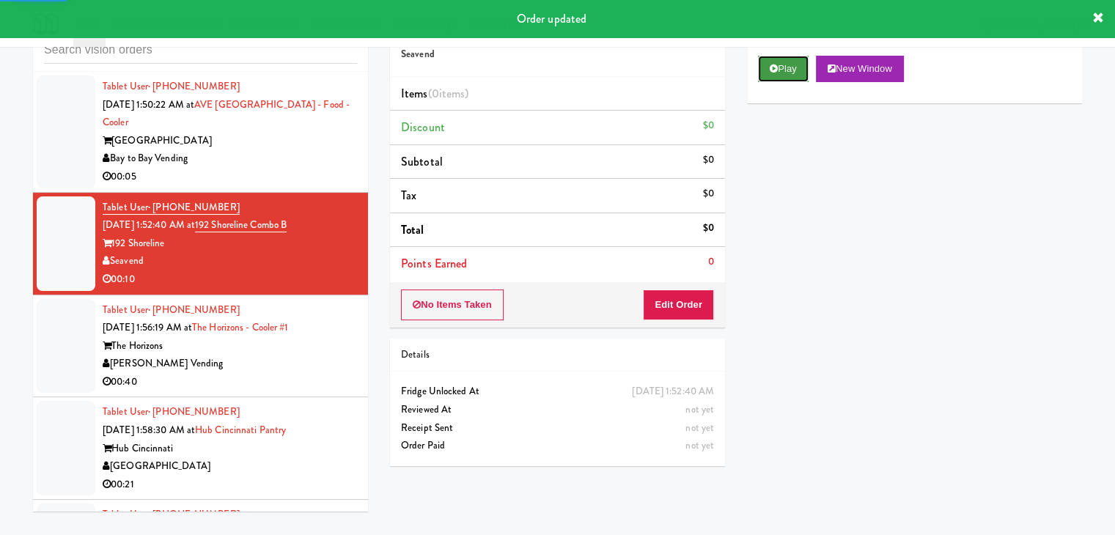
click at [772, 68] on icon at bounding box center [773, 69] width 8 height 10
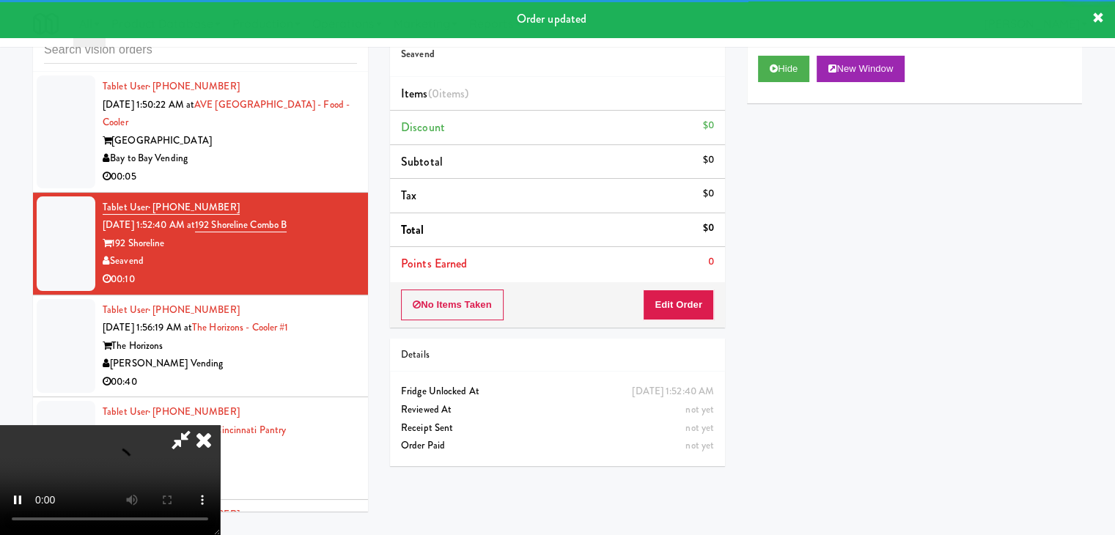
click at [689, 282] on div "No Items Taken Edit Order" at bounding box center [557, 304] width 335 height 45
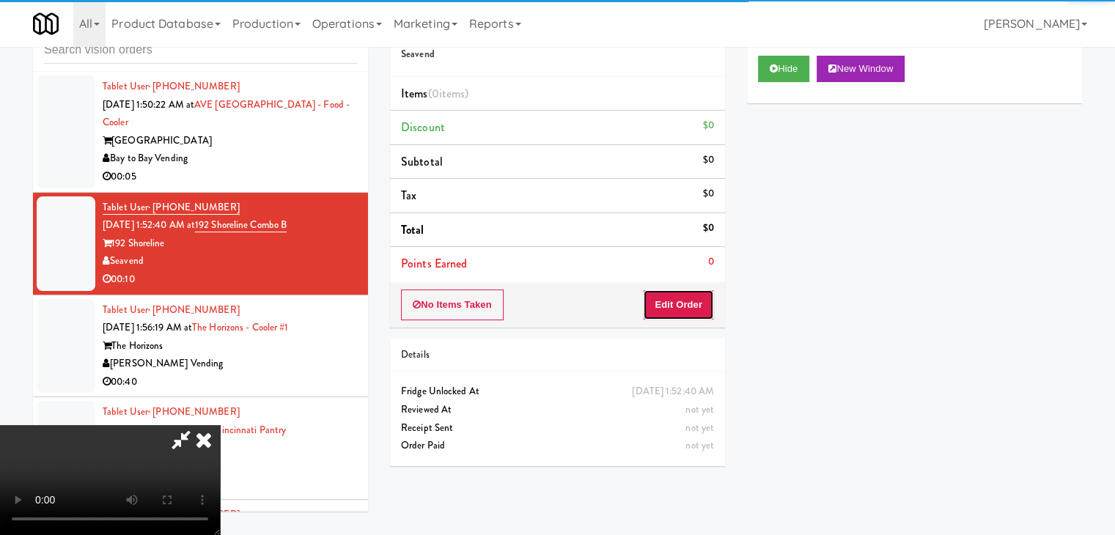
click at [683, 296] on button "Edit Order" at bounding box center [678, 304] width 71 height 31
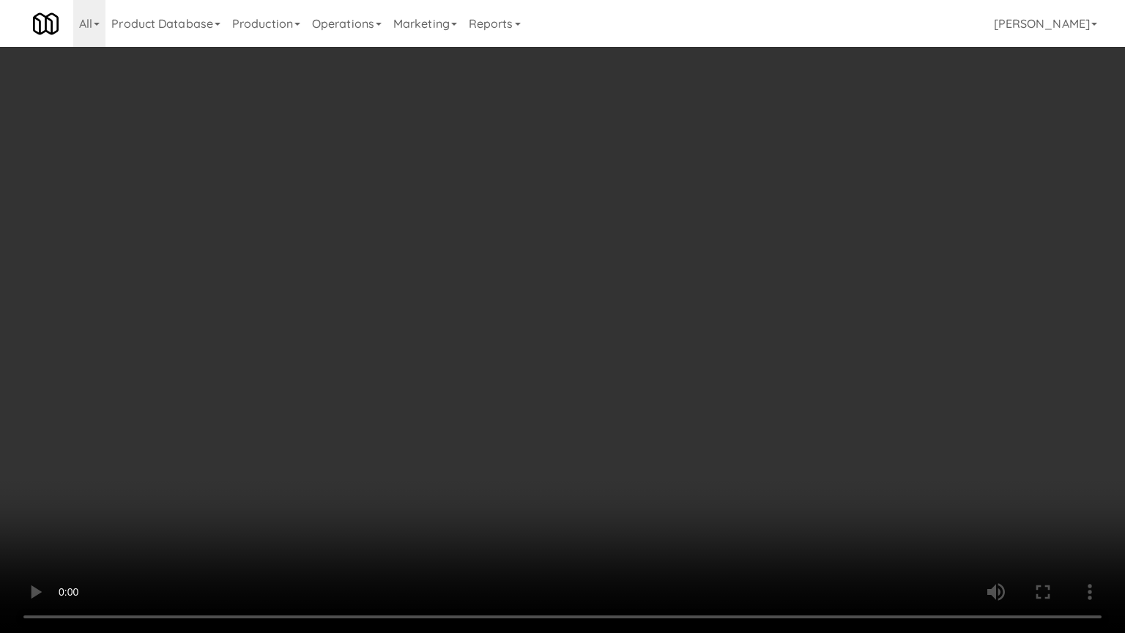
click at [604, 388] on video at bounding box center [562, 316] width 1125 height 633
click at [599, 393] on video at bounding box center [562, 316] width 1125 height 633
click at [607, 385] on video at bounding box center [562, 316] width 1125 height 633
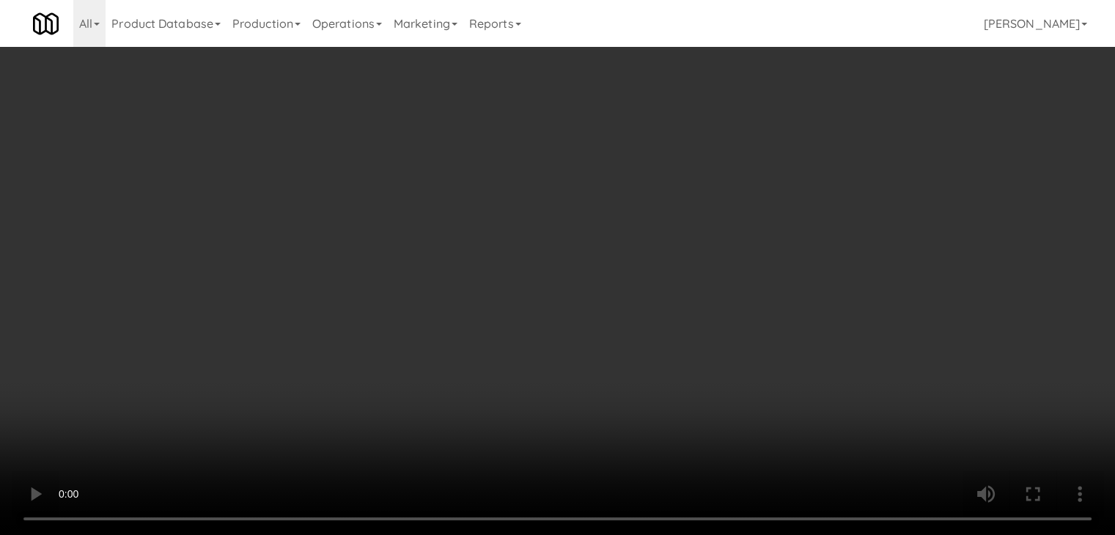
click at [544, 275] on video at bounding box center [557, 267] width 1115 height 535
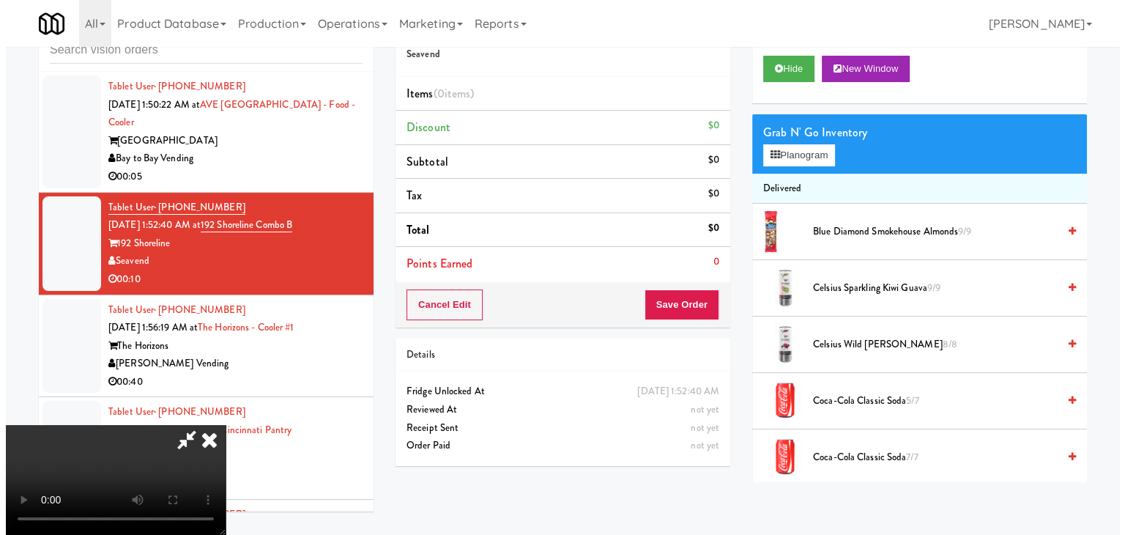
scroll to position [147, 0]
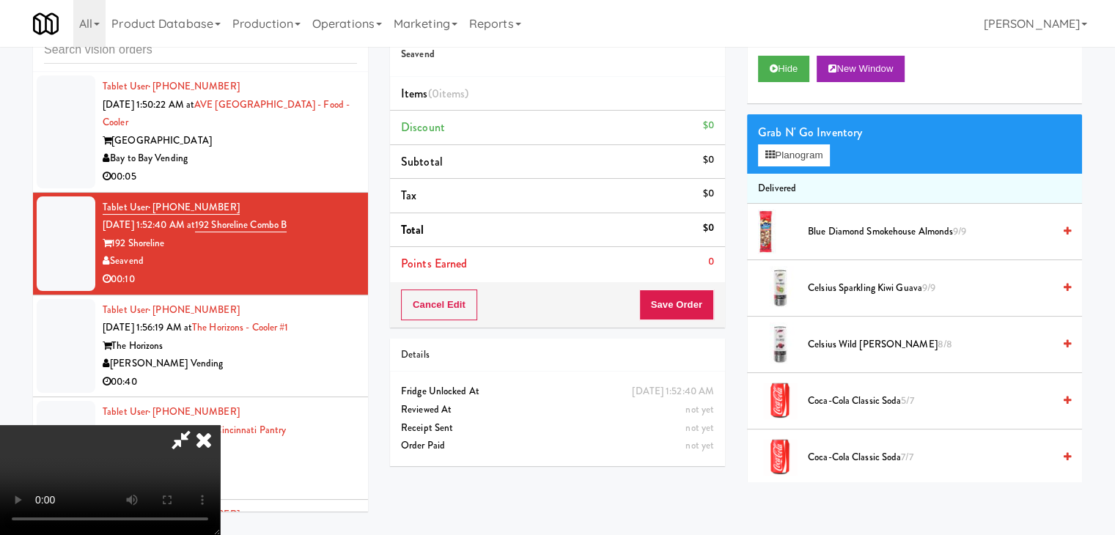
click at [220, 425] on video at bounding box center [110, 480] width 220 height 110
click at [813, 149] on button "Planogram" at bounding box center [794, 155] width 72 height 22
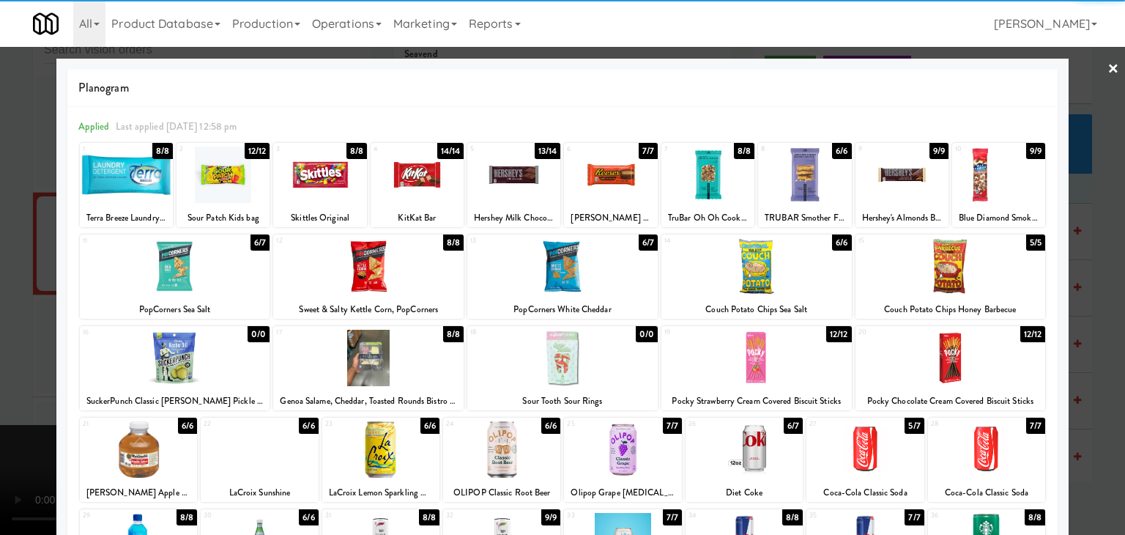
click at [245, 184] on div at bounding box center [223, 175] width 93 height 56
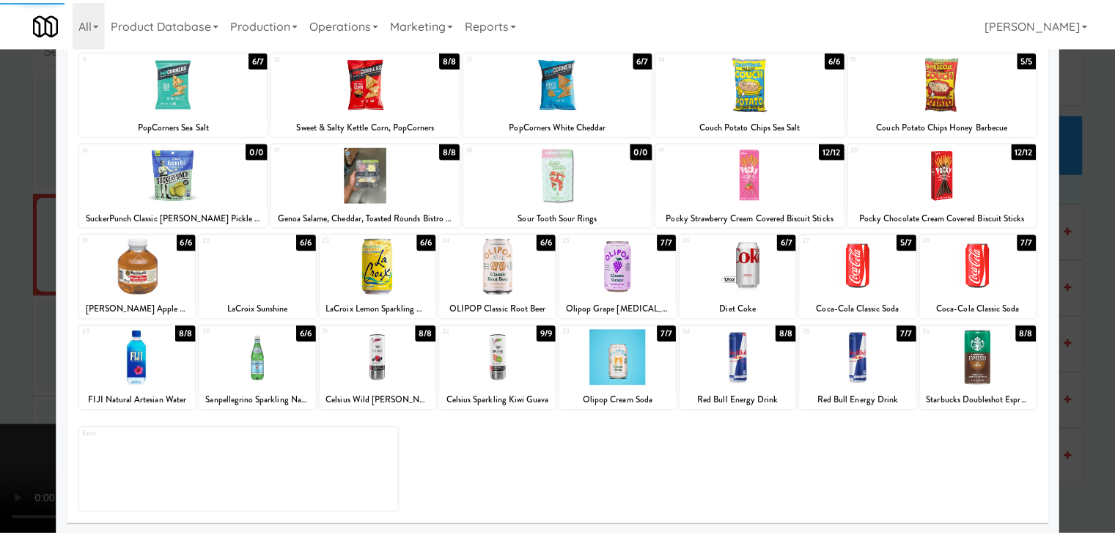
scroll to position [185, 0]
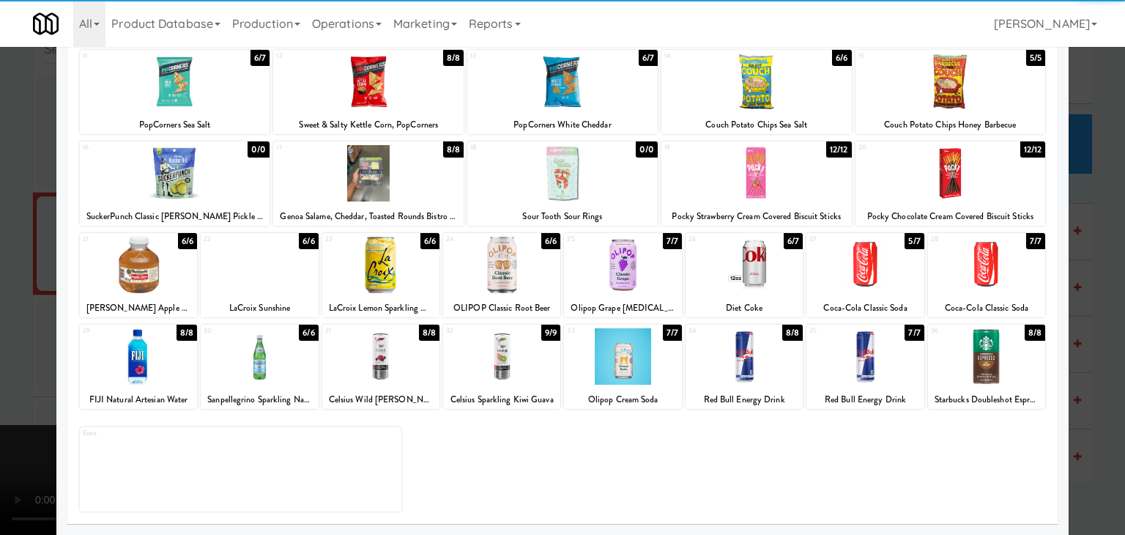
click at [539, 283] on div at bounding box center [501, 265] width 117 height 56
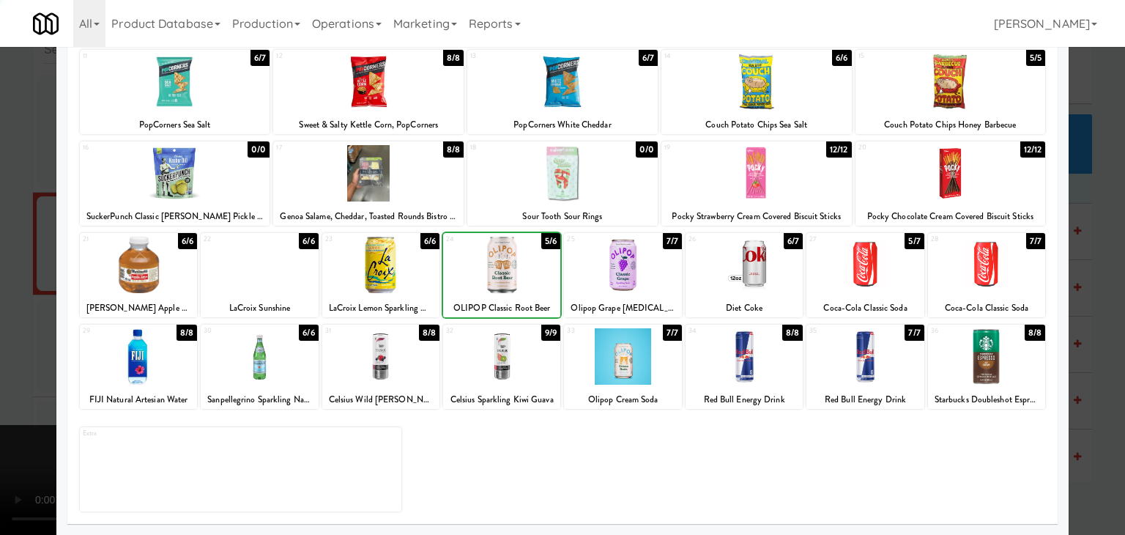
drag, startPoint x: 2, startPoint y: 341, endPoint x: 307, endPoint y: 341, distance: 304.8
click at [28, 341] on div at bounding box center [562, 267] width 1125 height 535
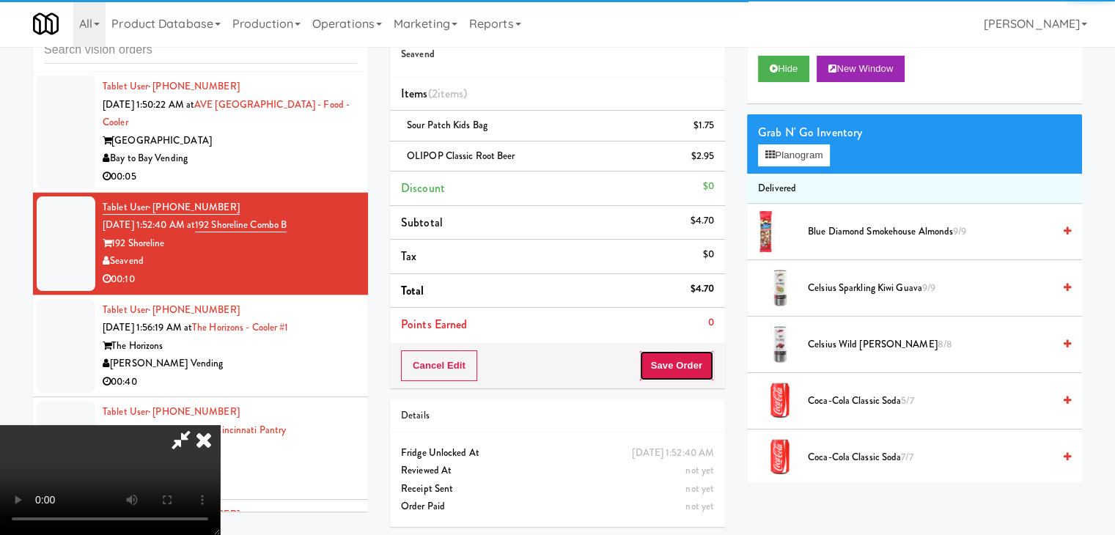
click at [693, 370] on button "Save Order" at bounding box center [676, 365] width 75 height 31
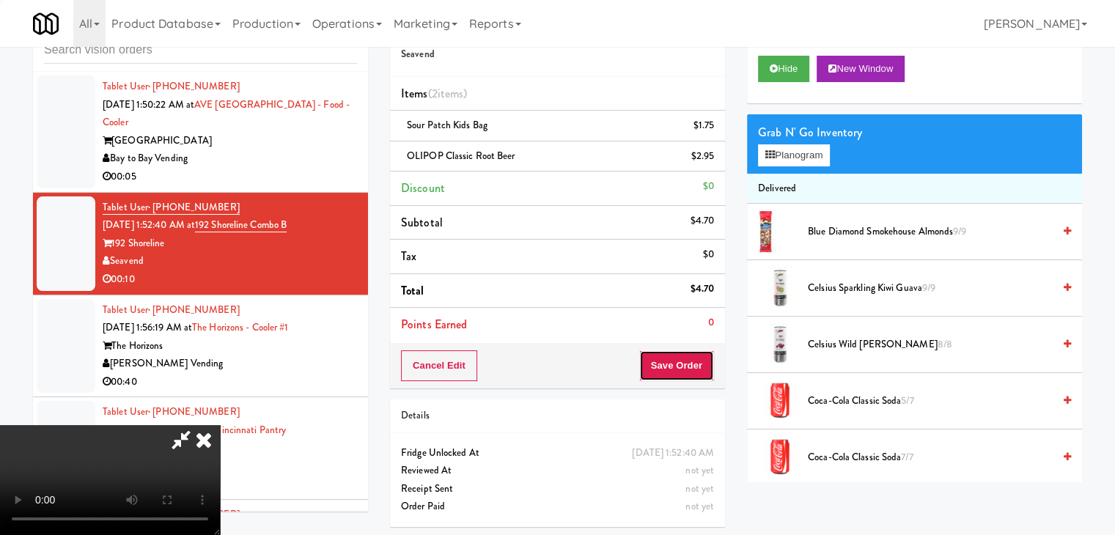
click at [692, 370] on button "Save Order" at bounding box center [676, 365] width 75 height 31
drag, startPoint x: 692, startPoint y: 370, endPoint x: 679, endPoint y: 363, distance: 14.1
click at [685, 367] on button "Save Order" at bounding box center [676, 365] width 75 height 31
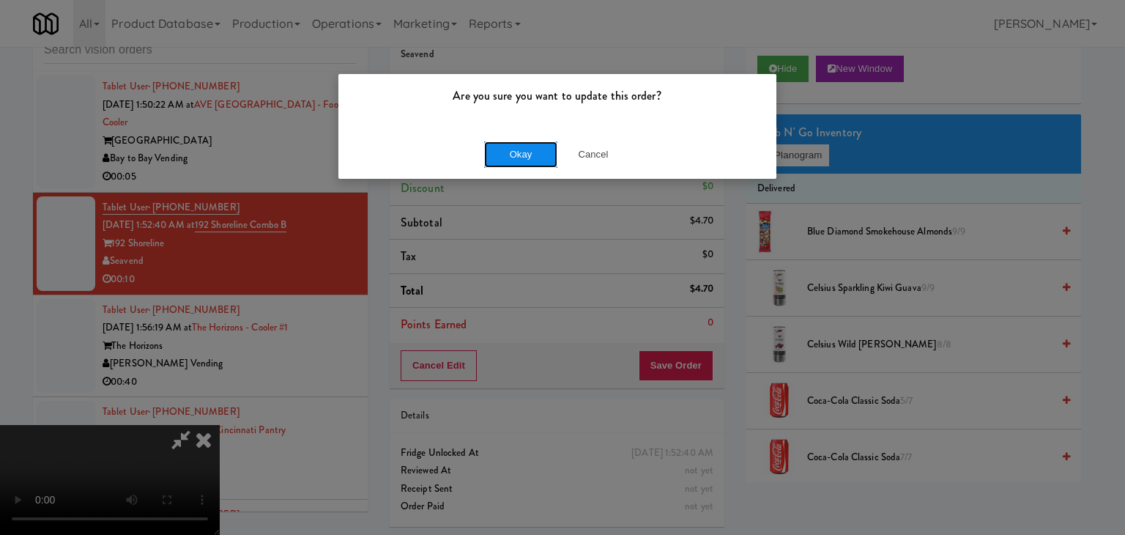
click at [498, 147] on button "Okay" at bounding box center [520, 154] width 73 height 26
click at [500, 147] on button "Okay" at bounding box center [520, 154] width 73 height 26
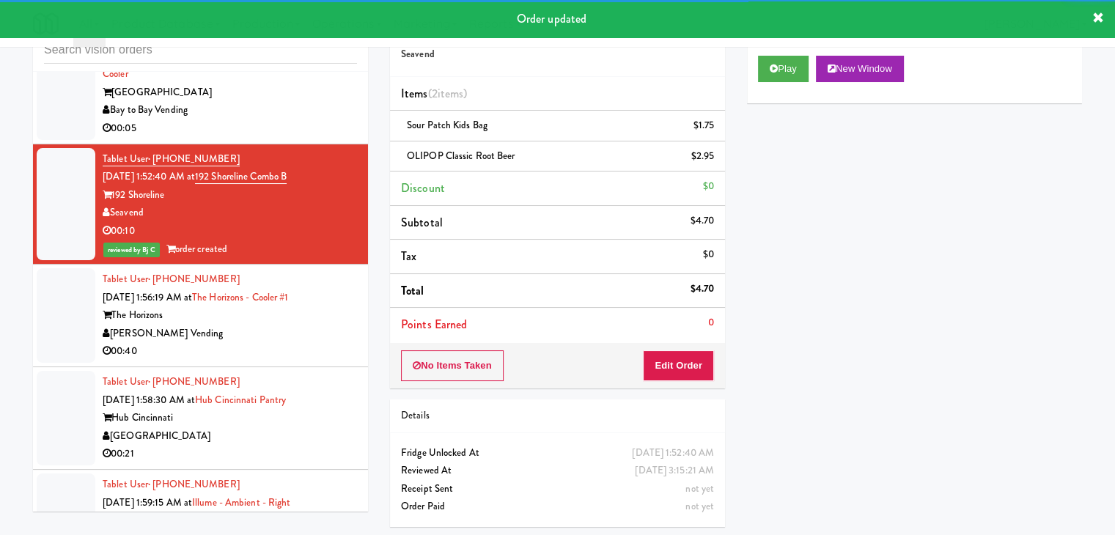
scroll to position [10078, 0]
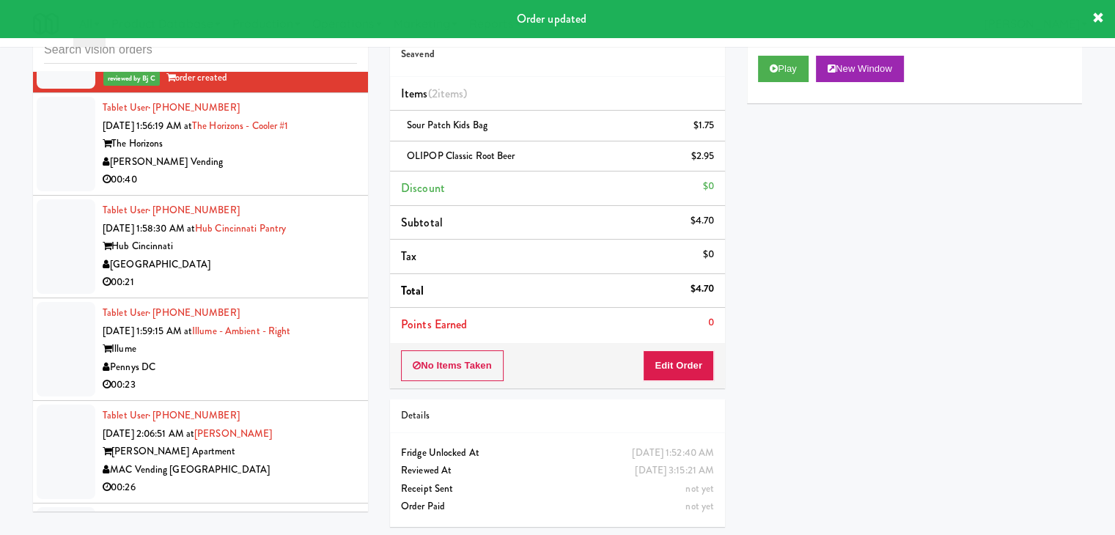
click at [317, 292] on div "00:21" at bounding box center [230, 282] width 254 height 18
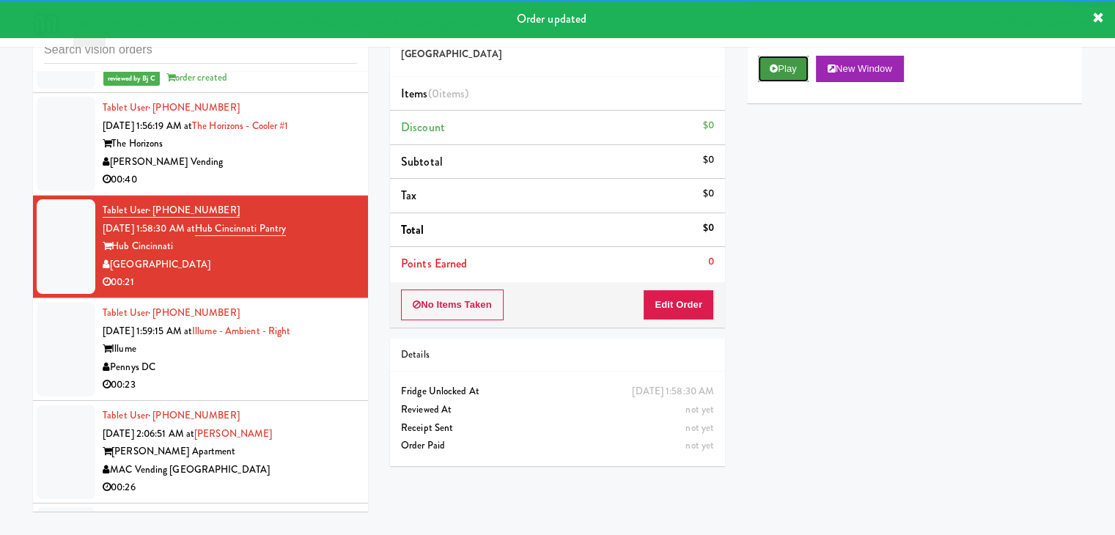
click at [788, 63] on button "Play" at bounding box center [783, 69] width 51 height 26
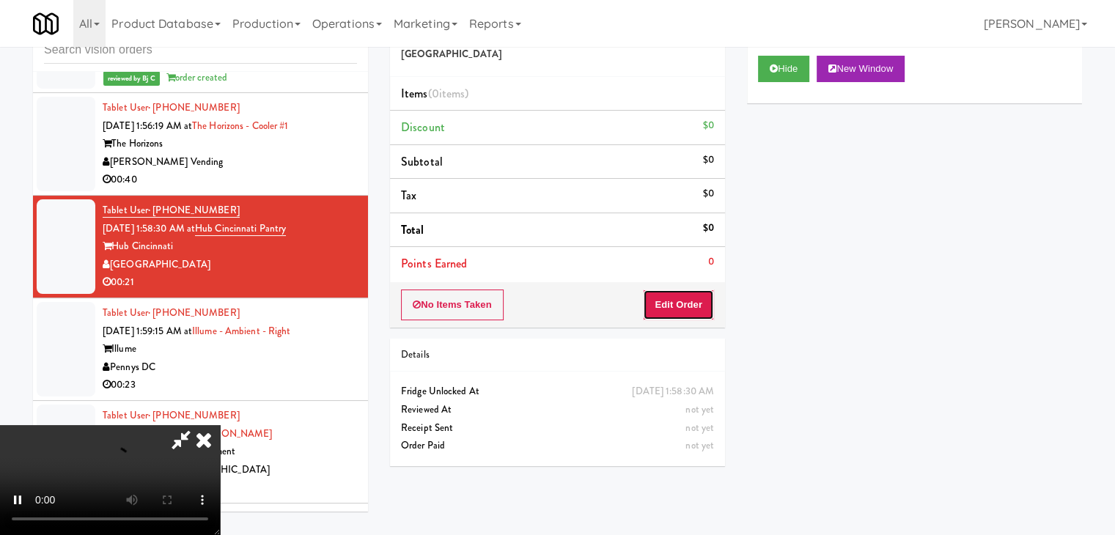
click at [679, 308] on button "Edit Order" at bounding box center [678, 304] width 71 height 31
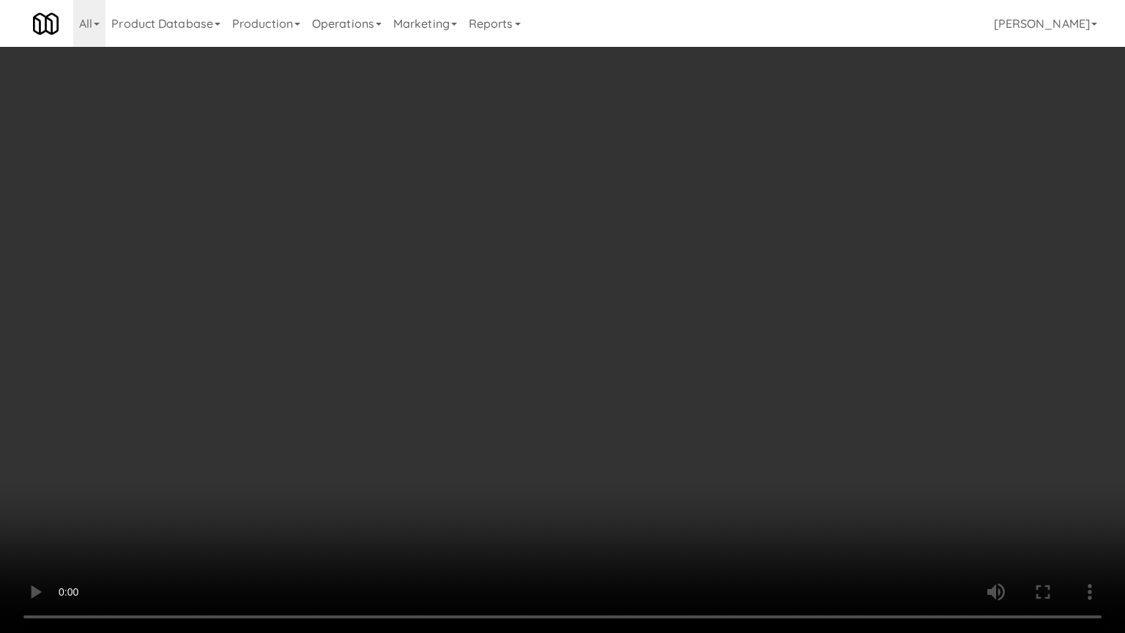
click at [665, 392] on video at bounding box center [562, 316] width 1125 height 633
click at [662, 392] on video at bounding box center [562, 316] width 1125 height 633
click at [758, 338] on video at bounding box center [562, 316] width 1125 height 633
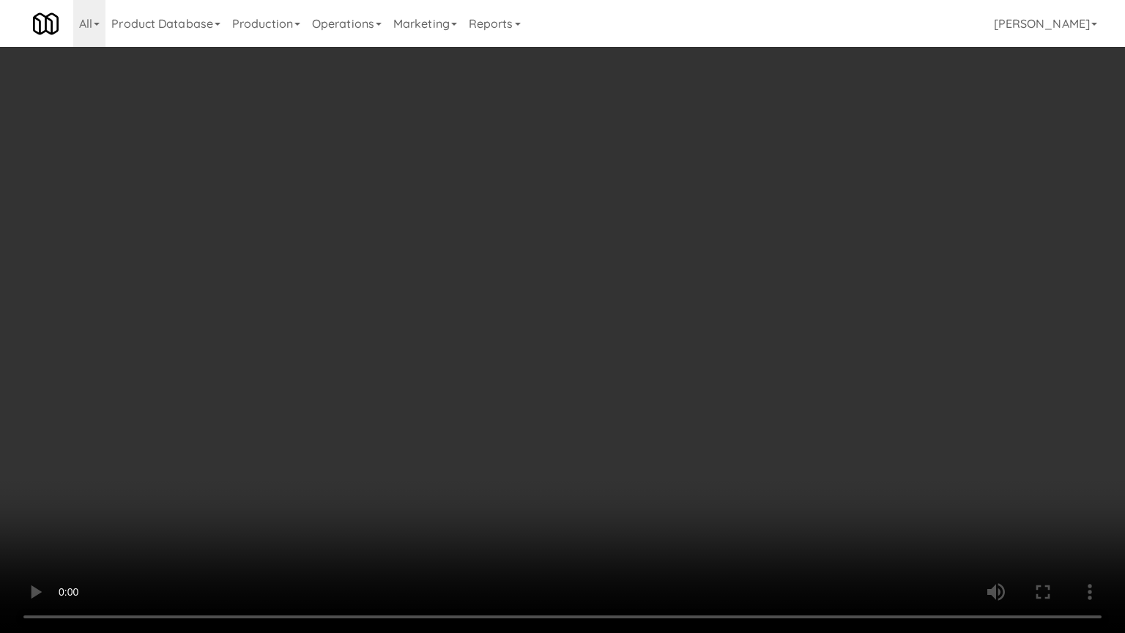
click at [759, 340] on video at bounding box center [562, 316] width 1125 height 633
click at [771, 341] on video at bounding box center [562, 316] width 1125 height 633
click at [766, 319] on video at bounding box center [562, 316] width 1125 height 633
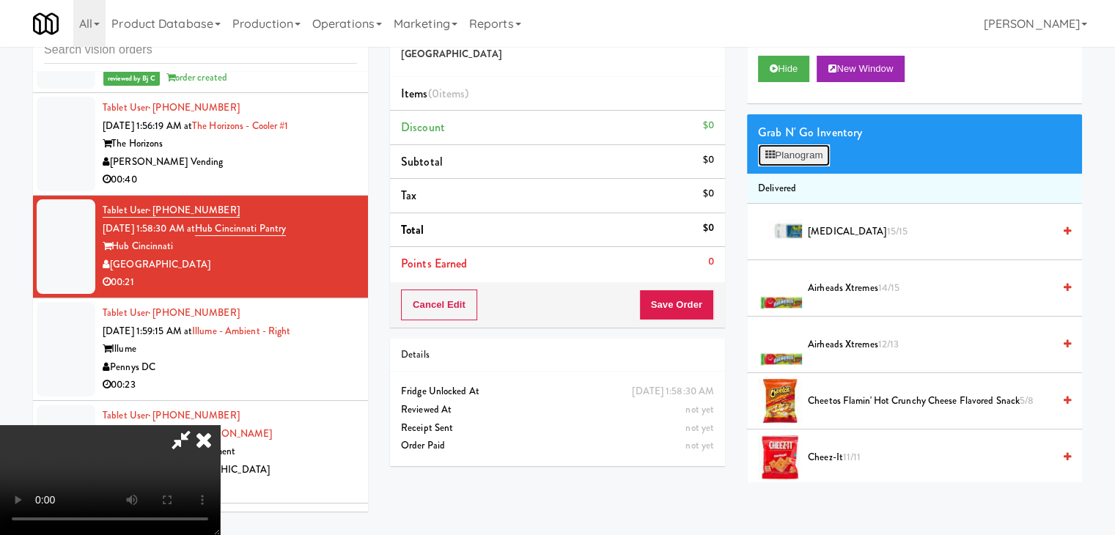
click at [808, 154] on button "Planogram" at bounding box center [794, 155] width 72 height 22
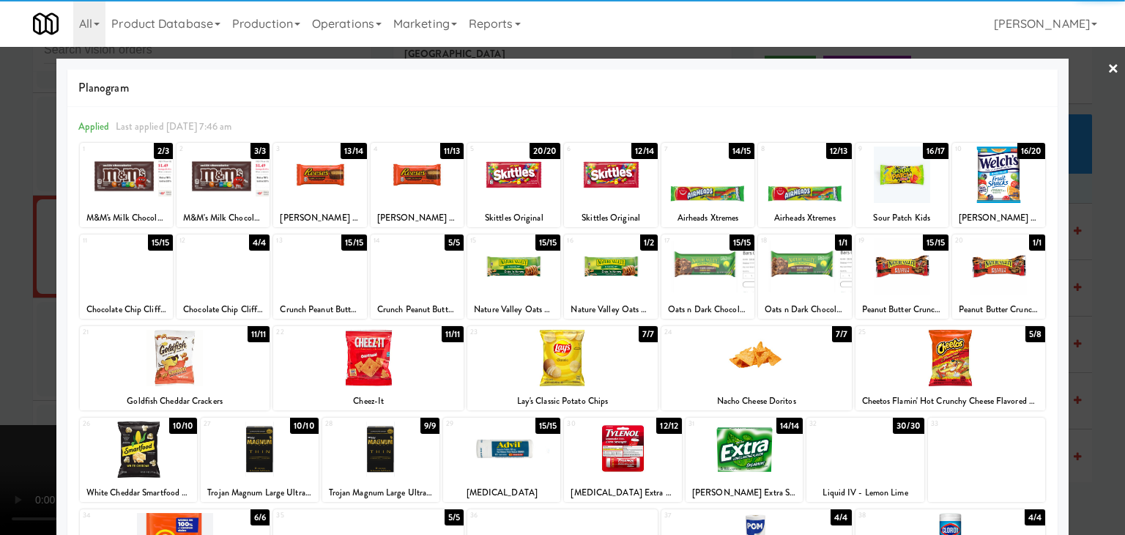
click at [733, 370] on div at bounding box center [757, 358] width 191 height 56
click at [409, 185] on div at bounding box center [417, 175] width 93 height 56
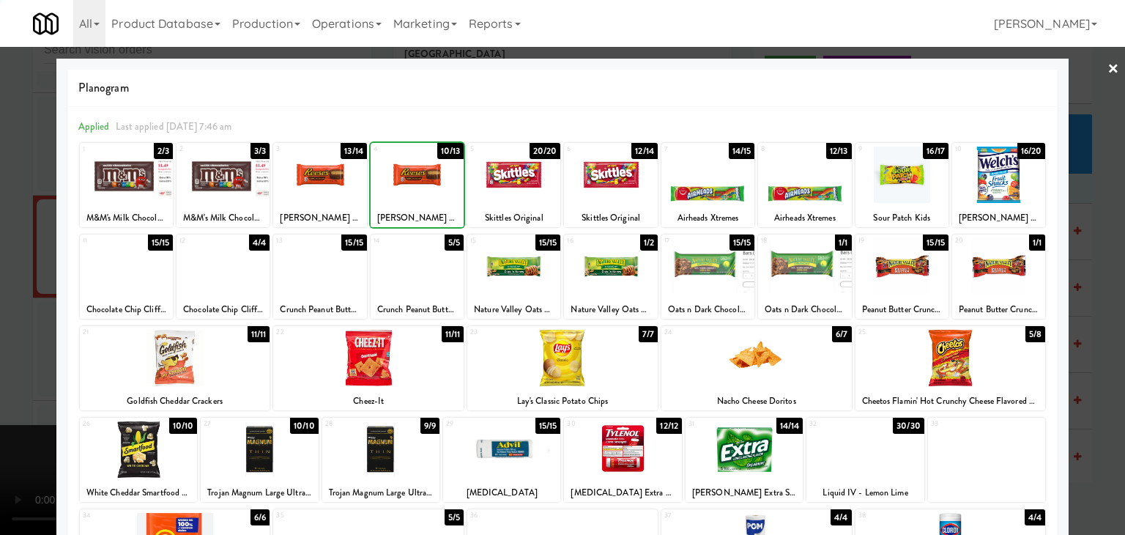
drag, startPoint x: 1, startPoint y: 239, endPoint x: 138, endPoint y: 242, distance: 137.8
click at [3, 239] on div at bounding box center [562, 267] width 1125 height 535
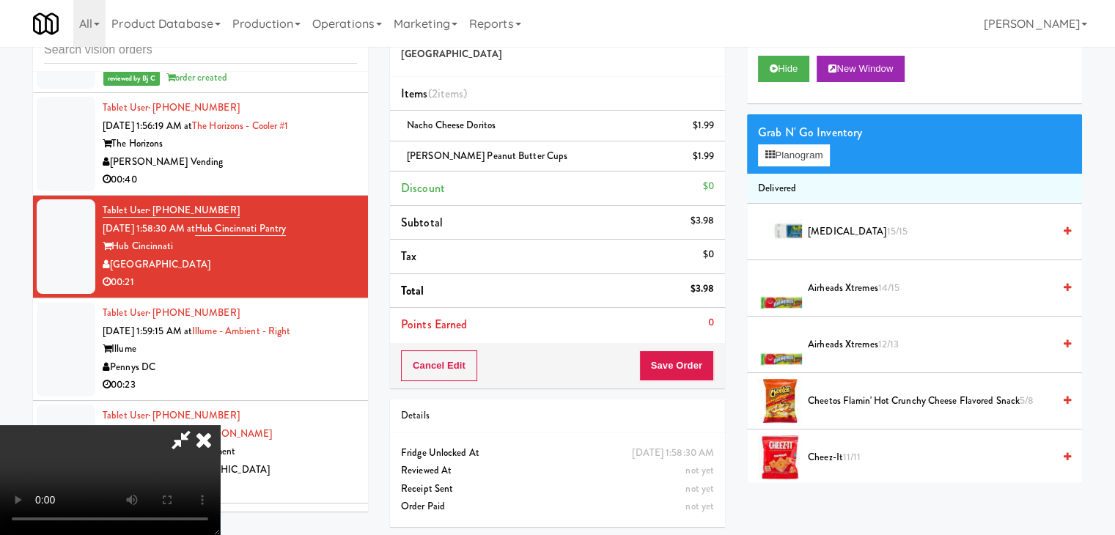
click at [688, 349] on div "Cancel Edit Save Order" at bounding box center [557, 365] width 335 height 45
click at [688, 350] on button "Save Order" at bounding box center [676, 365] width 75 height 31
drag, startPoint x: 688, startPoint y: 349, endPoint x: 676, endPoint y: 347, distance: 12.6
click at [687, 350] on button "Save Order" at bounding box center [676, 365] width 75 height 31
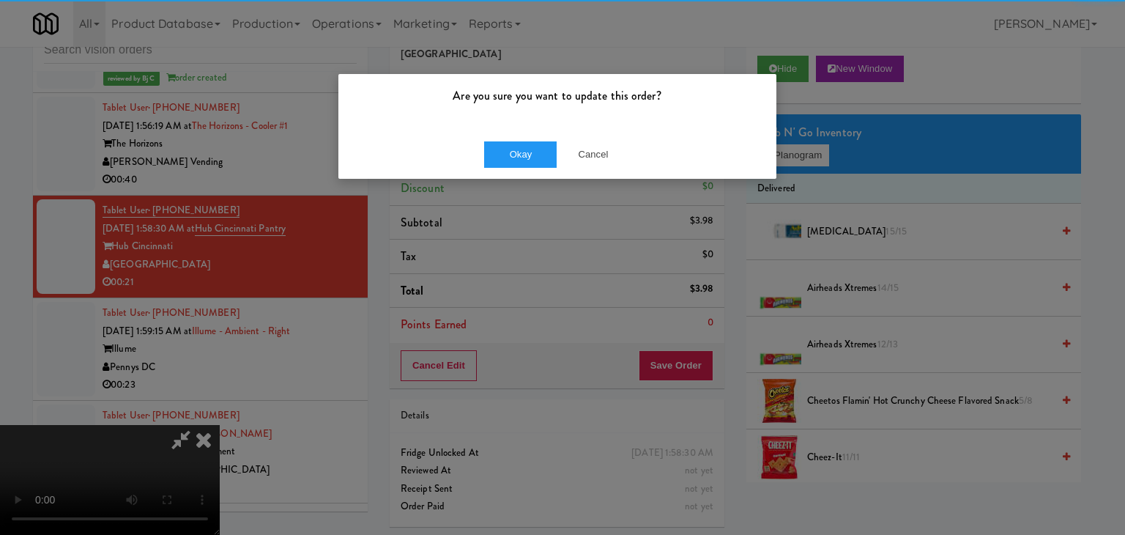
click at [516, 134] on div "Are you sure you want to update this order? Okay Cancel" at bounding box center [558, 126] width 440 height 106
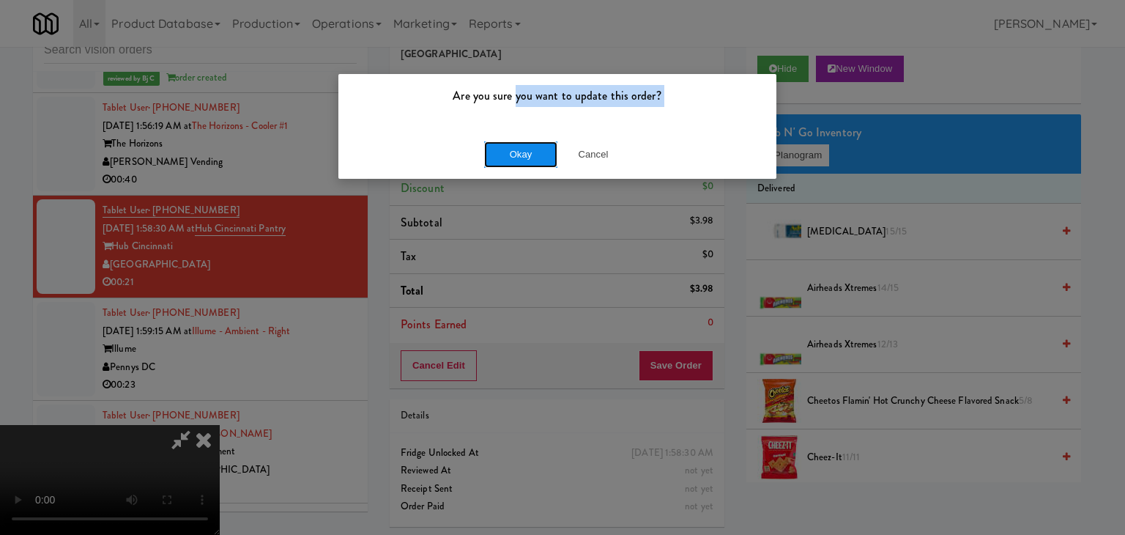
click at [513, 144] on button "Okay" at bounding box center [520, 154] width 73 height 26
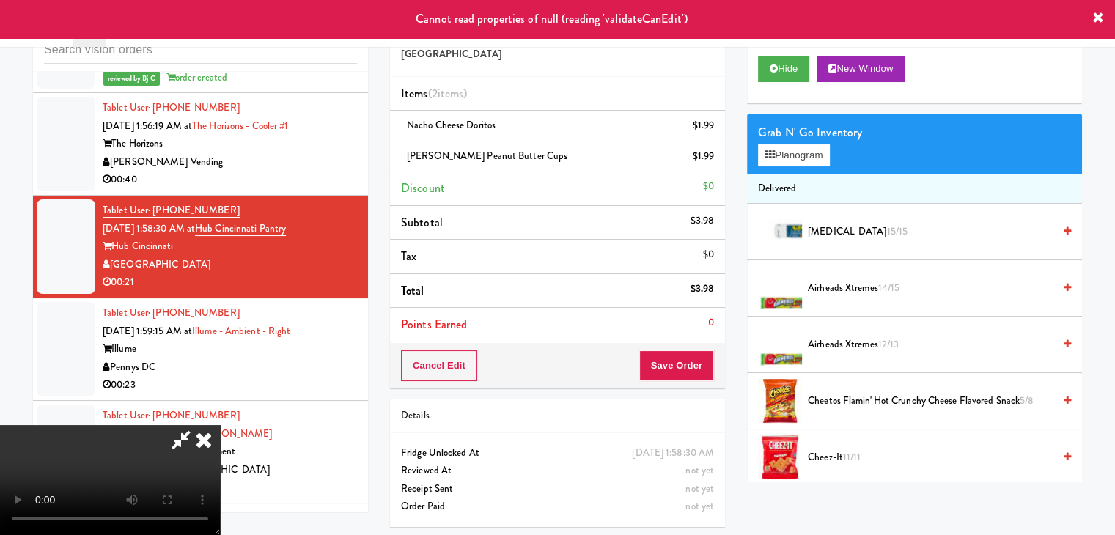
click at [220, 425] on icon at bounding box center [204, 439] width 32 height 29
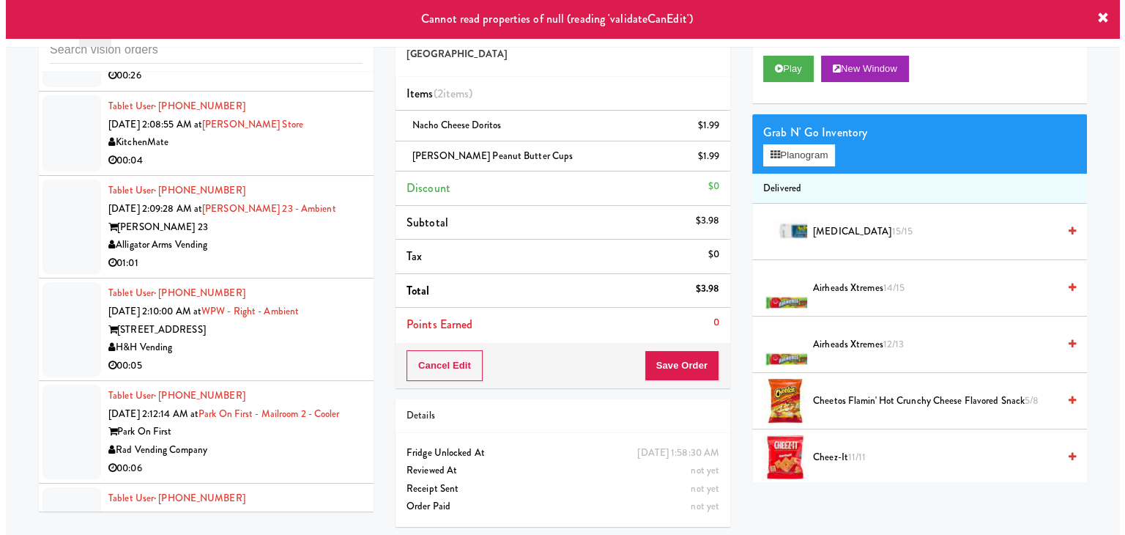
scroll to position [10664, 0]
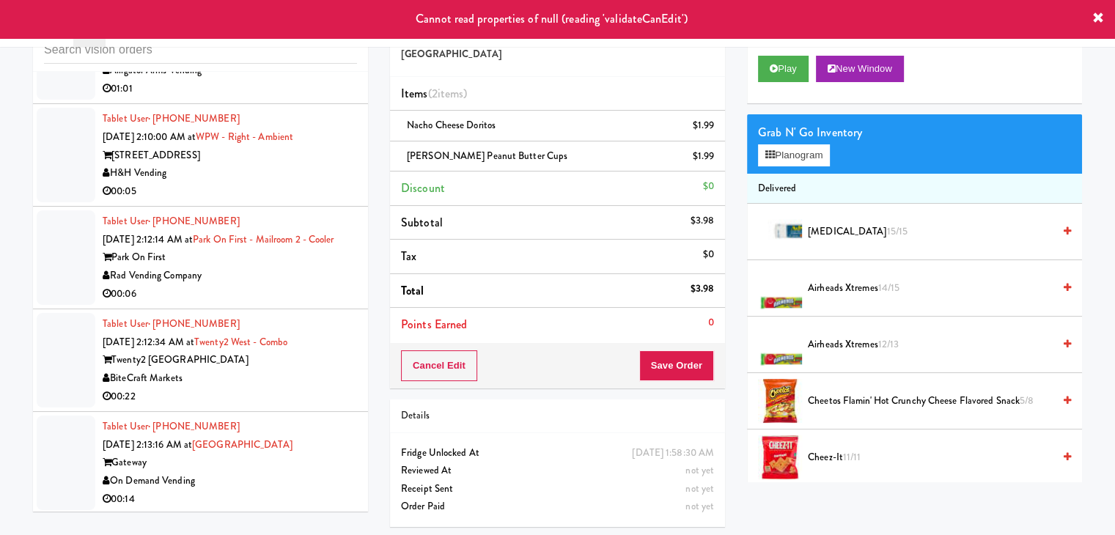
click at [303, 182] on div "H&H Vending" at bounding box center [230, 173] width 254 height 18
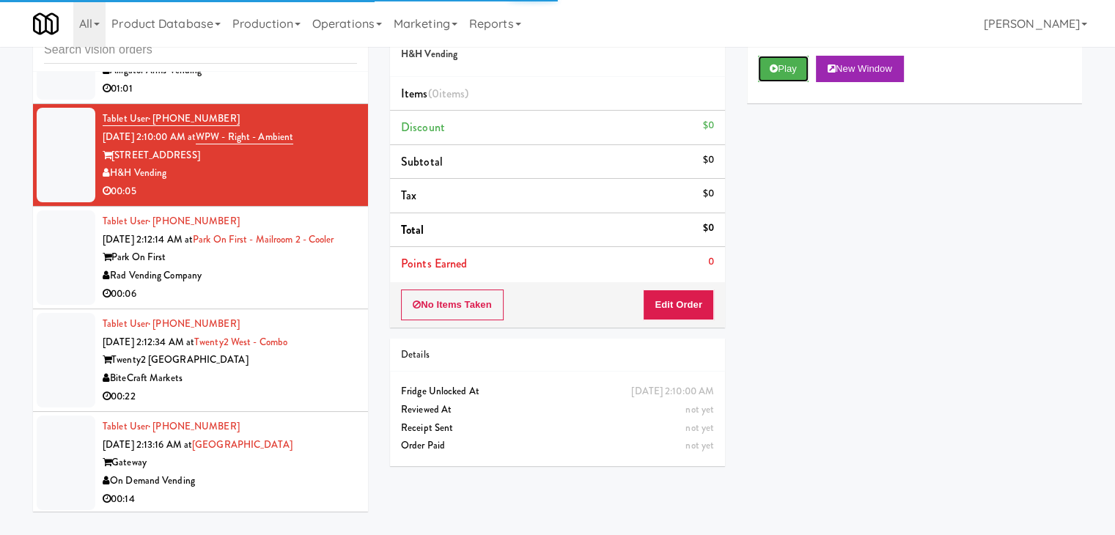
click at [794, 73] on button "Play" at bounding box center [783, 69] width 51 height 26
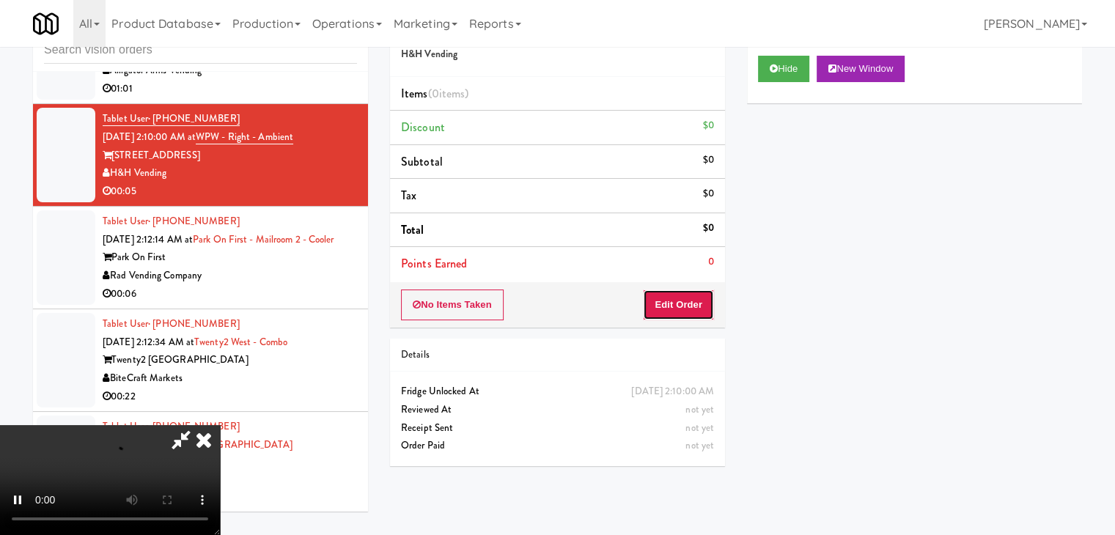
click at [695, 293] on button "Edit Order" at bounding box center [678, 304] width 71 height 31
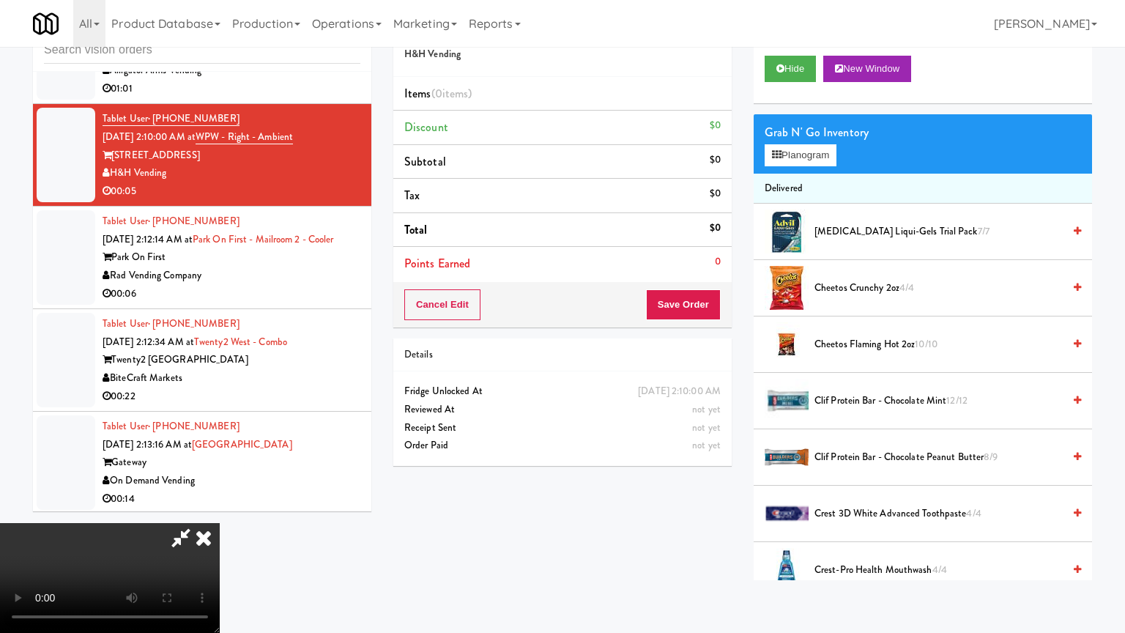
click at [220, 523] on video at bounding box center [110, 578] width 220 height 110
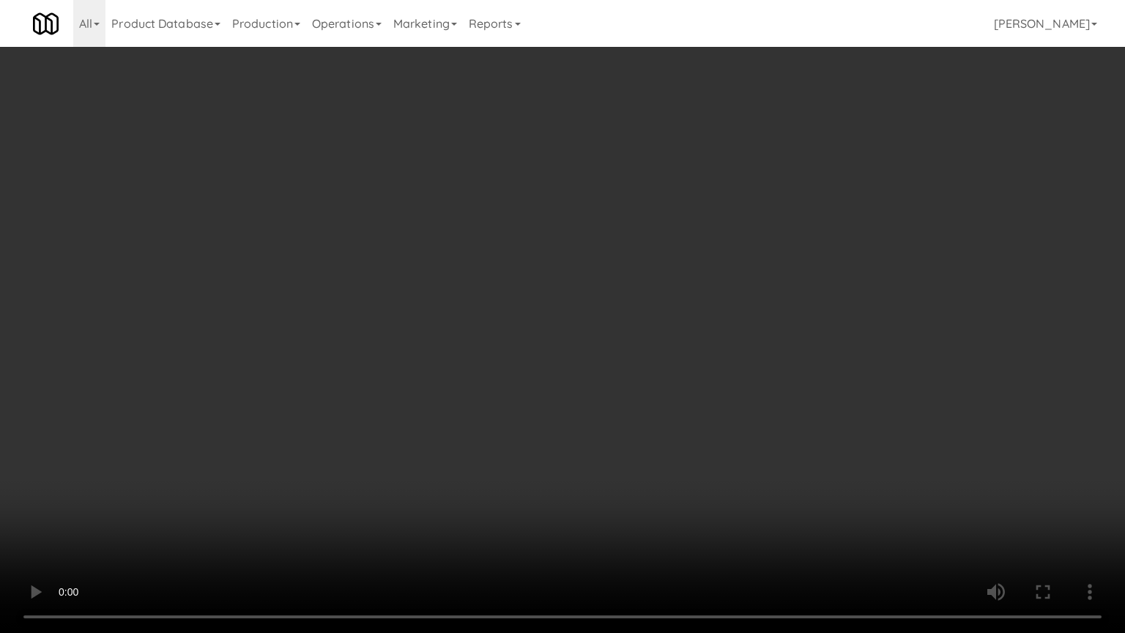
click at [703, 416] on video at bounding box center [562, 316] width 1125 height 633
click at [703, 407] on video at bounding box center [562, 316] width 1125 height 633
drag, startPoint x: 704, startPoint y: 407, endPoint x: 749, endPoint y: 287, distance: 127.5
click at [704, 404] on video at bounding box center [562, 316] width 1125 height 633
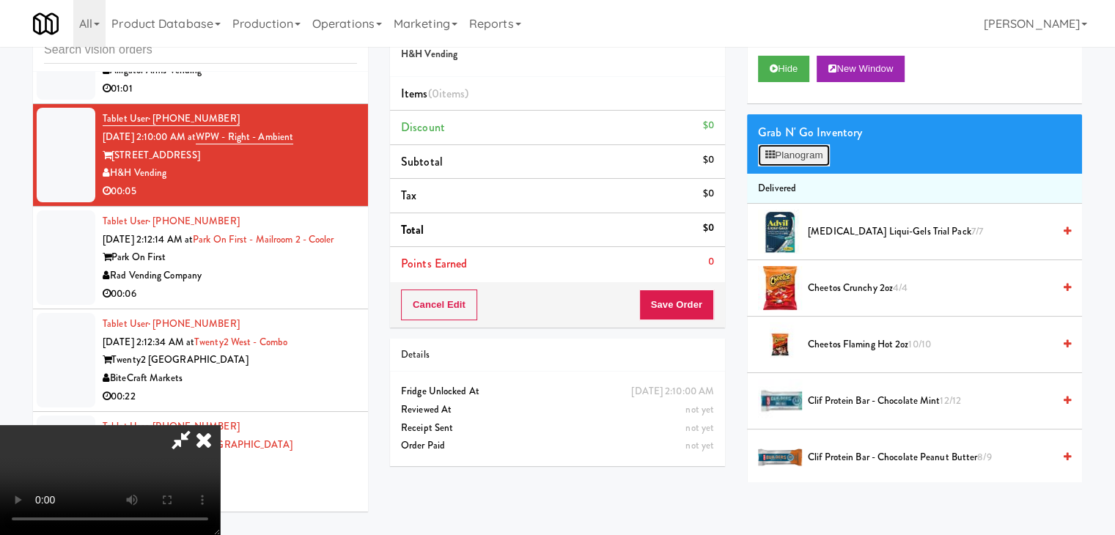
click at [800, 156] on button "Planogram" at bounding box center [794, 155] width 72 height 22
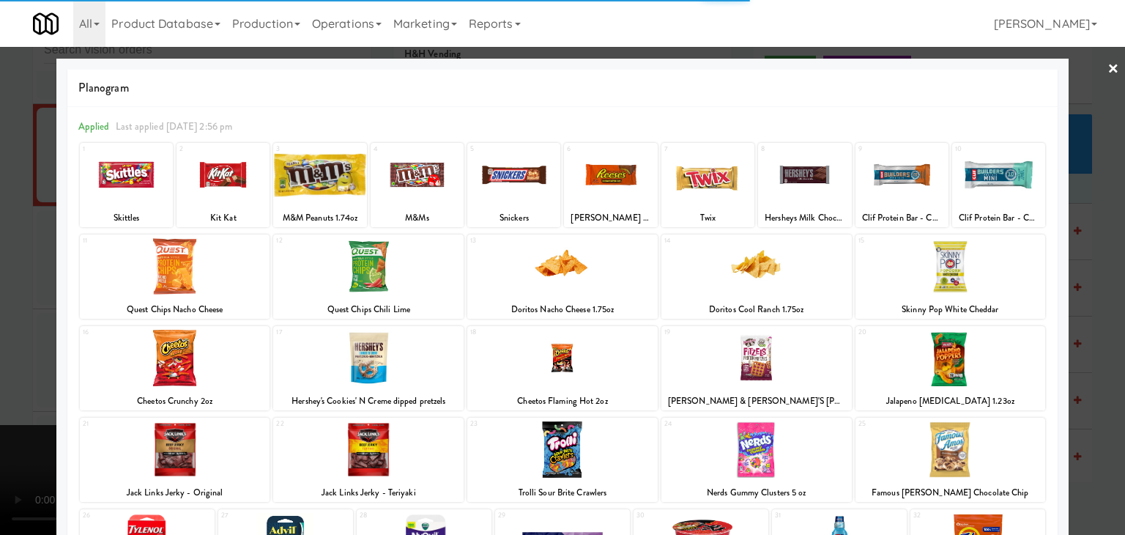
click at [566, 374] on div at bounding box center [562, 358] width 191 height 56
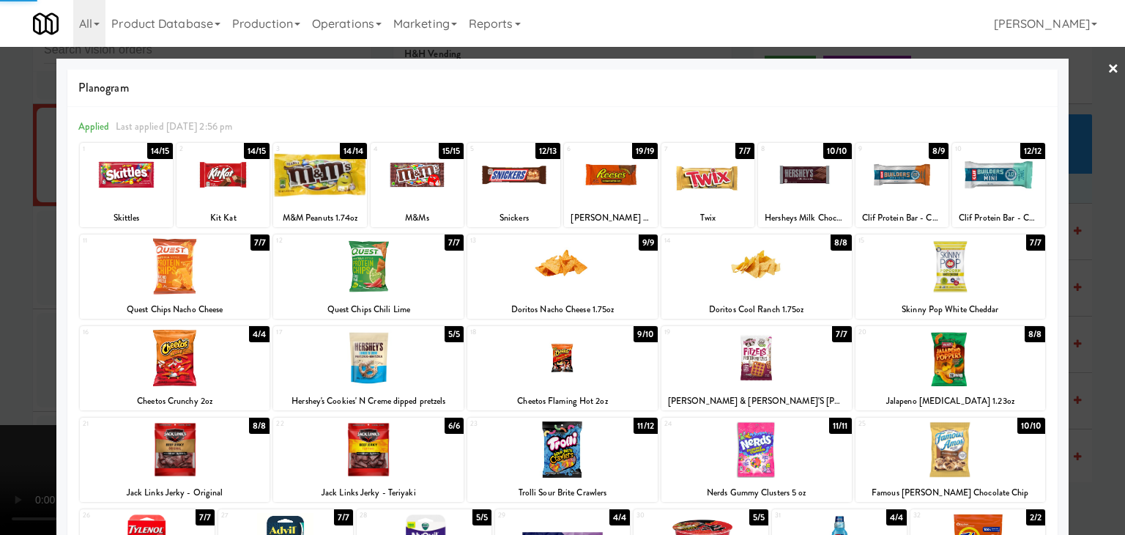
drag, startPoint x: 0, startPoint y: 358, endPoint x: 92, endPoint y: 355, distance: 91.6
click at [0, 358] on div at bounding box center [562, 267] width 1125 height 535
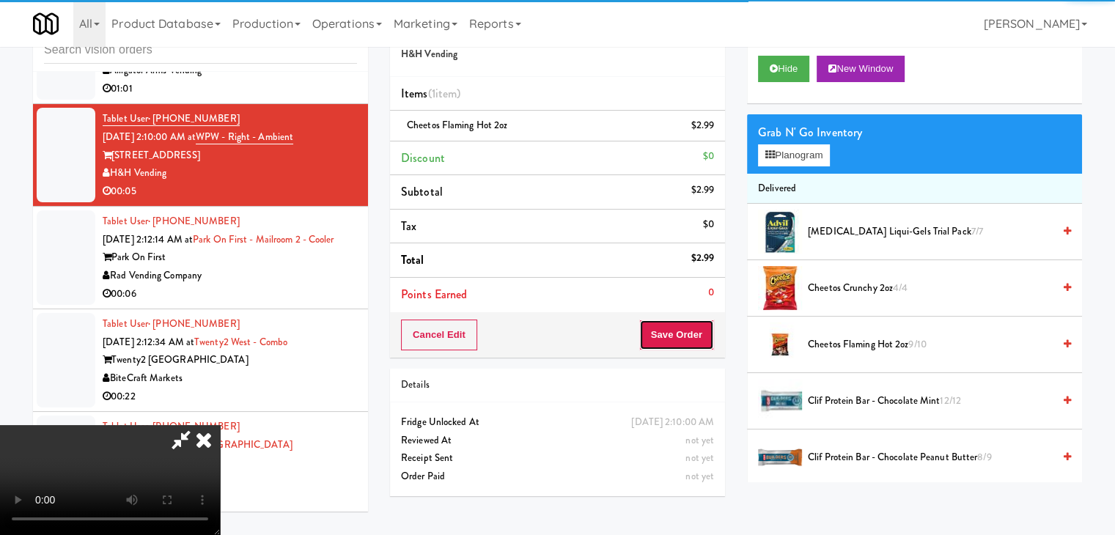
click at [695, 327] on button "Save Order" at bounding box center [676, 334] width 75 height 31
click at [694, 327] on button "Save Order" at bounding box center [676, 334] width 75 height 31
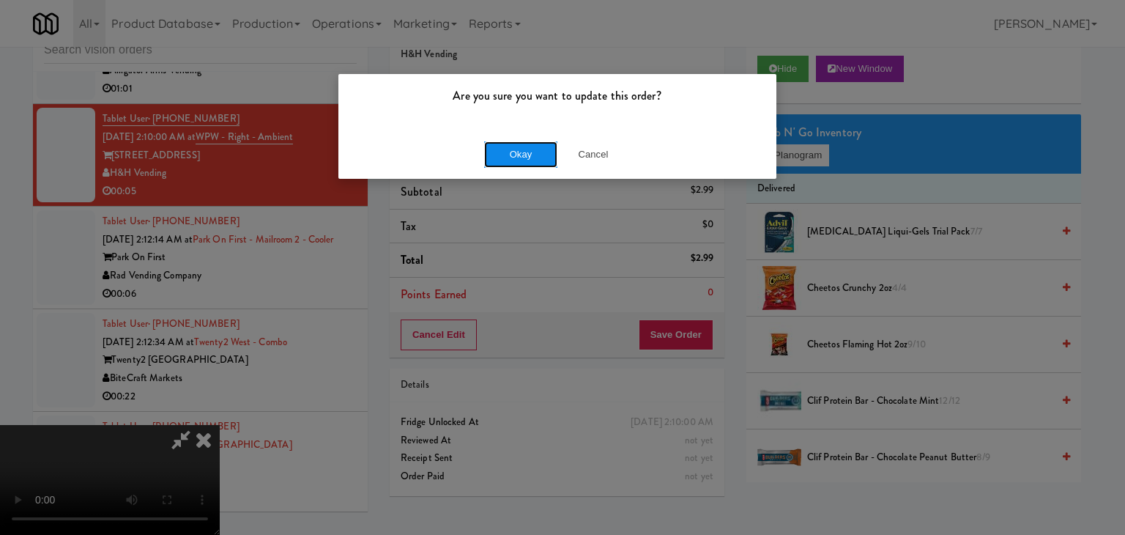
click at [522, 155] on button "Okay" at bounding box center [520, 154] width 73 height 26
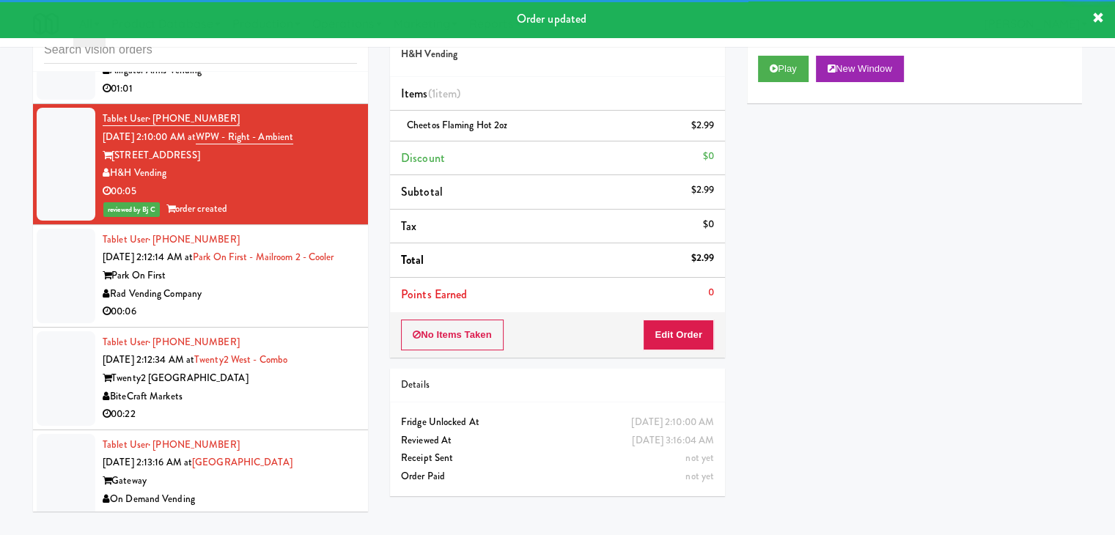
click at [297, 321] on div "Tablet User · (818) 271-8195 Aug 23, 2025 2:12:14 AM at Park on First - Mailroo…" at bounding box center [230, 276] width 254 height 90
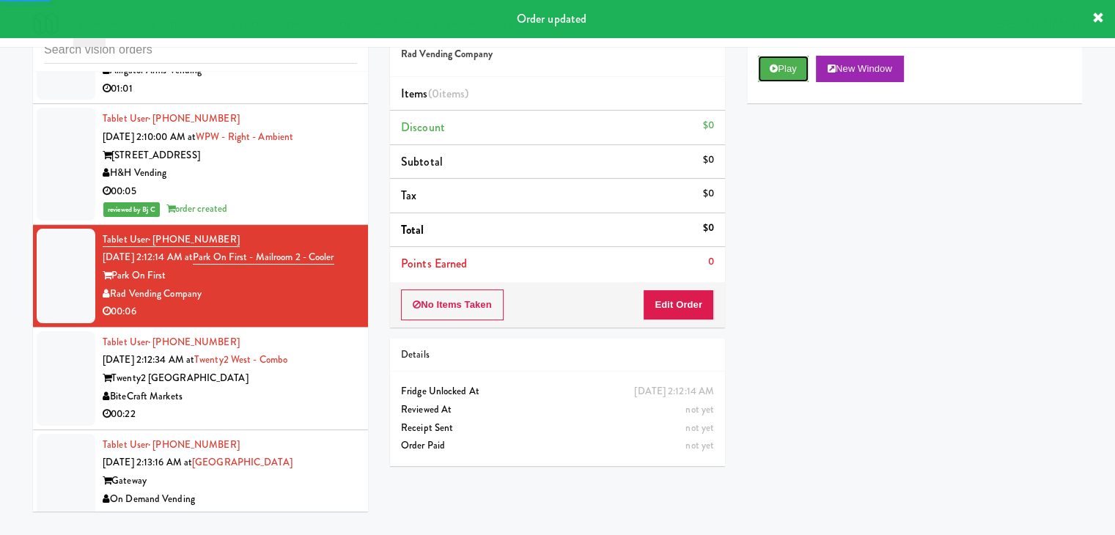
drag, startPoint x: 783, startPoint y: 64, endPoint x: 765, endPoint y: 121, distance: 59.1
click at [783, 65] on button "Play" at bounding box center [783, 69] width 51 height 26
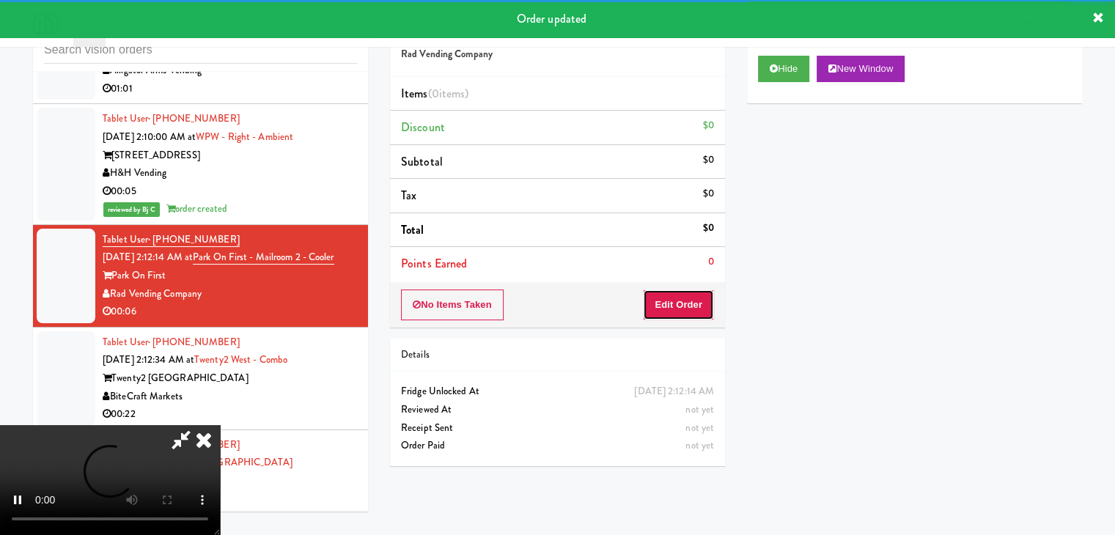
click at [681, 302] on button "Edit Order" at bounding box center [678, 304] width 71 height 31
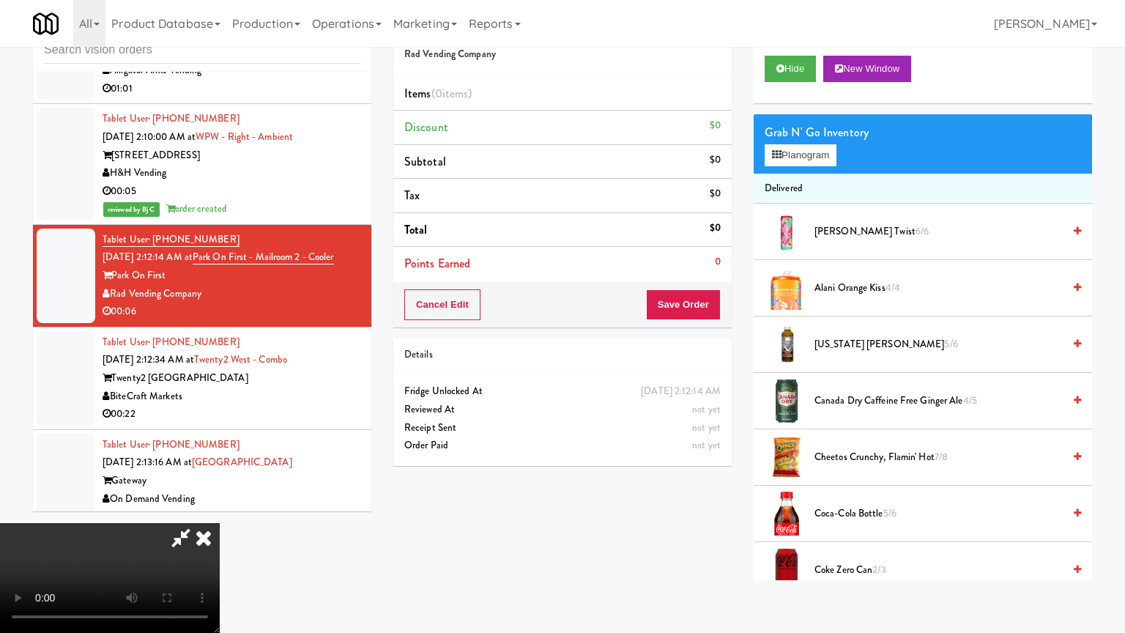
click at [220, 523] on video at bounding box center [110, 578] width 220 height 110
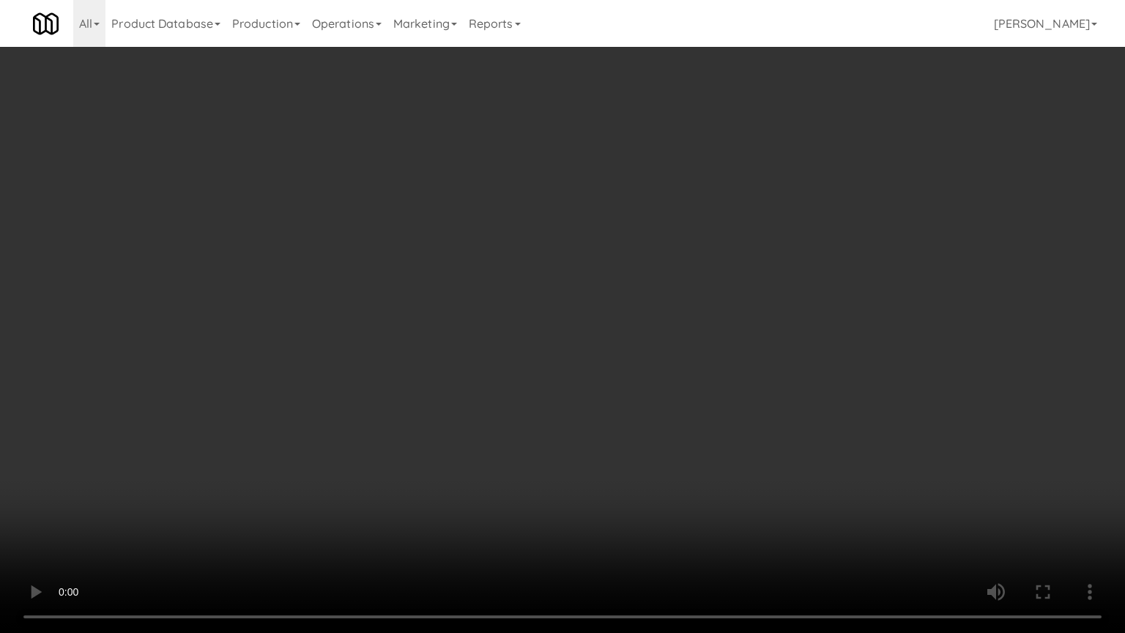
click at [644, 432] on video at bounding box center [562, 316] width 1125 height 633
click at [643, 421] on video at bounding box center [562, 316] width 1125 height 633
click at [645, 419] on video at bounding box center [562, 316] width 1125 height 633
click at [680, 380] on video at bounding box center [562, 316] width 1125 height 633
drag, startPoint x: 680, startPoint y: 380, endPoint x: 740, endPoint y: 215, distance: 175.5
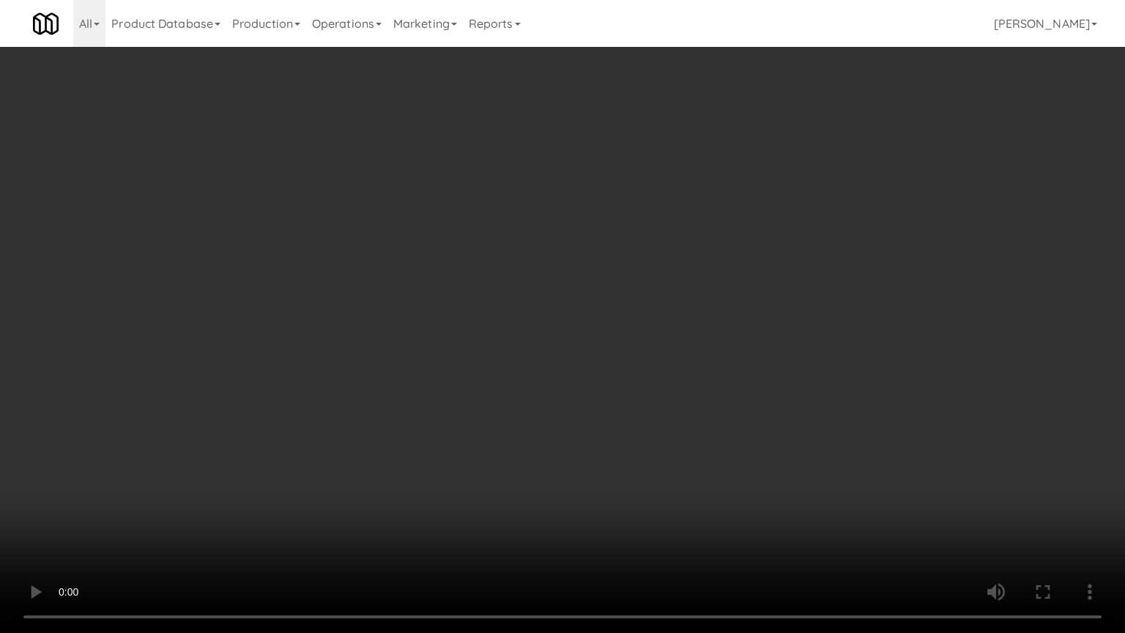
click at [679, 375] on video at bounding box center [562, 316] width 1125 height 633
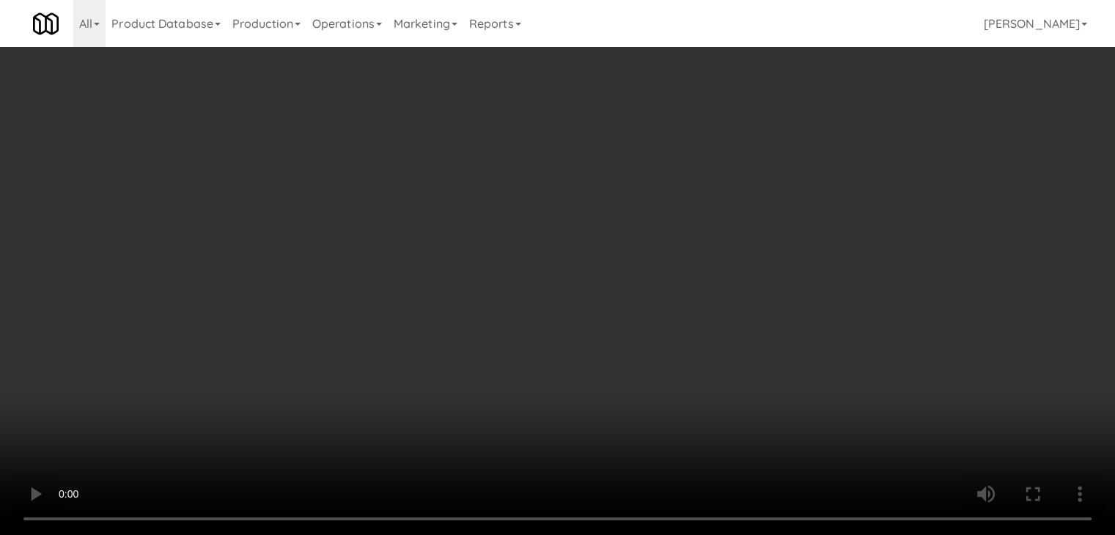
drag, startPoint x: 784, startPoint y: 152, endPoint x: 796, endPoint y: 157, distance: 13.5
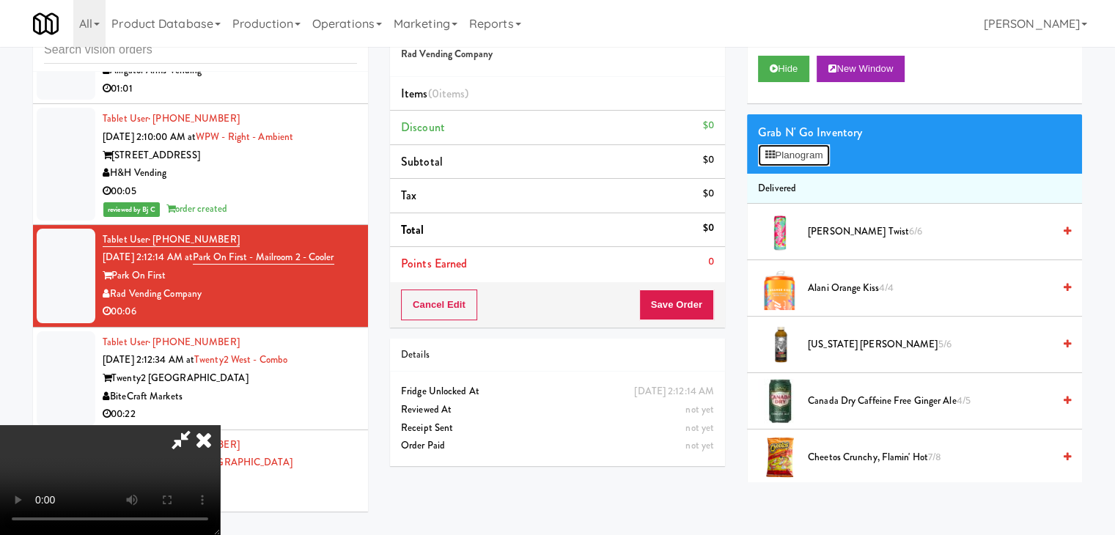
click at [785, 152] on button "Planogram" at bounding box center [794, 155] width 72 height 22
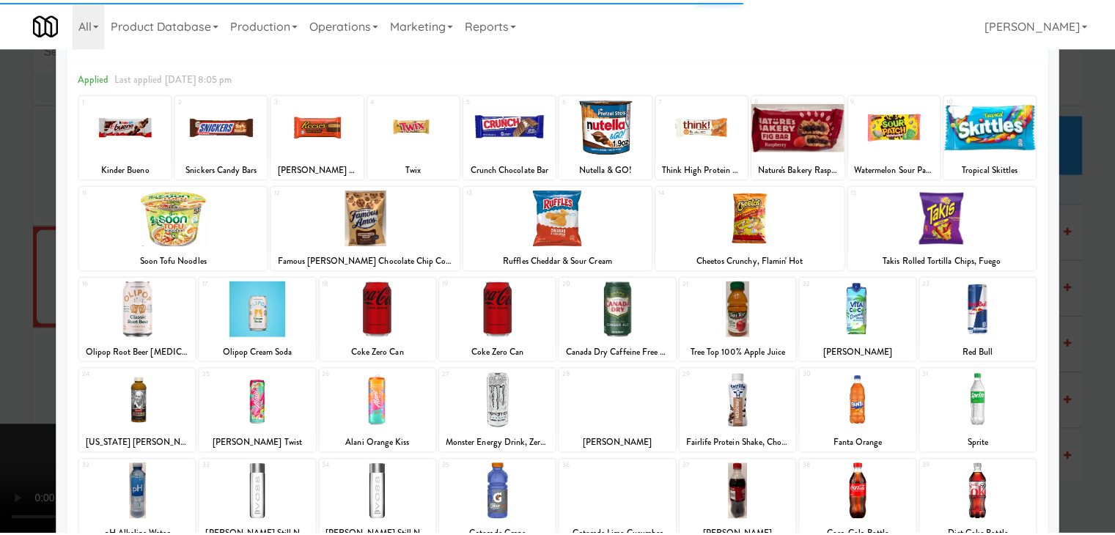
scroll to position [73, 0]
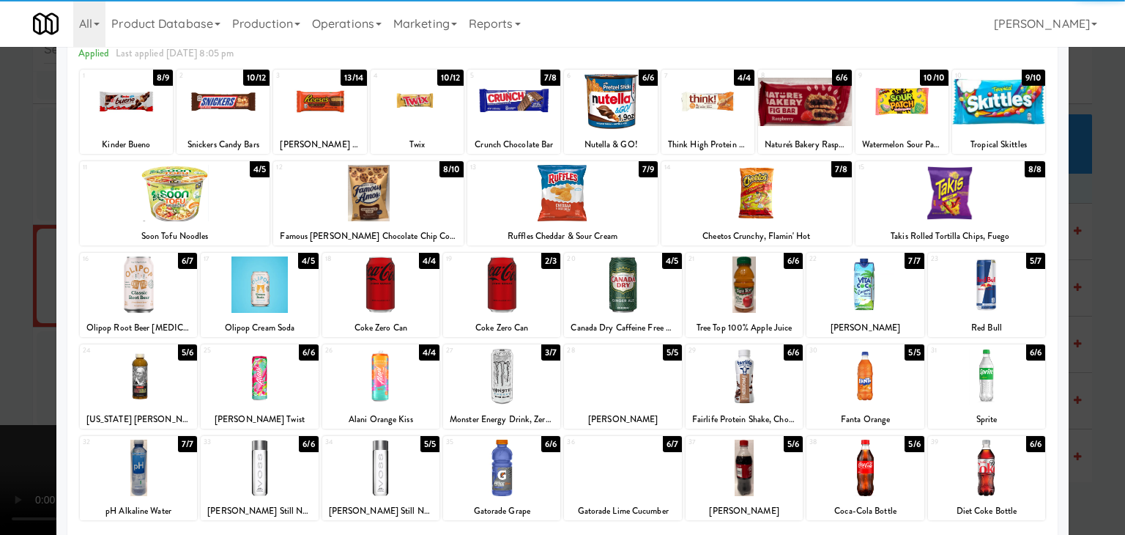
click at [873, 285] on div at bounding box center [865, 284] width 117 height 56
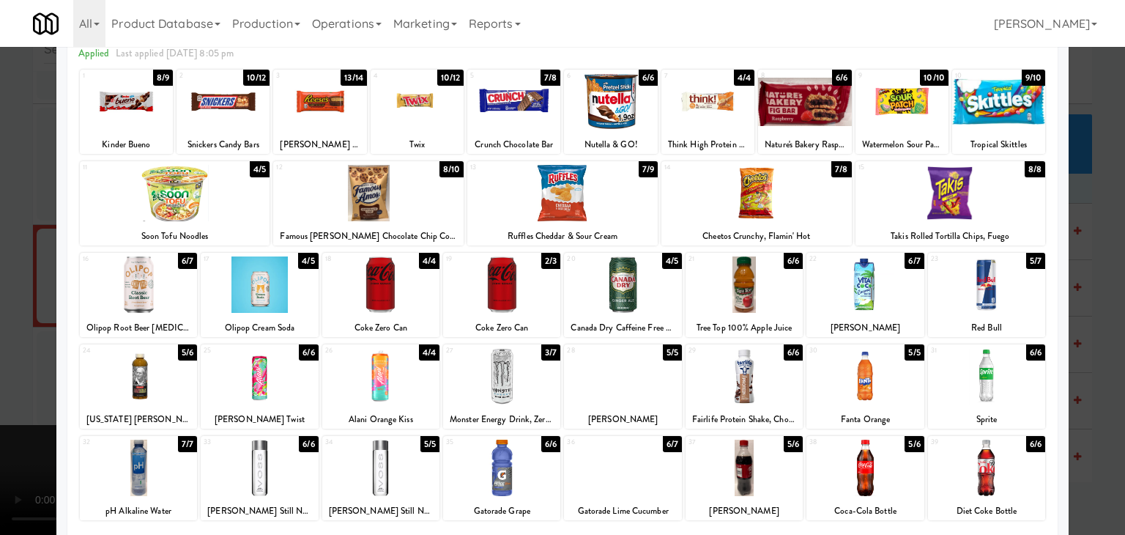
click at [0, 296] on div at bounding box center [562, 267] width 1125 height 535
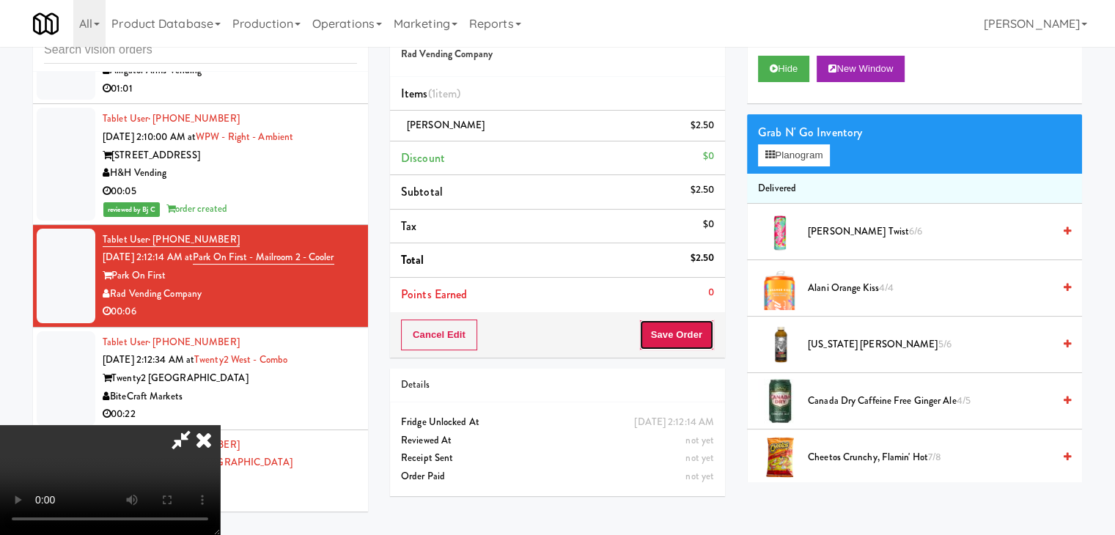
click at [703, 329] on button "Save Order" at bounding box center [676, 334] width 75 height 31
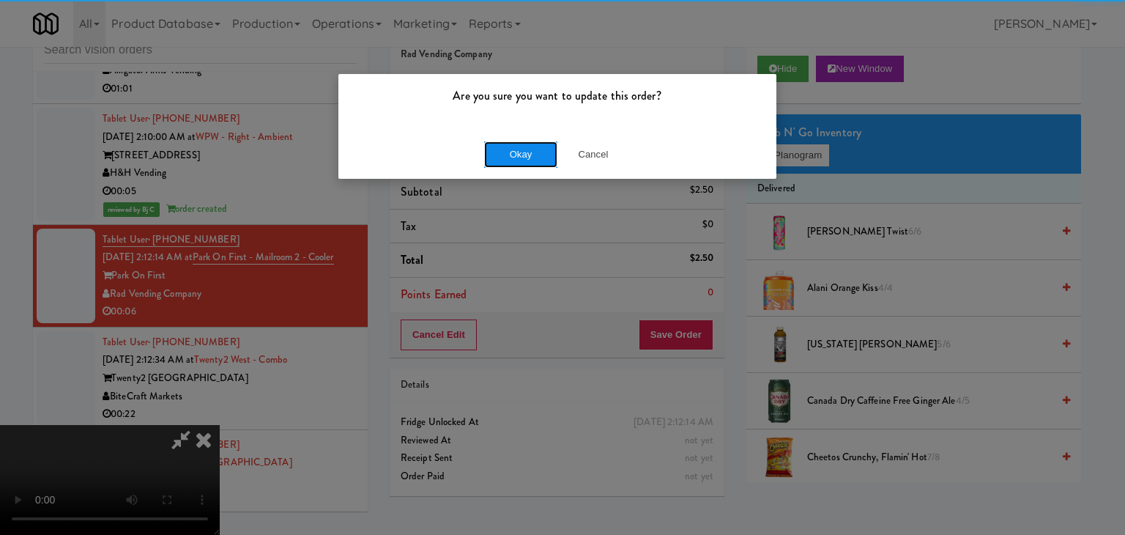
click at [542, 165] on button "Okay" at bounding box center [520, 154] width 73 height 26
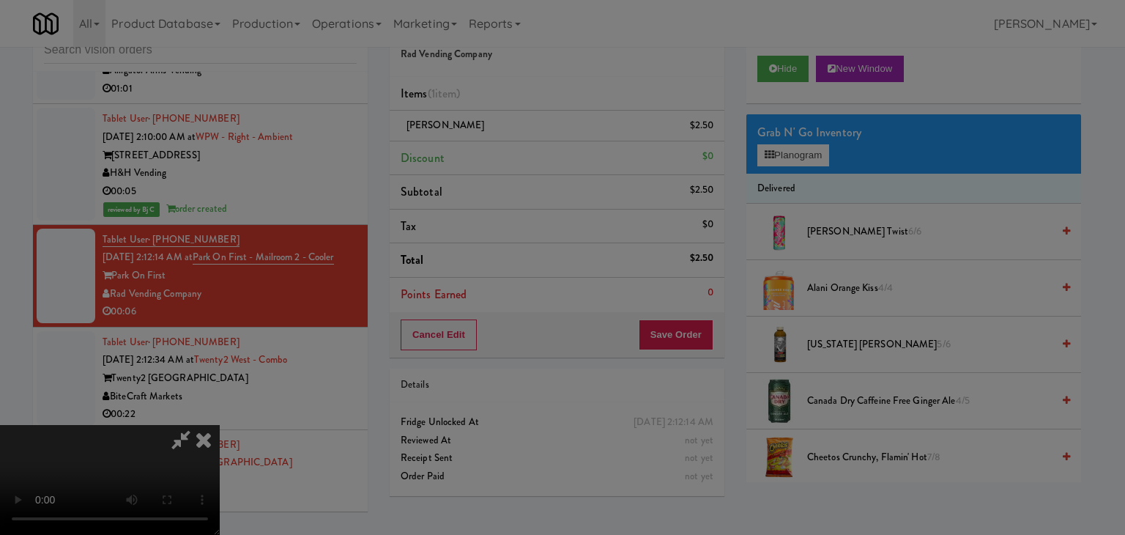
click at [542, 164] on div "Are you sure you want to update this order? Okay Cancel" at bounding box center [562, 267] width 1125 height 535
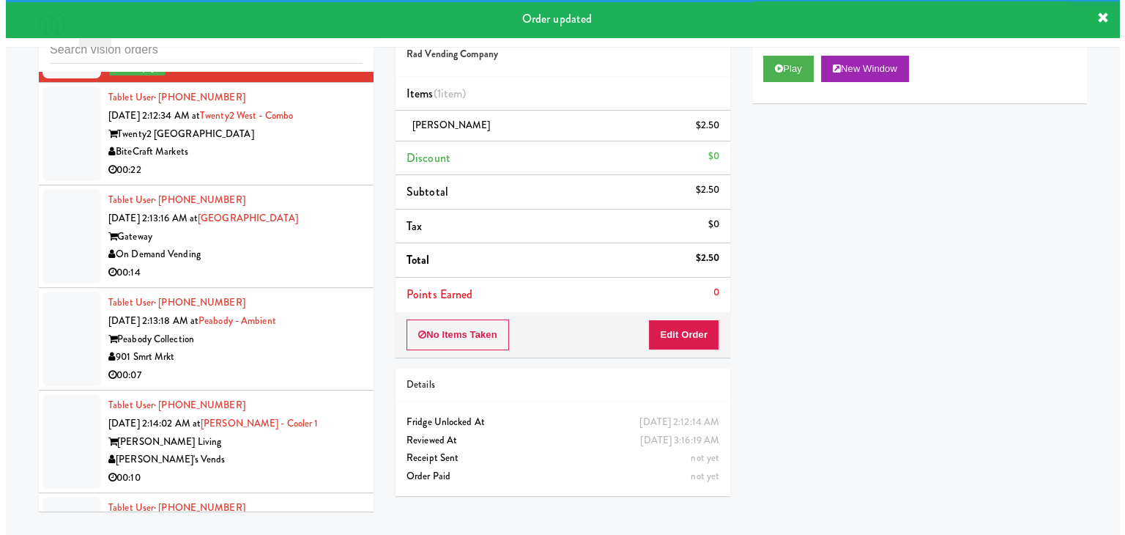
scroll to position [10957, 0]
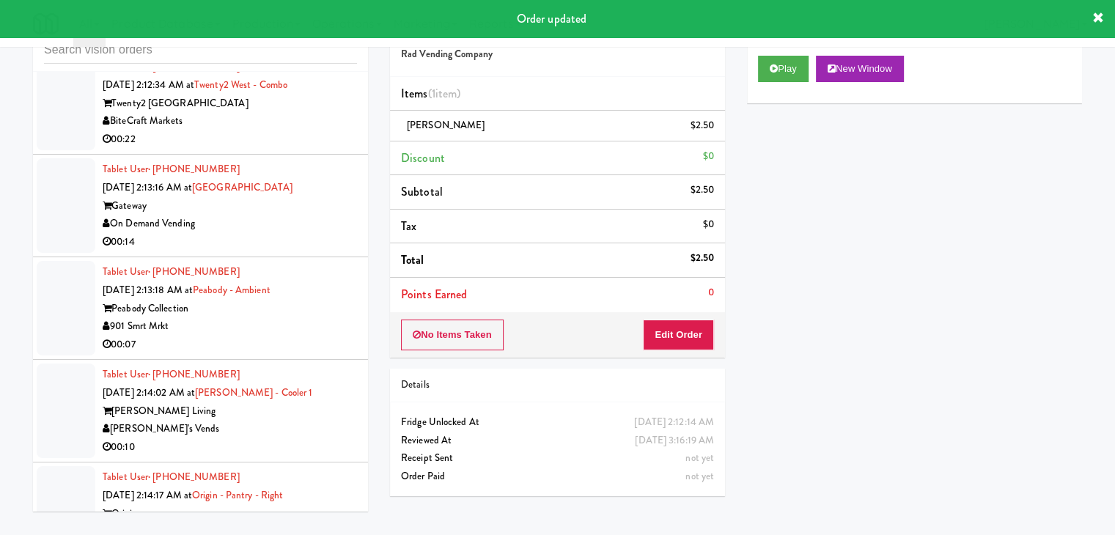
click at [317, 338] on div "Tablet User · (901) 591-3130 Aug 23, 2025 2:13:18 AM at Peabody - Ambient Peabo…" at bounding box center [230, 308] width 254 height 90
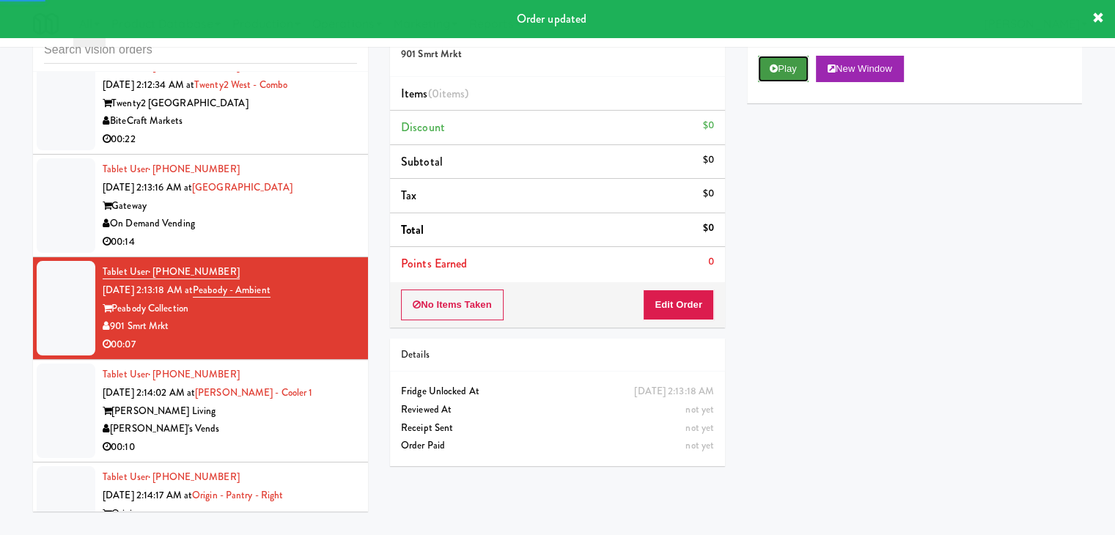
click at [779, 64] on button "Play" at bounding box center [783, 69] width 51 height 26
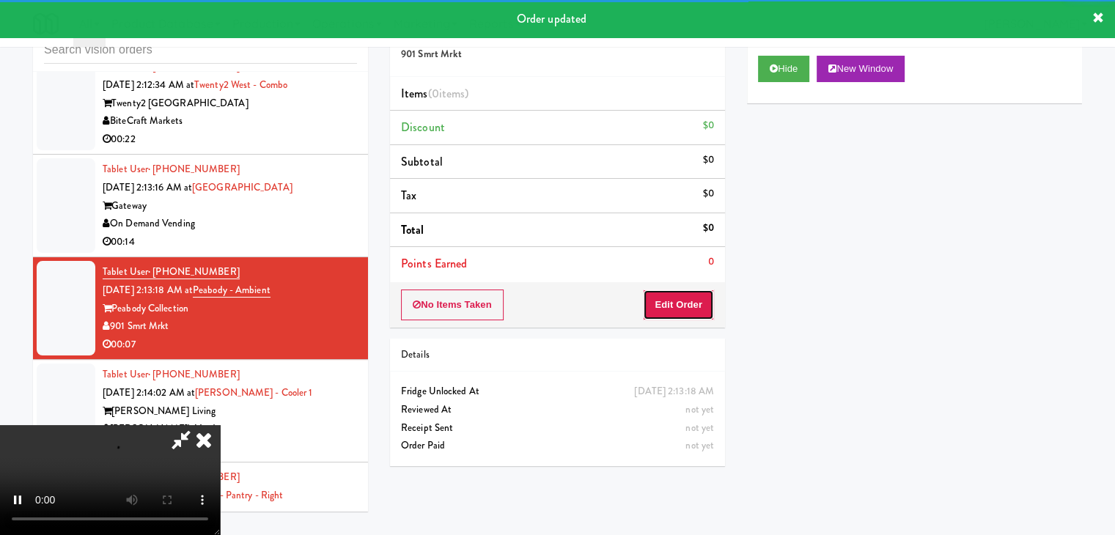
click at [686, 310] on button "Edit Order" at bounding box center [678, 304] width 71 height 31
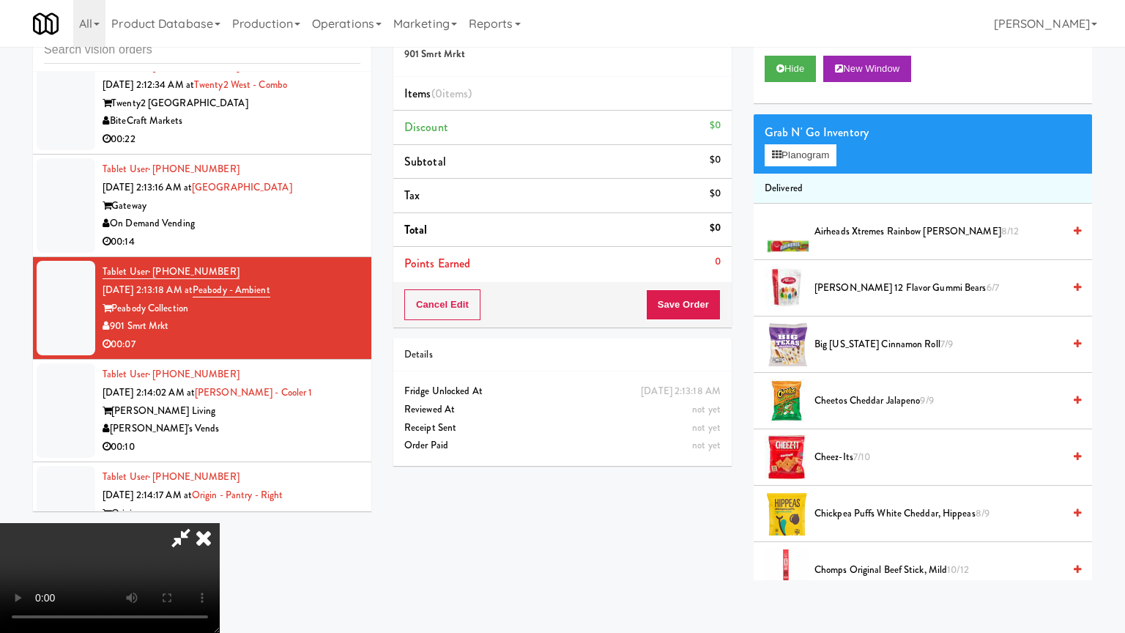
click at [220, 523] on video at bounding box center [110, 578] width 220 height 110
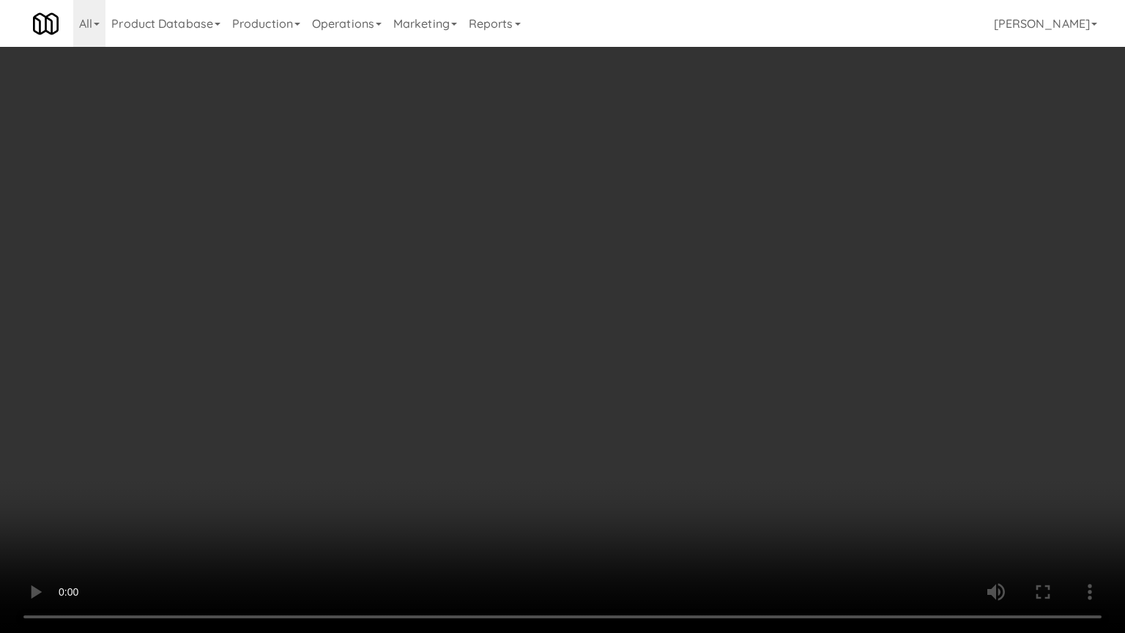
click at [660, 343] on video at bounding box center [562, 316] width 1125 height 633
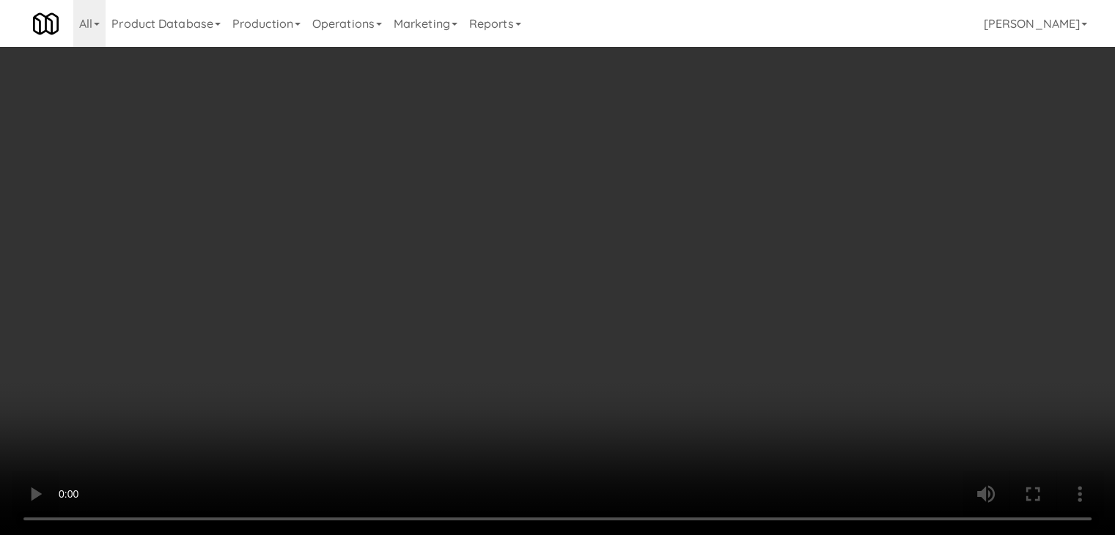
drag, startPoint x: 777, startPoint y: 150, endPoint x: 792, endPoint y: 149, distance: 15.4
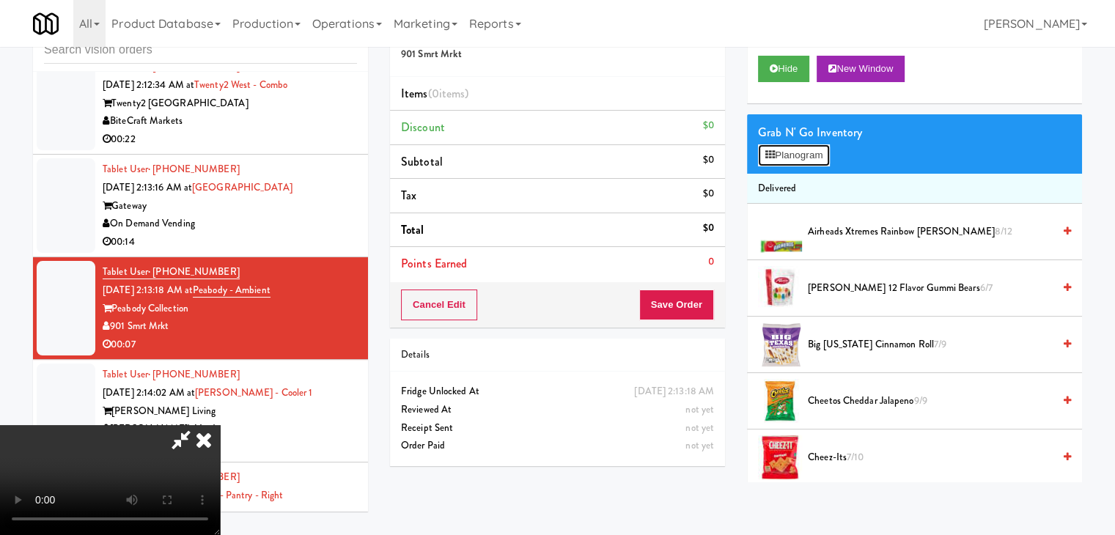
click at [788, 150] on button "Planogram" at bounding box center [794, 155] width 72 height 22
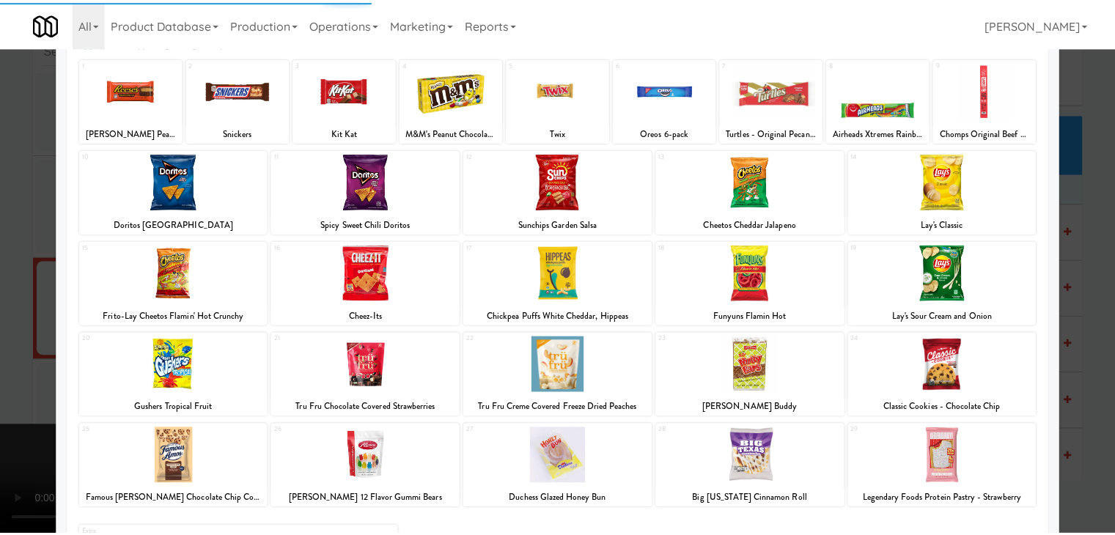
scroll to position [185, 0]
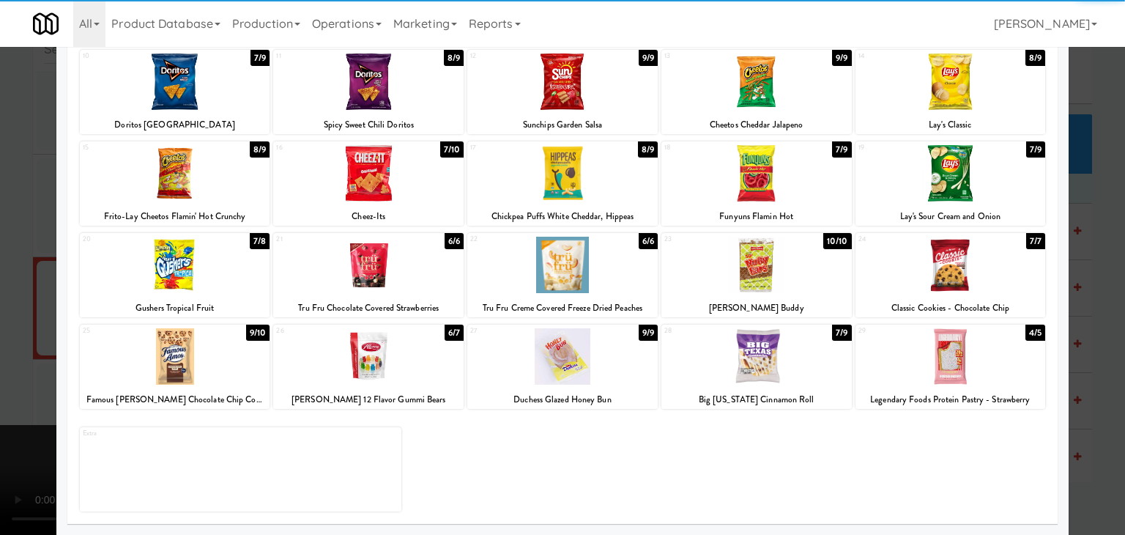
click at [180, 366] on div at bounding box center [175, 356] width 191 height 56
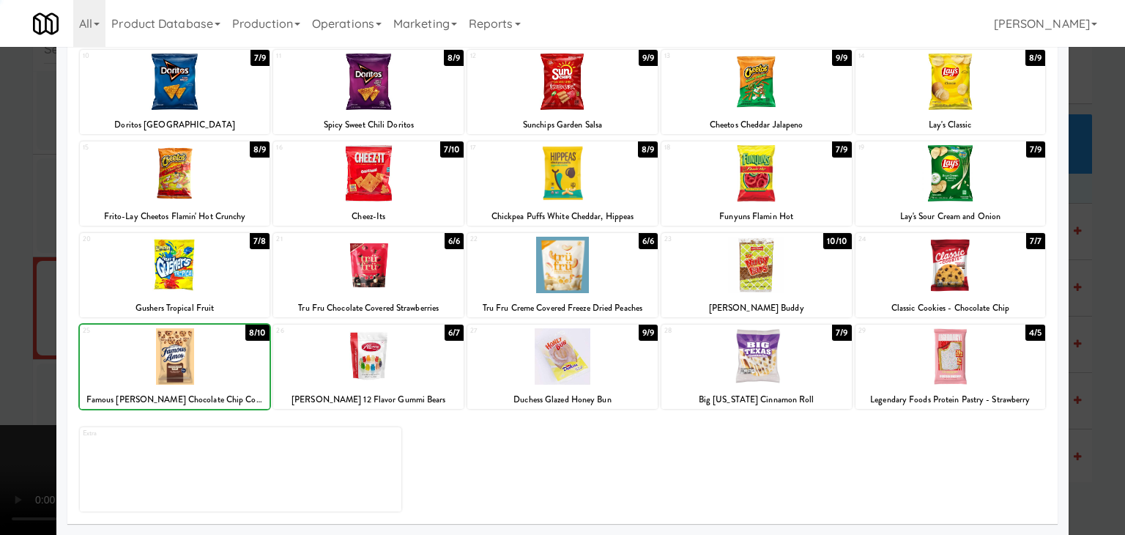
drag, startPoint x: 0, startPoint y: 352, endPoint x: 122, endPoint y: 342, distance: 122.8
click at [4, 350] on div at bounding box center [562, 267] width 1125 height 535
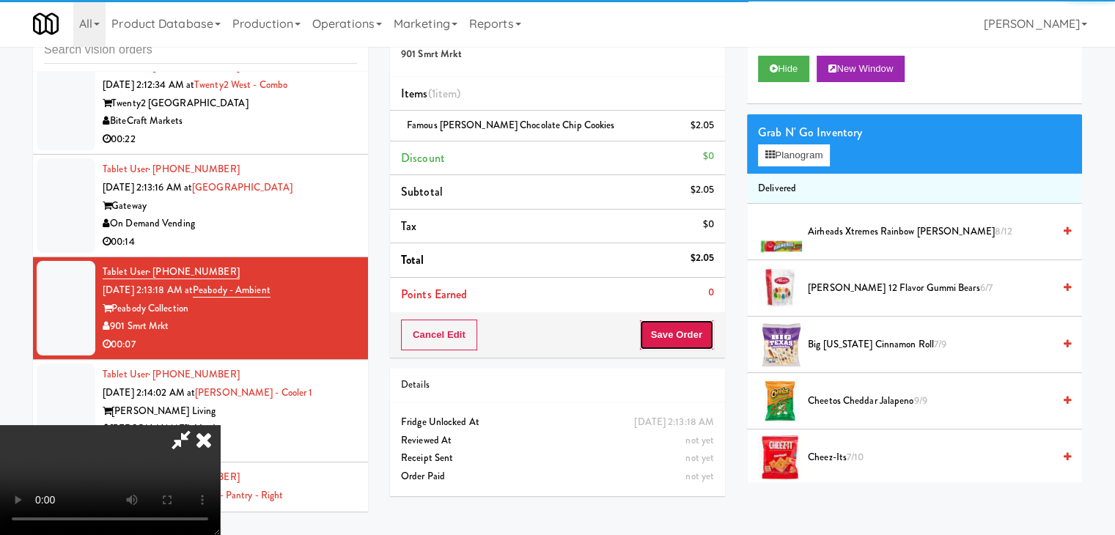
click at [700, 339] on button "Save Order" at bounding box center [676, 334] width 75 height 31
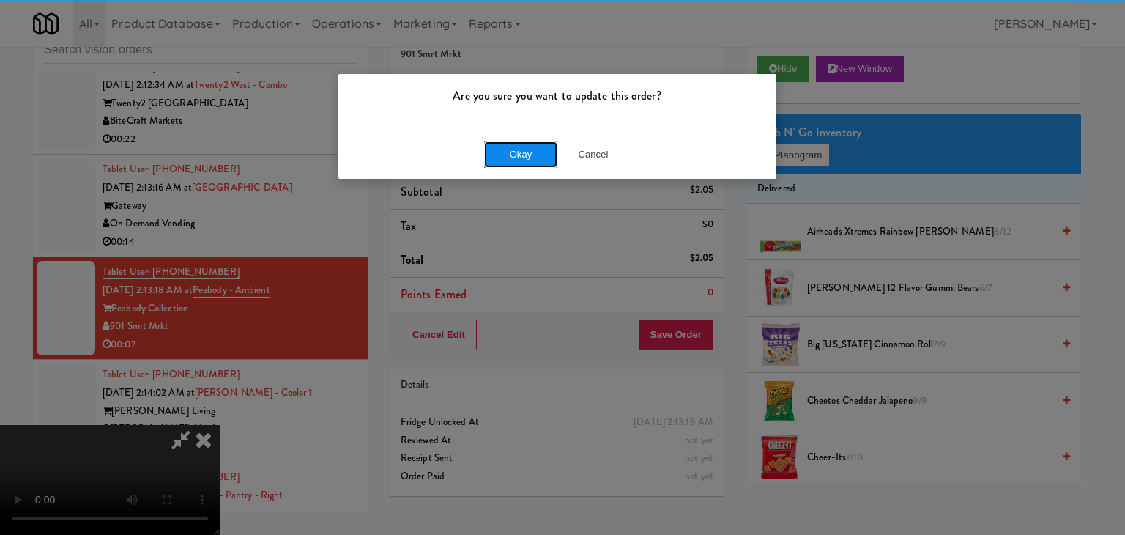
click at [524, 141] on button "Okay" at bounding box center [520, 154] width 73 height 26
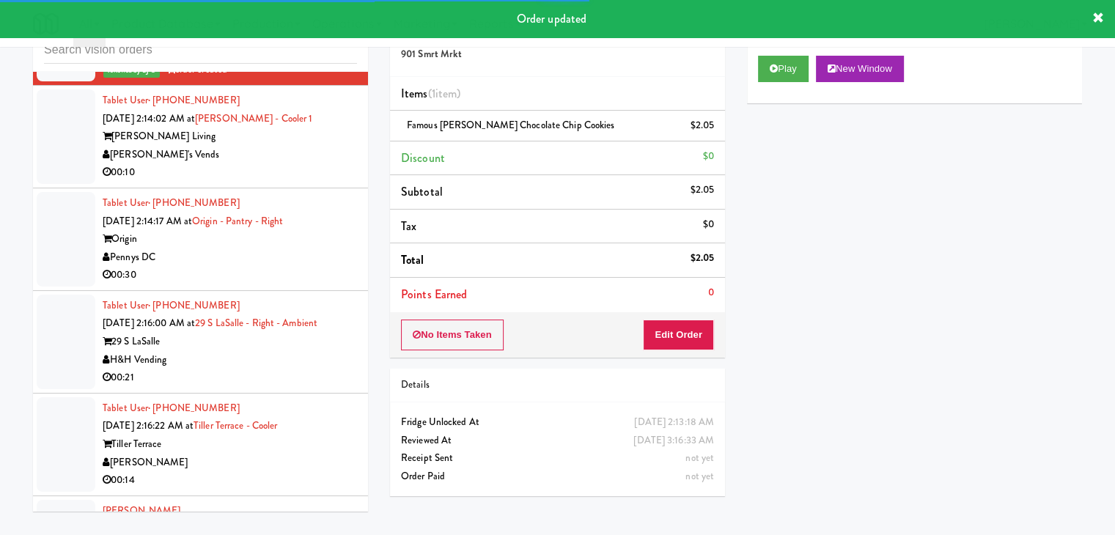
scroll to position [11251, 0]
click at [278, 284] on div "00:30" at bounding box center [230, 274] width 254 height 18
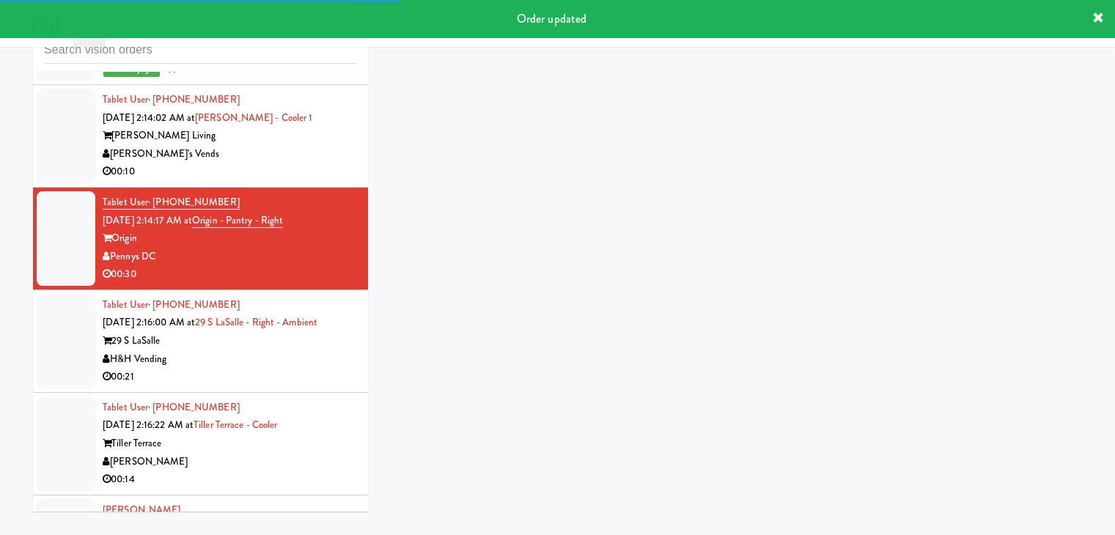
drag, startPoint x: 302, startPoint y: 189, endPoint x: 388, endPoint y: 197, distance: 86.8
click at [306, 163] on div "[PERSON_NAME]'s Vends" at bounding box center [230, 154] width 254 height 18
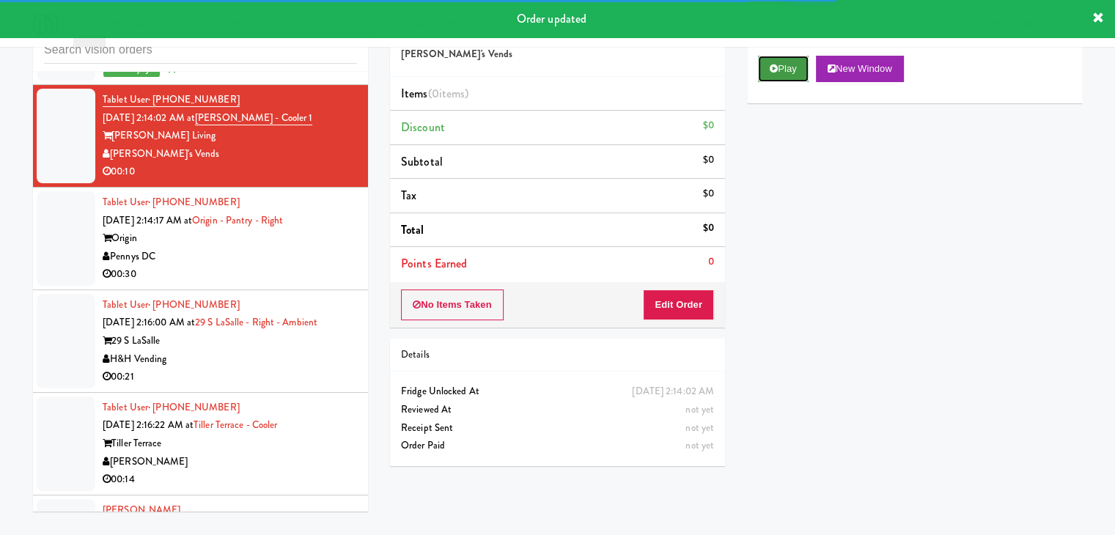
click at [777, 80] on button "Play" at bounding box center [783, 69] width 51 height 26
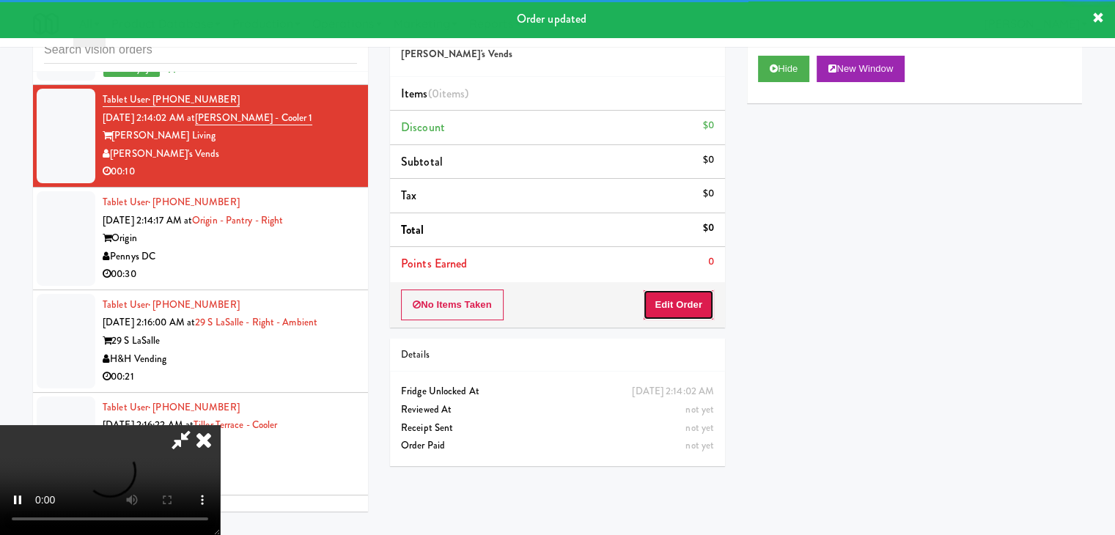
click at [682, 303] on button "Edit Order" at bounding box center [678, 304] width 71 height 31
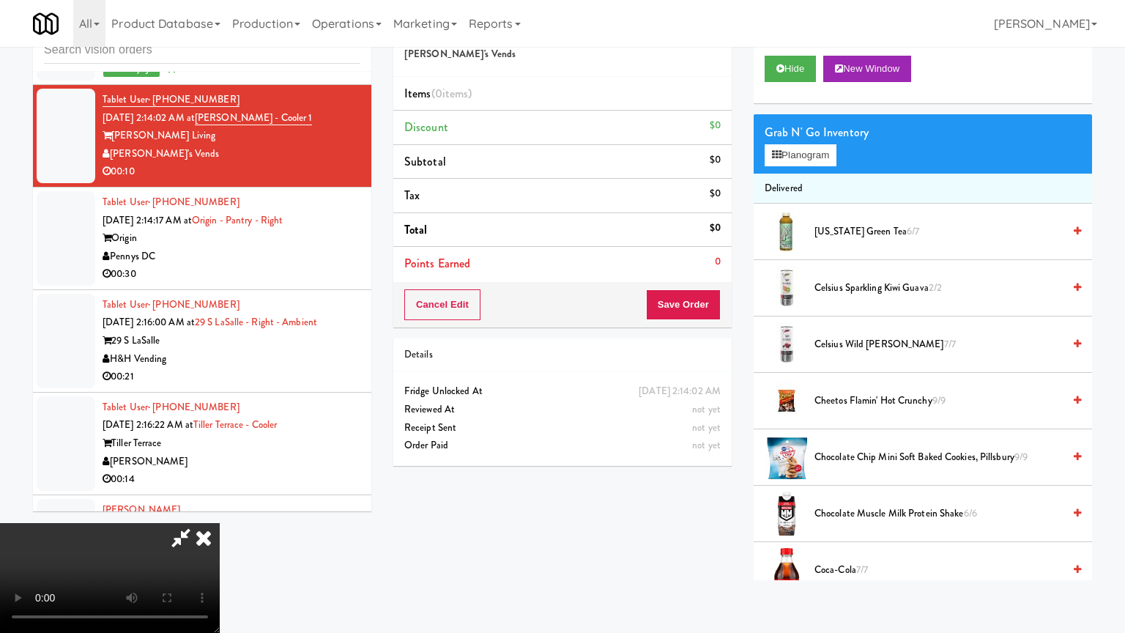
click at [220, 523] on video at bounding box center [110, 578] width 220 height 110
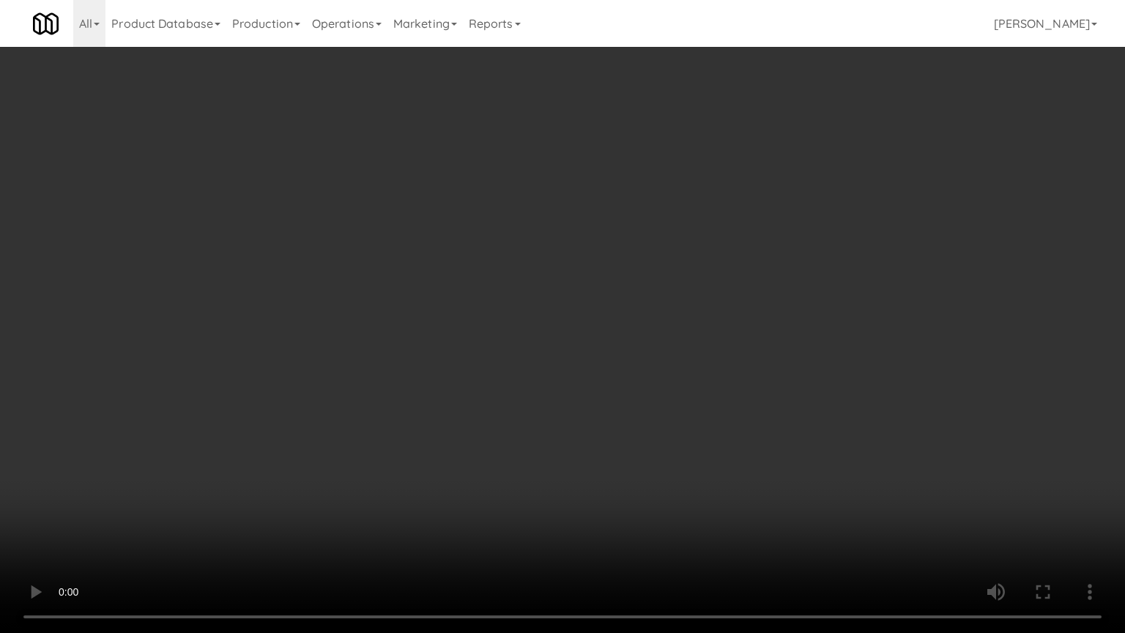
click at [597, 429] on video at bounding box center [562, 316] width 1125 height 633
click at [613, 415] on video at bounding box center [562, 316] width 1125 height 633
click at [613, 408] on video at bounding box center [562, 316] width 1125 height 633
click at [615, 408] on video at bounding box center [562, 316] width 1125 height 633
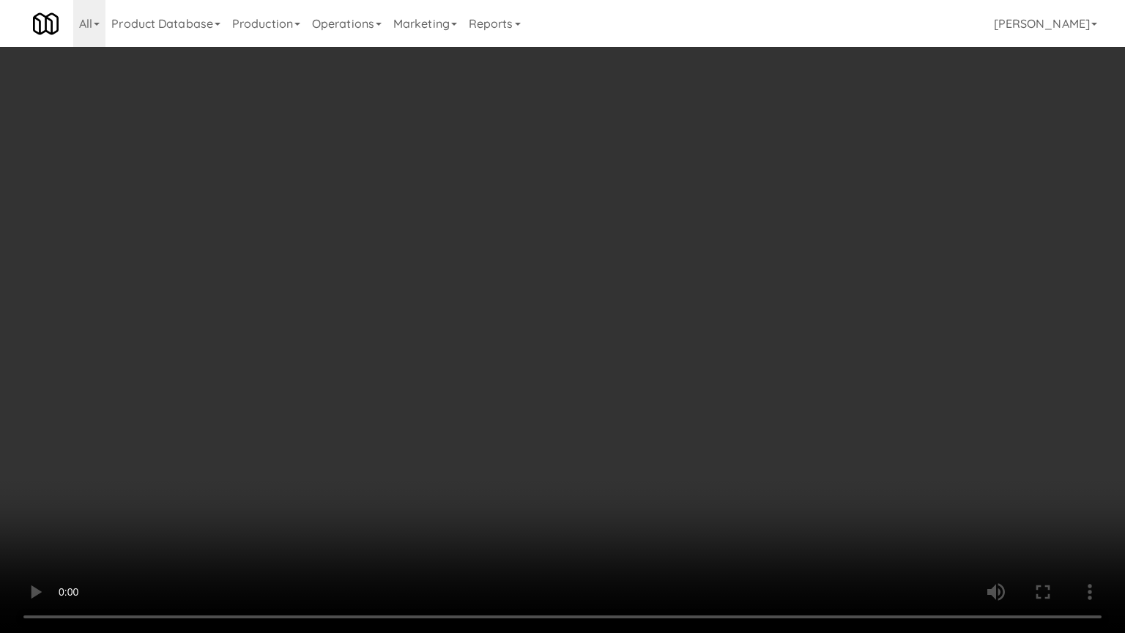
click at [616, 408] on video at bounding box center [562, 316] width 1125 height 633
click at [605, 409] on video at bounding box center [562, 316] width 1125 height 633
click at [605, 407] on video at bounding box center [562, 316] width 1125 height 633
click at [613, 404] on video at bounding box center [562, 316] width 1125 height 633
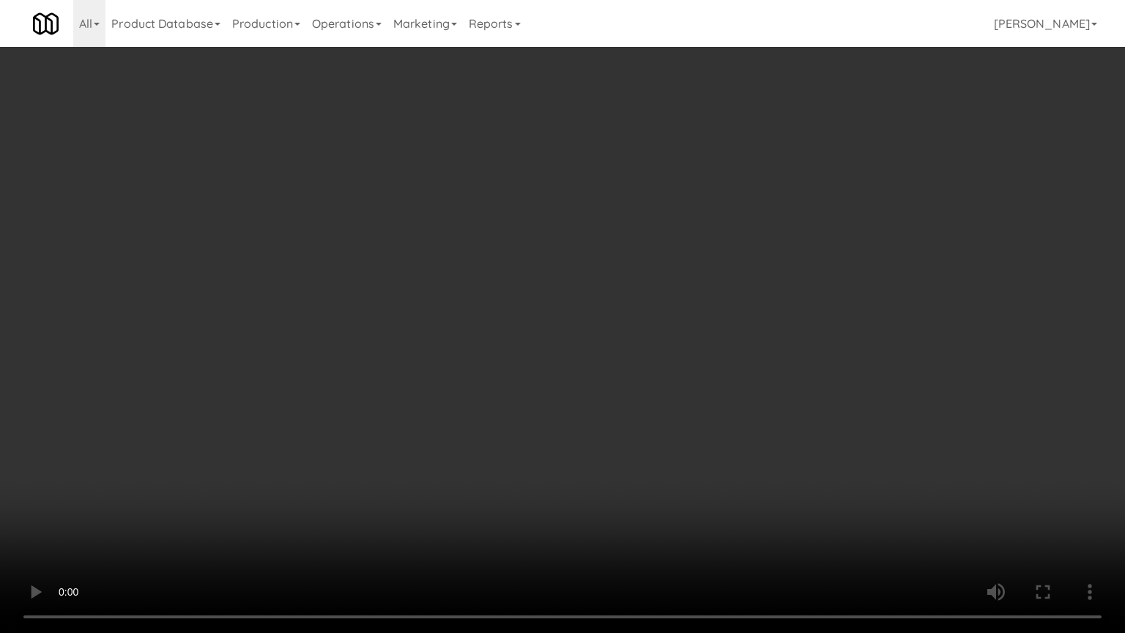
click at [613, 404] on video at bounding box center [562, 316] width 1125 height 633
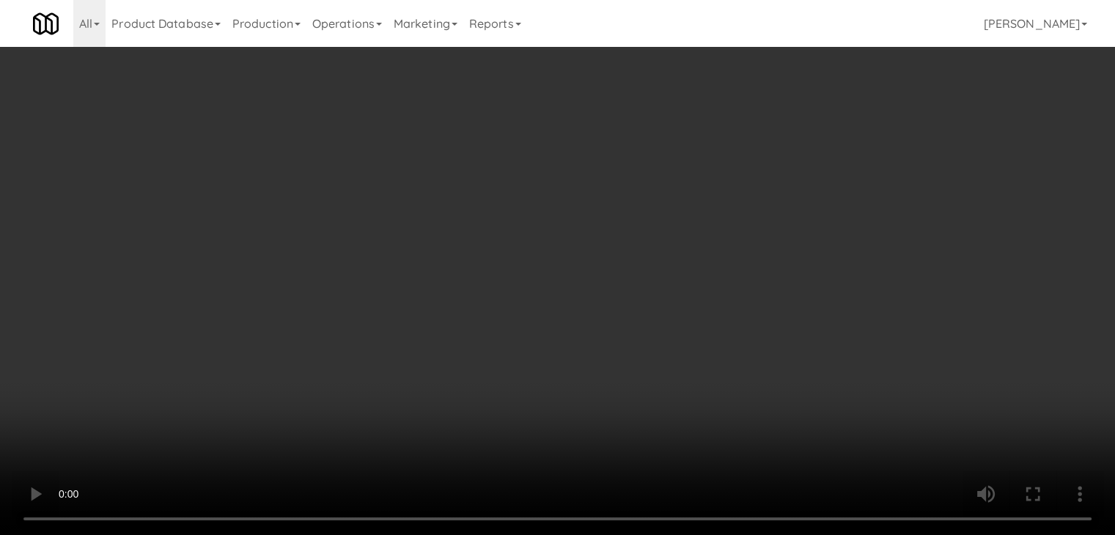
click at [517, 327] on video at bounding box center [557, 267] width 1115 height 535
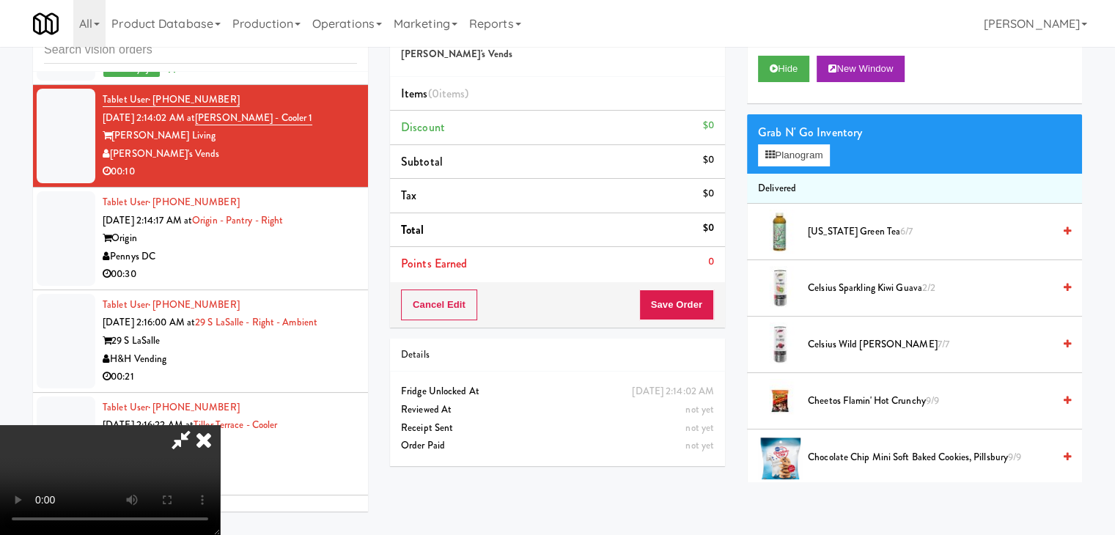
click at [220, 425] on video at bounding box center [110, 480] width 220 height 110
click at [797, 150] on button "Planogram" at bounding box center [794, 155] width 72 height 22
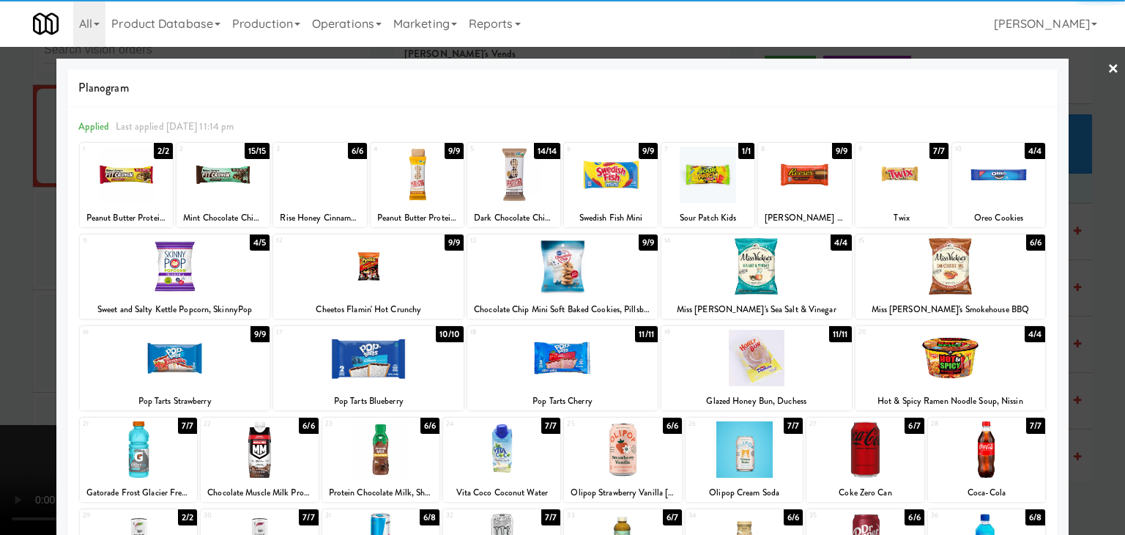
click at [875, 440] on div at bounding box center [865, 449] width 117 height 56
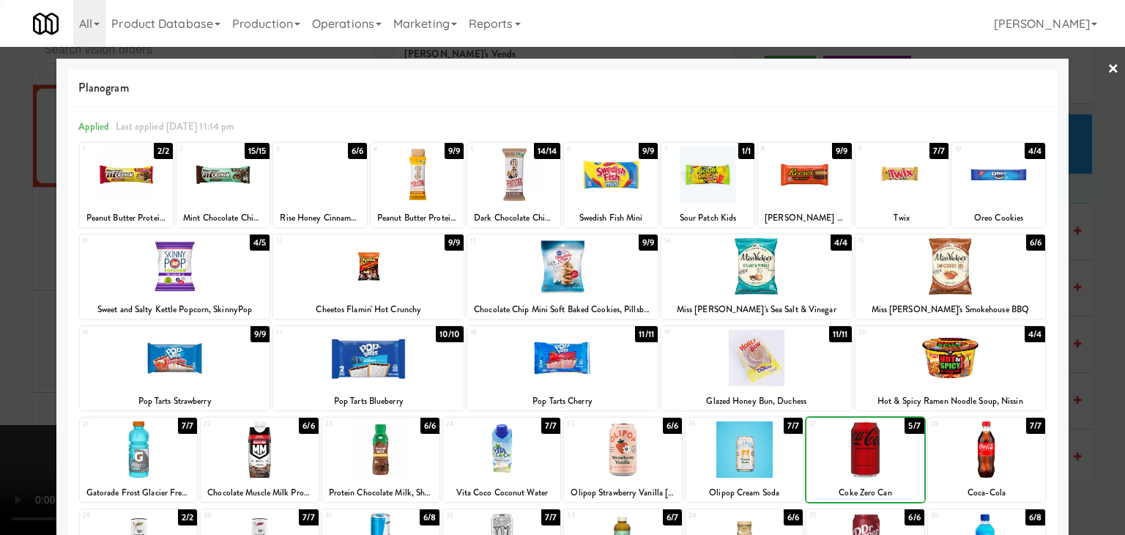
click at [875, 440] on div at bounding box center [865, 449] width 117 height 56
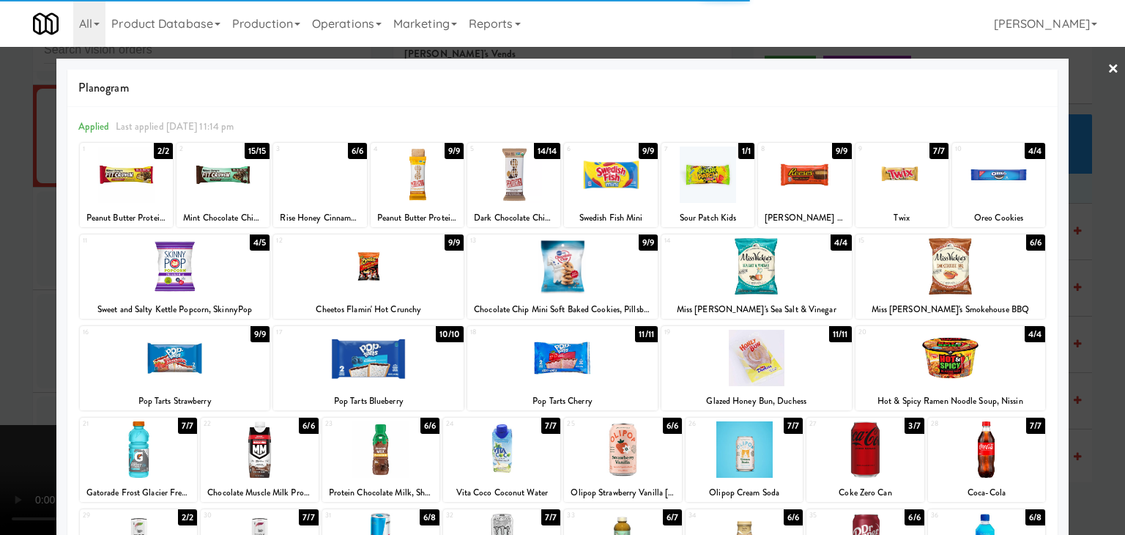
drag, startPoint x: 1108, startPoint y: 430, endPoint x: 1058, endPoint y: 429, distance: 49.8
click at [1107, 430] on div at bounding box center [562, 267] width 1125 height 535
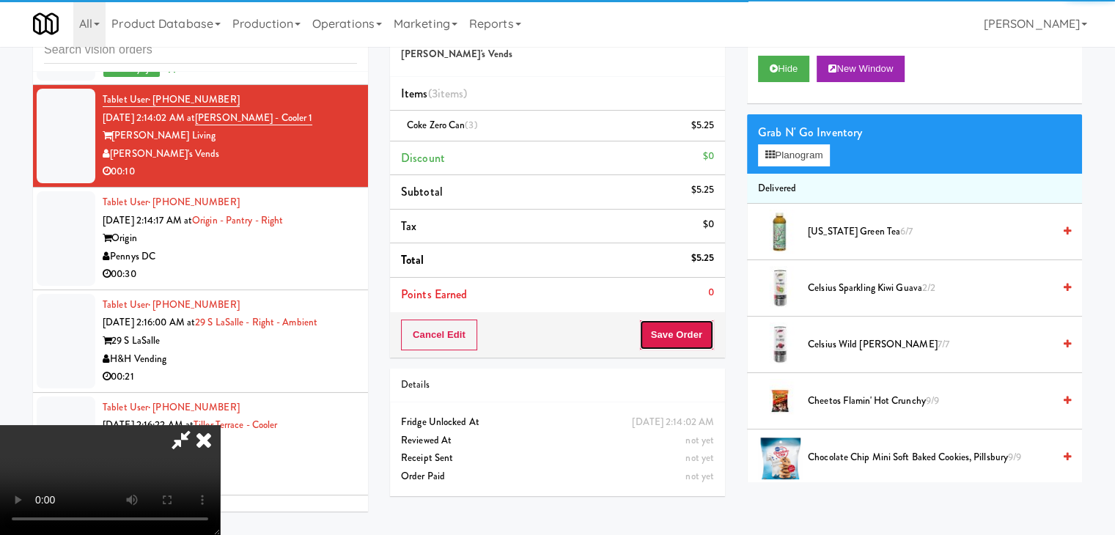
click at [685, 343] on button "Save Order" at bounding box center [676, 334] width 75 height 31
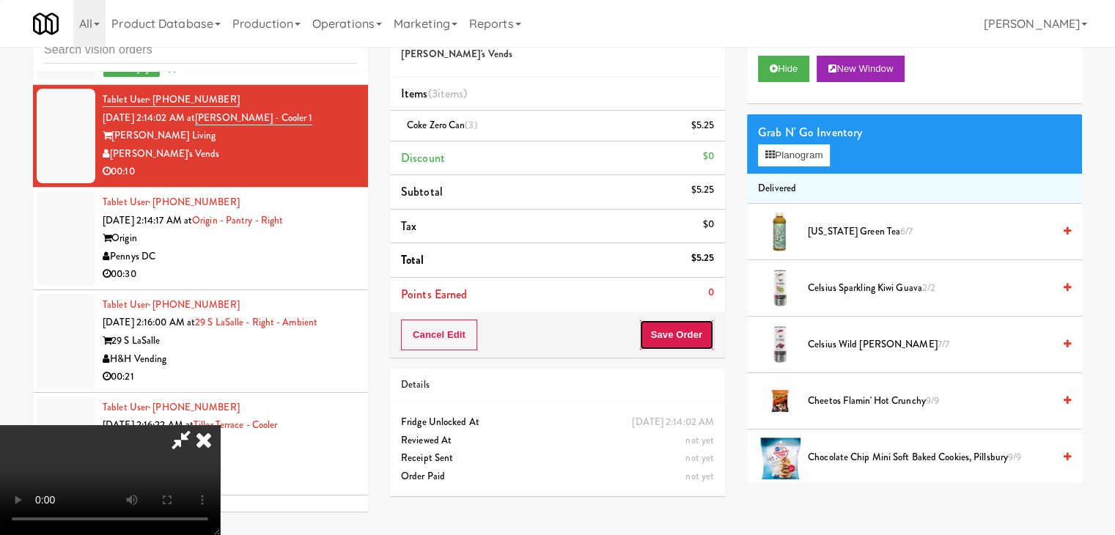
click at [685, 343] on button "Save Order" at bounding box center [676, 334] width 75 height 31
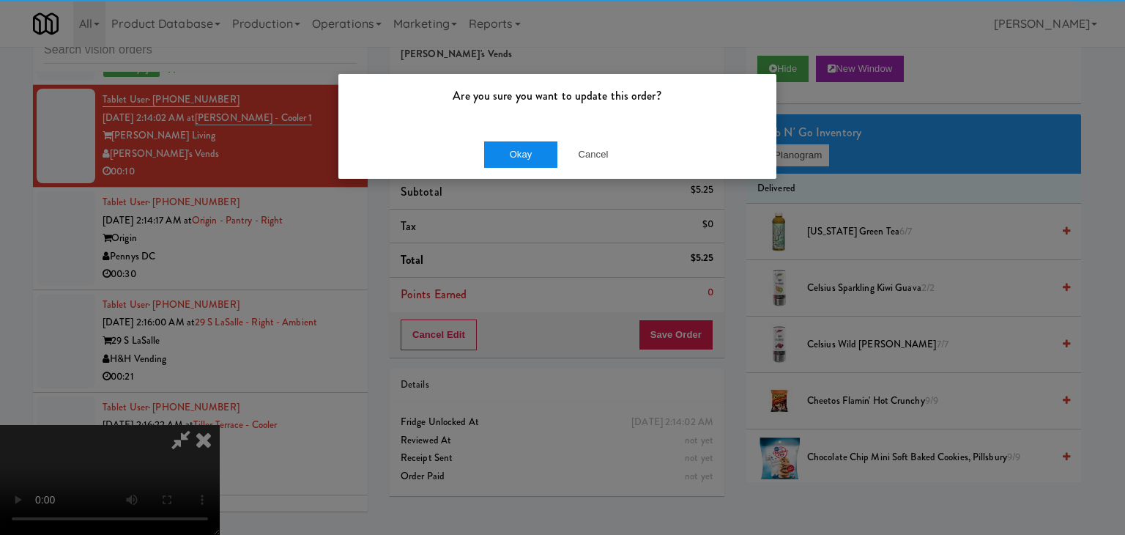
click at [536, 166] on div "Okay Cancel" at bounding box center [558, 154] width 438 height 49
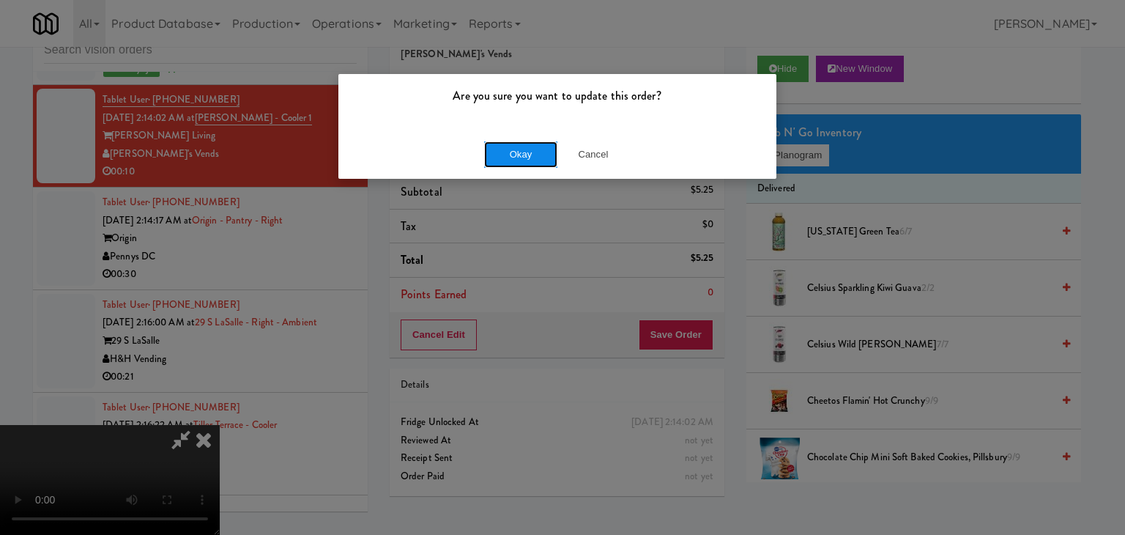
click at [532, 150] on button "Okay" at bounding box center [520, 154] width 73 height 26
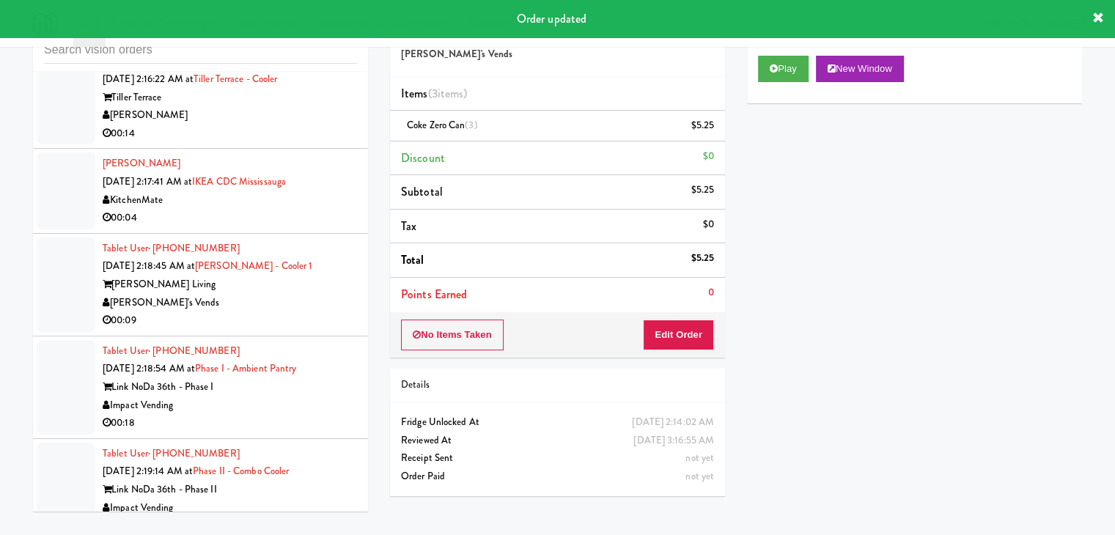
scroll to position [11617, 0]
click at [293, 328] on div "00:09" at bounding box center [230, 318] width 254 height 18
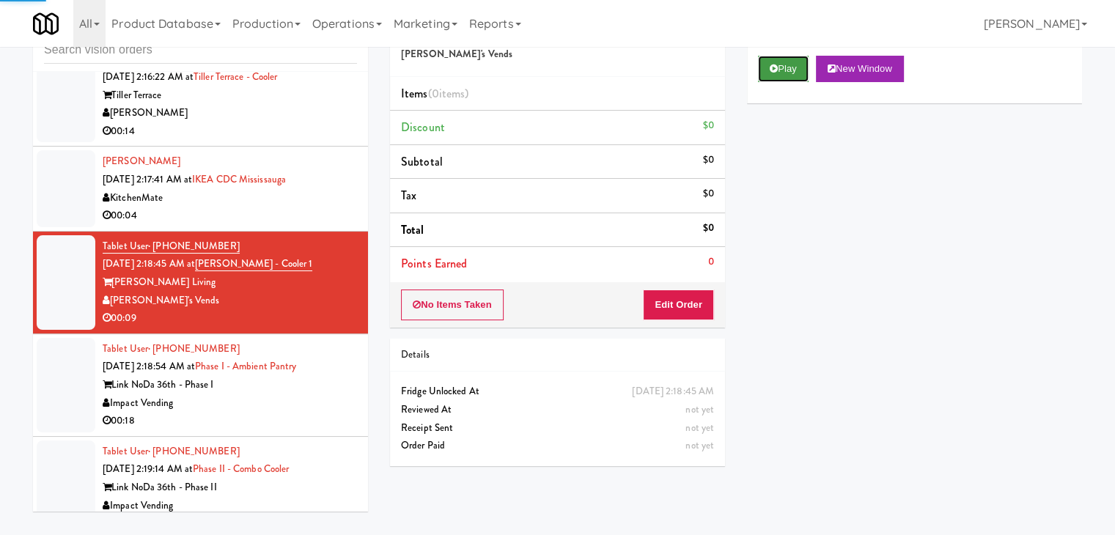
click at [780, 74] on button "Play" at bounding box center [783, 69] width 51 height 26
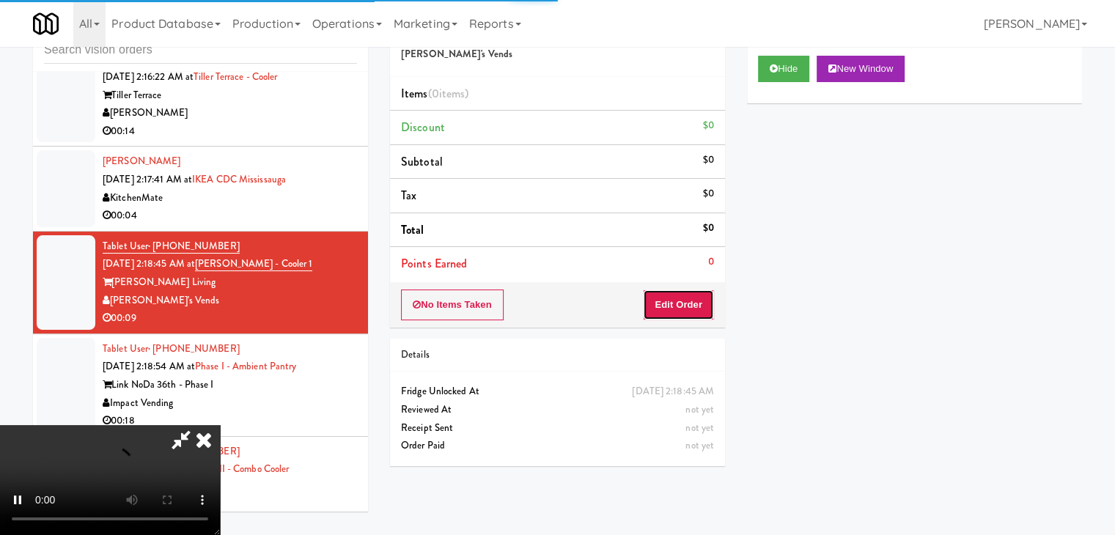
click at [700, 296] on button "Edit Order" at bounding box center [678, 304] width 71 height 31
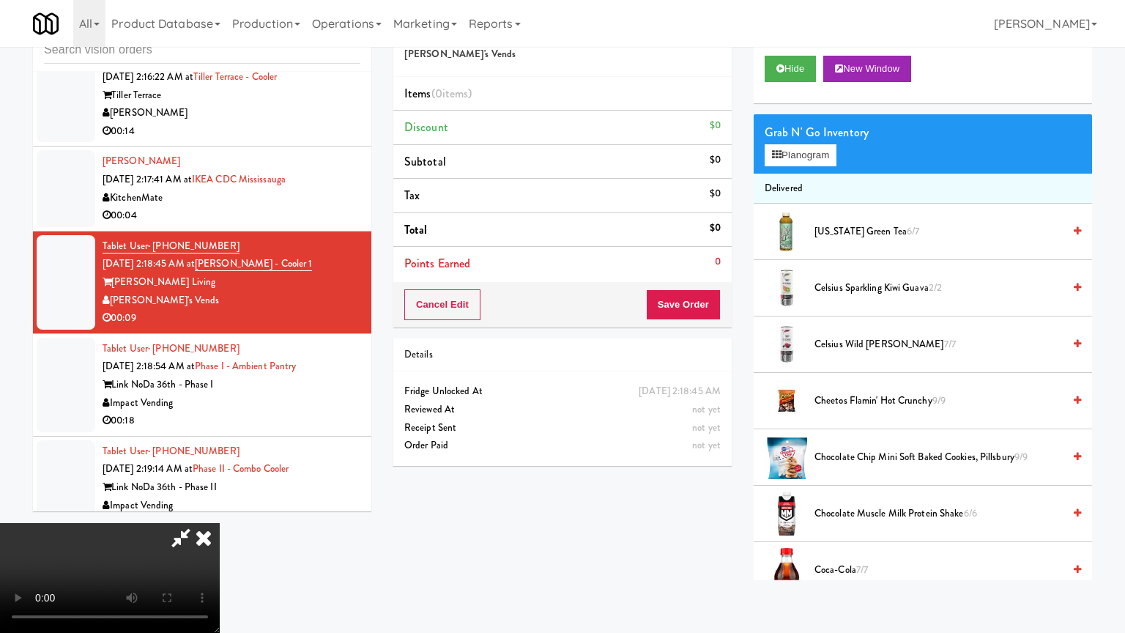
click at [220, 523] on video at bounding box center [110, 578] width 220 height 110
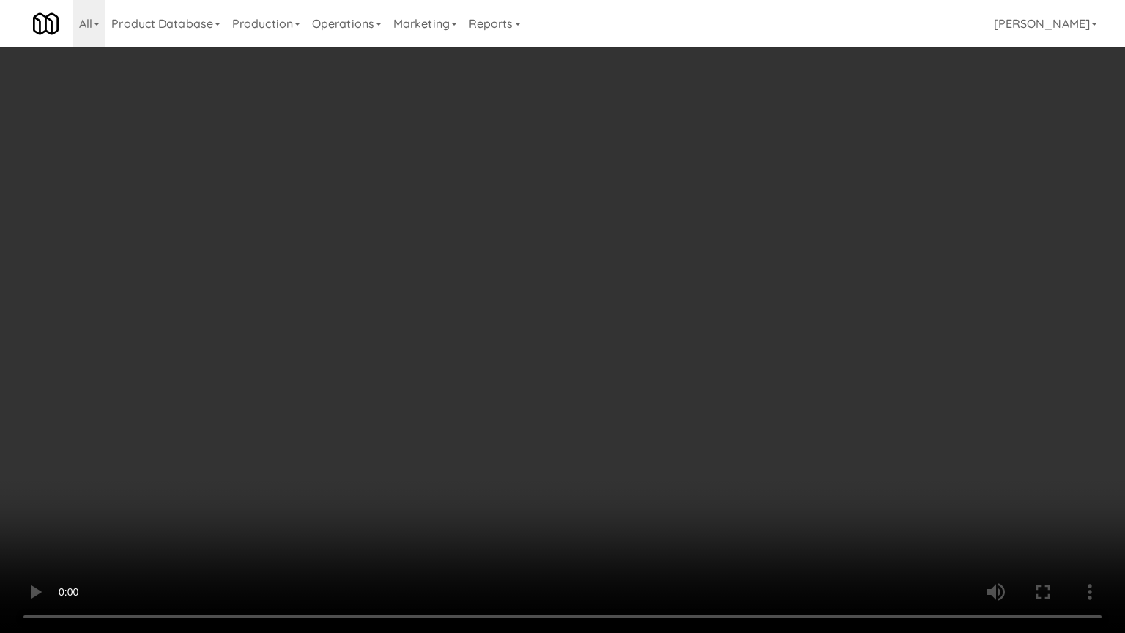
drag, startPoint x: 624, startPoint y: 399, endPoint x: 733, endPoint y: 207, distance: 220.9
click at [624, 395] on video at bounding box center [562, 316] width 1125 height 633
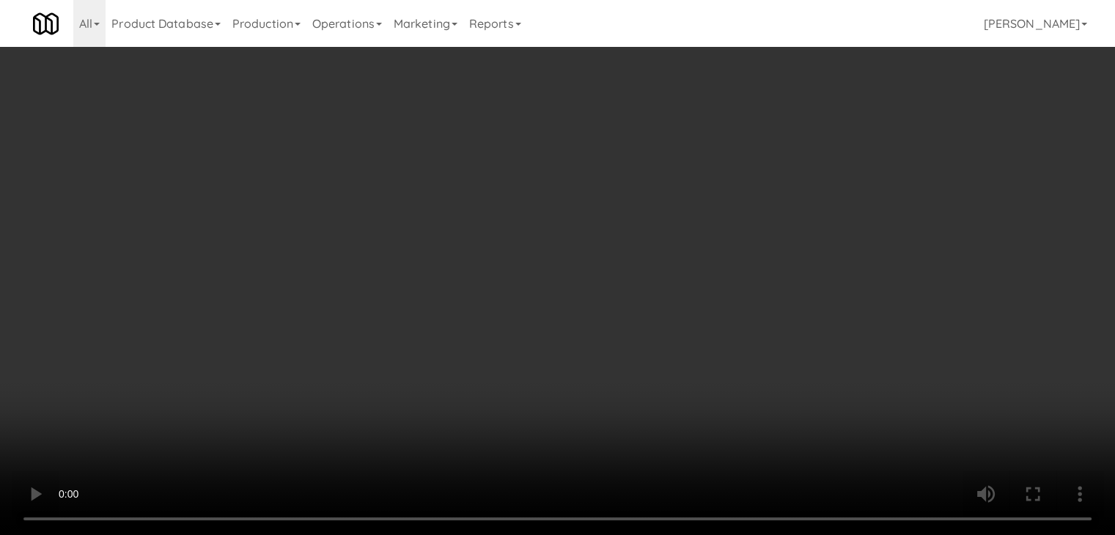
click at [794, 158] on button "Planogram" at bounding box center [794, 155] width 72 height 22
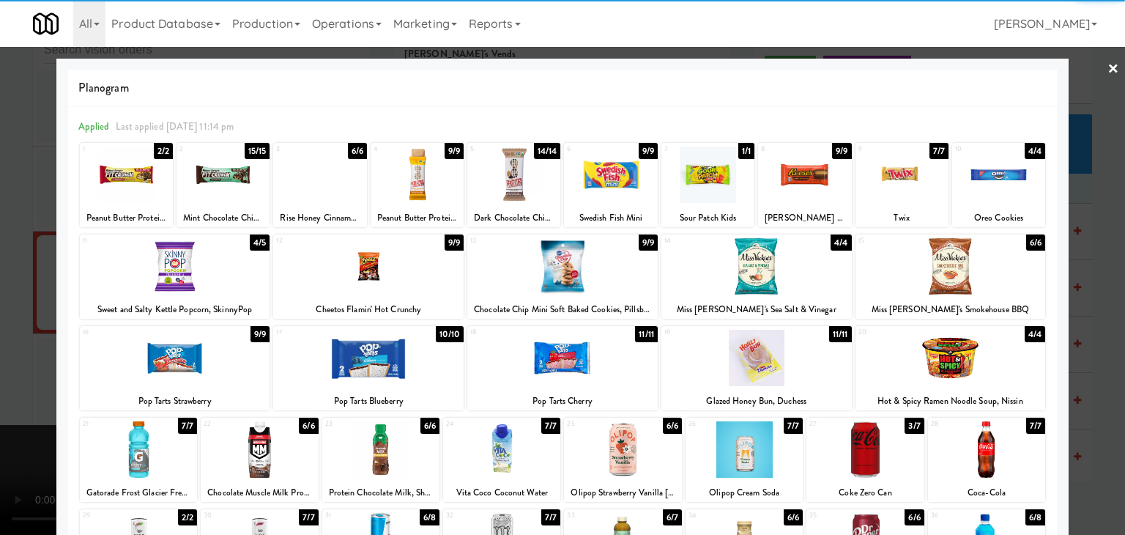
click at [816, 177] on div at bounding box center [804, 175] width 93 height 56
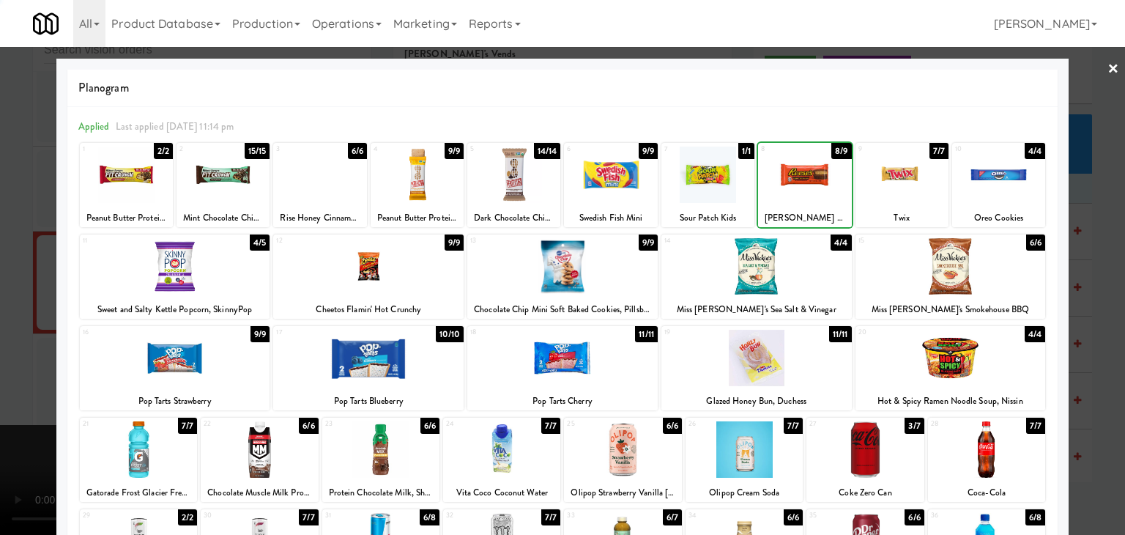
drag, startPoint x: 0, startPoint y: 255, endPoint x: 258, endPoint y: 269, distance: 258.3
click at [10, 255] on div at bounding box center [562, 267] width 1125 height 535
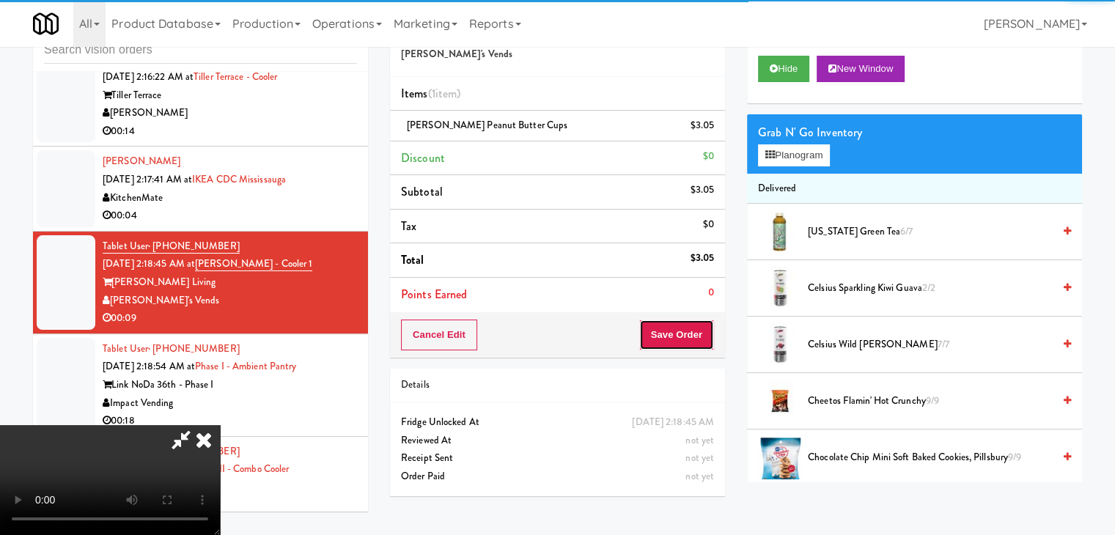
click at [690, 328] on button "Save Order" at bounding box center [676, 334] width 75 height 31
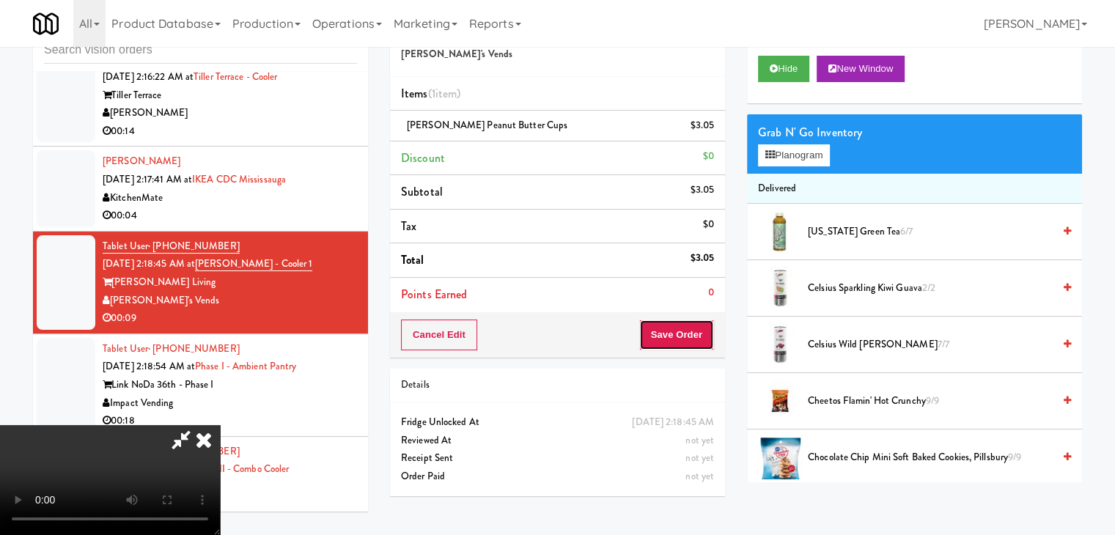
click at [690, 328] on button "Save Order" at bounding box center [676, 334] width 75 height 31
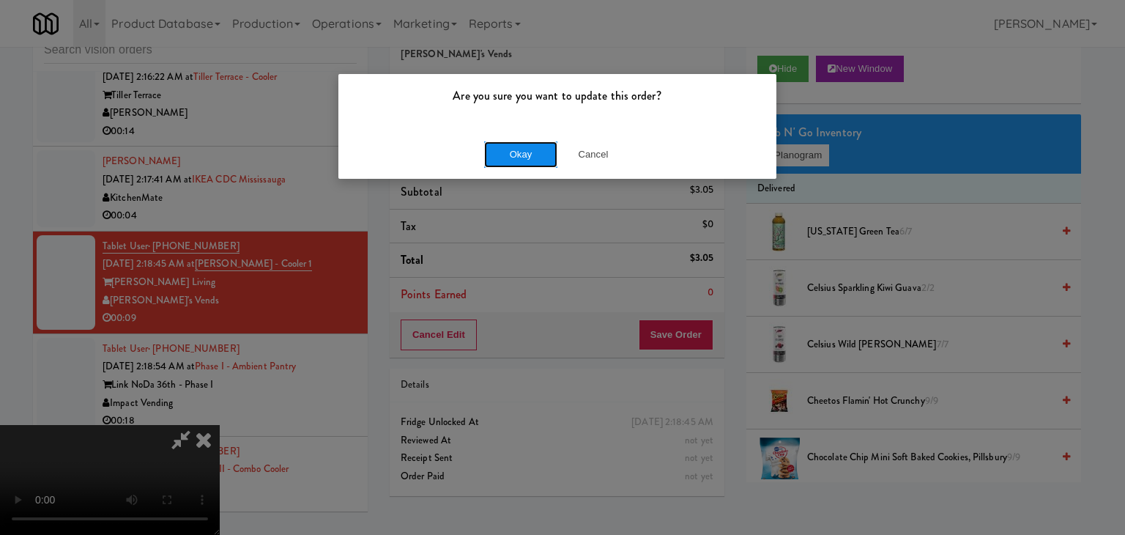
click at [510, 156] on button "Okay" at bounding box center [520, 154] width 73 height 26
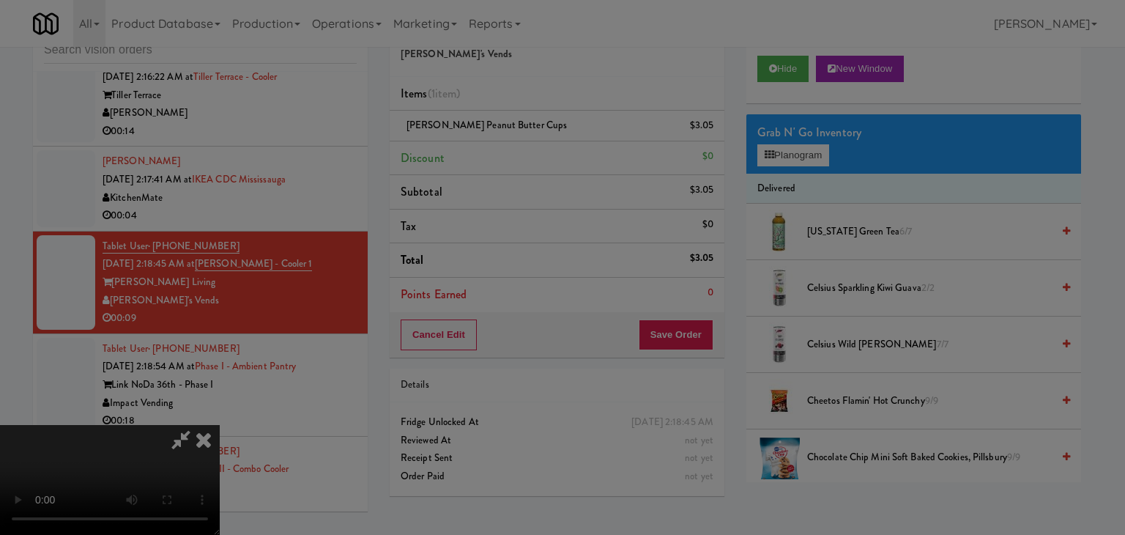
click at [510, 152] on div "Okay Cancel" at bounding box center [558, 127] width 438 height 49
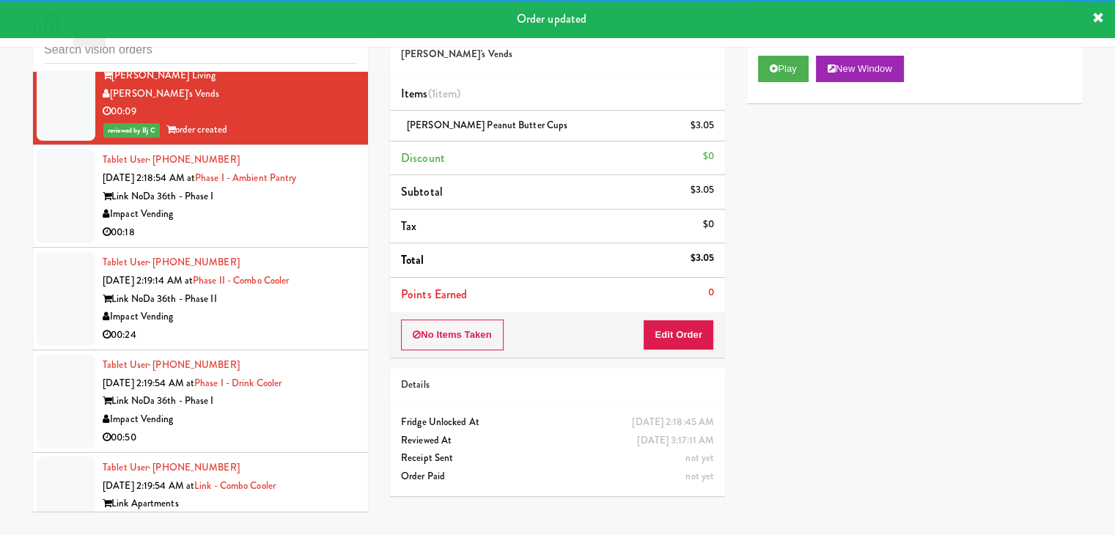
scroll to position [11837, 0]
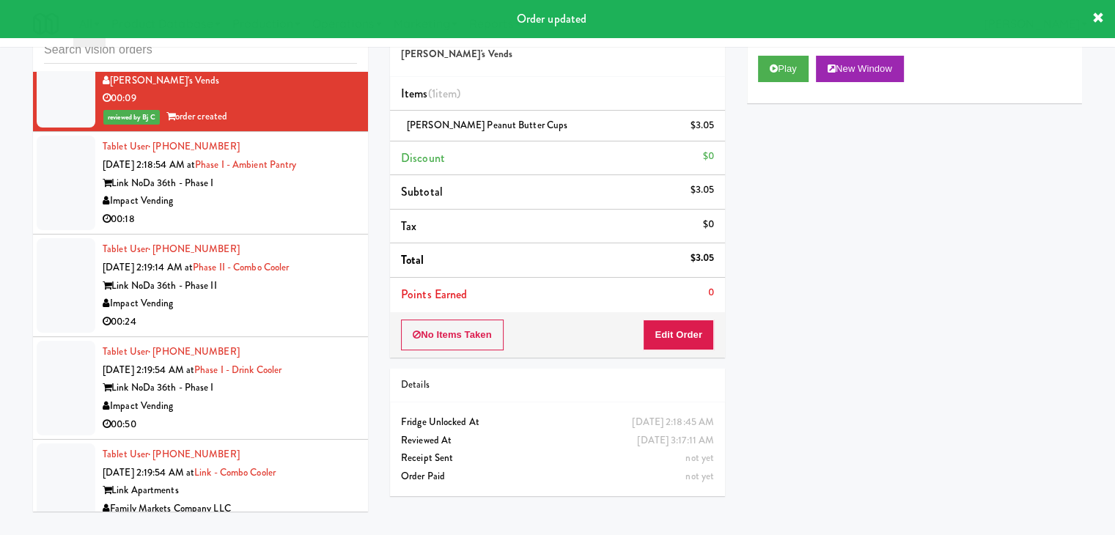
click at [329, 210] on div "Impact Vending" at bounding box center [230, 201] width 254 height 18
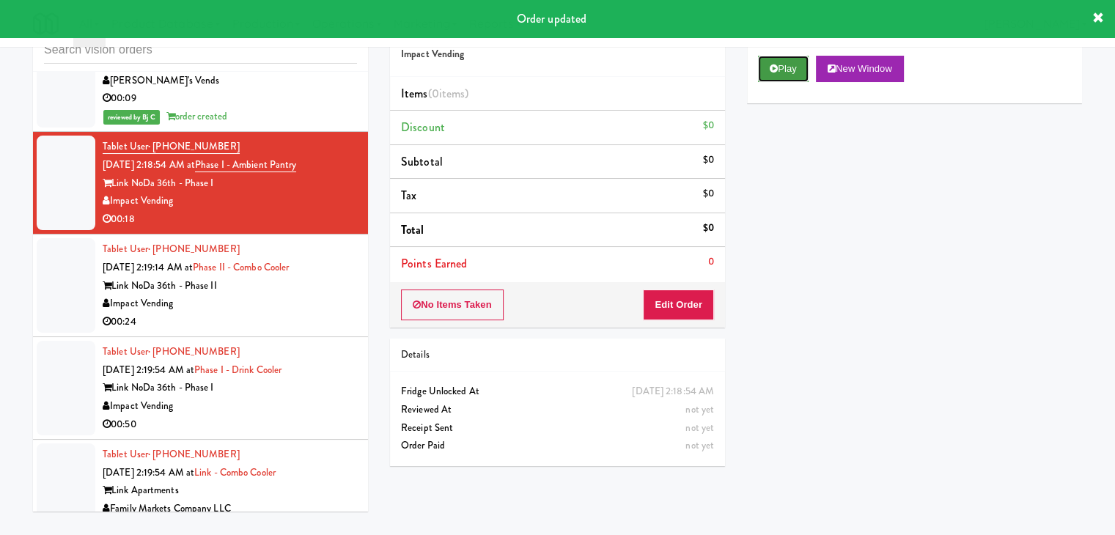
click at [767, 65] on button "Play" at bounding box center [783, 69] width 51 height 26
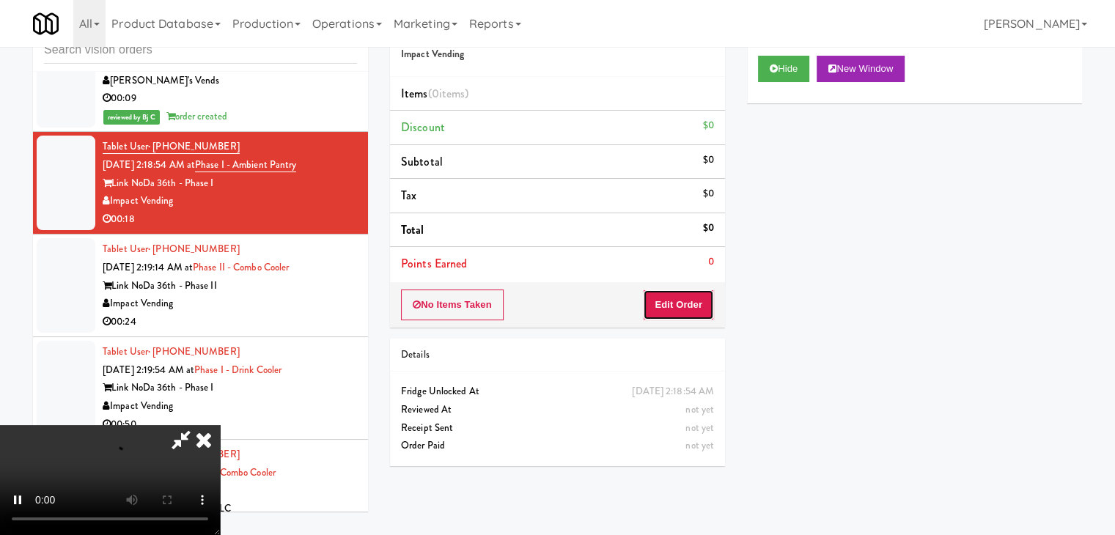
click at [685, 300] on button "Edit Order" at bounding box center [678, 304] width 71 height 31
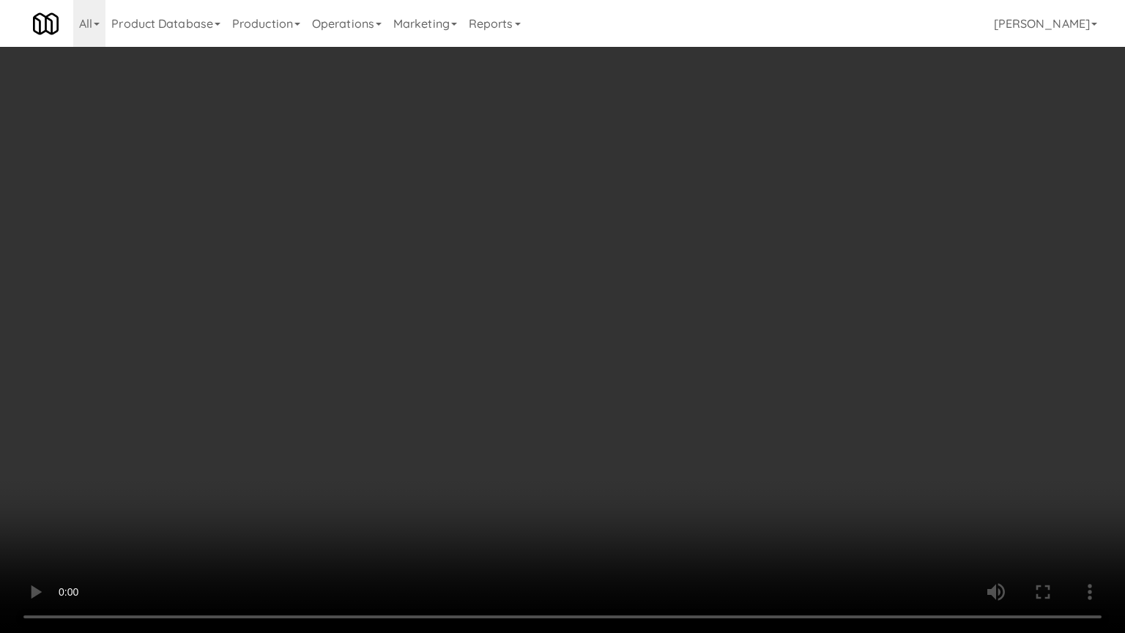
click
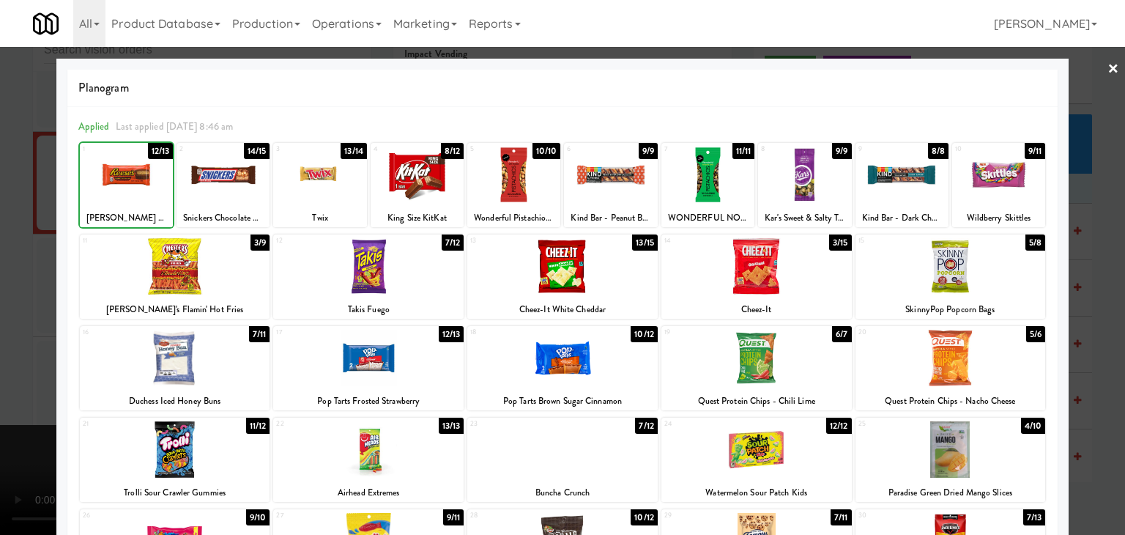
drag, startPoint x: 0, startPoint y: 191, endPoint x: 252, endPoint y: 209, distance: 252.7
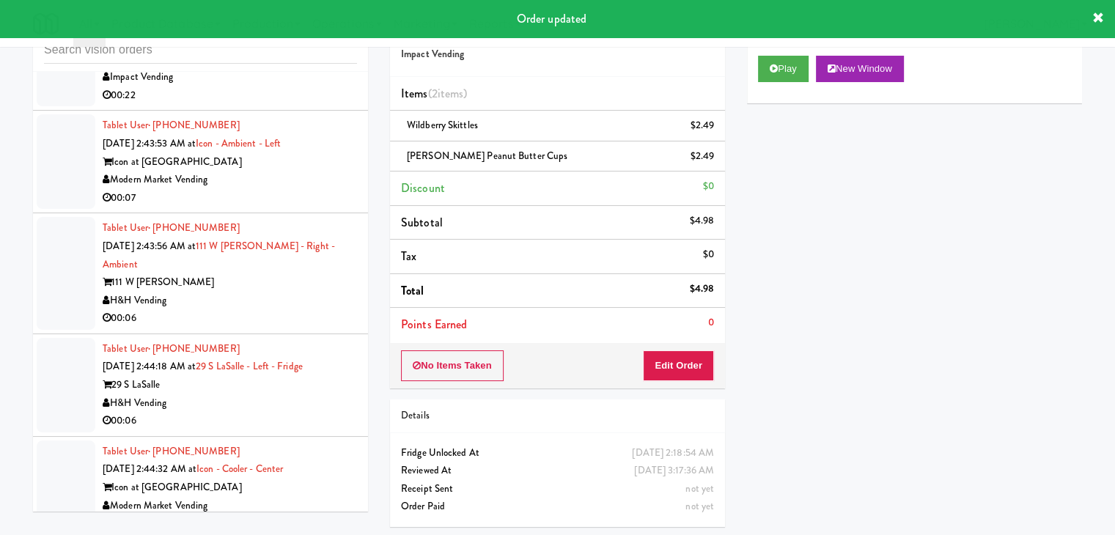
scroll to position [12514, 0]
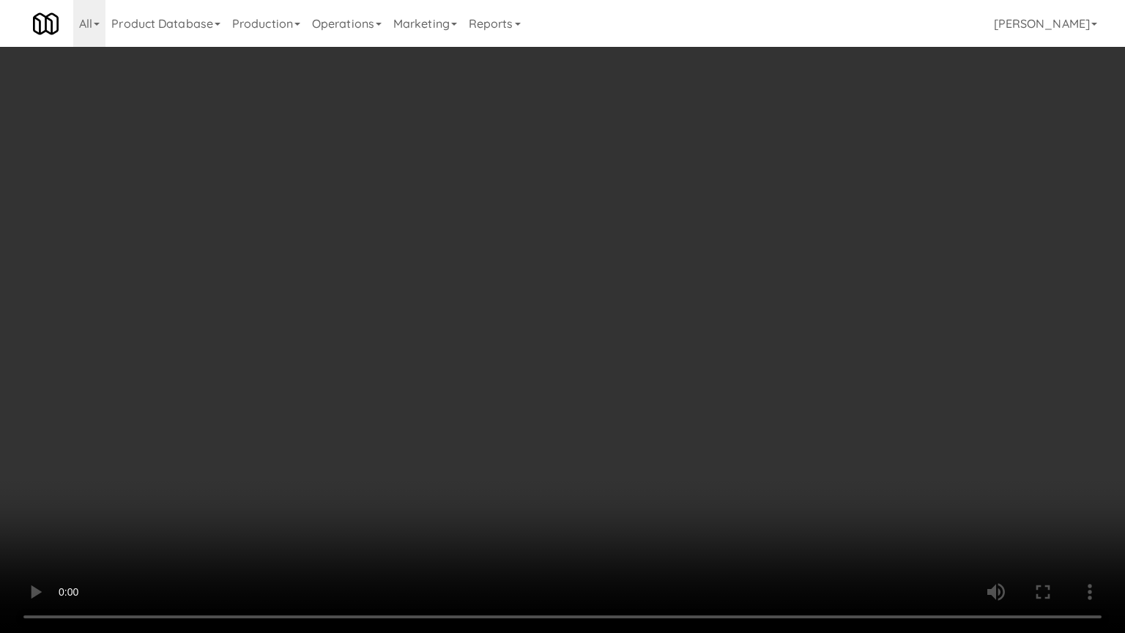
drag, startPoint x: 720, startPoint y: 383, endPoint x: 770, endPoint y: 256, distance: 137.2
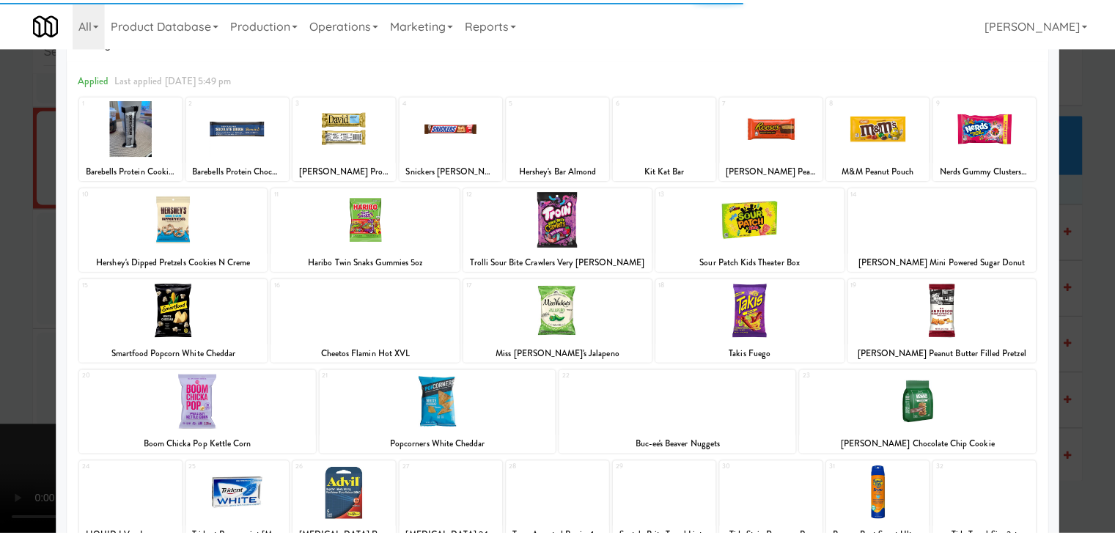
scroll to position [73, 0]
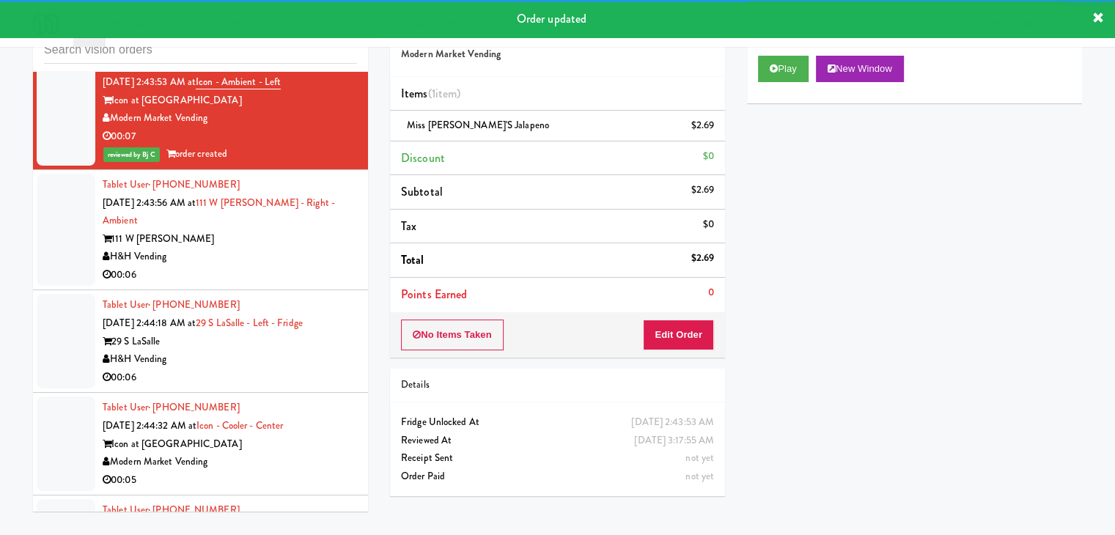
scroll to position [12661, 0]
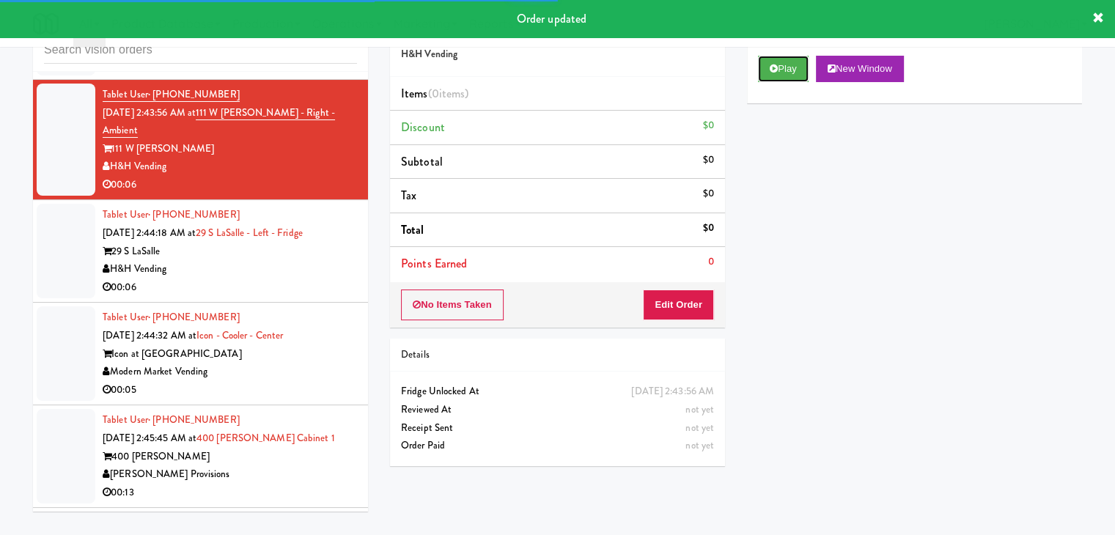
drag, startPoint x: 765, startPoint y: 67, endPoint x: 755, endPoint y: 80, distance: 15.7
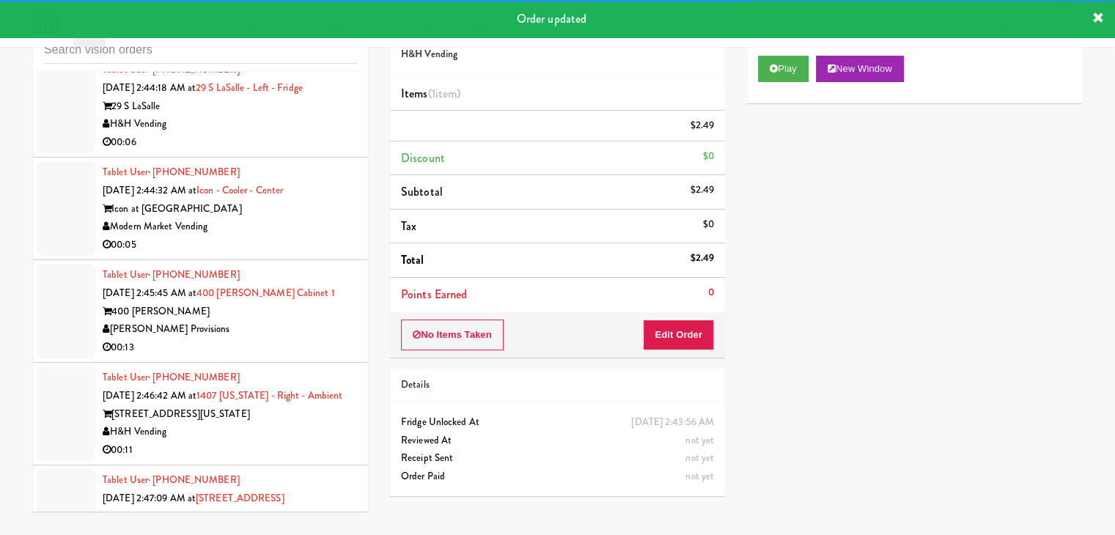
scroll to position [12808, 0]
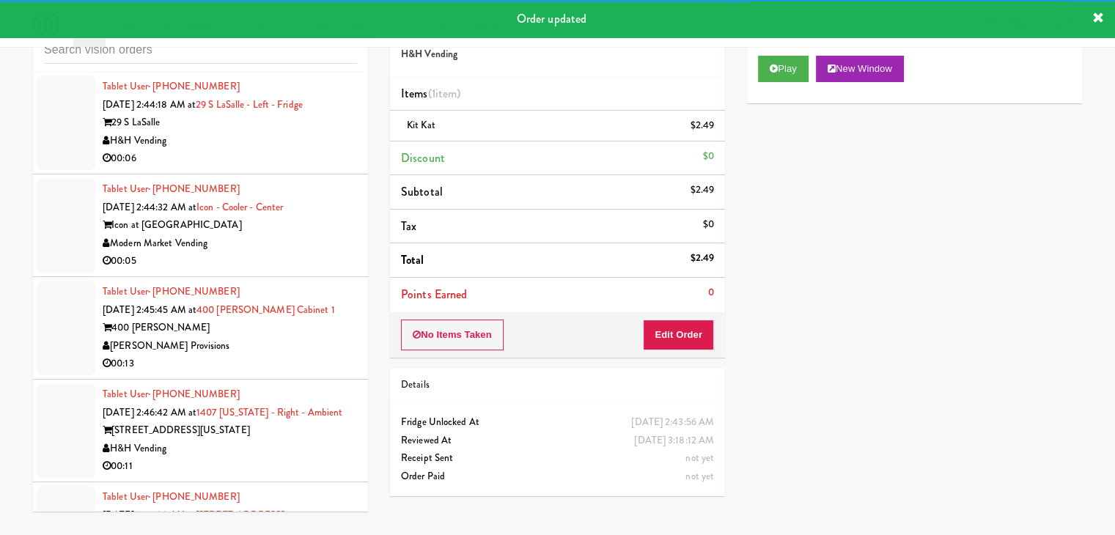
drag, startPoint x: 253, startPoint y: 183, endPoint x: 259, endPoint y: 197, distance: 15.4
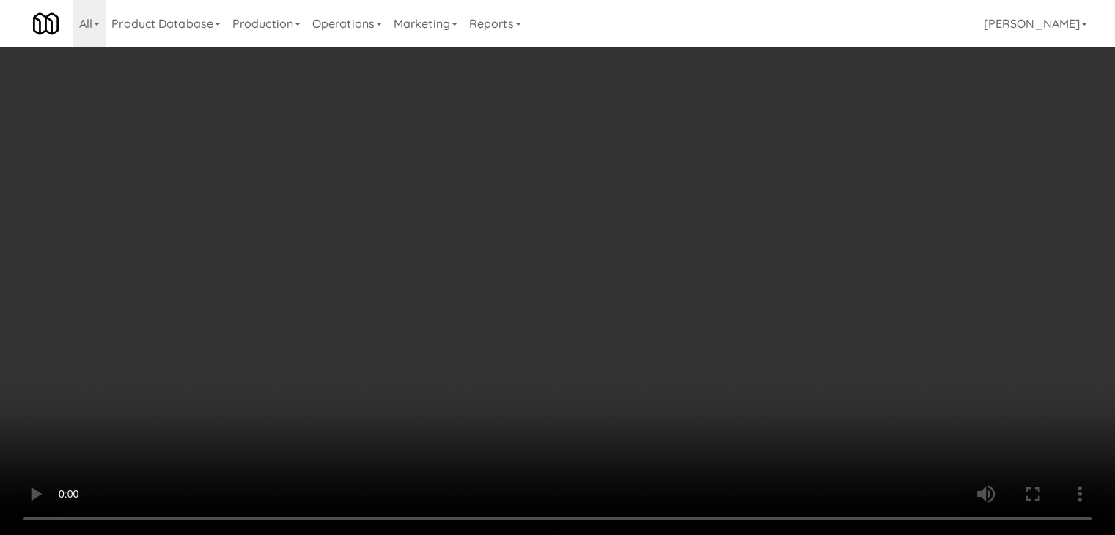
scroll to position [12789, 0]
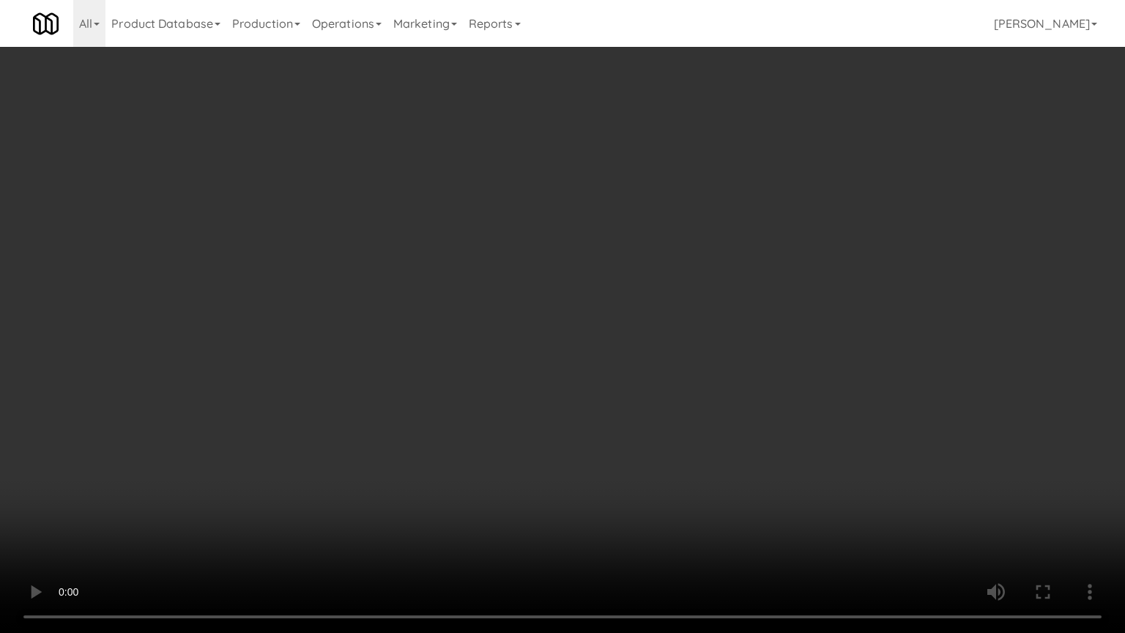
drag, startPoint x: 616, startPoint y: 381, endPoint x: 728, endPoint y: 232, distance: 186.8
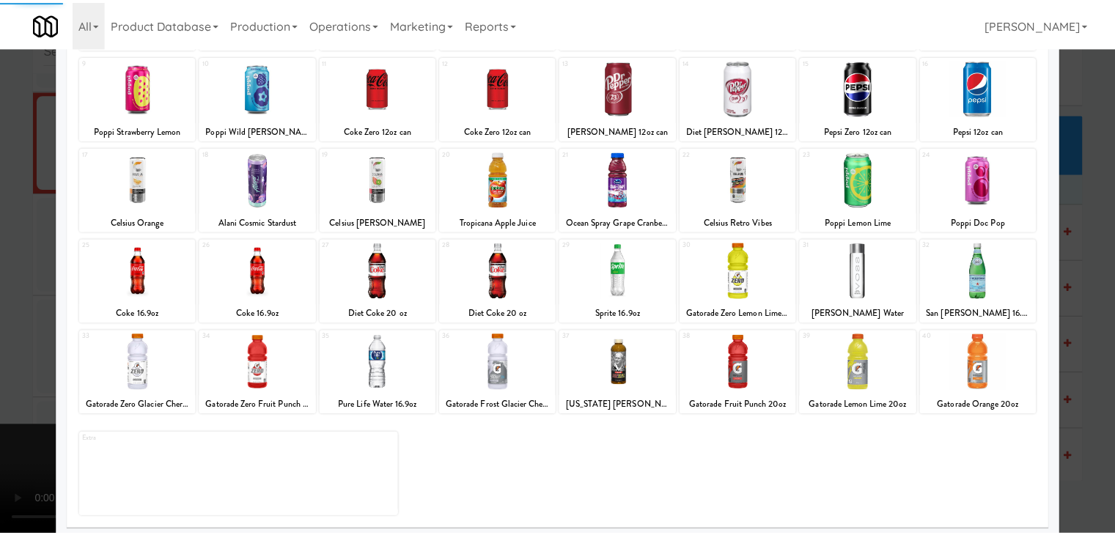
scroll to position [185, 0]
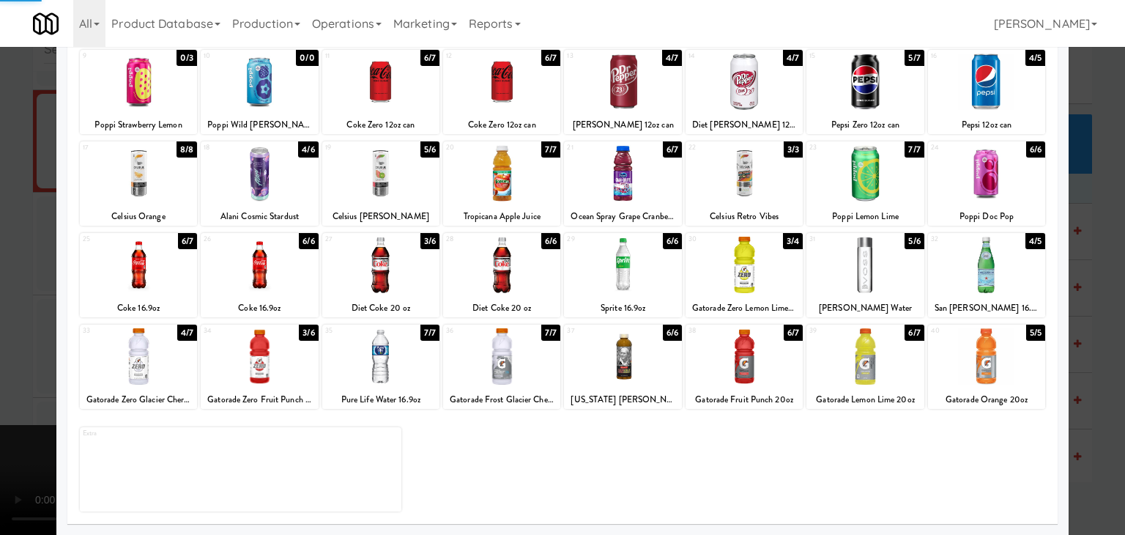
drag, startPoint x: 0, startPoint y: 352, endPoint x: 239, endPoint y: 351, distance: 238.9
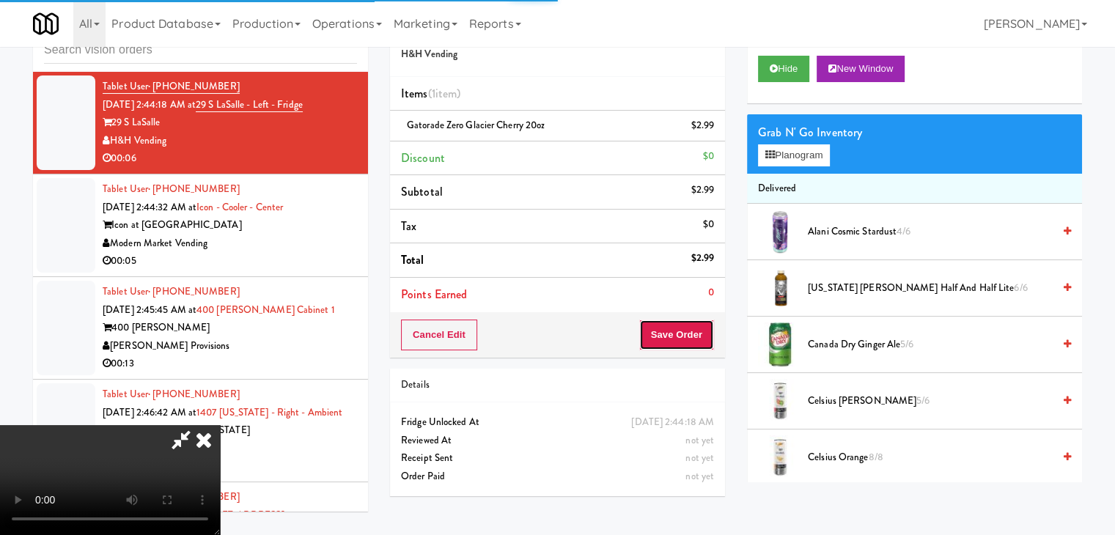
drag, startPoint x: 689, startPoint y: 343, endPoint x: 684, endPoint y: 332, distance: 12.1
drag, startPoint x: 684, startPoint y: 332, endPoint x: 676, endPoint y: 333, distance: 7.4
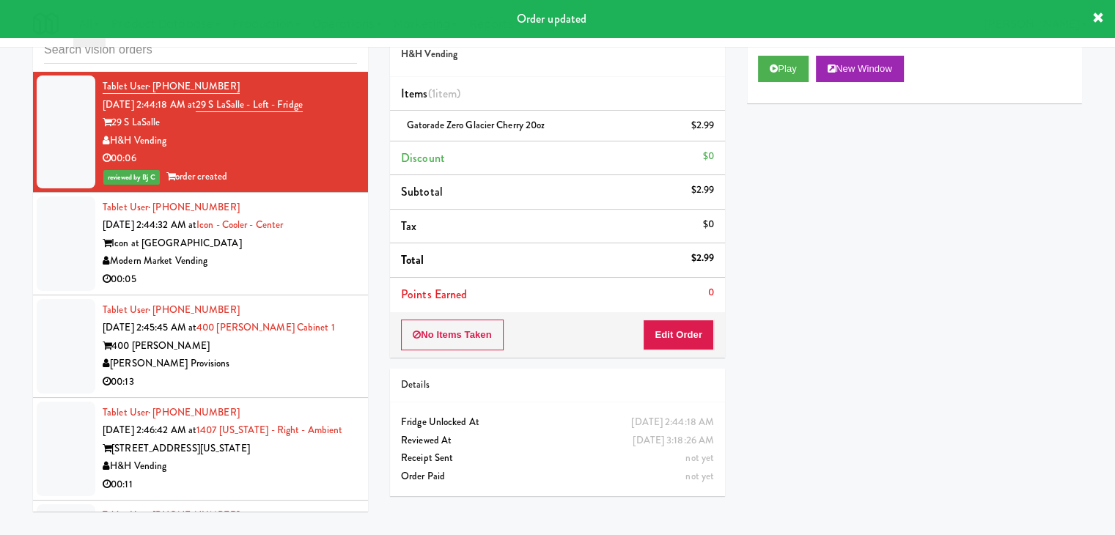
scroll to position [12881, 0]
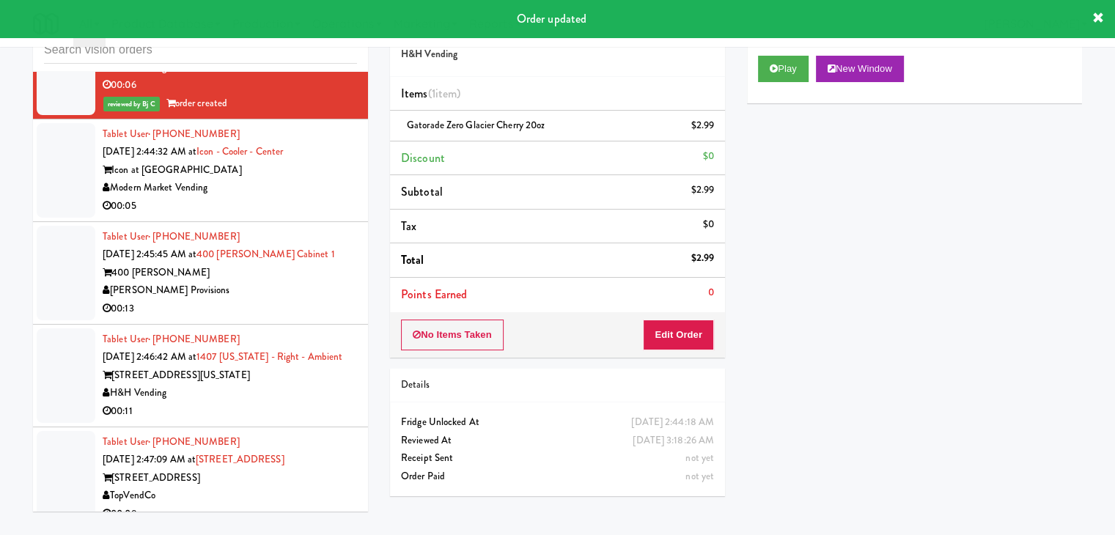
drag, startPoint x: 284, startPoint y: 231, endPoint x: 285, endPoint y: 238, distance: 7.4
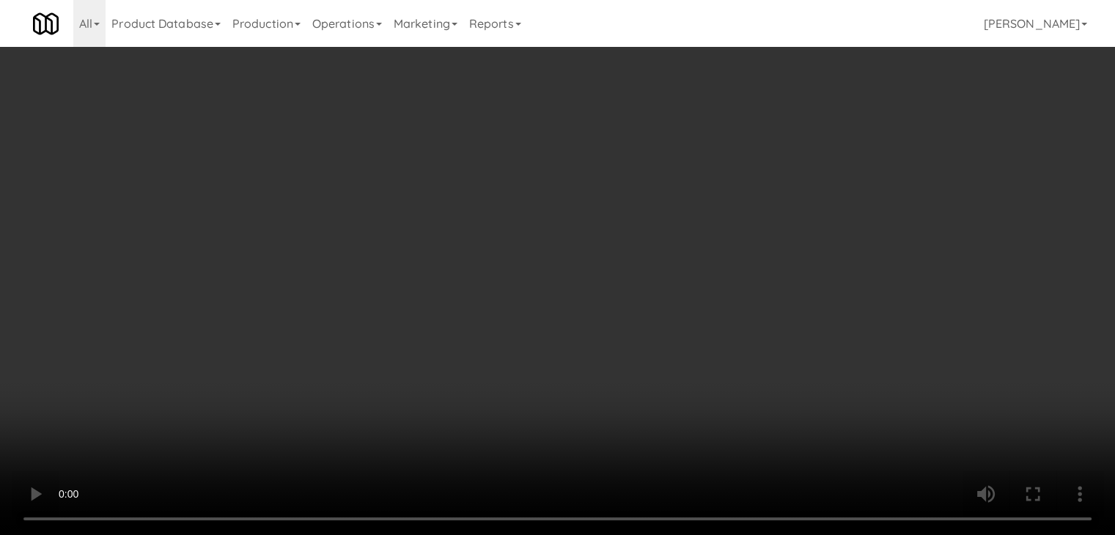
scroll to position [12863, 0]
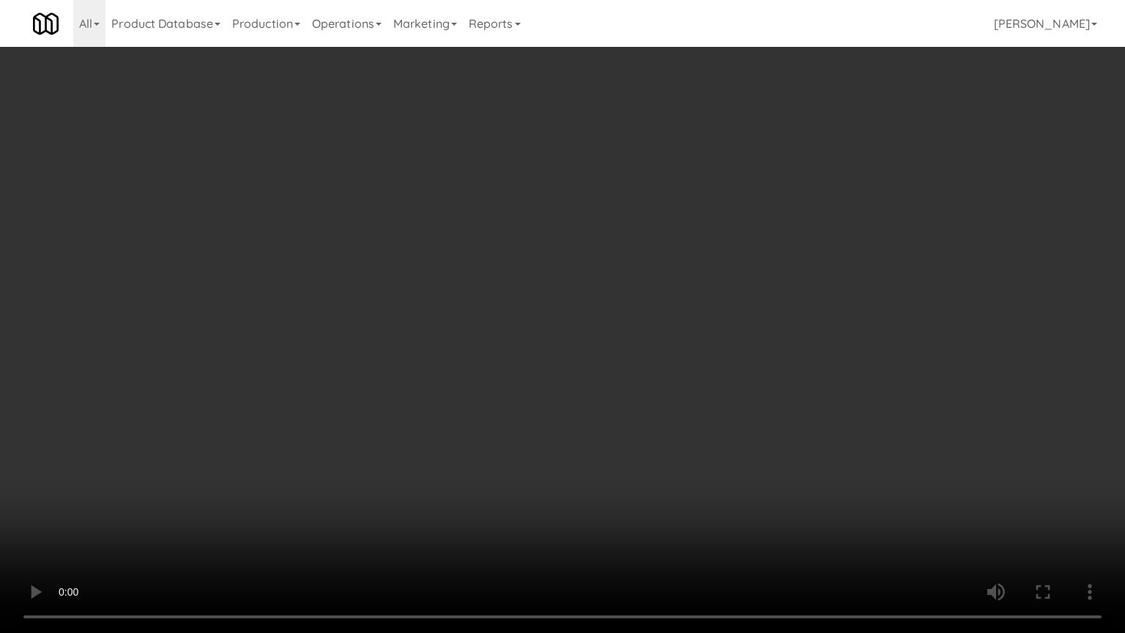
drag, startPoint x: 624, startPoint y: 451, endPoint x: 633, endPoint y: 451, distance: 8.8
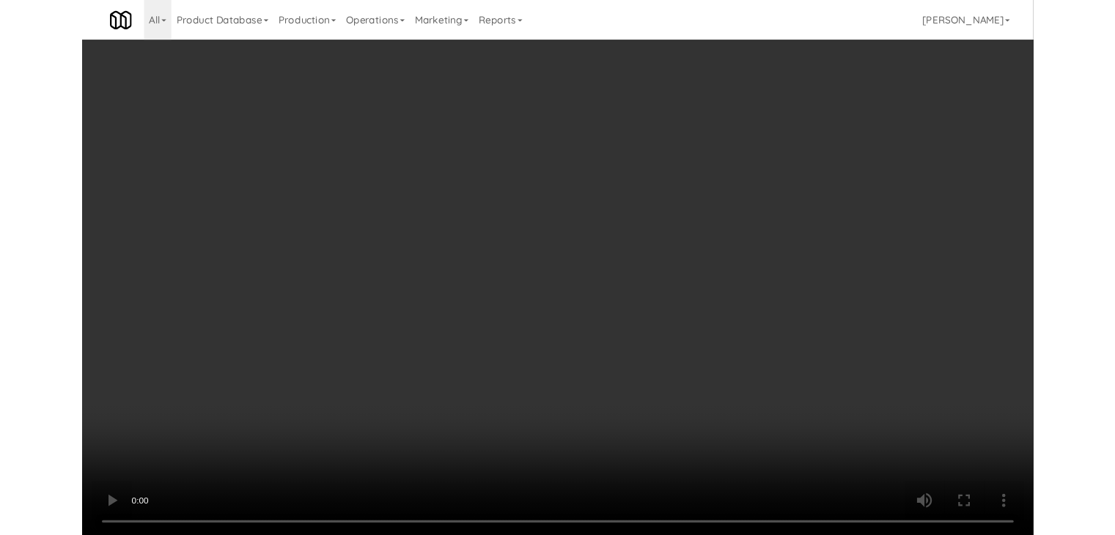
scroll to position [12881, 0]
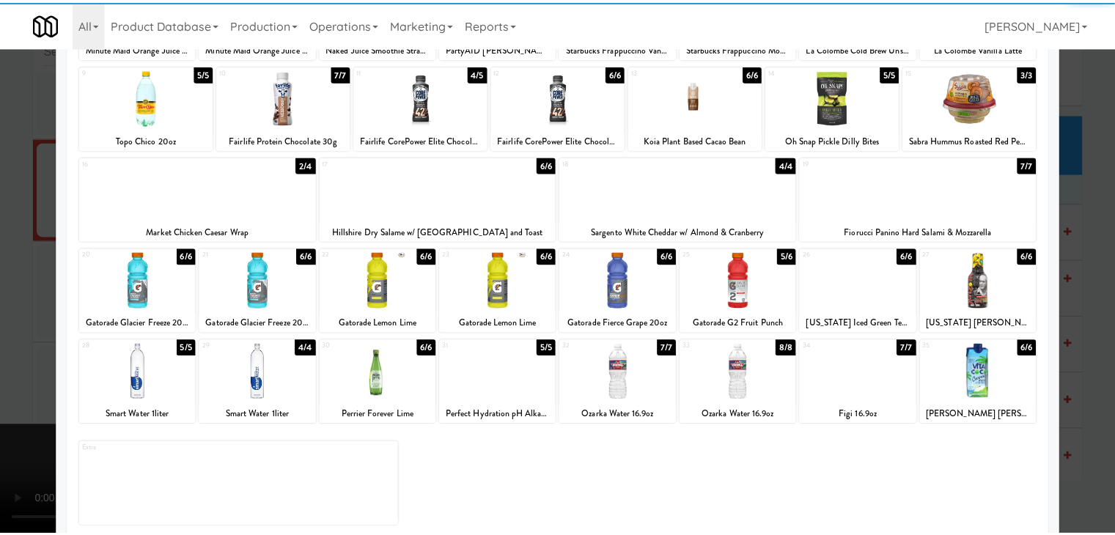
scroll to position [185, 0]
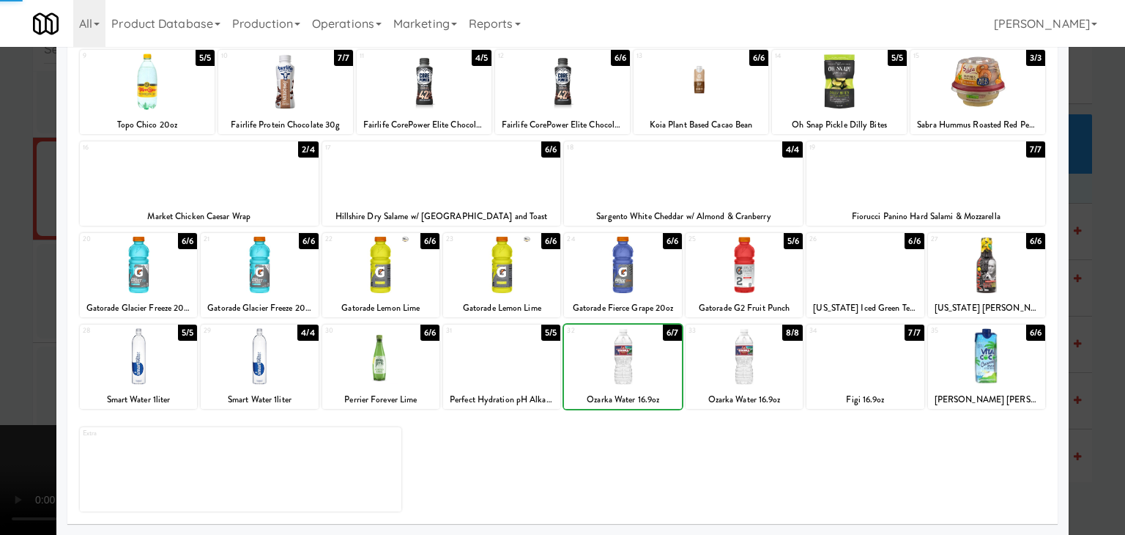
drag, startPoint x: 1, startPoint y: 355, endPoint x: 231, endPoint y: 354, distance: 229.4
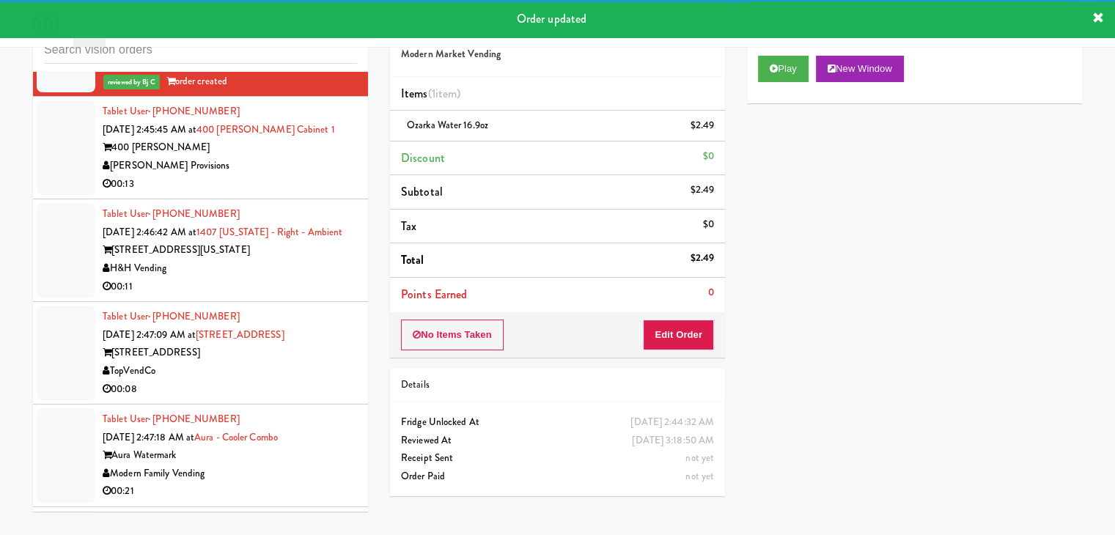
scroll to position [13027, 0]
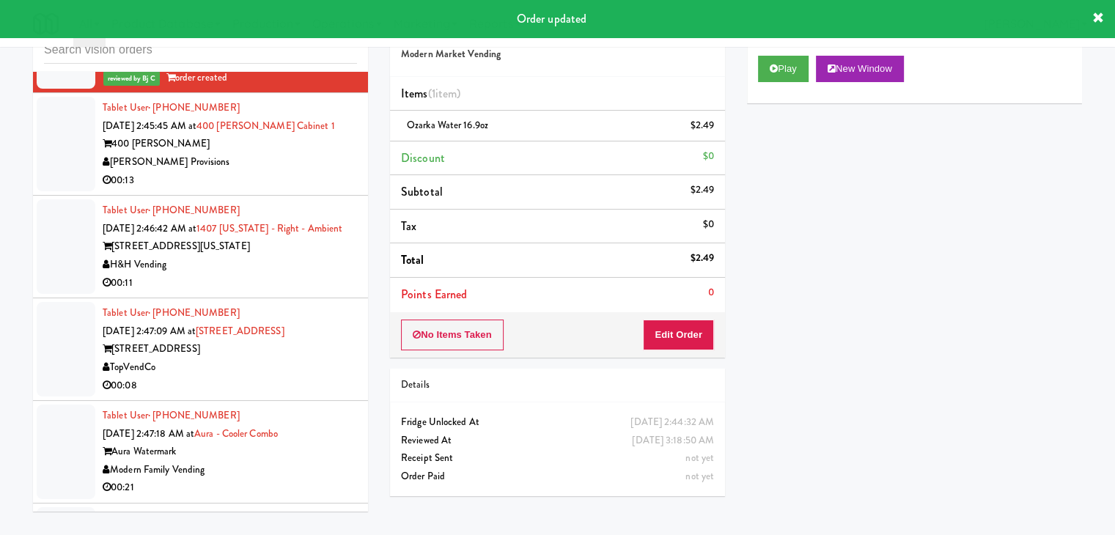
drag, startPoint x: 306, startPoint y: 223, endPoint x: 319, endPoint y: 235, distance: 17.6
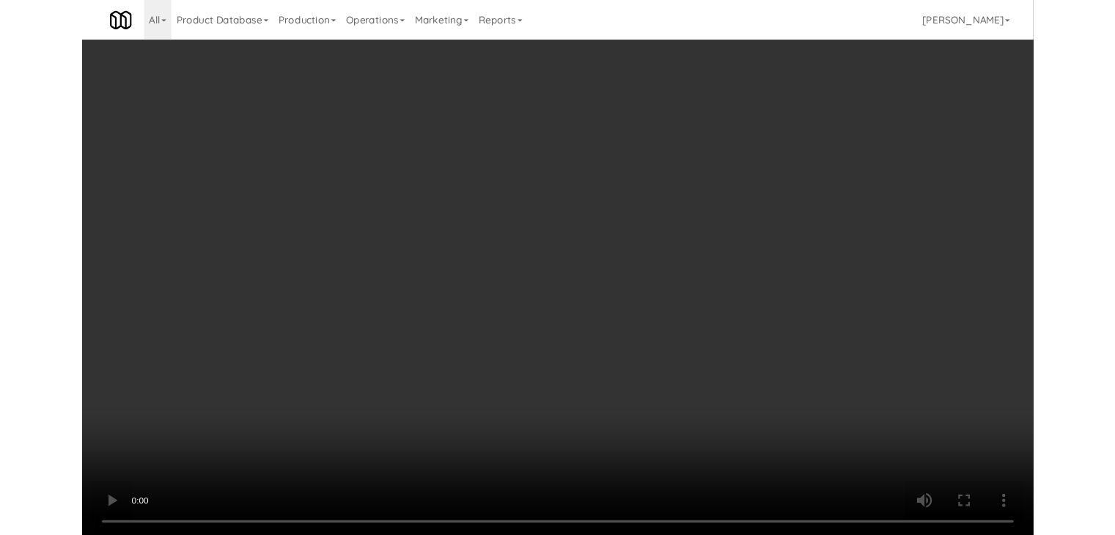
scroll to position [13009, 0]
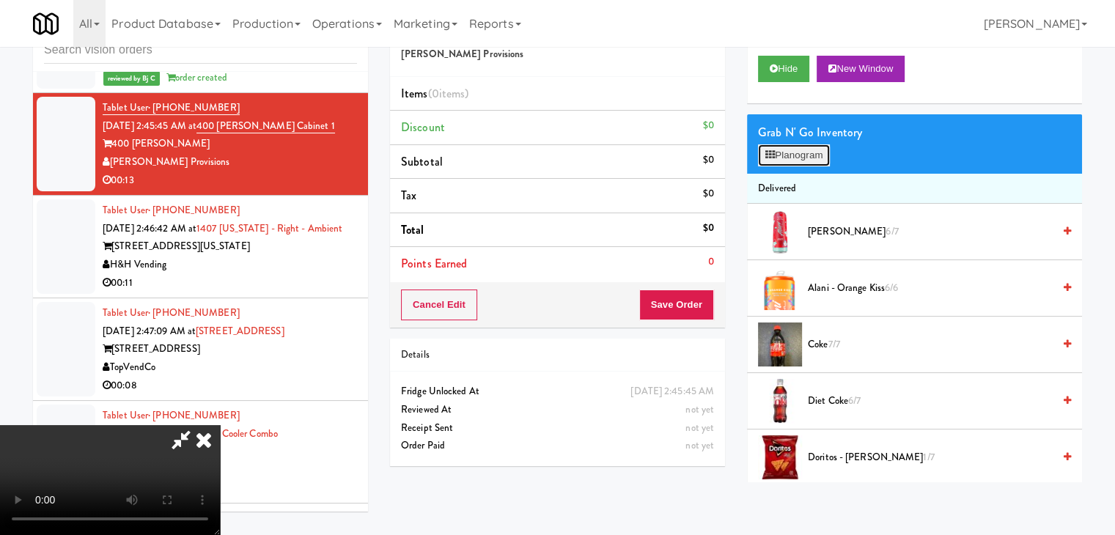
scroll to position [13009, 0]
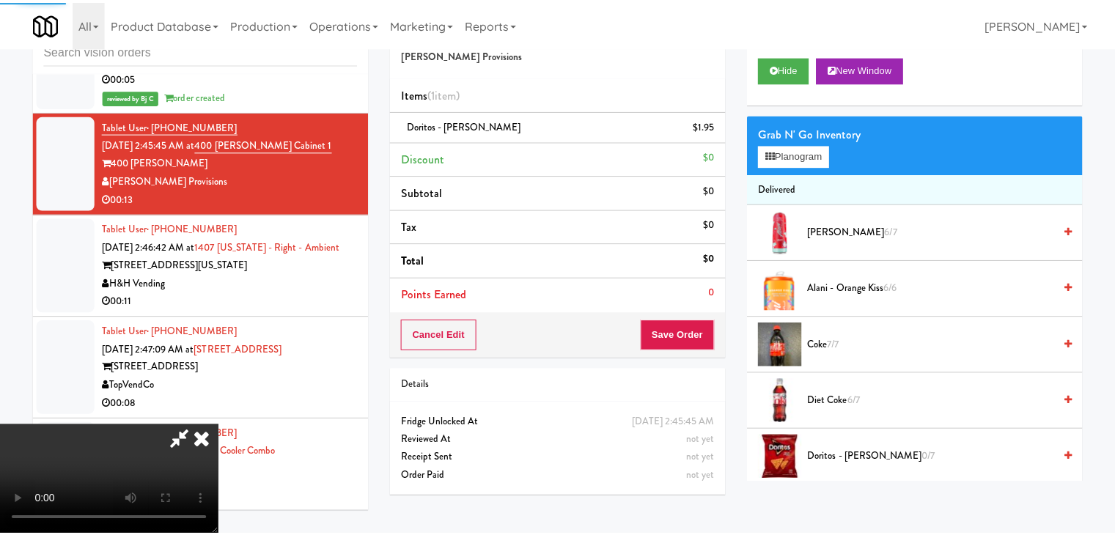
scroll to position [13027, 0]
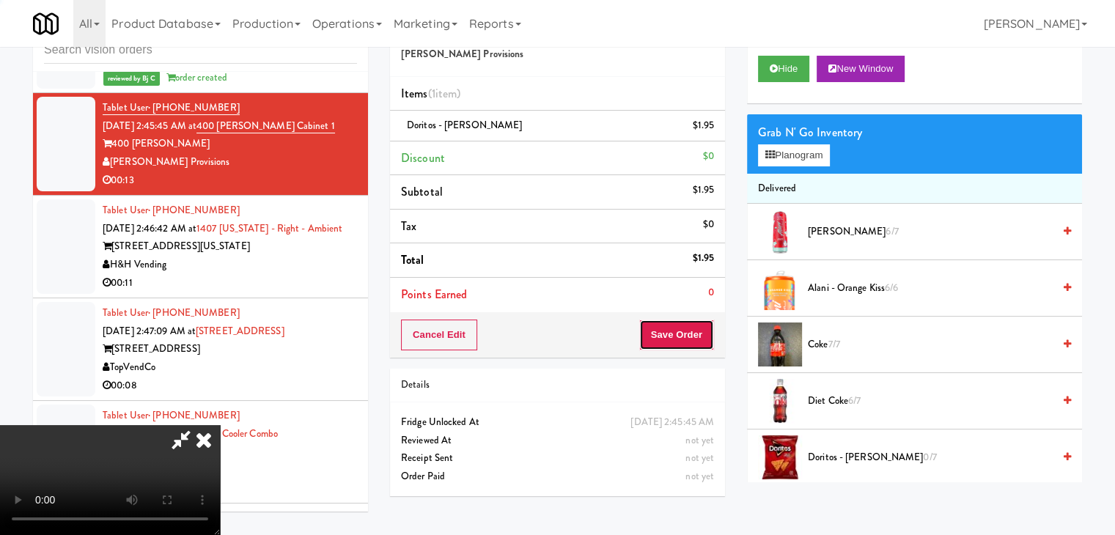
drag, startPoint x: 699, startPoint y: 324, endPoint x: 630, endPoint y: 268, distance: 88.6
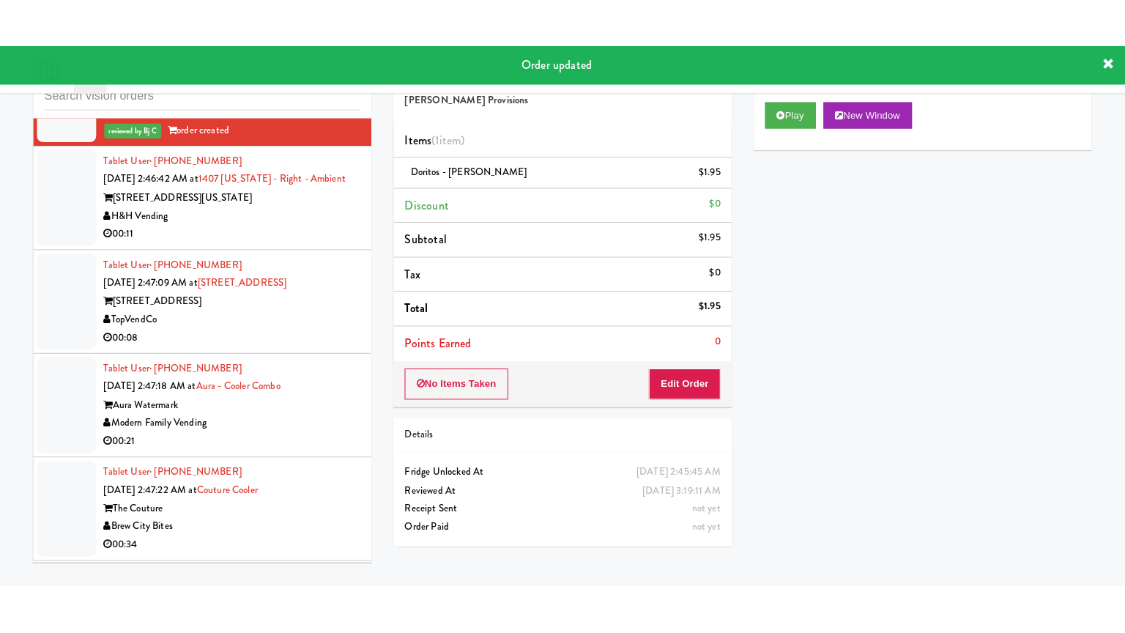
scroll to position [13174, 0]
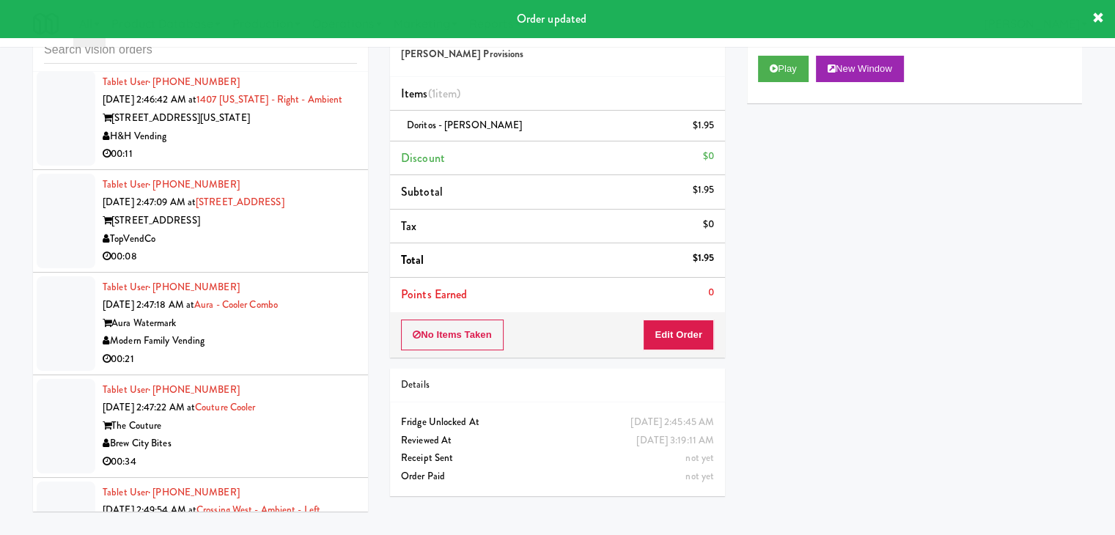
drag, startPoint x: 304, startPoint y: 221, endPoint x: 328, endPoint y: 215, distance: 24.2
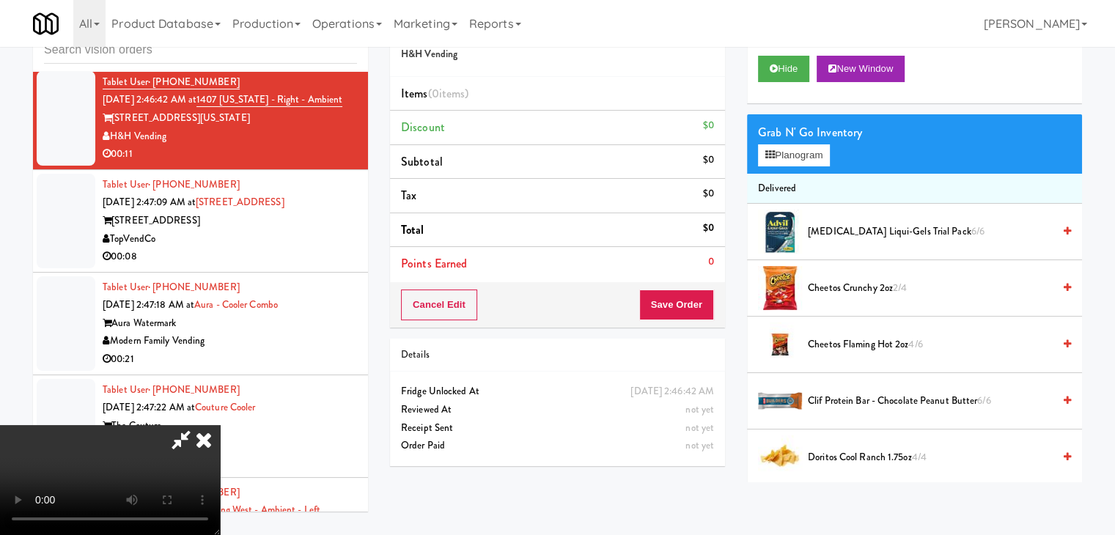
scroll to position [13156, 0]
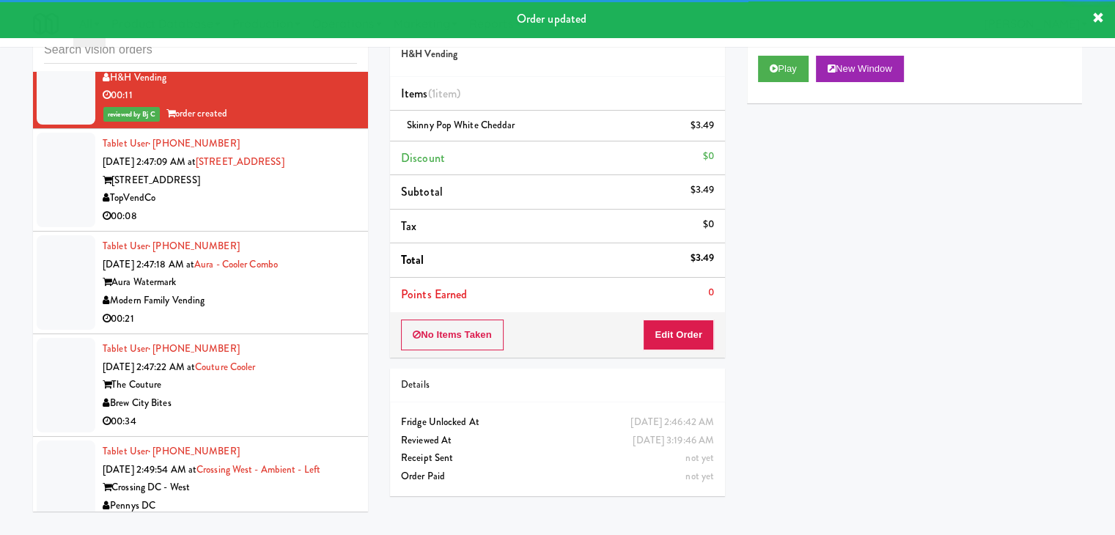
scroll to position [13321, 0]
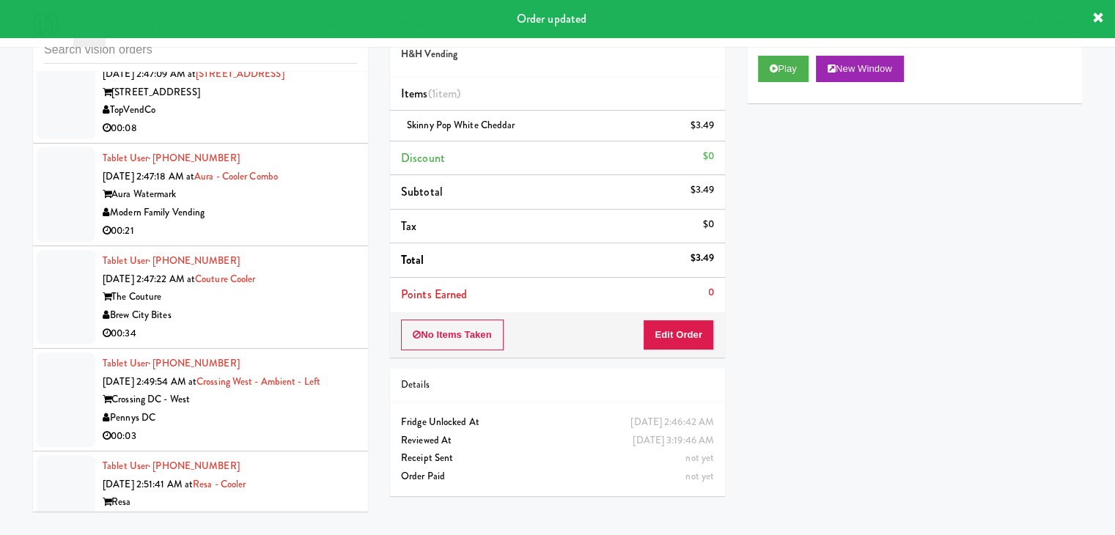
drag, startPoint x: 321, startPoint y: 185, endPoint x: 328, endPoint y: 188, distance: 7.7
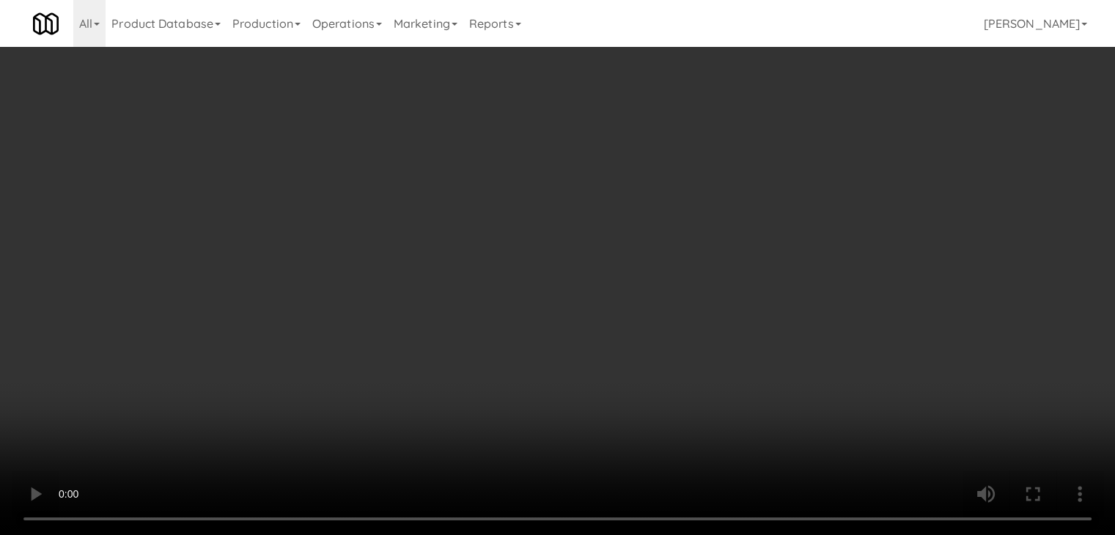
scroll to position [13303, 0]
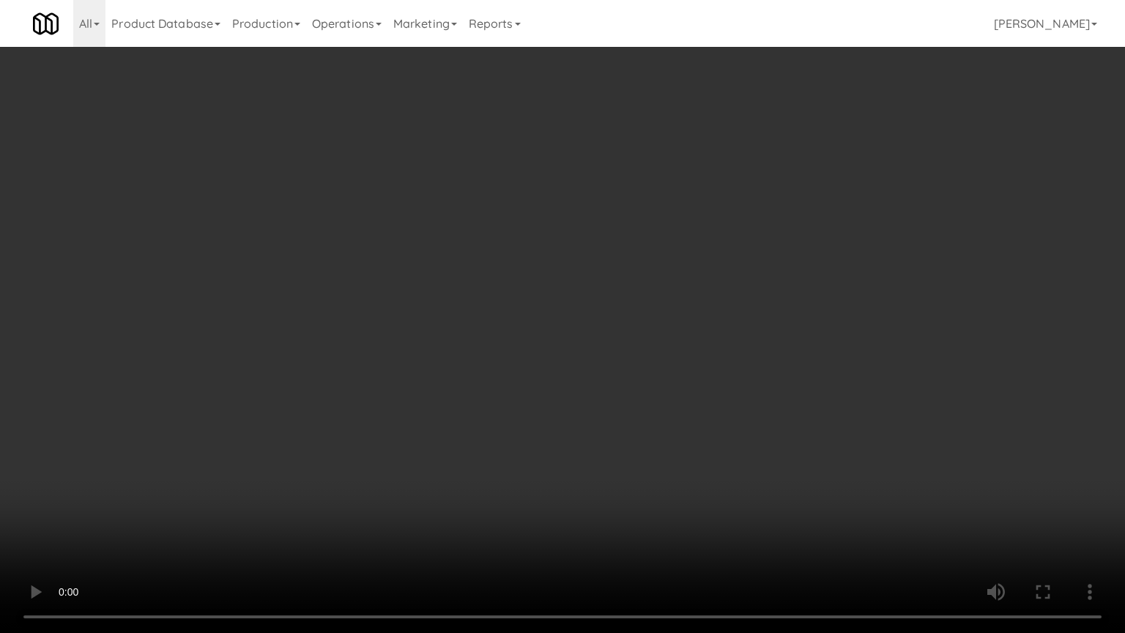
drag, startPoint x: 720, startPoint y: 438, endPoint x: 747, endPoint y: 317, distance: 124.6
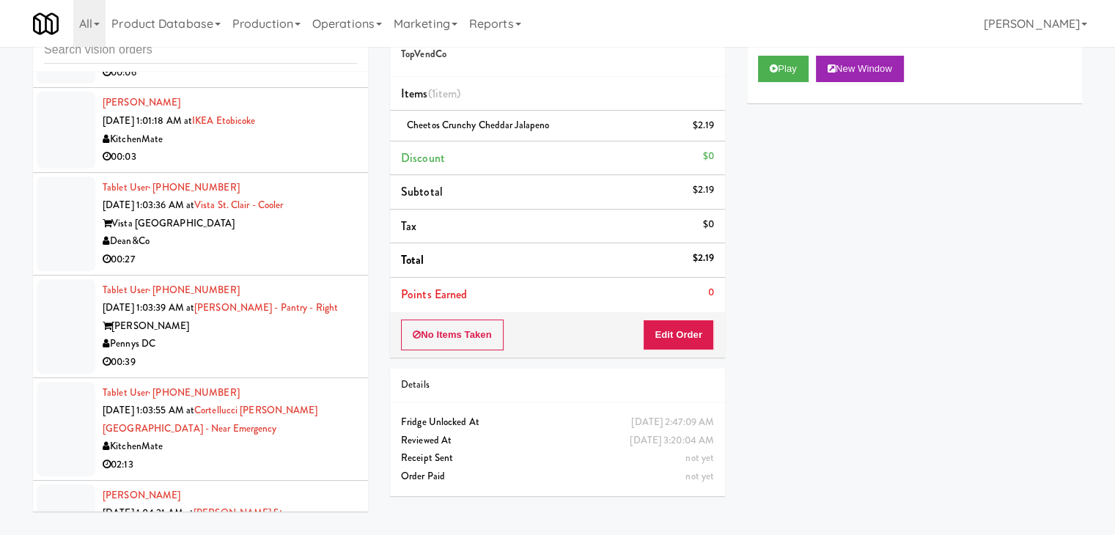
scroll to position [4821, 0]
